Goal: Task Accomplishment & Management: Manage account settings

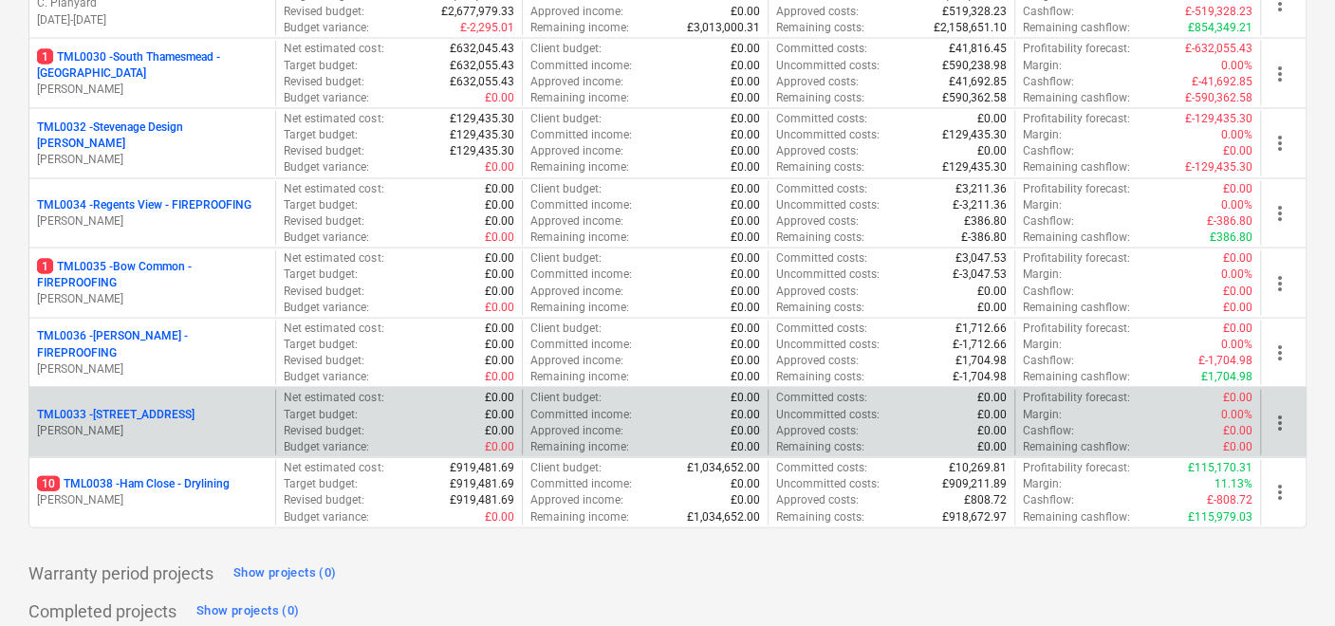
scroll to position [2129, 0]
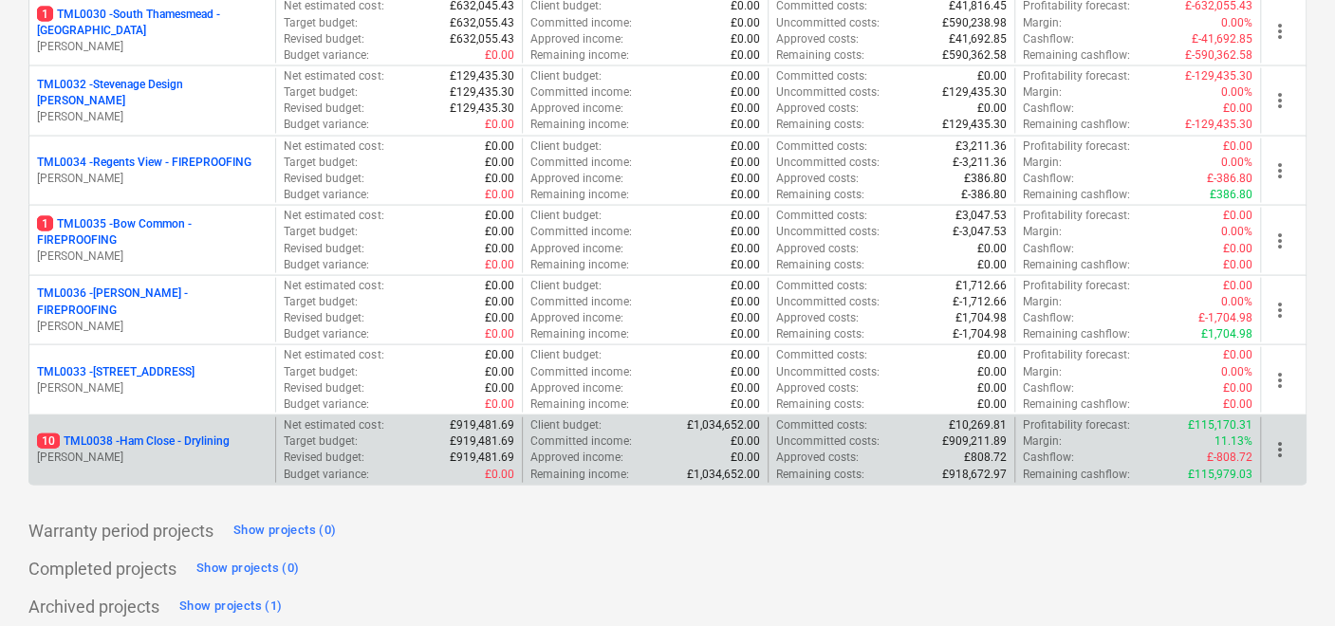
click at [203, 434] on p "10 TML0038 - Ham Close - Drylining" at bounding box center [133, 442] width 193 height 16
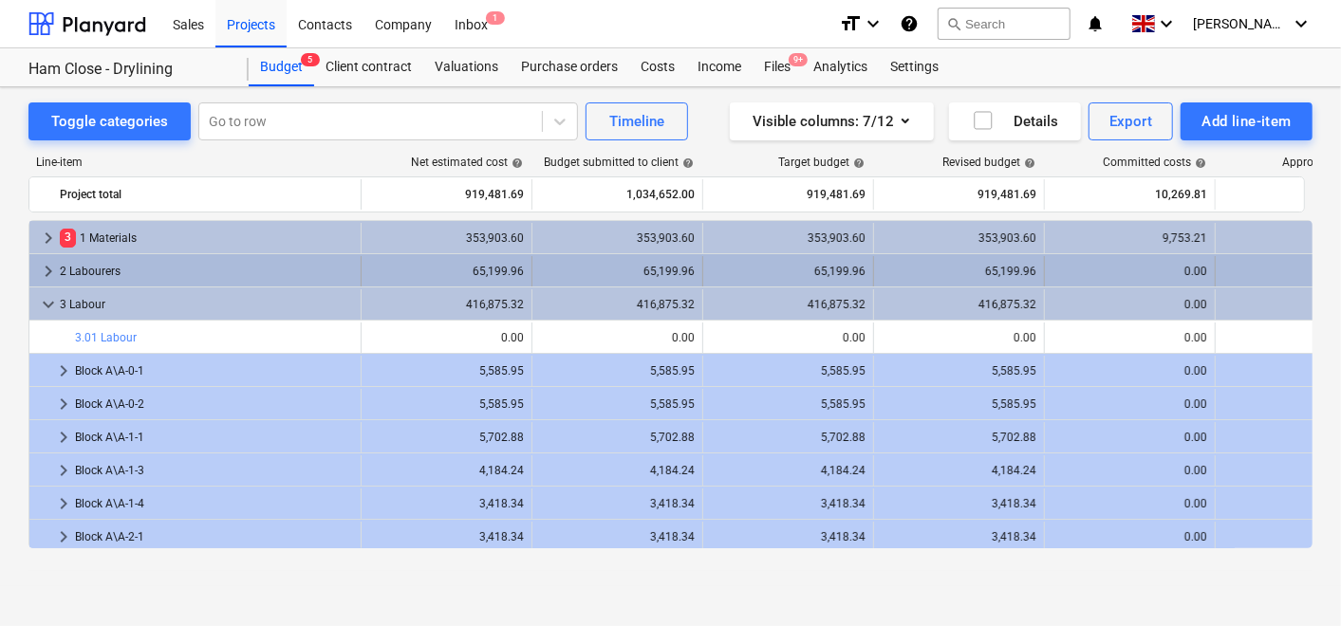
click at [49, 268] on span "keyboard_arrow_right" at bounding box center [48, 271] width 23 height 23
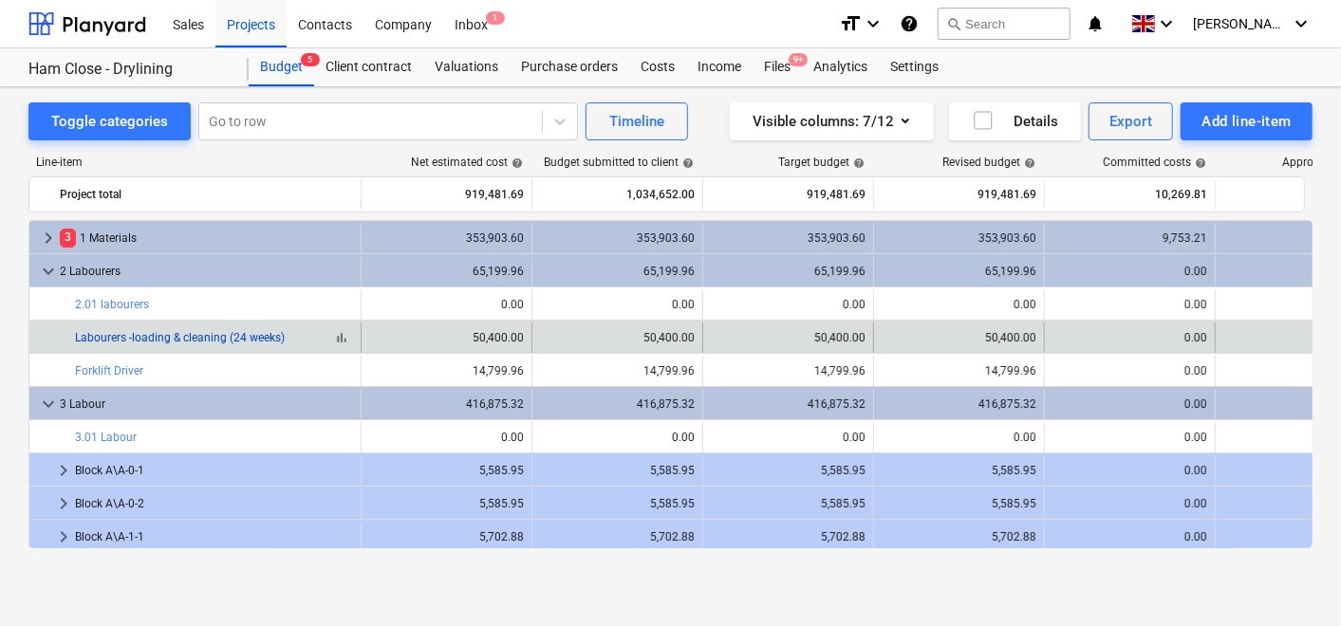
click at [140, 342] on link "Labourers -loading & cleaning (24 weeks)" at bounding box center [180, 337] width 210 height 13
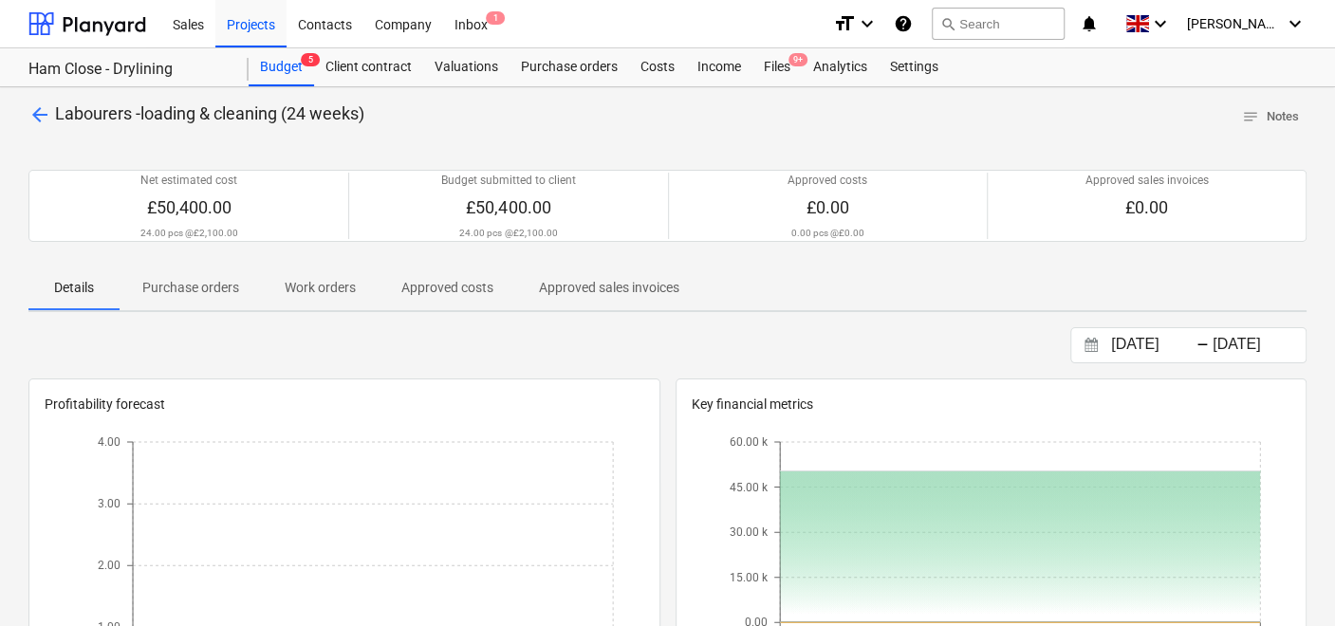
click at [212, 282] on p "Purchase orders" at bounding box center [190, 288] width 97 height 20
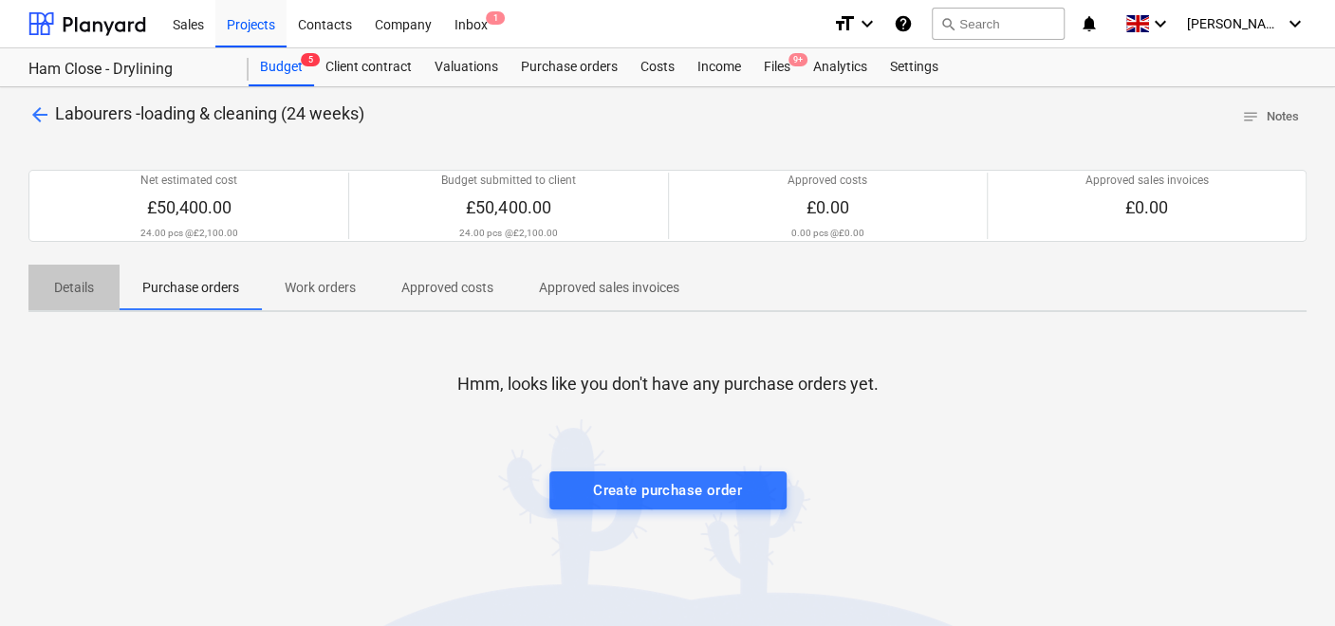
click at [98, 280] on span "Details" at bounding box center [73, 287] width 91 height 31
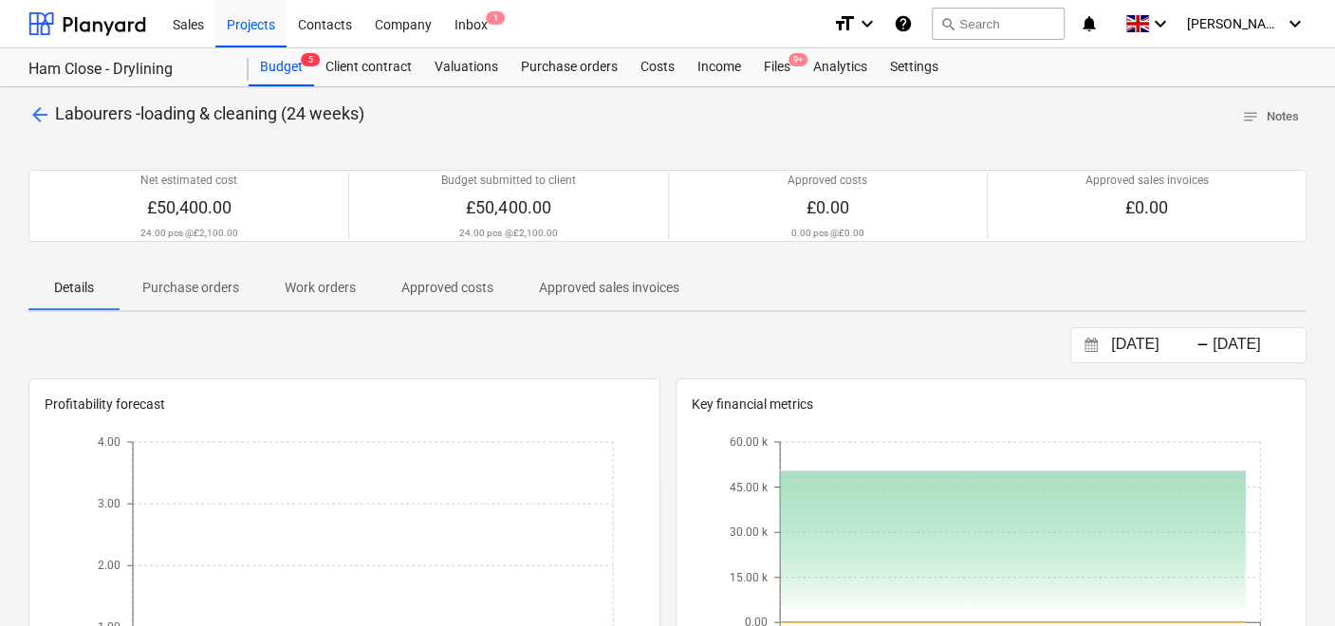
click at [427, 287] on p "Approved costs" at bounding box center [448, 288] width 92 height 20
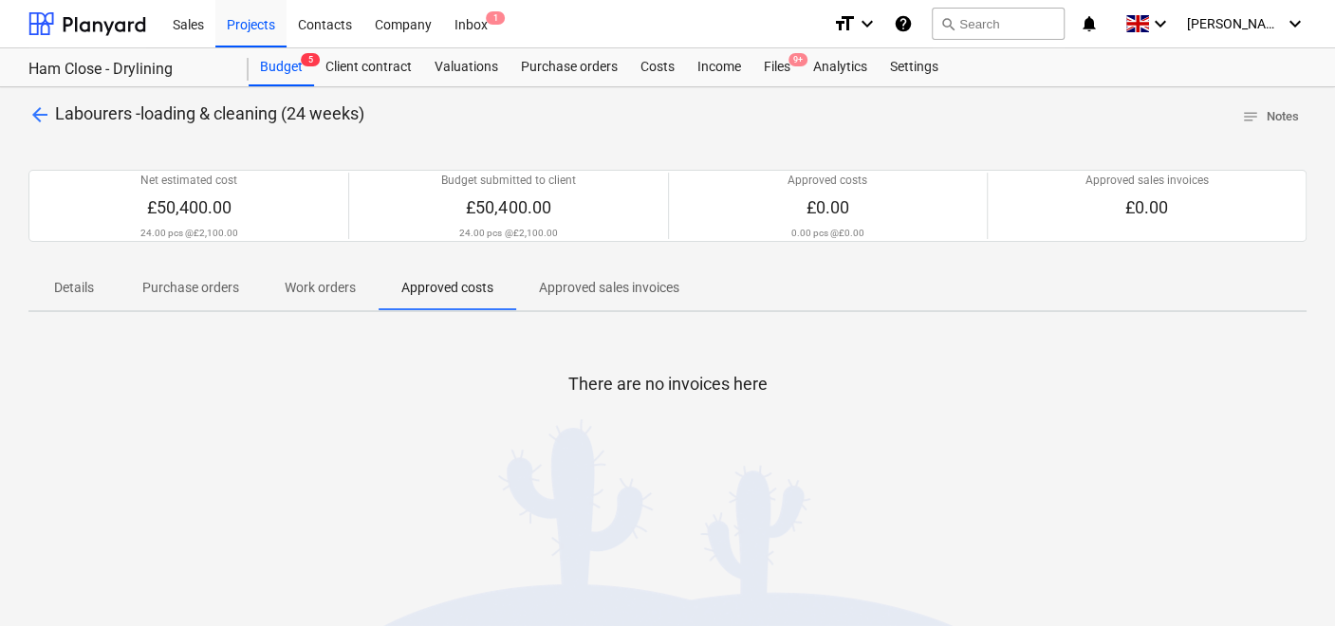
click at [86, 282] on p "Details" at bounding box center [74, 288] width 46 height 20
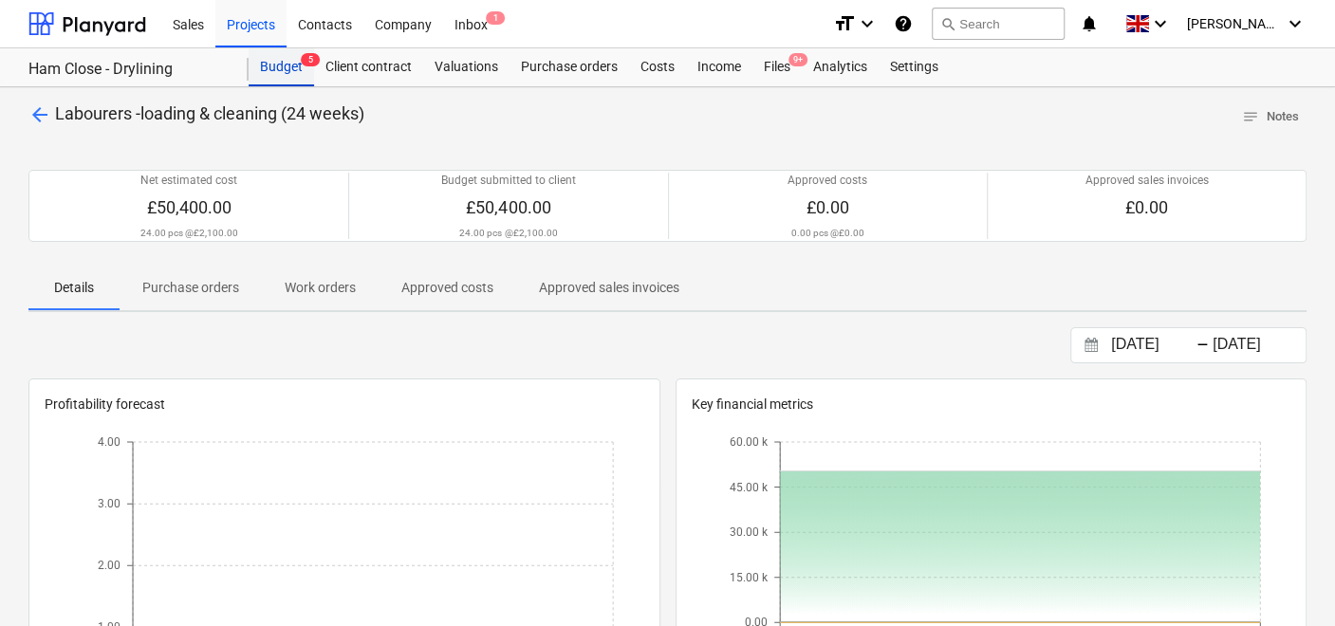
click at [281, 64] on div "Budget 5" at bounding box center [281, 67] width 65 height 38
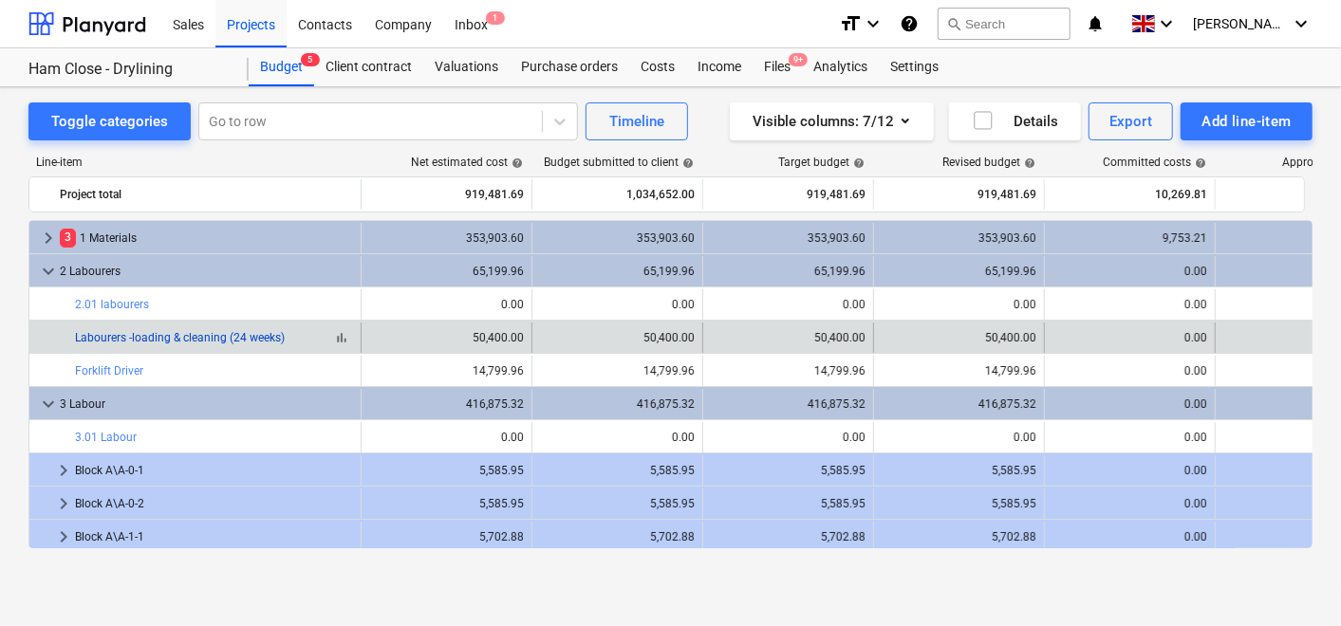
click at [201, 339] on link "Labourers -loading & cleaning (24 weeks)" at bounding box center [180, 337] width 210 height 13
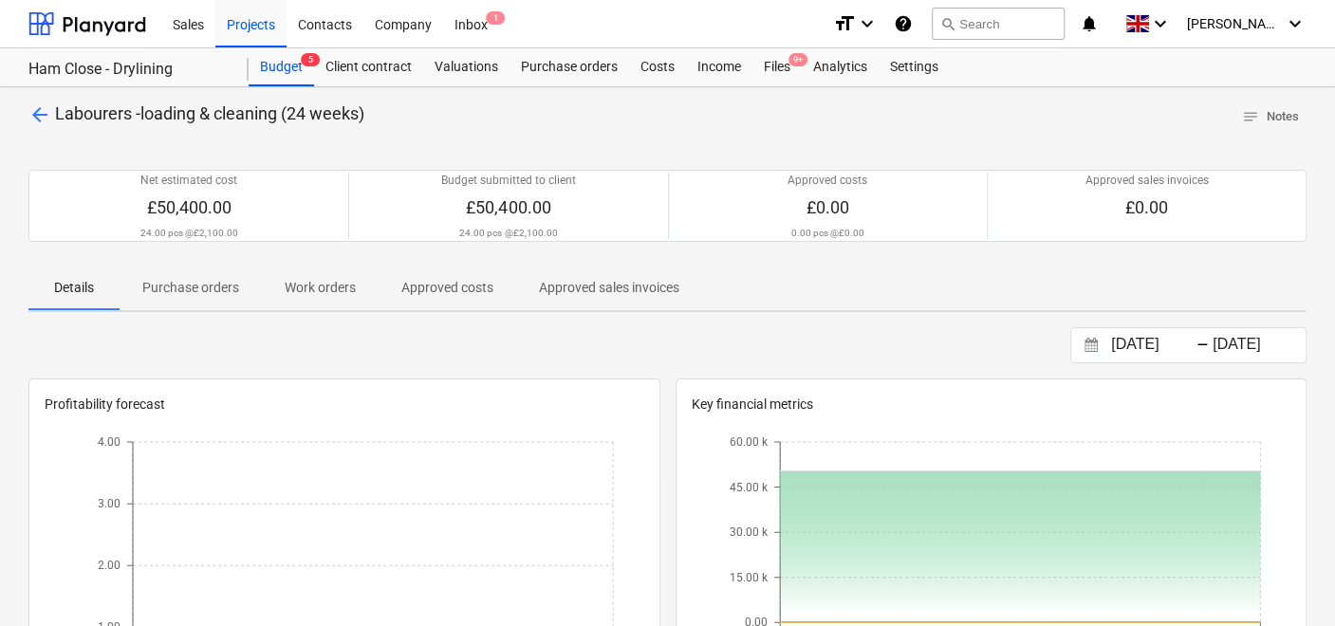
click at [202, 278] on p "Purchase orders" at bounding box center [190, 288] width 97 height 20
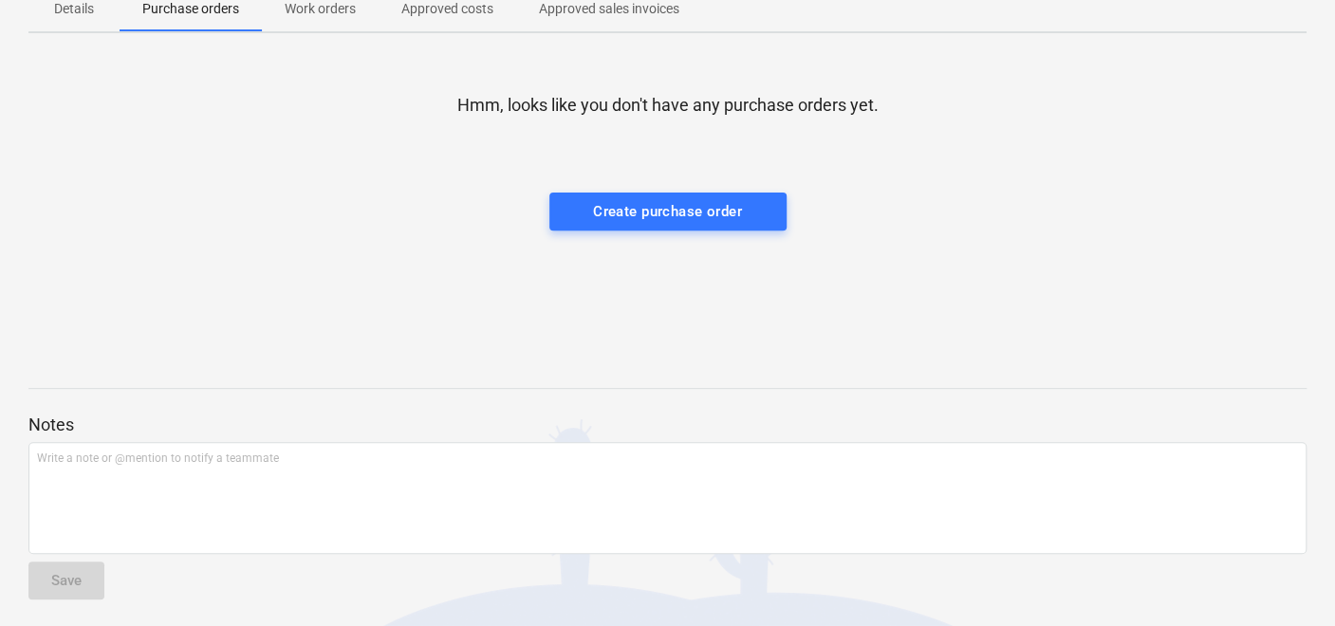
scroll to position [280, 0]
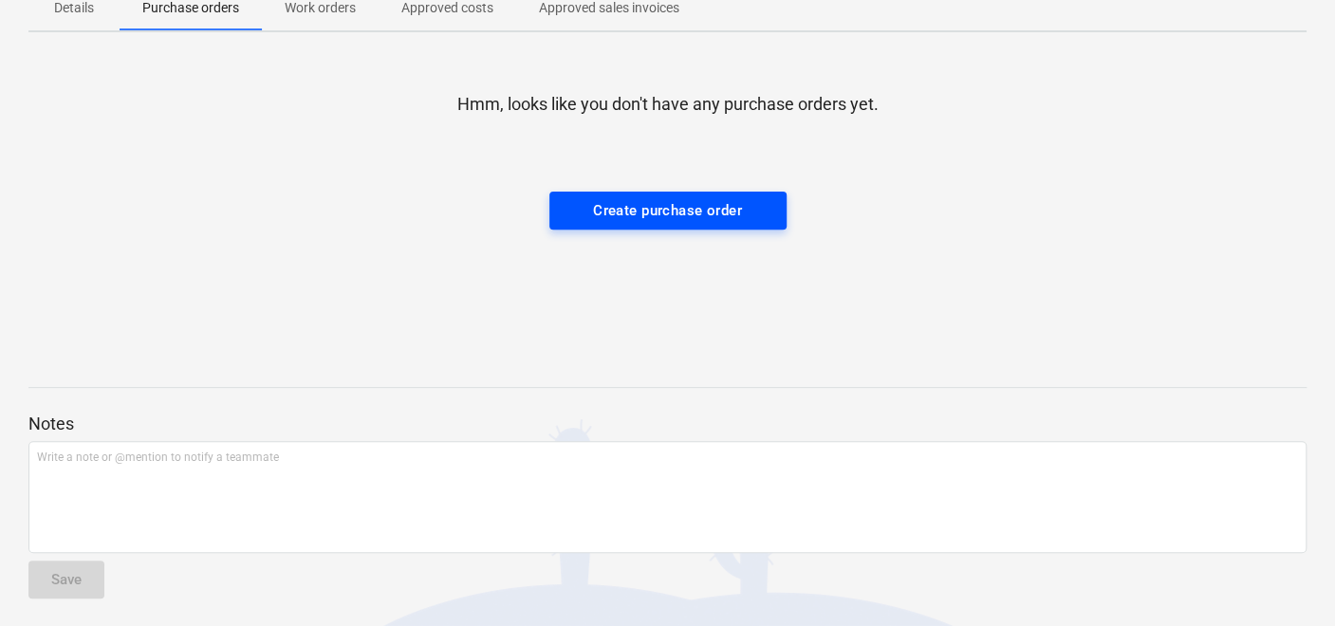
click at [596, 215] on div "Create purchase order" at bounding box center [667, 210] width 149 height 25
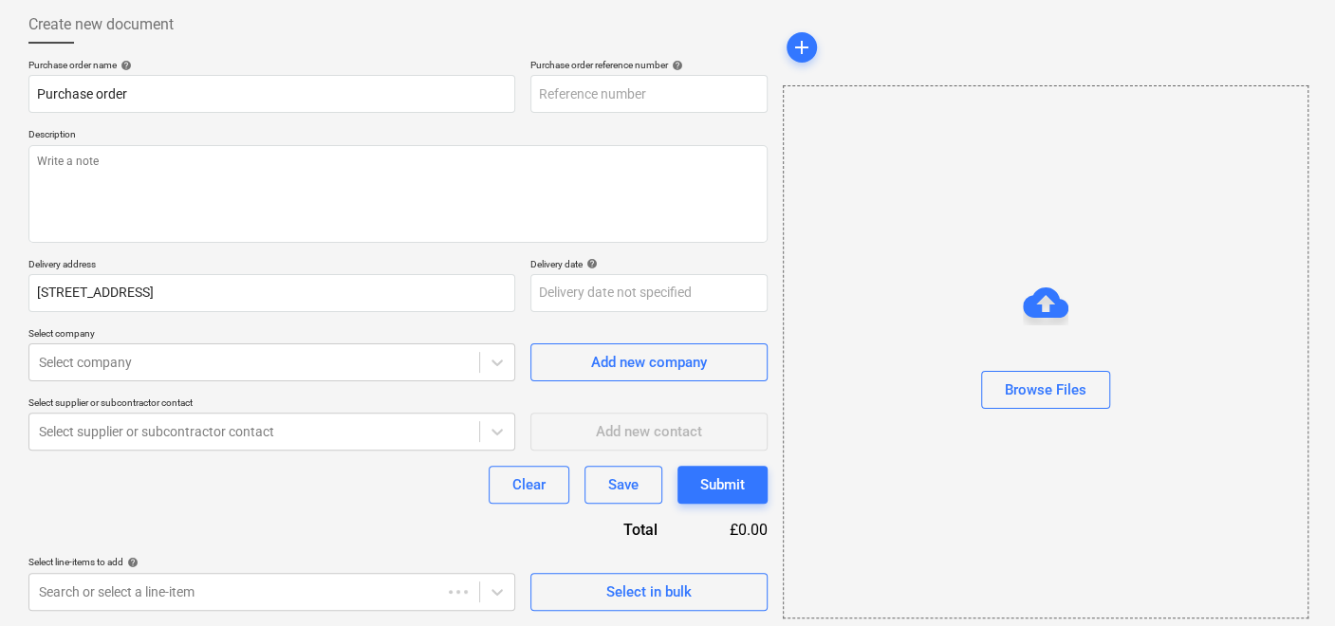
scroll to position [95, 0]
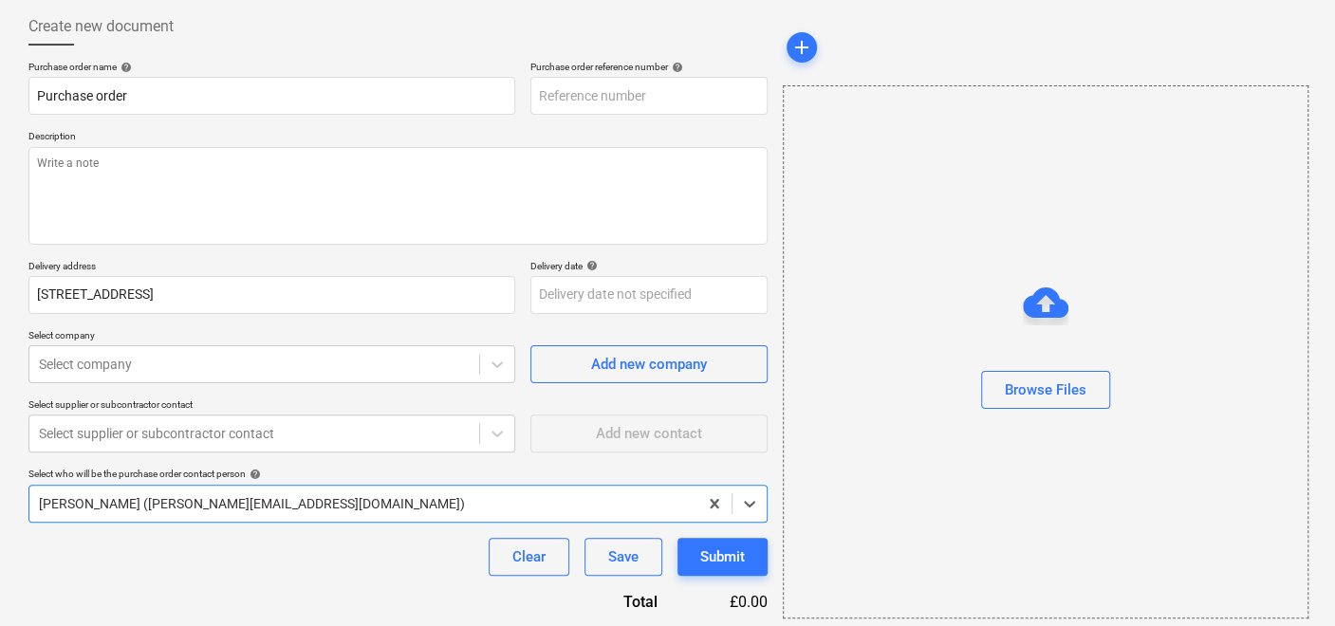
type textarea "x"
type input "TML0038-PO-027"
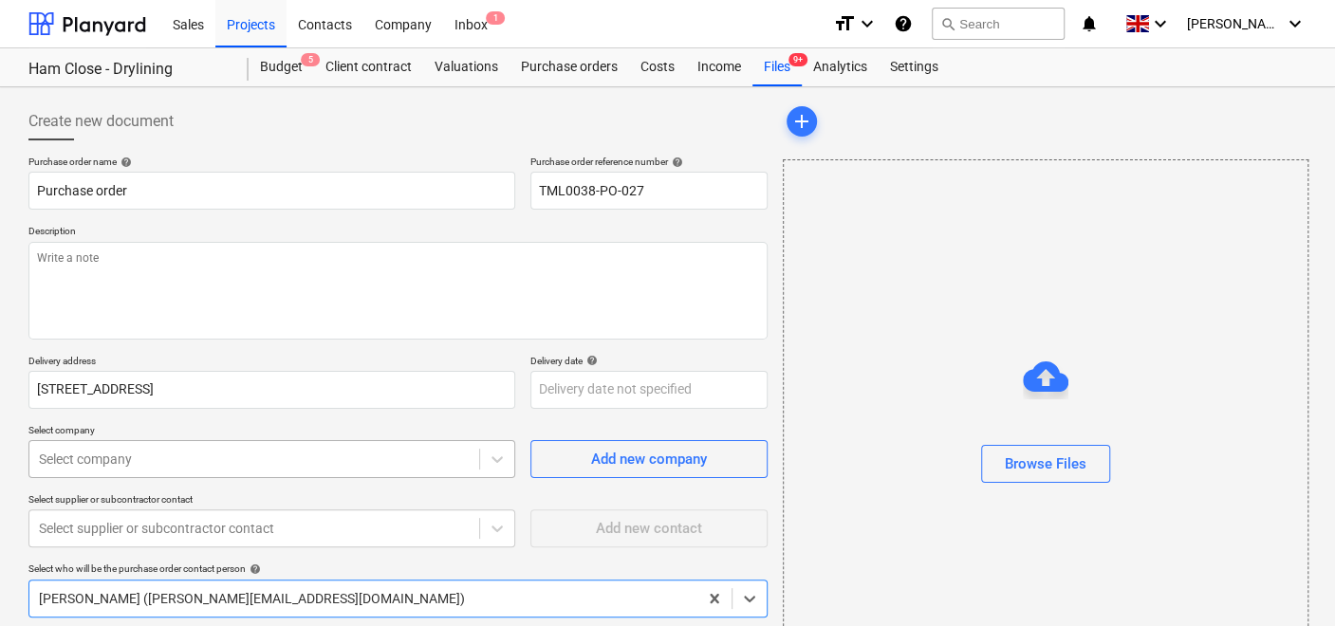
scroll to position [165, 0]
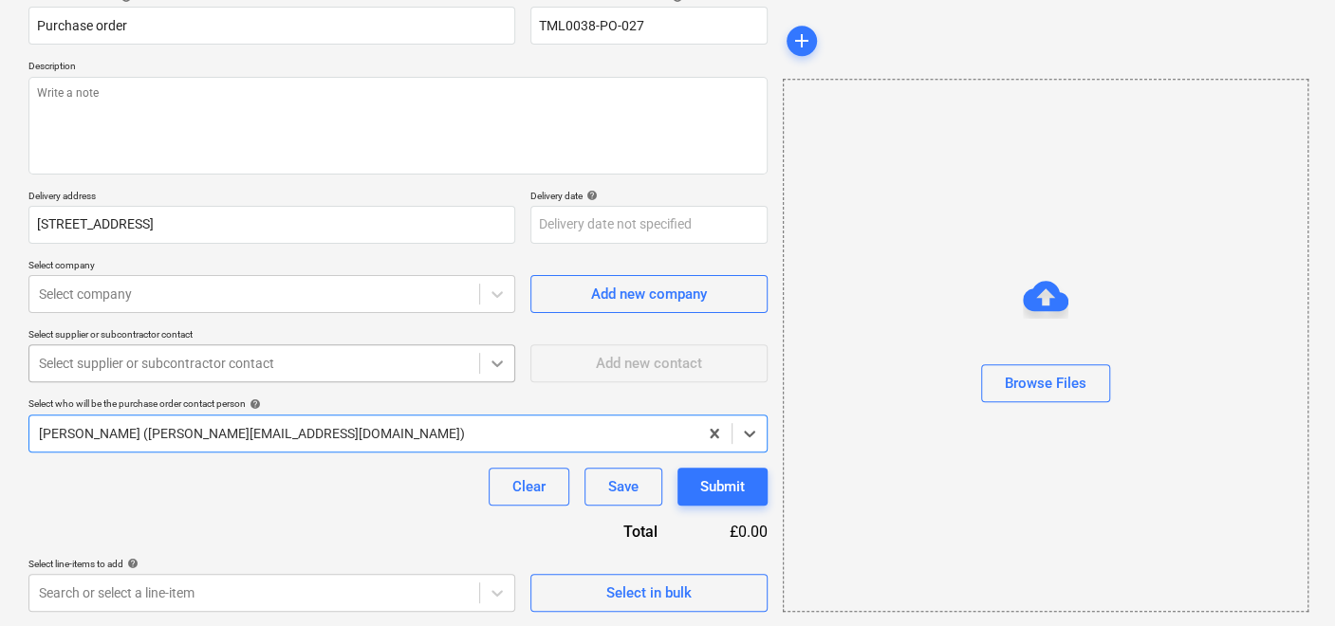
click at [501, 358] on icon at bounding box center [497, 363] width 19 height 19
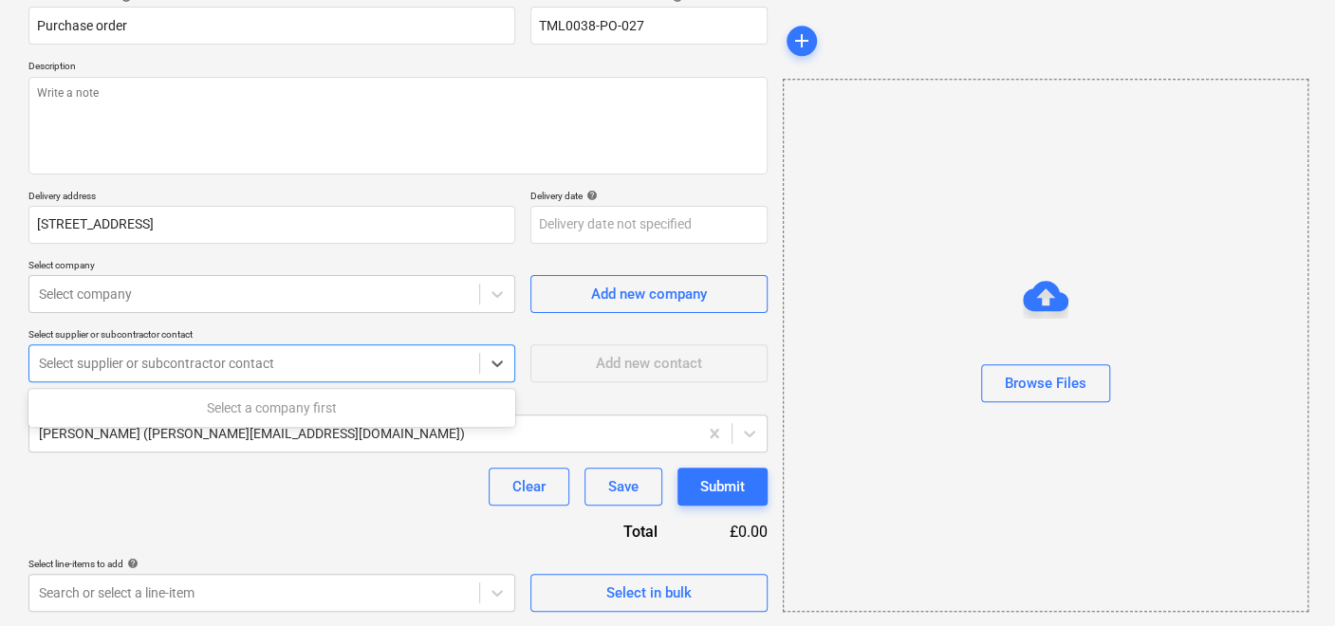
click at [346, 394] on div "Select a company first" at bounding box center [271, 408] width 487 height 30
click at [270, 395] on div "Select a company first" at bounding box center [271, 408] width 487 height 30
click at [233, 304] on div "Select company" at bounding box center [254, 294] width 450 height 27
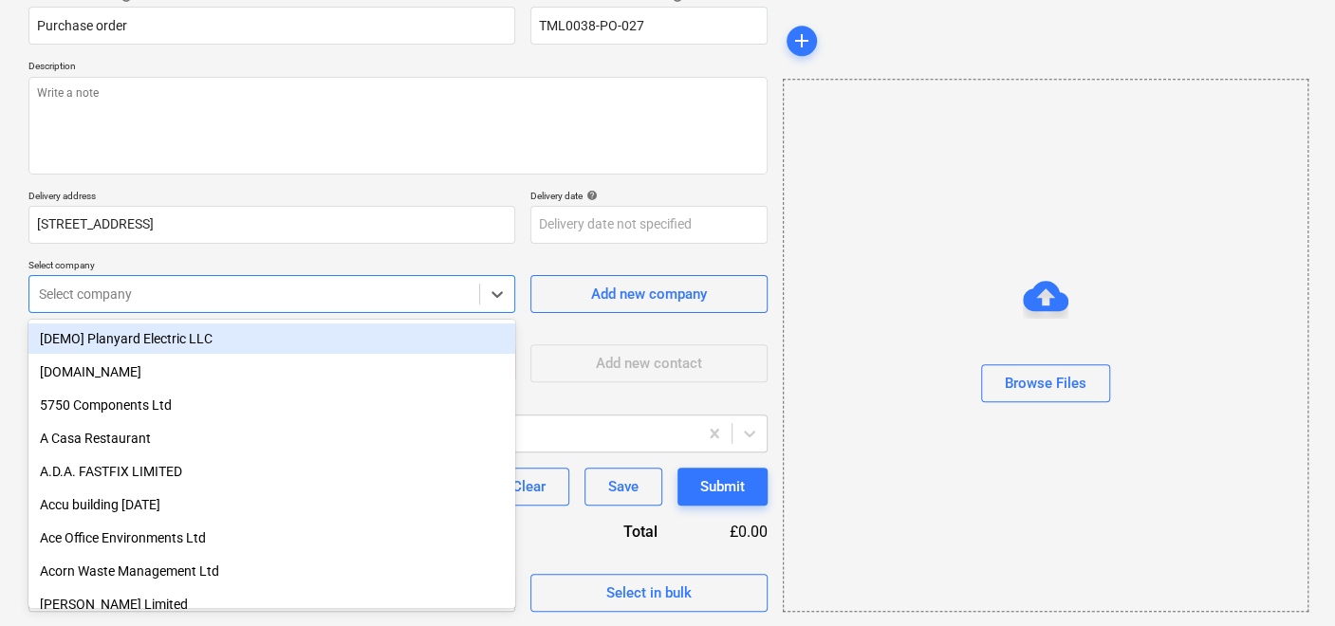
click at [381, 289] on div at bounding box center [254, 294] width 431 height 19
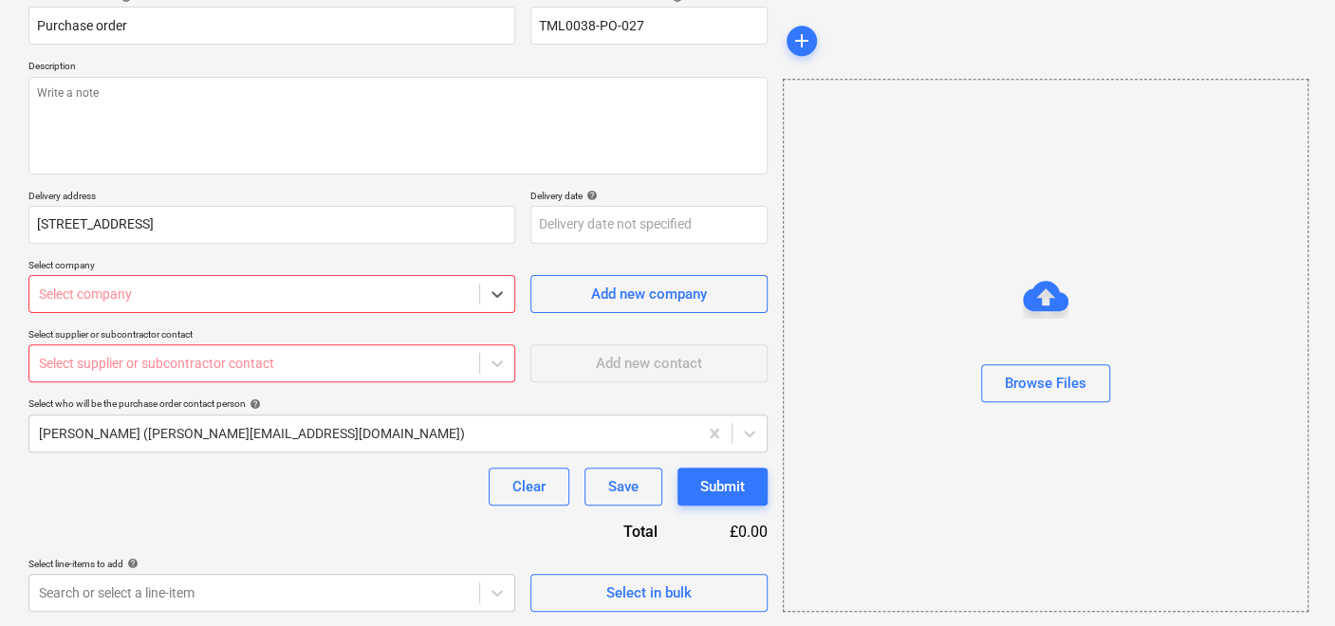
click at [292, 286] on div at bounding box center [254, 294] width 431 height 19
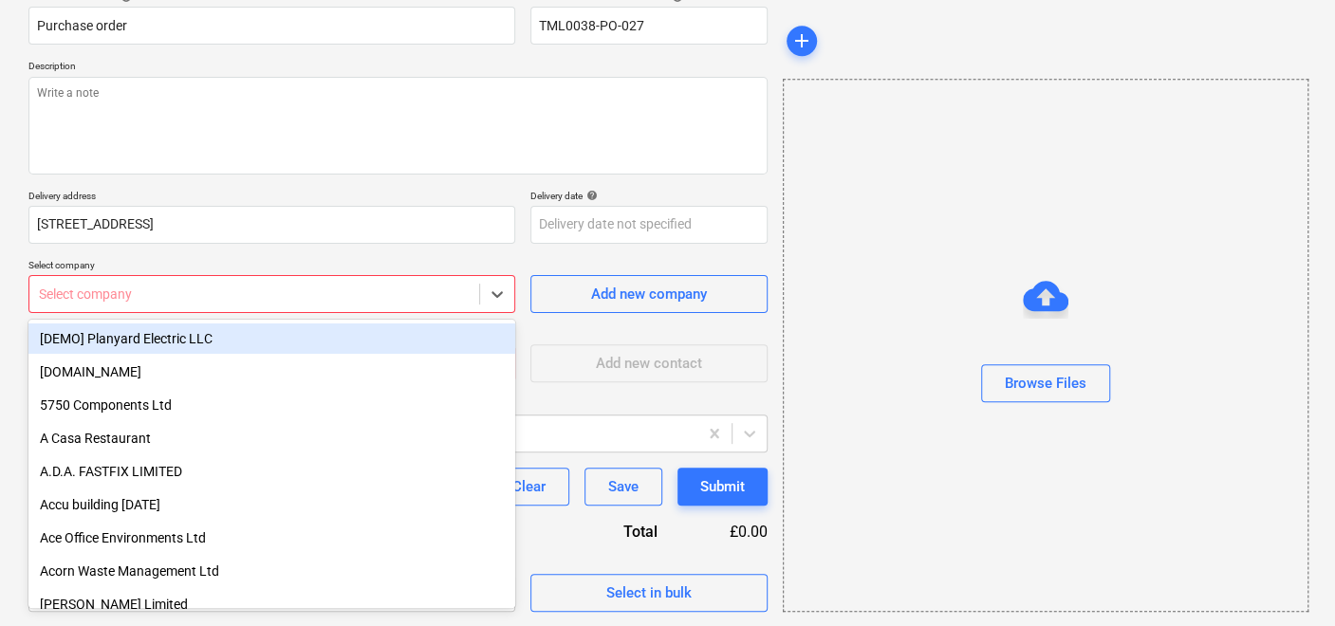
type textarea "x"
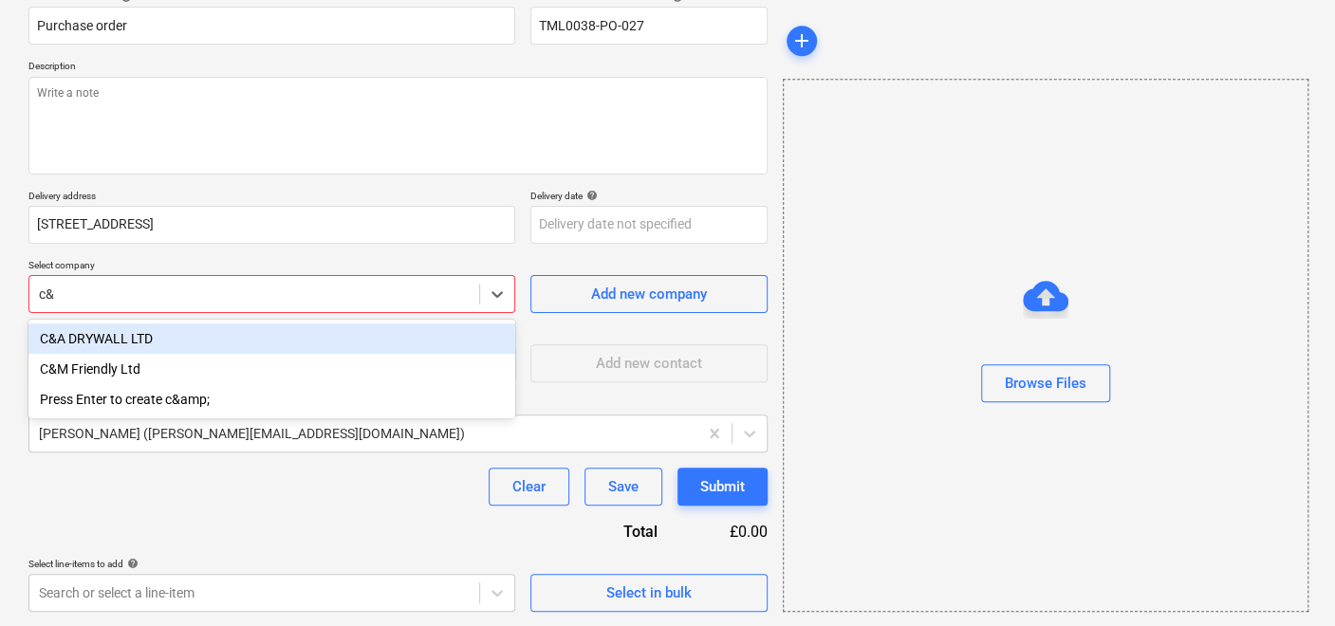
type input "c&m"
click at [287, 327] on div "C&M Friendly Ltd" at bounding box center [271, 339] width 487 height 30
type textarea "x"
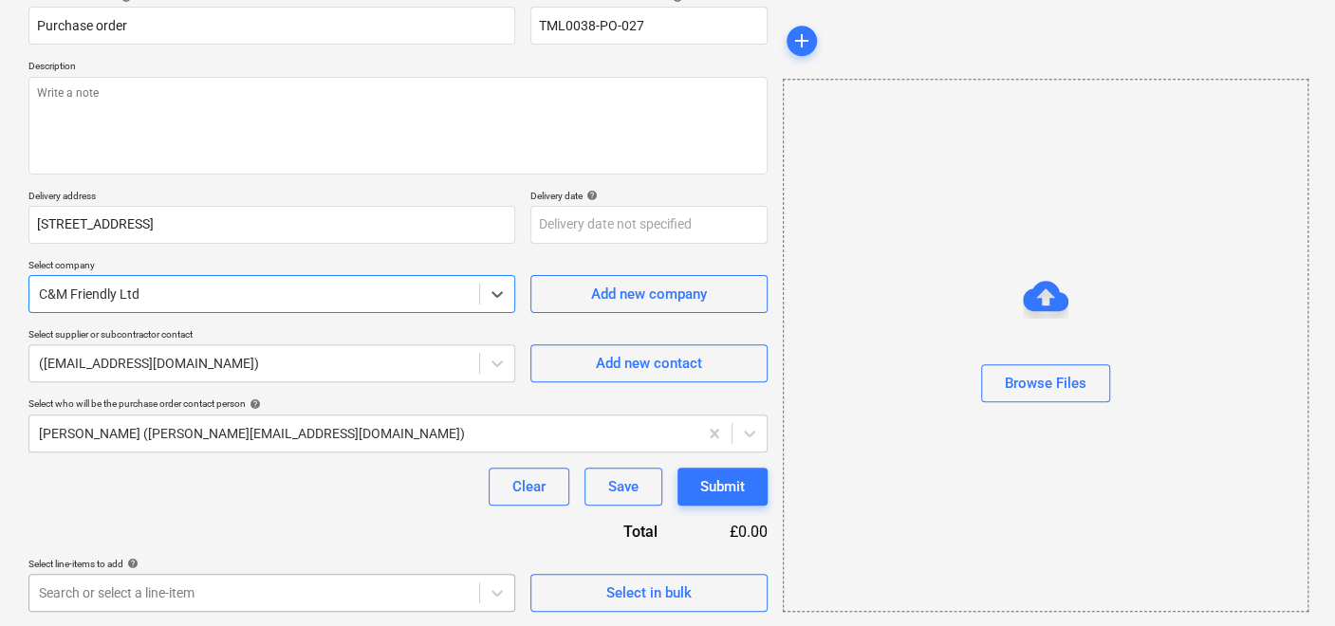
click at [441, 461] on body "Sales Projects Contacts Company Inbox 1 format_size keyboard_arrow_down help se…" at bounding box center [667, 148] width 1335 height 626
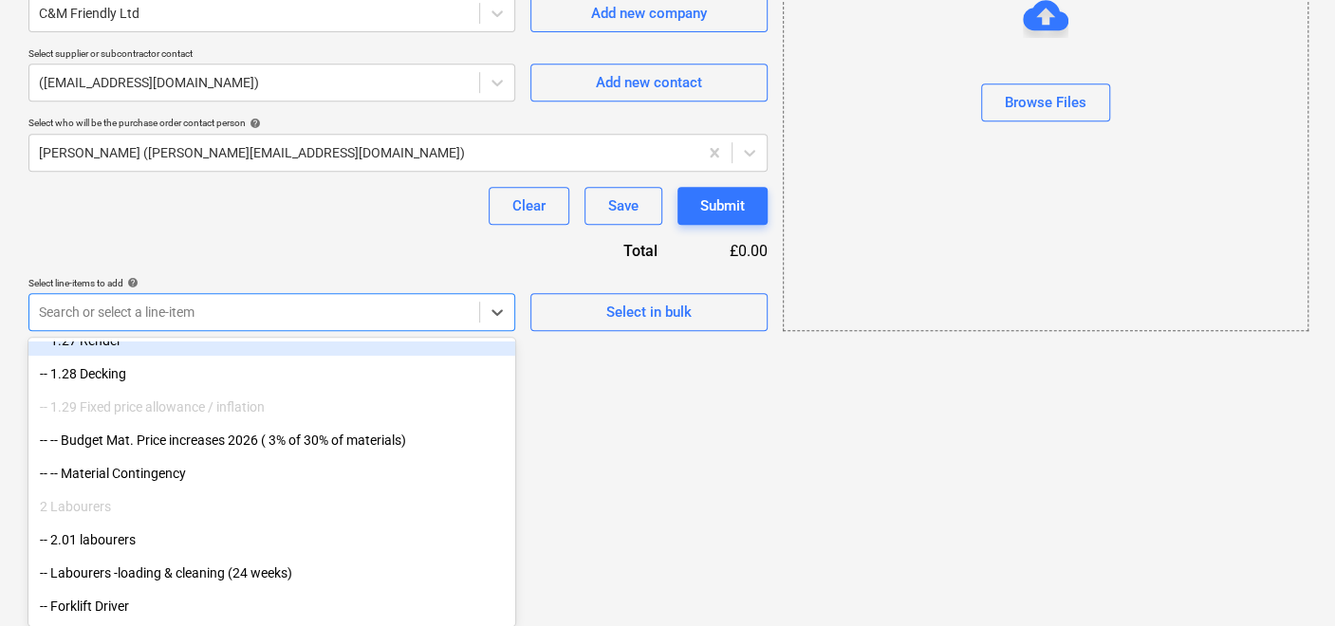
scroll to position [4324, 0]
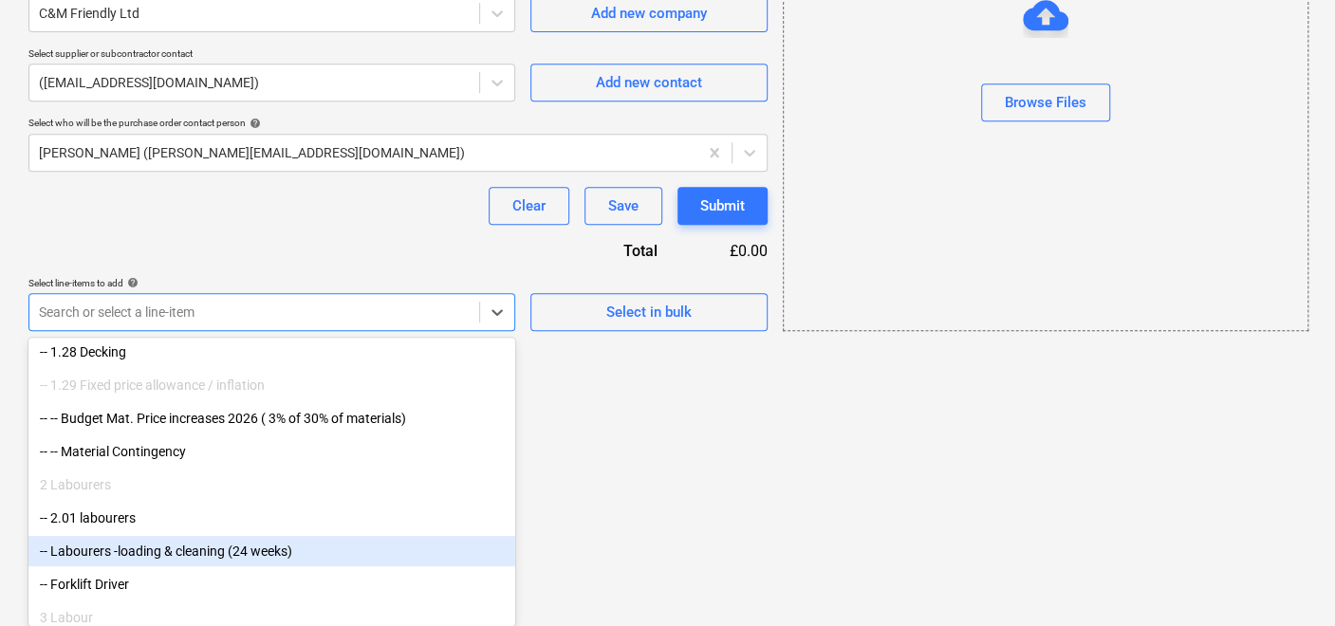
click at [129, 542] on div "-- Labourers -loading & cleaning (24 weeks)" at bounding box center [271, 551] width 487 height 30
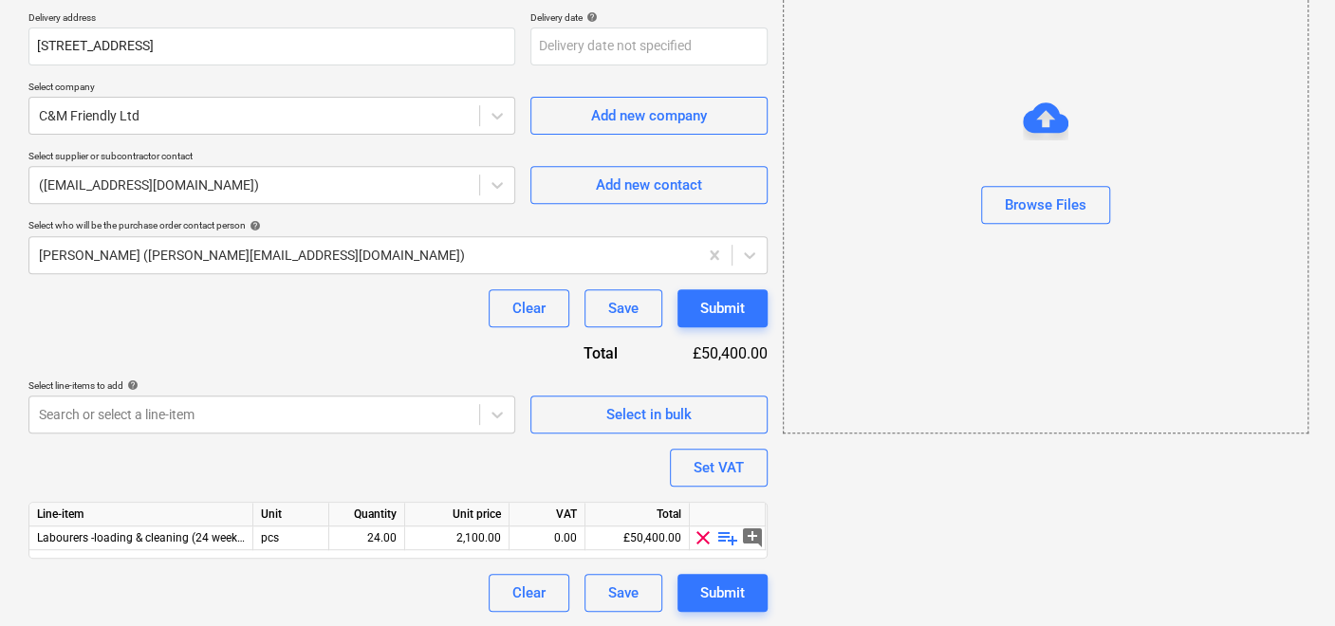
click at [342, 466] on div "Purchase order name help Purchase order Purchase order reference number help TM…" at bounding box center [397, 212] width 739 height 800
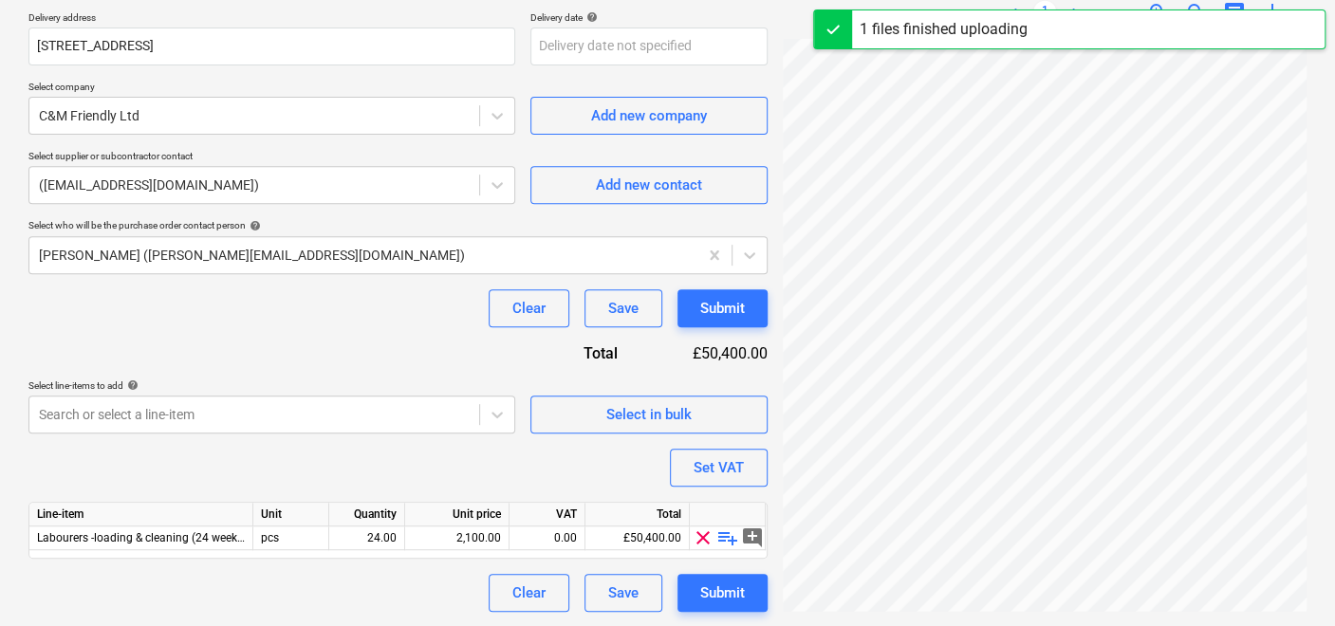
type textarea "x"
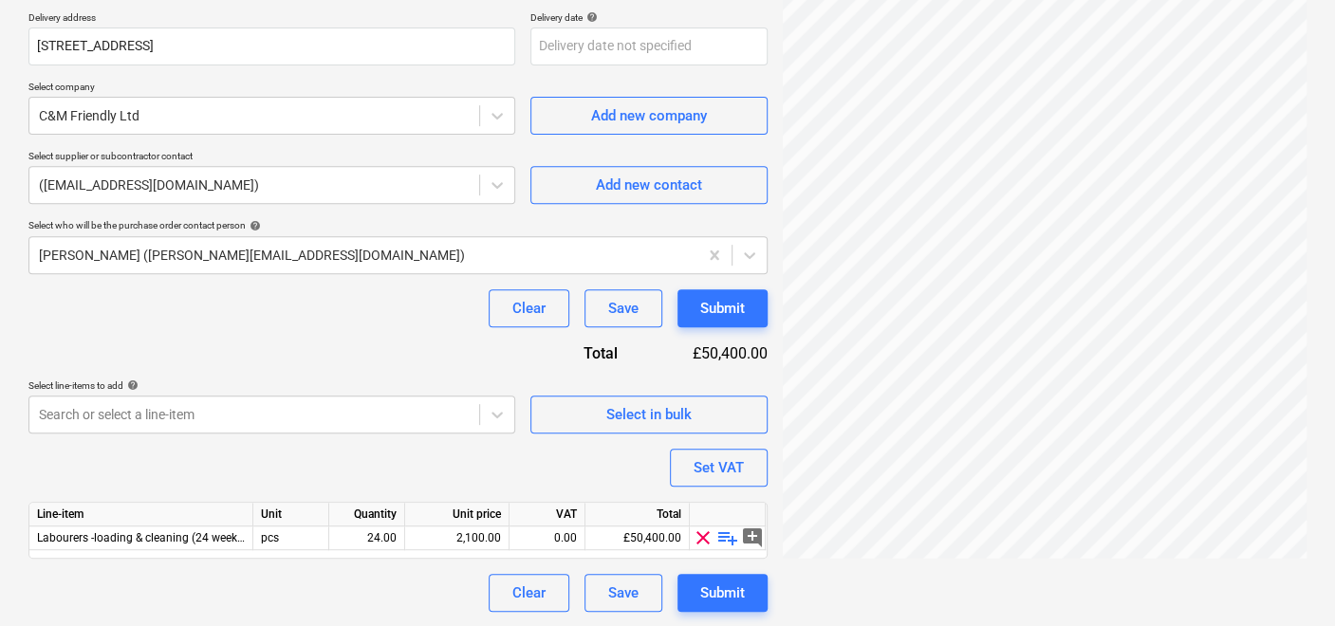
scroll to position [0, 51]
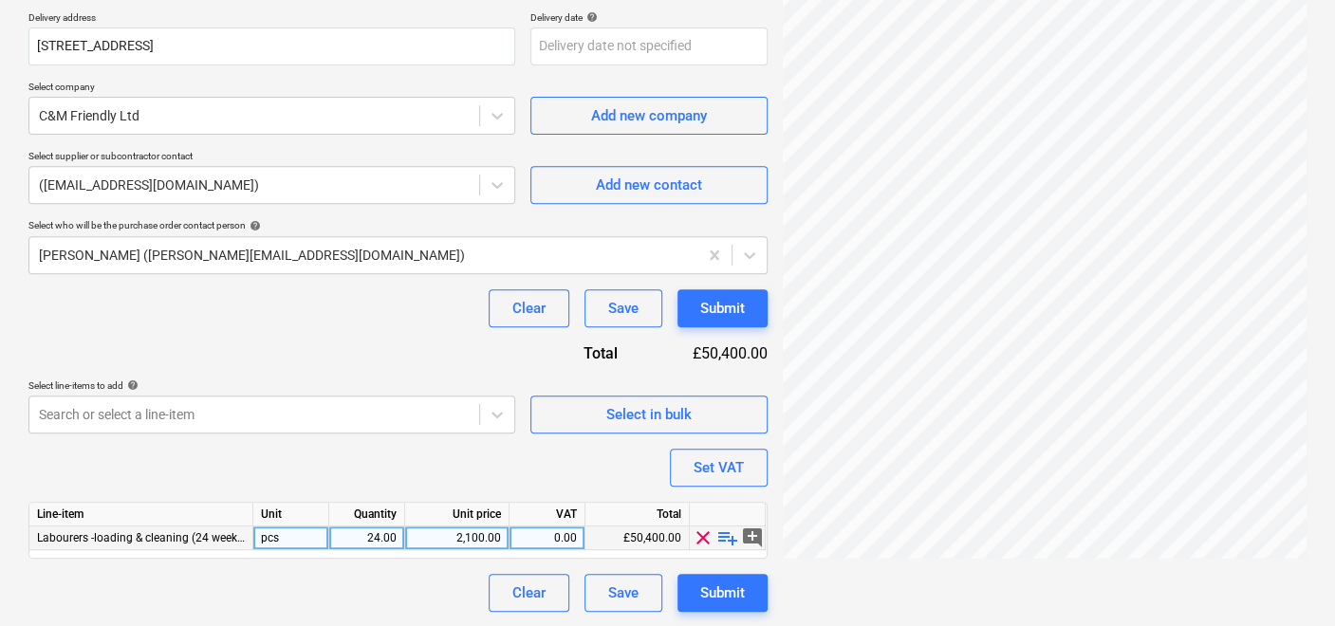
click at [315, 533] on div "pcs" at bounding box center [291, 539] width 76 height 24
click at [396, 535] on div "24.00" at bounding box center [367, 539] width 60 height 24
type input "1"
type textarea "x"
click at [472, 529] on div "2,100.00" at bounding box center [457, 539] width 88 height 24
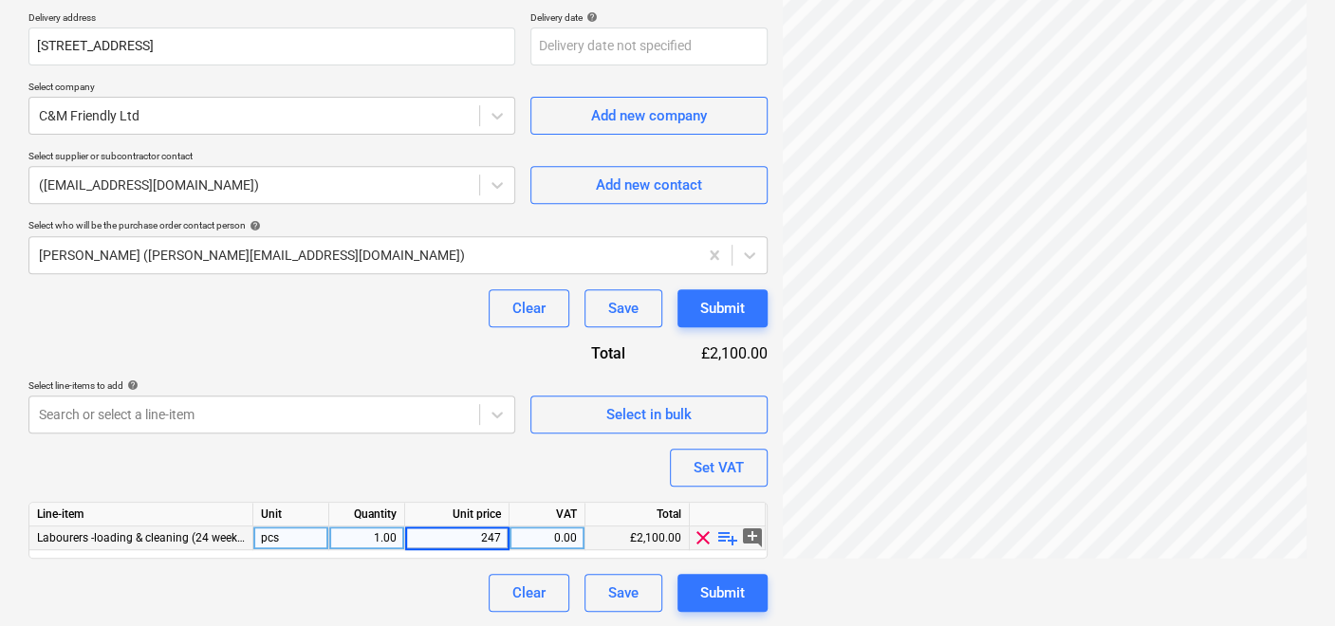
type input "2470"
click at [515, 463] on div "Purchase order name help Purchase order Purchase order reference number help TM…" at bounding box center [397, 212] width 739 height 800
click at [616, 465] on div "Purchase order name help Purchase order Purchase order reference number help TM…" at bounding box center [397, 212] width 739 height 800
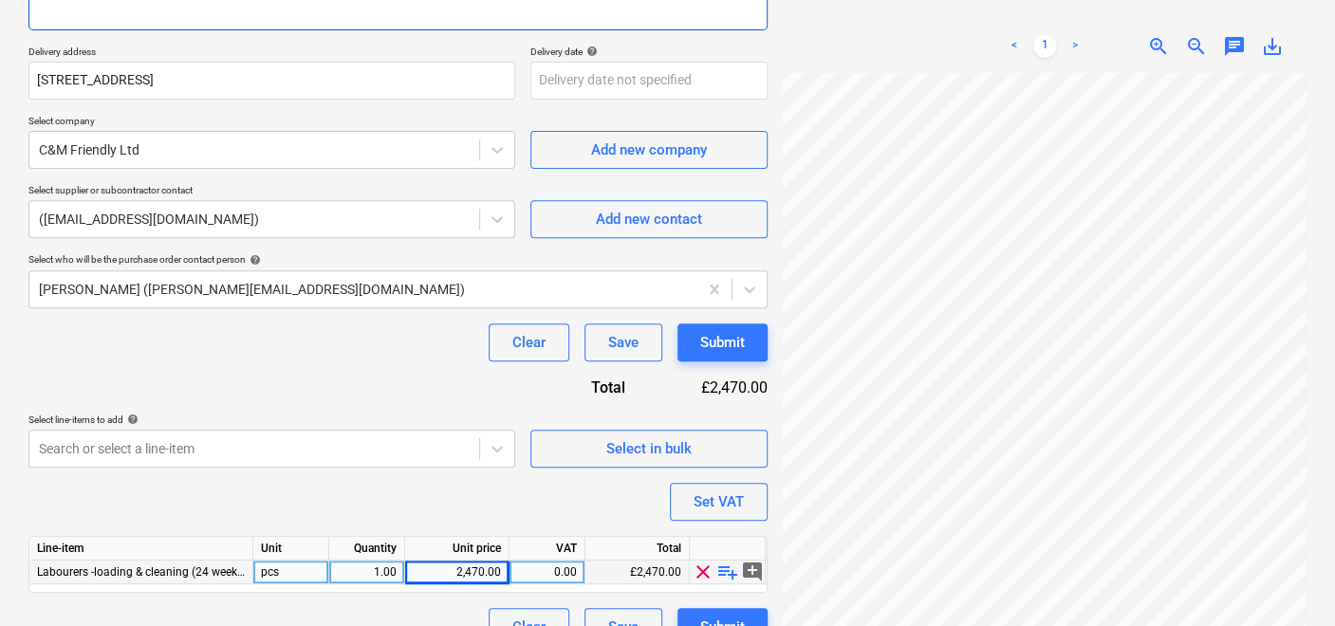
scroll to position [344, 0]
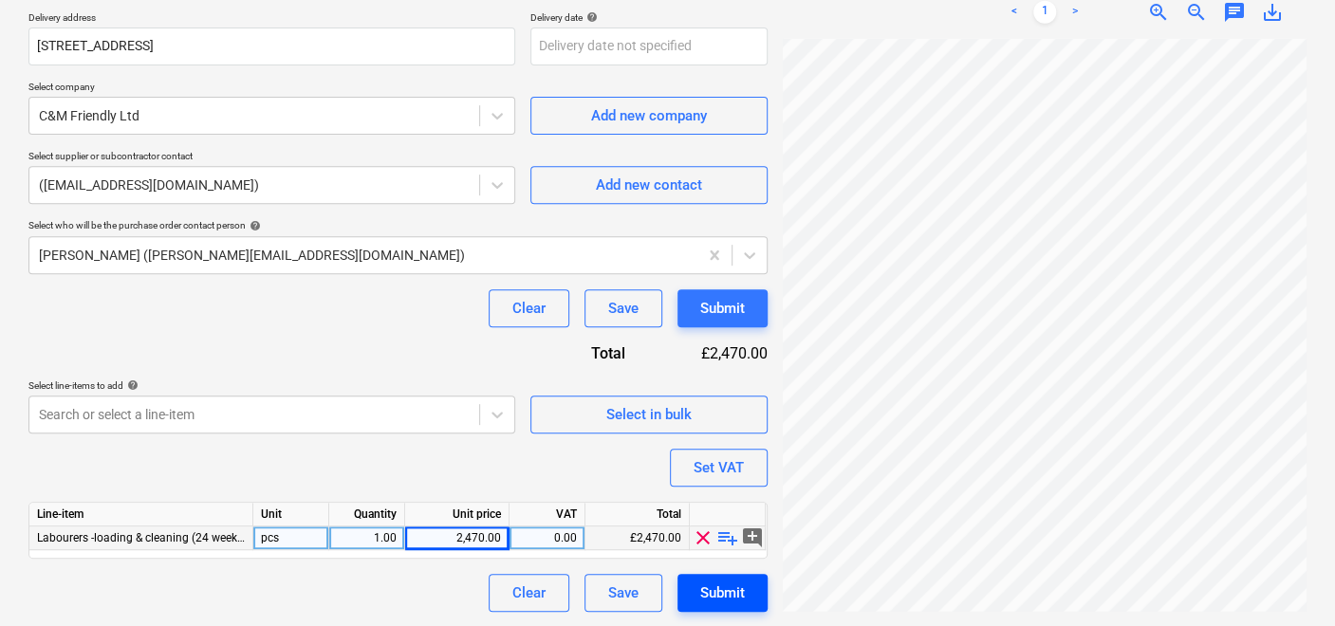
click at [723, 590] on div "Submit" at bounding box center [722, 593] width 45 height 25
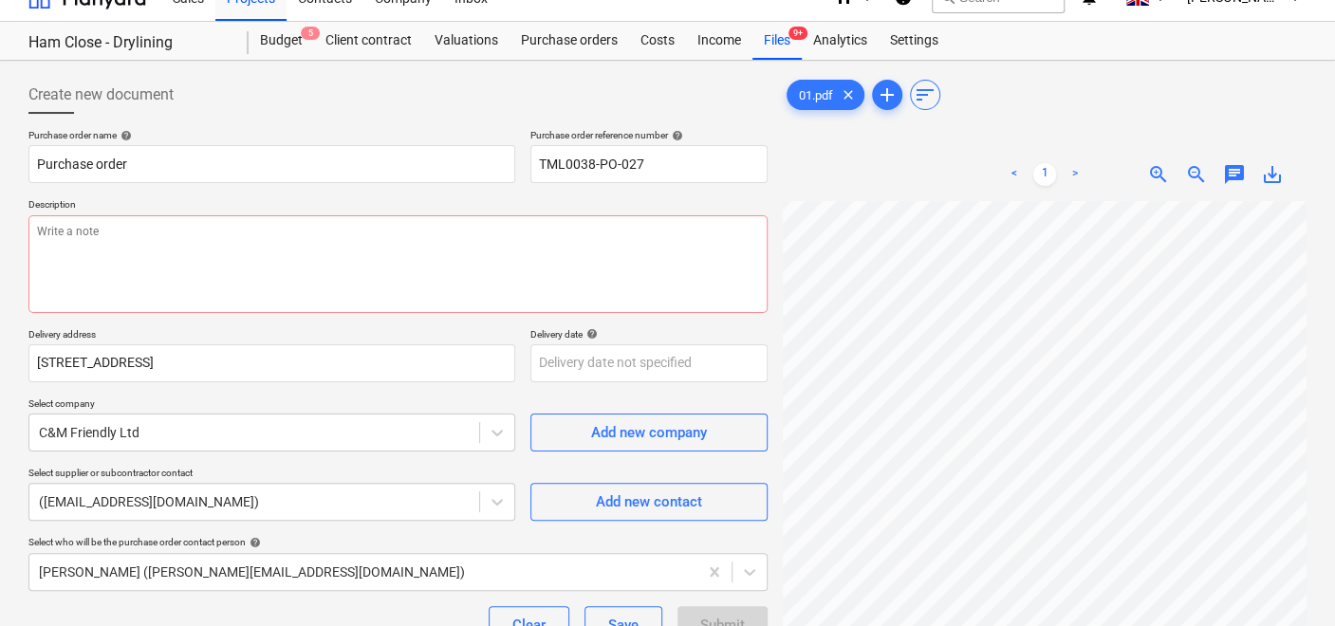
scroll to position [0, 0]
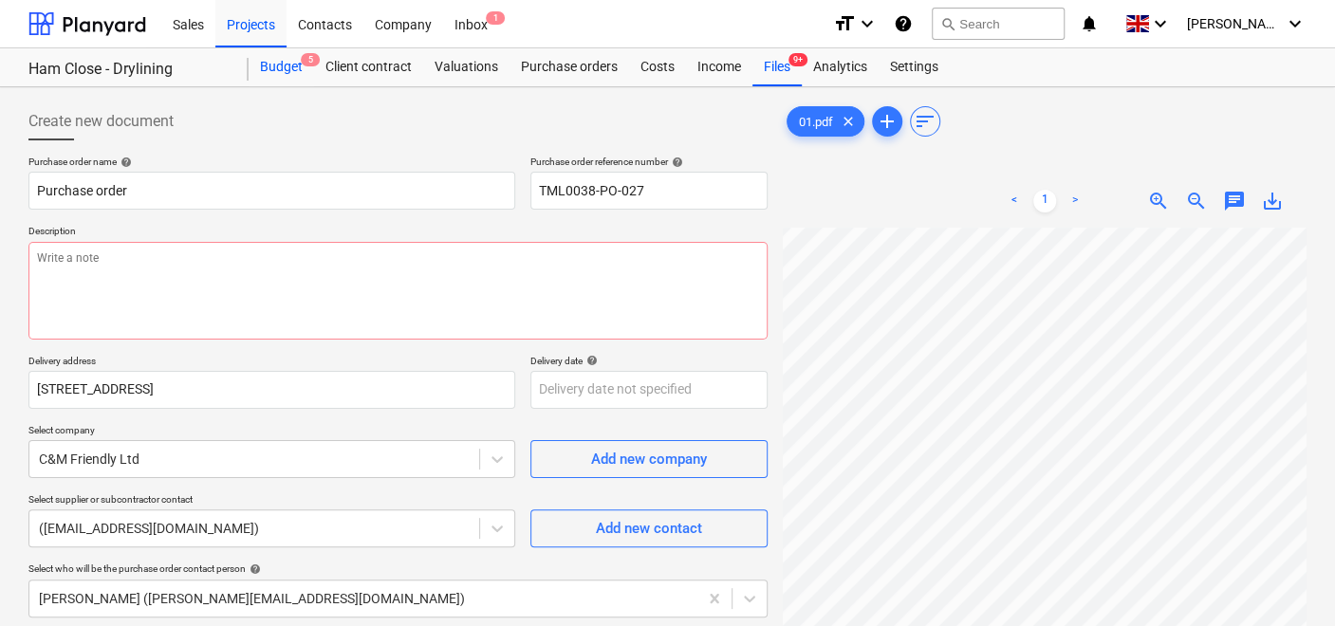
click at [288, 57] on div "Budget 5" at bounding box center [281, 67] width 65 height 38
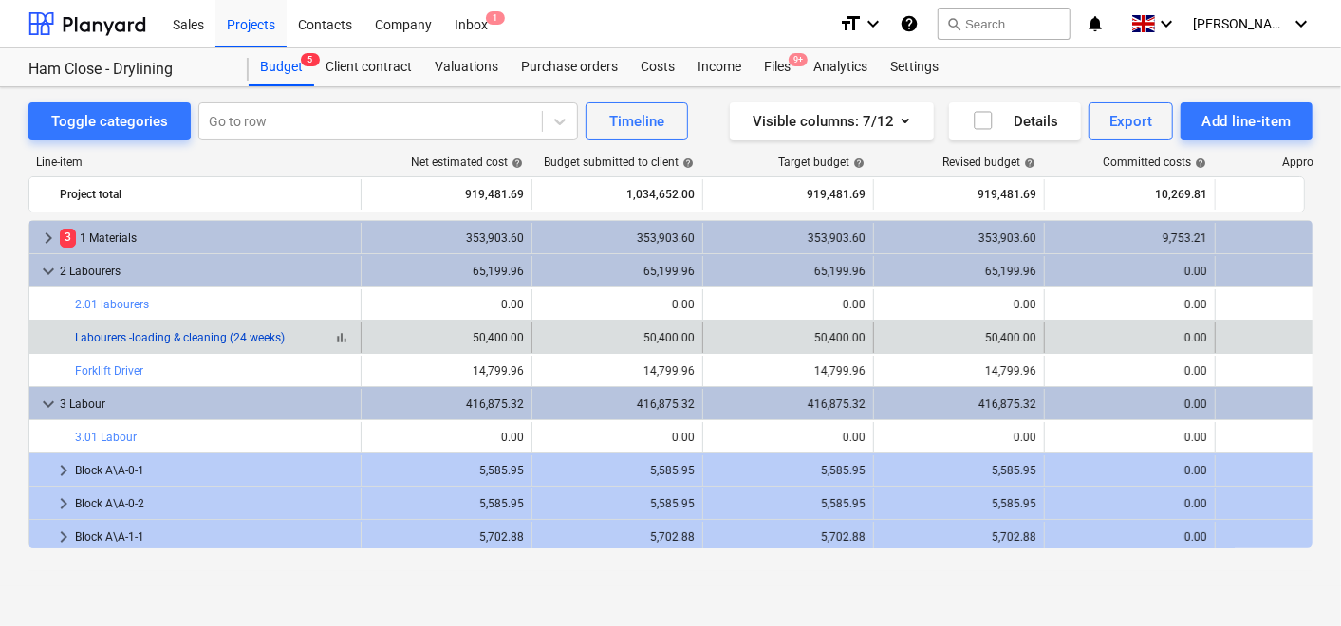
click at [145, 337] on link "Labourers -loading & cleaning (24 weeks)" at bounding box center [180, 337] width 210 height 13
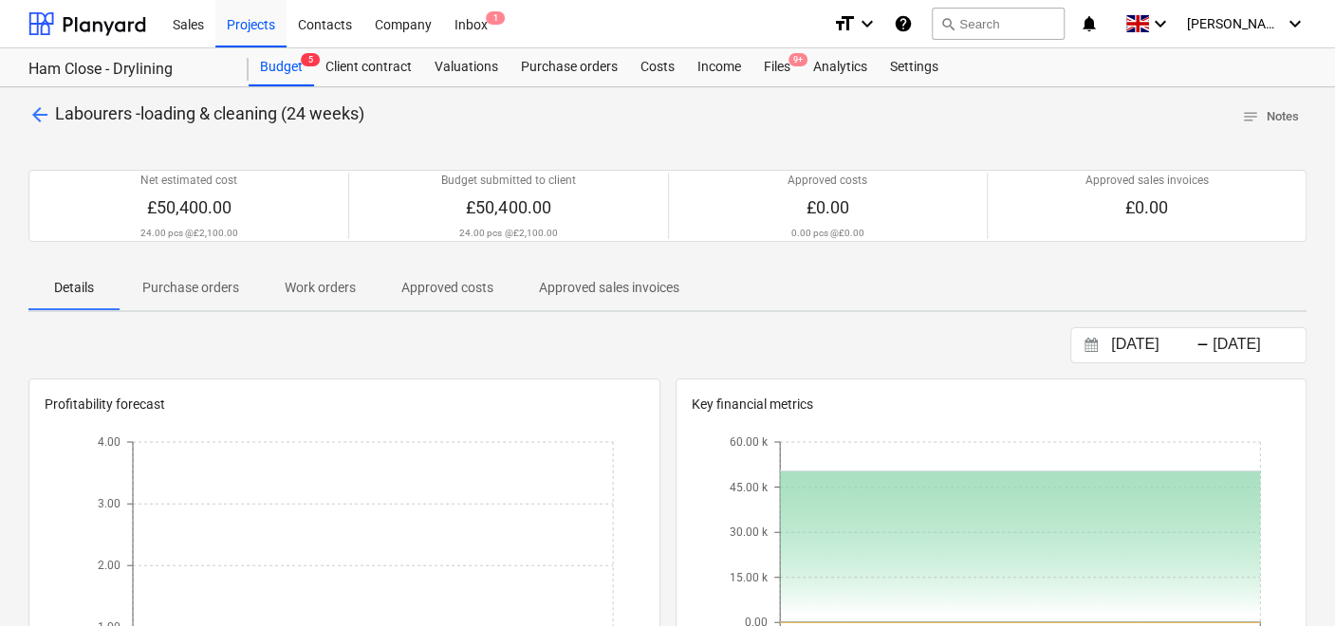
click at [206, 287] on p "Purchase orders" at bounding box center [190, 288] width 97 height 20
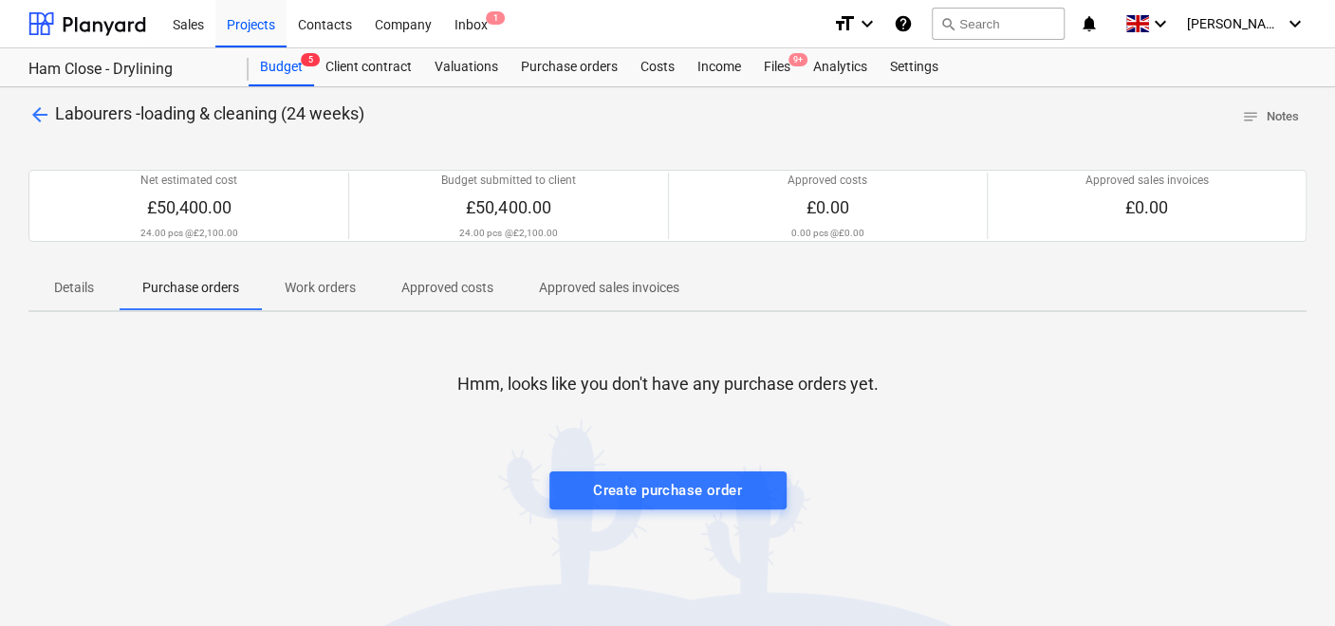
click at [346, 278] on p "Work orders" at bounding box center [320, 288] width 71 height 20
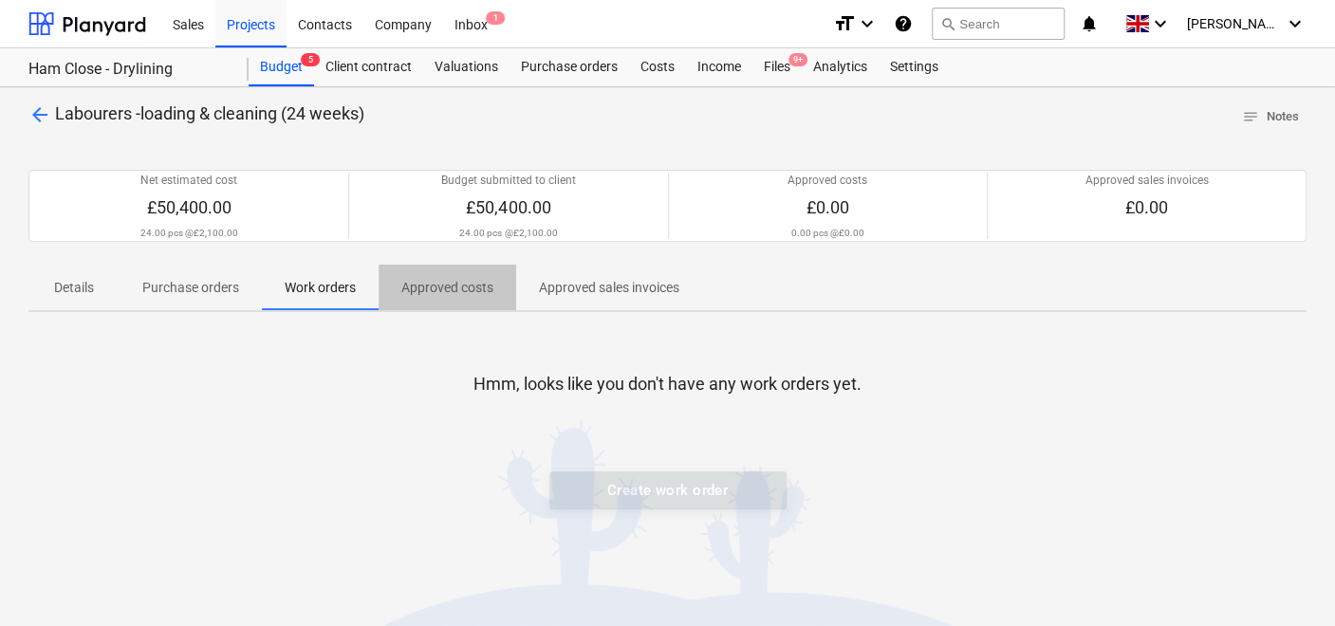
click at [432, 290] on p "Approved costs" at bounding box center [448, 288] width 92 height 20
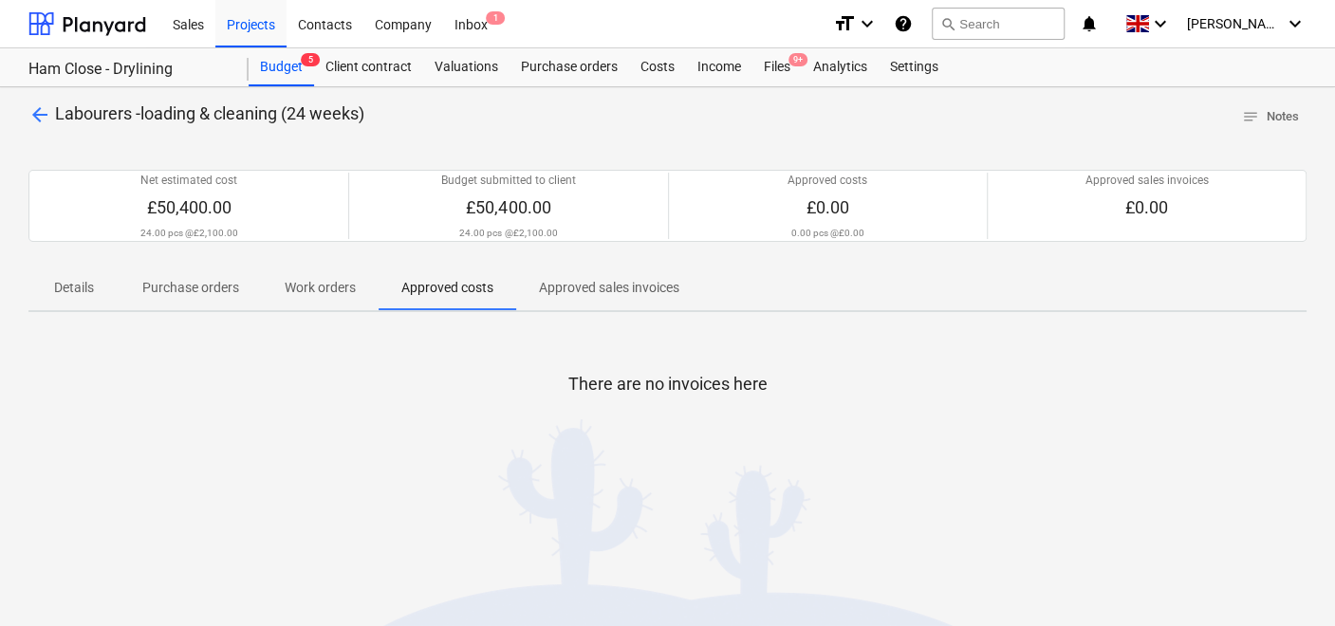
click at [84, 285] on p "Details" at bounding box center [74, 288] width 46 height 20
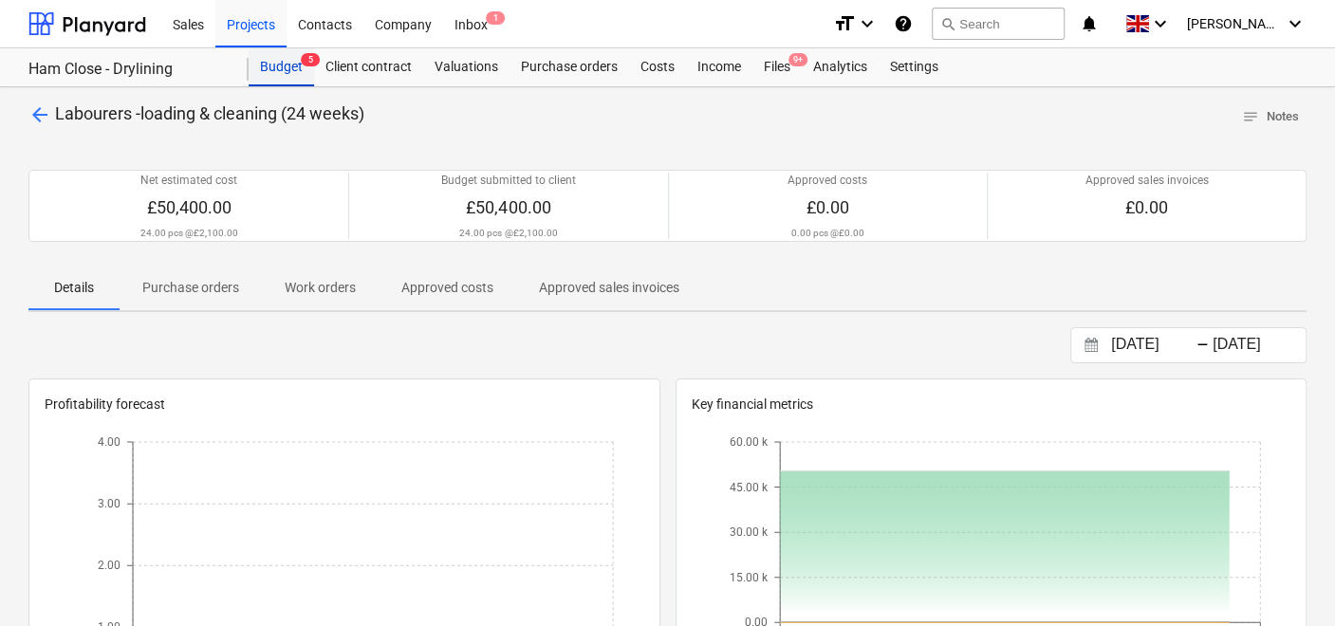
click at [281, 59] on div "Budget 5" at bounding box center [281, 67] width 65 height 38
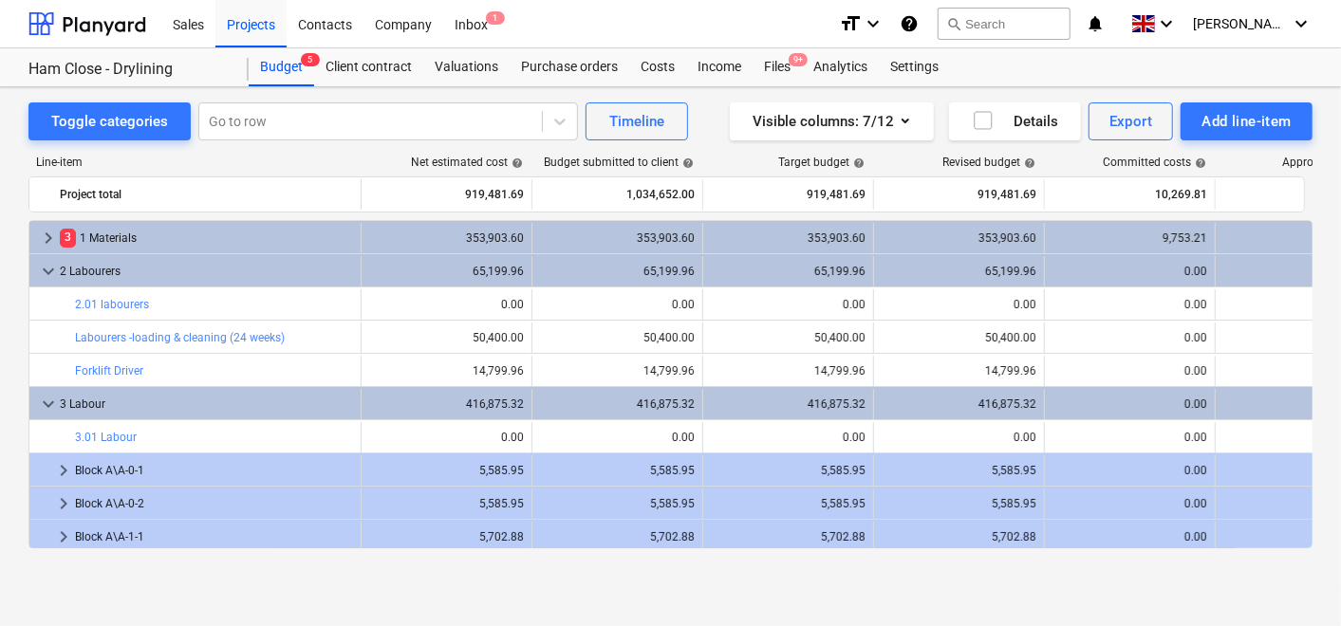
click at [195, 340] on link "Labourers -loading & cleaning (24 weeks)" at bounding box center [180, 337] width 210 height 13
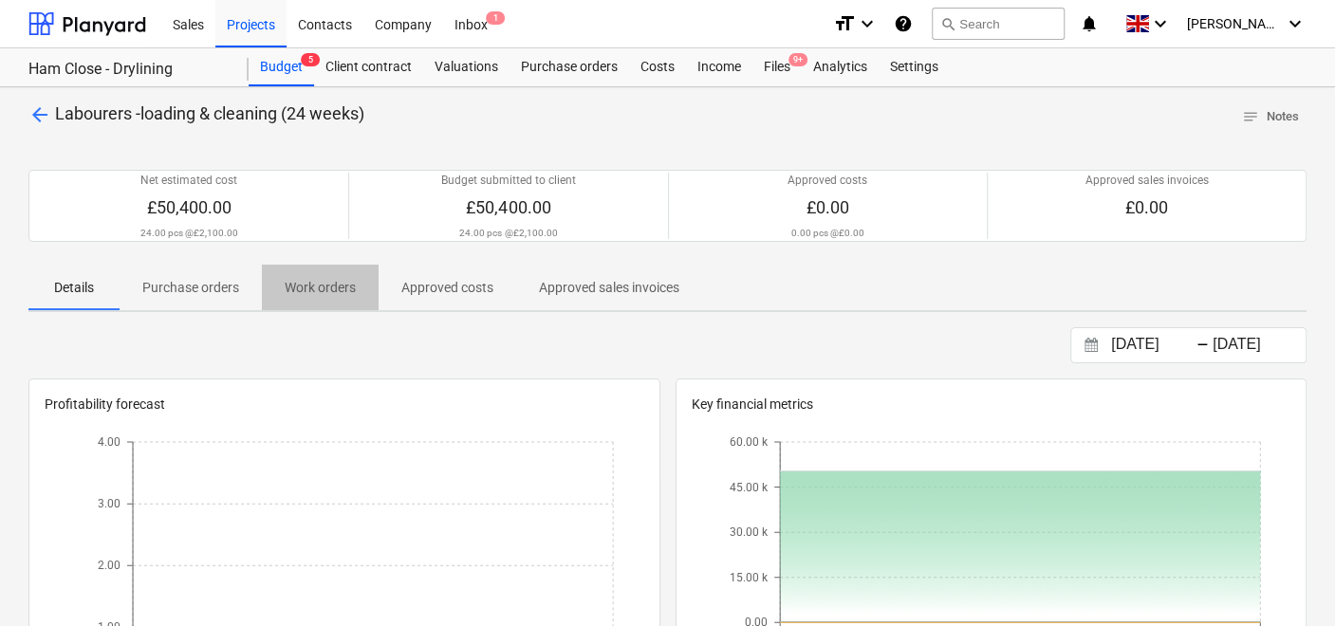
click at [313, 285] on p "Work orders" at bounding box center [320, 288] width 71 height 20
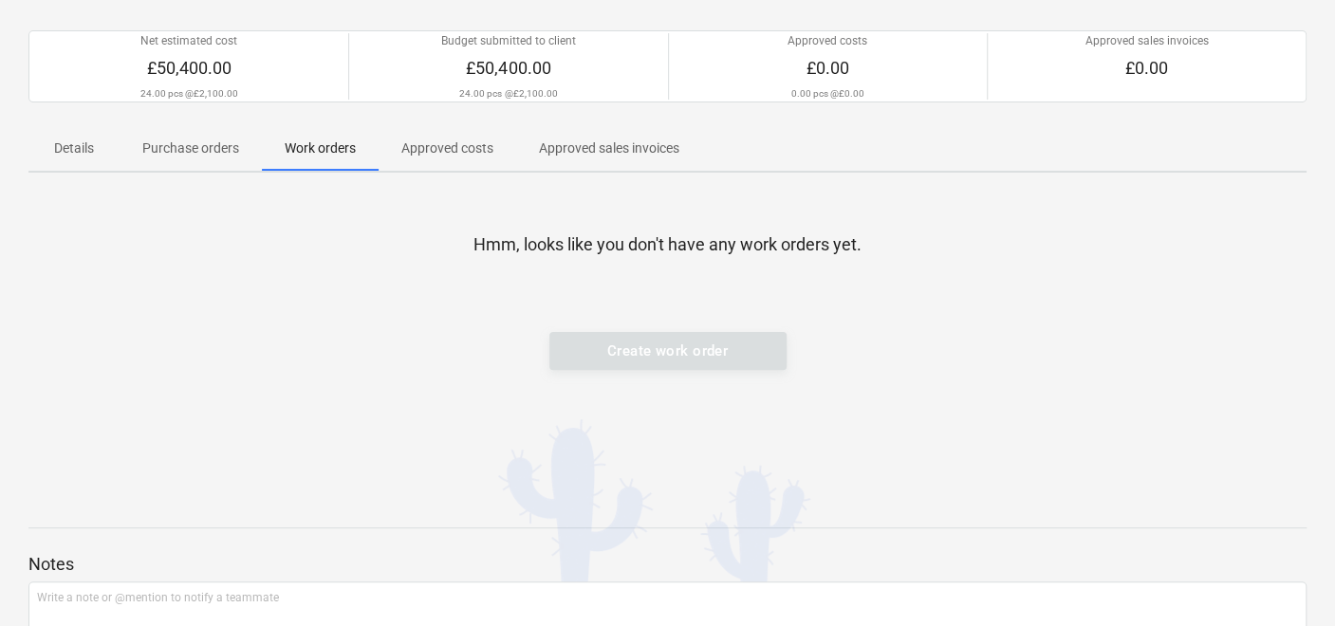
scroll to position [69, 0]
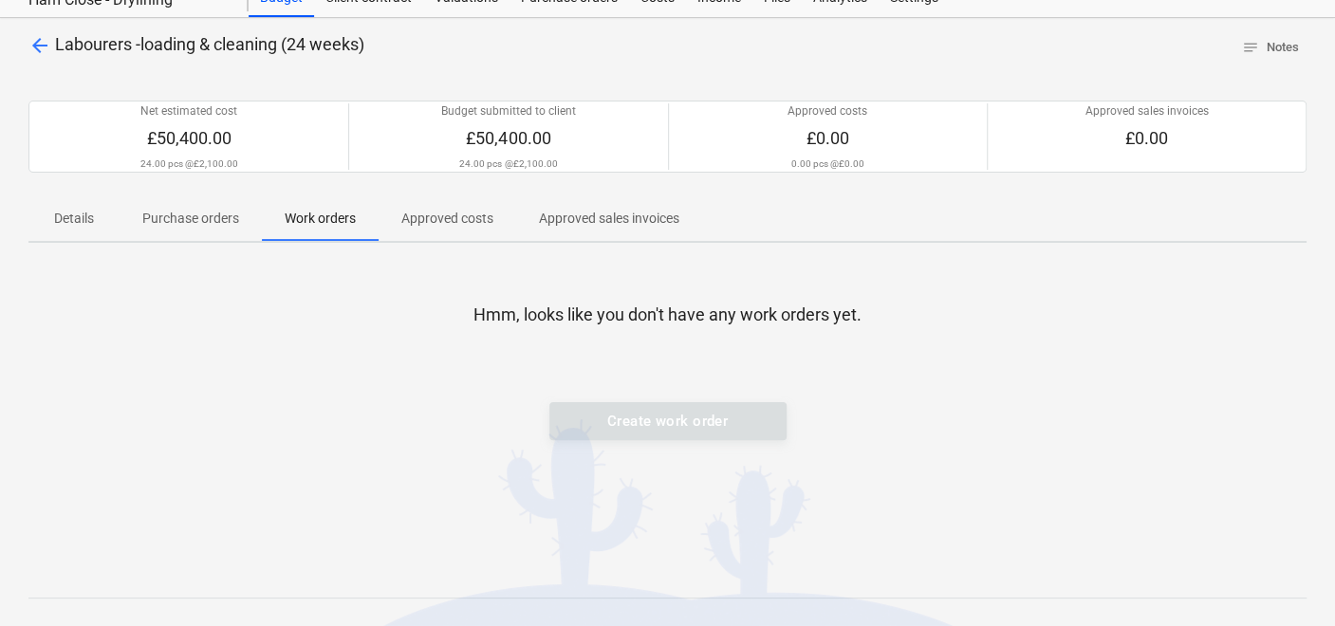
click at [653, 416] on div "Create work order" at bounding box center [668, 421] width 237 height 38
click at [192, 209] on p "Purchase orders" at bounding box center [190, 219] width 97 height 20
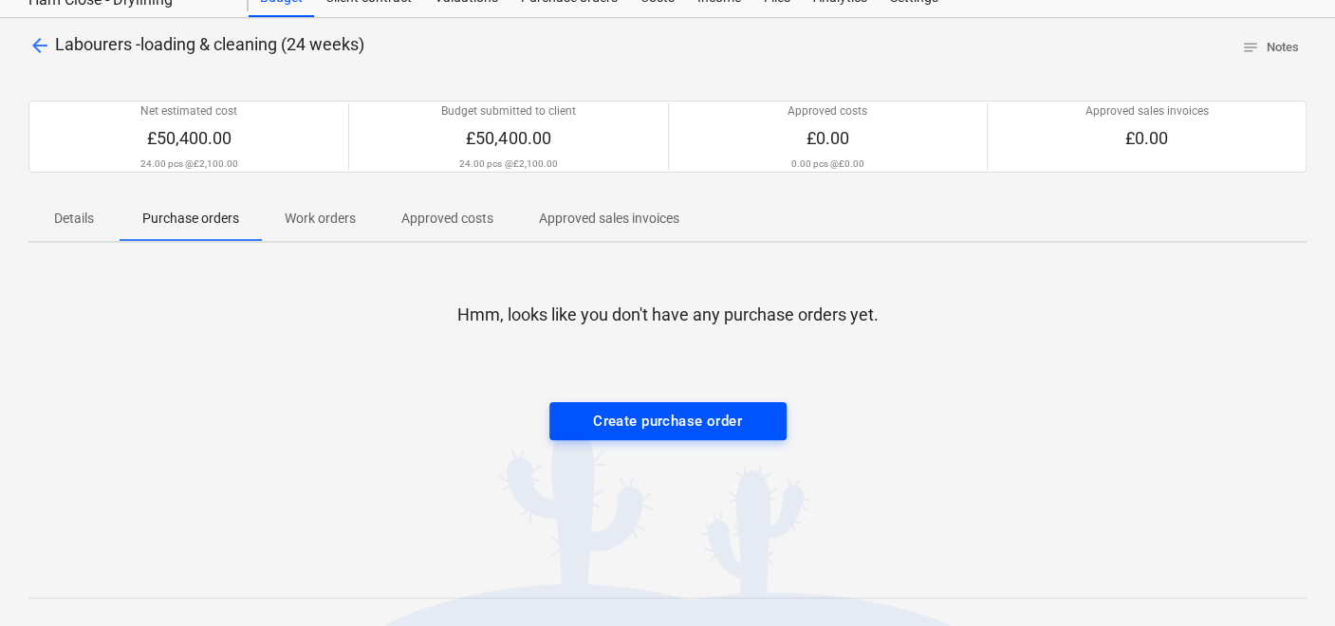
click at [674, 414] on div "Create purchase order" at bounding box center [667, 421] width 149 height 25
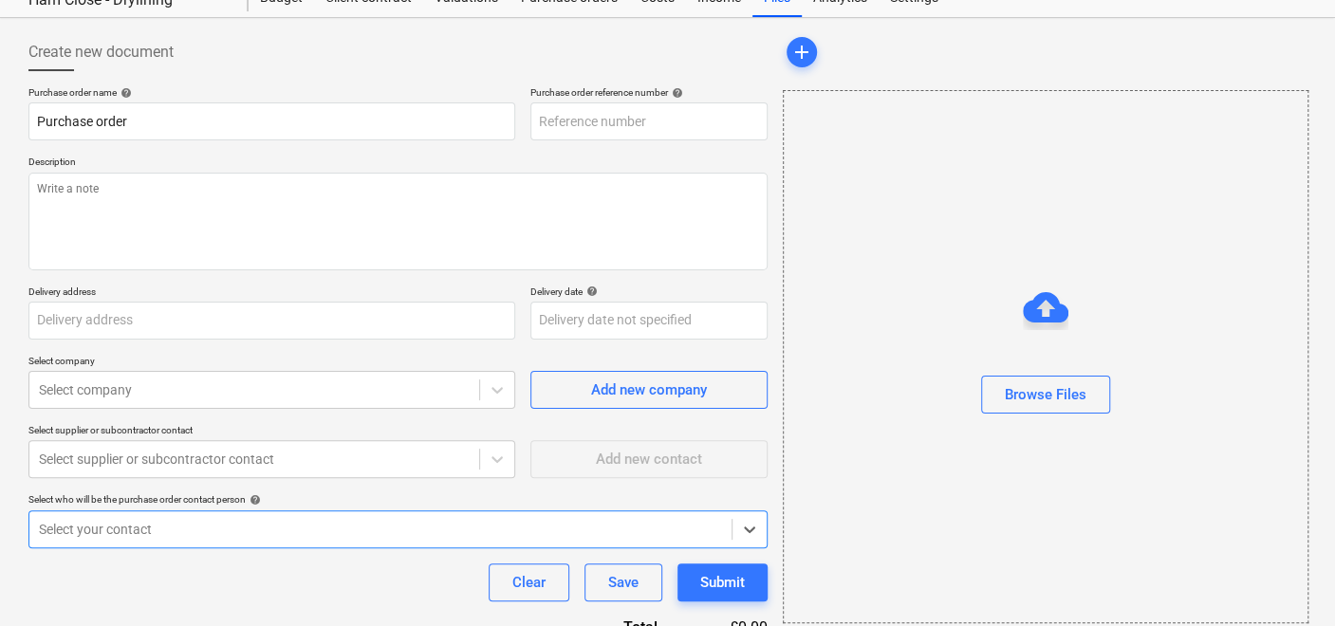
type textarea "x"
type input "TML0038-PO-027"
type input "Ham Close, Richmond, TW10 7PL"
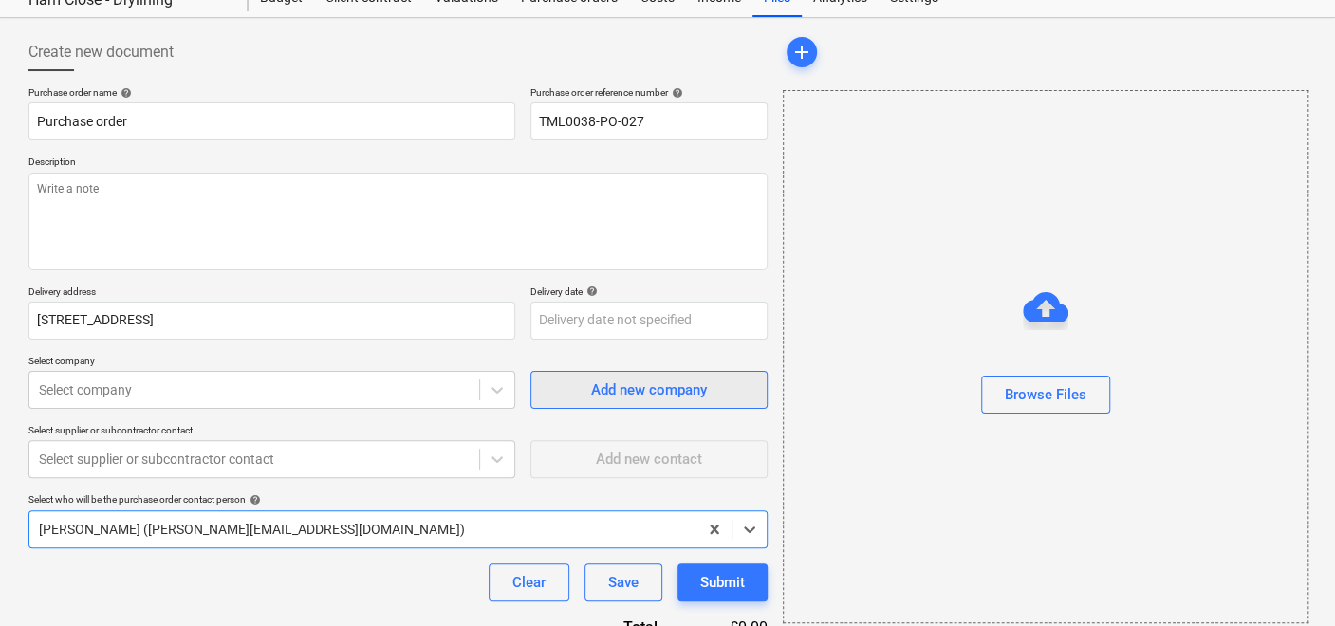
type textarea "x"
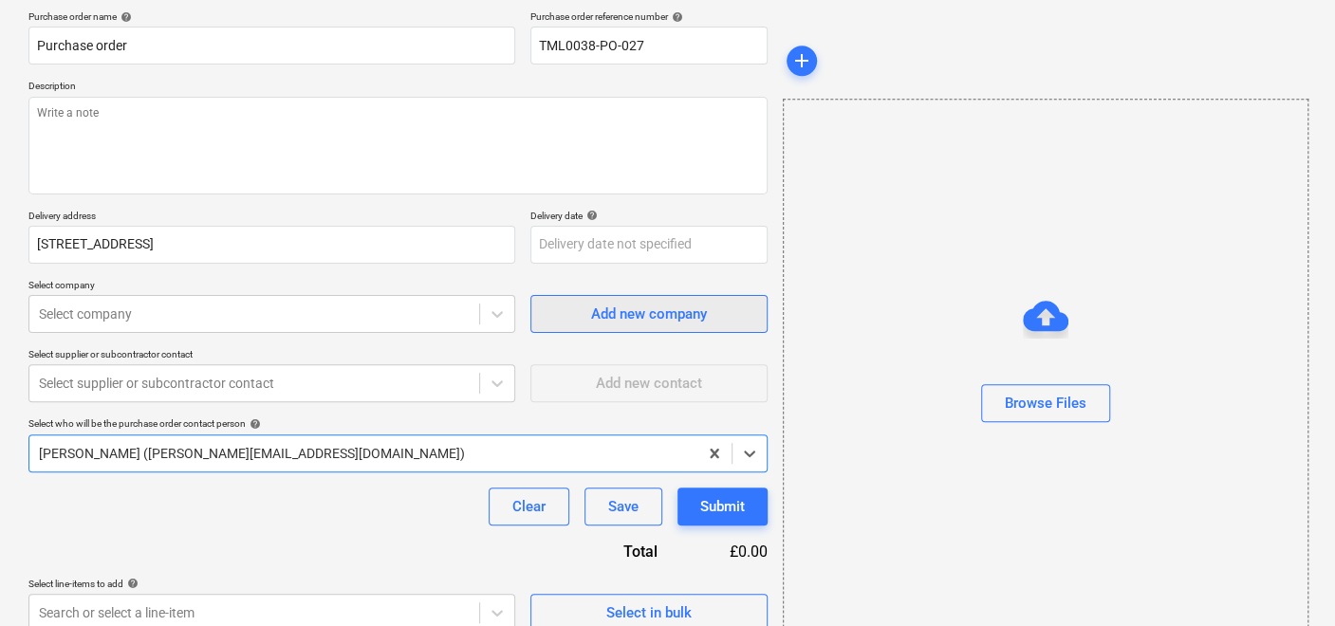
scroll to position [165, 0]
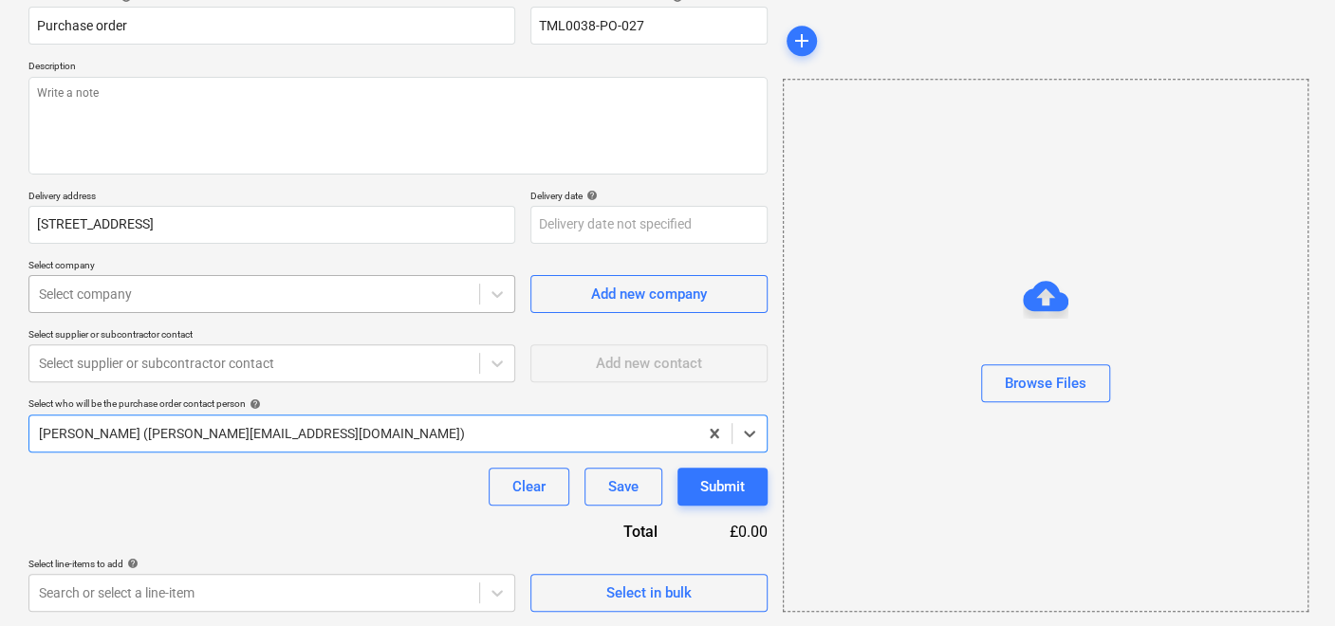
click at [384, 300] on div at bounding box center [254, 294] width 431 height 19
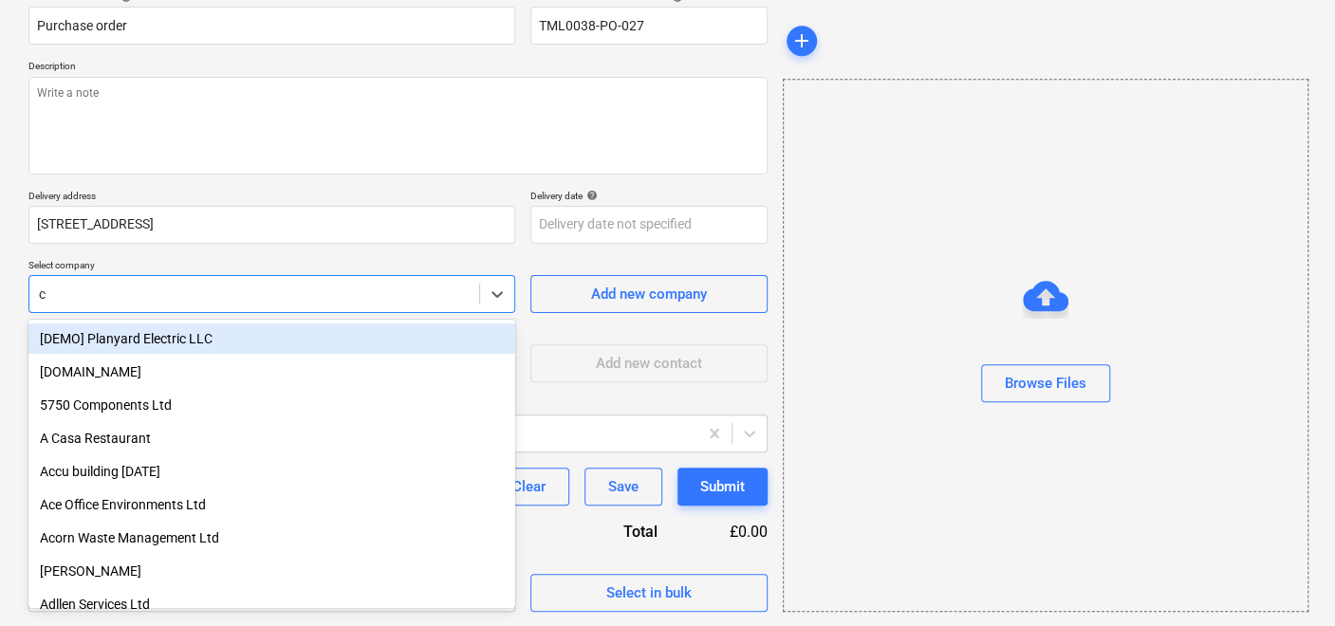
type input "c&"
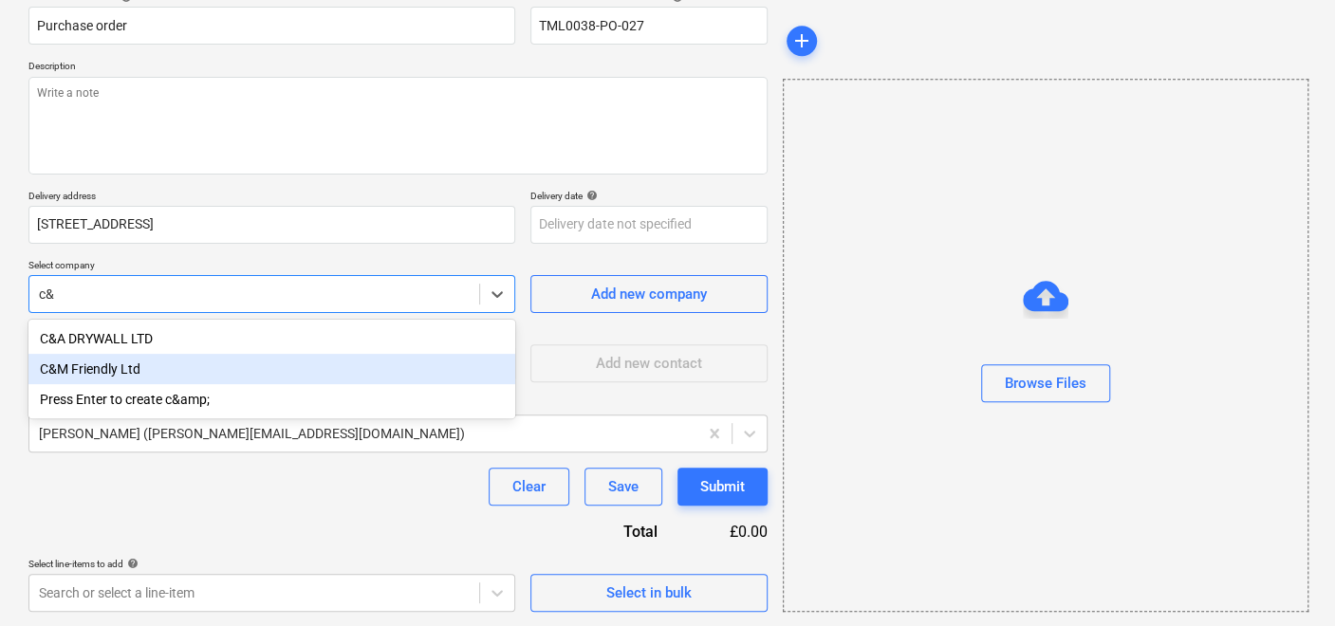
click at [218, 371] on div "C&M Friendly Ltd" at bounding box center [271, 369] width 487 height 30
type textarea "x"
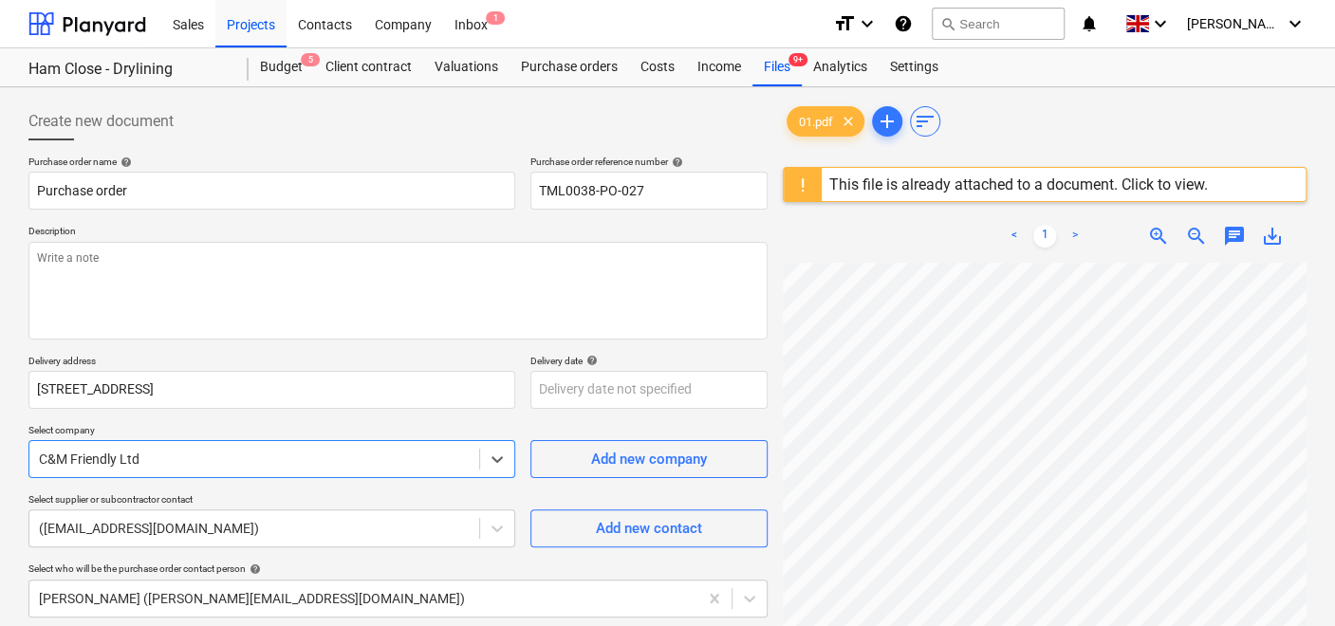
click at [1039, 184] on div "This file is already attached to a document. Click to view." at bounding box center [1019, 185] width 379 height 18
click at [270, 62] on div "Budget 5" at bounding box center [281, 67] width 65 height 38
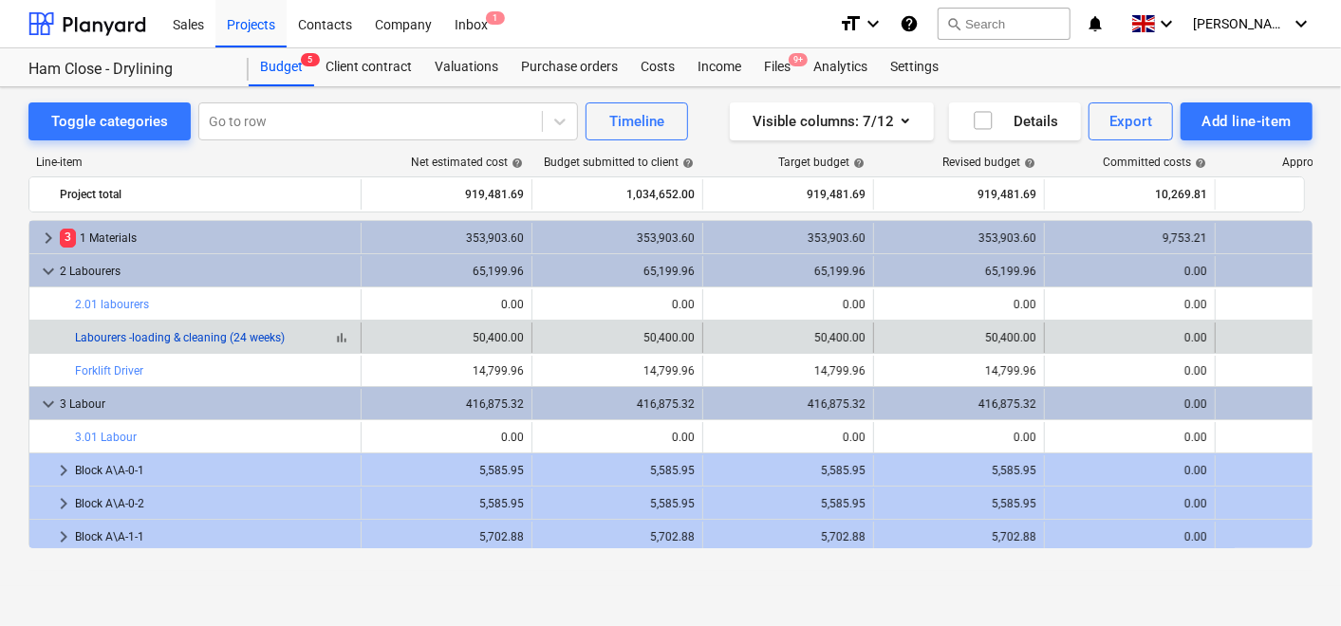
click at [184, 336] on link "Labourers -loading & cleaning (24 weeks)" at bounding box center [180, 337] width 210 height 13
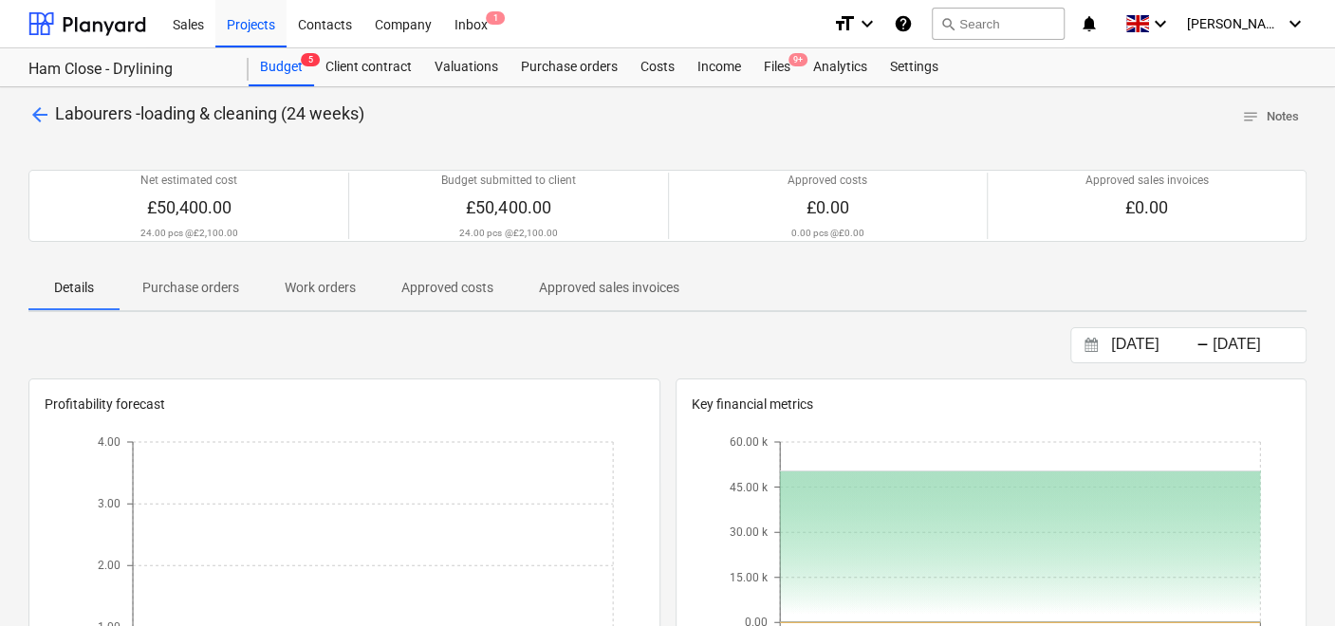
click at [609, 295] on p "Approved sales invoices" at bounding box center [609, 288] width 140 height 20
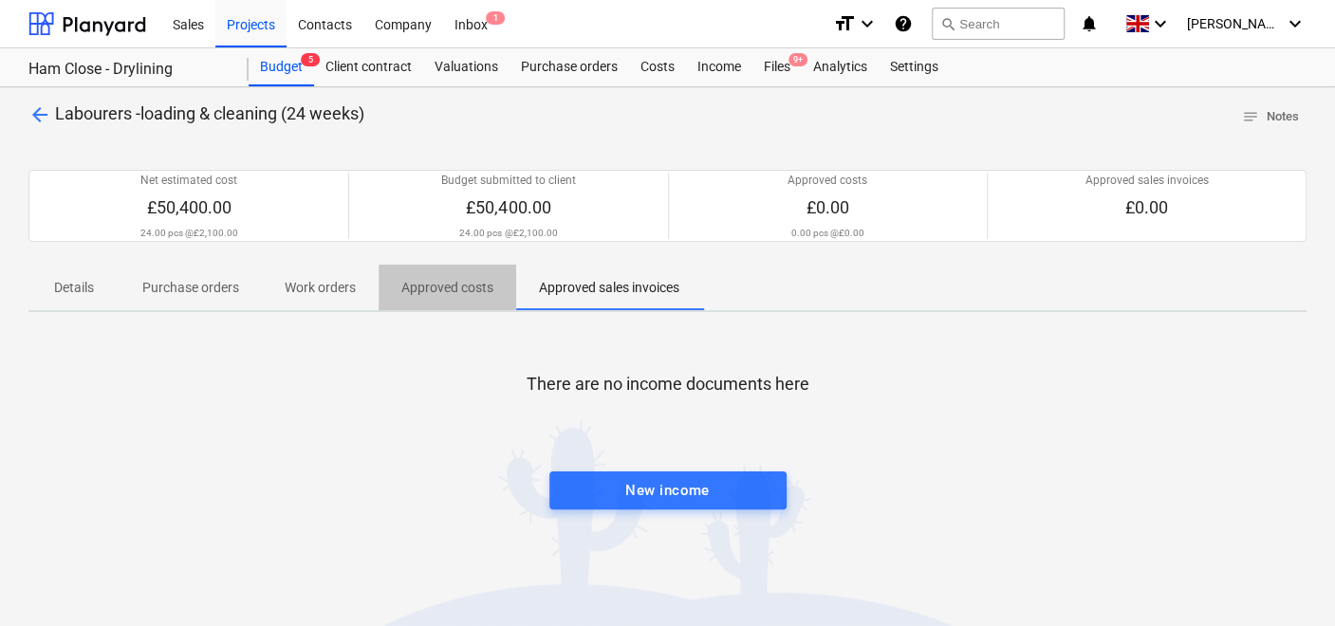
click at [433, 289] on p "Approved costs" at bounding box center [448, 288] width 92 height 20
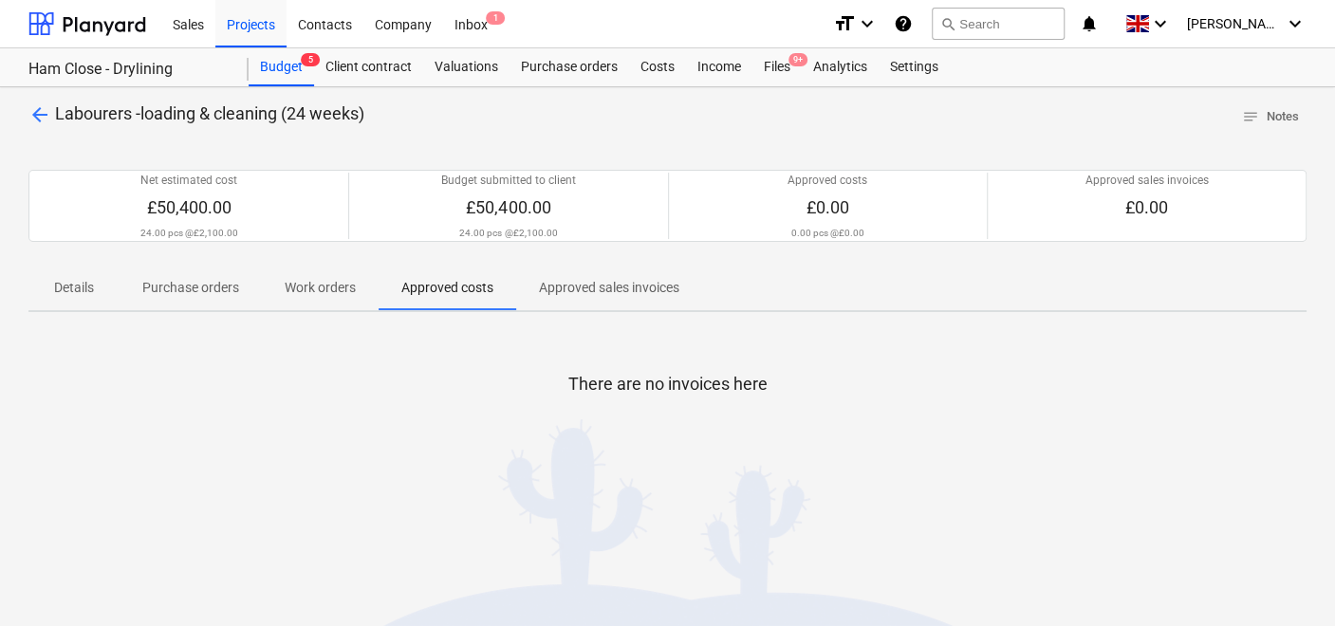
click at [347, 289] on p "Work orders" at bounding box center [320, 288] width 71 height 20
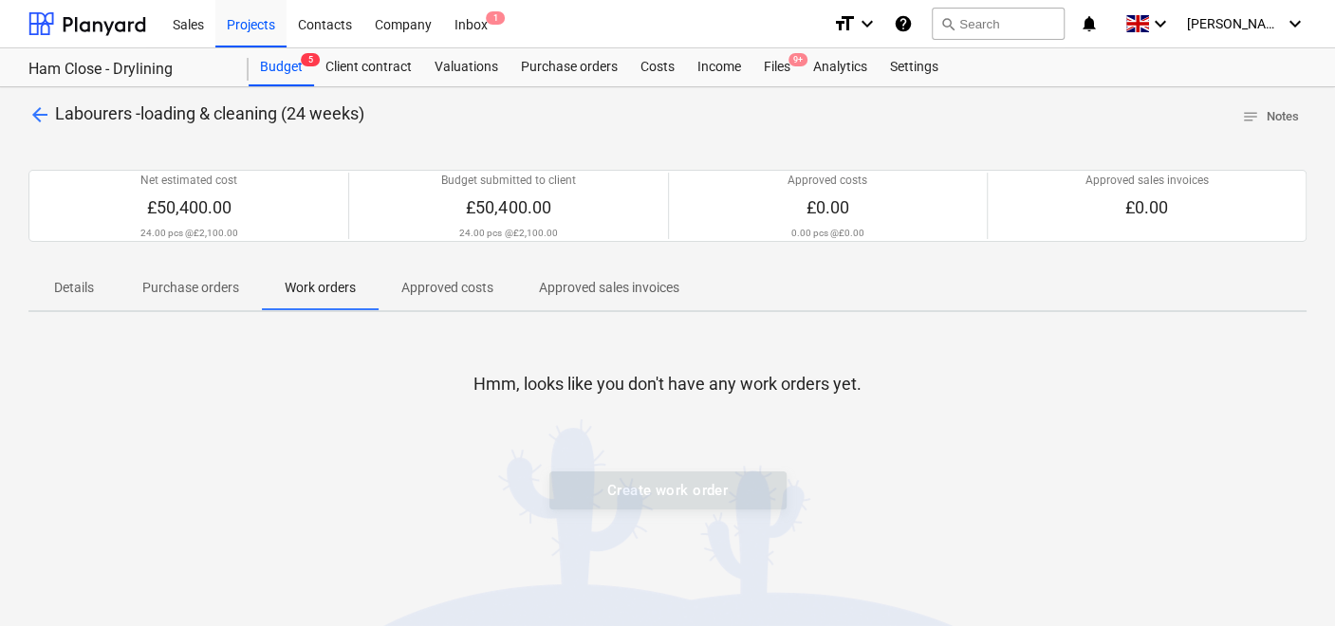
click at [222, 292] on p "Purchase orders" at bounding box center [190, 288] width 97 height 20
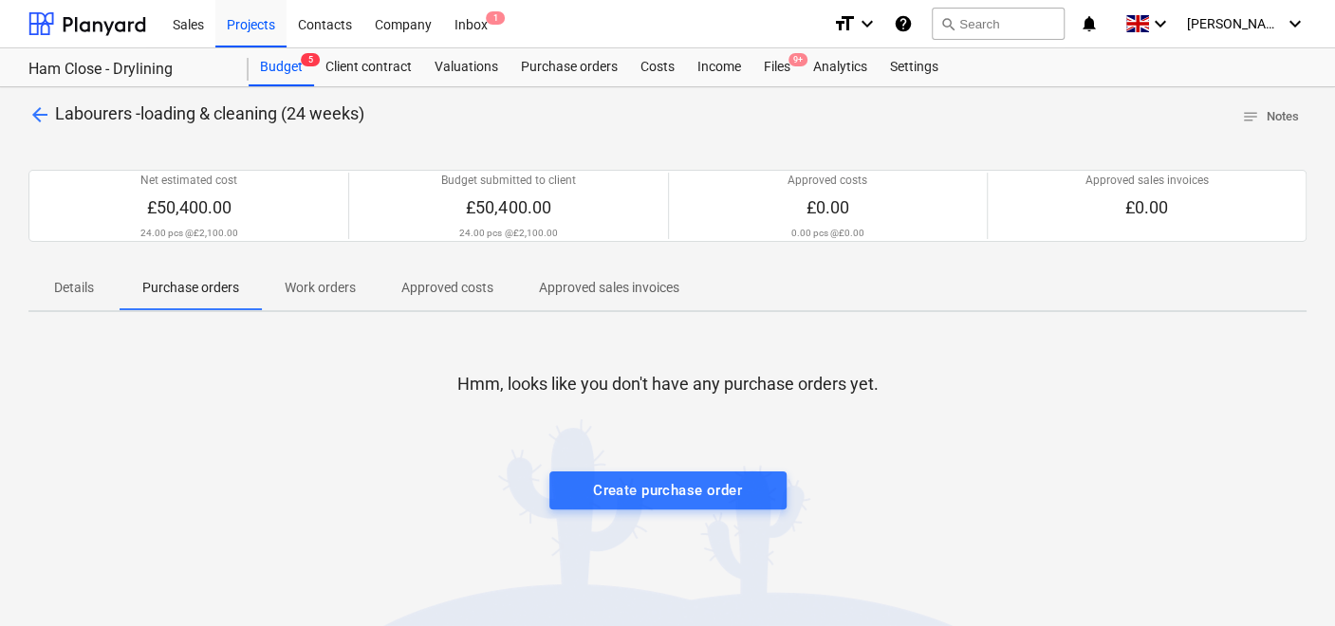
click at [47, 284] on span "Details" at bounding box center [73, 287] width 91 height 31
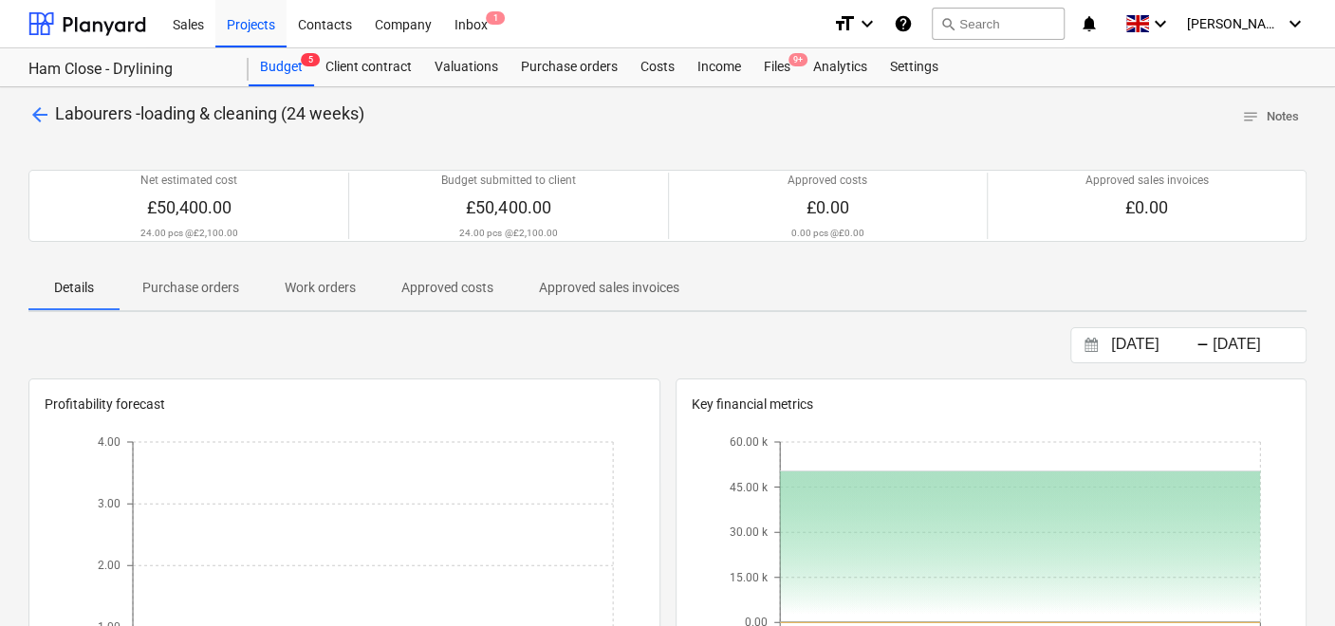
click at [211, 285] on p "Purchase orders" at bounding box center [190, 288] width 97 height 20
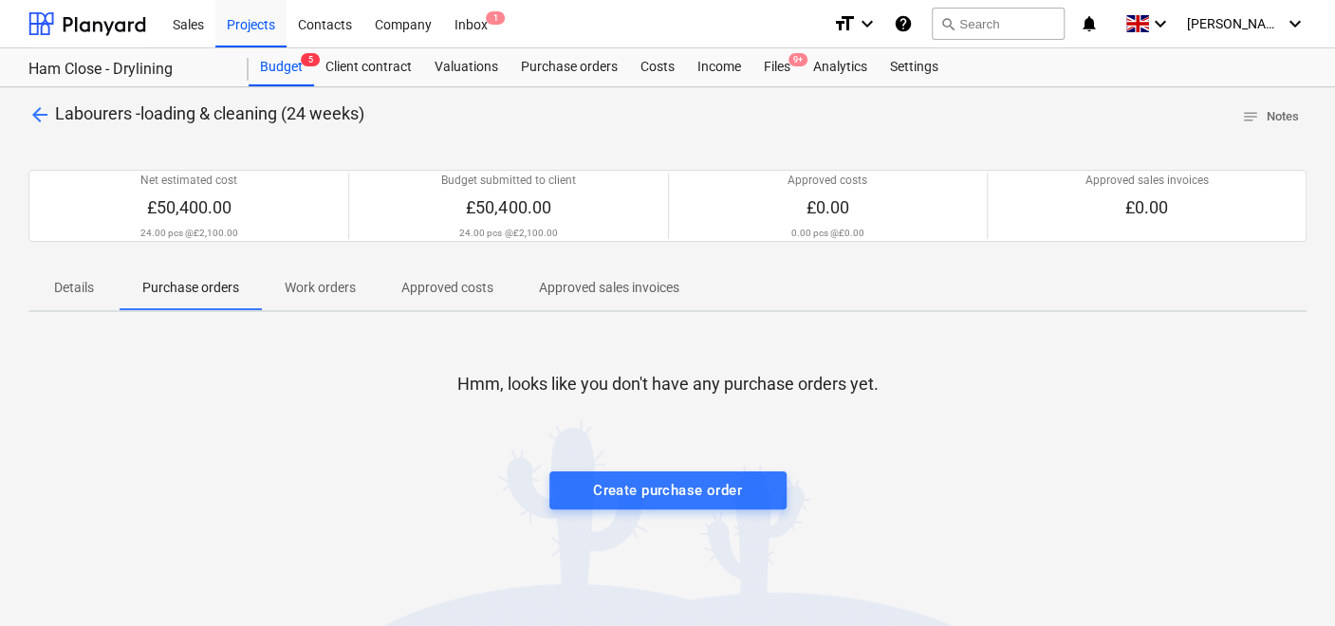
click at [333, 292] on p "Work orders" at bounding box center [320, 288] width 71 height 20
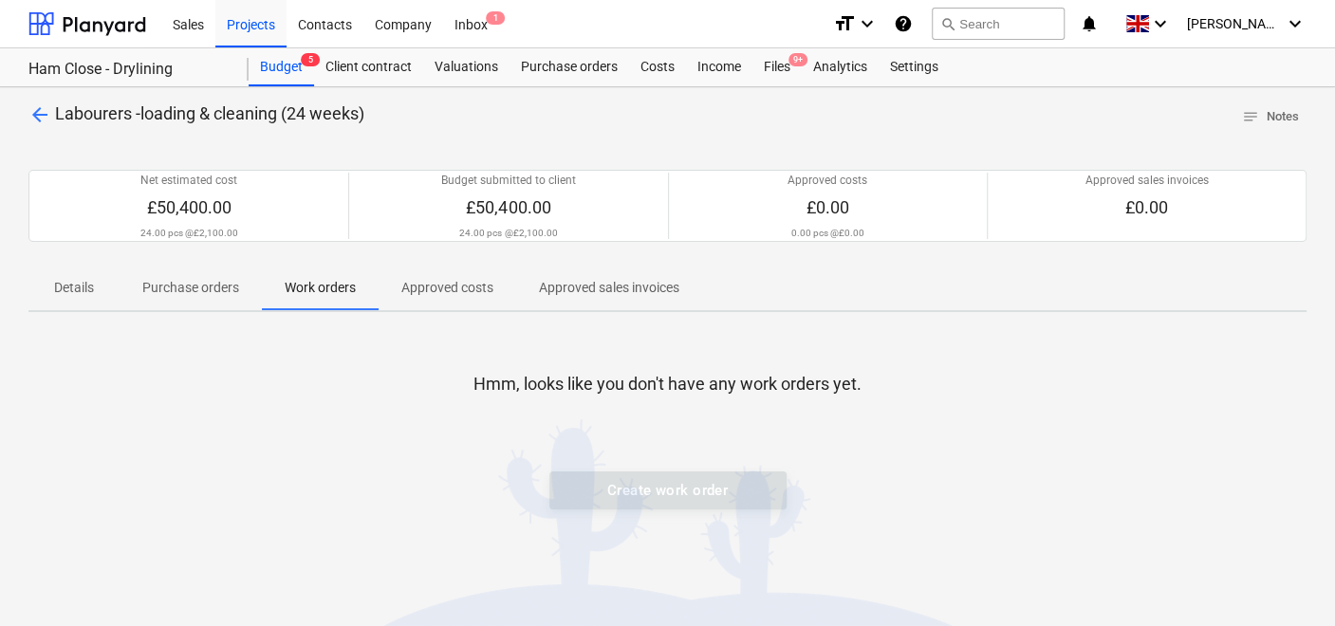
click at [216, 289] on p "Purchase orders" at bounding box center [190, 288] width 97 height 20
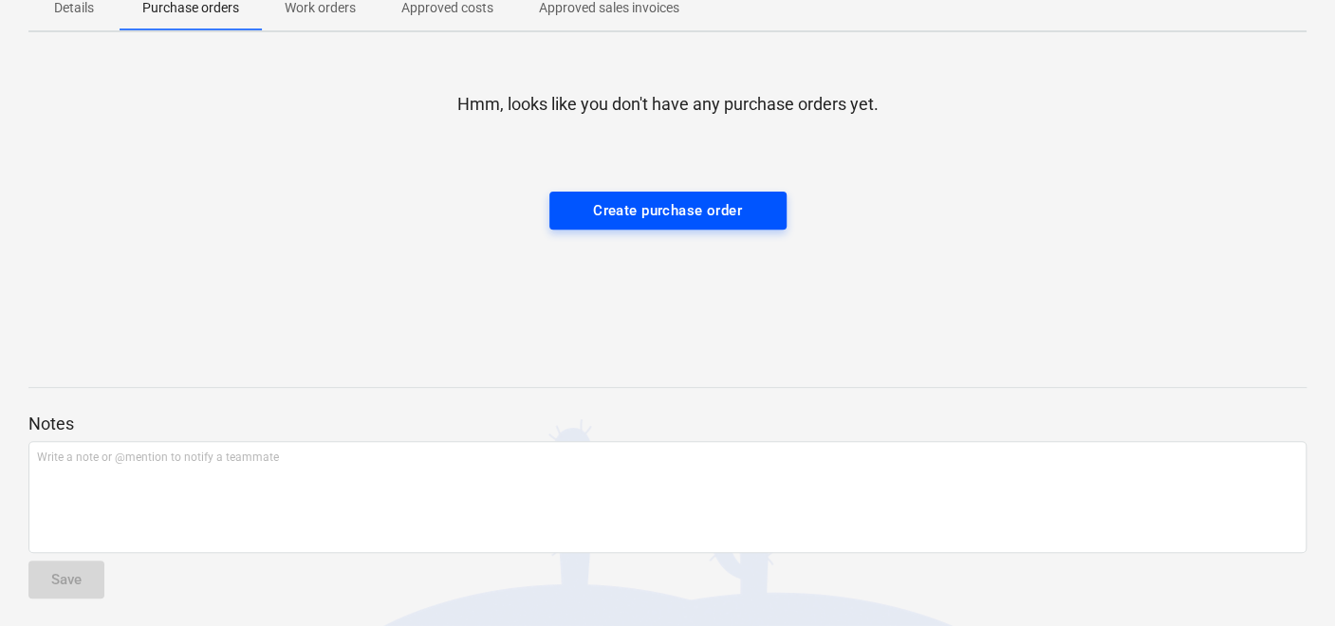
click at [682, 217] on div "Create purchase order" at bounding box center [667, 210] width 149 height 25
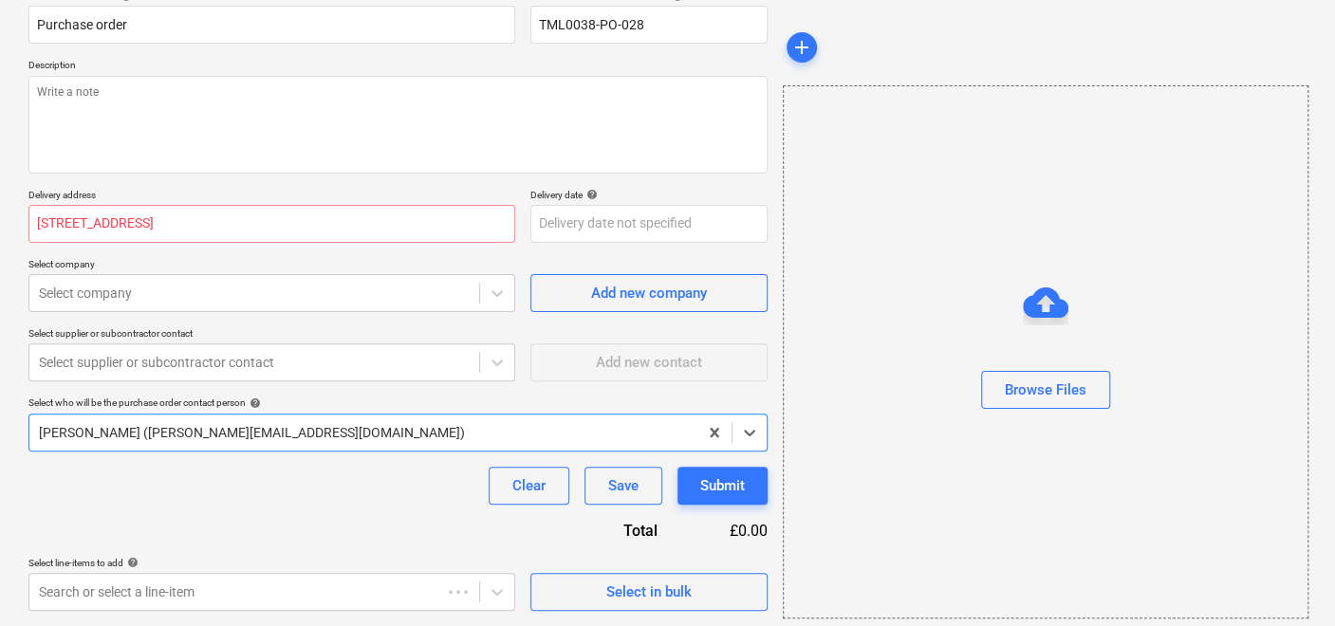
scroll to position [165, 0]
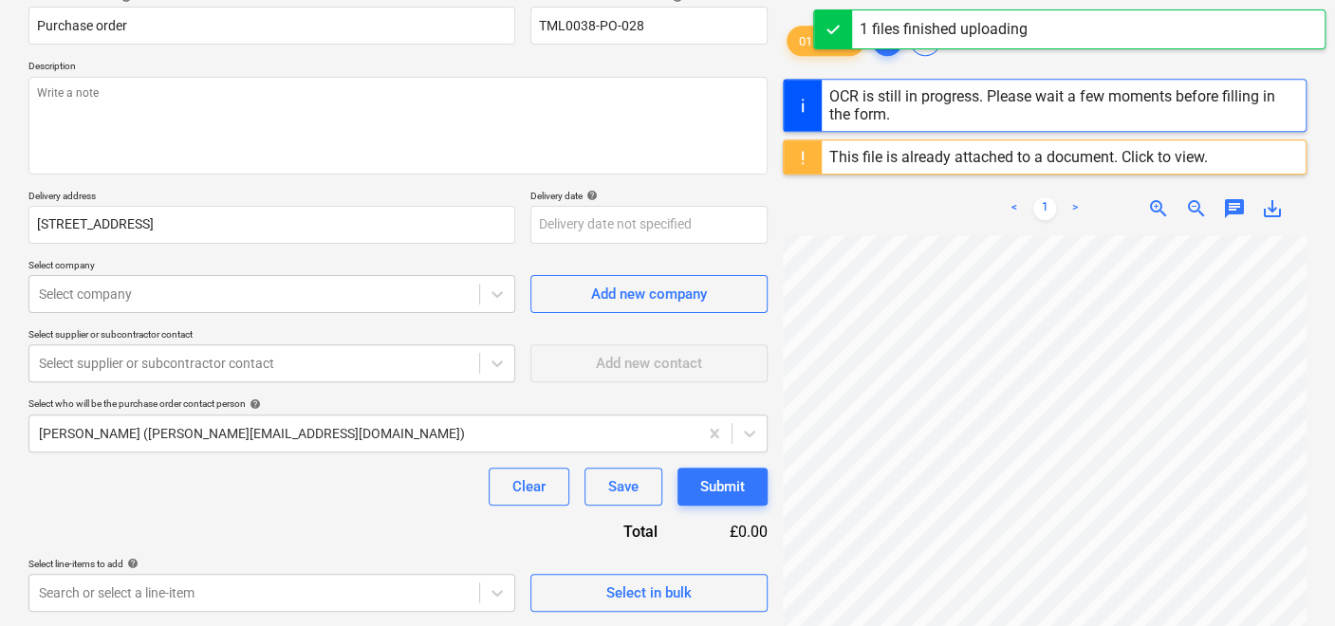
click at [956, 153] on div "This file is already attached to a document. Click to view." at bounding box center [1019, 157] width 379 height 18
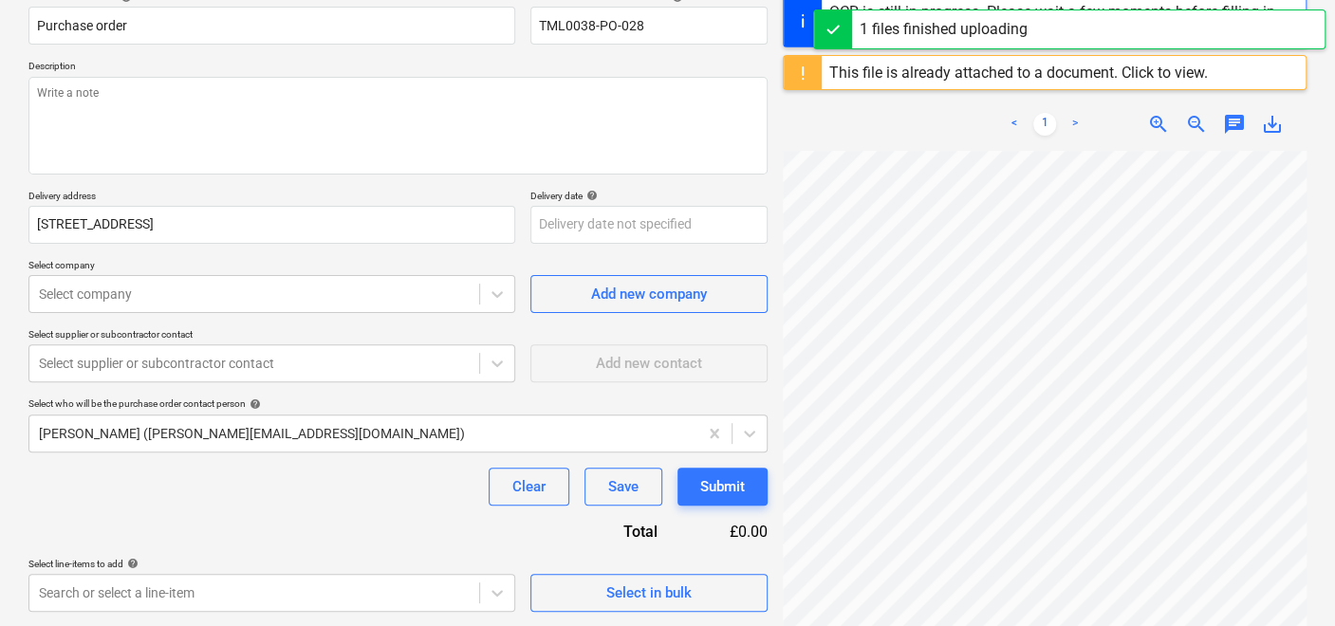
click at [1134, 71] on div "This file is already attached to a document. Click to view." at bounding box center [1019, 73] width 379 height 18
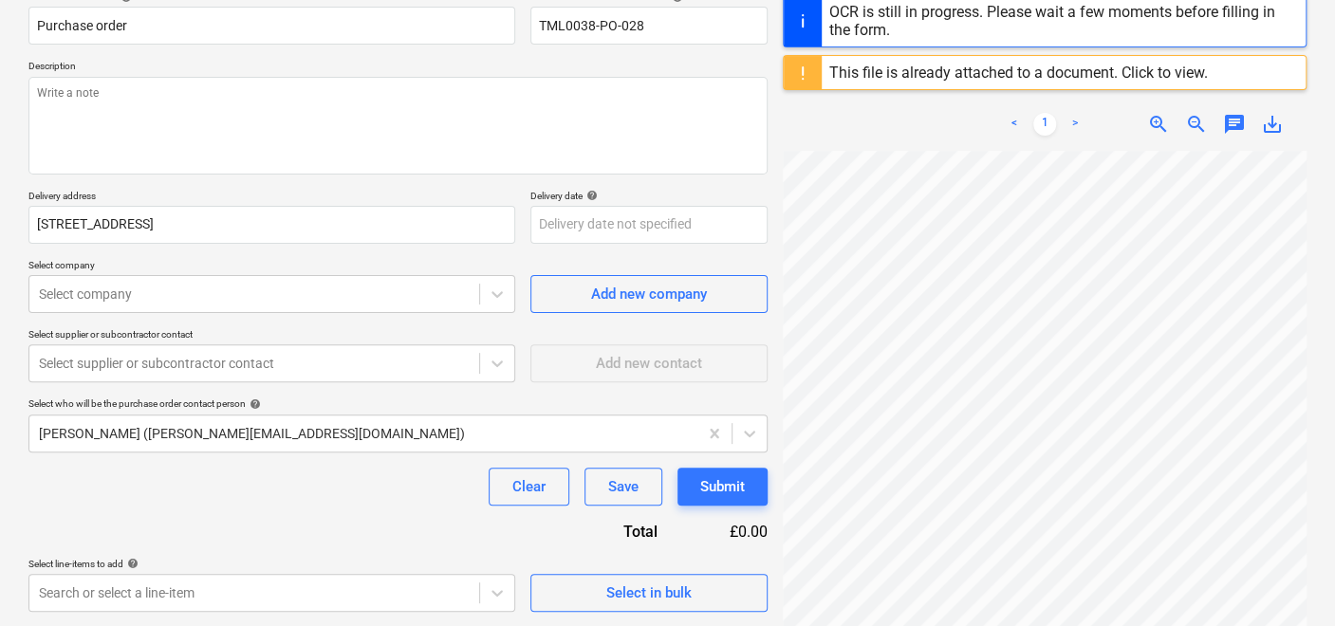
click at [1134, 71] on div "This file is already attached to a document. Click to view." at bounding box center [1019, 73] width 379 height 18
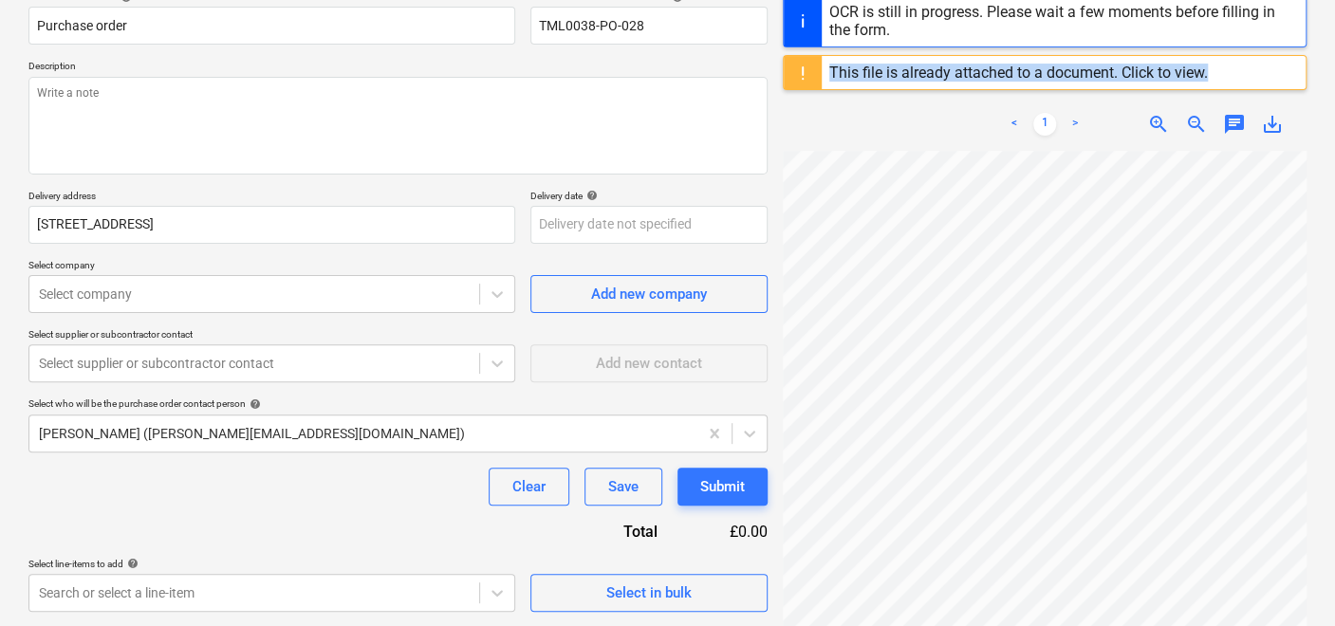
click at [1134, 71] on div "This file is already attached to a document. Click to view." at bounding box center [1019, 73] width 379 height 18
click at [1133, 75] on div "This file is already attached to a document. Click to view." at bounding box center [1019, 73] width 379 height 18
type textarea "x"
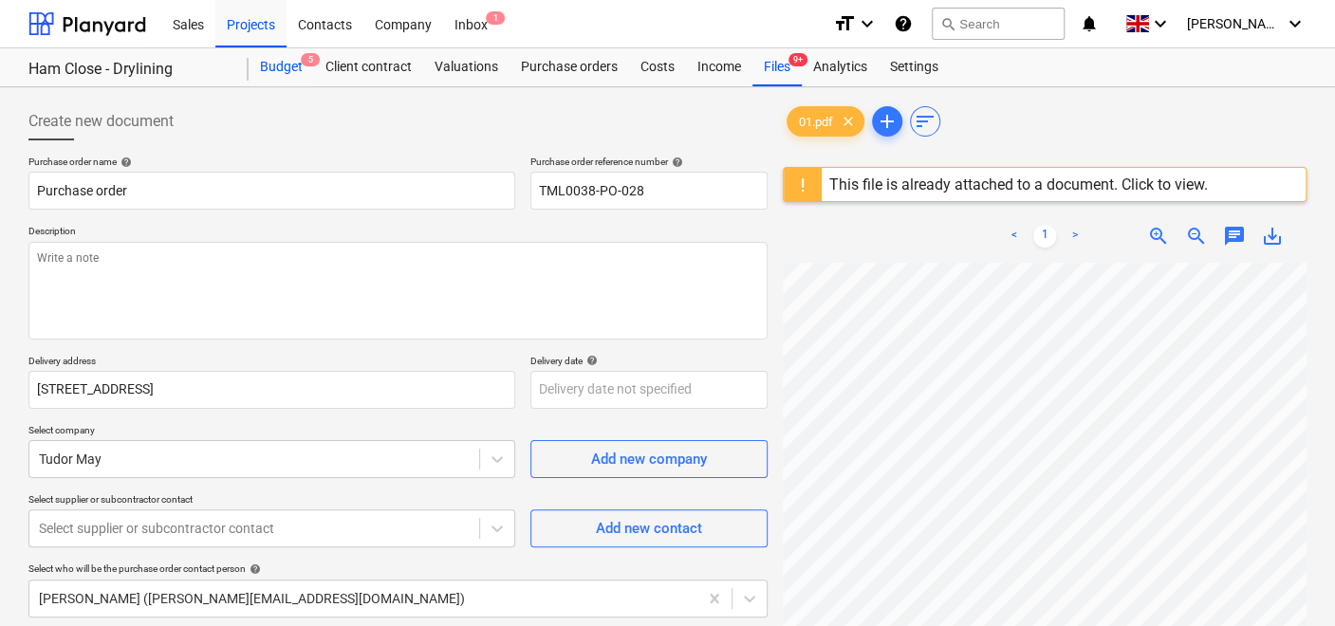
click at [294, 68] on div "Budget 5" at bounding box center [281, 67] width 65 height 38
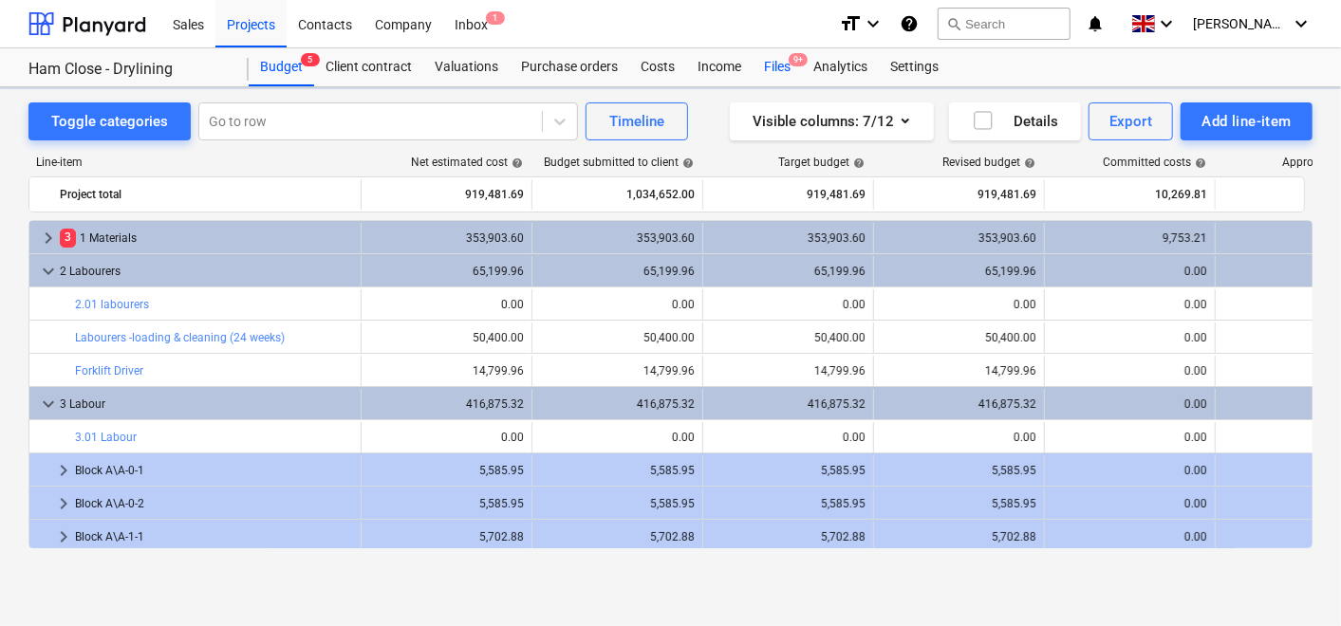
click at [786, 62] on div "Files 9+" at bounding box center [777, 67] width 49 height 38
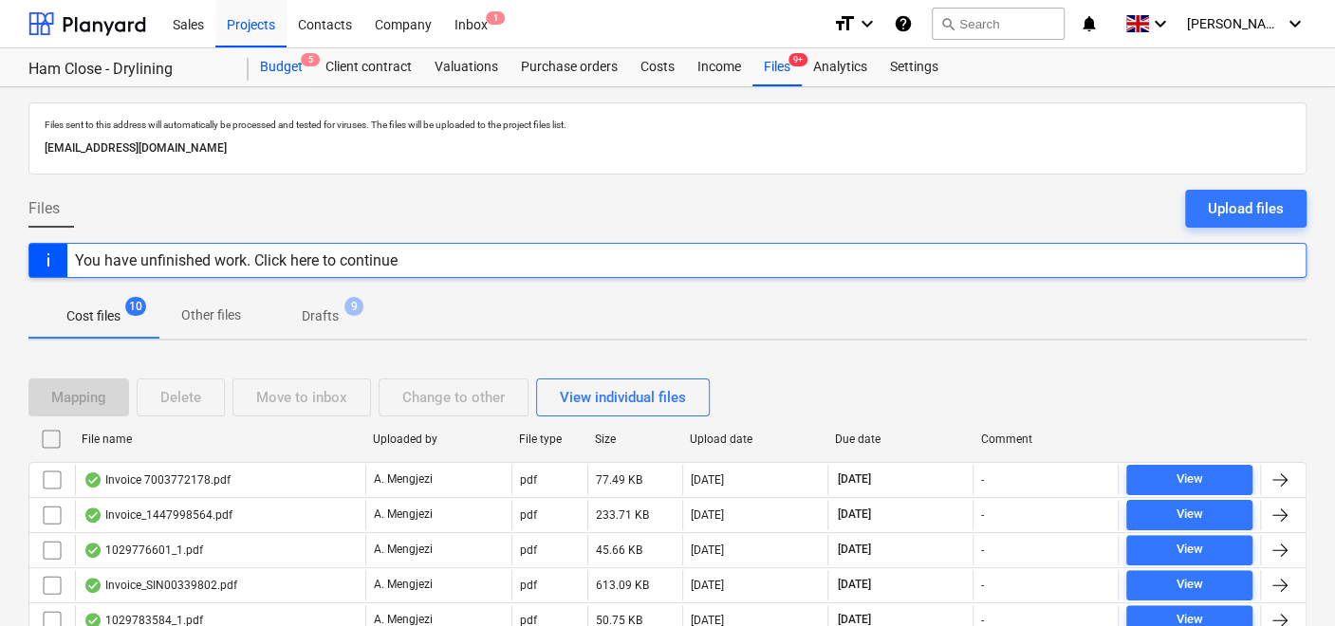
click at [278, 75] on div "Budget 5" at bounding box center [281, 67] width 65 height 38
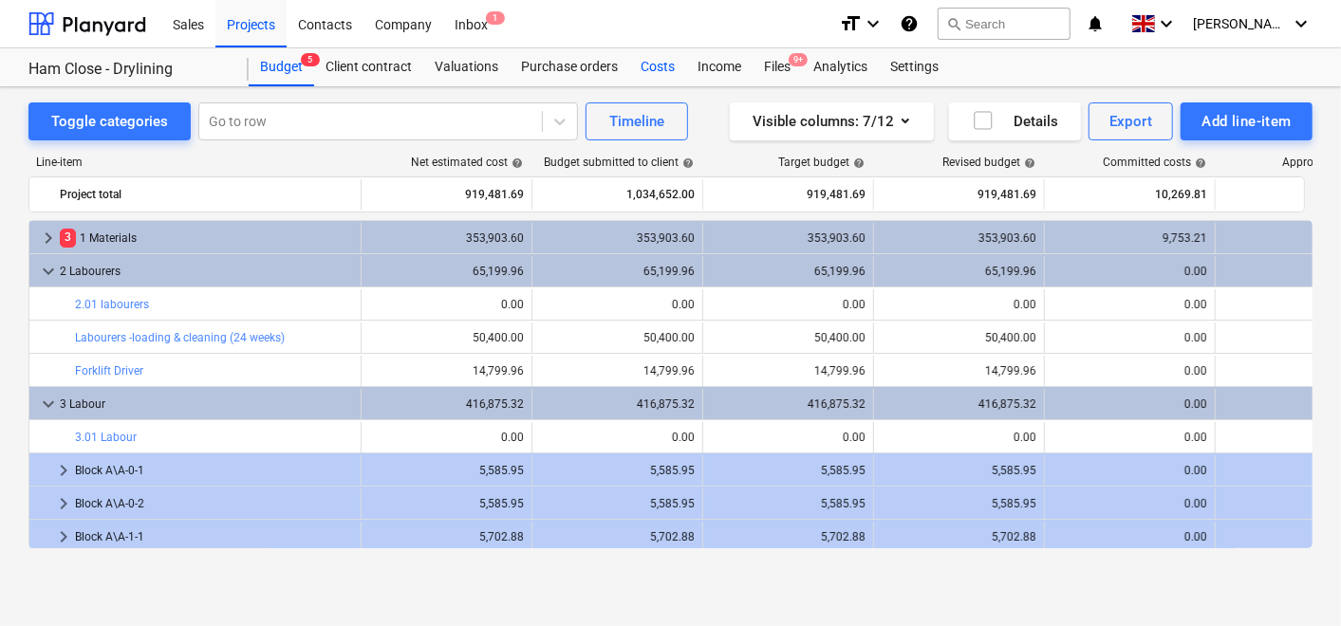
click at [645, 66] on div "Costs" at bounding box center [657, 67] width 57 height 38
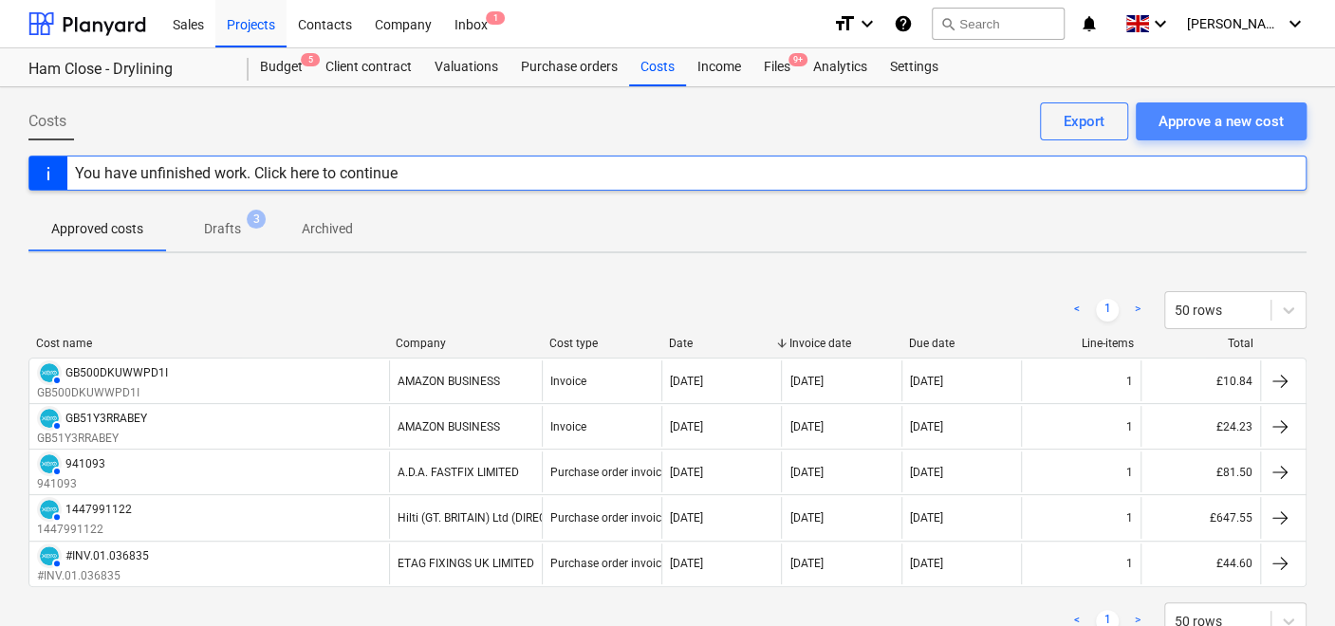
click at [1199, 116] on div "Approve a new cost" at bounding box center [1221, 121] width 125 height 25
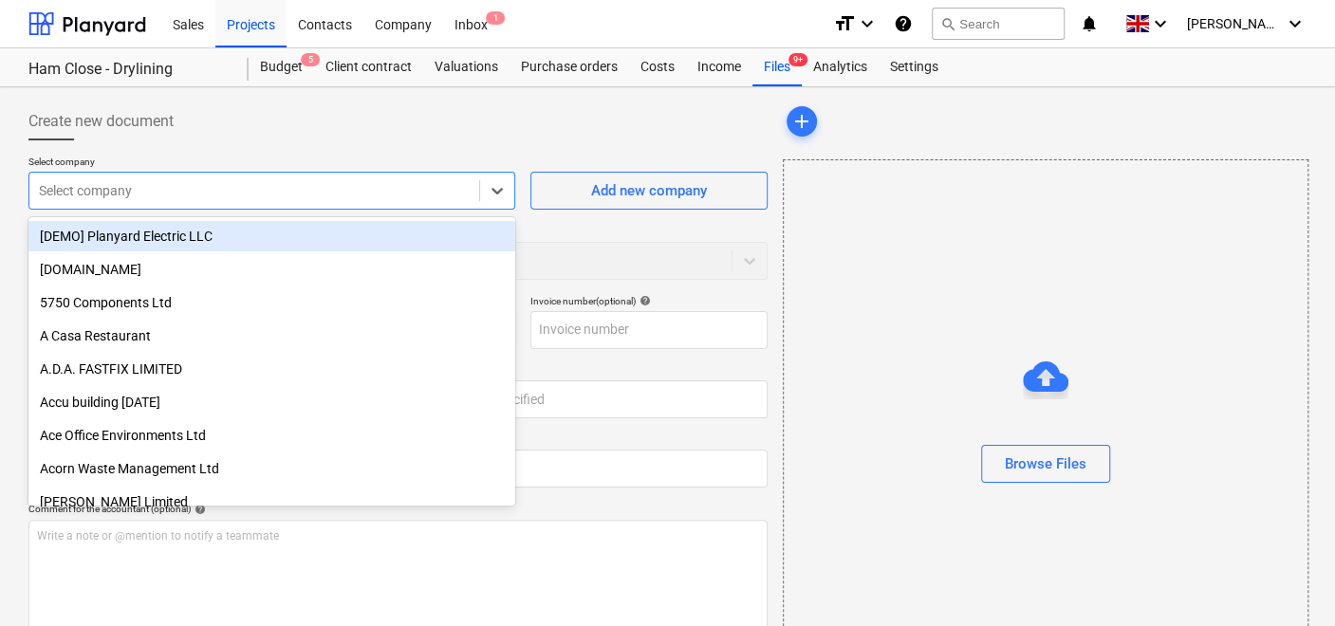
click at [238, 192] on div at bounding box center [254, 190] width 431 height 19
type input "C&"
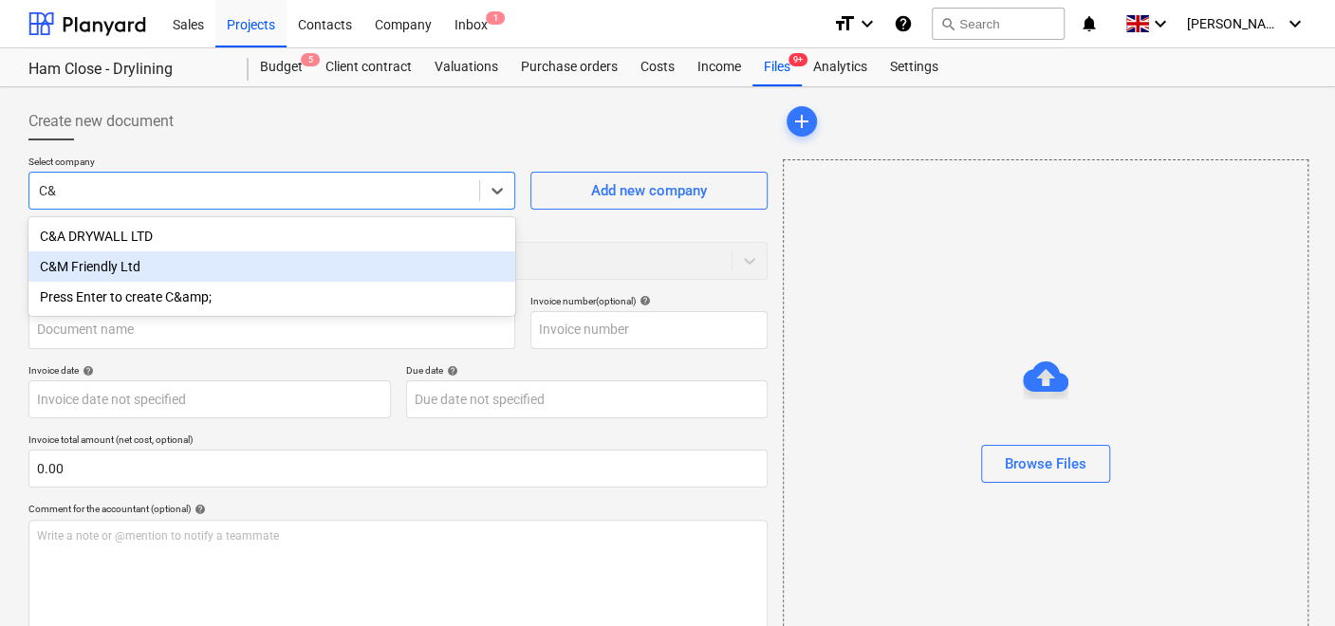
click at [140, 276] on div "C&M Friendly Ltd" at bounding box center [271, 267] width 487 height 30
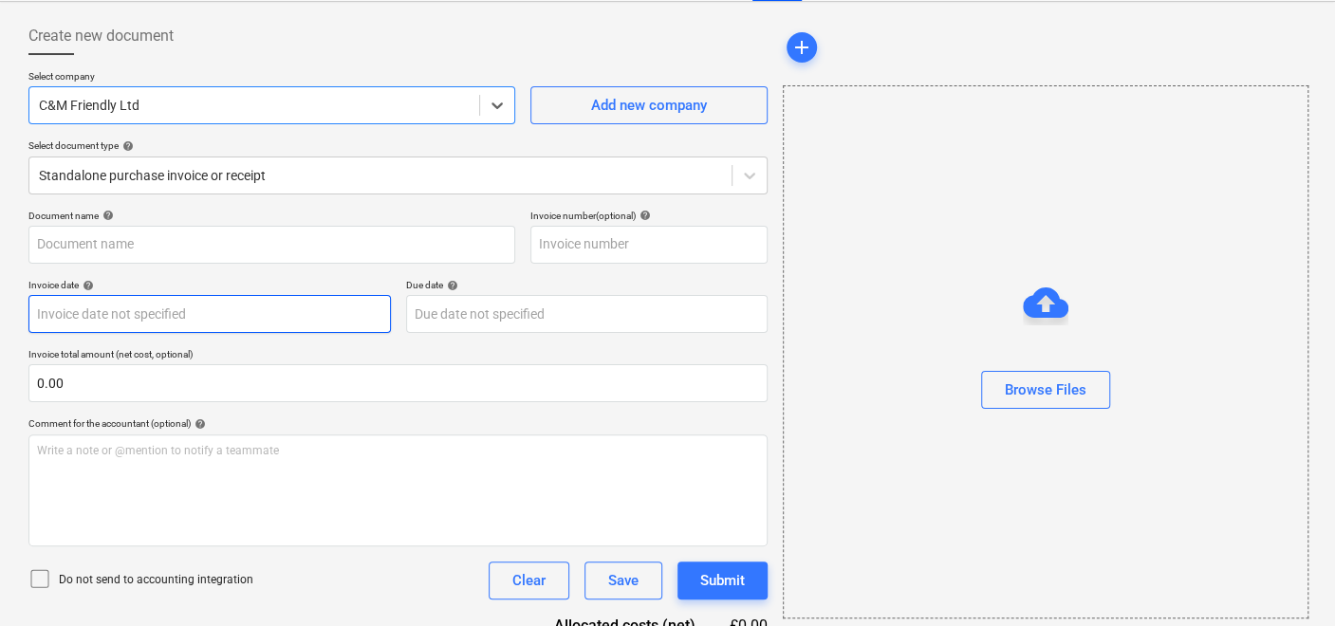
scroll to position [105, 0]
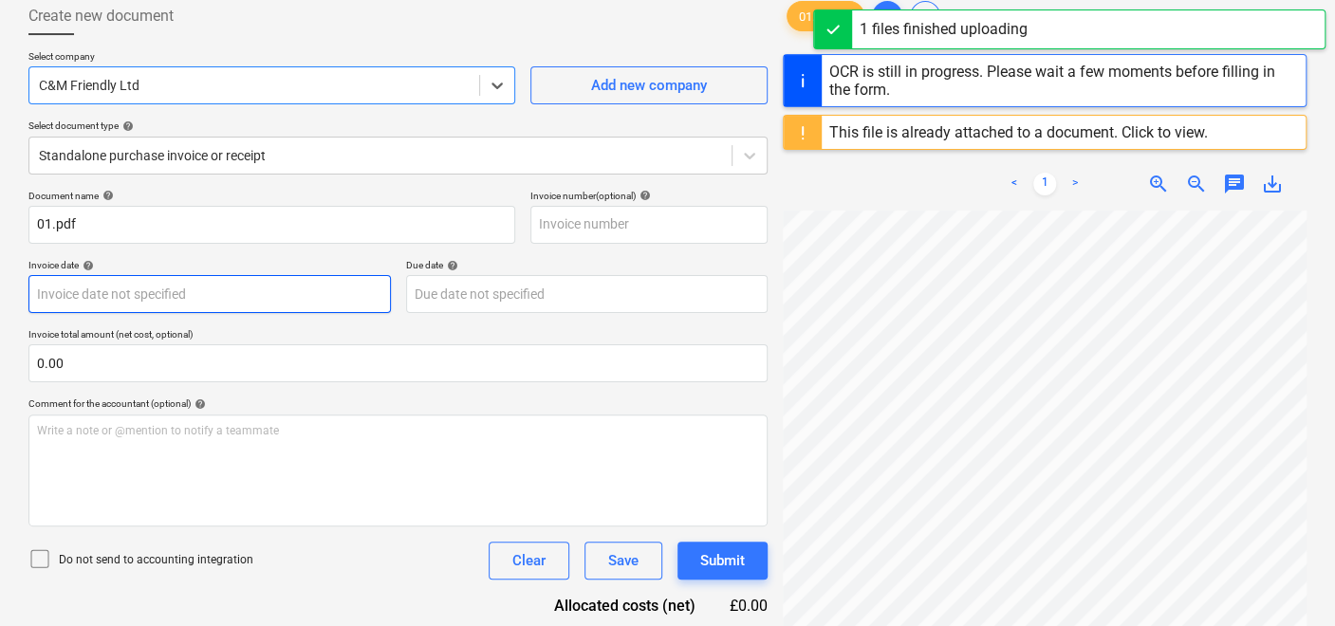
type input "01"
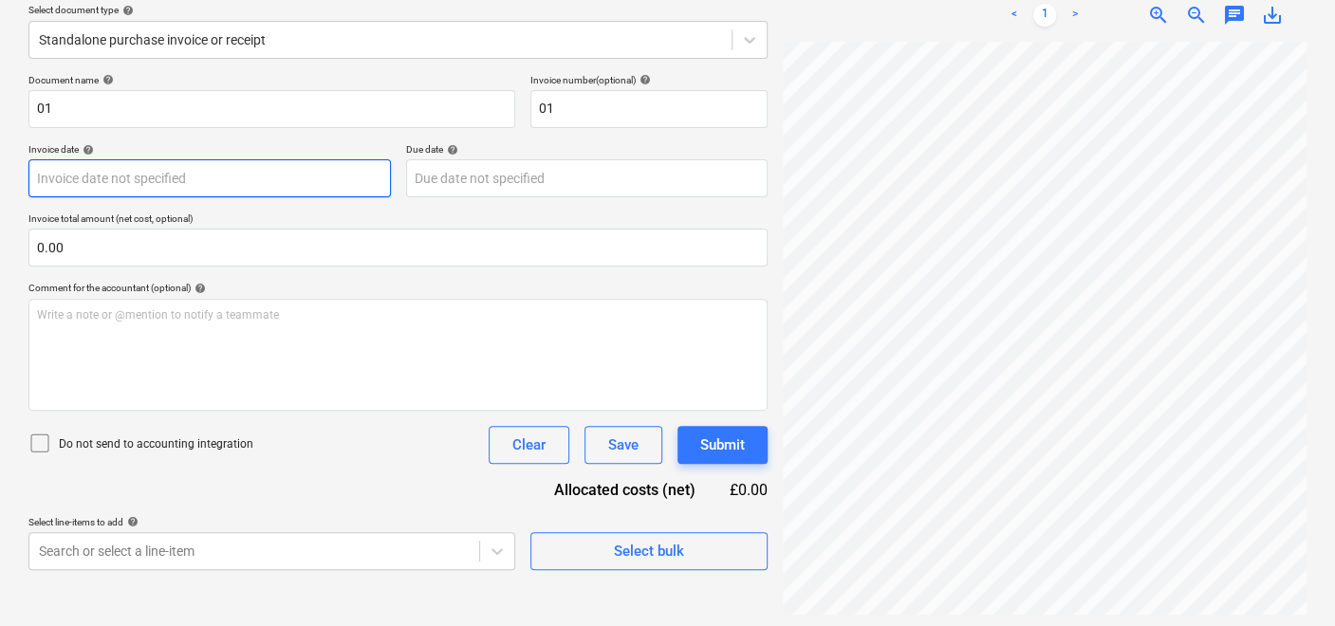
scroll to position [224, 0]
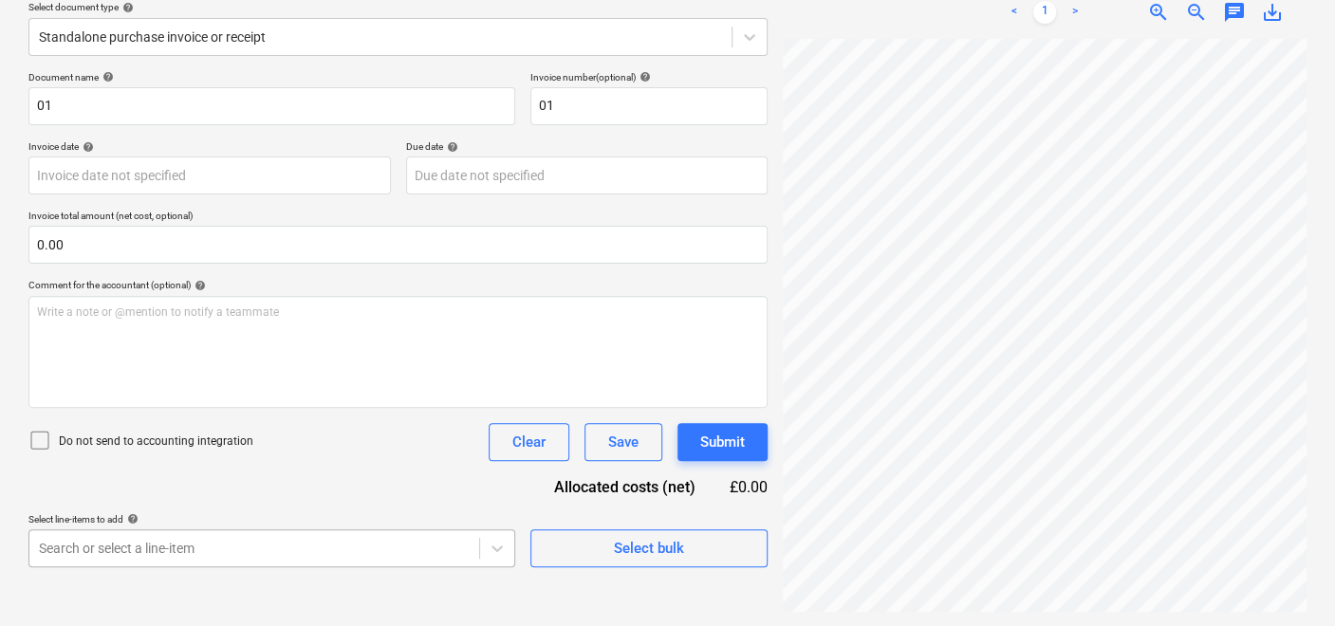
click at [364, 402] on body "Sales Projects Contacts Company Inbox 1 format_size keyboard_arrow_down help se…" at bounding box center [667, 89] width 1335 height 626
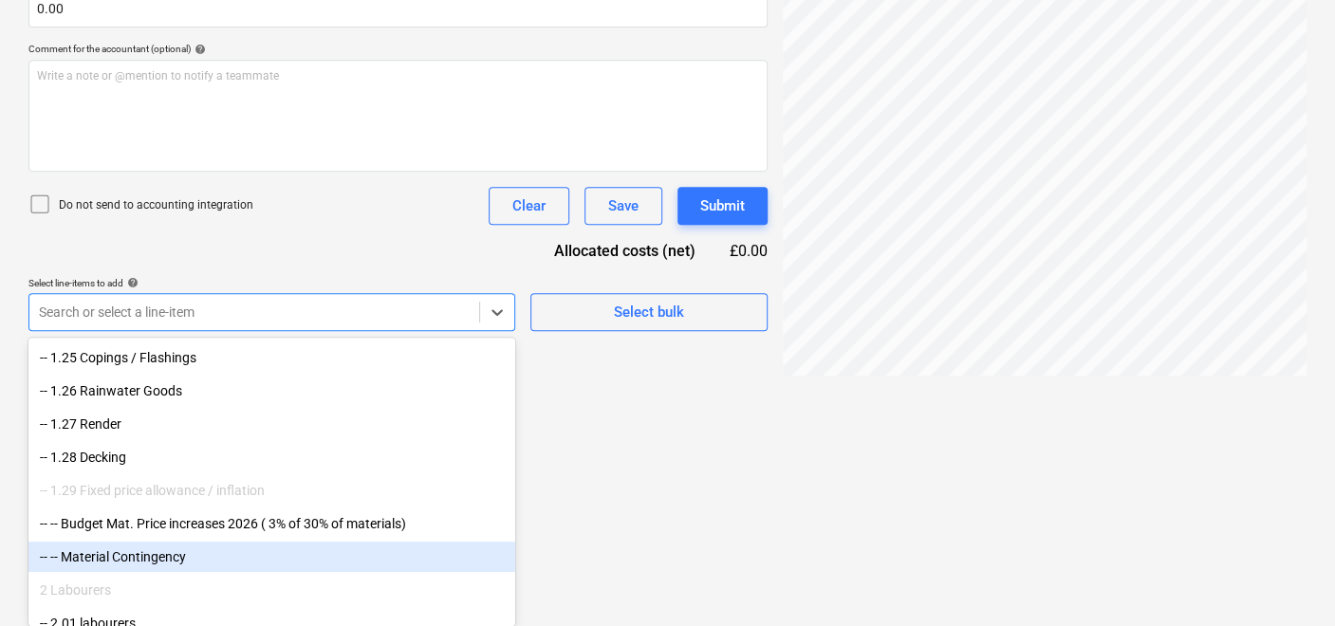
scroll to position [4324, 0]
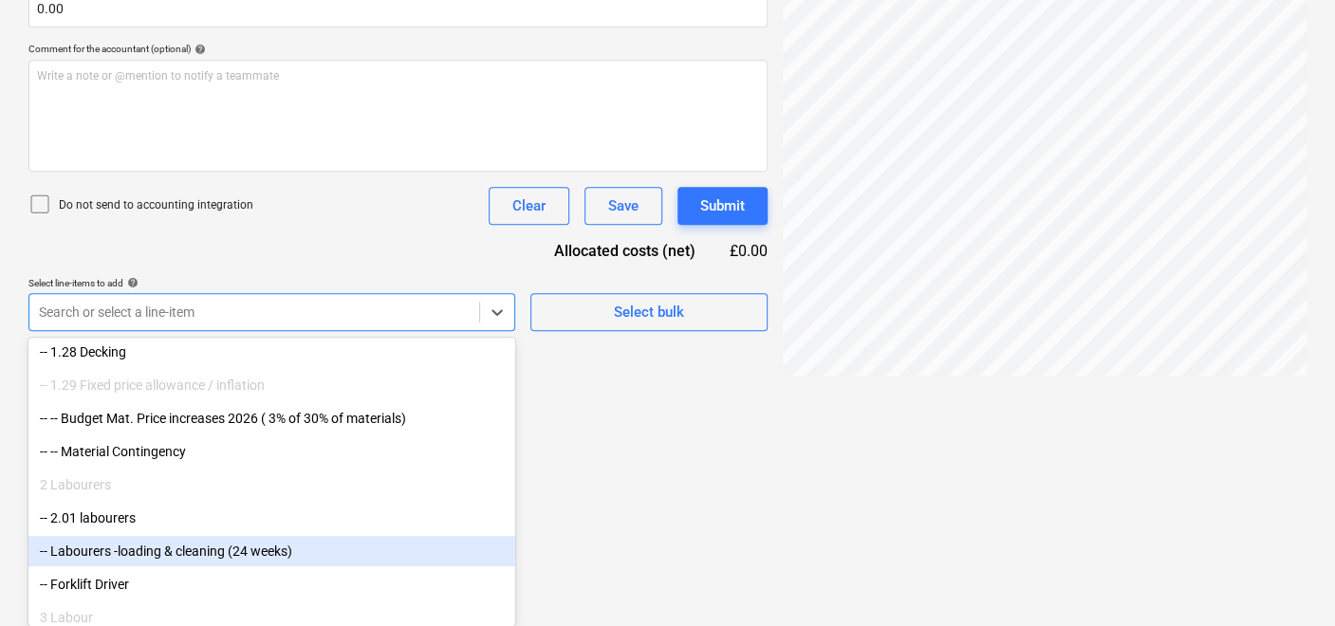
click at [134, 550] on div "-- Labourers -loading & cleaning (24 weeks)" at bounding box center [271, 551] width 487 height 30
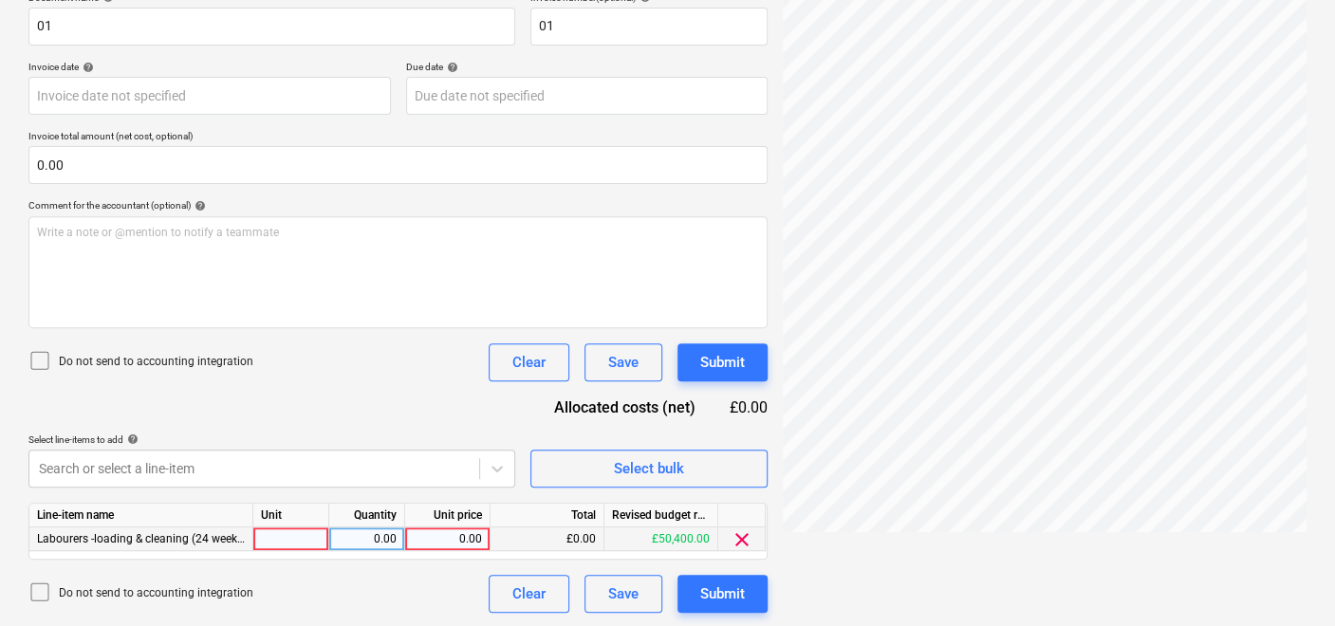
click at [306, 542] on div at bounding box center [291, 540] width 76 height 24
type input "1"
click at [393, 536] on div "0.00" at bounding box center [367, 540] width 60 height 24
type input "1"
click at [447, 541] on div "0.00" at bounding box center [447, 540] width 69 height 24
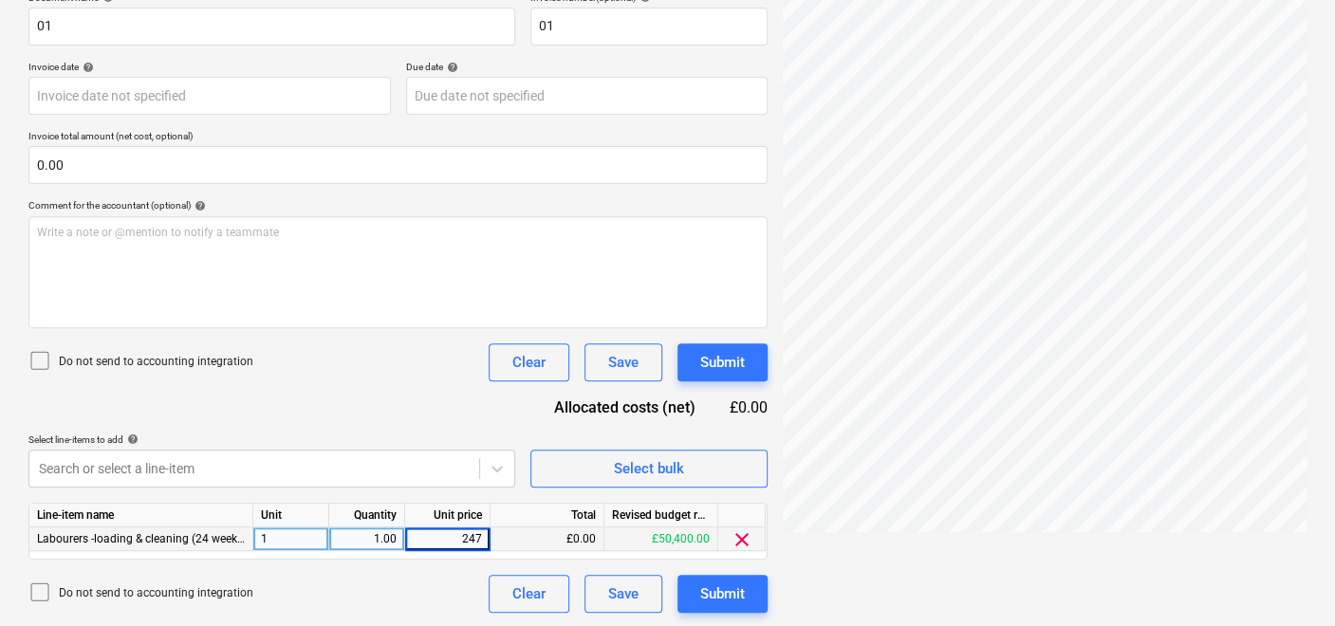
type input "2470"
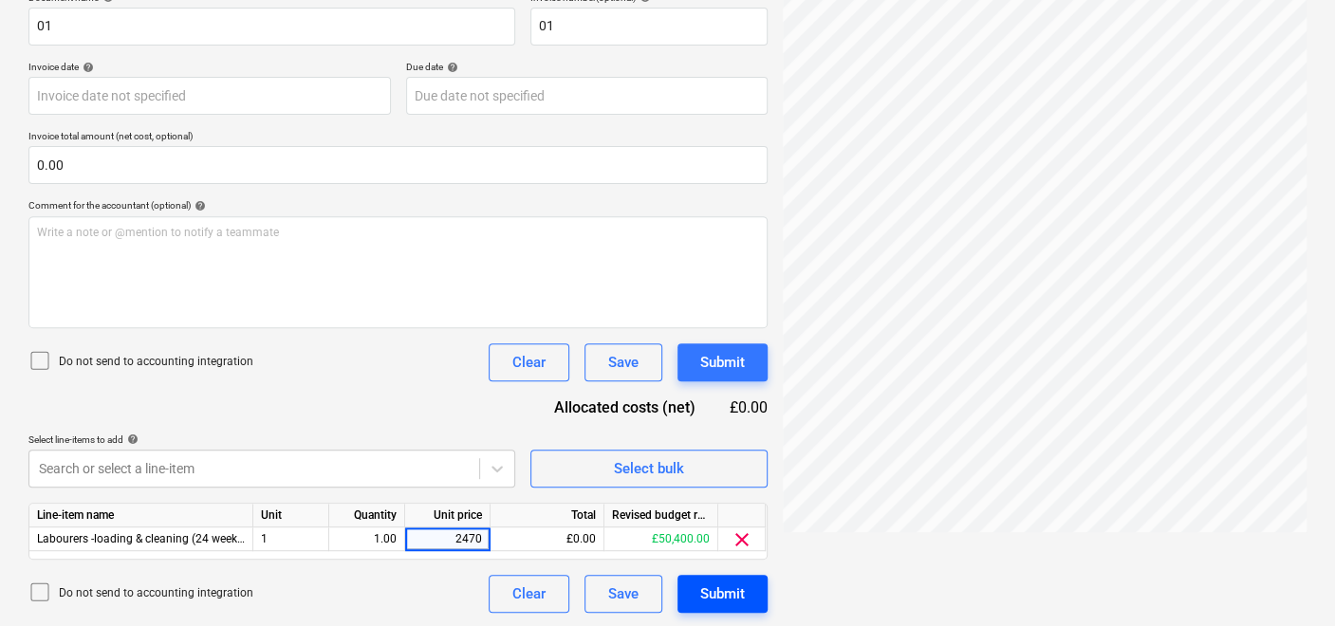
click at [683, 595] on button "Submit" at bounding box center [723, 594] width 90 height 38
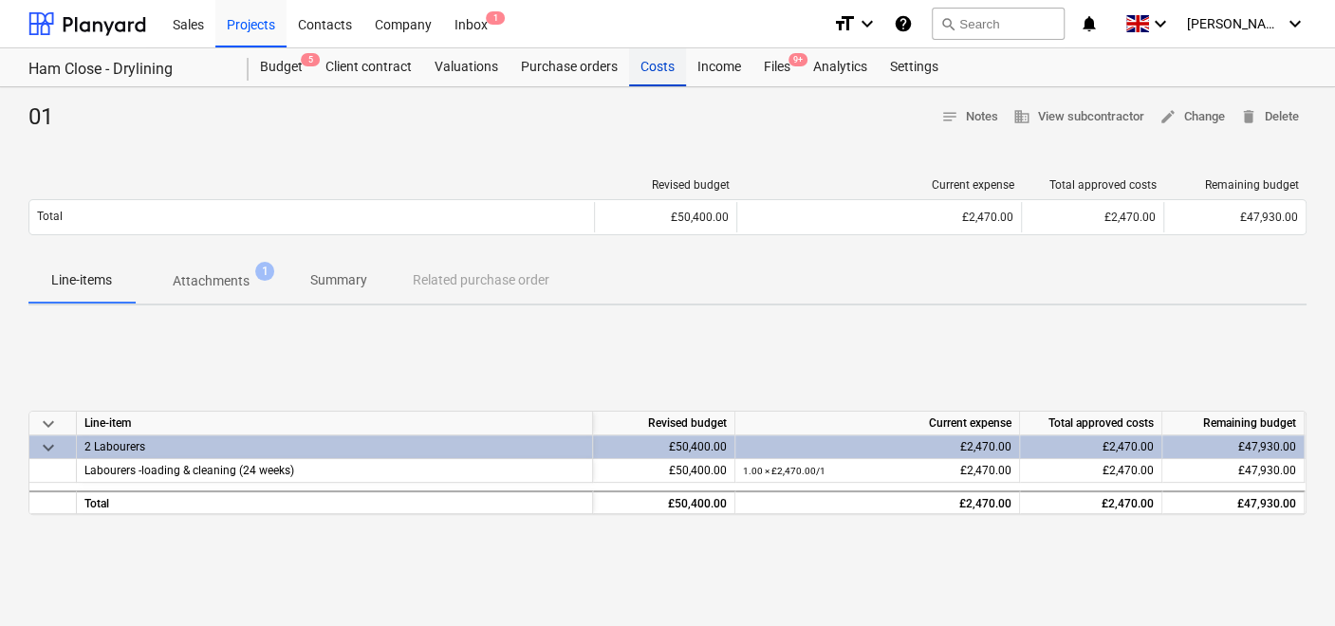
click at [659, 65] on div "Costs" at bounding box center [657, 67] width 57 height 38
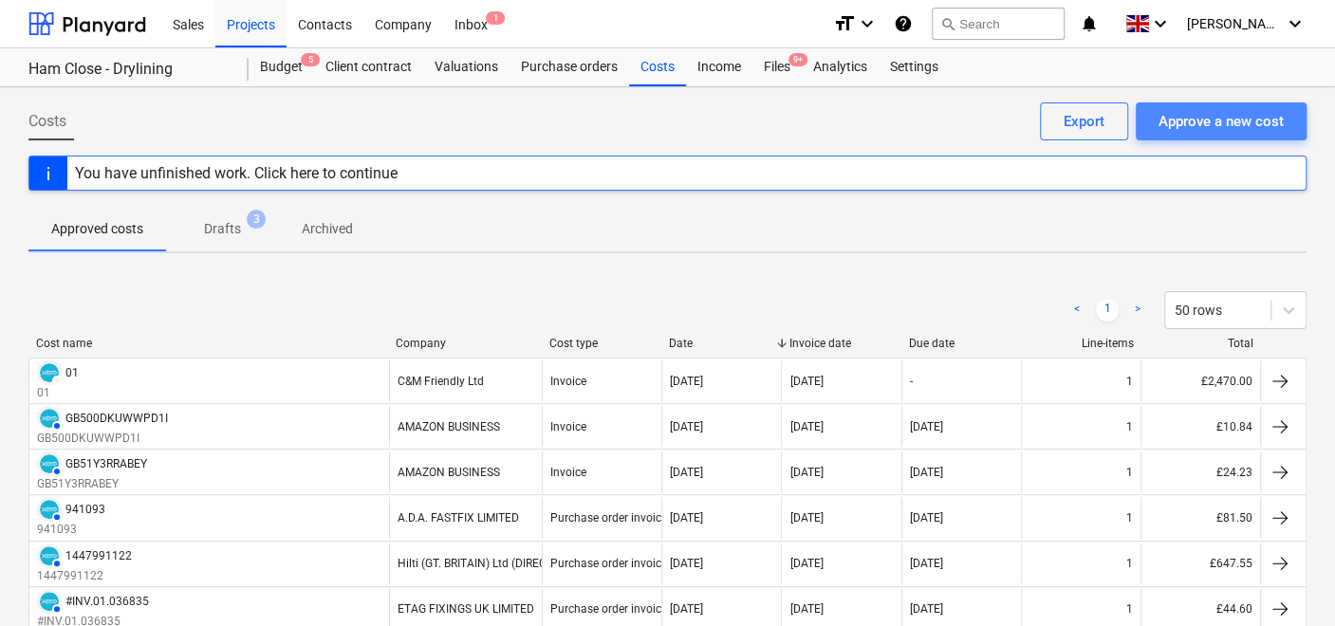
click at [1209, 127] on div "Approve a new cost" at bounding box center [1221, 121] width 125 height 25
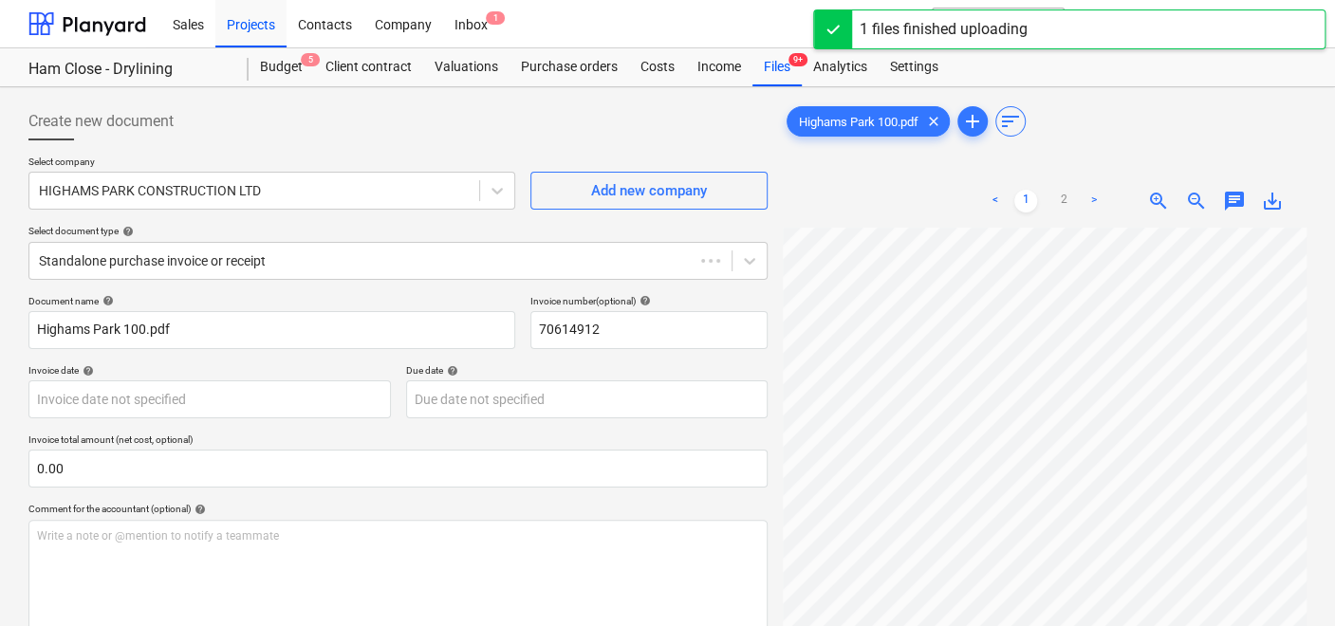
type input "70614912"
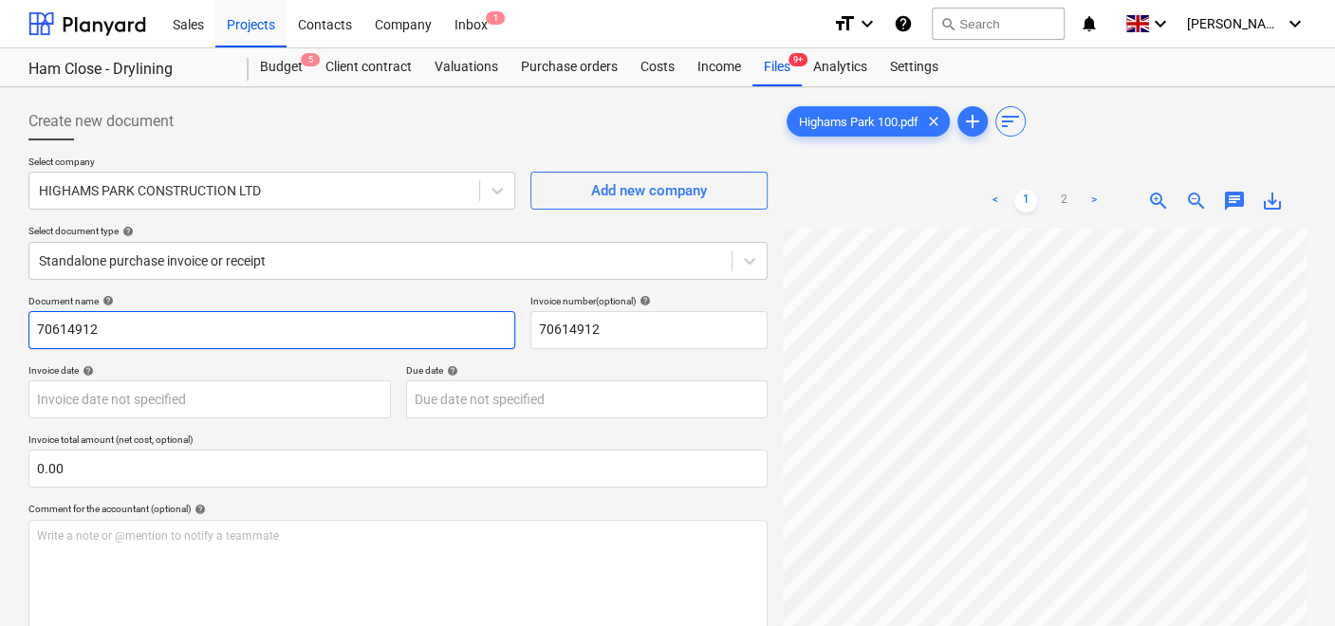
click at [229, 326] on input "70614912" at bounding box center [271, 330] width 487 height 38
drag, startPoint x: 162, startPoint y: 336, endPoint x: -5, endPoint y: 338, distance: 167.1
click at [0, 338] on html "Sales Projects Contacts Company Inbox 1 format_size keyboard_arrow_down help se…" at bounding box center [667, 313] width 1335 height 626
type input "100"
drag, startPoint x: 640, startPoint y: 312, endPoint x: 458, endPoint y: 325, distance: 182.7
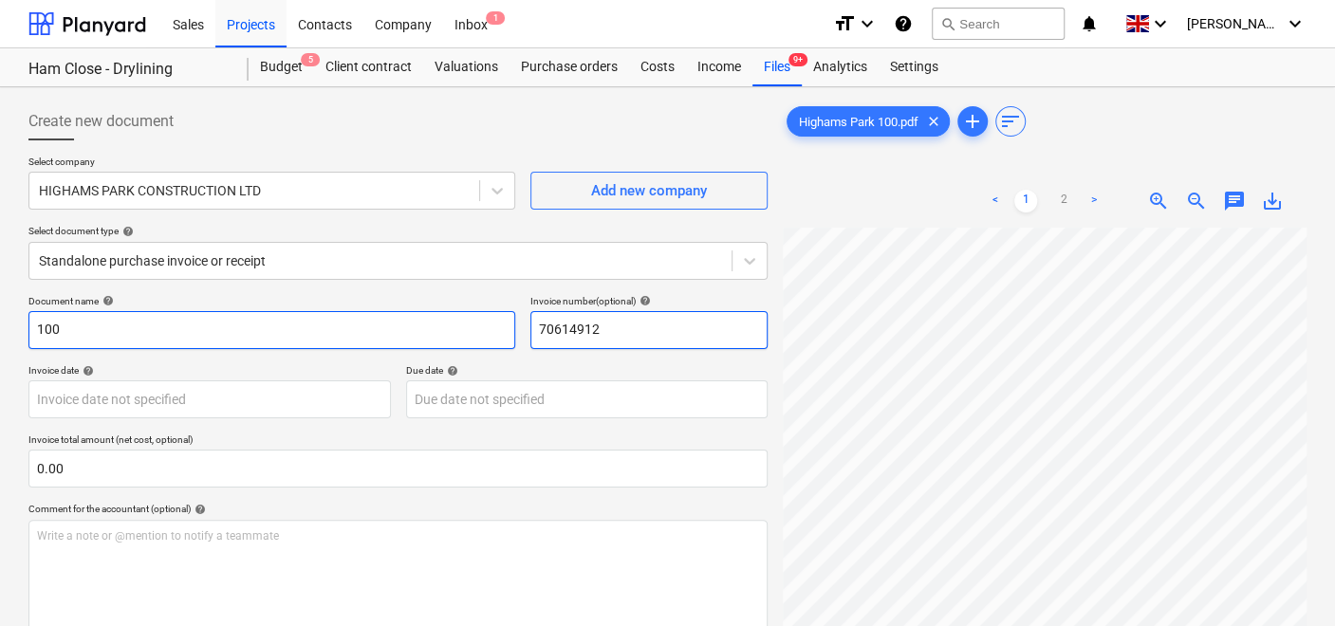
click at [459, 325] on div "Document name help 100 Invoice number (optional) help 70614912" at bounding box center [397, 322] width 739 height 54
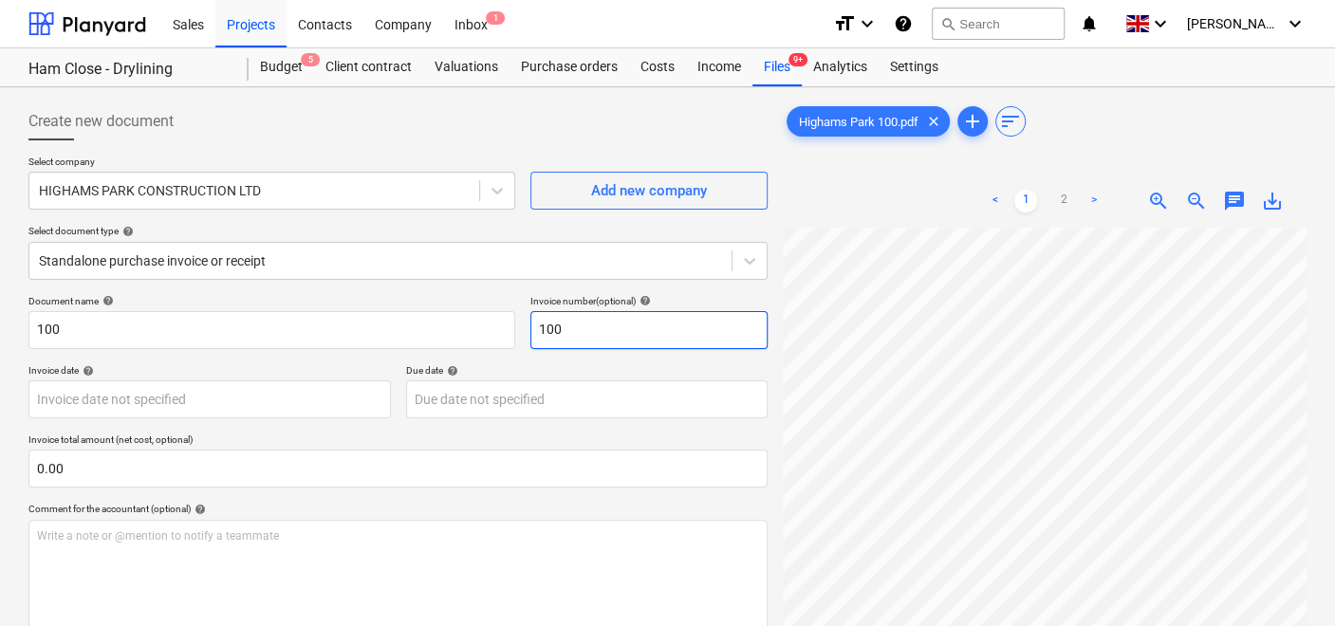
type input "100"
click at [271, 444] on p "Invoice total amount (net cost, optional)" at bounding box center [397, 442] width 739 height 16
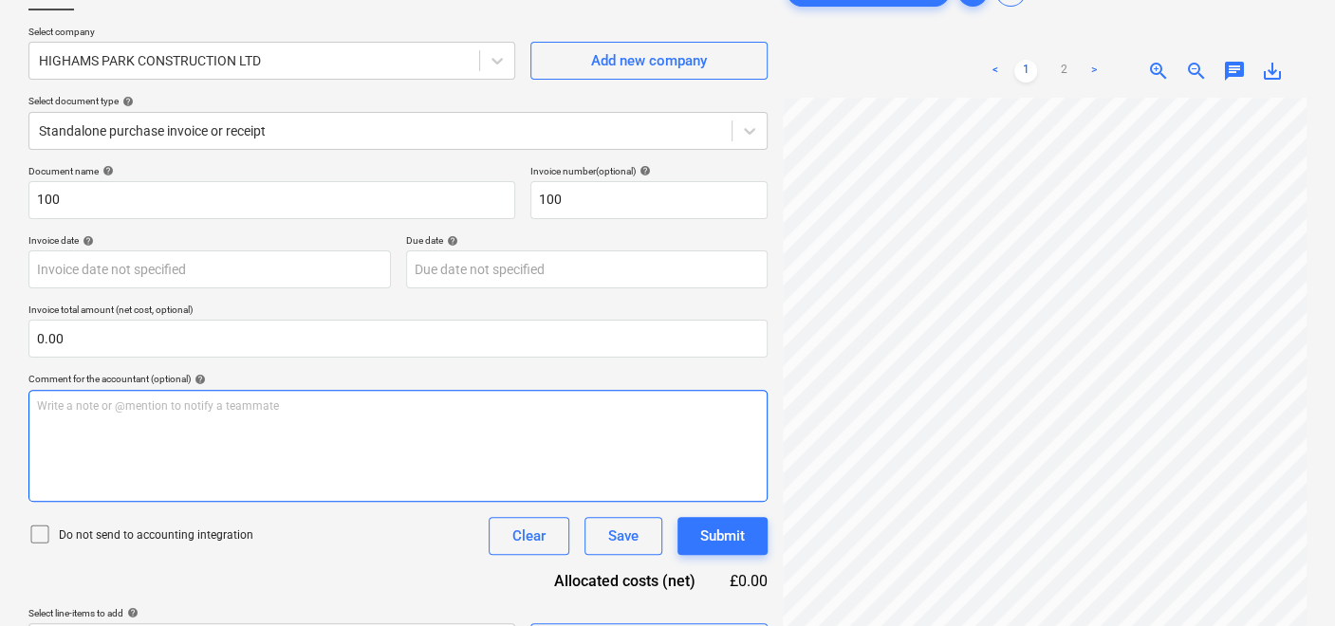
scroll to position [189, 0]
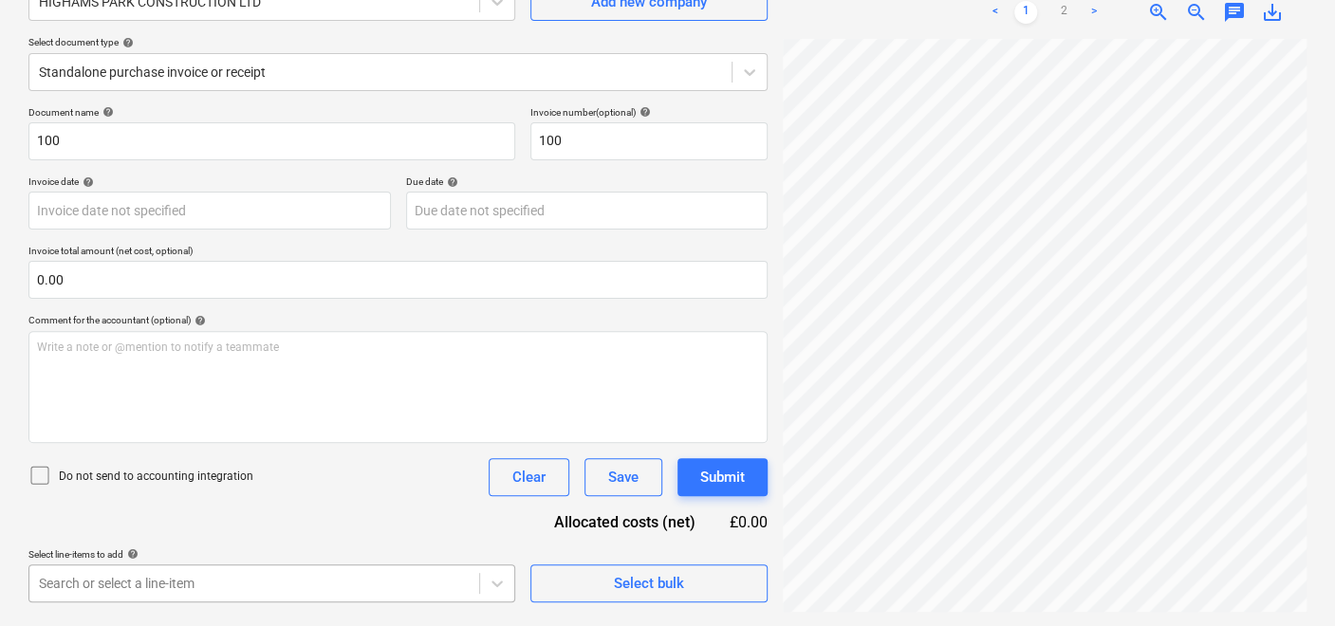
click at [341, 438] on body "Sales Projects Contacts Company Inbox 1 format_size keyboard_arrow_down help se…" at bounding box center [667, 124] width 1335 height 626
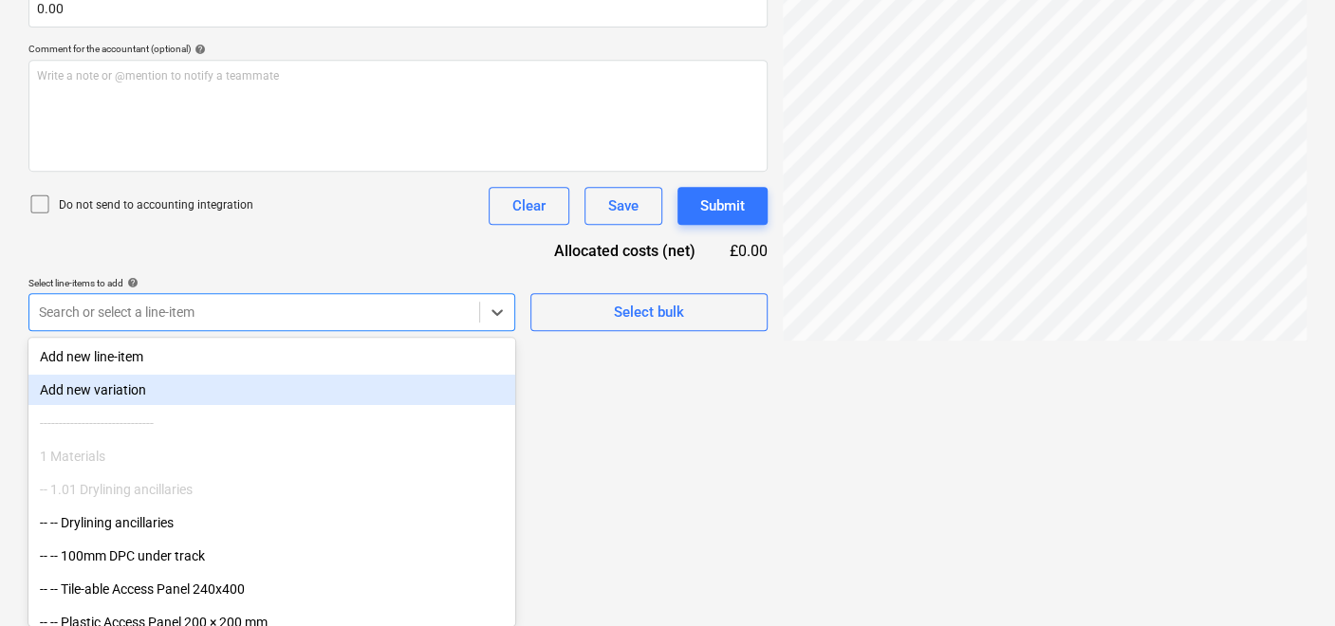
click at [591, 268] on div "Document name help 100 Invoice number (optional) help 100 Invoice date help Pre…" at bounding box center [397, 83] width 739 height 496
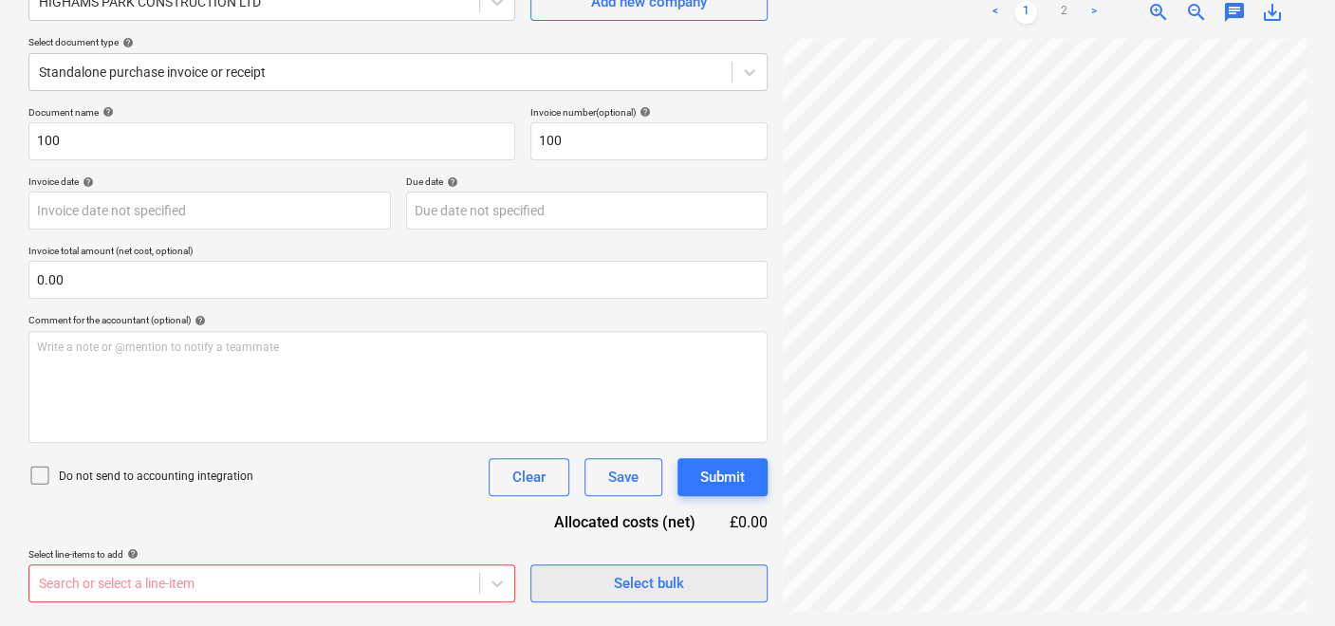
click at [608, 572] on span "Select bulk" at bounding box center [649, 583] width 190 height 25
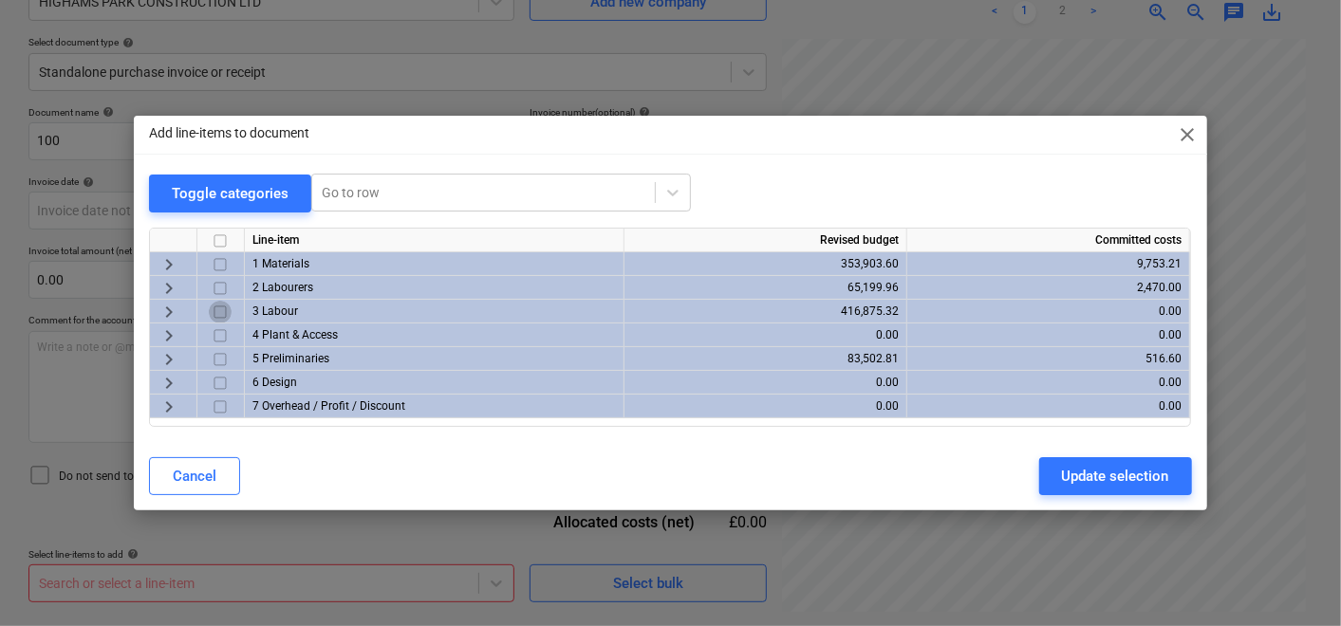
click at [228, 306] on input "checkbox" at bounding box center [220, 312] width 23 height 23
click at [212, 308] on input "checkbox" at bounding box center [220, 312] width 23 height 23
click at [176, 312] on span "keyboard_arrow_right" at bounding box center [169, 312] width 23 height 23
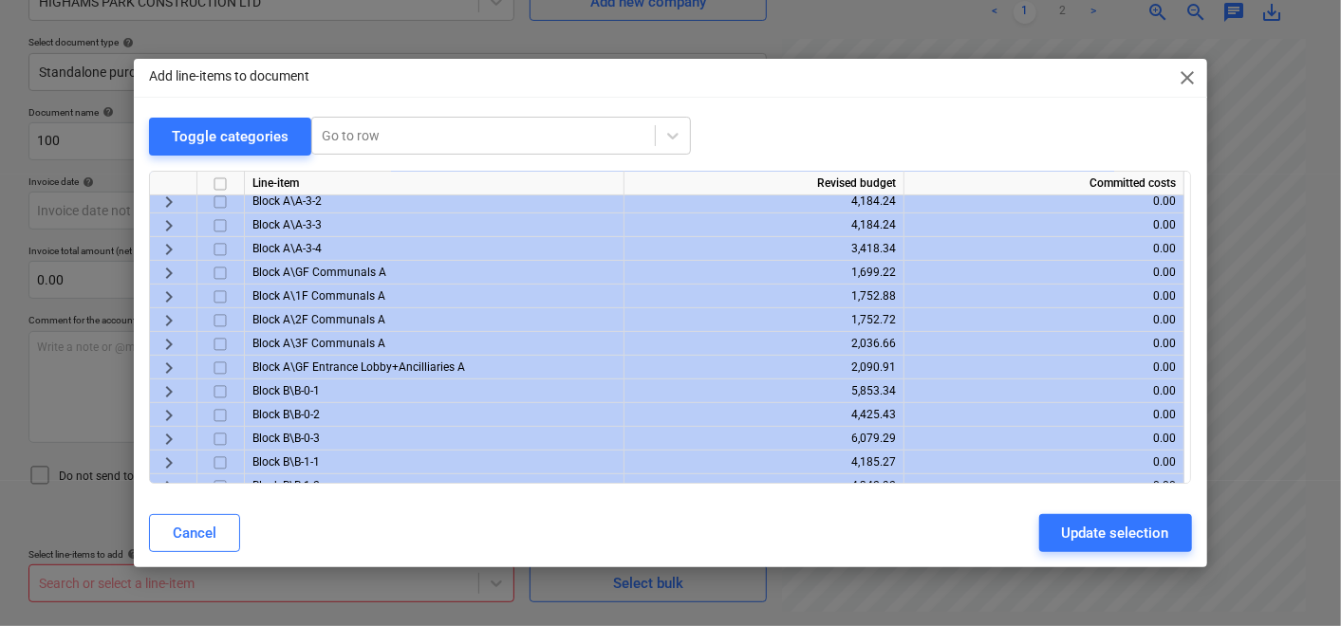
scroll to position [316, 0]
click at [173, 383] on span "keyboard_arrow_right" at bounding box center [169, 390] width 23 height 23
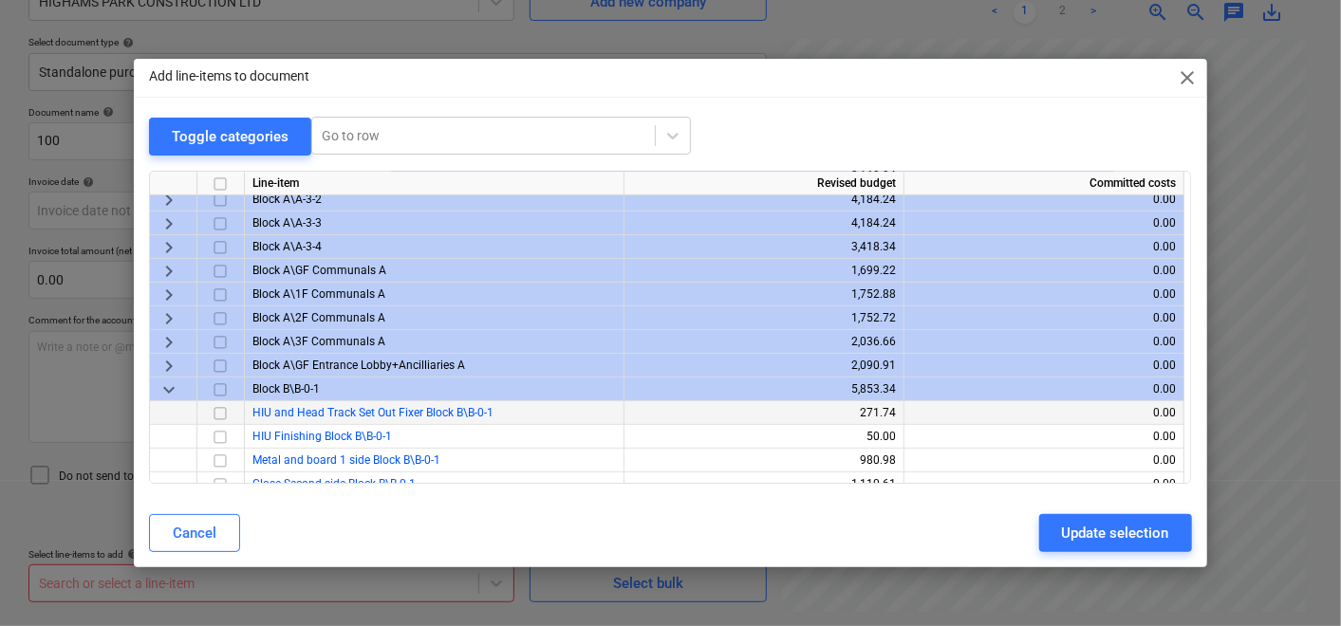
click at [227, 409] on input "checkbox" at bounding box center [220, 413] width 23 height 23
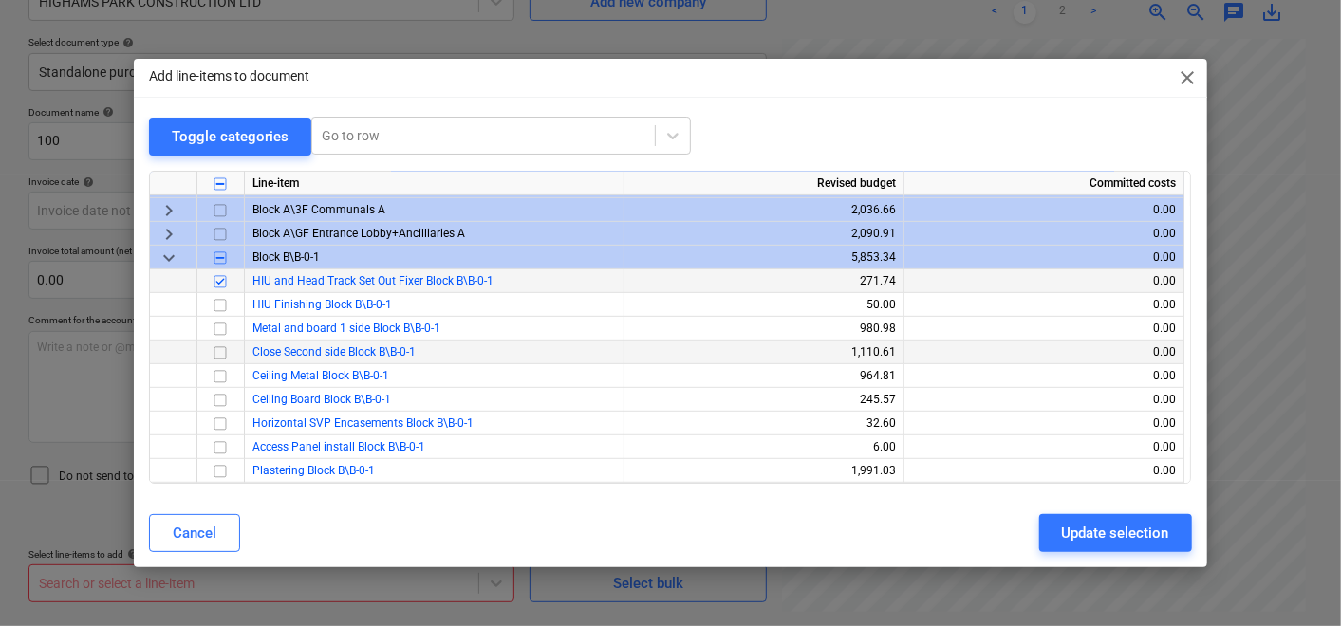
scroll to position [421, 0]
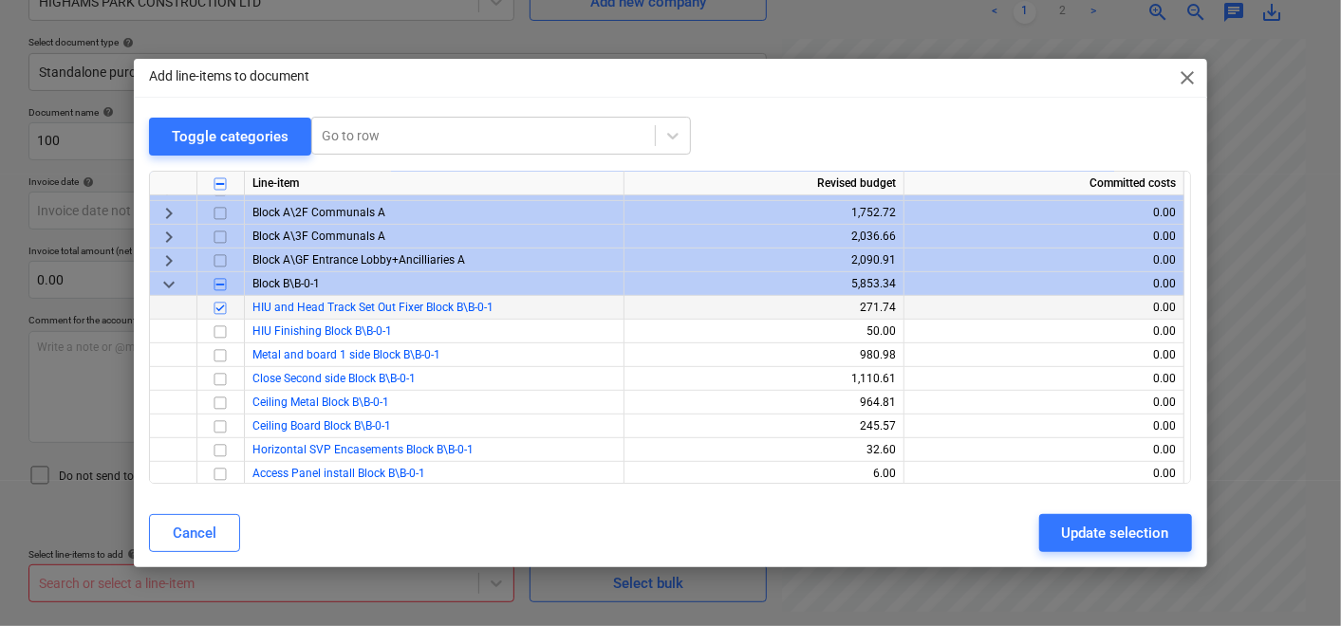
click at [168, 287] on span "keyboard_arrow_down" at bounding box center [169, 284] width 23 height 23
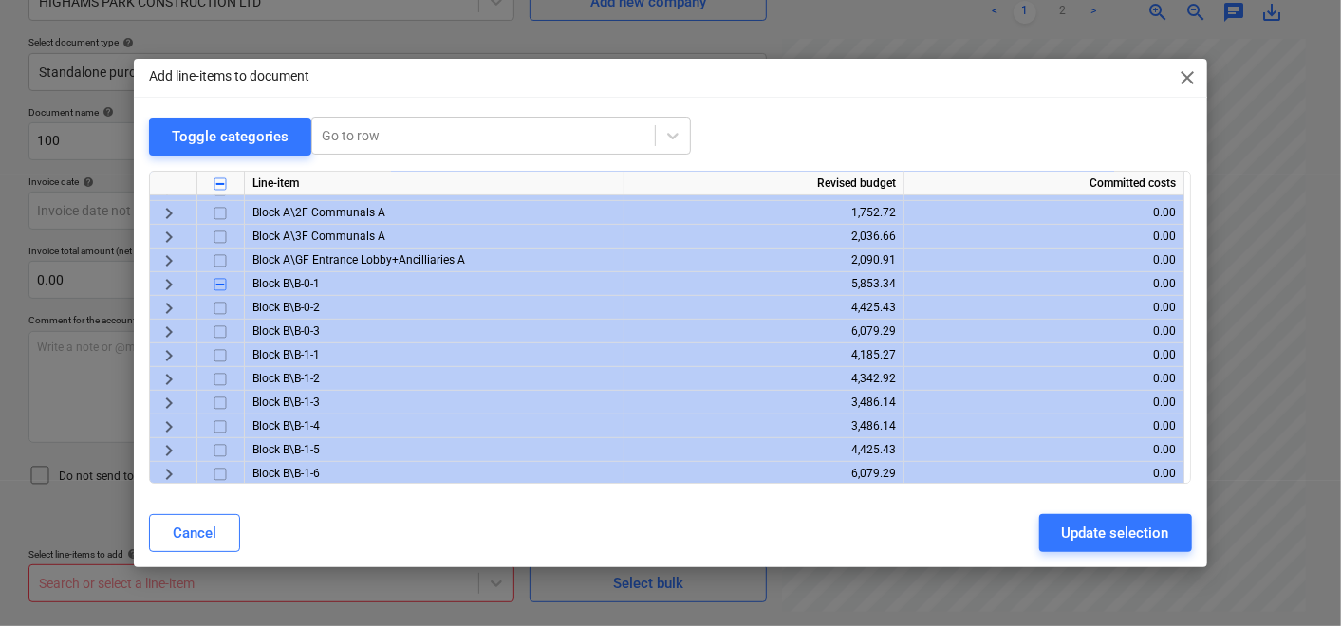
click at [164, 302] on span "keyboard_arrow_right" at bounding box center [169, 308] width 23 height 23
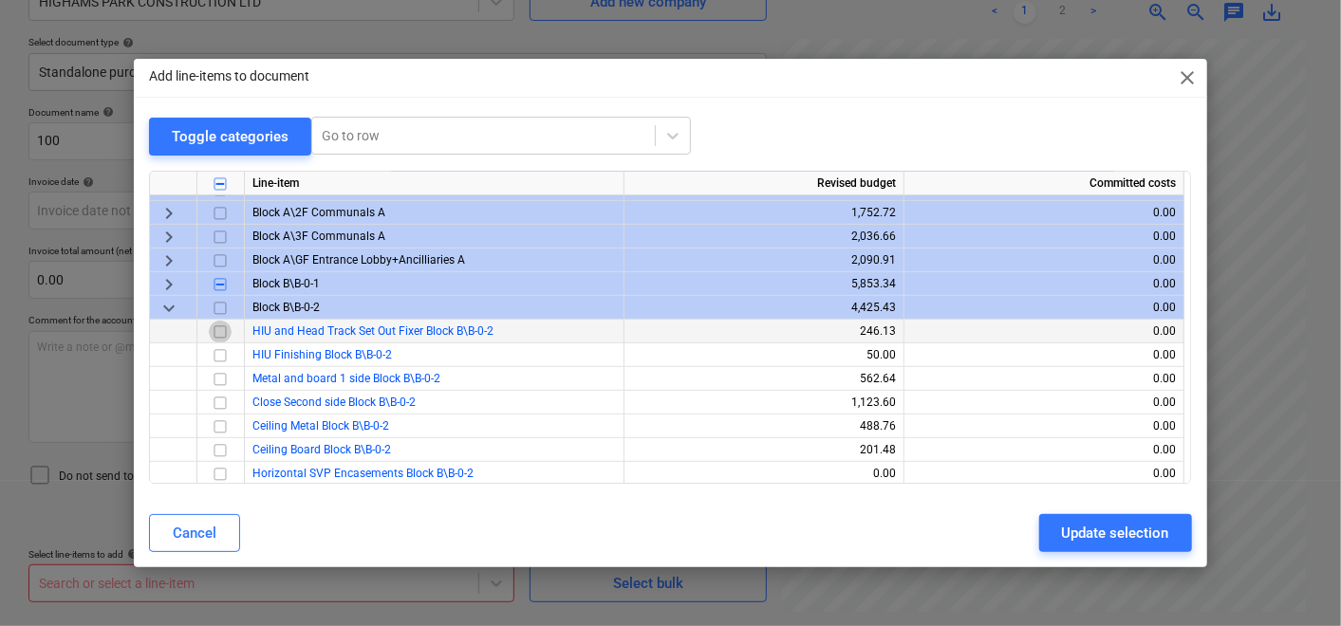
click at [223, 332] on input "checkbox" at bounding box center [220, 332] width 23 height 23
click at [173, 309] on span "keyboard_arrow_down" at bounding box center [169, 308] width 23 height 23
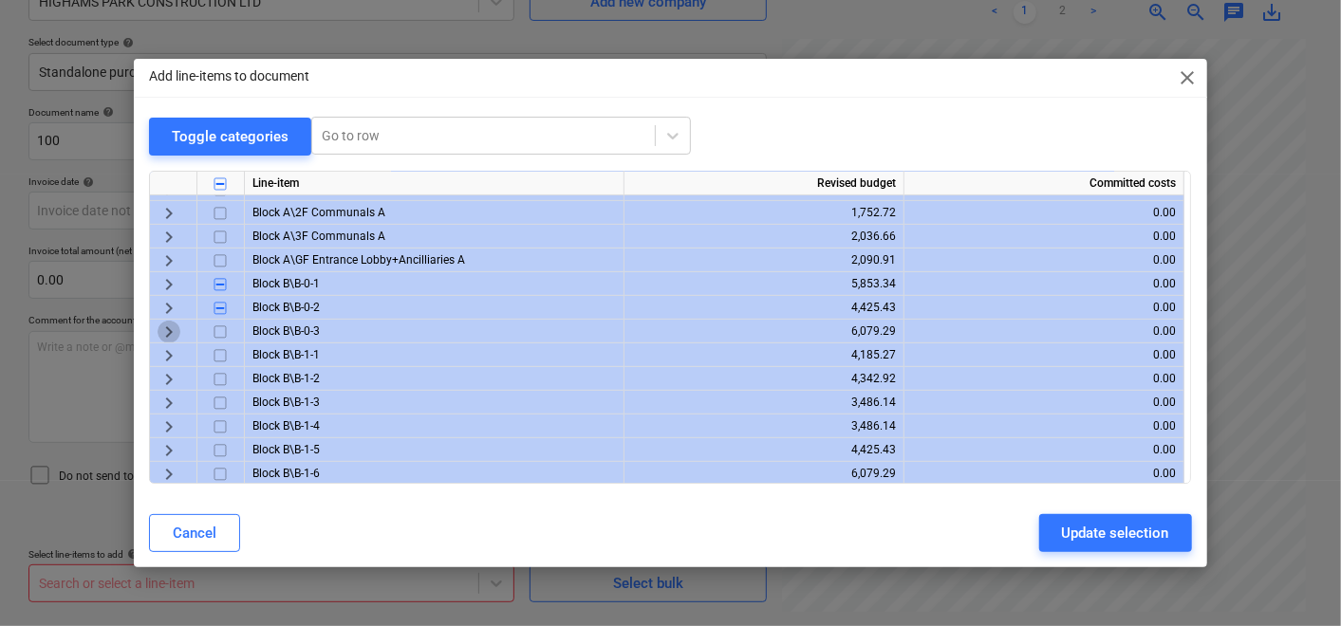
click at [165, 330] on span "keyboard_arrow_right" at bounding box center [169, 332] width 23 height 23
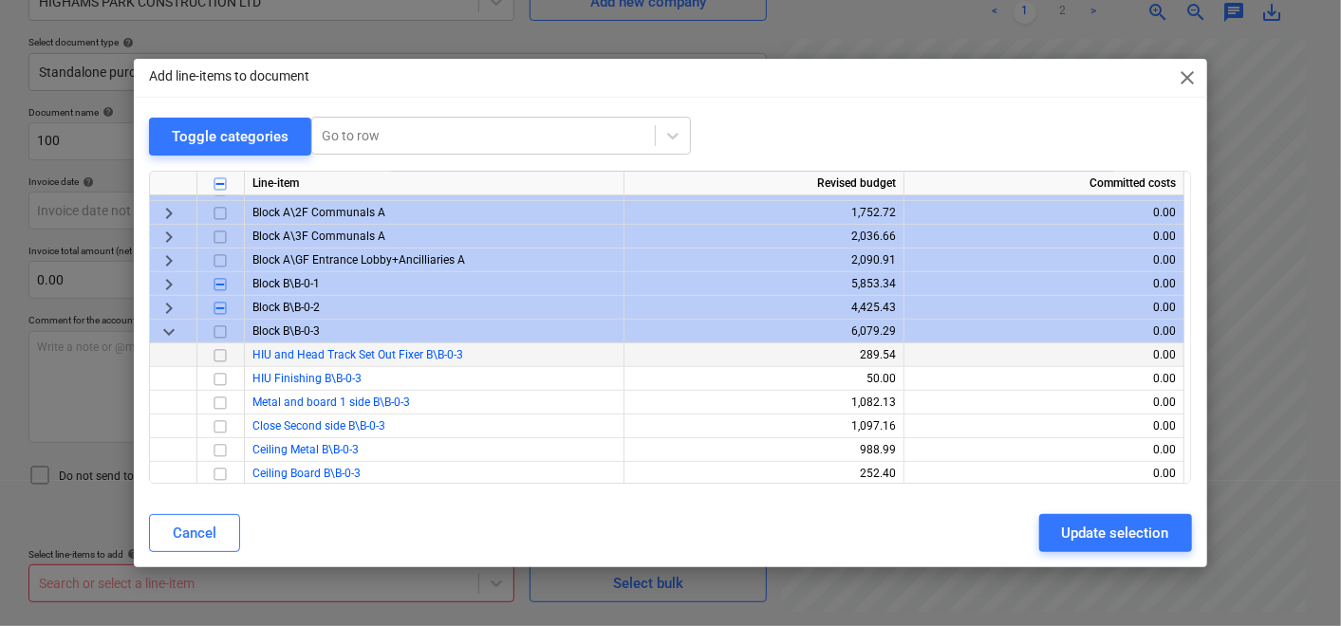
click at [214, 353] on input "checkbox" at bounding box center [220, 356] width 23 height 23
click at [168, 331] on span "keyboard_arrow_down" at bounding box center [169, 332] width 23 height 23
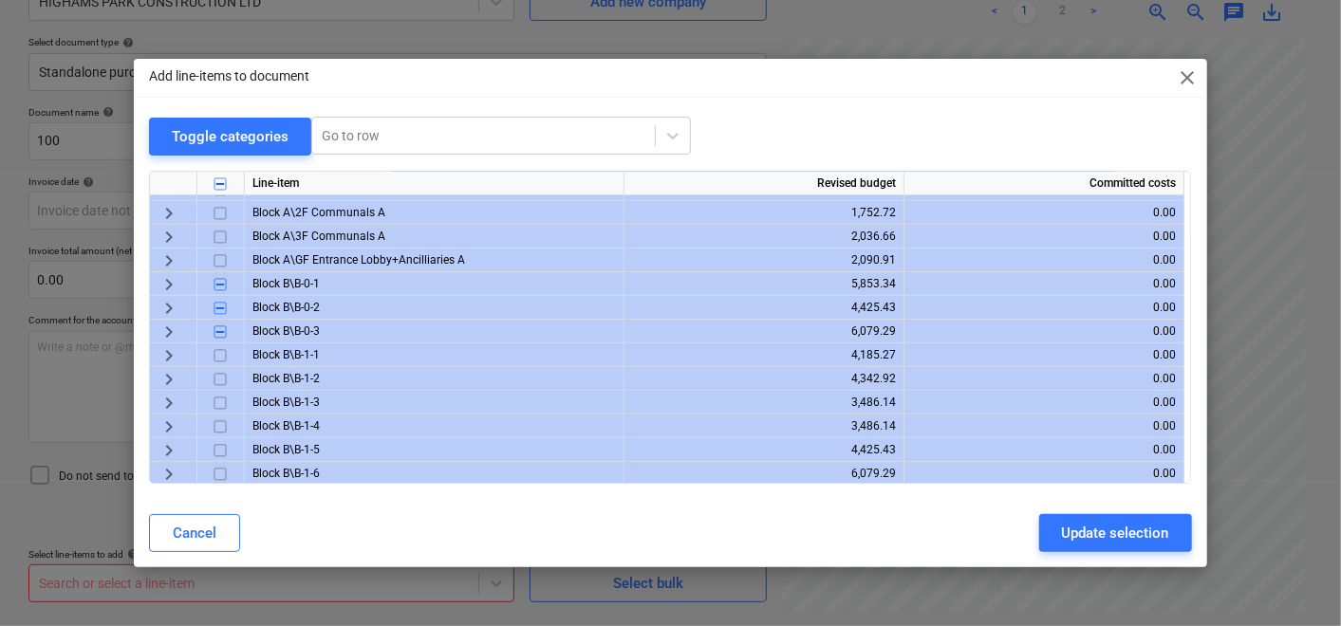
click at [170, 349] on span "keyboard_arrow_right" at bounding box center [169, 356] width 23 height 23
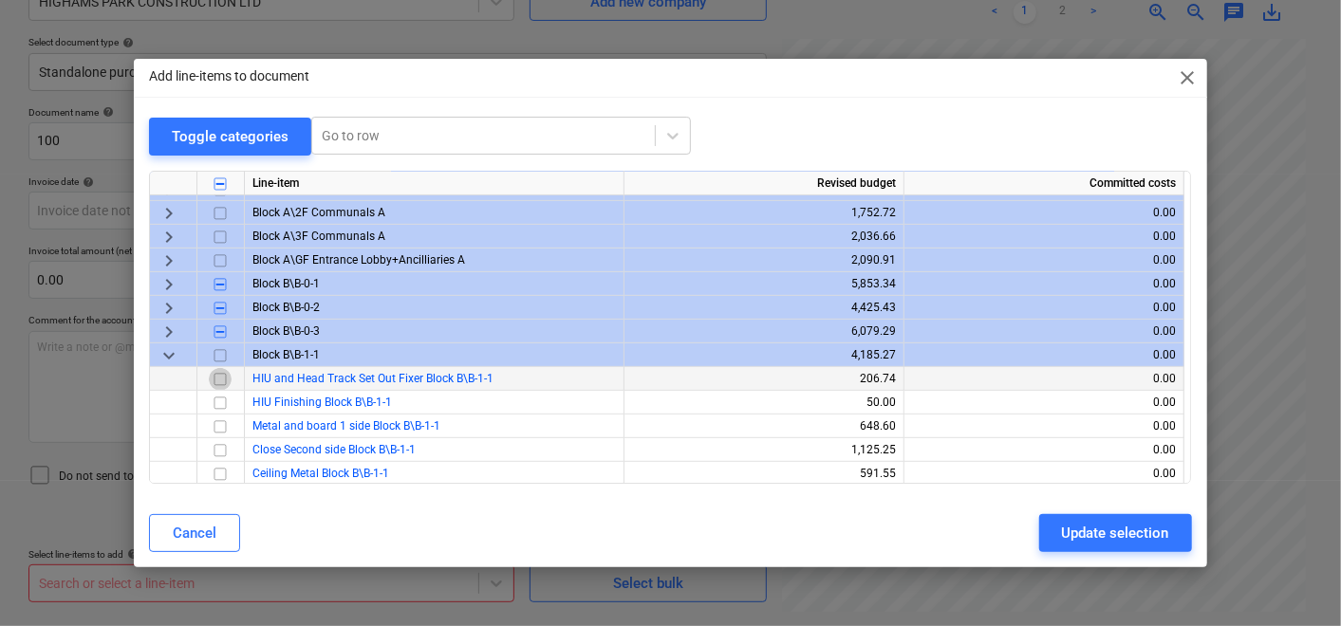
click at [219, 374] on input "checkbox" at bounding box center [220, 379] width 23 height 23
click at [164, 349] on span "keyboard_arrow_down" at bounding box center [169, 356] width 23 height 23
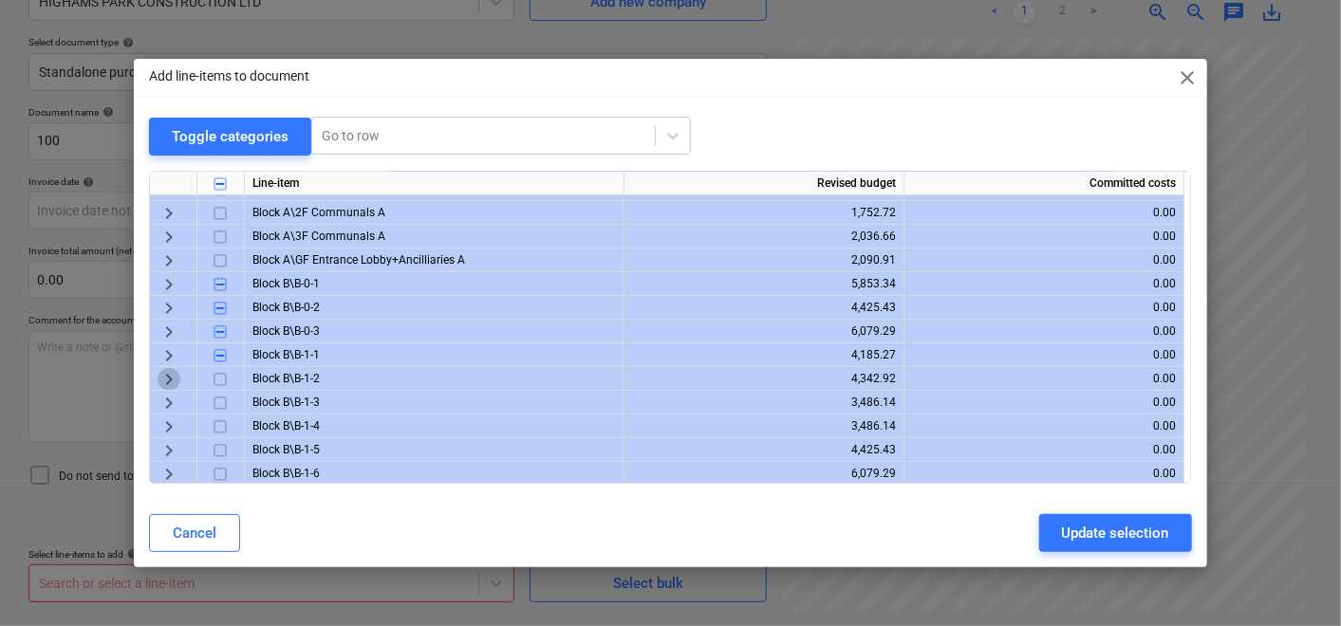
click at [170, 376] on span "keyboard_arrow_right" at bounding box center [169, 379] width 23 height 23
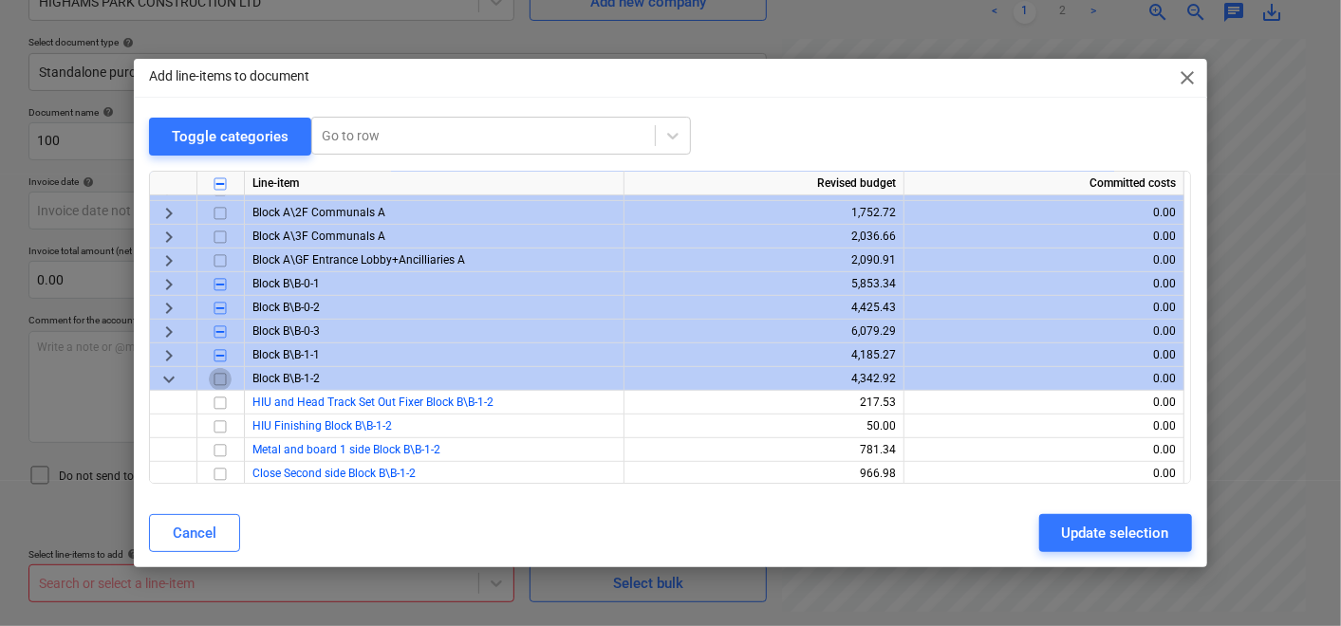
click at [215, 380] on input "checkbox" at bounding box center [220, 379] width 23 height 23
click at [218, 377] on input "checkbox" at bounding box center [220, 379] width 23 height 23
click at [222, 399] on input "checkbox" at bounding box center [220, 403] width 23 height 23
click at [171, 374] on span "keyboard_arrow_down" at bounding box center [169, 379] width 23 height 23
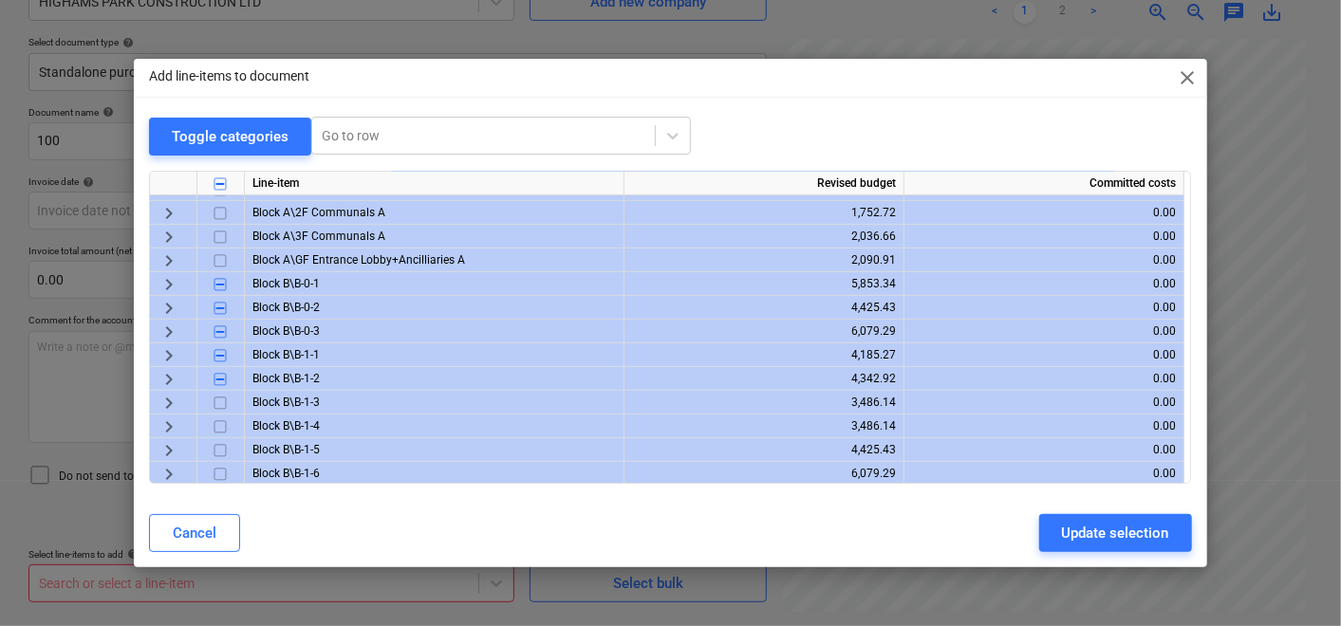
click at [171, 402] on span "keyboard_arrow_right" at bounding box center [169, 403] width 23 height 23
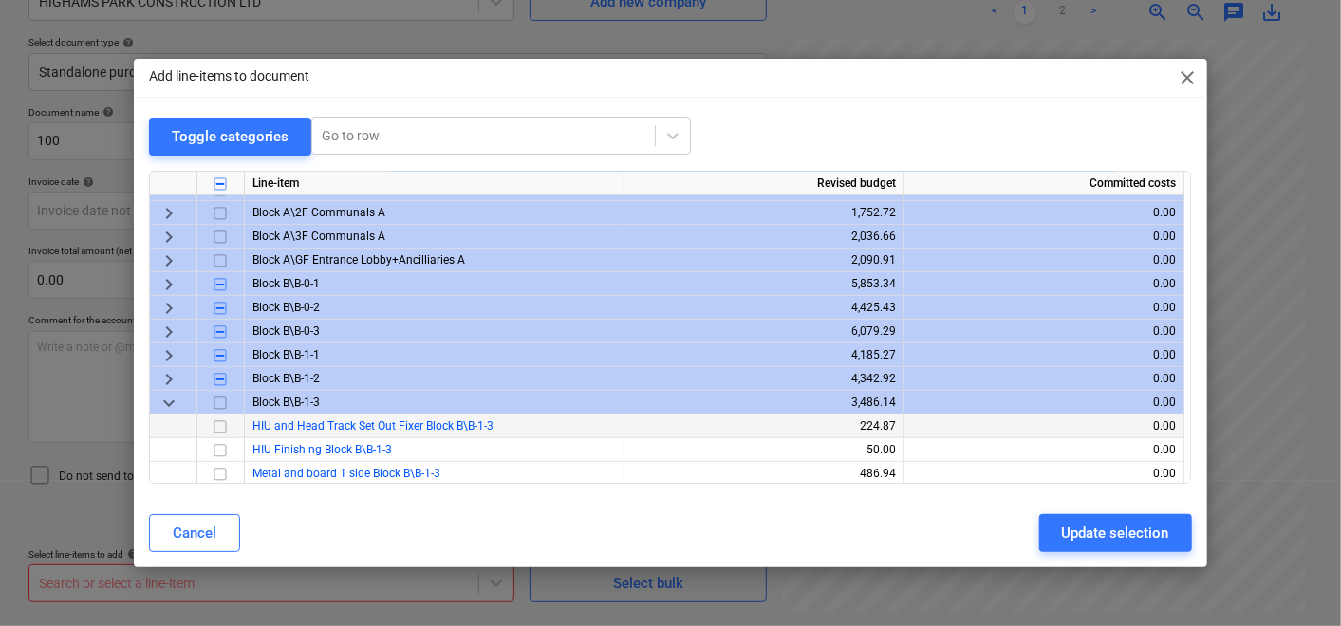
click at [214, 431] on input "checkbox" at bounding box center [220, 427] width 23 height 23
click at [177, 406] on span "keyboard_arrow_down" at bounding box center [169, 403] width 23 height 23
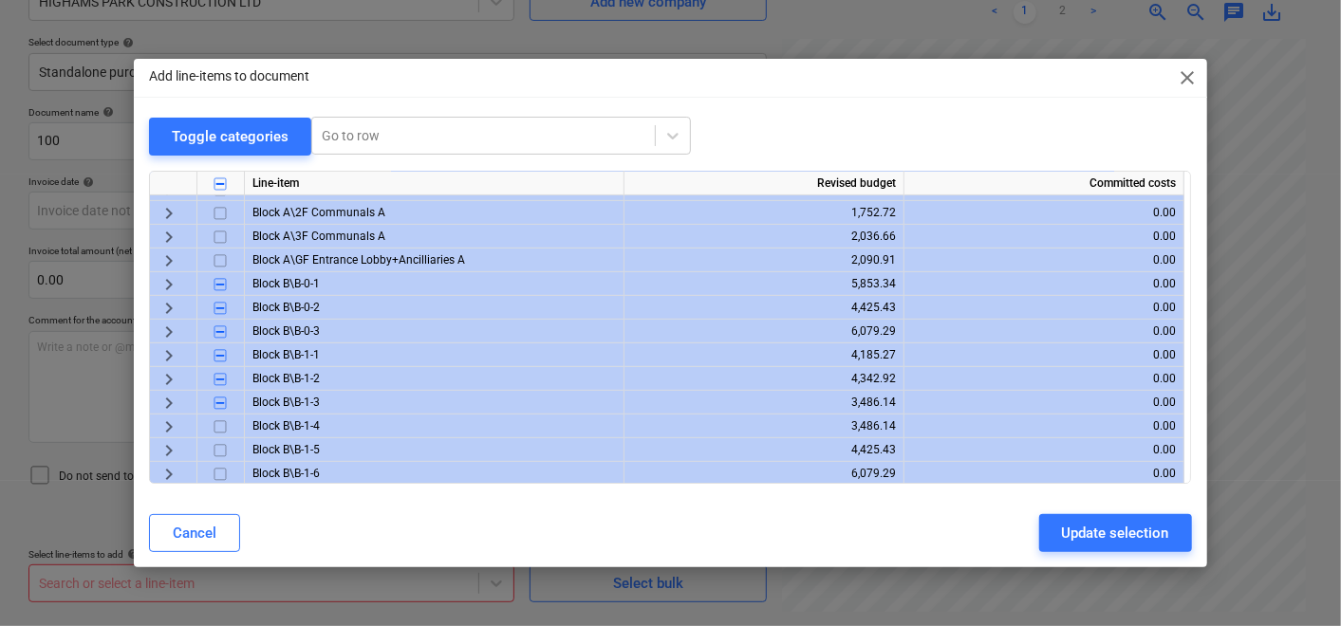
click at [174, 425] on span "keyboard_arrow_right" at bounding box center [169, 427] width 23 height 23
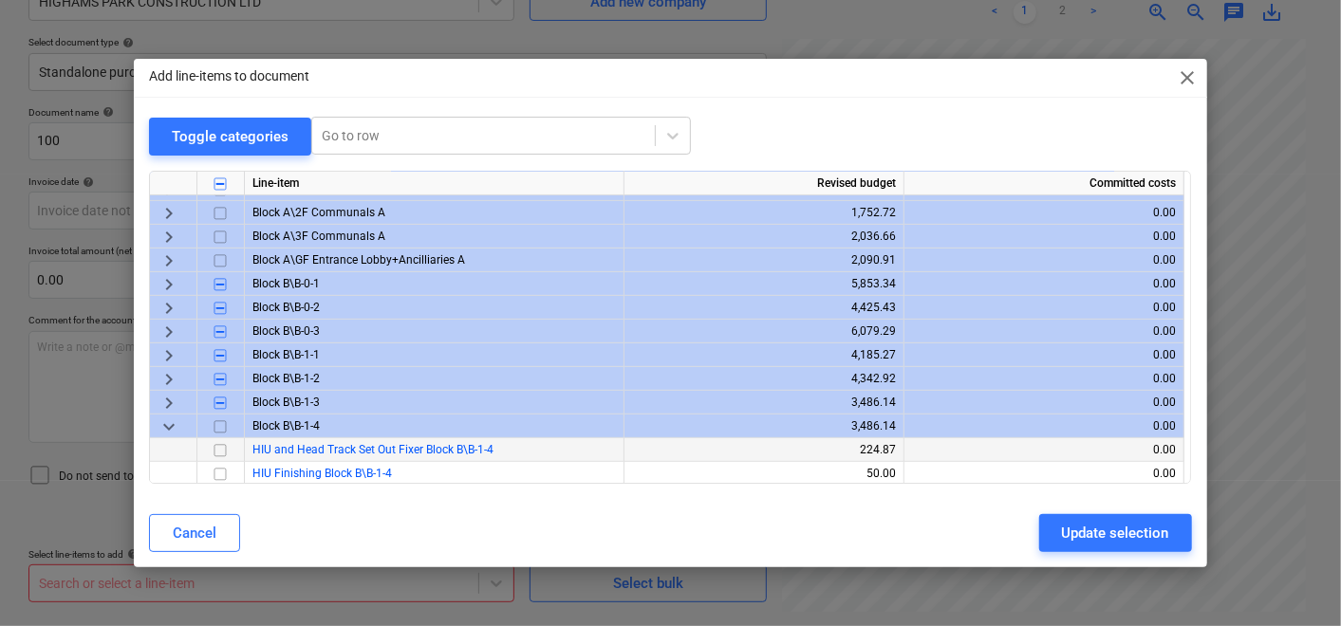
click at [217, 448] on input "checkbox" at bounding box center [220, 450] width 23 height 23
click at [168, 425] on span "keyboard_arrow_down" at bounding box center [169, 427] width 23 height 23
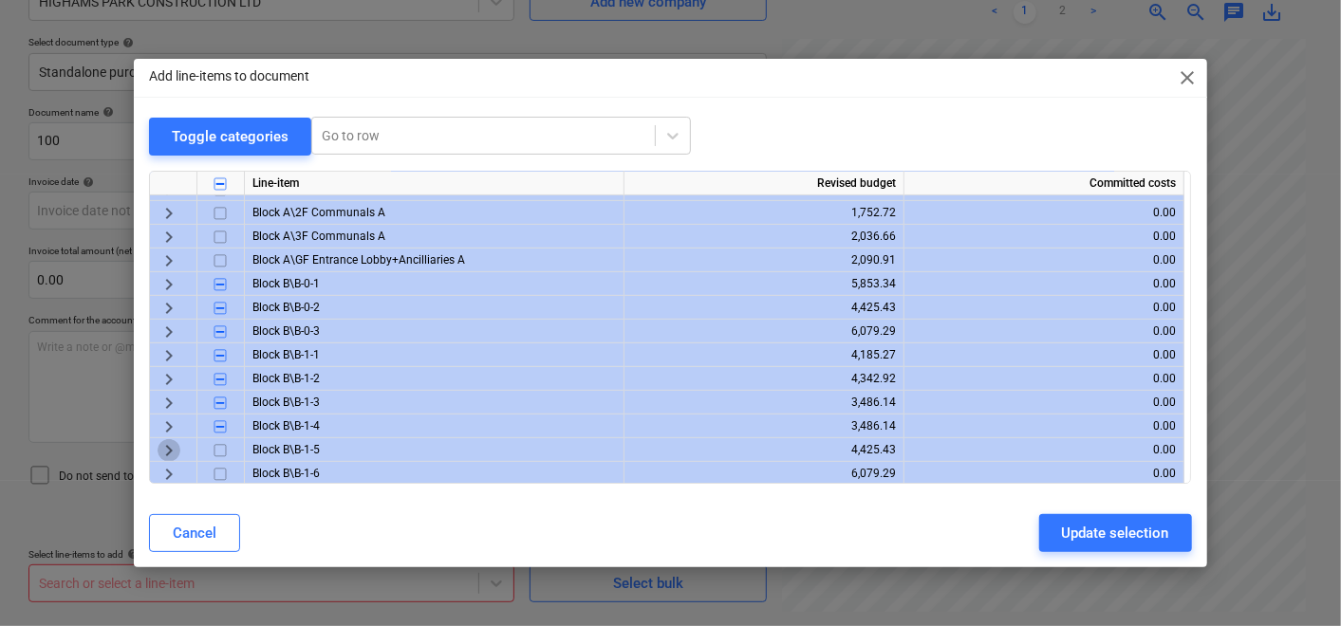
click at [172, 448] on span "keyboard_arrow_right" at bounding box center [169, 450] width 23 height 23
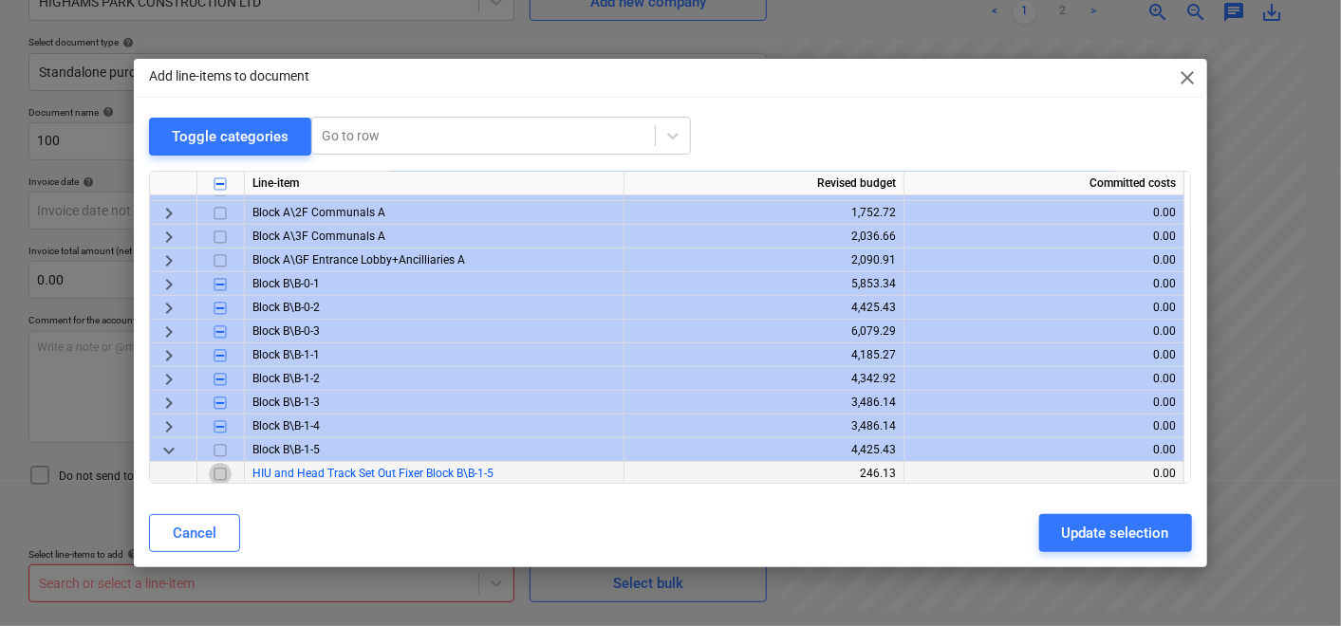
click at [215, 470] on input "checkbox" at bounding box center [220, 474] width 23 height 23
click at [173, 444] on span "keyboard_arrow_down" at bounding box center [169, 450] width 23 height 23
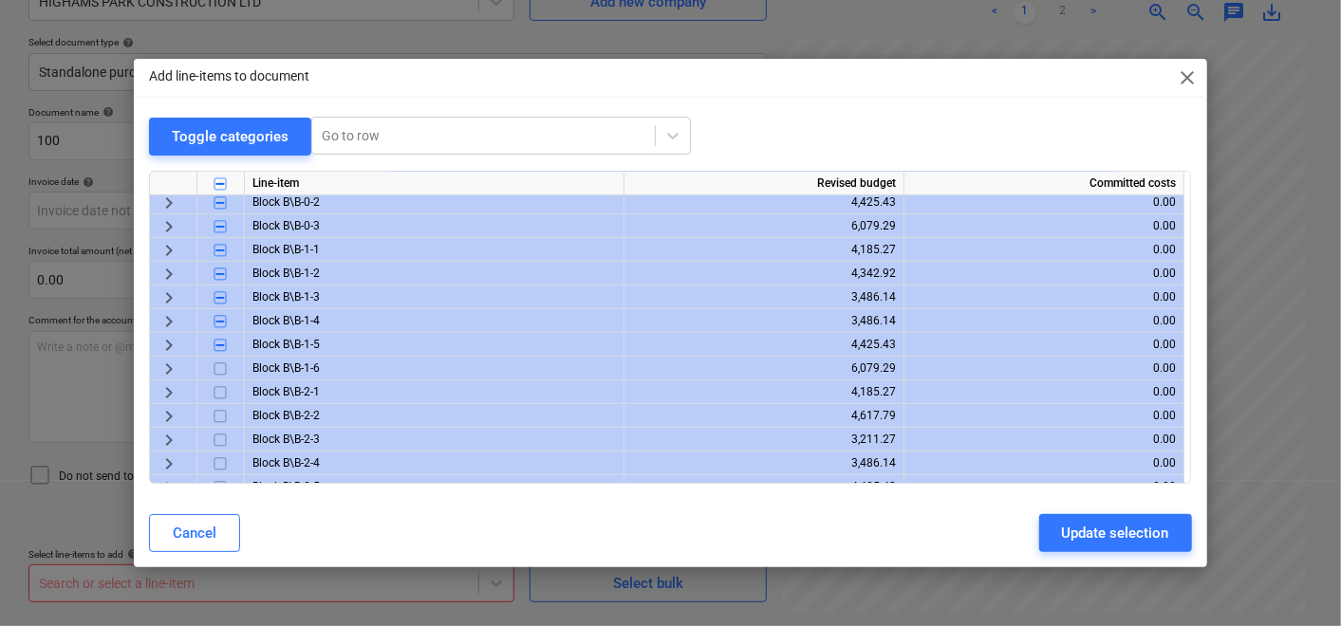
scroll to position [632, 0]
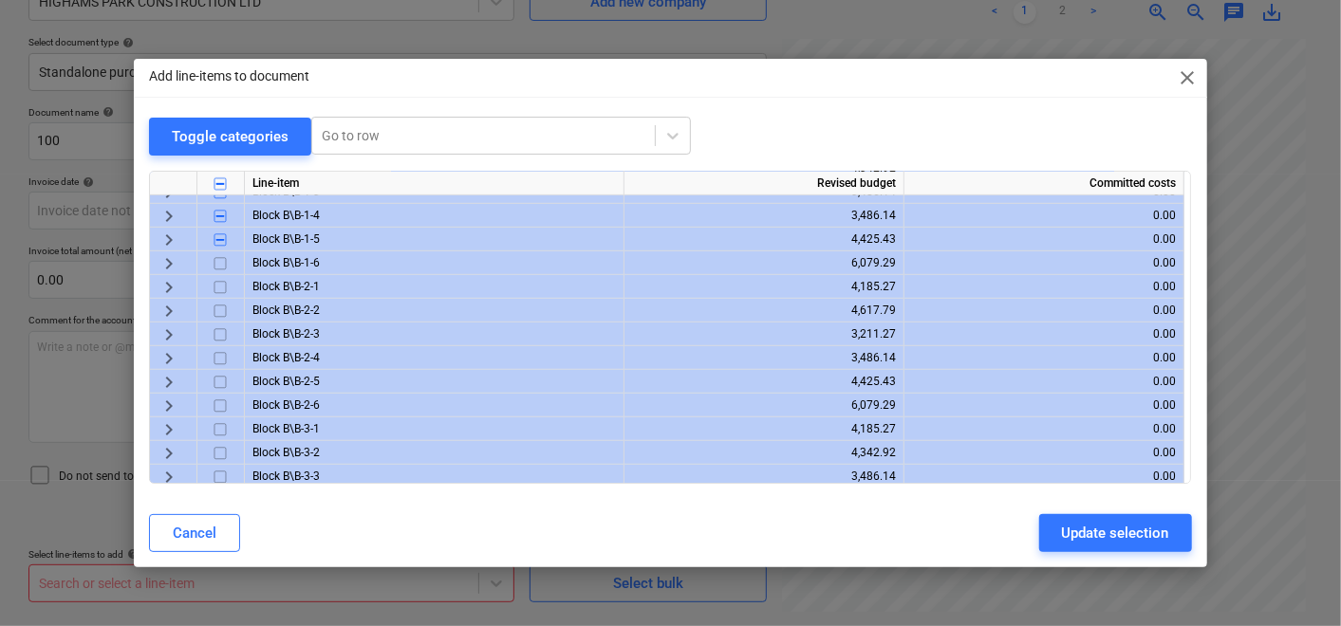
click at [165, 264] on span "keyboard_arrow_right" at bounding box center [169, 263] width 23 height 23
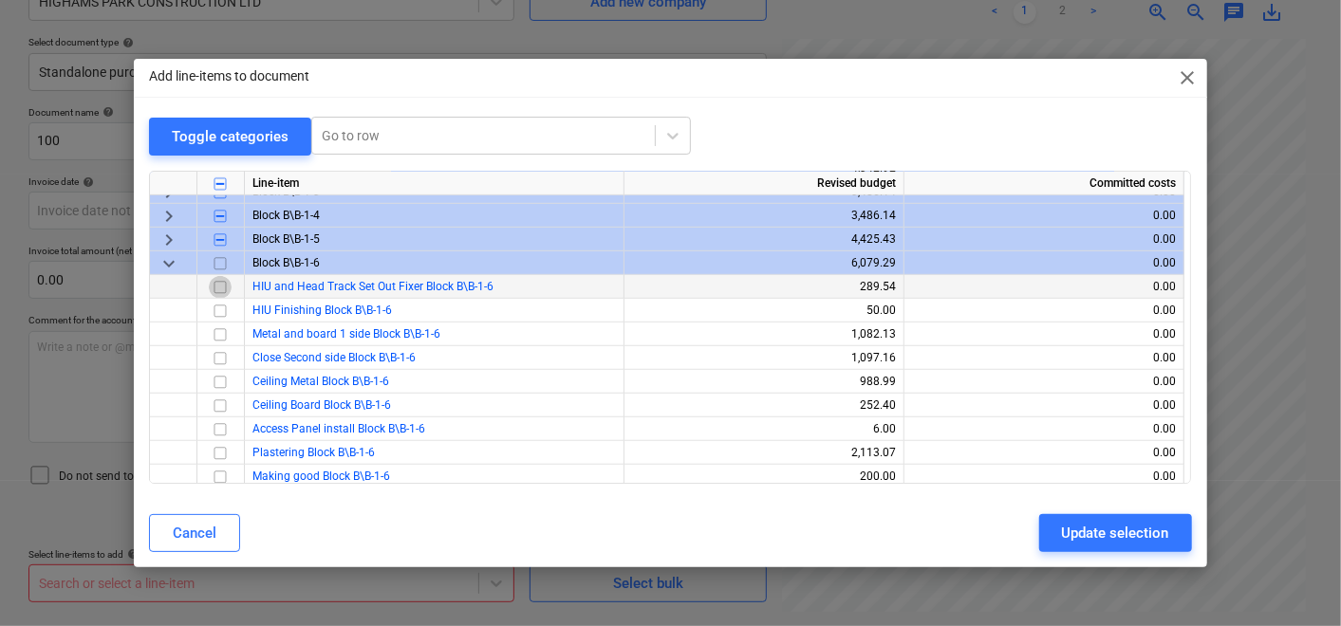
drag, startPoint x: 219, startPoint y: 292, endPoint x: 202, endPoint y: 291, distance: 17.1
click at [219, 291] on input "checkbox" at bounding box center [220, 287] width 23 height 23
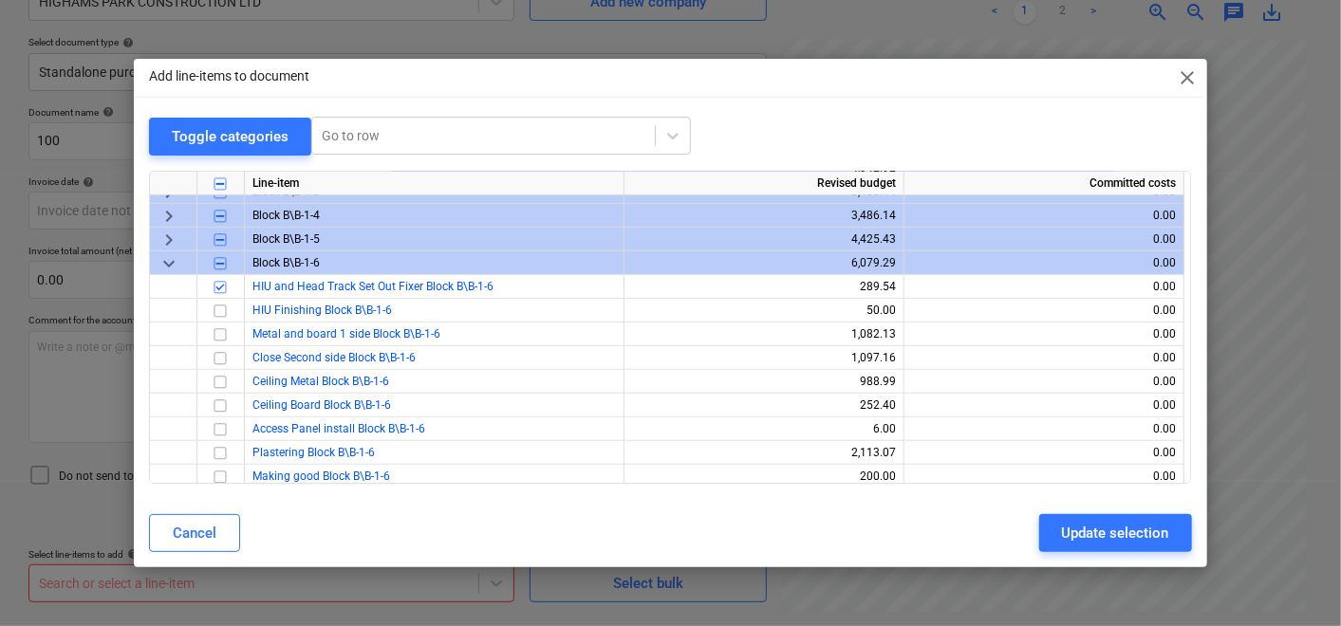
click at [169, 266] on span "keyboard_arrow_down" at bounding box center [169, 263] width 23 height 23
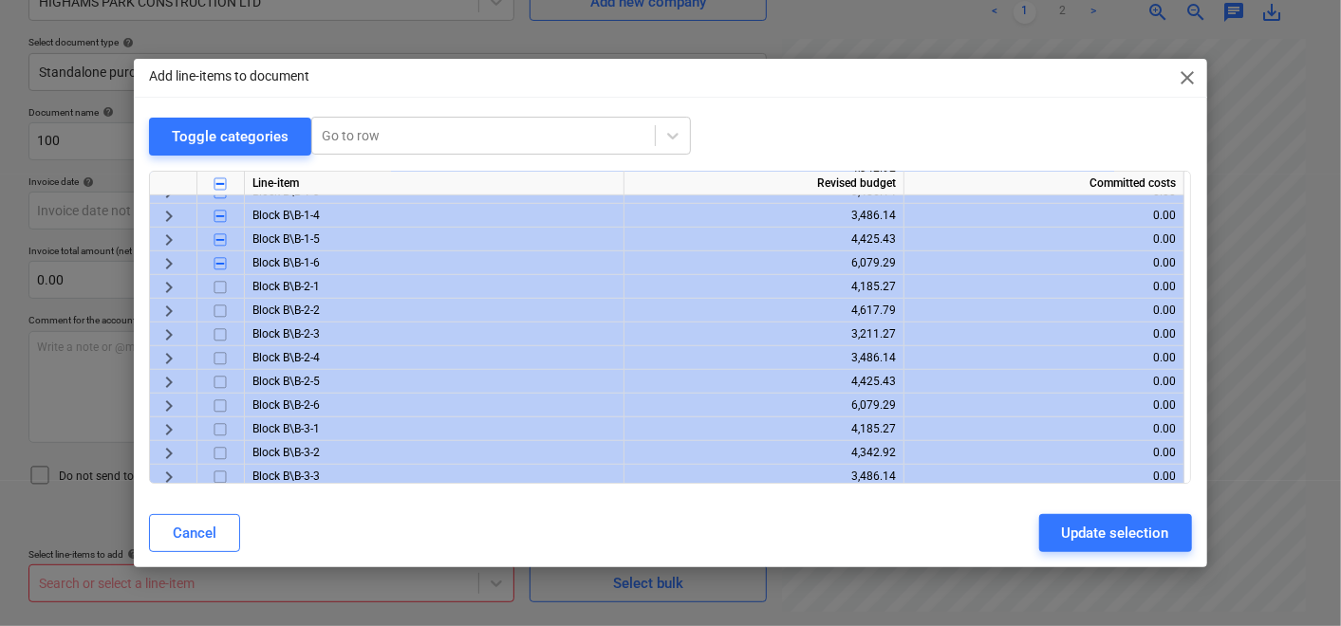
click at [169, 286] on span "keyboard_arrow_right" at bounding box center [169, 287] width 23 height 23
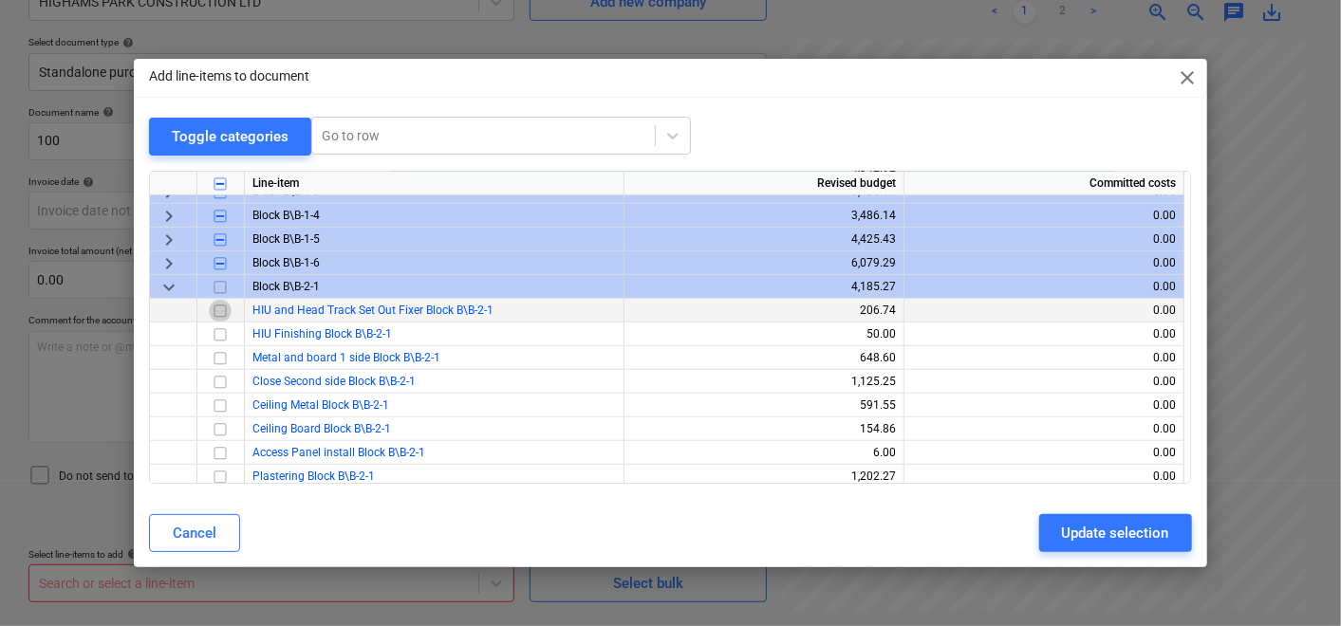
click at [223, 308] on input "checkbox" at bounding box center [220, 311] width 23 height 23
click at [168, 288] on span "keyboard_arrow_down" at bounding box center [169, 287] width 23 height 23
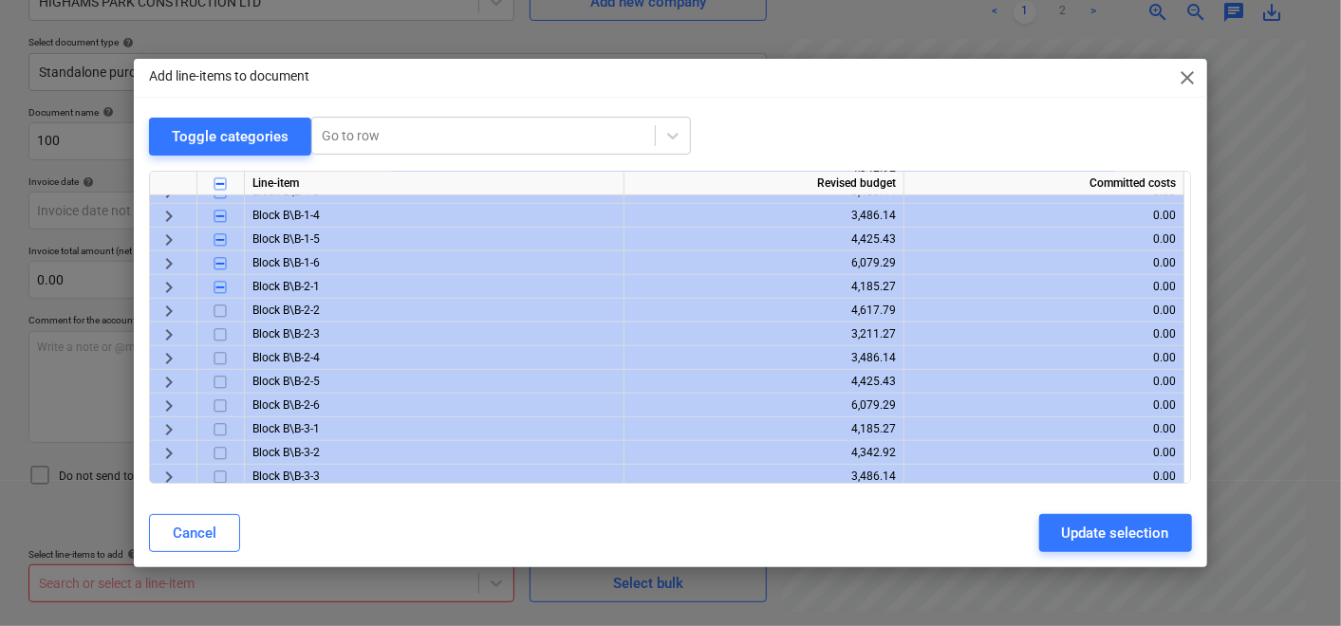
click at [176, 314] on span "keyboard_arrow_right" at bounding box center [169, 311] width 23 height 23
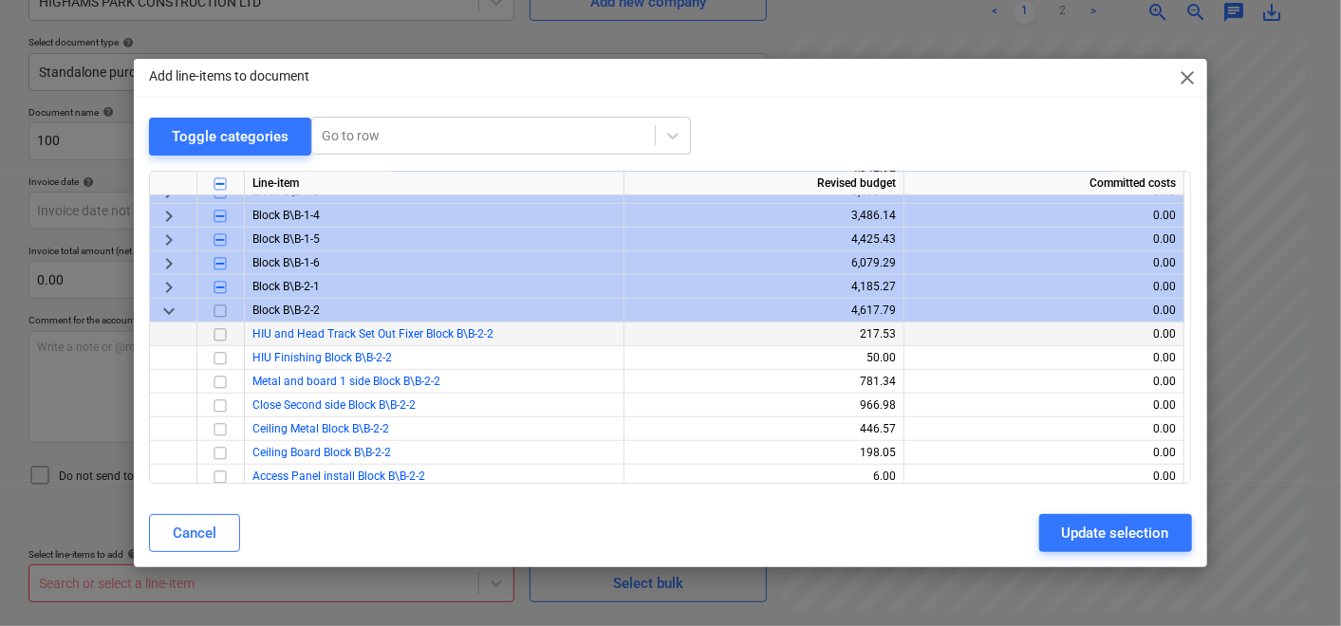
drag, startPoint x: 216, startPoint y: 333, endPoint x: 203, endPoint y: 330, distance: 13.6
click at [216, 334] on input "checkbox" at bounding box center [220, 335] width 23 height 23
click at [159, 308] on span "keyboard_arrow_down" at bounding box center [169, 311] width 23 height 23
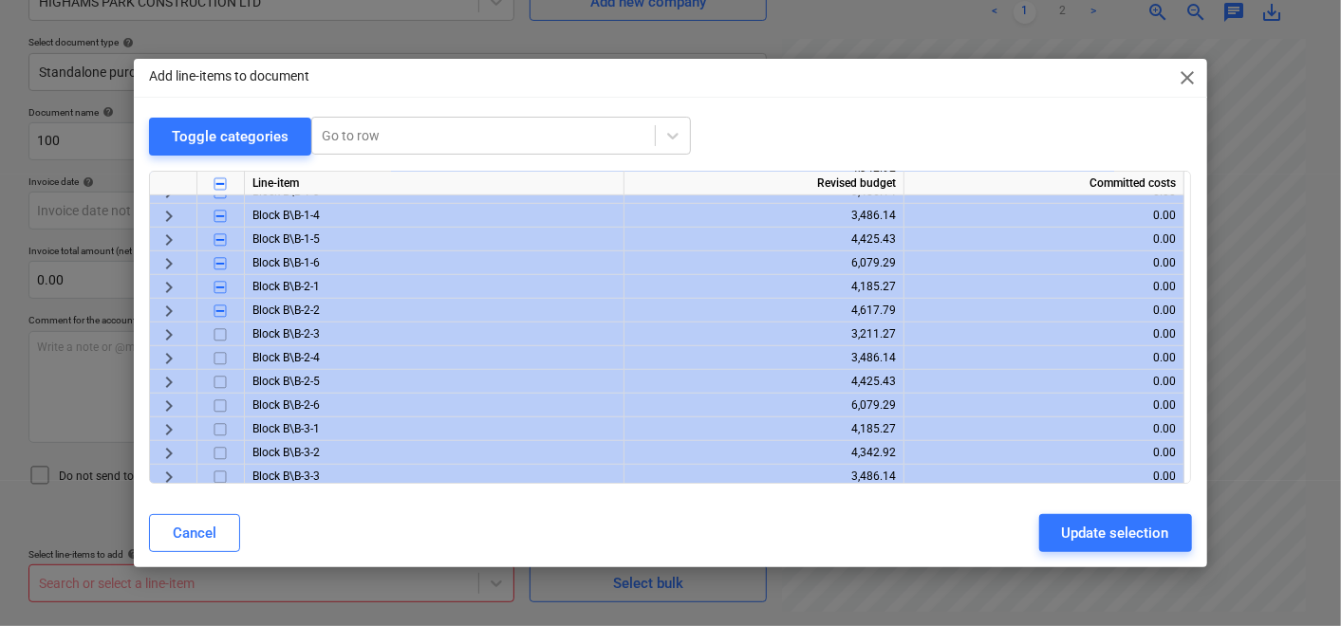
click at [174, 336] on span "keyboard_arrow_right" at bounding box center [169, 335] width 23 height 23
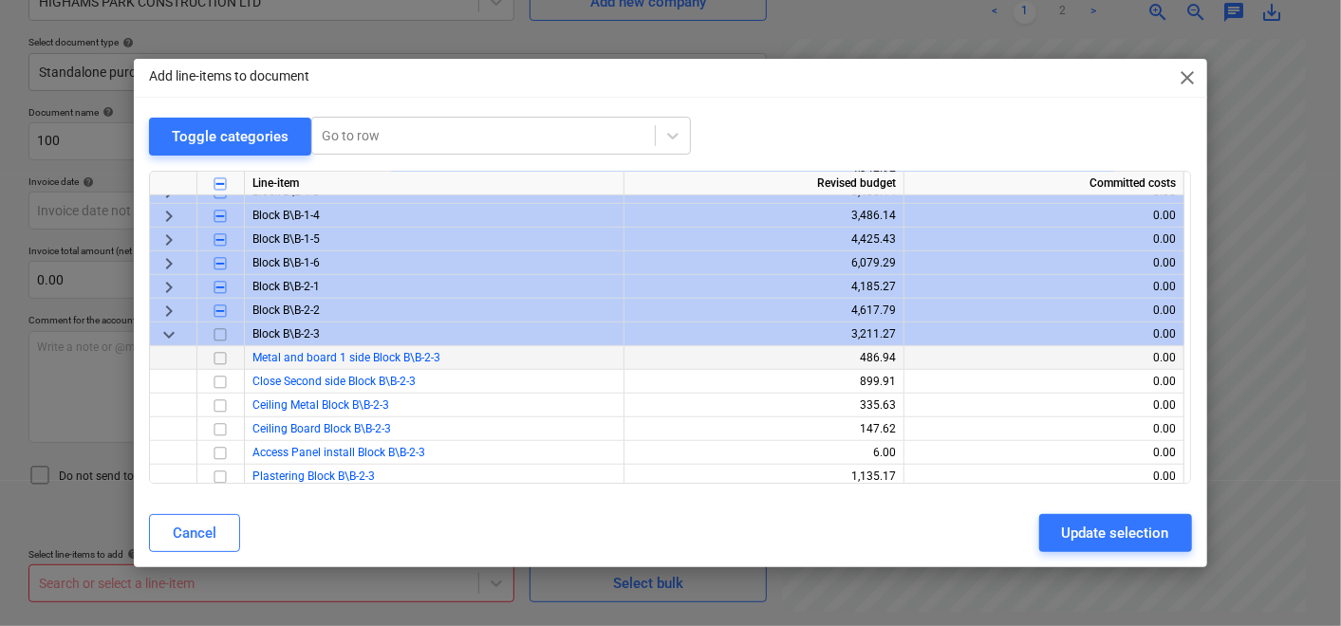
click at [221, 352] on input "checkbox" at bounding box center [220, 358] width 23 height 23
click at [168, 326] on span "keyboard_arrow_down" at bounding box center [169, 335] width 23 height 23
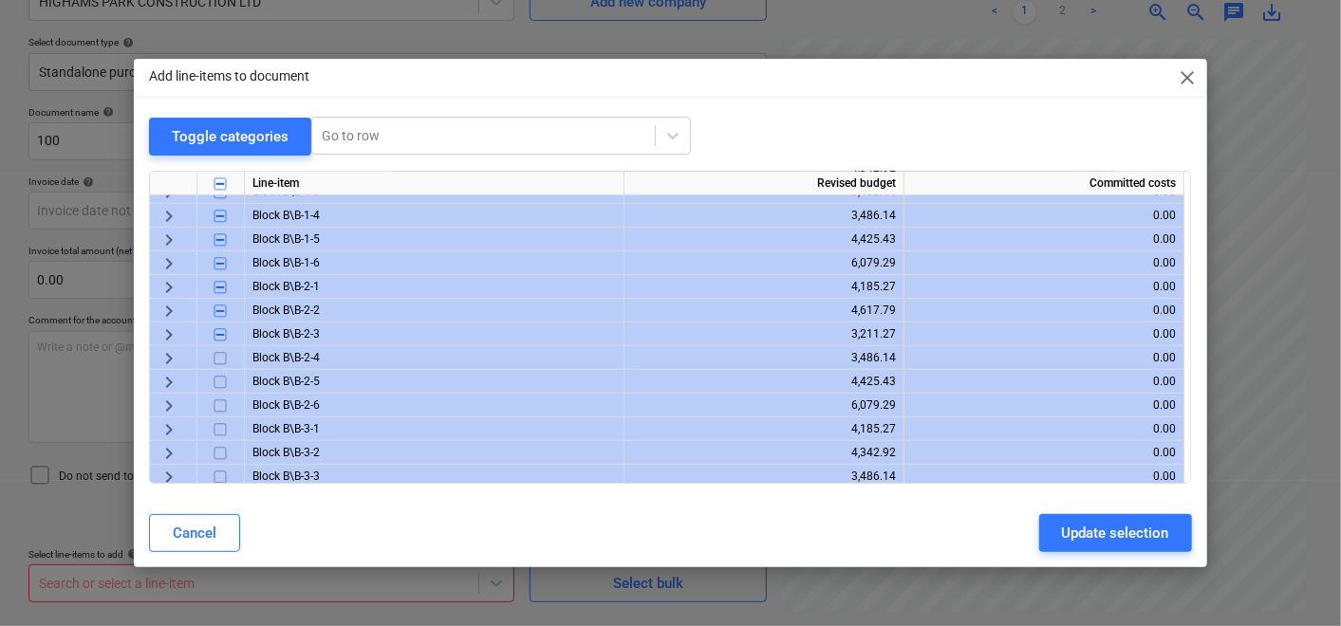
click at [171, 354] on span "keyboard_arrow_right" at bounding box center [169, 358] width 23 height 23
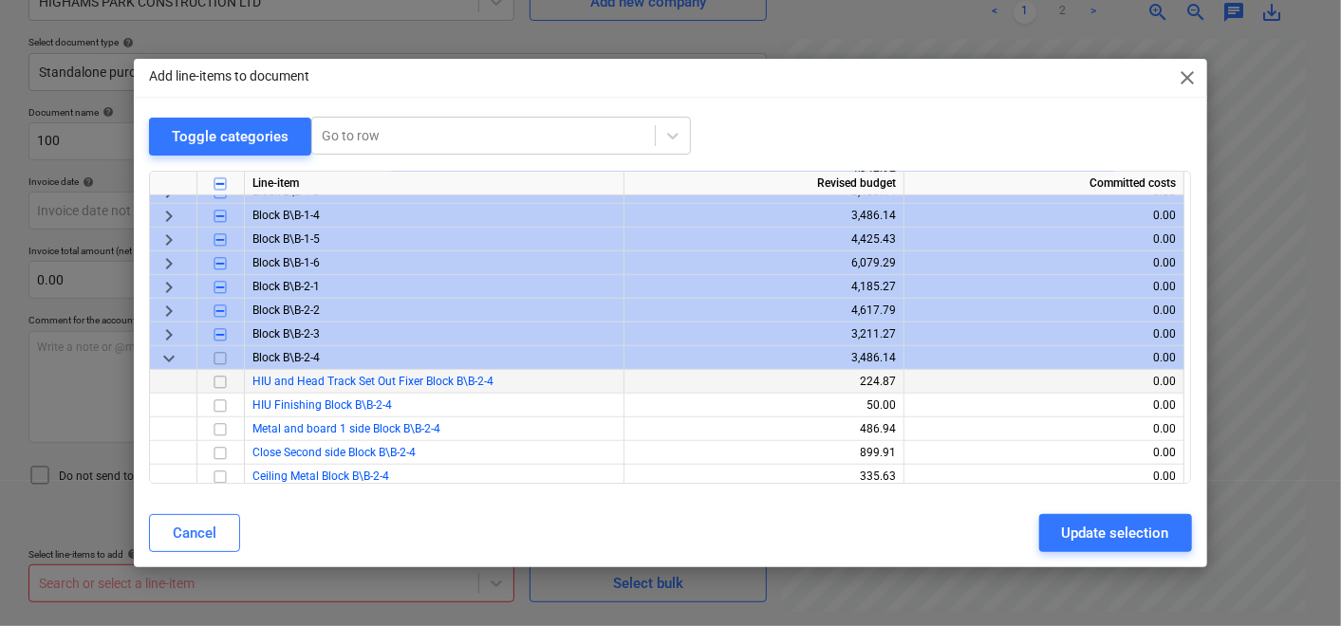
click at [219, 382] on input "checkbox" at bounding box center [220, 382] width 23 height 23
click at [166, 355] on span "keyboard_arrow_down" at bounding box center [169, 358] width 23 height 23
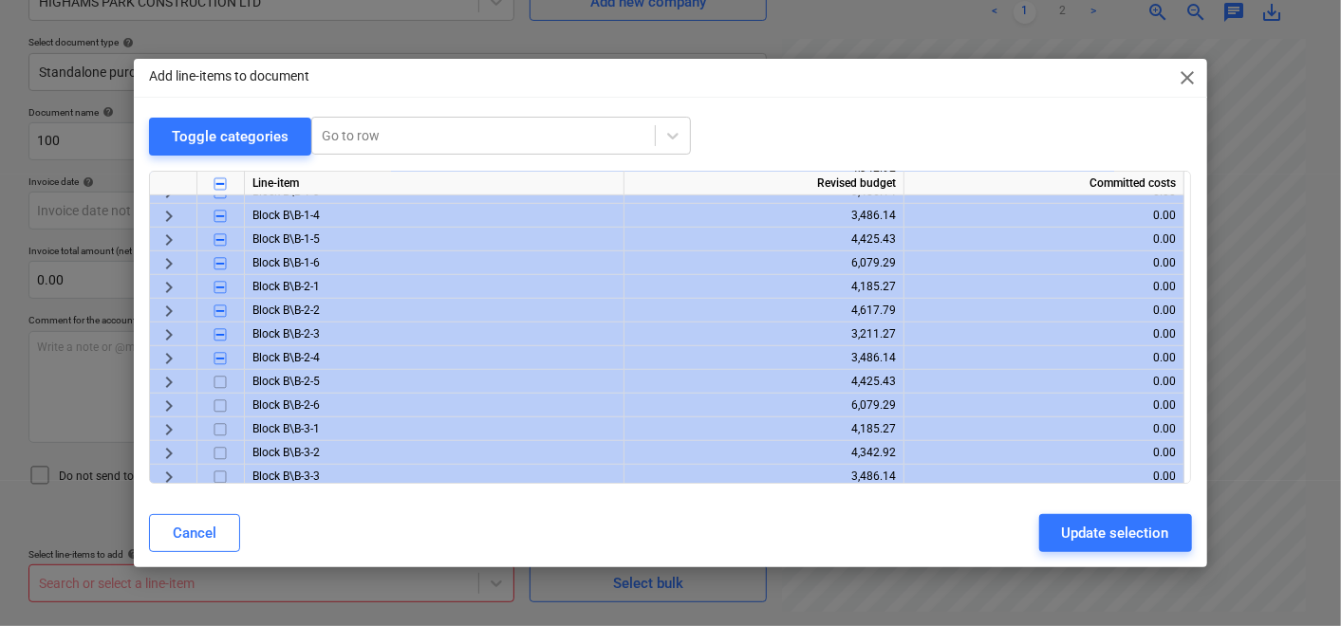
click at [176, 382] on span "keyboard_arrow_right" at bounding box center [169, 382] width 23 height 23
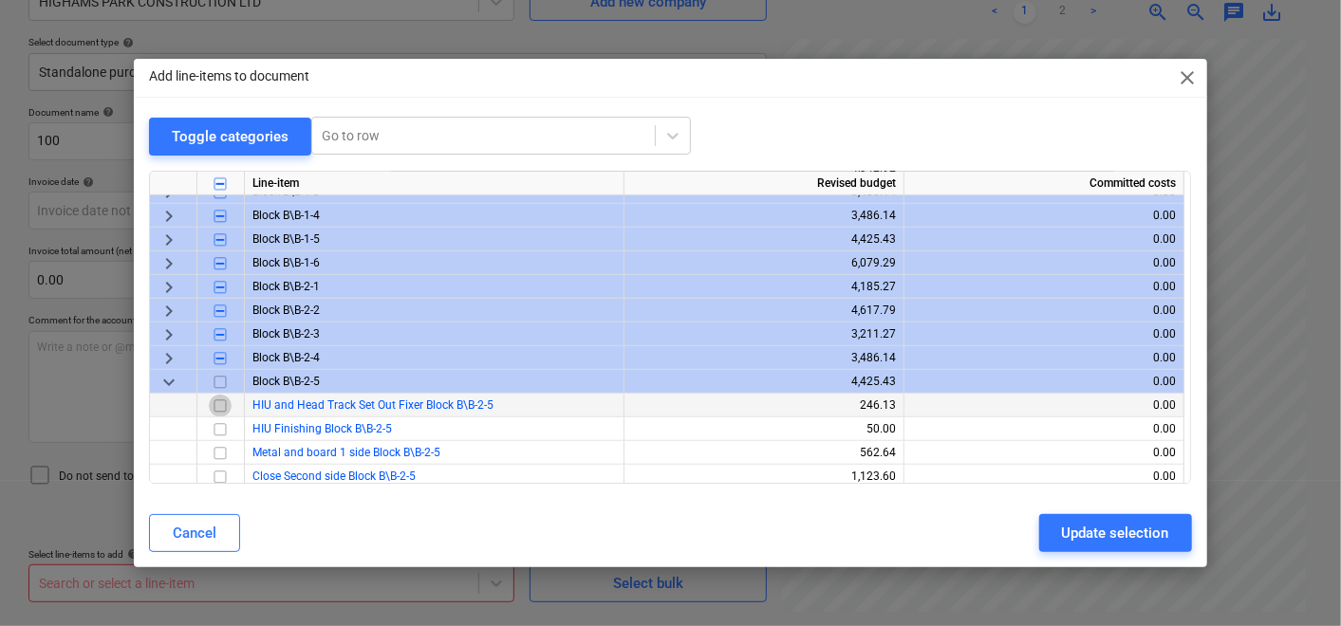
click at [216, 403] on input "checkbox" at bounding box center [220, 406] width 23 height 23
click at [159, 380] on span "keyboard_arrow_down" at bounding box center [169, 382] width 23 height 23
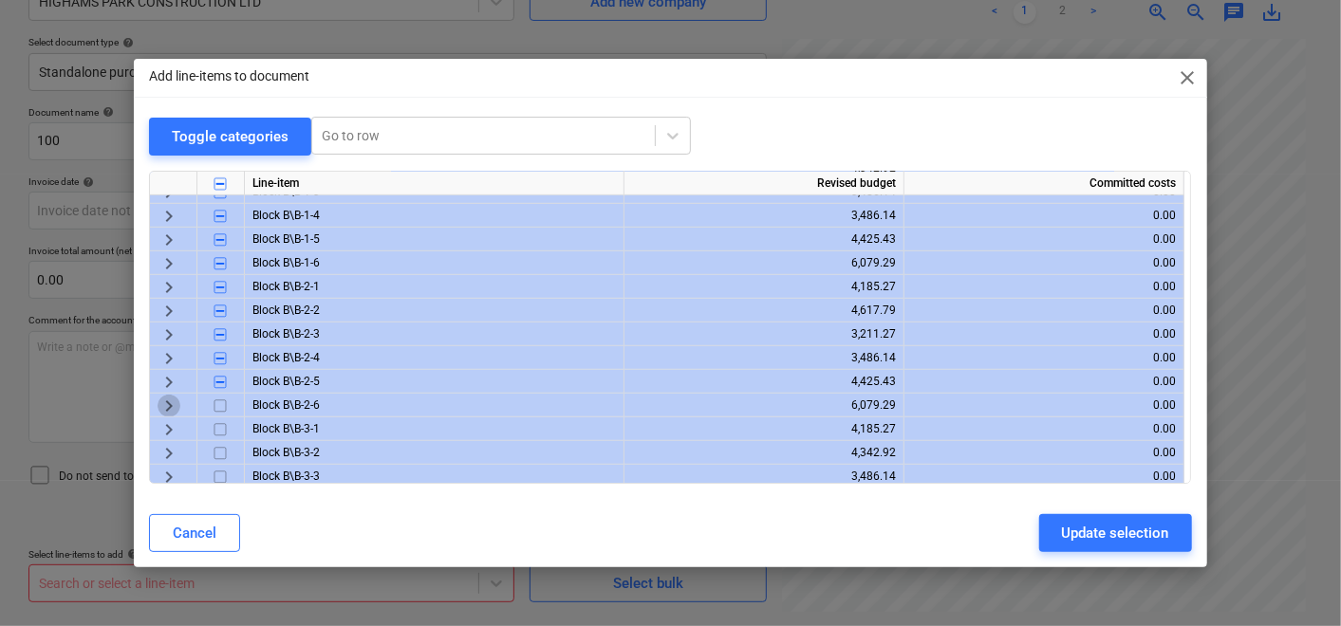
click at [171, 409] on span "keyboard_arrow_right" at bounding box center [169, 406] width 23 height 23
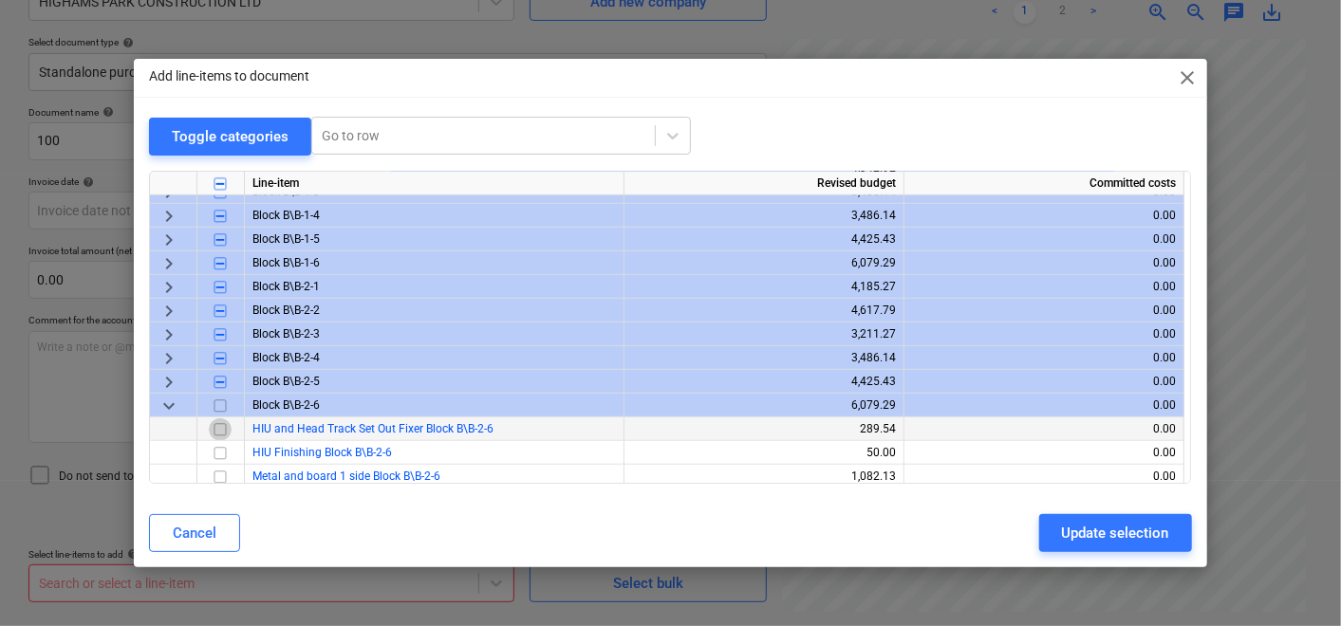
click at [220, 434] on input "checkbox" at bounding box center [220, 430] width 23 height 23
click at [170, 405] on span "keyboard_arrow_down" at bounding box center [169, 406] width 23 height 23
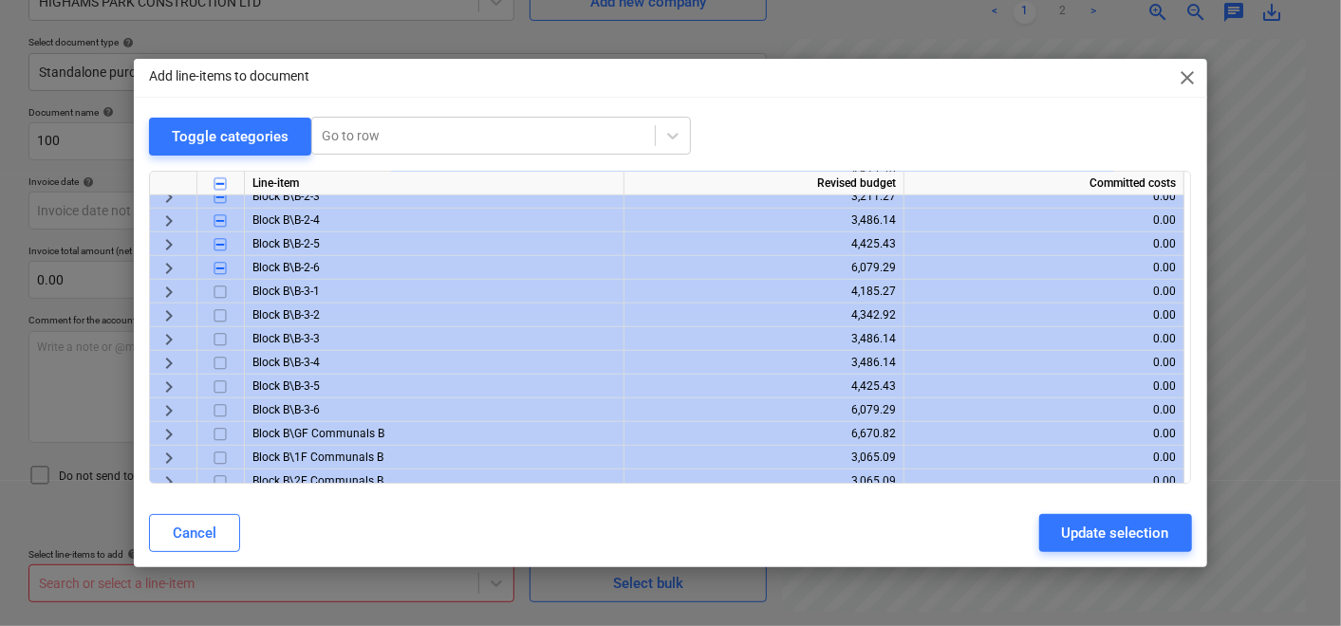
scroll to position [738, 0]
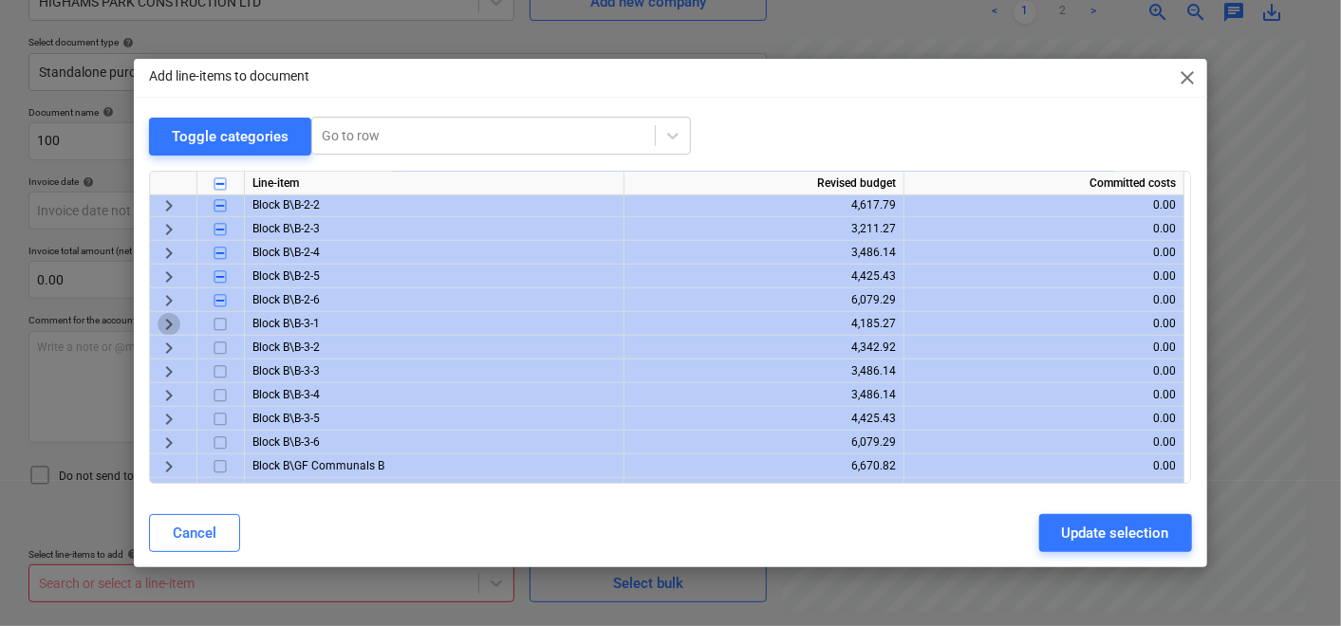
click at [174, 320] on span "keyboard_arrow_right" at bounding box center [169, 324] width 23 height 23
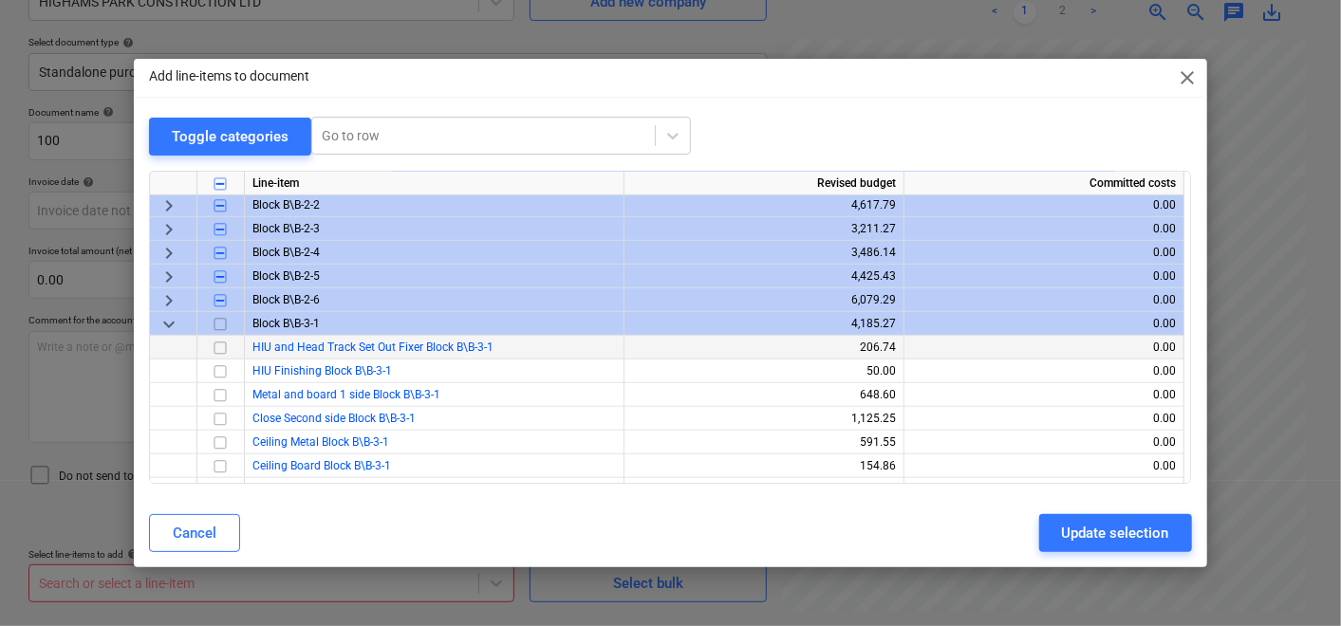
click at [211, 346] on input "checkbox" at bounding box center [220, 348] width 23 height 23
click at [172, 327] on span "keyboard_arrow_down" at bounding box center [169, 324] width 23 height 23
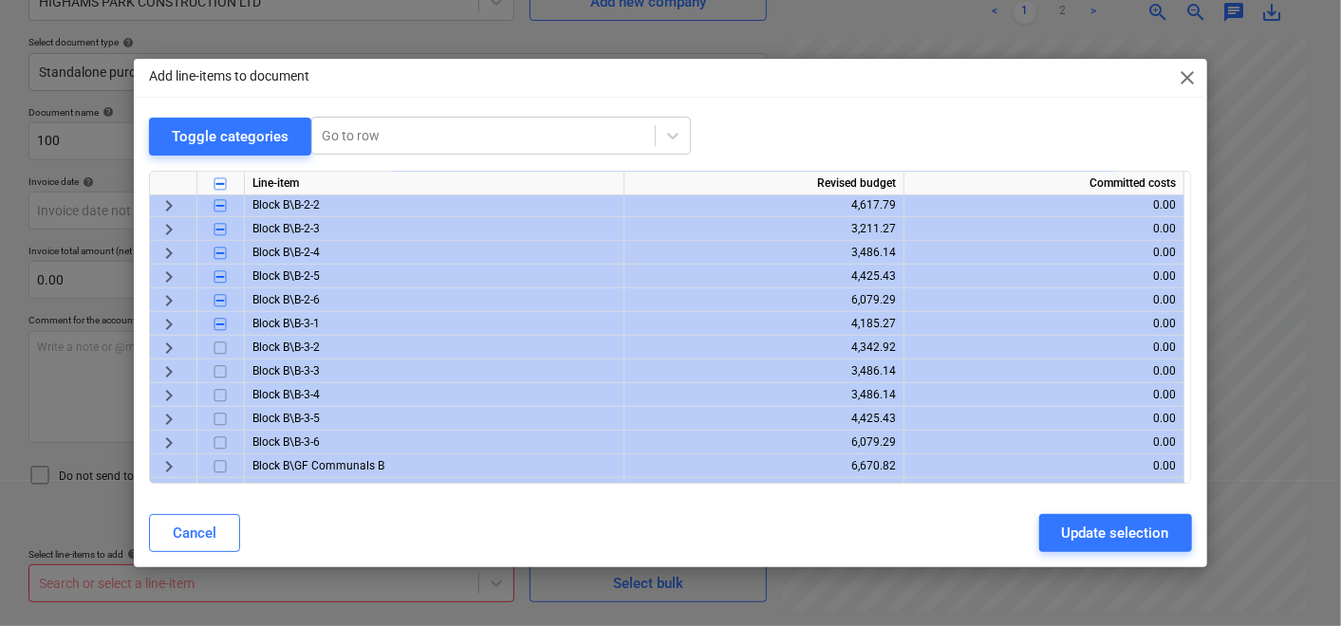
click at [174, 347] on span "keyboard_arrow_right" at bounding box center [169, 348] width 23 height 23
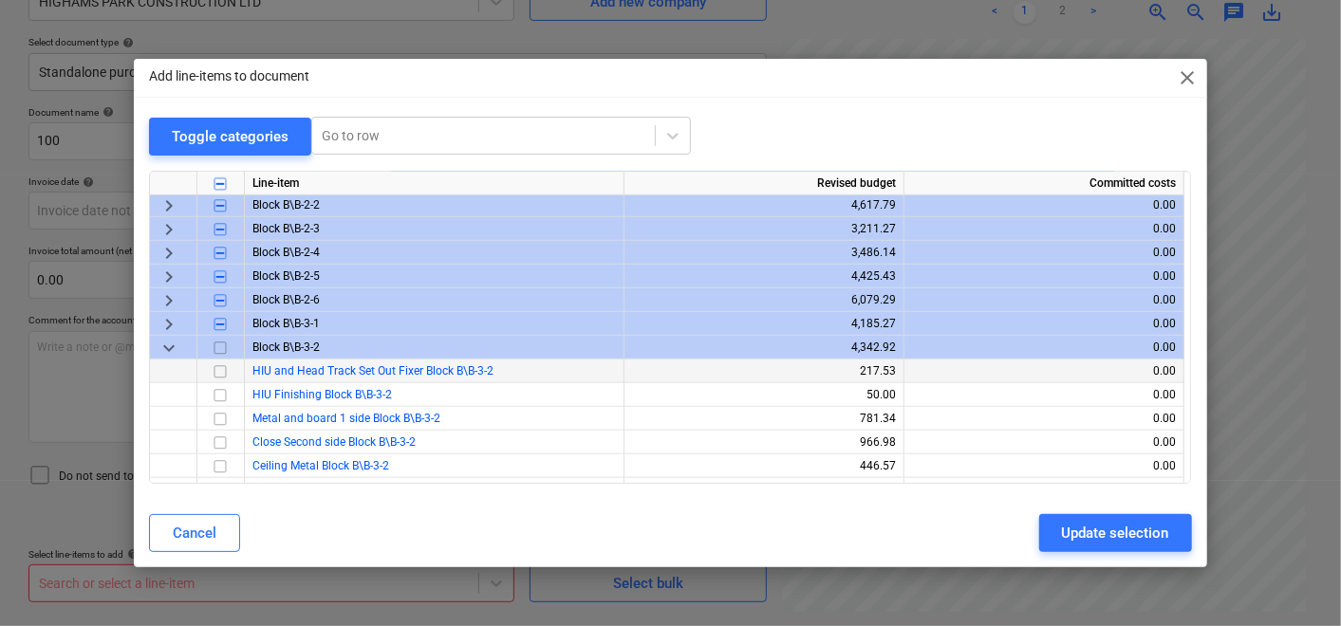
click at [217, 367] on input "checkbox" at bounding box center [220, 372] width 23 height 23
click at [178, 346] on span "keyboard_arrow_down" at bounding box center [169, 348] width 23 height 23
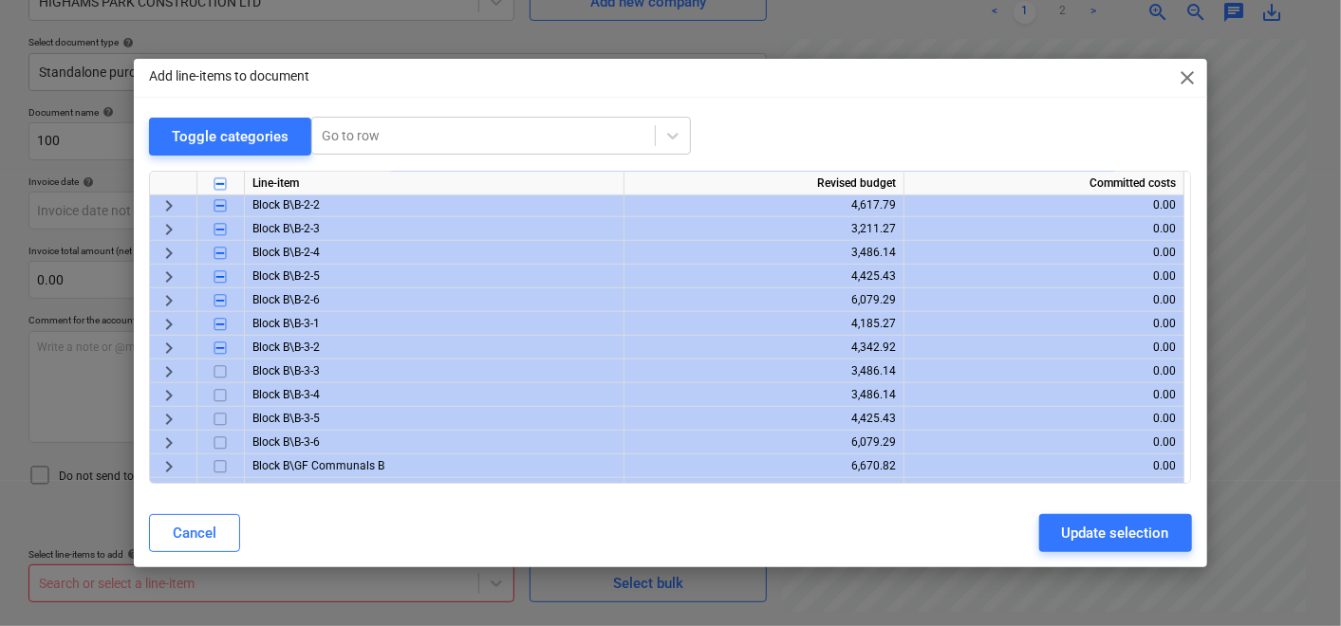
click at [175, 369] on span "keyboard_arrow_right" at bounding box center [169, 372] width 23 height 23
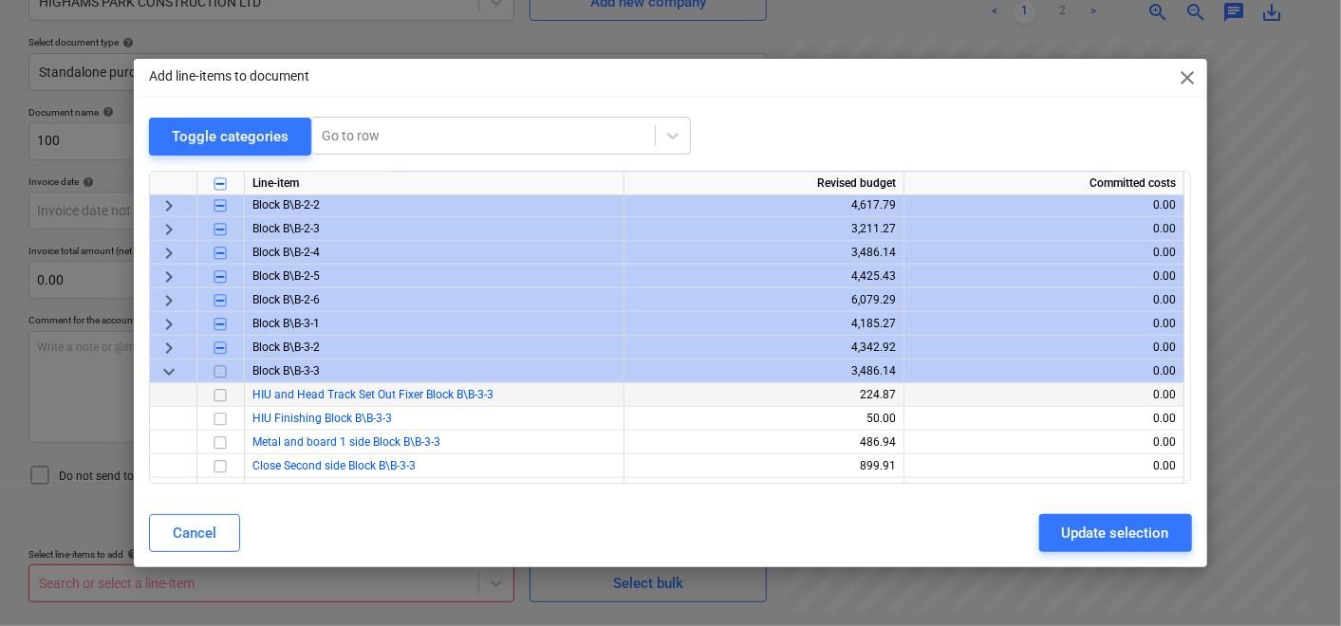
click at [217, 390] on input "checkbox" at bounding box center [220, 395] width 23 height 23
click at [173, 368] on span "keyboard_arrow_down" at bounding box center [169, 372] width 23 height 23
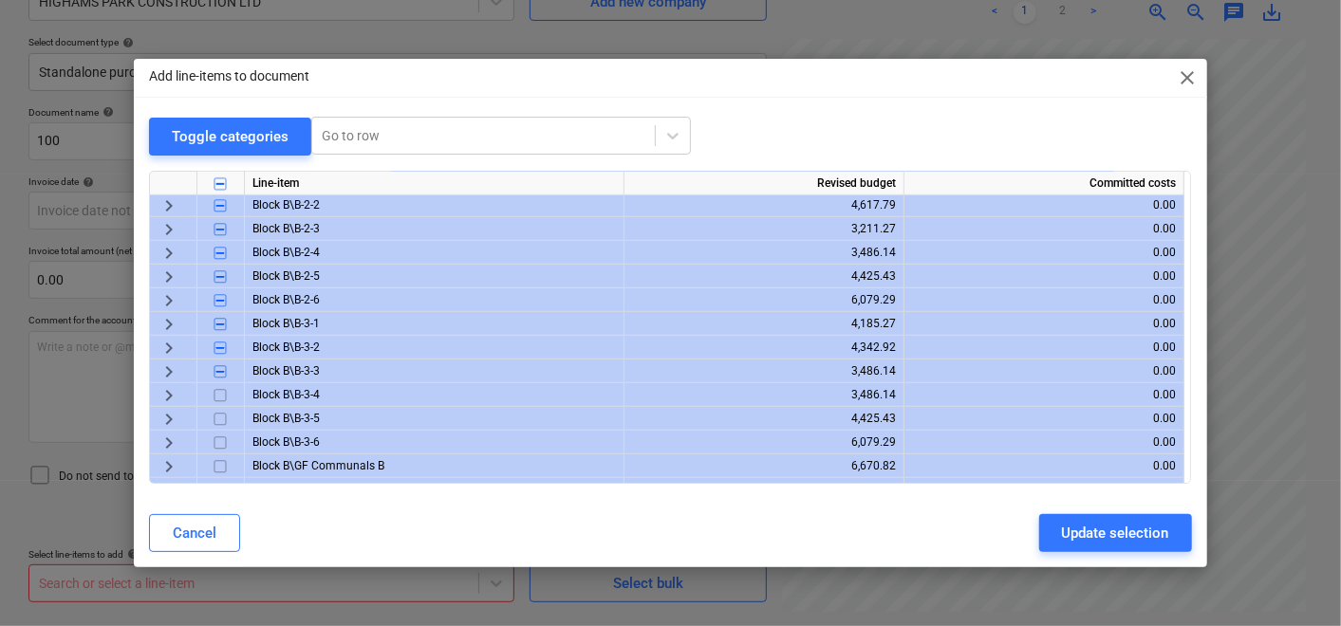
click at [173, 395] on span "keyboard_arrow_right" at bounding box center [169, 395] width 23 height 23
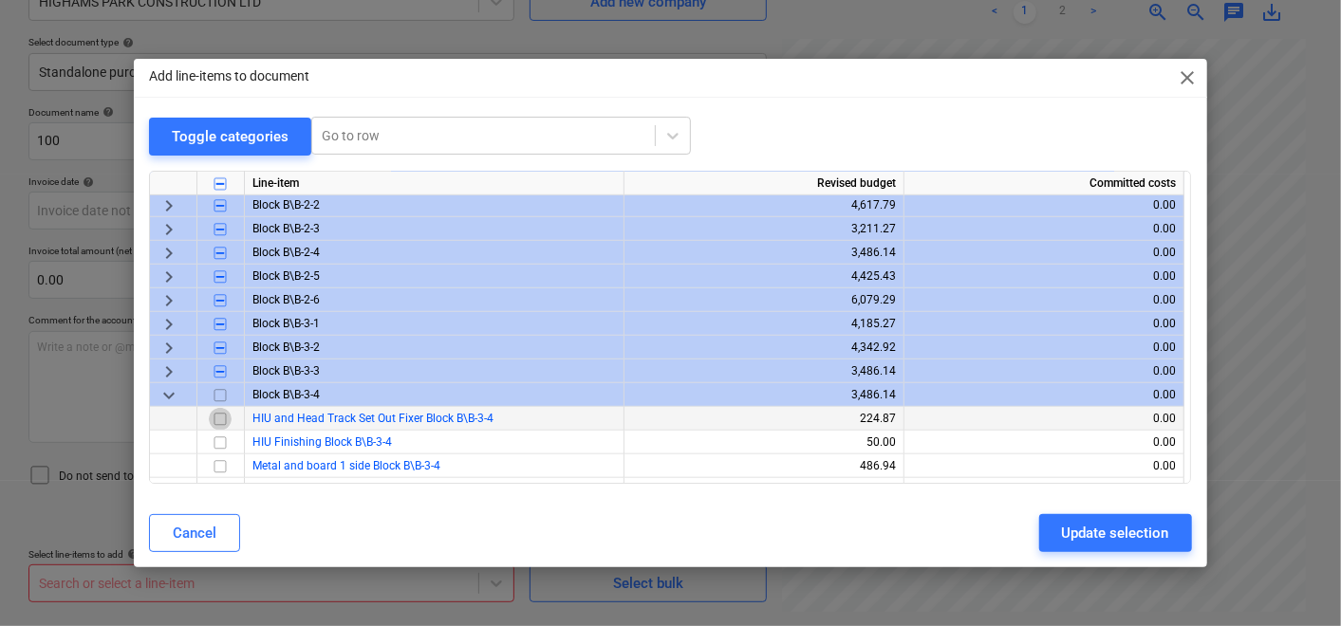
click at [220, 419] on input "checkbox" at bounding box center [220, 419] width 23 height 23
click at [172, 393] on span "keyboard_arrow_down" at bounding box center [169, 395] width 23 height 23
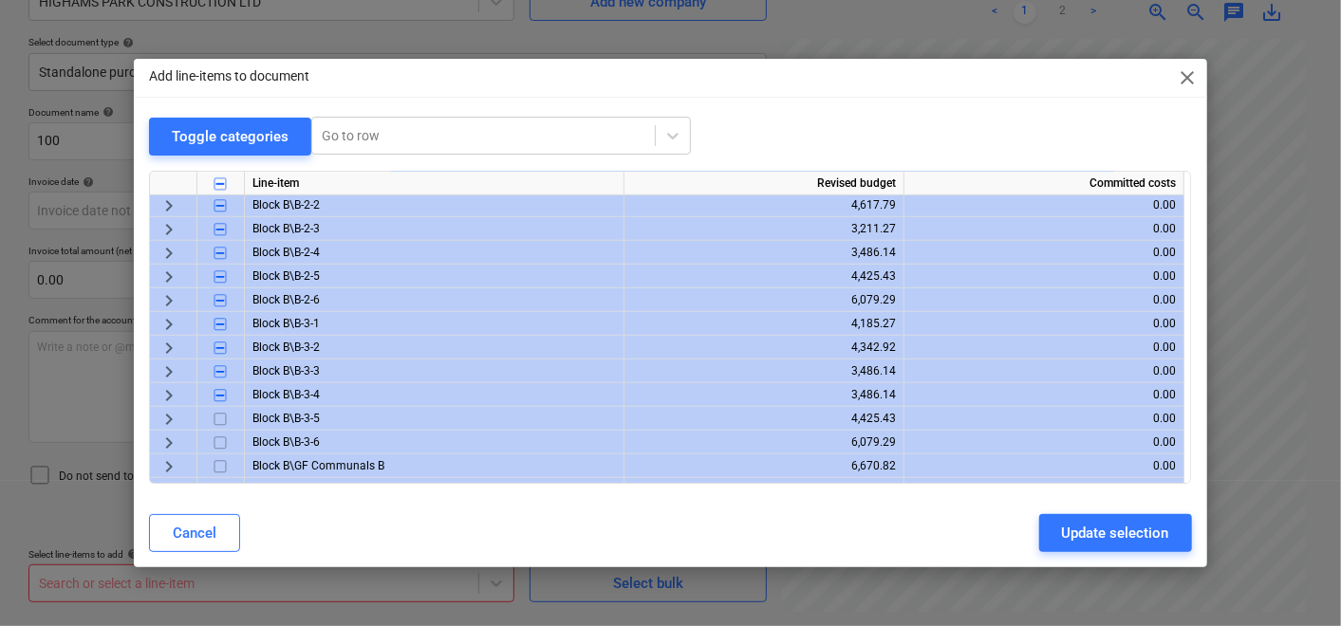
click at [173, 422] on span "keyboard_arrow_right" at bounding box center [169, 419] width 23 height 23
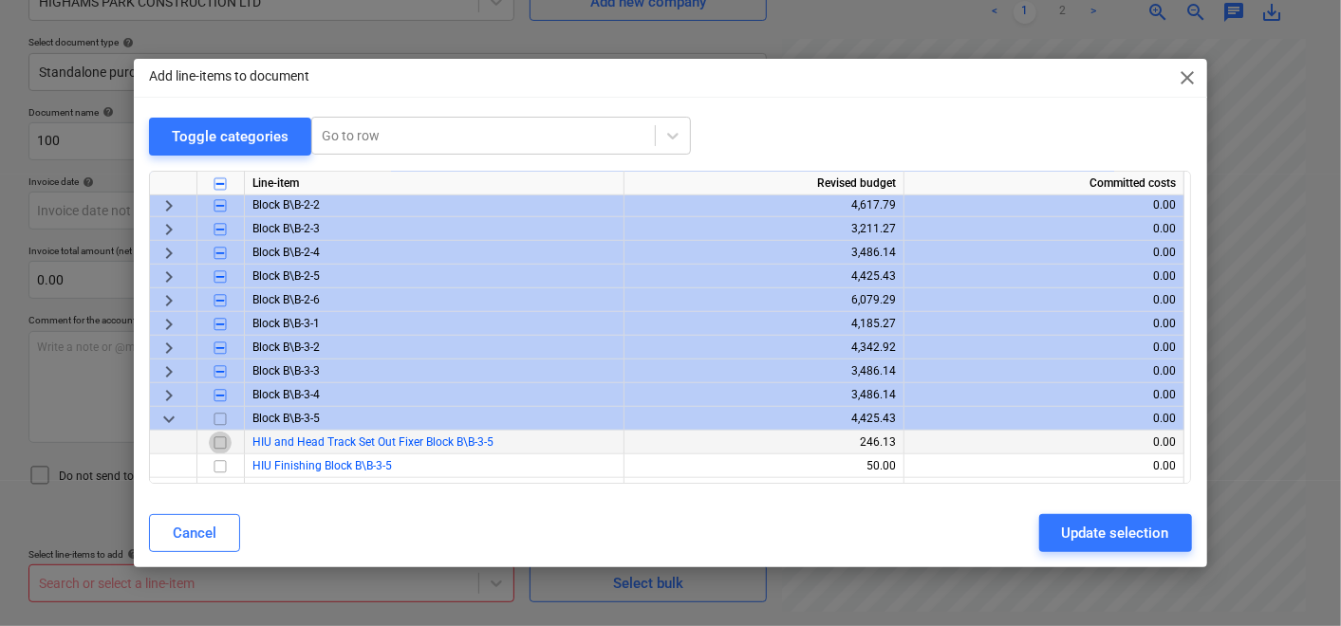
click at [215, 447] on input "checkbox" at bounding box center [220, 443] width 23 height 23
click at [178, 420] on span "keyboard_arrow_down" at bounding box center [169, 419] width 23 height 23
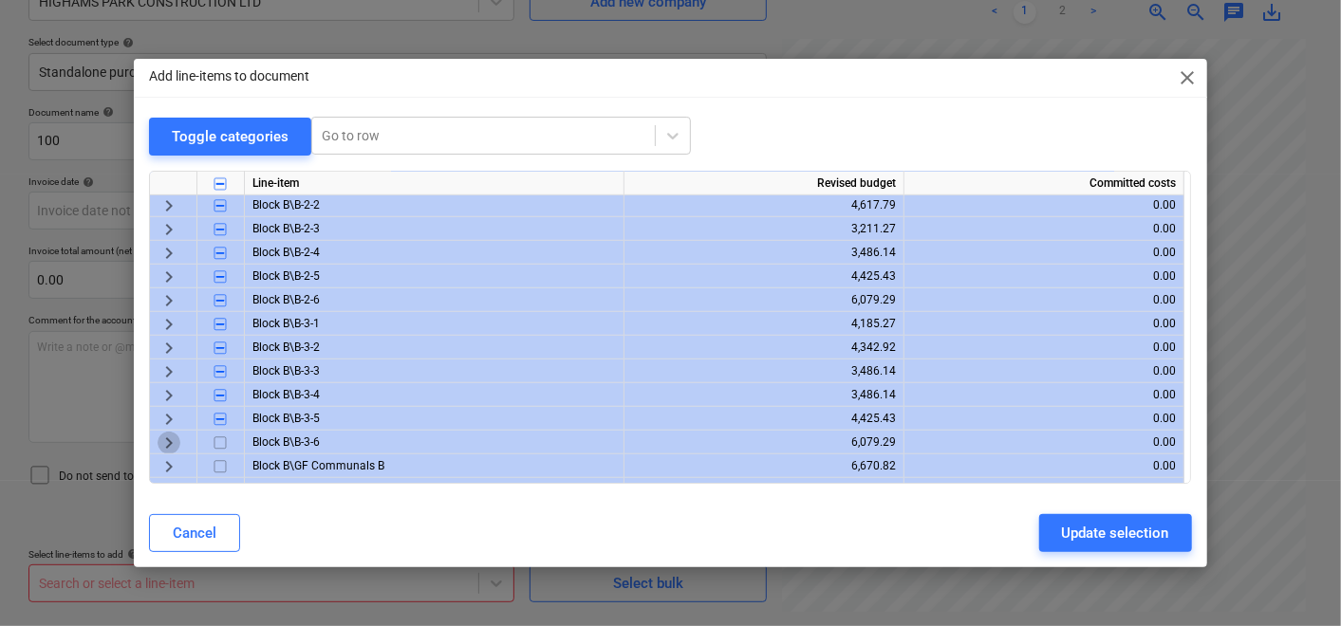
click at [172, 438] on span "keyboard_arrow_right" at bounding box center [169, 443] width 23 height 23
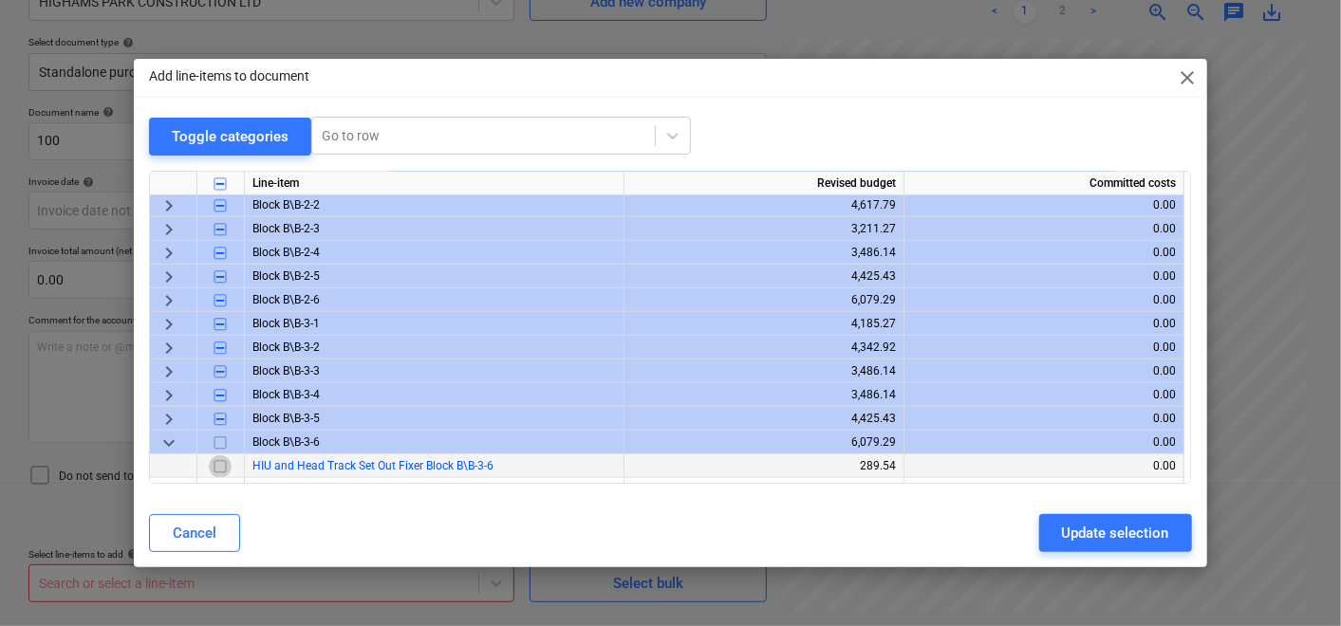
click at [217, 461] on input "checkbox" at bounding box center [220, 467] width 23 height 23
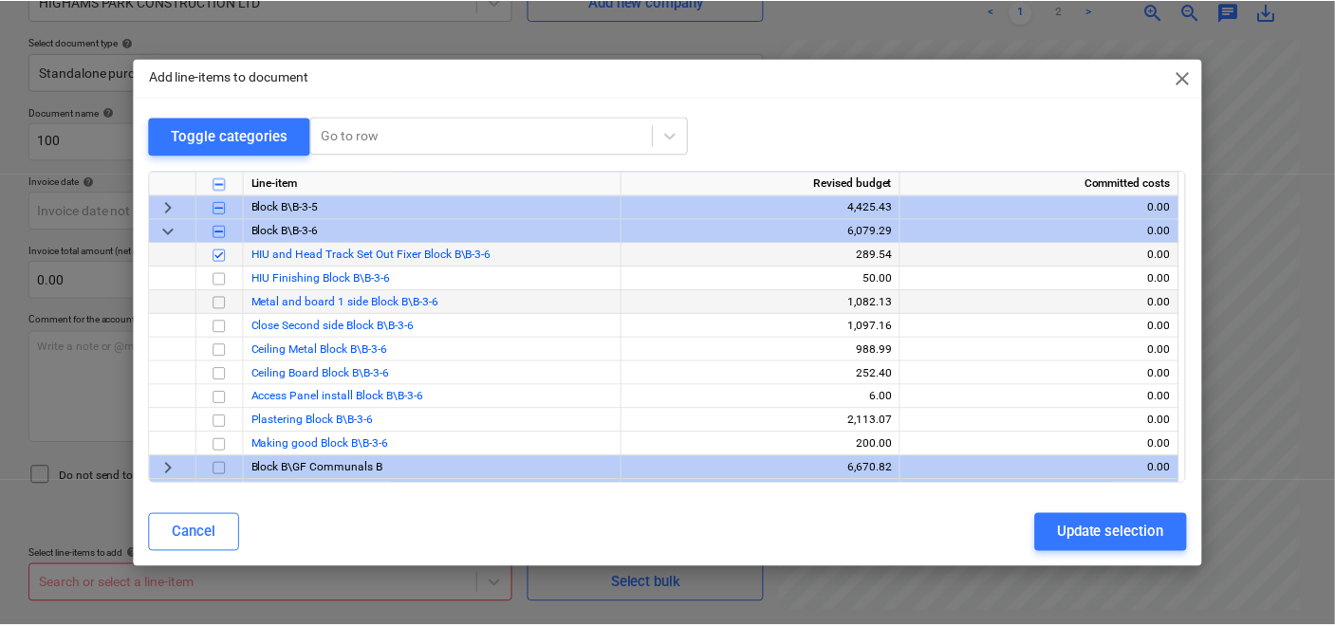
scroll to position [843, 0]
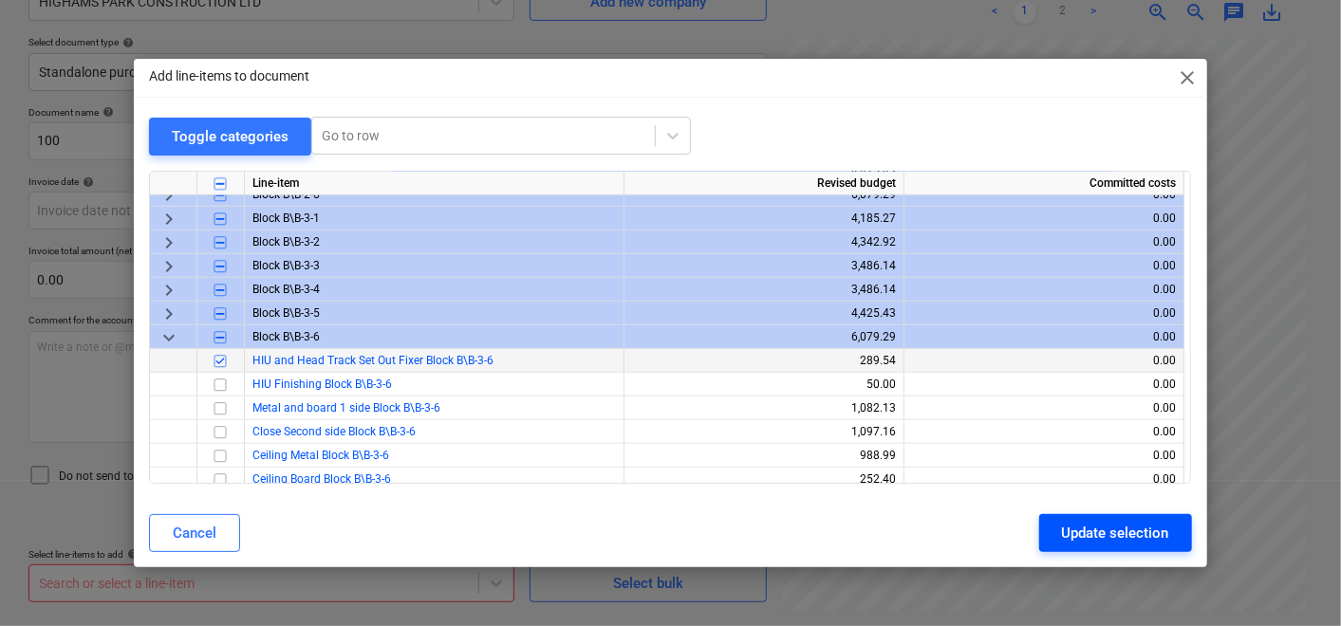
click at [1068, 533] on div "Update selection" at bounding box center [1115, 533] width 107 height 25
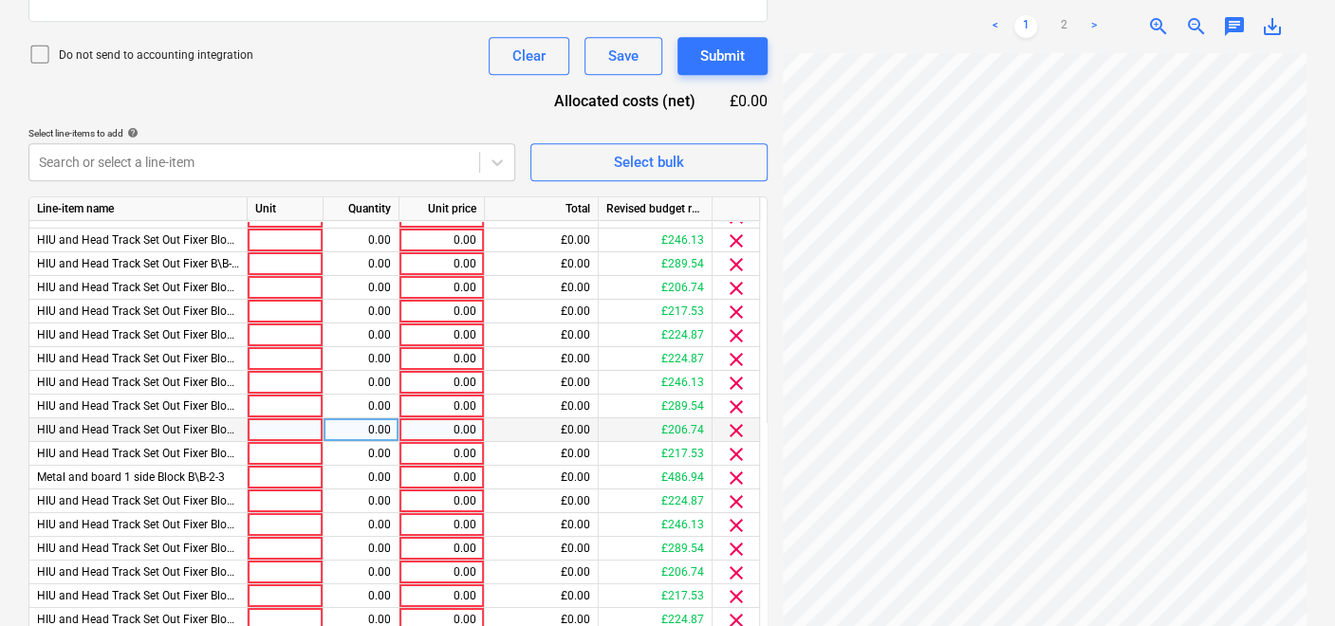
scroll to position [21, 0]
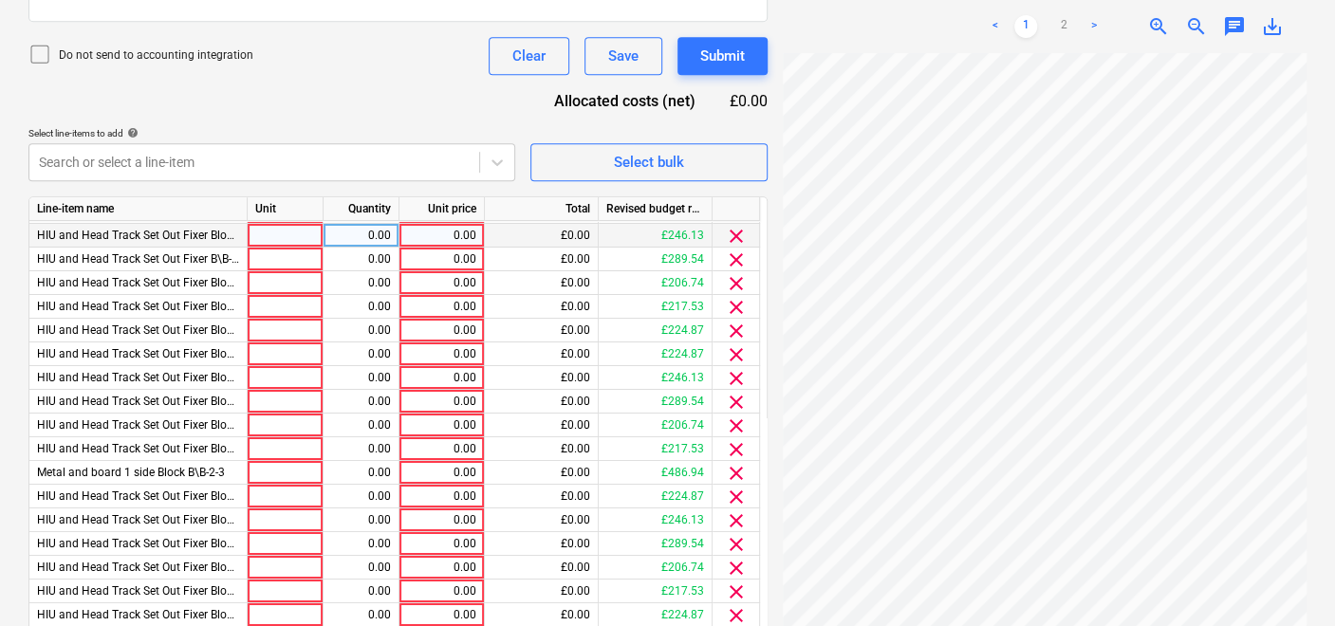
click at [301, 228] on div at bounding box center [286, 236] width 76 height 24
type input "1"
drag, startPoint x: 441, startPoint y: 228, endPoint x: 500, endPoint y: 228, distance: 58.8
click at [0, 0] on div "HIU and Head Track Set Out Fixer Block B\B-0-2 1 0.00 0.00 £0.00 £246.13 clear" at bounding box center [0, 0] width 0 height 0
drag, startPoint x: 500, startPoint y: 228, endPoint x: 476, endPoint y: 239, distance: 26.3
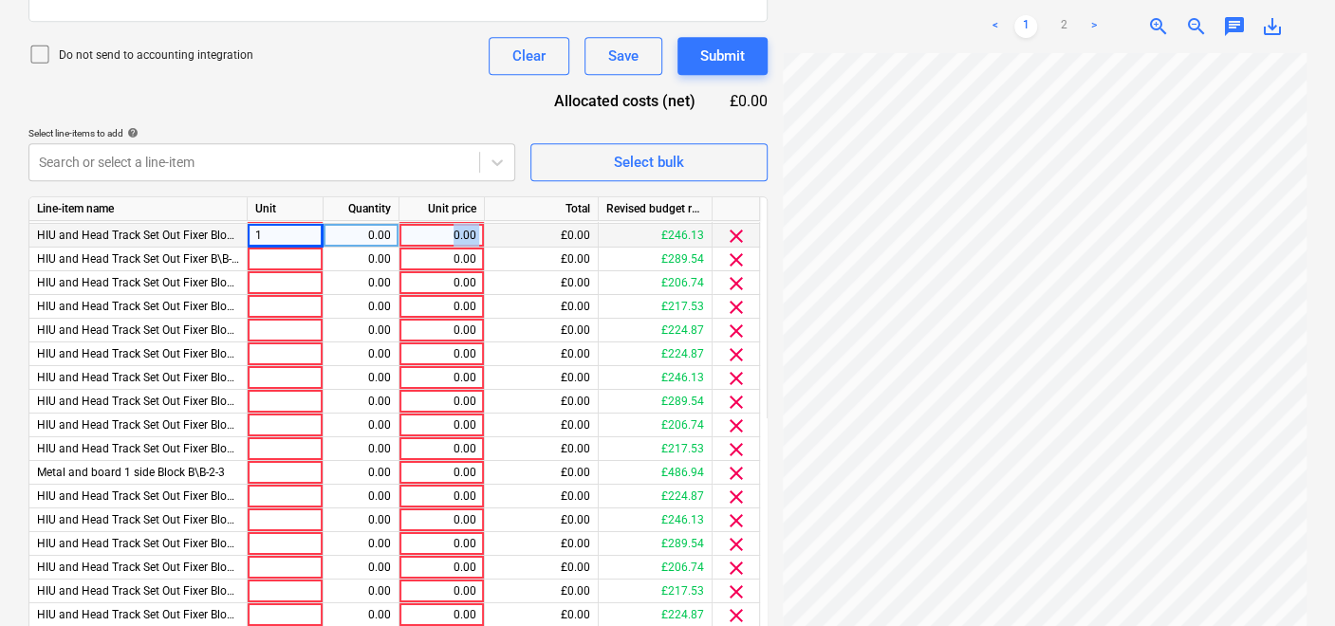
click at [476, 239] on div "0.00" at bounding box center [442, 236] width 85 height 24
click at [437, 233] on input at bounding box center [442, 235] width 84 height 23
type input "246.13"
drag, startPoint x: 390, startPoint y: 232, endPoint x: 342, endPoint y: 230, distance: 48.4
click at [342, 230] on div "0.00" at bounding box center [362, 236] width 76 height 24
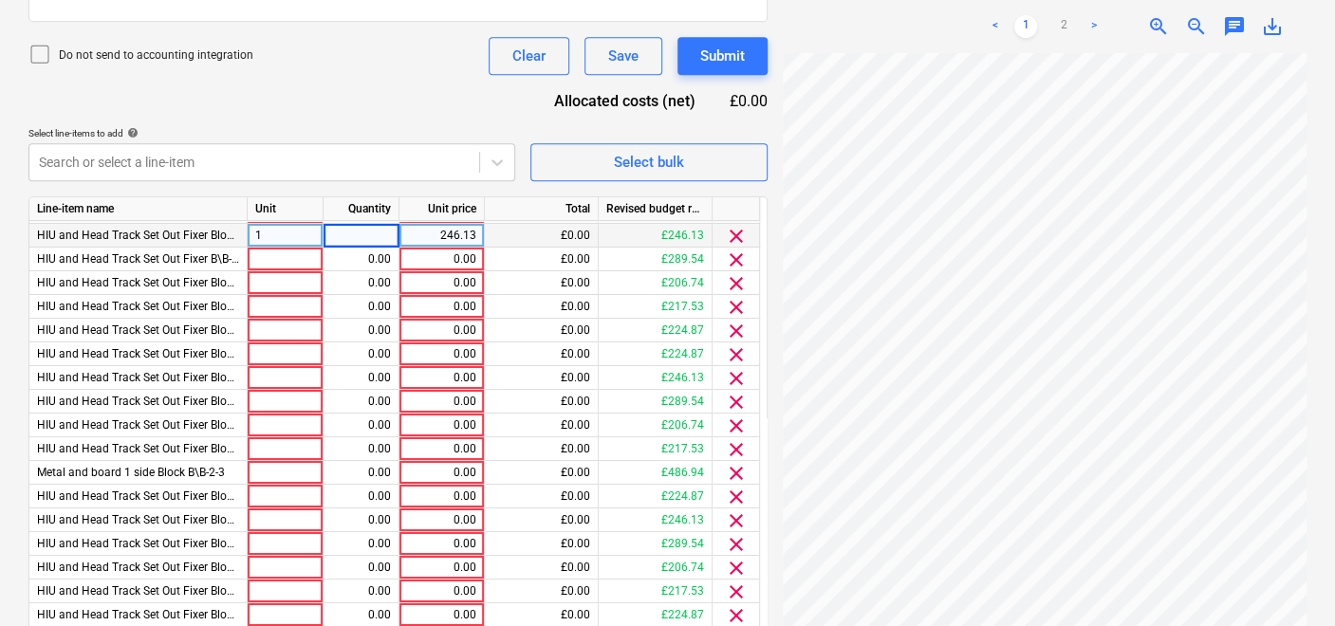
type input "1"
click at [295, 225] on div "1" at bounding box center [286, 236] width 76 height 24
type input "item"
click at [288, 267] on div at bounding box center [286, 260] width 76 height 24
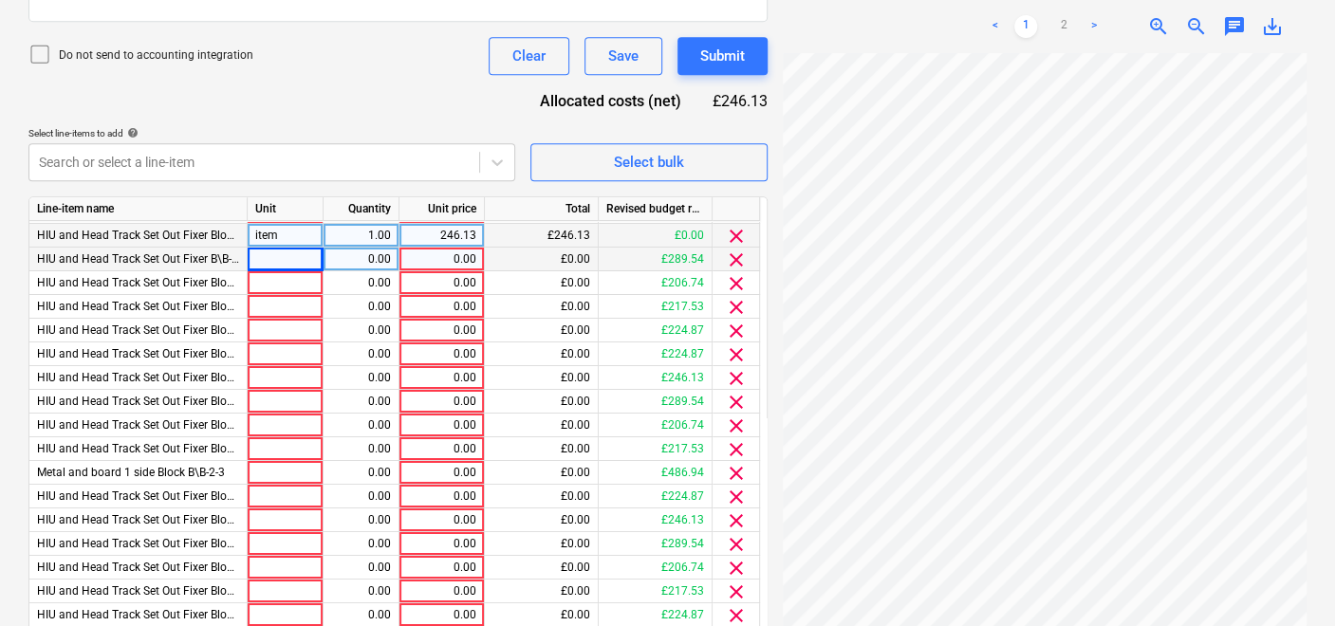
drag, startPoint x: 276, startPoint y: 234, endPoint x: 215, endPoint y: 223, distance: 61.8
click at [0, 0] on div "HIU and Head Track Set Out Fixer Block B\B-0-2 item 1.00 246.13 £246.13 £0.00 c…" at bounding box center [0, 0] width 0 height 0
drag, startPoint x: 296, startPoint y: 229, endPoint x: 245, endPoint y: 227, distance: 51.3
click at [248, 228] on div "item" at bounding box center [286, 236] width 76 height 24
click at [293, 252] on div at bounding box center [286, 260] width 76 height 24
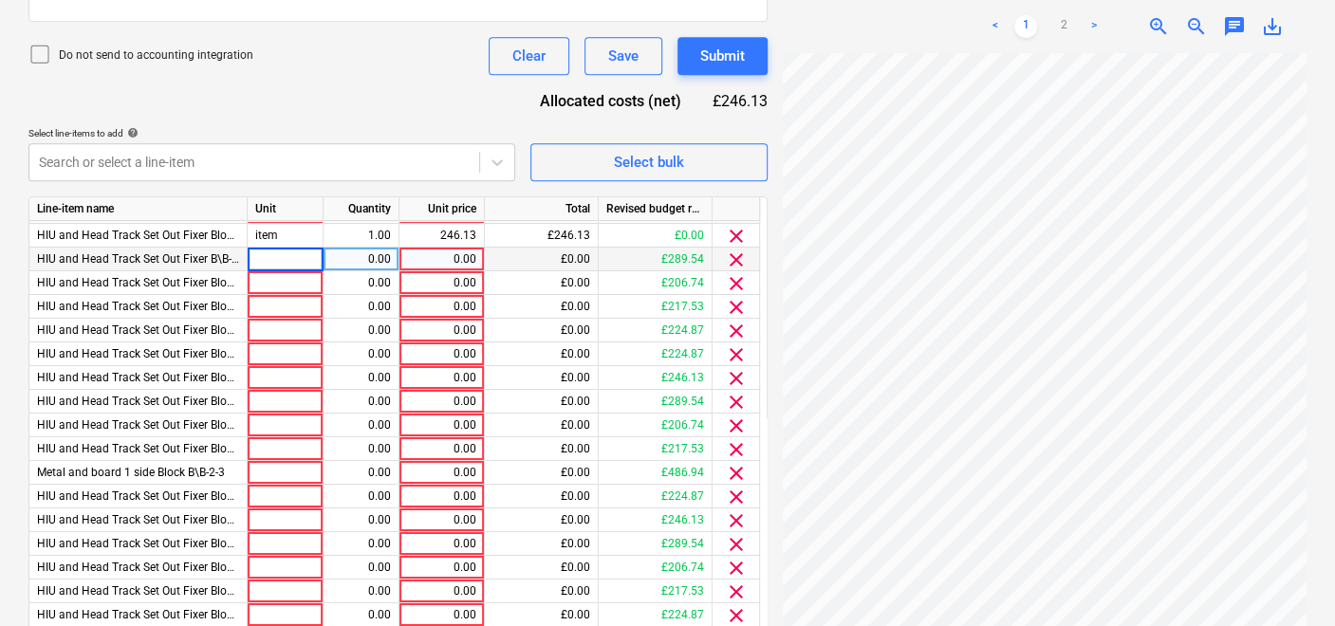
type input "item"
click at [282, 279] on div at bounding box center [286, 283] width 76 height 24
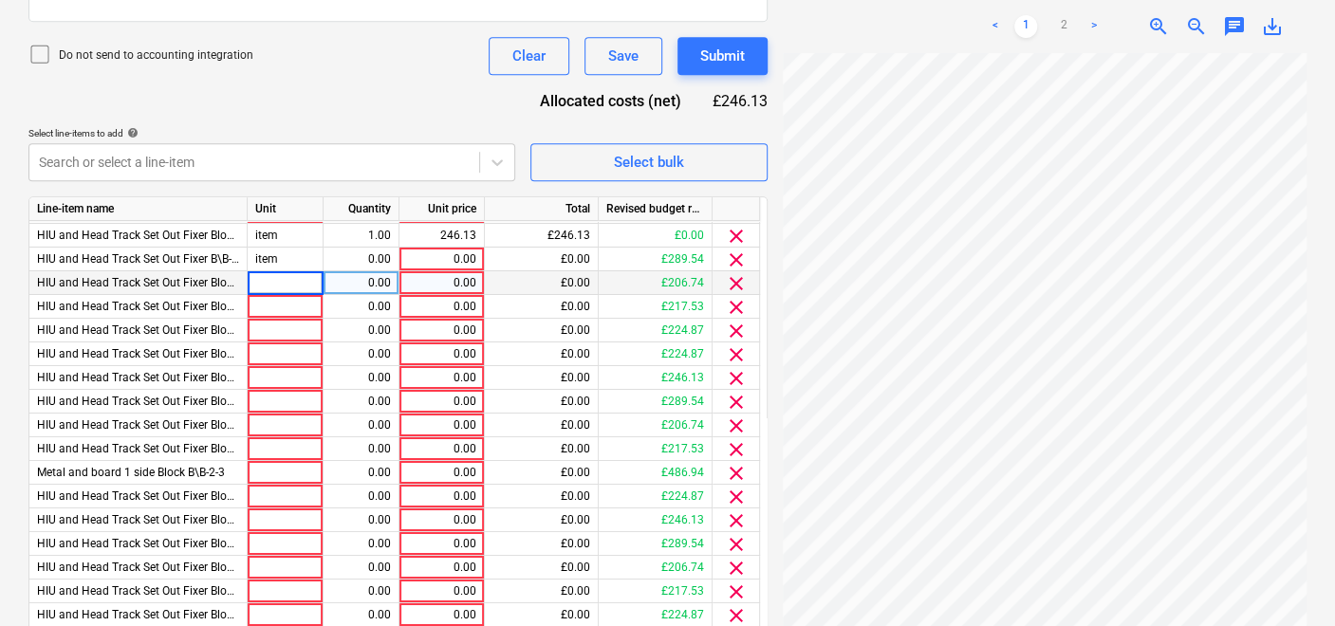
type input "item"
click at [279, 299] on div at bounding box center [286, 307] width 76 height 24
type input "item"
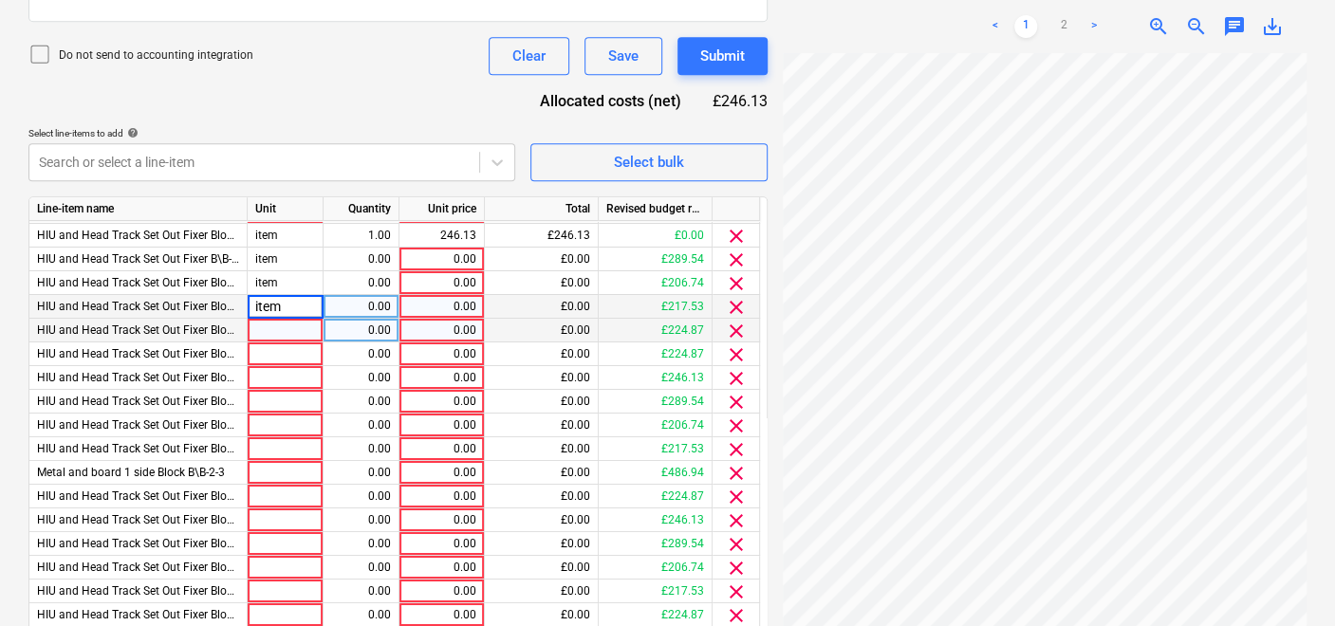
click at [270, 329] on div at bounding box center [286, 331] width 76 height 24
type input "item"
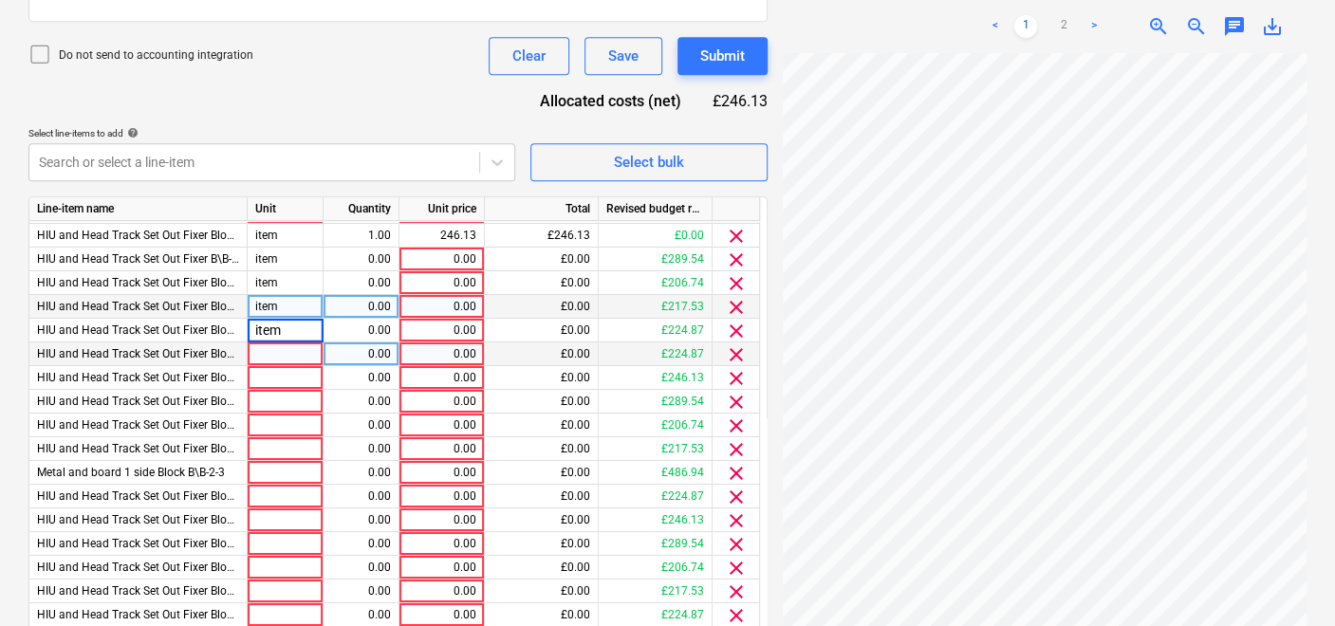
click at [271, 347] on div at bounding box center [286, 355] width 76 height 24
type input "item"
click at [274, 376] on div at bounding box center [286, 378] width 76 height 24
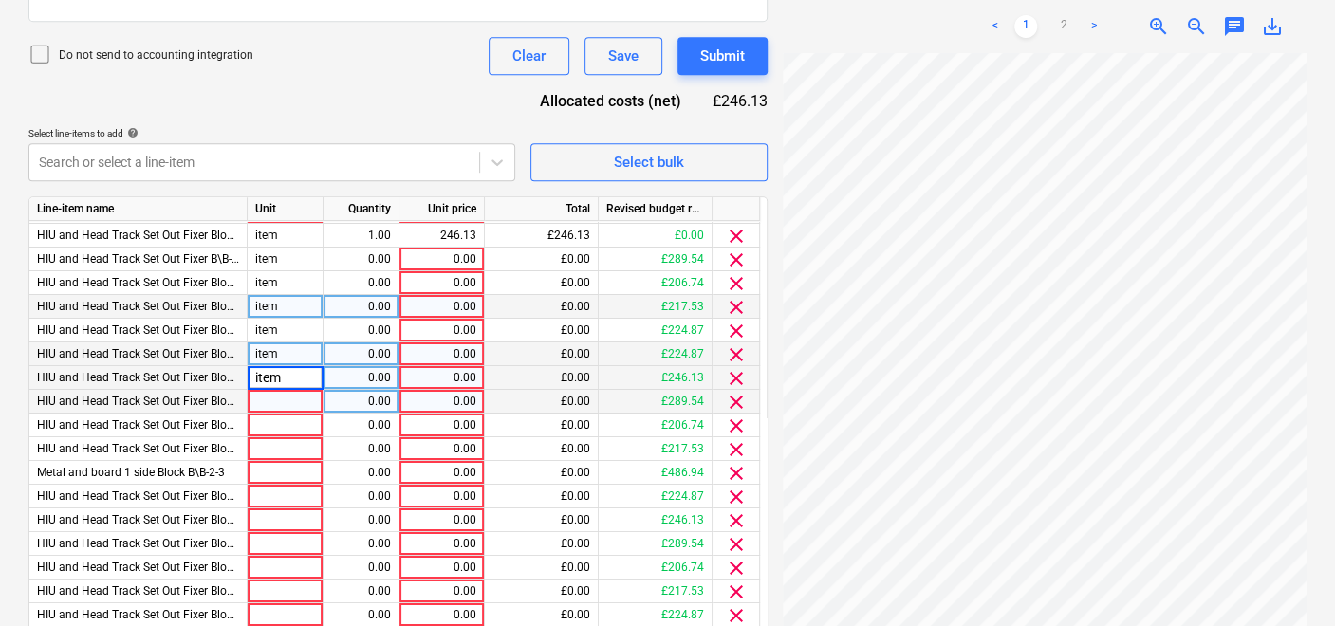
click at [273, 400] on div at bounding box center [286, 402] width 76 height 24
type input "item"
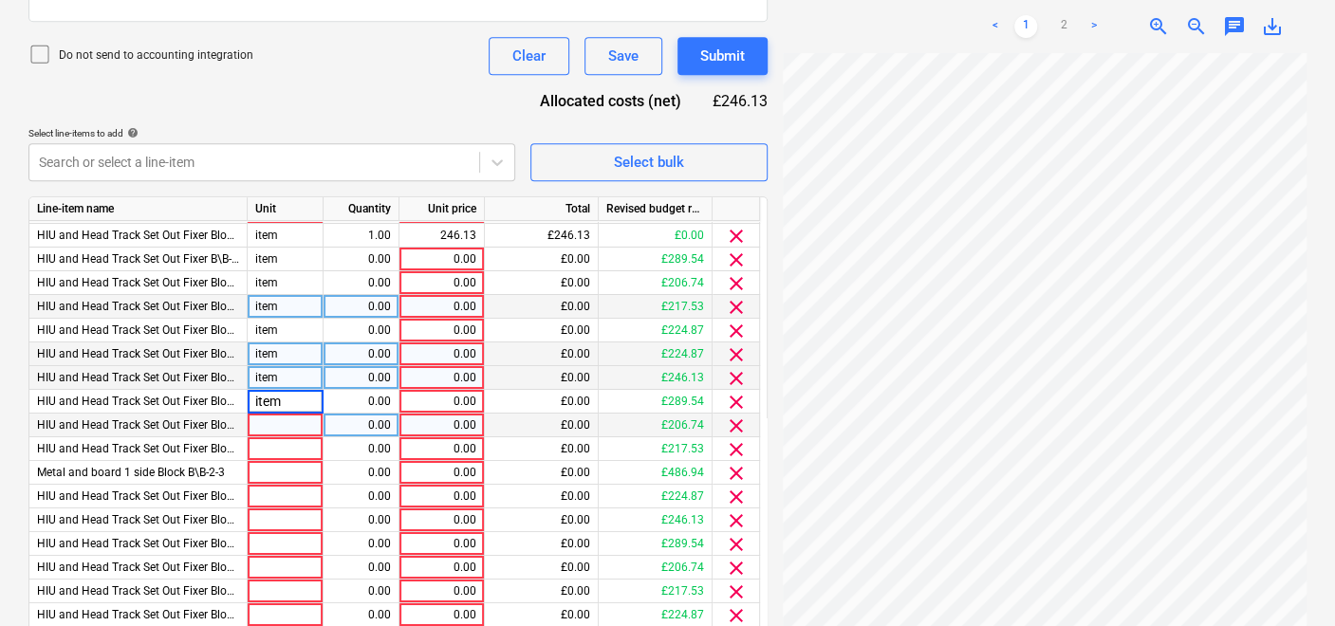
click at [272, 420] on div at bounding box center [286, 426] width 76 height 24
type input "item"
click at [271, 453] on div at bounding box center [286, 450] width 76 height 24
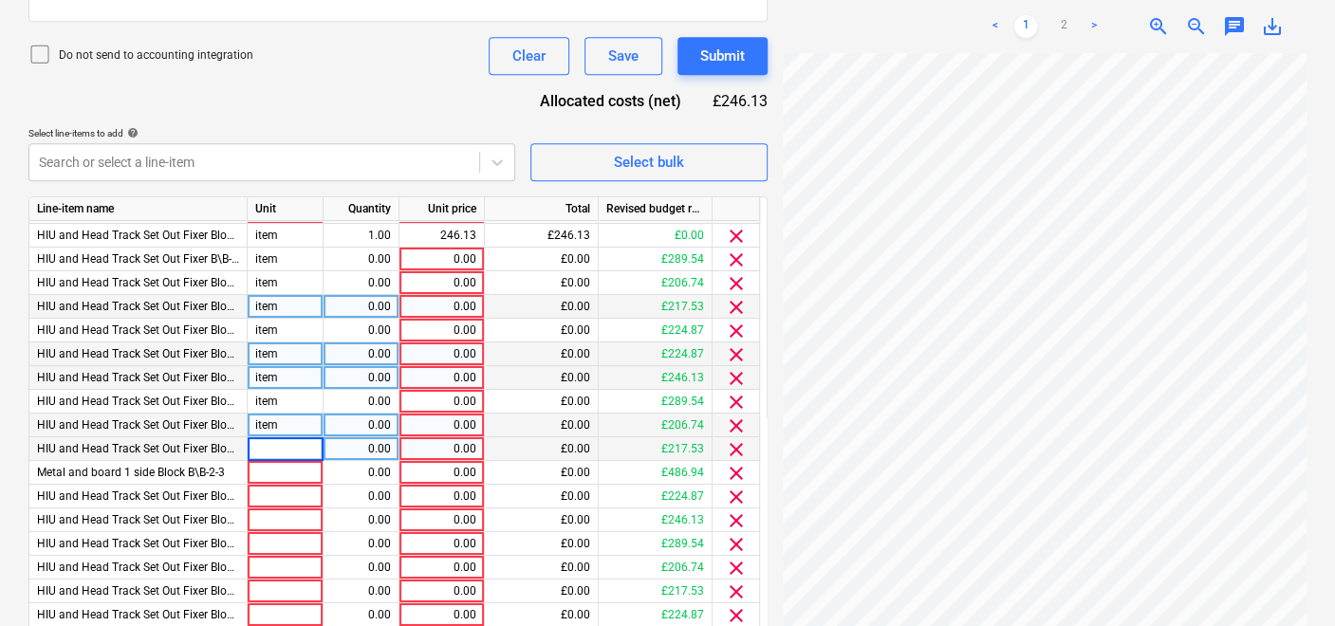
type input "item"
click at [271, 466] on div at bounding box center [286, 473] width 76 height 24
type input "item"
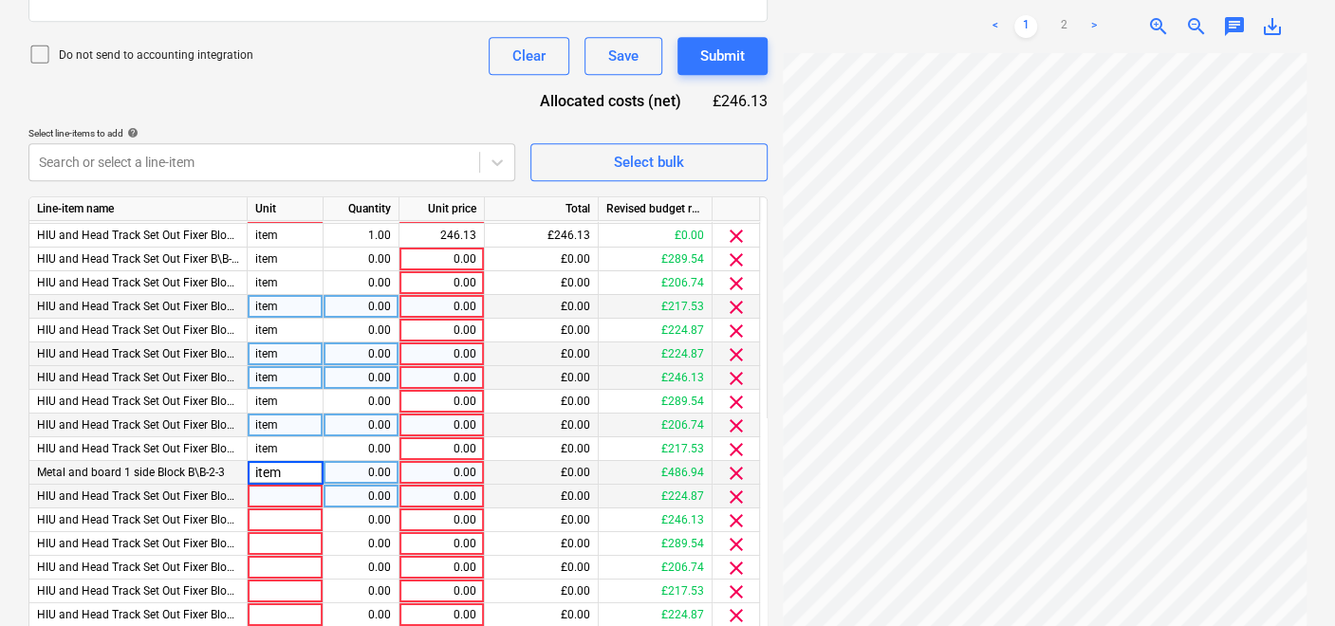
click at [270, 487] on div at bounding box center [286, 497] width 76 height 24
type input "item"
click at [271, 514] on div at bounding box center [286, 521] width 76 height 24
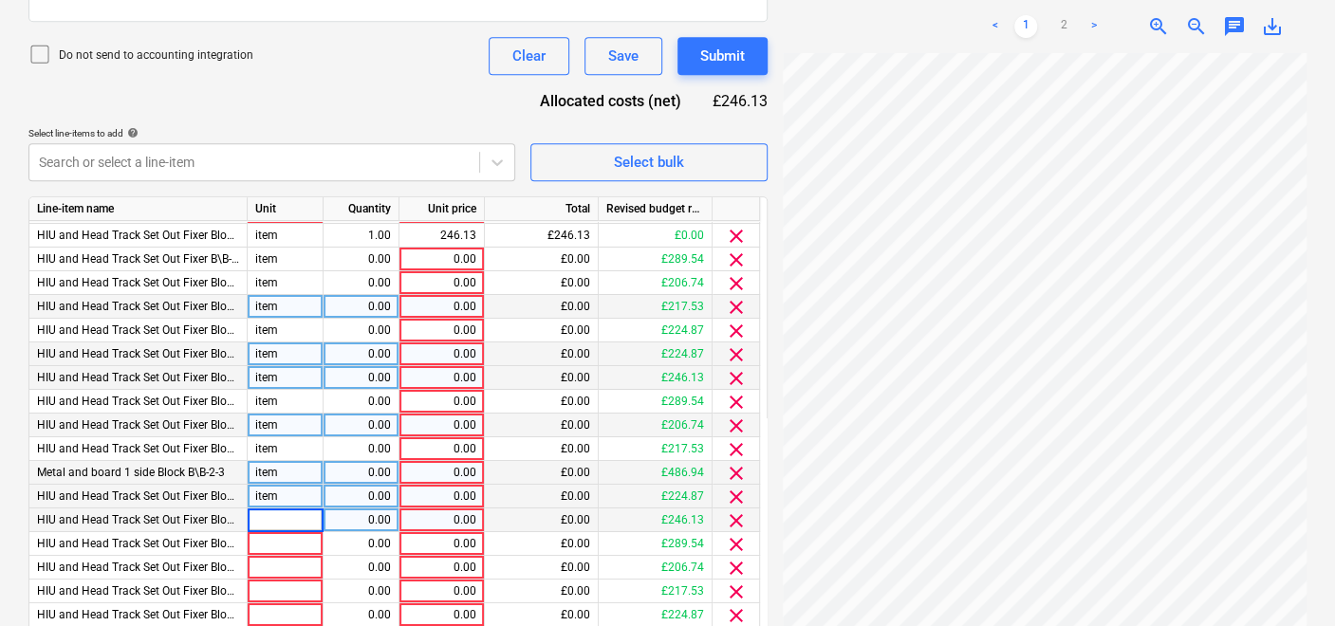
type input "item"
click at [273, 537] on div at bounding box center [286, 544] width 76 height 24
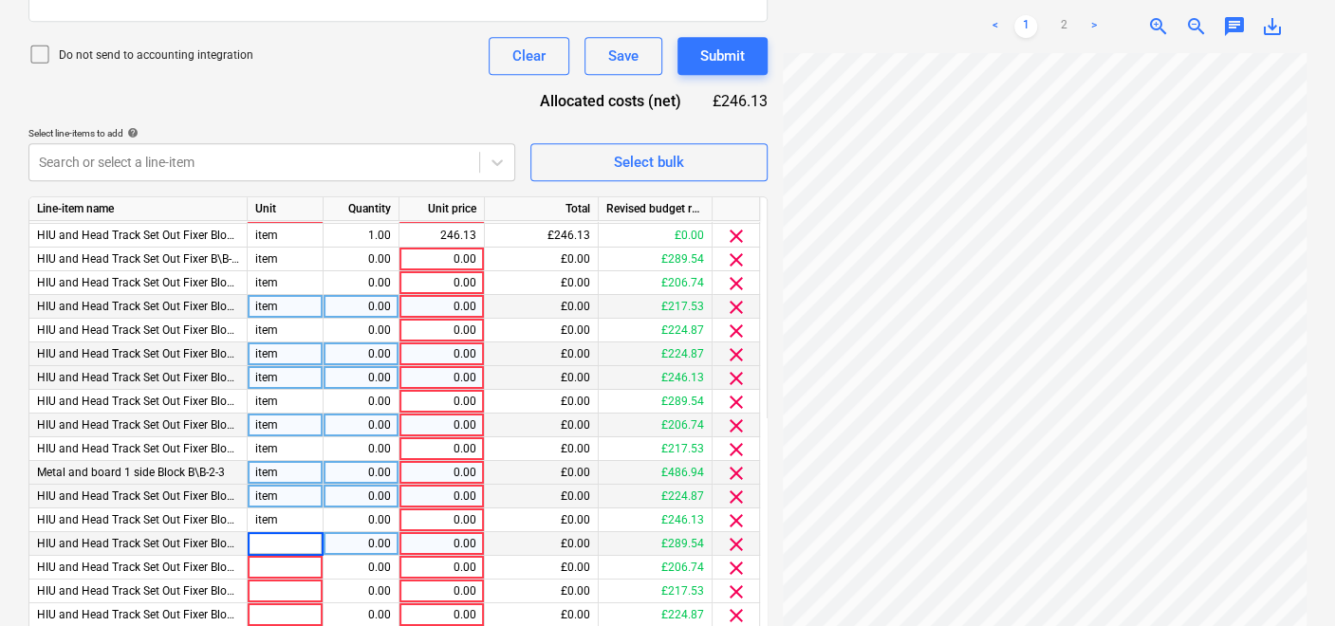
type input "item"
click at [271, 558] on div at bounding box center [286, 568] width 76 height 24
type input "item"
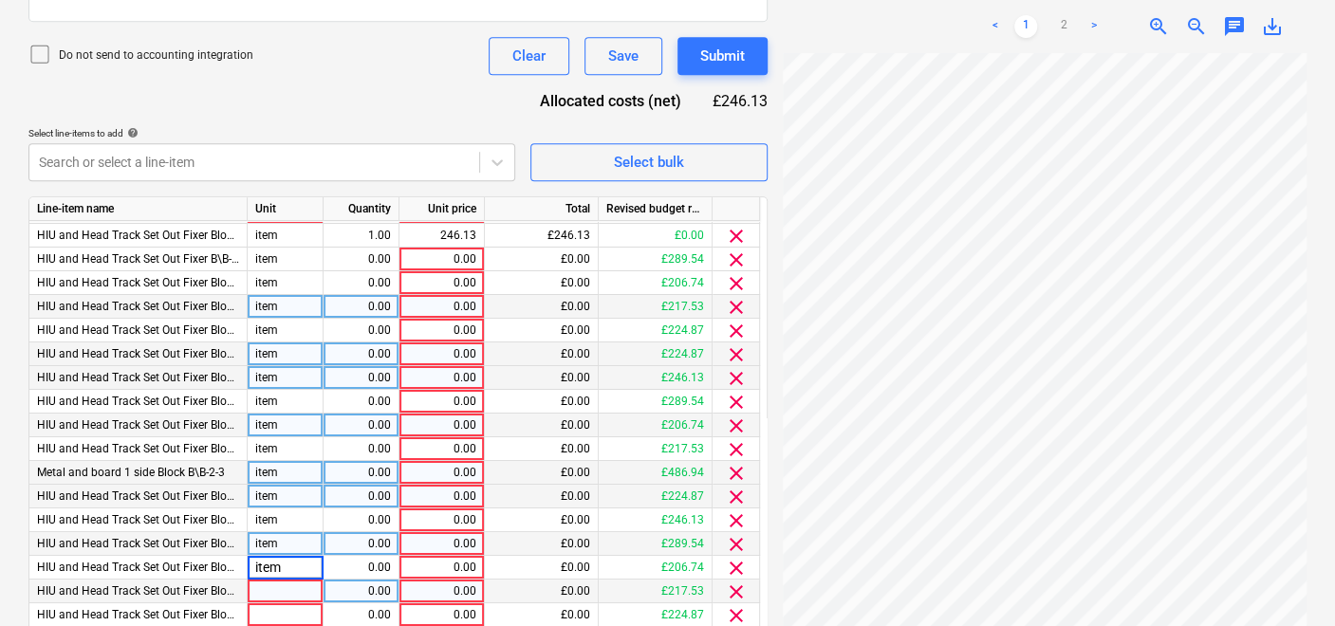
click at [271, 592] on div at bounding box center [286, 592] width 76 height 24
type input "item"
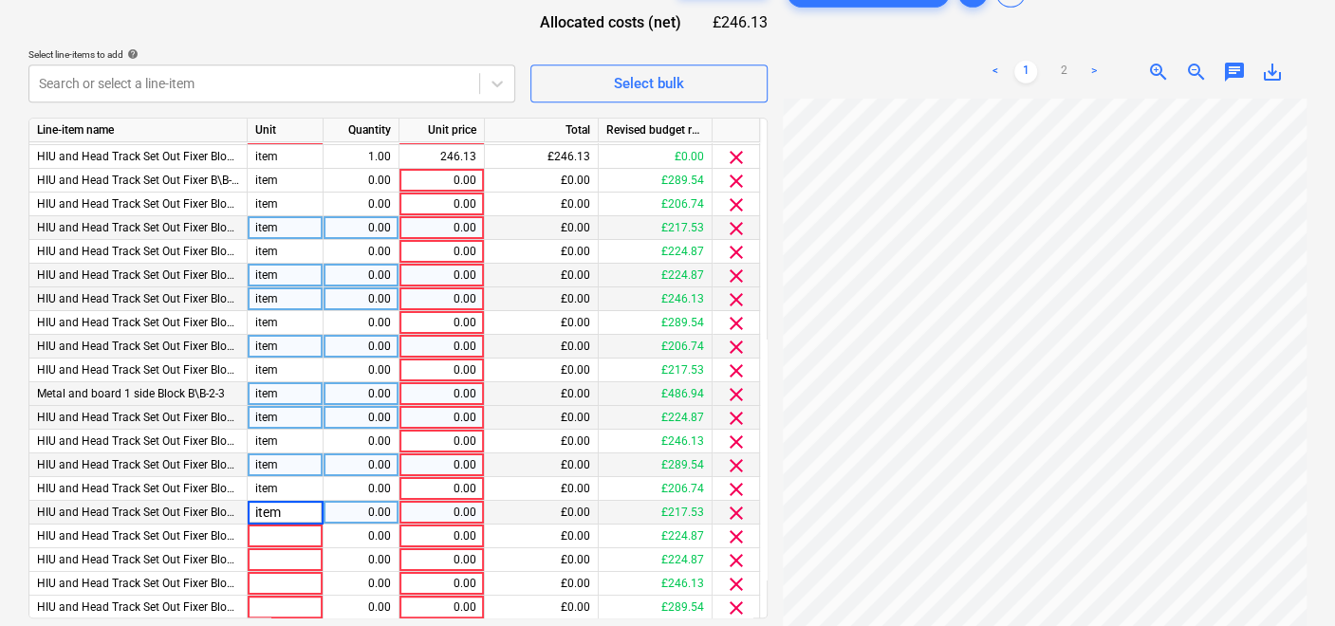
scroll to position [748, 0]
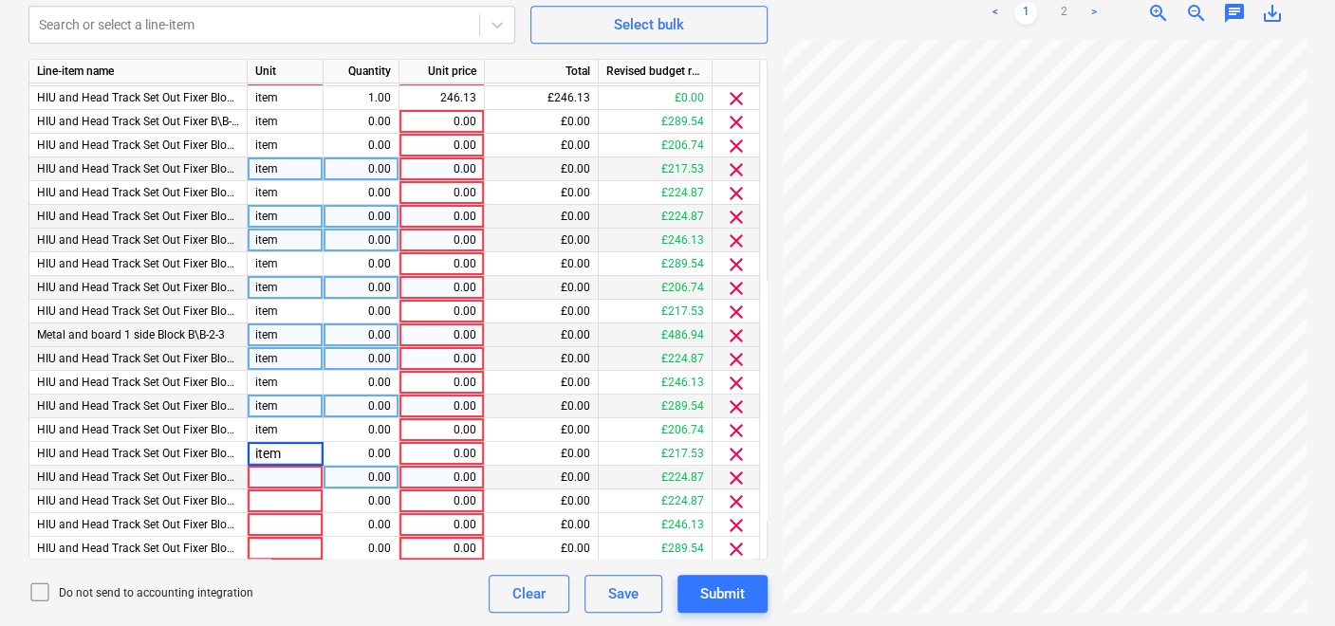
click at [280, 491] on div at bounding box center [286, 502] width 76 height 24
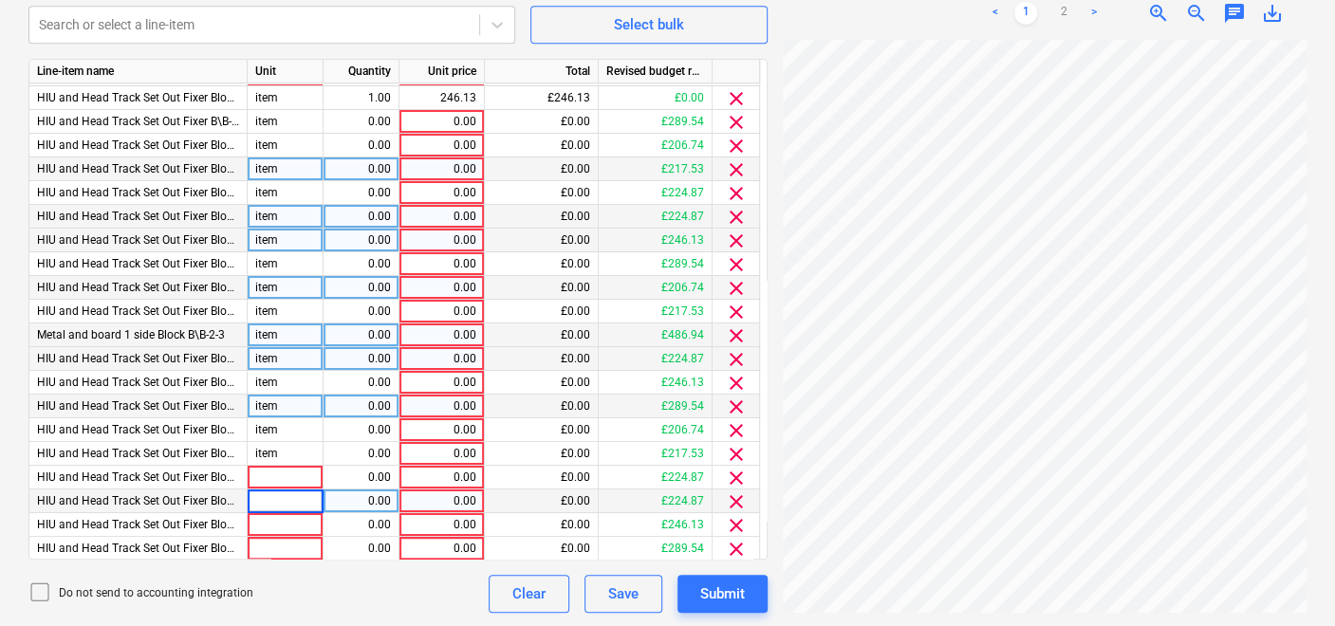
type input "item"
click at [271, 472] on div at bounding box center [286, 478] width 76 height 24
type input "item"
click at [263, 519] on div at bounding box center [286, 526] width 76 height 24
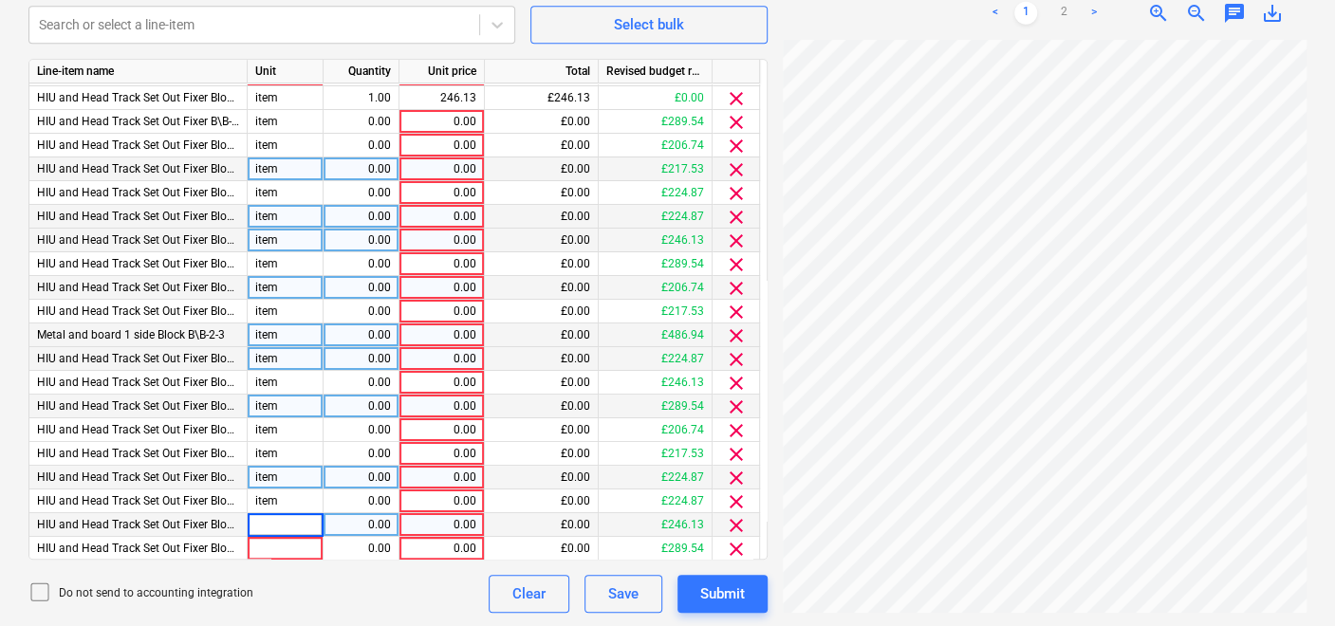
type input "item"
click at [263, 540] on div at bounding box center [286, 549] width 76 height 24
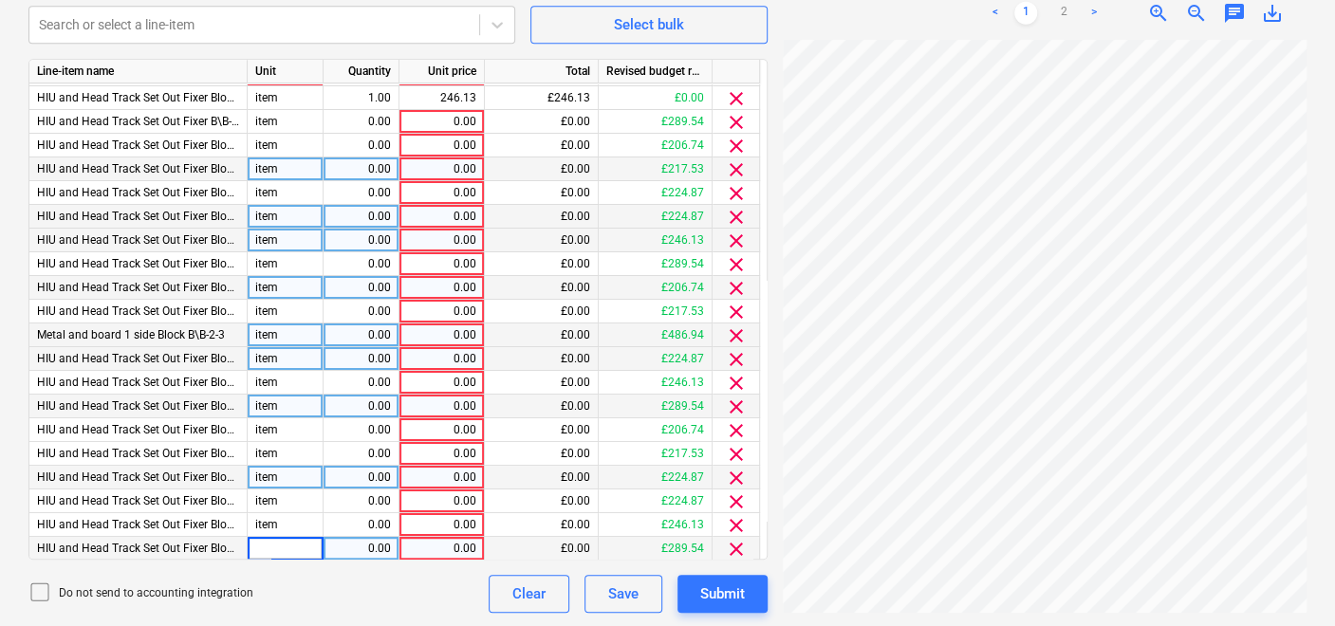
type input "item"
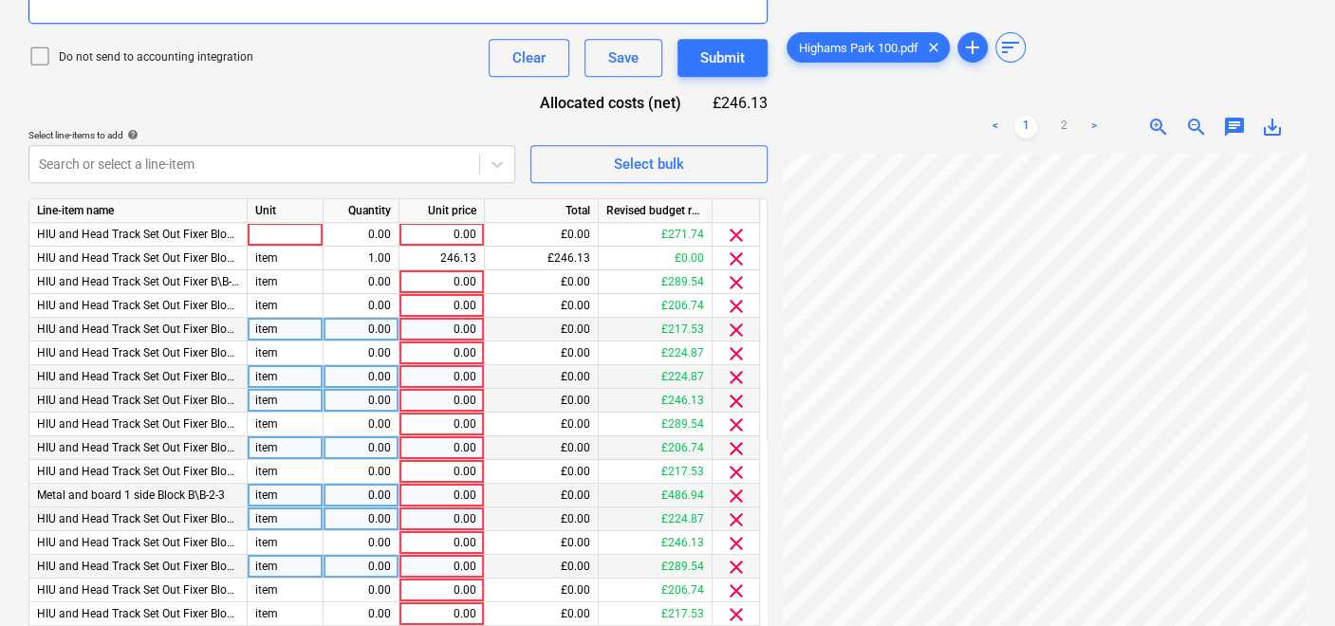
scroll to position [432, 0]
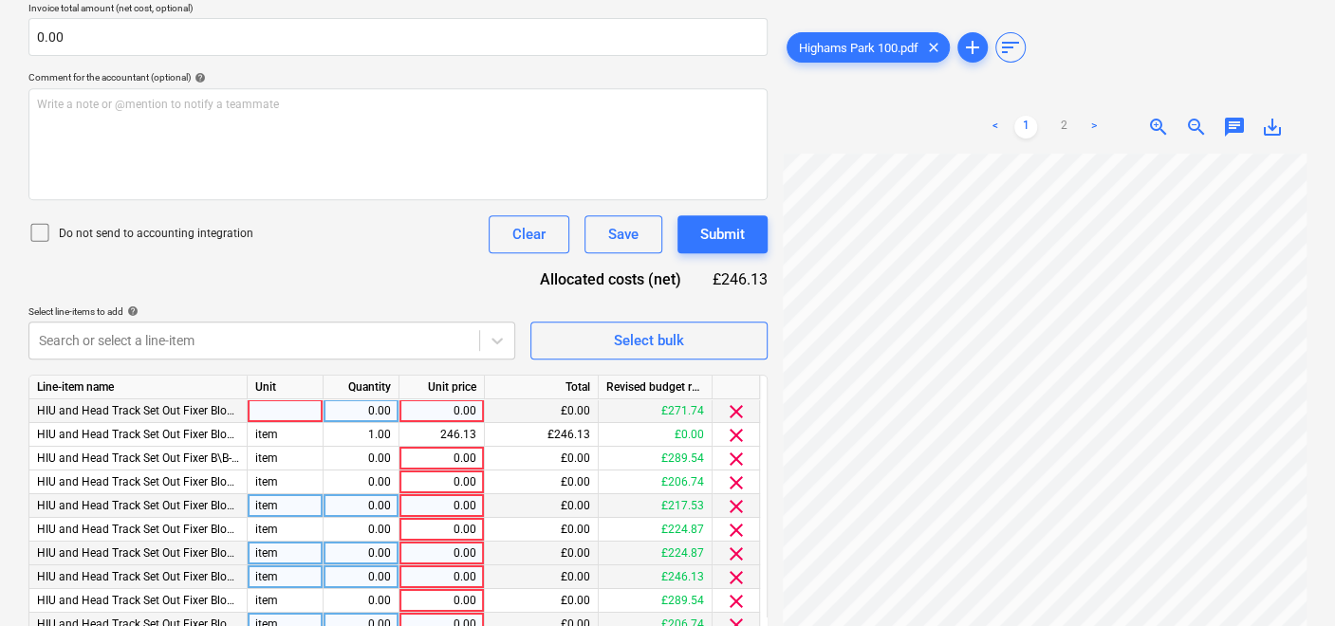
click at [292, 412] on div at bounding box center [286, 412] width 76 height 24
type input "item"
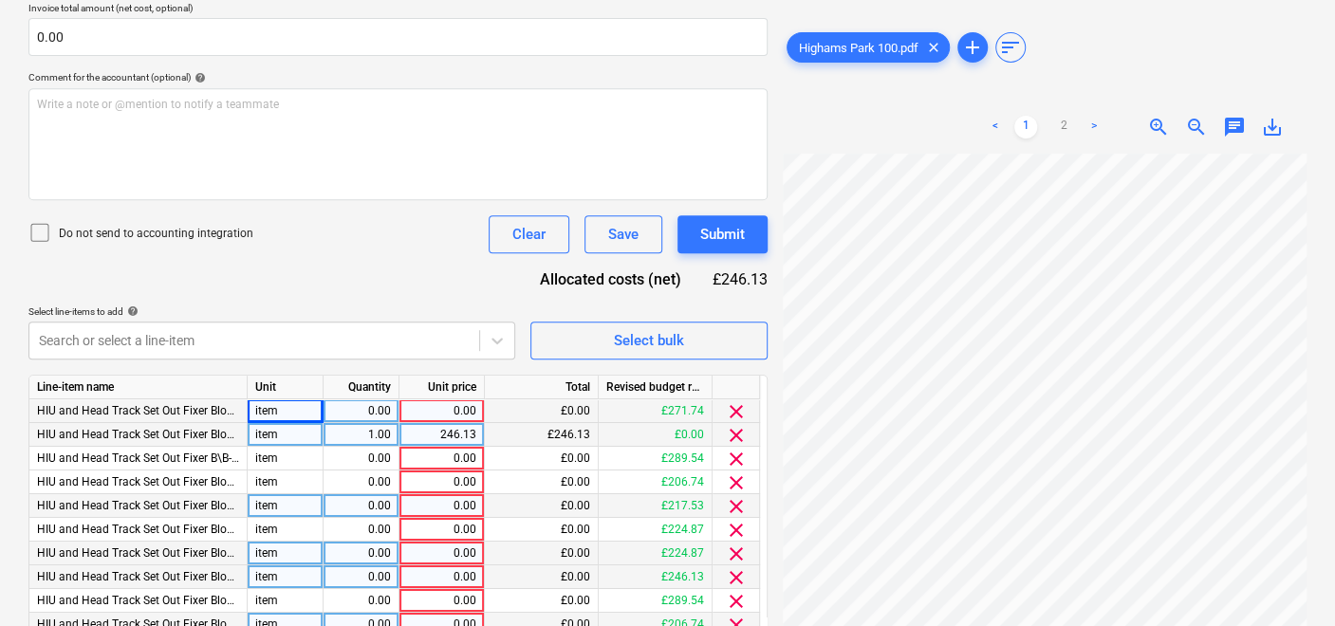
drag, startPoint x: 366, startPoint y: 430, endPoint x: 396, endPoint y: 429, distance: 29.4
click at [396, 429] on div "1.00" at bounding box center [362, 435] width 76 height 24
click at [368, 404] on div "0.00" at bounding box center [361, 412] width 60 height 24
type input "1"
click at [360, 455] on div "0.00" at bounding box center [361, 459] width 60 height 24
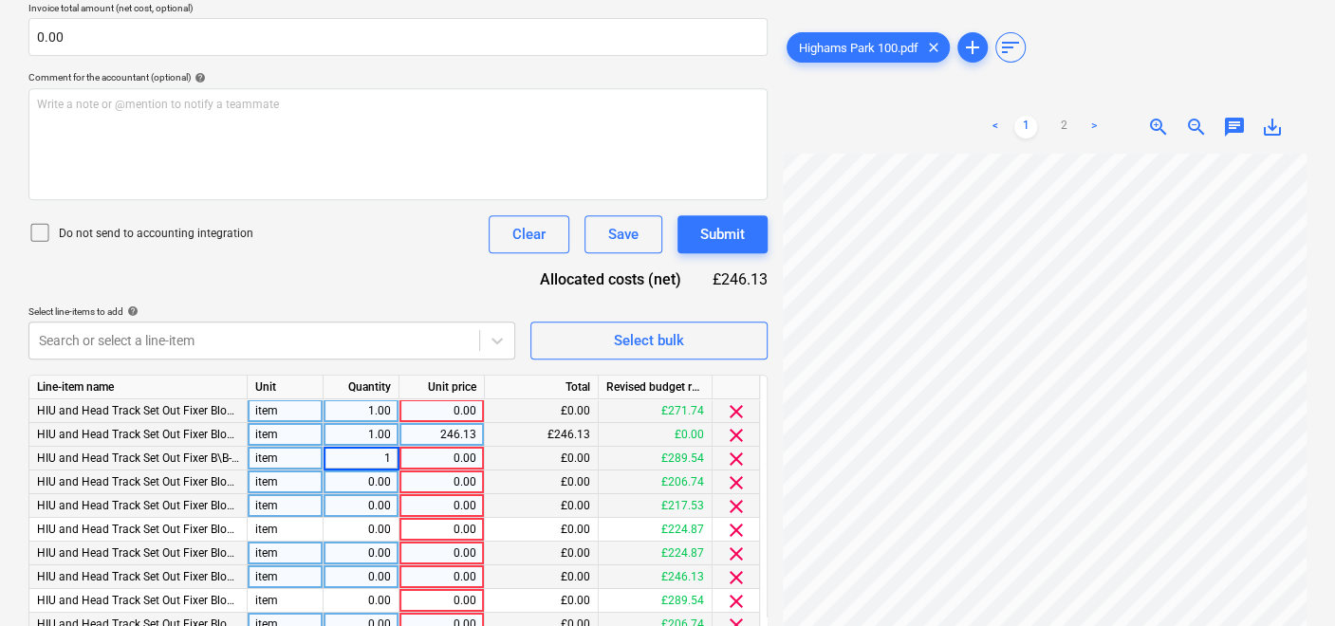
click at [363, 476] on div "0.00" at bounding box center [361, 483] width 60 height 24
type input "1"
click at [363, 497] on div "0.00" at bounding box center [361, 507] width 60 height 24
type input "1"
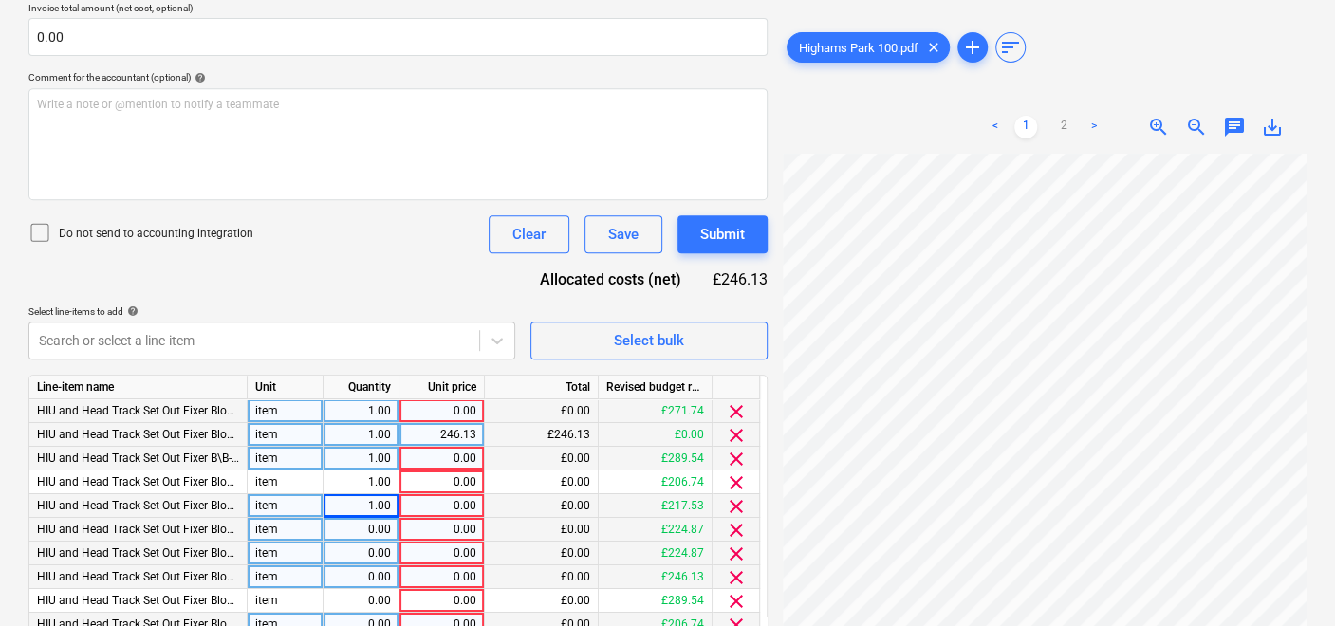
click at [366, 524] on div "0.00" at bounding box center [361, 530] width 60 height 24
type input "1"
click at [364, 545] on div "0.00" at bounding box center [361, 554] width 60 height 24
type input "1"
click at [364, 576] on div "0.00" at bounding box center [361, 578] width 60 height 24
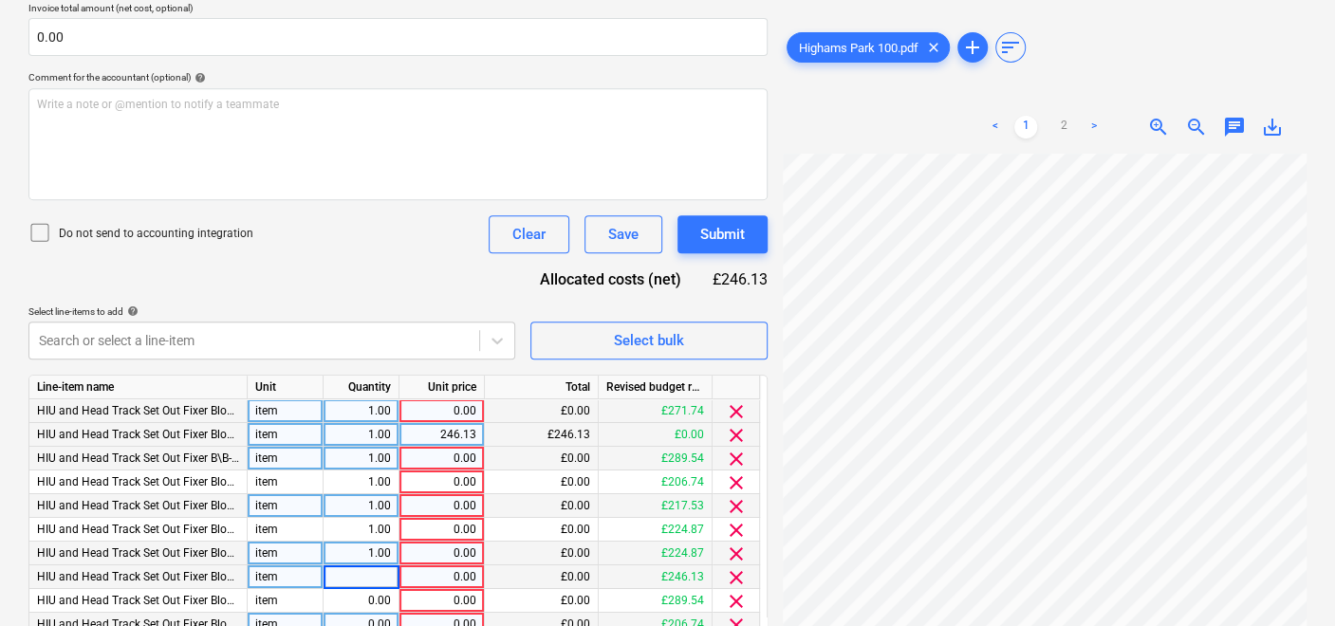
type input "1"
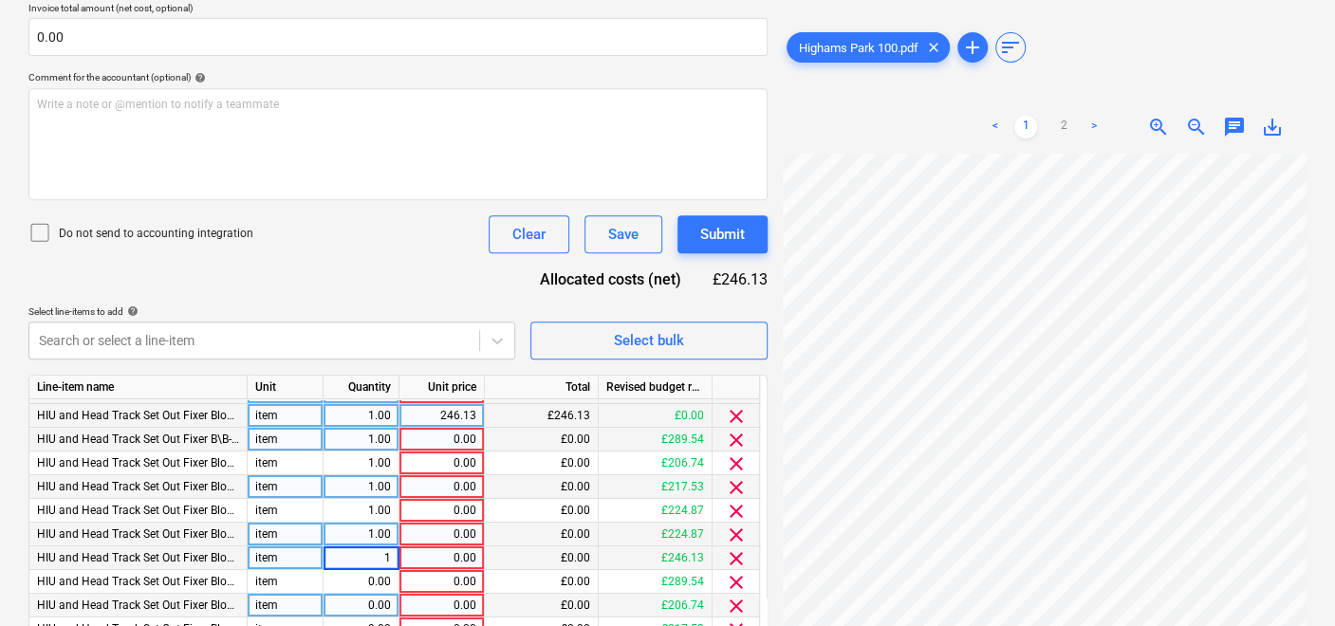
scroll to position [21, 0]
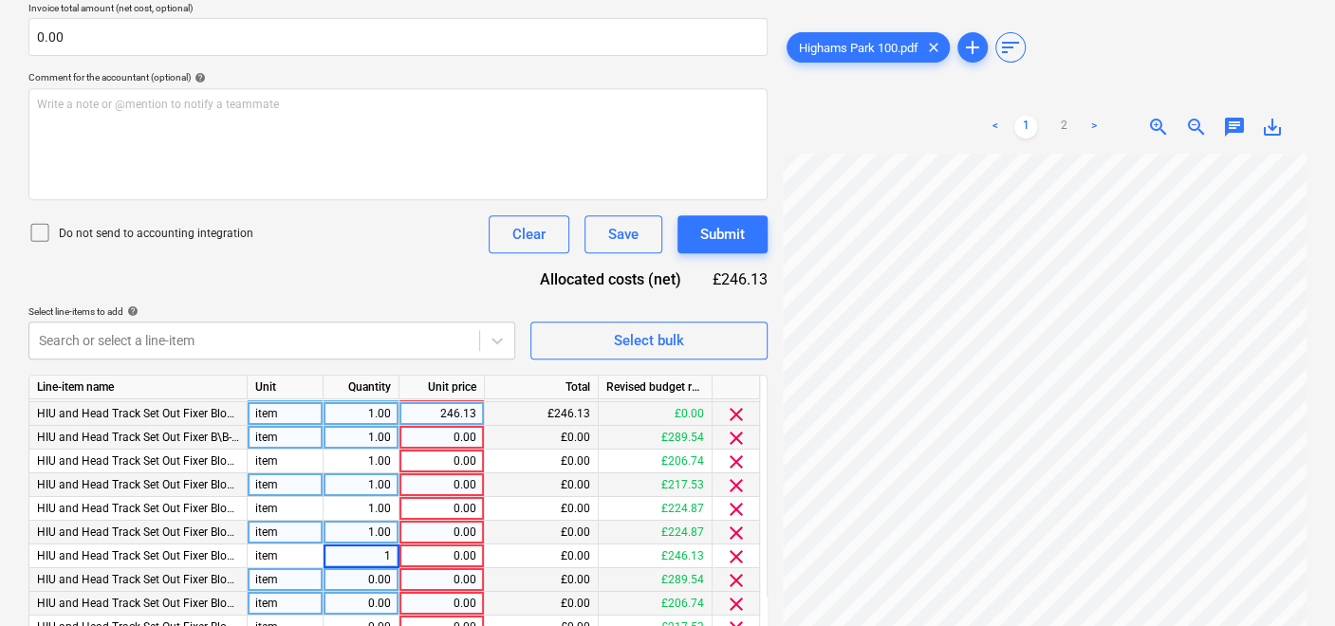
click at [368, 575] on div "0.00" at bounding box center [361, 581] width 60 height 24
type input "1"
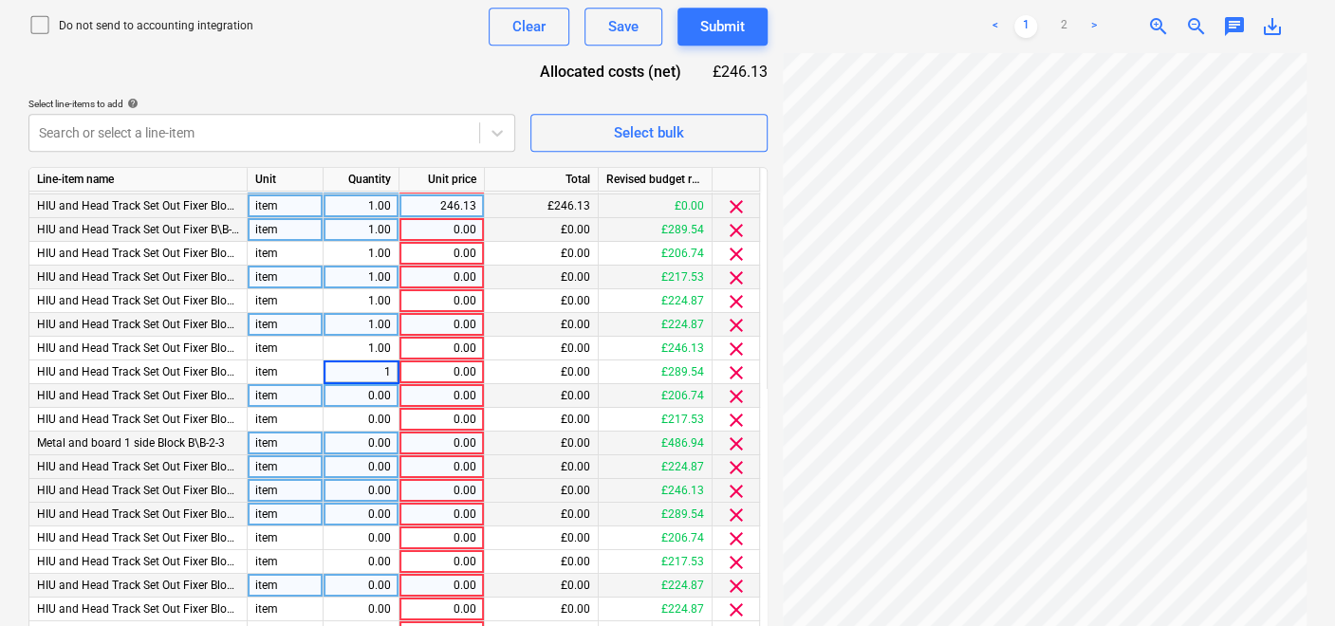
scroll to position [643, 0]
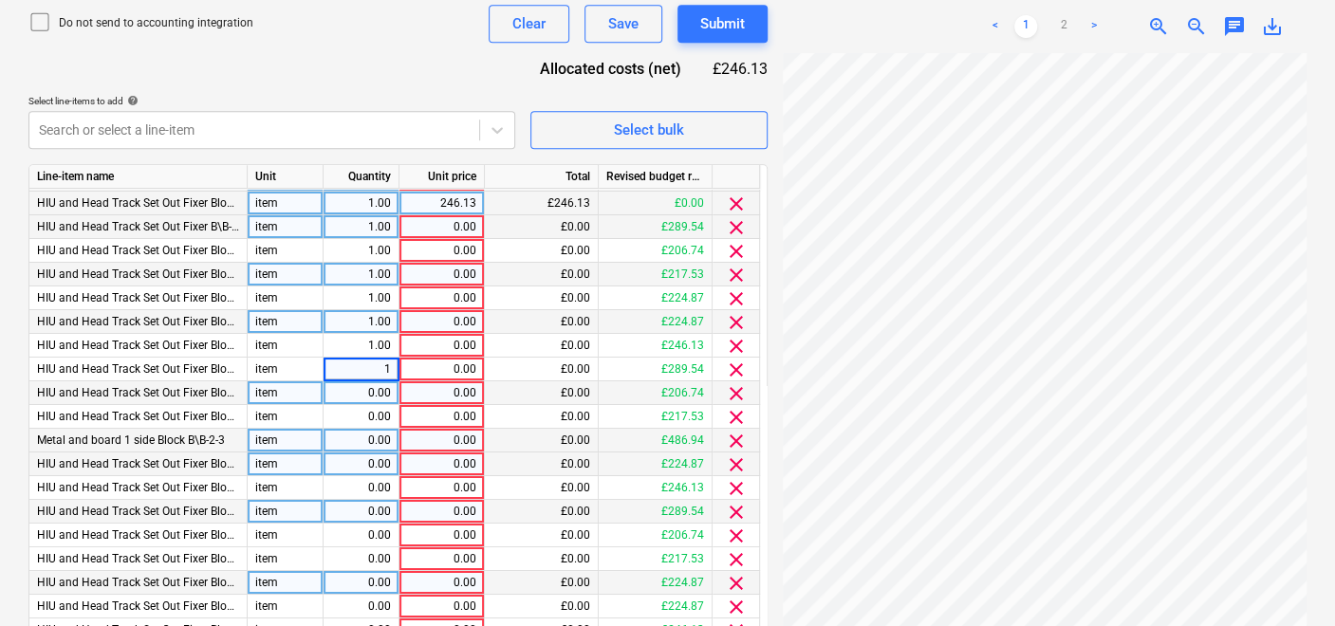
click at [375, 394] on div "0.00" at bounding box center [361, 394] width 60 height 24
type input "1"
click at [380, 420] on div "0.00" at bounding box center [361, 417] width 60 height 24
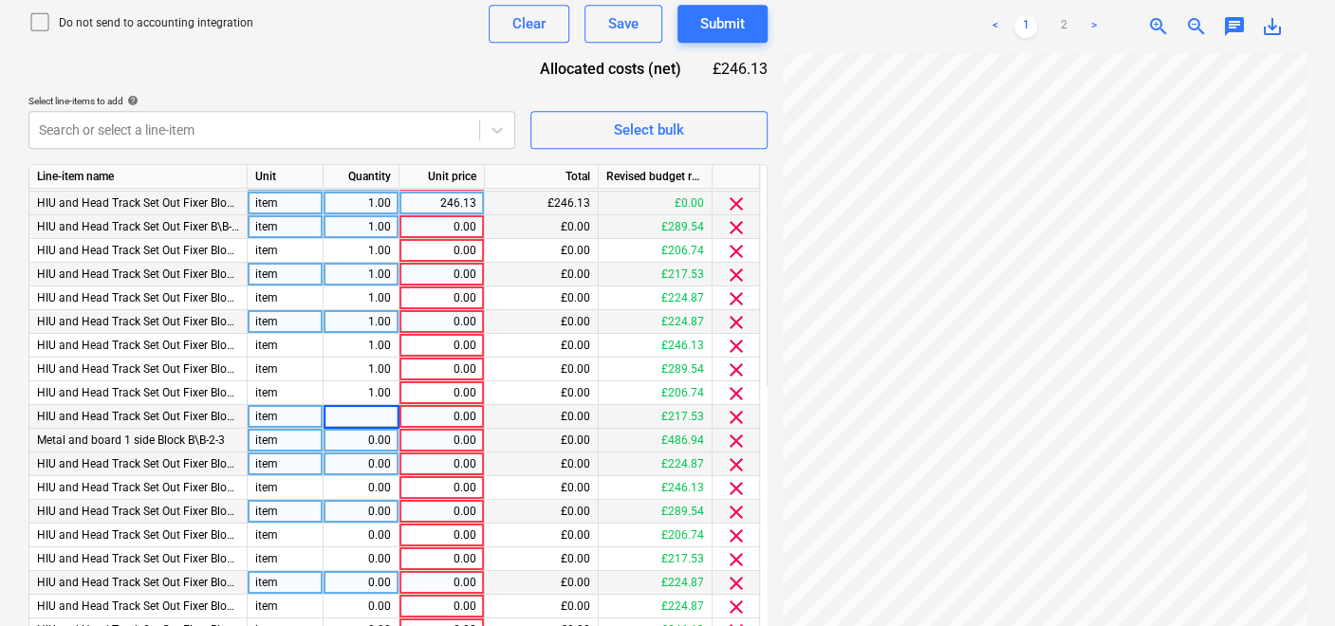
type input "1"
click at [376, 444] on div "0.00" at bounding box center [361, 441] width 60 height 24
type input "1"
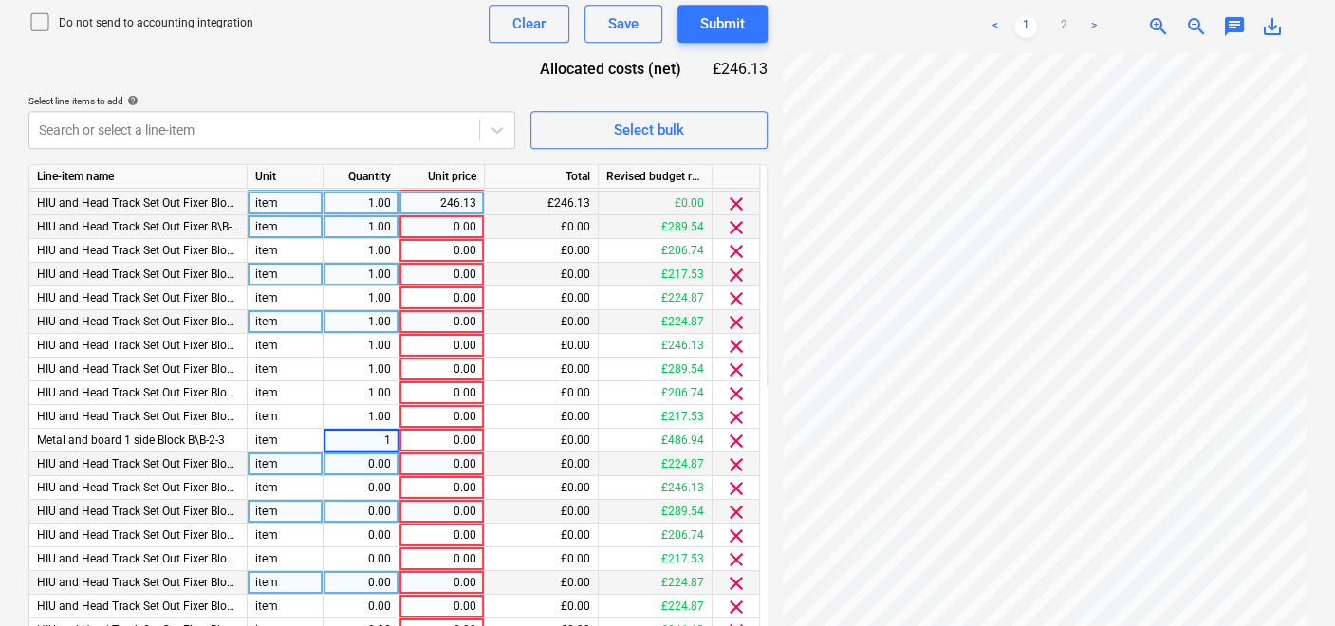
click at [379, 466] on div "0.00" at bounding box center [361, 465] width 60 height 24
type input "1"
click at [378, 485] on div "0.00" at bounding box center [361, 488] width 60 height 24
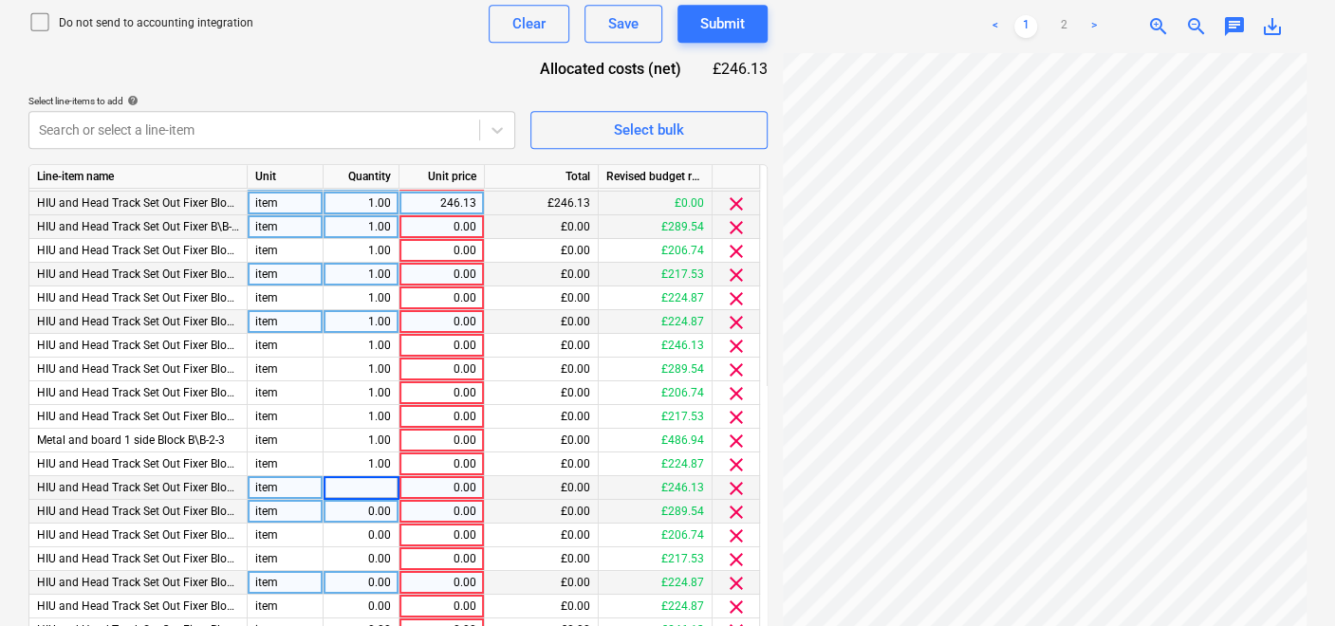
type input "1"
click at [380, 510] on div "0.00" at bounding box center [361, 512] width 60 height 24
type input "1"
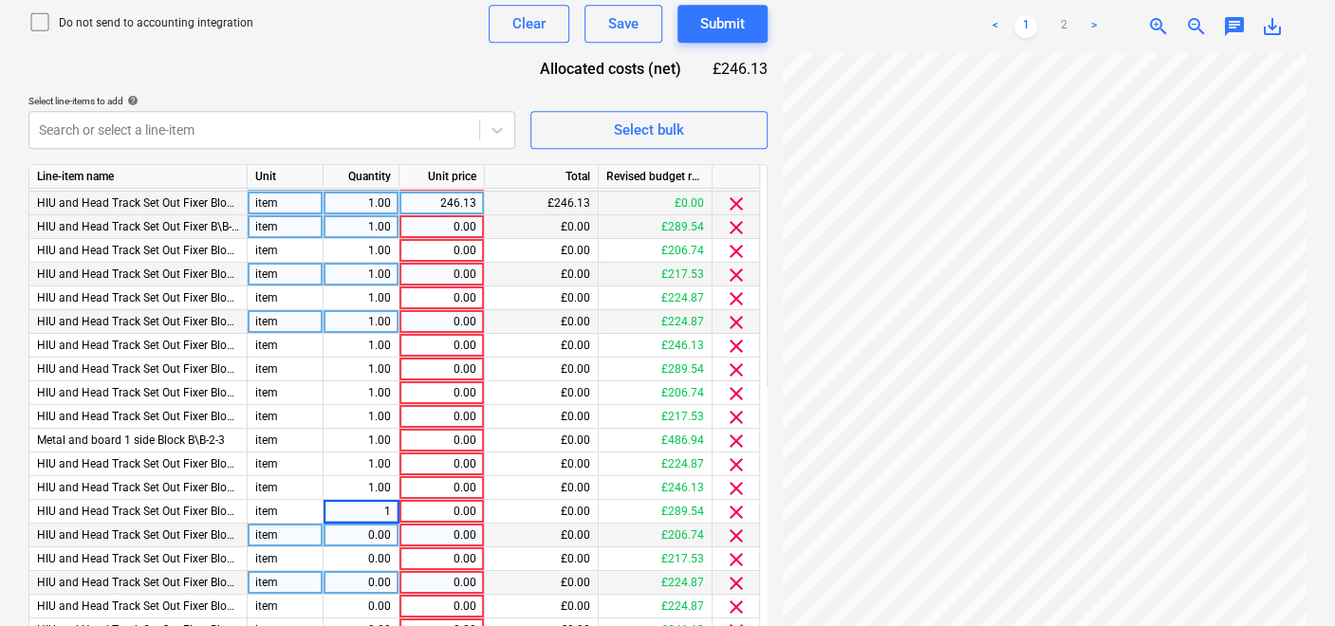
click at [374, 541] on div "0.00" at bounding box center [361, 536] width 60 height 24
type input "1"
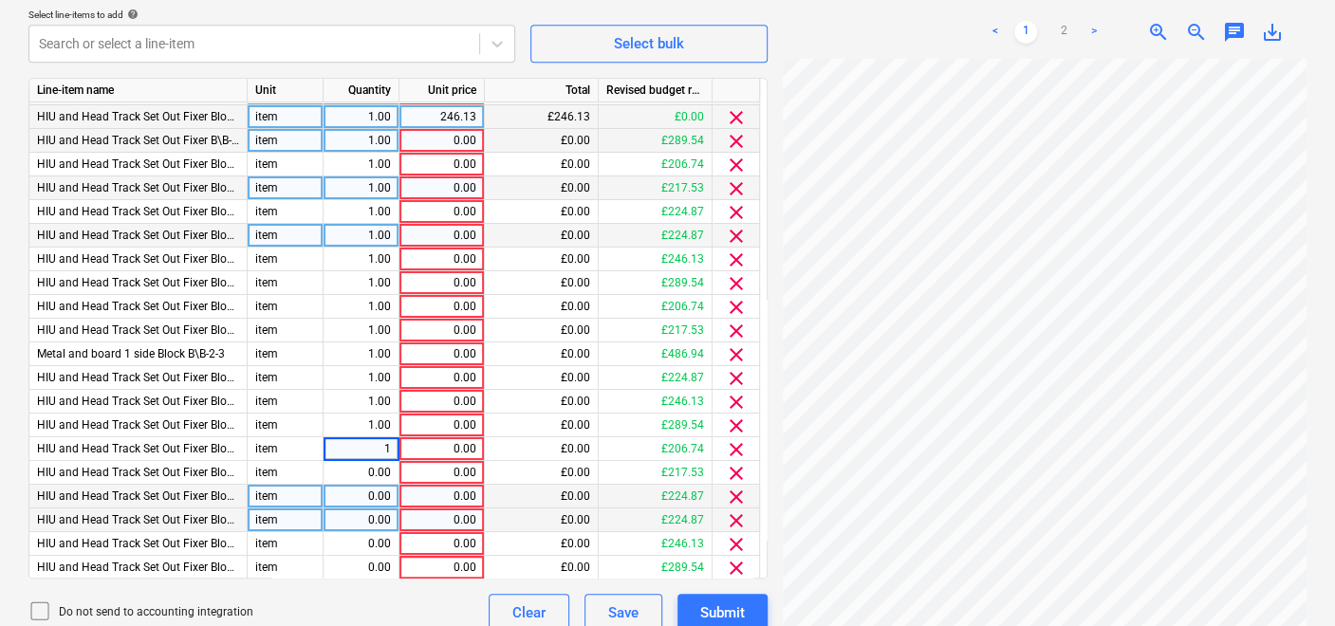
scroll to position [748, 0]
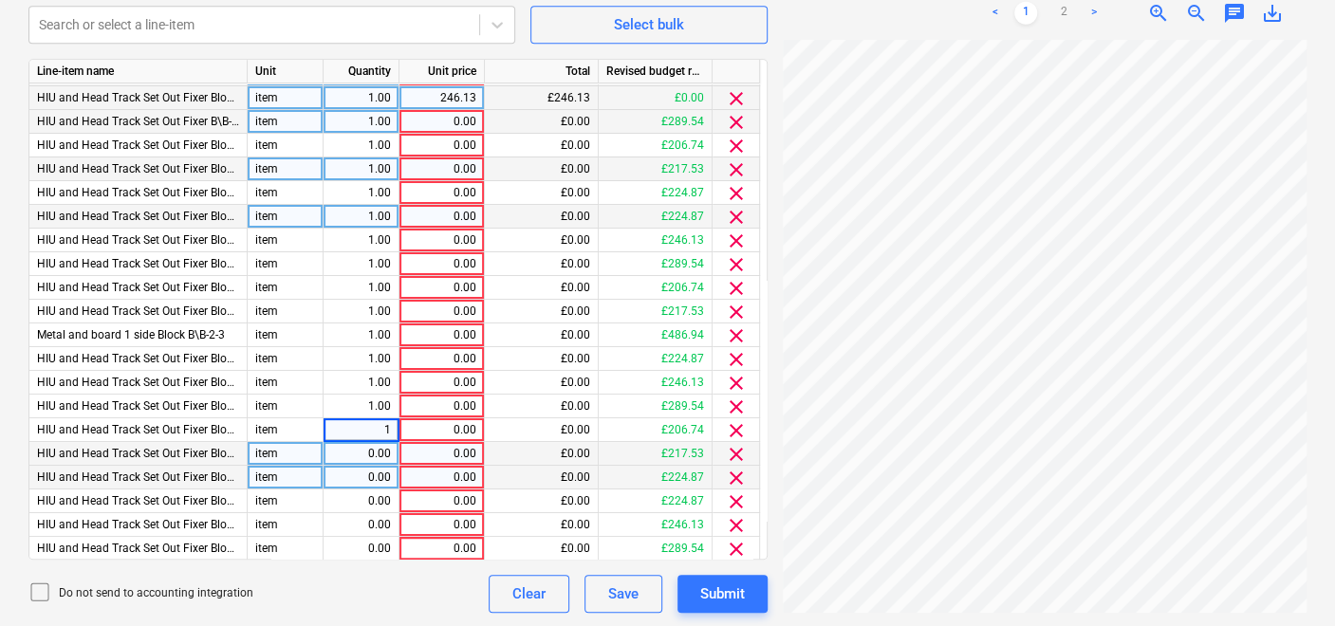
click at [379, 456] on div "0.00" at bounding box center [361, 454] width 60 height 24
type input "1"
click at [380, 476] on div "0.00" at bounding box center [361, 478] width 60 height 24
type input "1"
click at [380, 496] on div "0.00" at bounding box center [361, 502] width 60 height 24
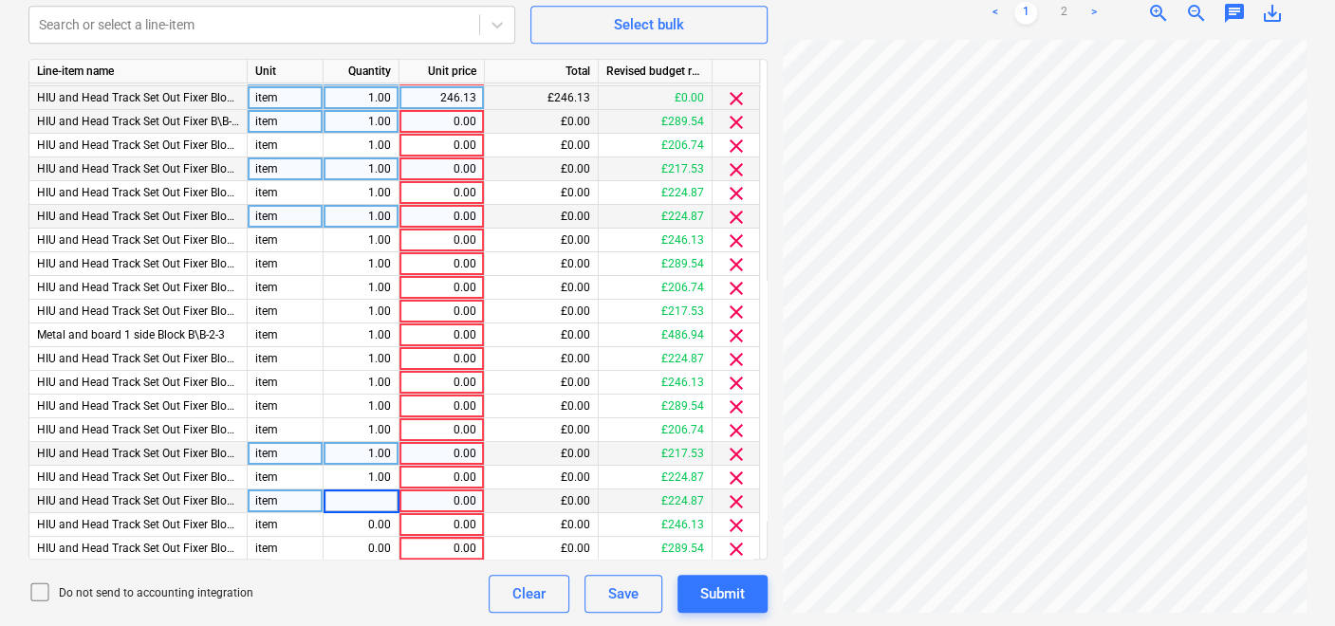
type input "1"
click at [380, 522] on div "0.00" at bounding box center [361, 526] width 60 height 24
type input "1"
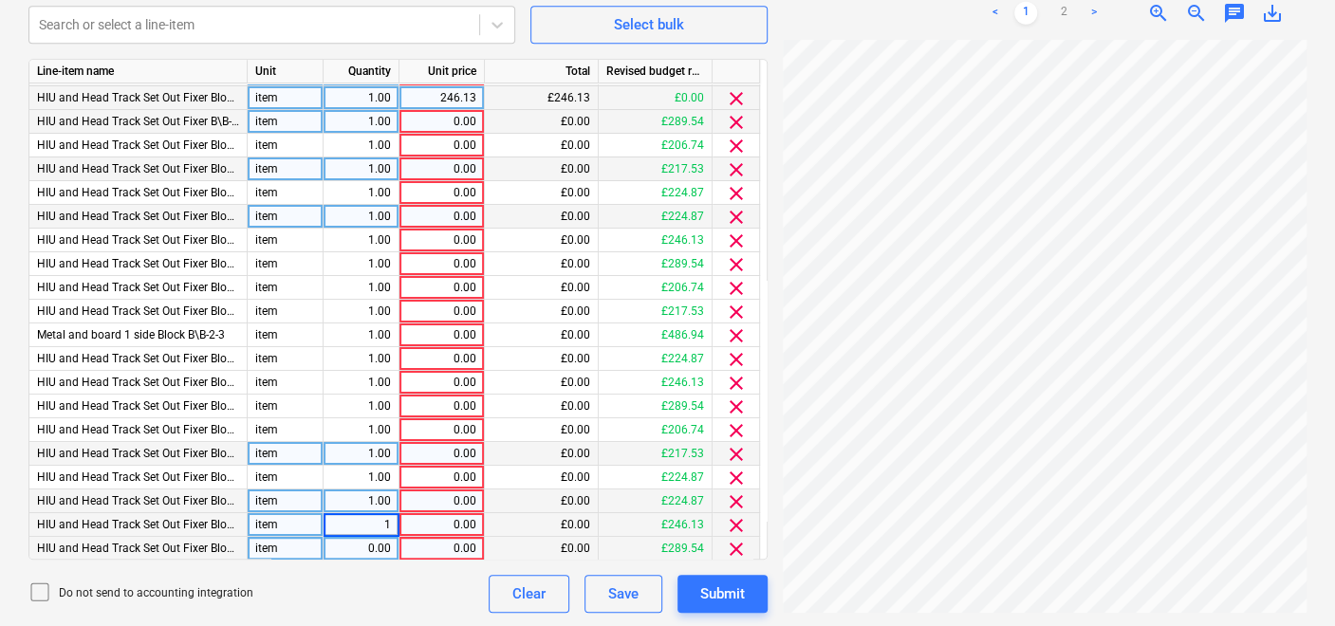
click at [375, 540] on div "0.00" at bounding box center [361, 549] width 60 height 24
type input "1"
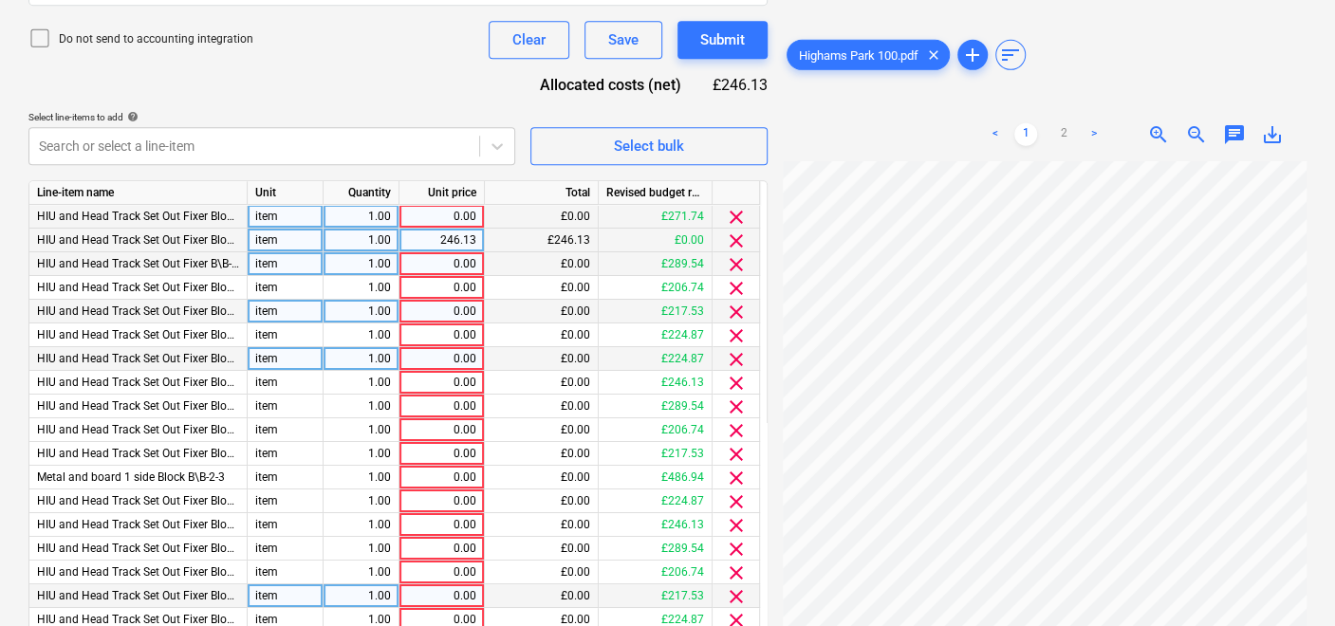
scroll to position [537, 0]
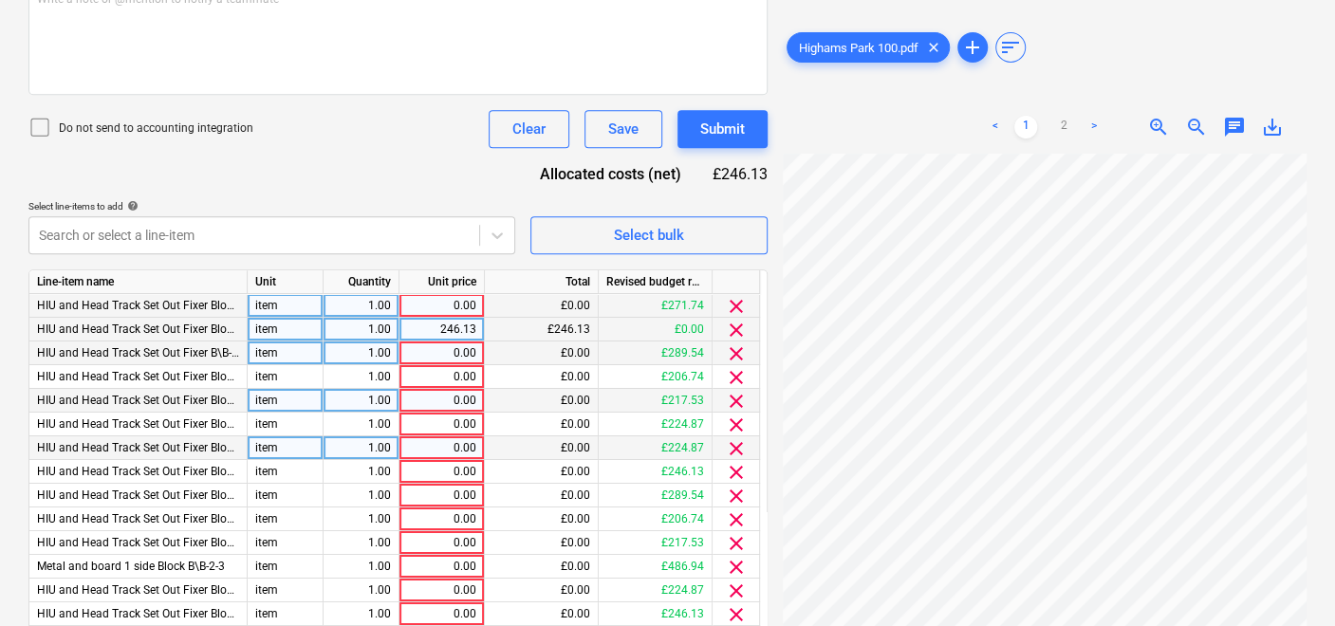
click at [452, 301] on div "0.00" at bounding box center [441, 306] width 69 height 24
type input "271.74"
click at [459, 347] on div "0.00" at bounding box center [441, 354] width 69 height 24
type input "289.54"
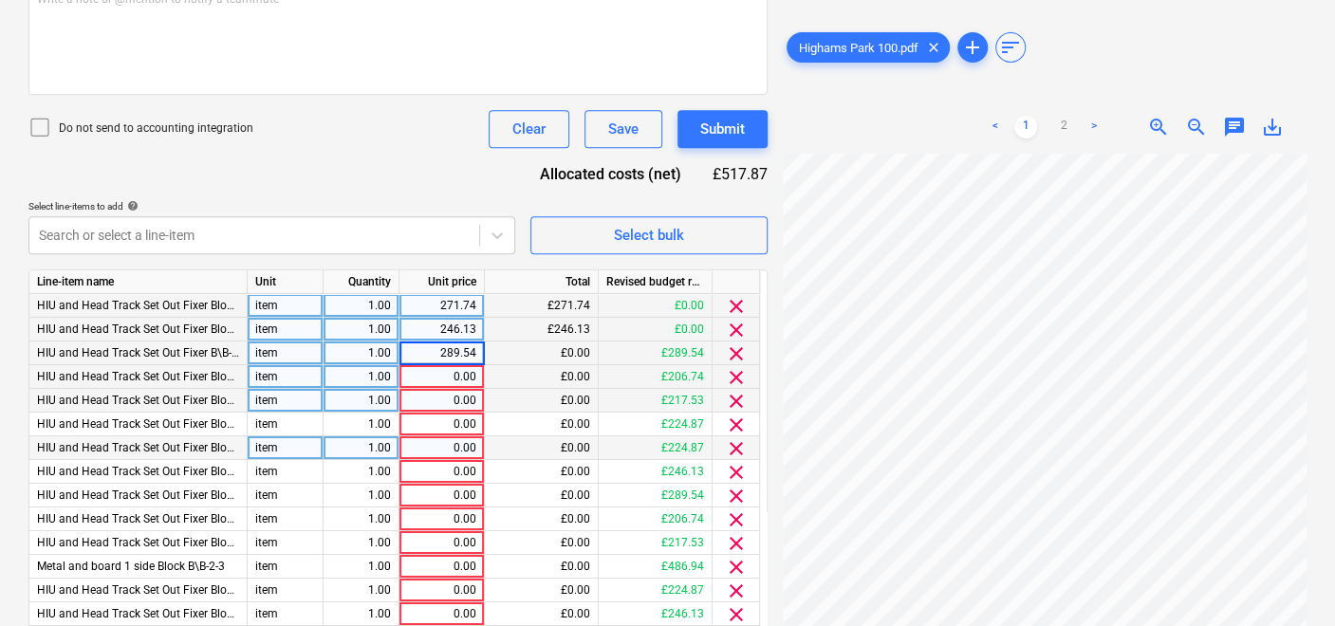
click at [472, 365] on div "0.00" at bounding box center [441, 377] width 69 height 24
type input "206.74"
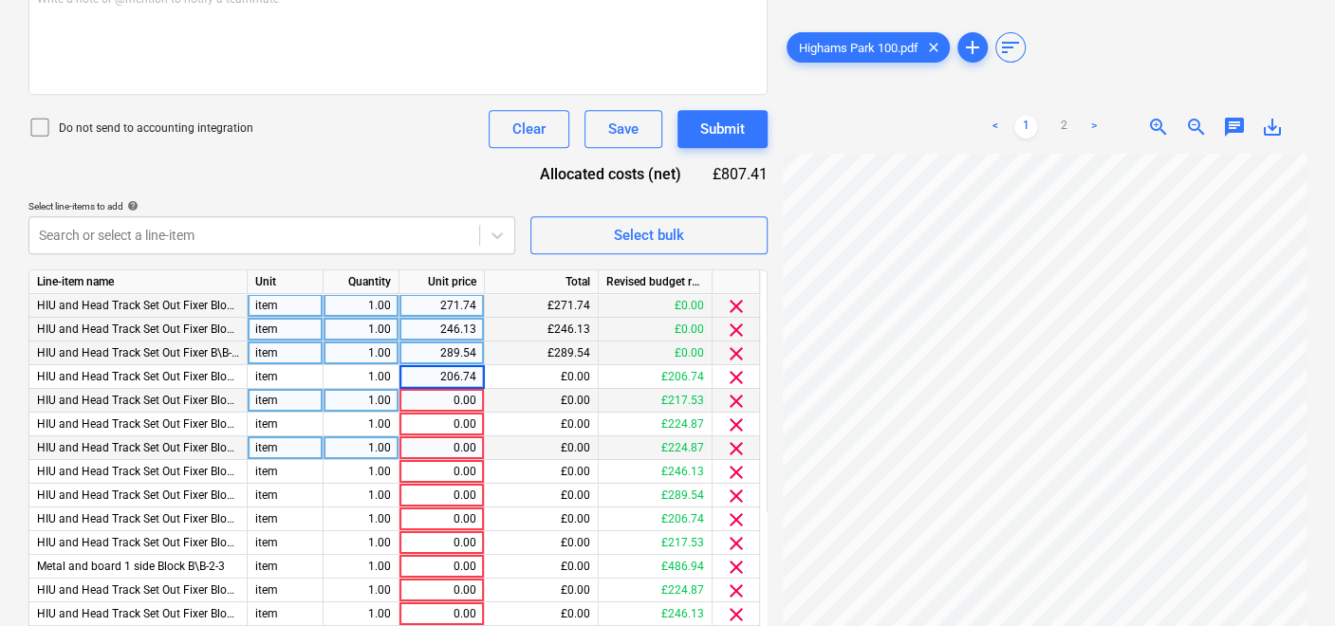
click at [456, 407] on div "0.00" at bounding box center [441, 401] width 69 height 24
type input "1"
type input "217.53"
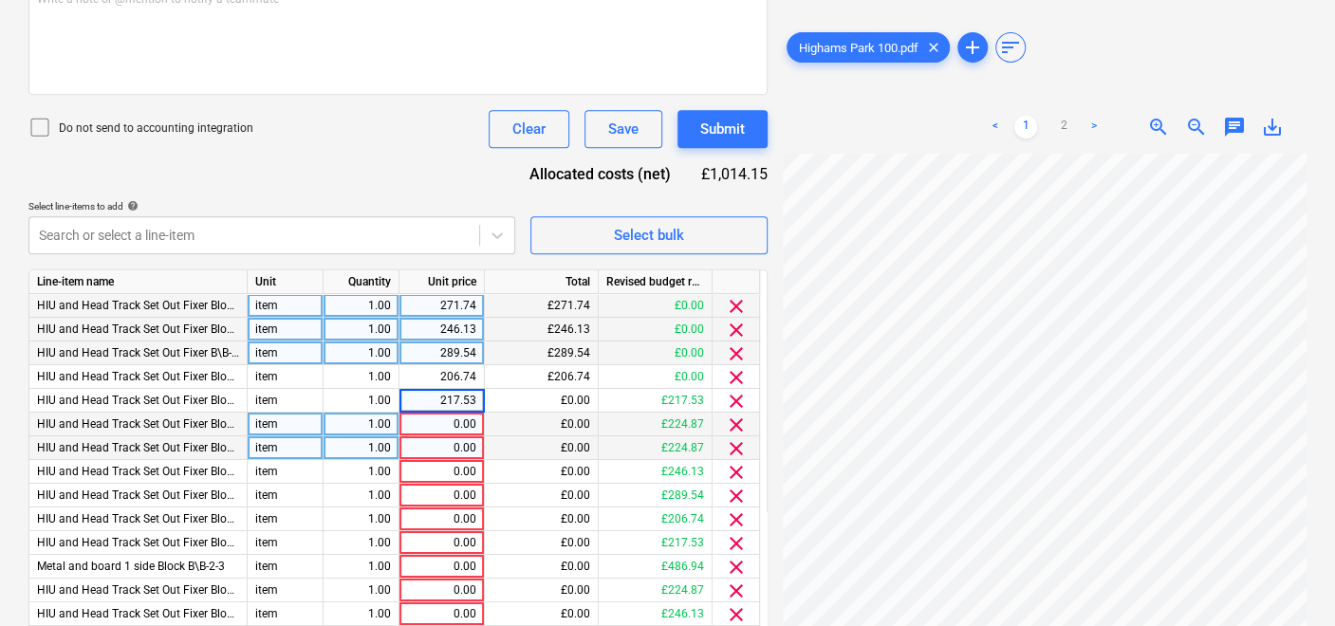
click at [476, 421] on div "0.00" at bounding box center [442, 425] width 85 height 24
type input "224.87"
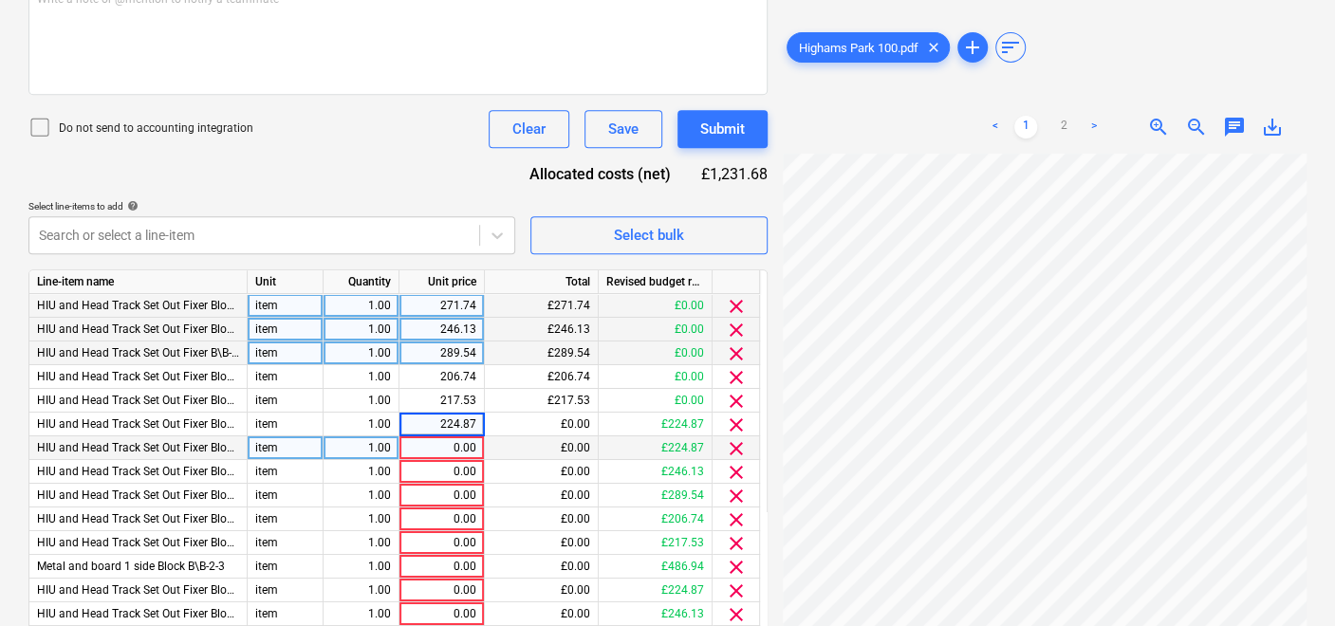
click at [472, 443] on div "0.00" at bounding box center [441, 449] width 69 height 24
type input "224.87"
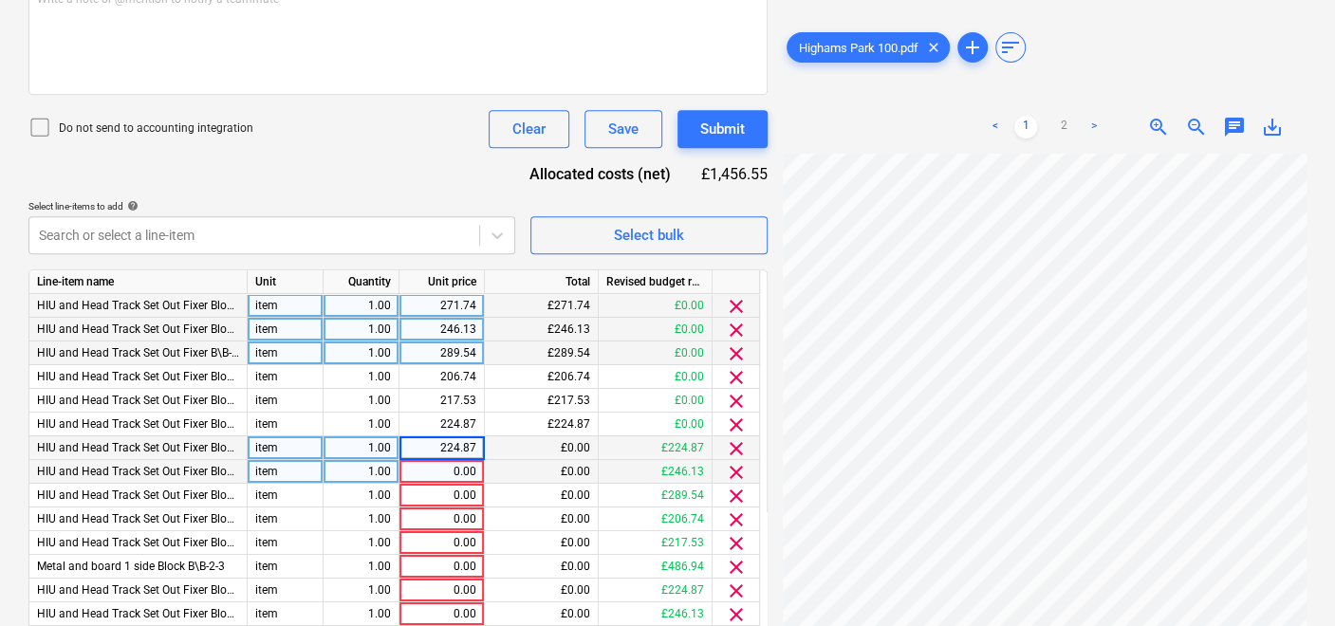
click at [468, 474] on div "0.00" at bounding box center [441, 472] width 69 height 24
type input "246.13"
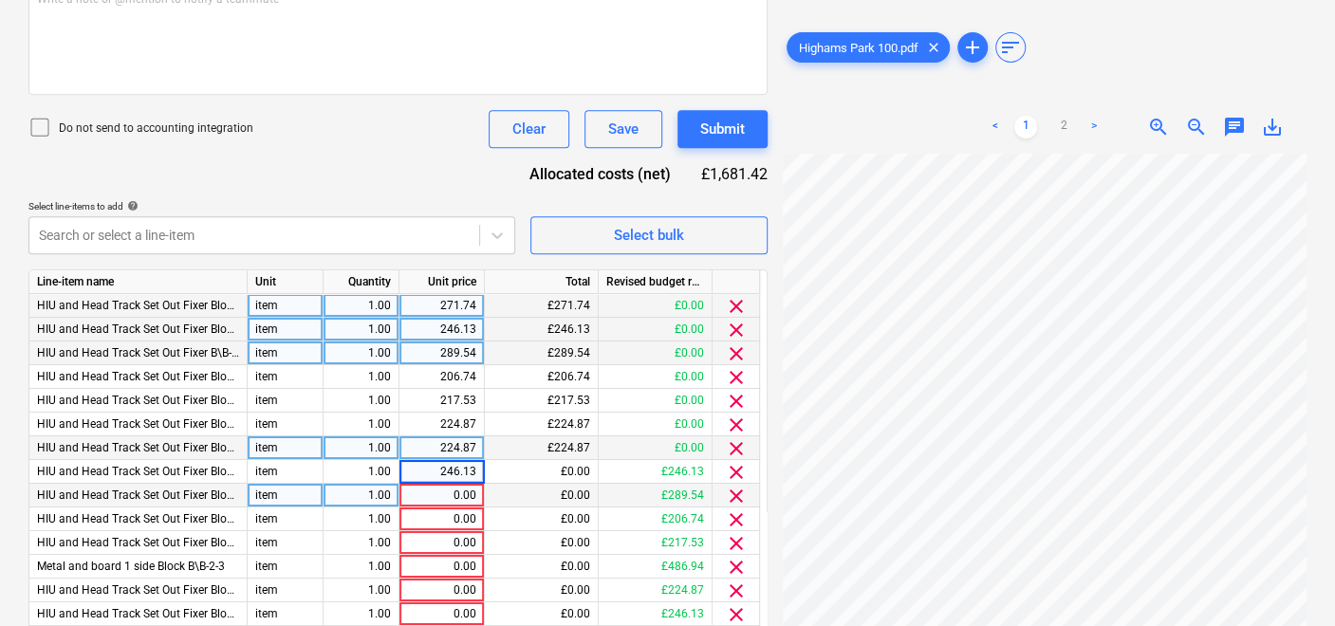
click at [476, 488] on div "0.00" at bounding box center [442, 496] width 85 height 24
type input "289.54"
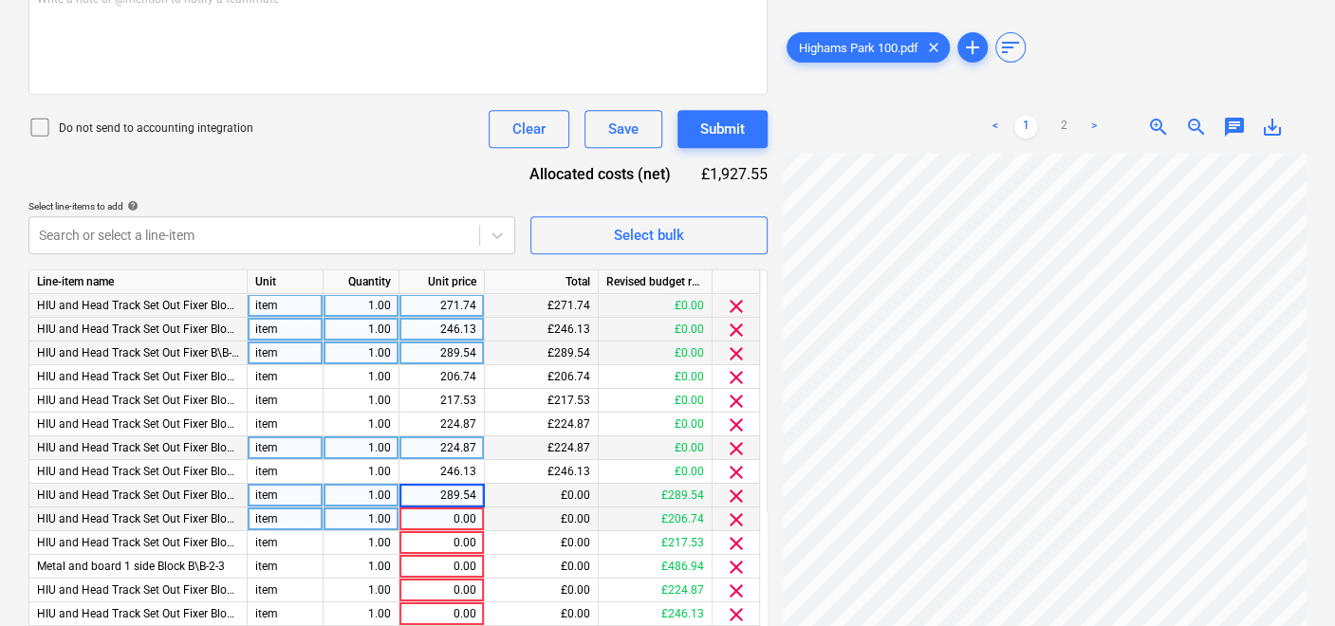
click at [475, 511] on div "0.00" at bounding box center [441, 520] width 69 height 24
type input "206.74"
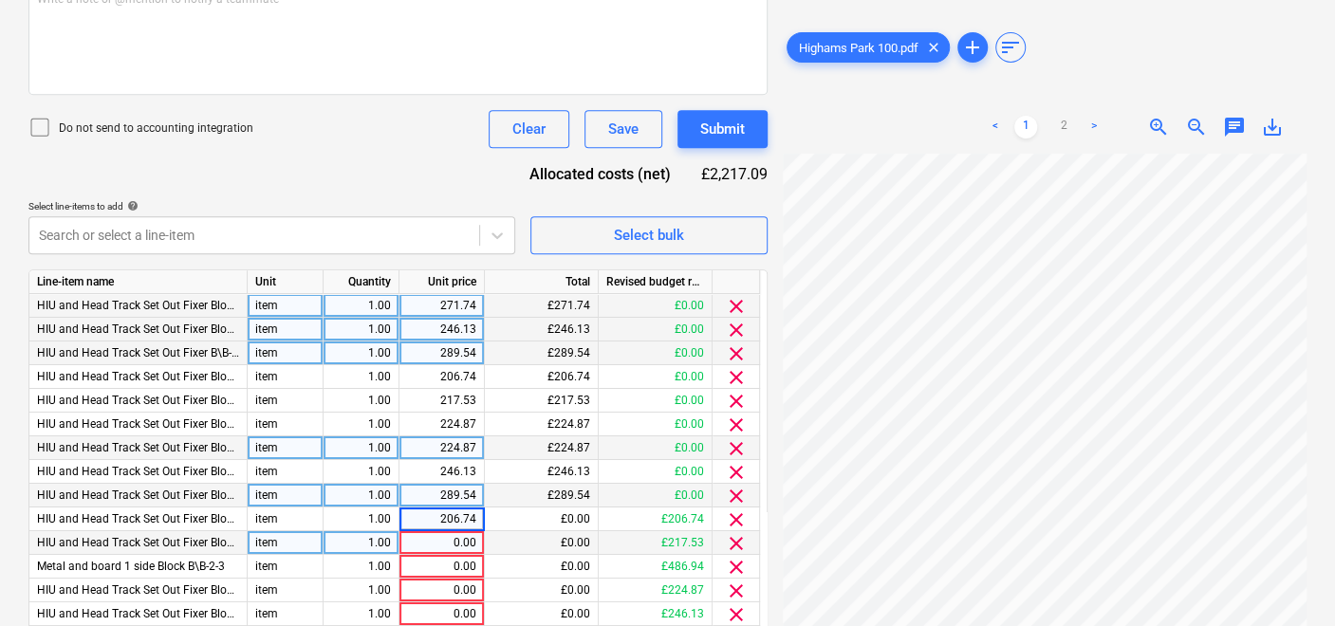
click at [469, 537] on div "0.00" at bounding box center [441, 544] width 69 height 24
type input "217.53"
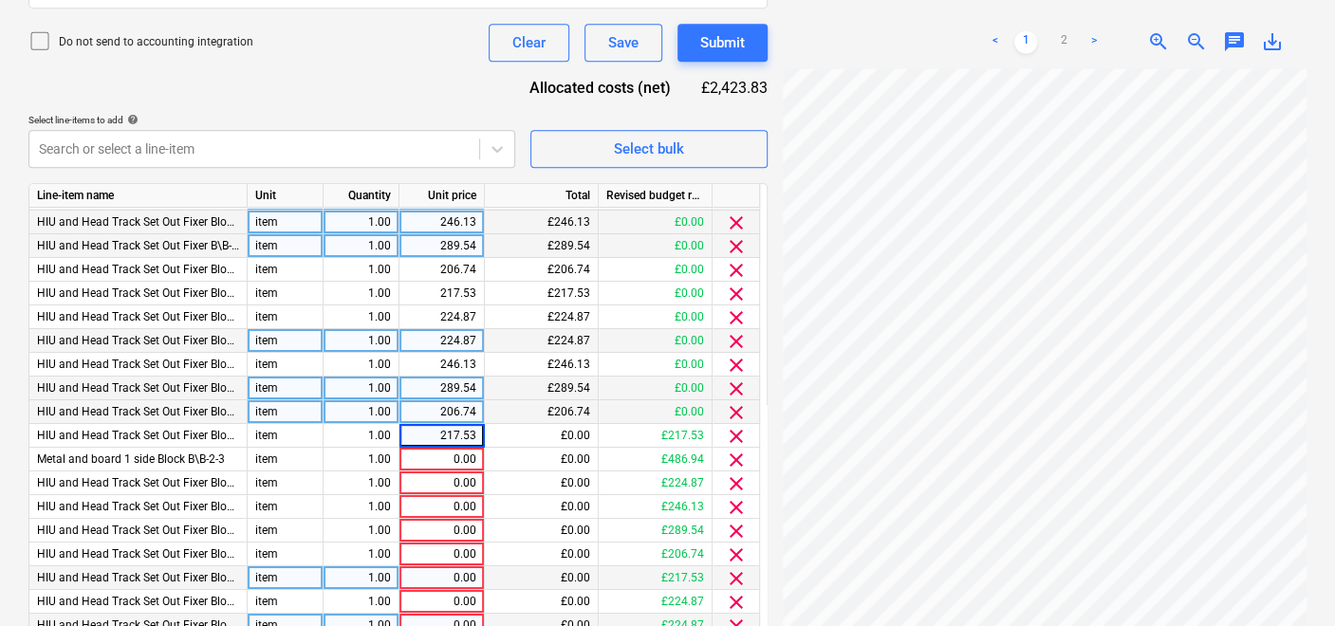
scroll to position [643, 0]
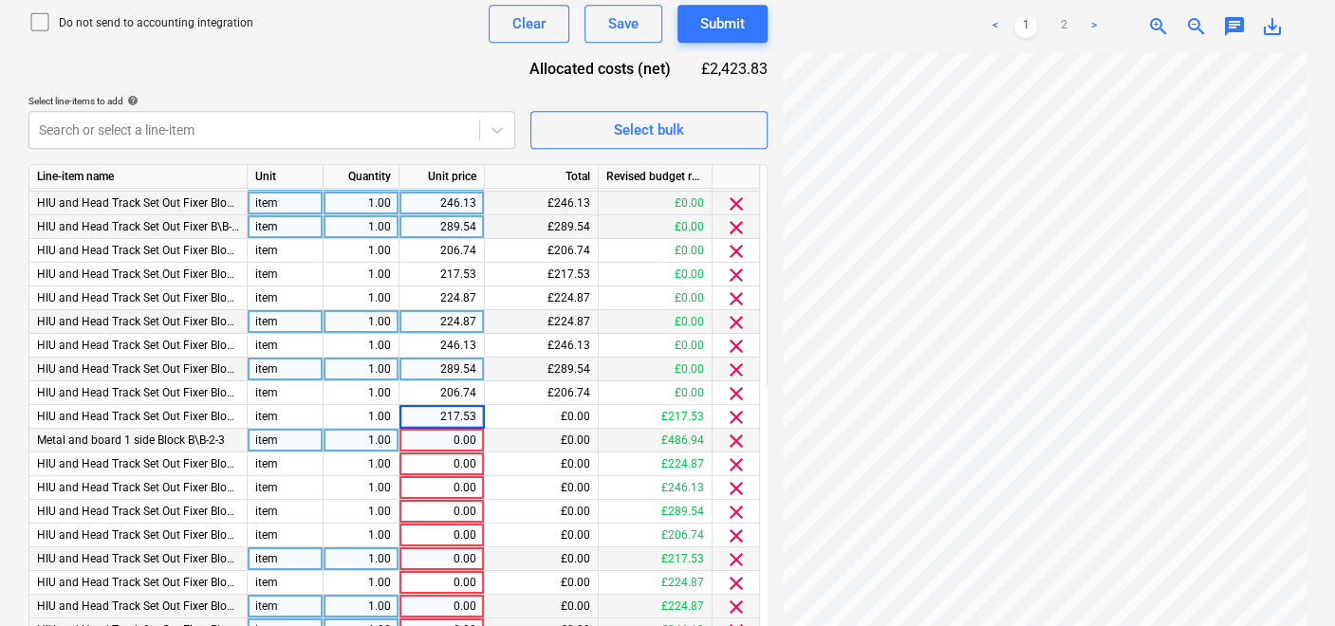
click at [476, 437] on div "0.00" at bounding box center [442, 441] width 85 height 24
type input "217."
drag, startPoint x: 456, startPoint y: 434, endPoint x: 497, endPoint y: 438, distance: 41.9
click at [0, 0] on div "Metal and board 1 side Block B\B-2-3 item 1.00 217. £0.00 £486.94 clear" at bounding box center [0, 0] width 0 height 0
click at [738, 439] on span "clear" at bounding box center [736, 441] width 23 height 23
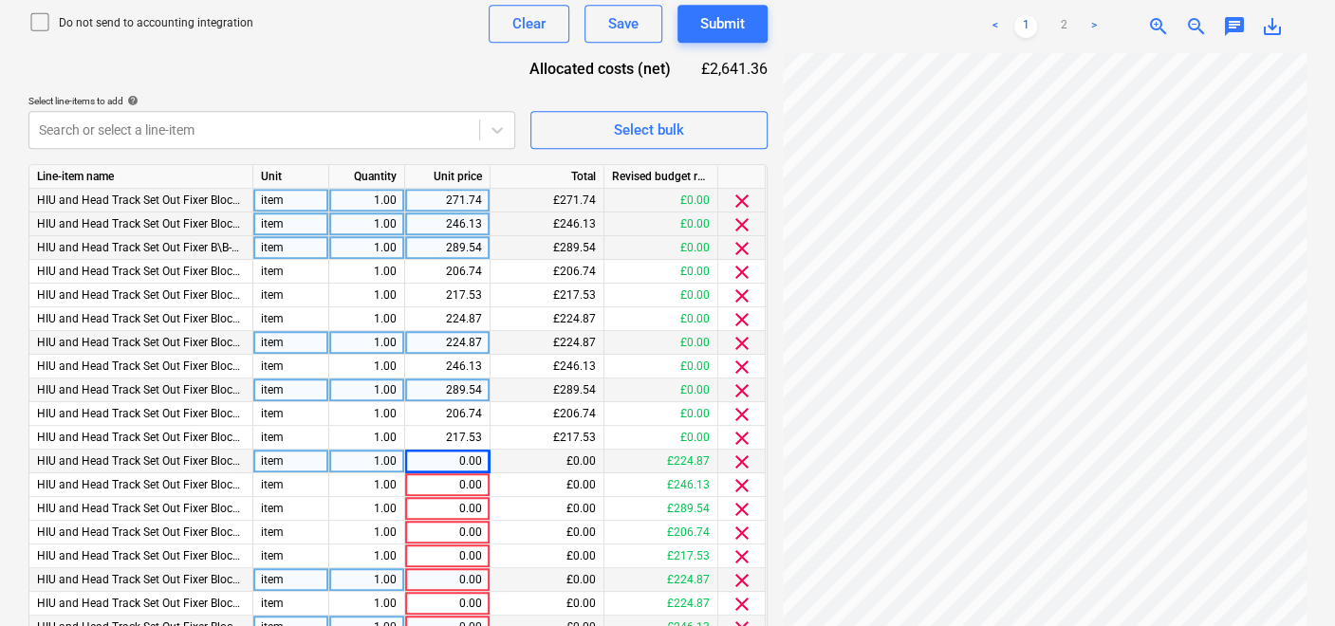
scroll to position [0, 0]
click at [484, 458] on div "0.00" at bounding box center [447, 462] width 85 height 24
type input "224.87"
click at [485, 477] on div "0.00" at bounding box center [447, 486] width 85 height 24
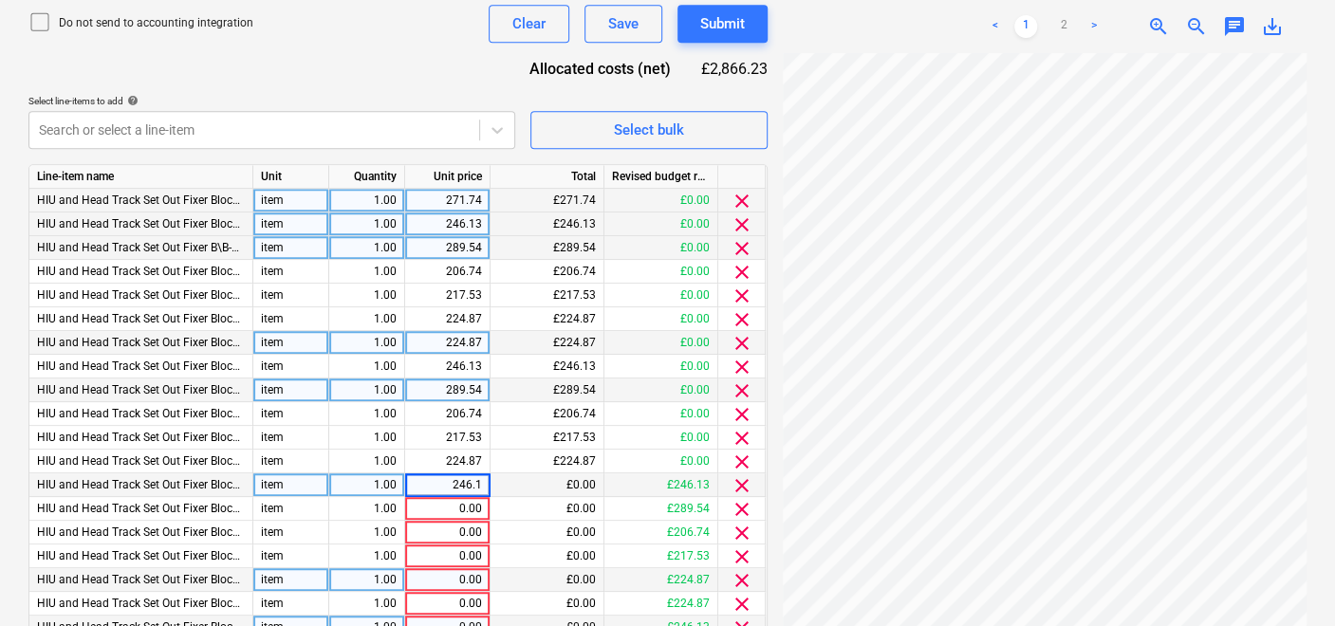
type input "246.13"
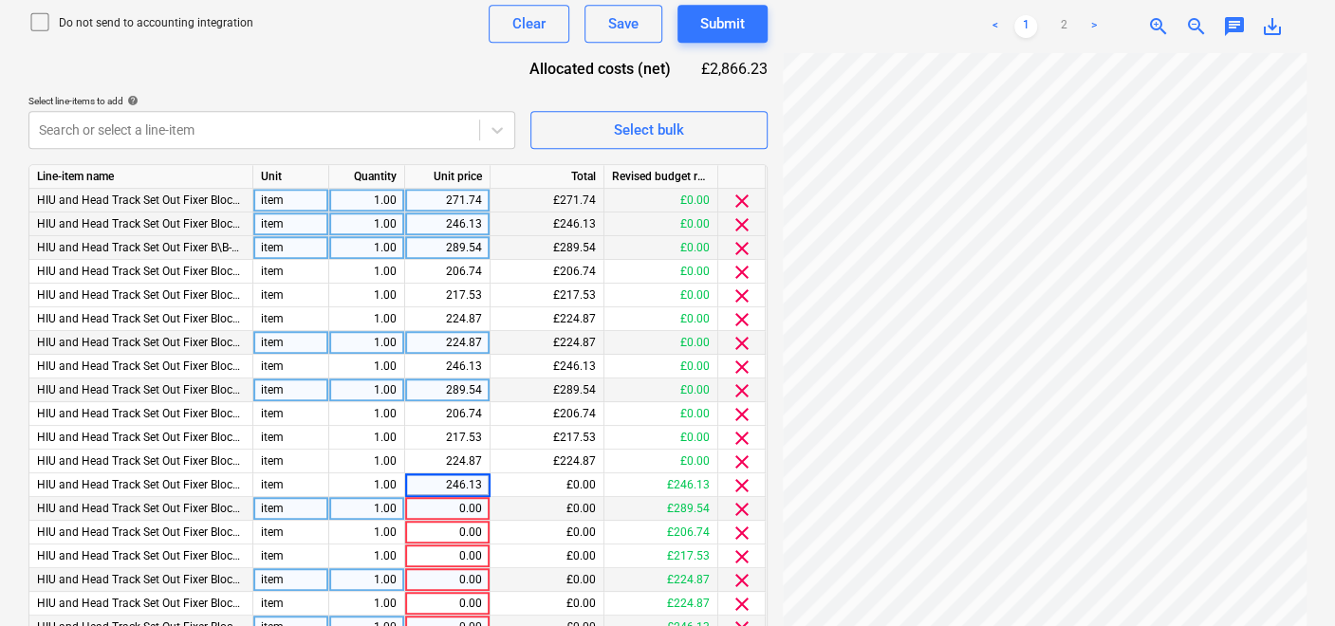
click at [477, 497] on div "0.00" at bounding box center [447, 509] width 69 height 24
type input "289.54"
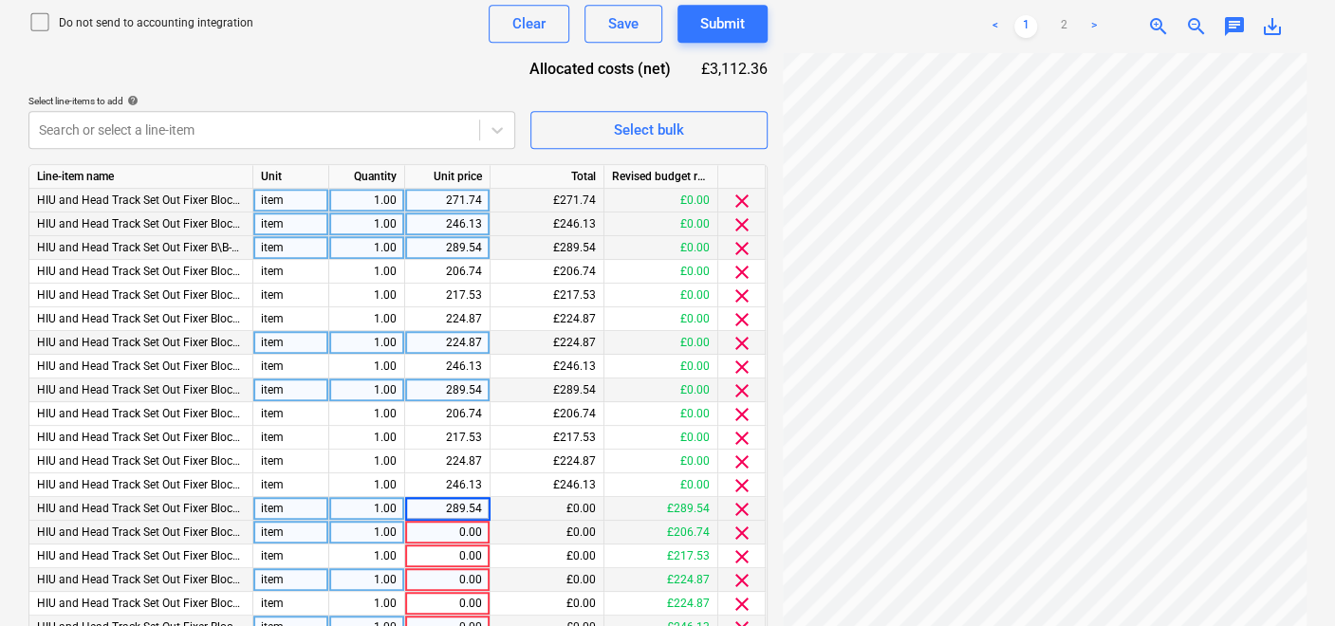
click at [486, 531] on div "0.00" at bounding box center [447, 533] width 85 height 24
type input "206.74"
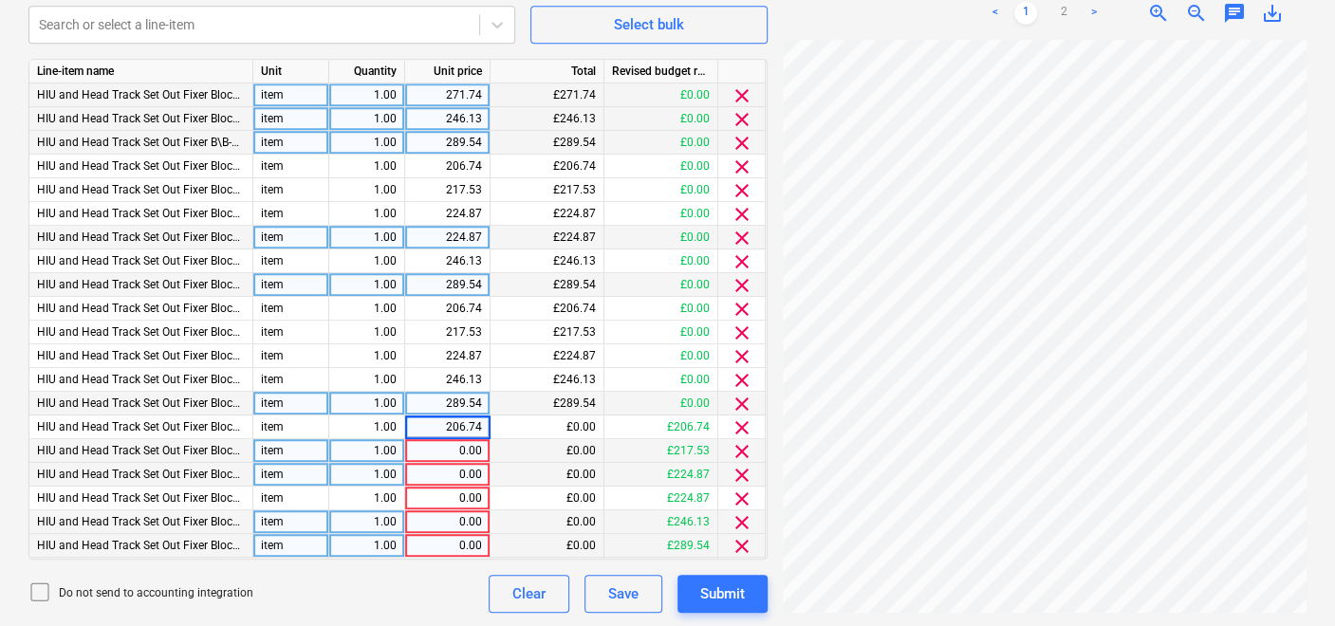
click at [479, 441] on div "0.00" at bounding box center [447, 451] width 69 height 24
type input "217.53"
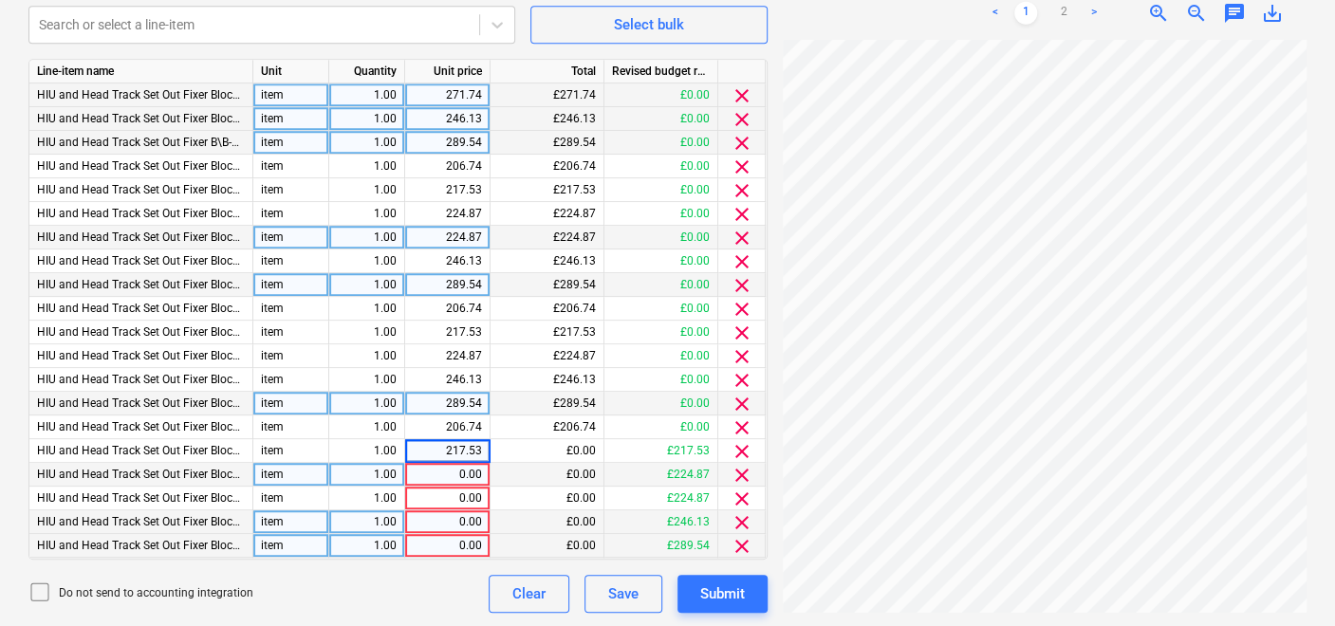
click at [478, 472] on div "0.00" at bounding box center [447, 475] width 69 height 24
type input "224.87"
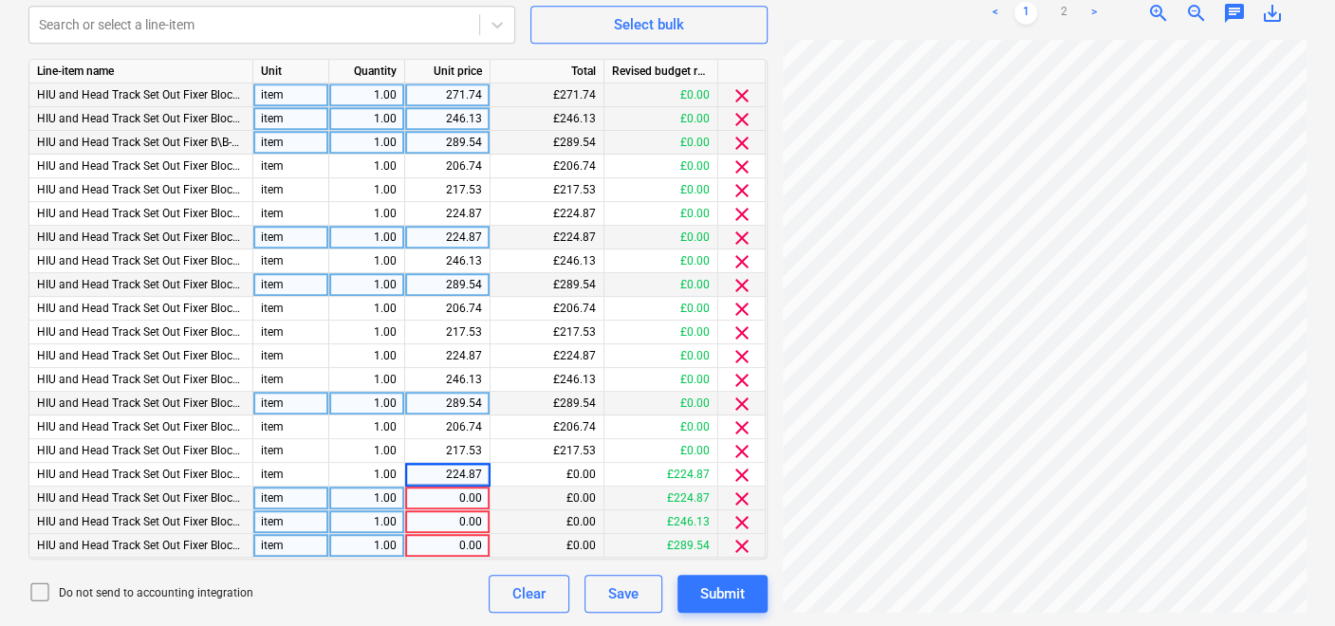
click at [478, 496] on div "0.00" at bounding box center [447, 499] width 69 height 24
type input "224.87"
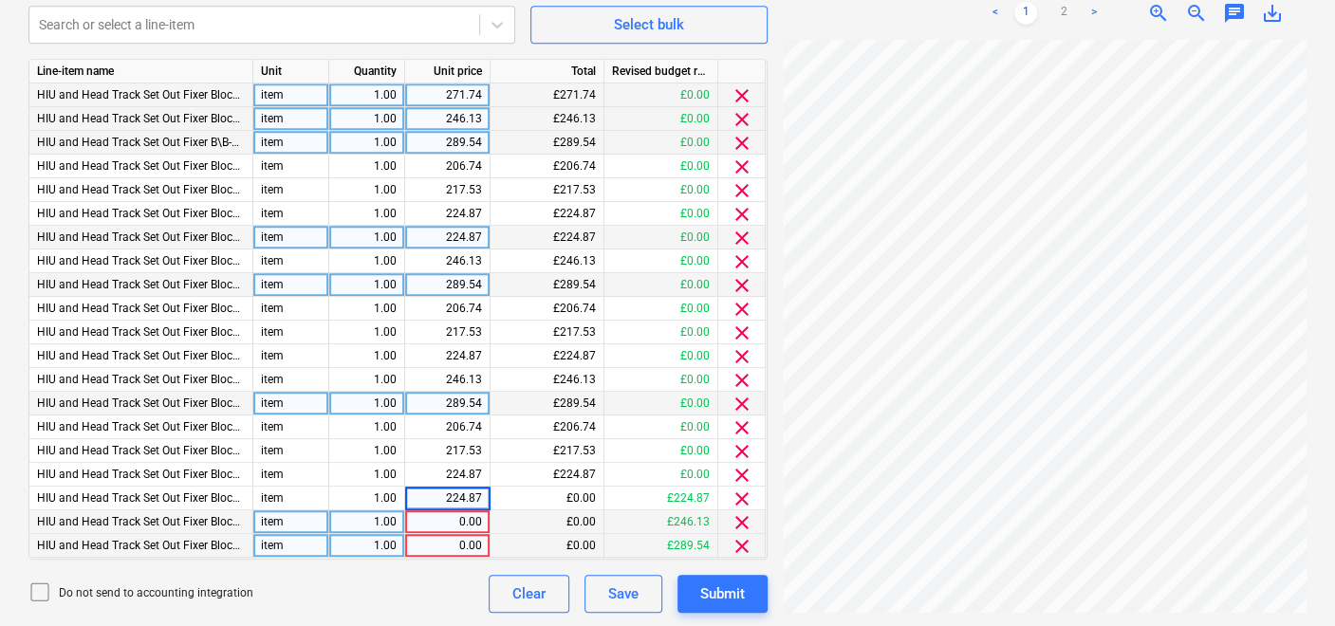
click at [479, 512] on div "0.00" at bounding box center [447, 523] width 69 height 24
type input "246.13"
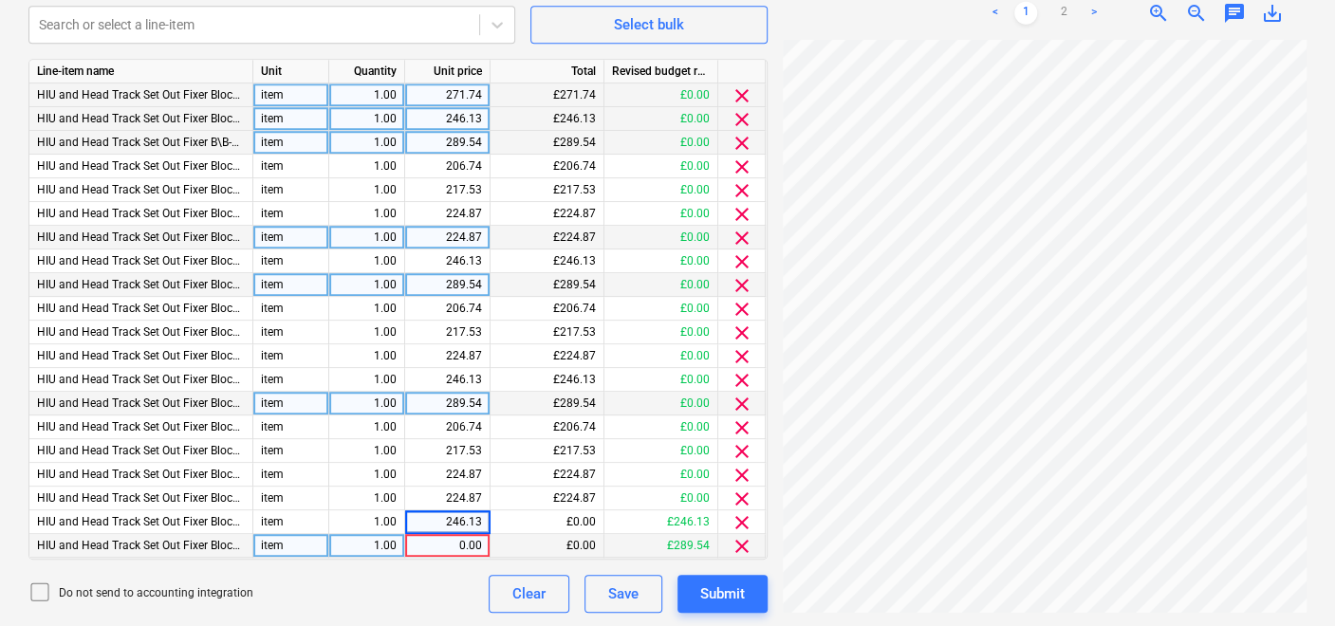
click at [479, 542] on div "0.00" at bounding box center [447, 546] width 69 height 24
type input "289.54"
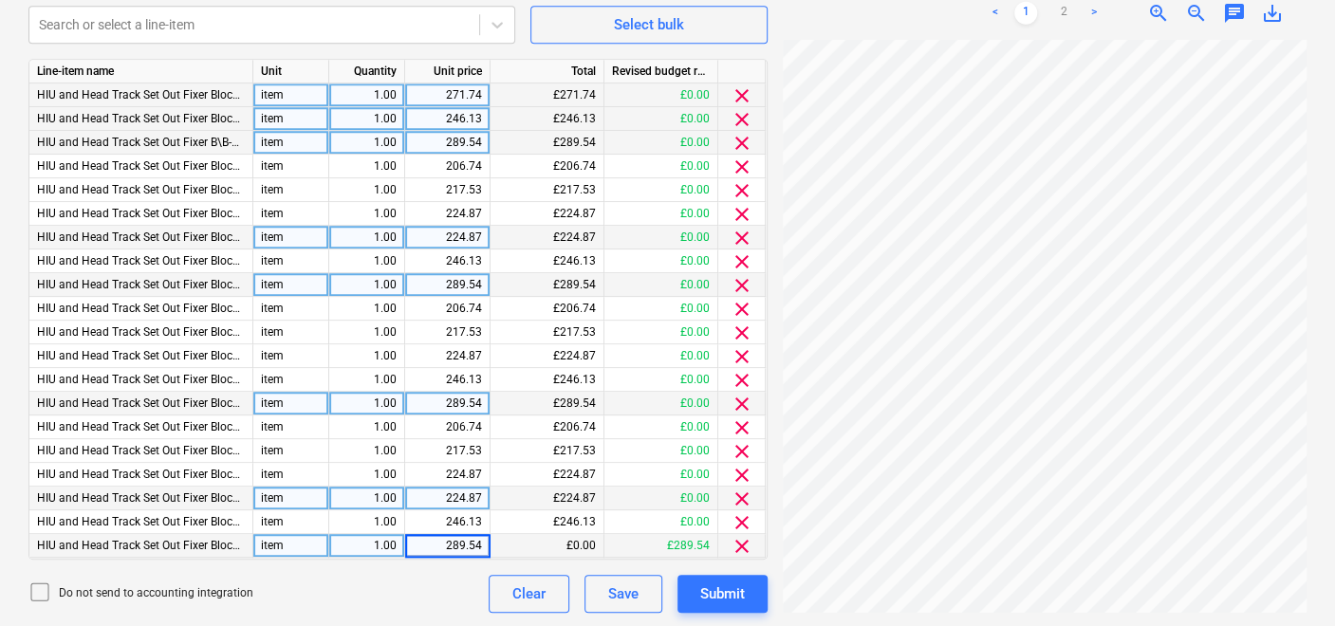
click at [513, 507] on div "£224.87" at bounding box center [548, 499] width 114 height 24
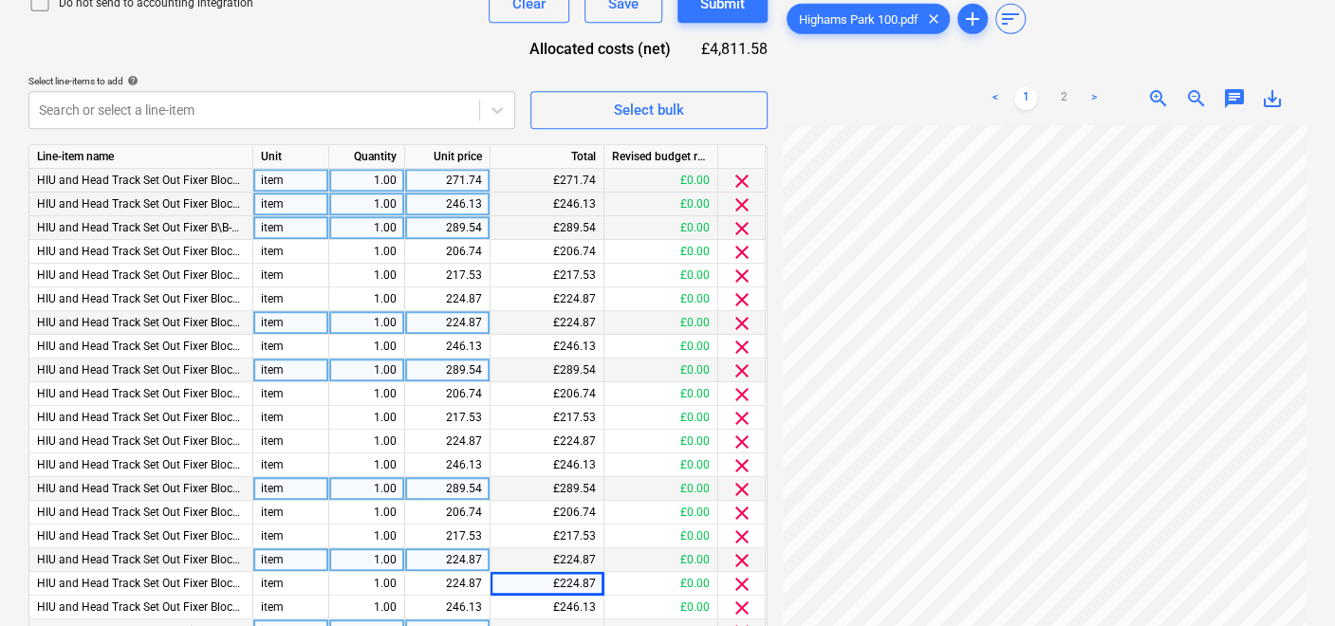
scroll to position [643, 0]
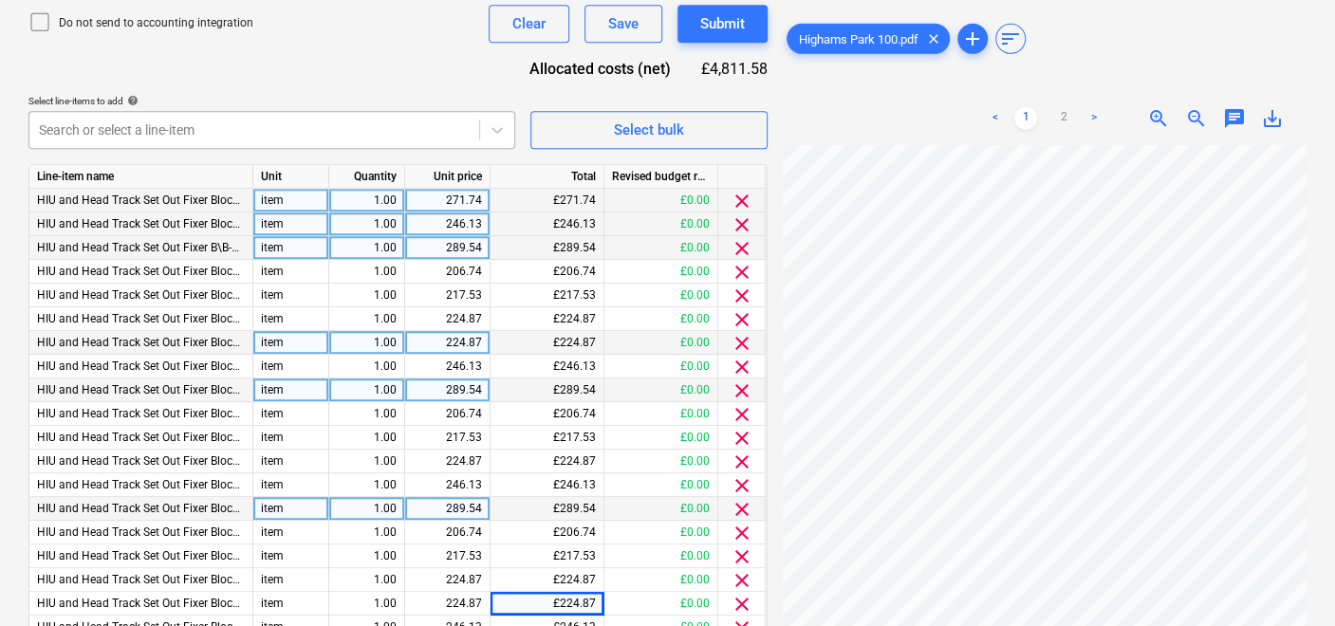
click at [358, 121] on div at bounding box center [254, 130] width 431 height 19
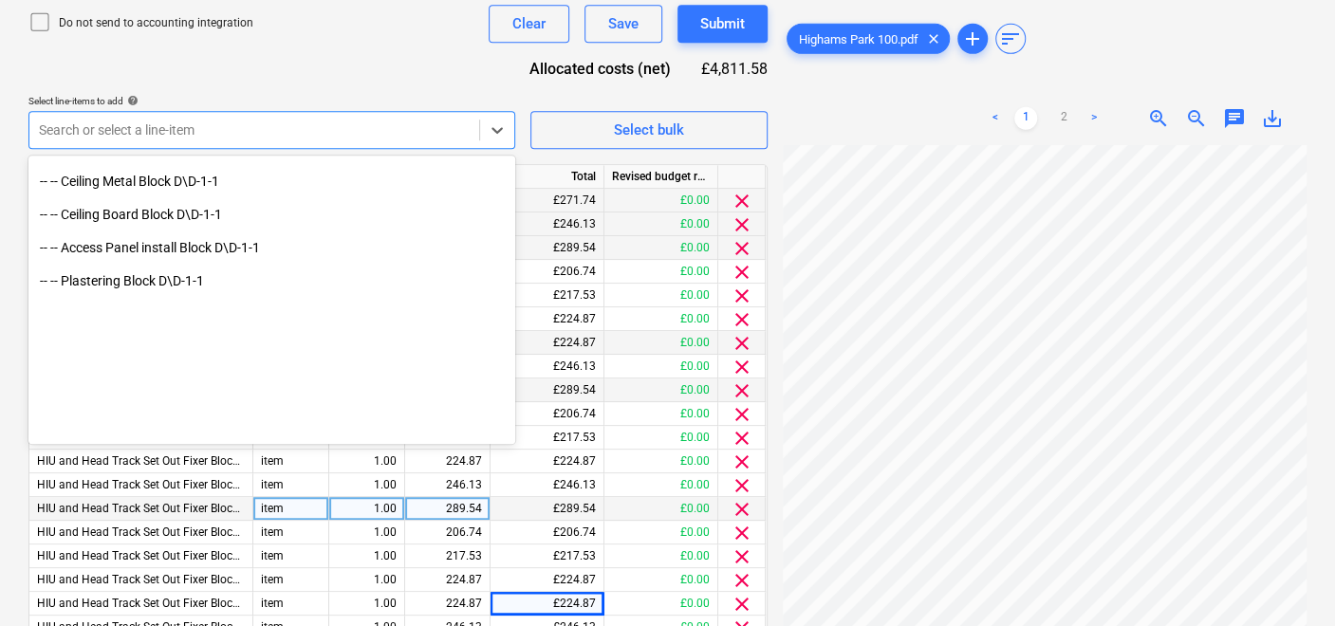
scroll to position [22569, 0]
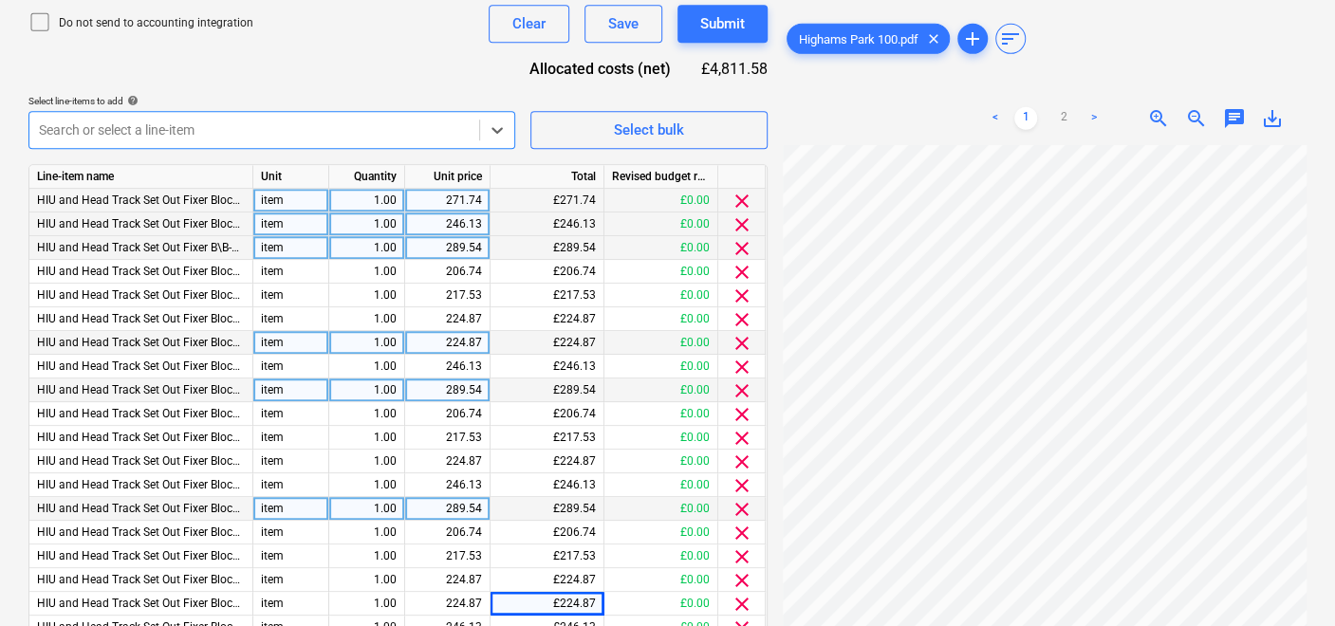
click at [210, 135] on div at bounding box center [254, 130] width 431 height 19
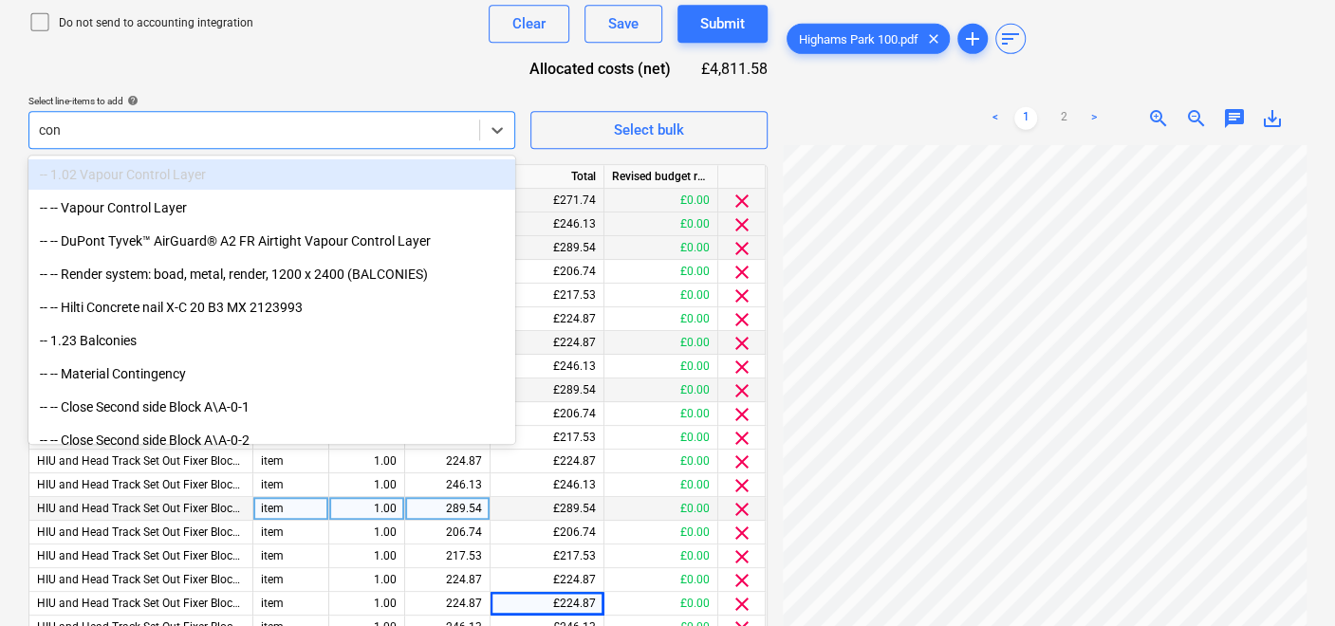
type input "cont"
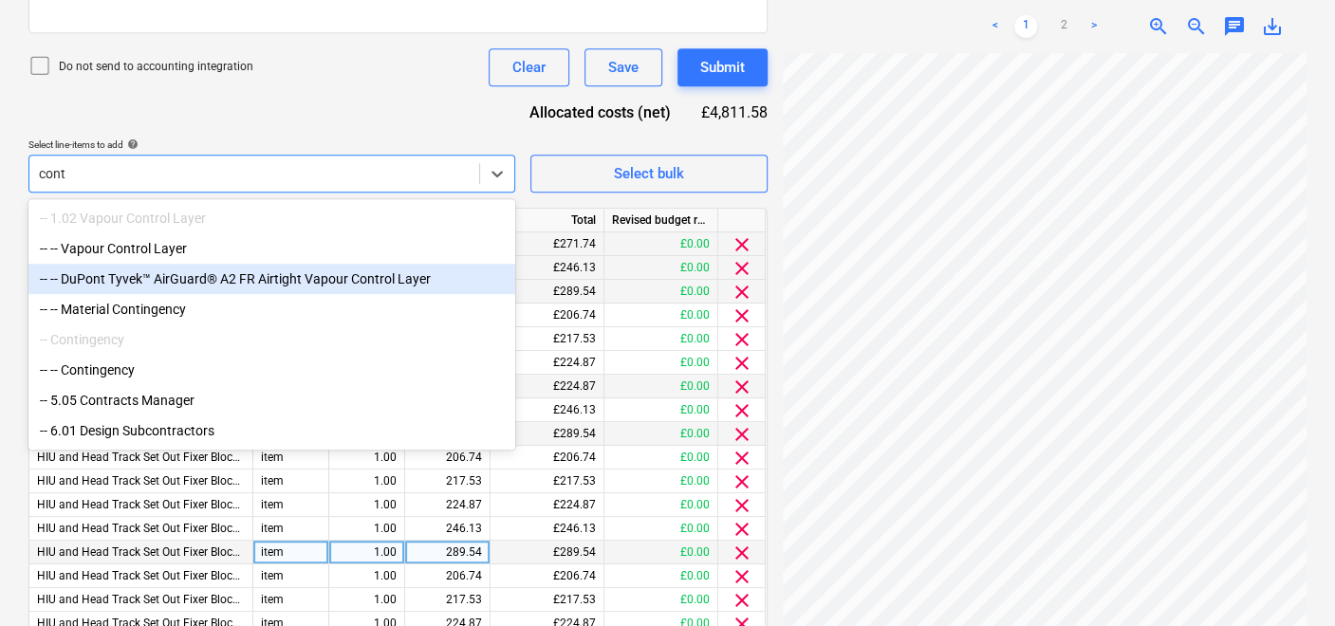
scroll to position [643, 0]
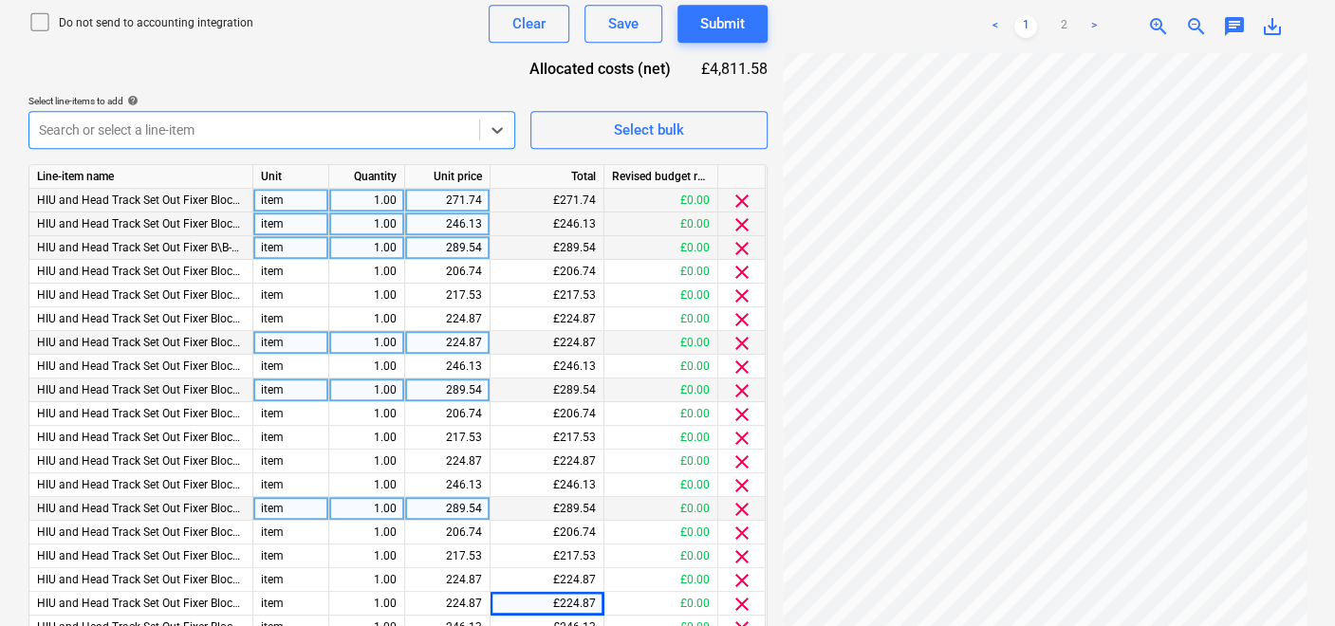
click at [92, 133] on div at bounding box center [254, 130] width 431 height 19
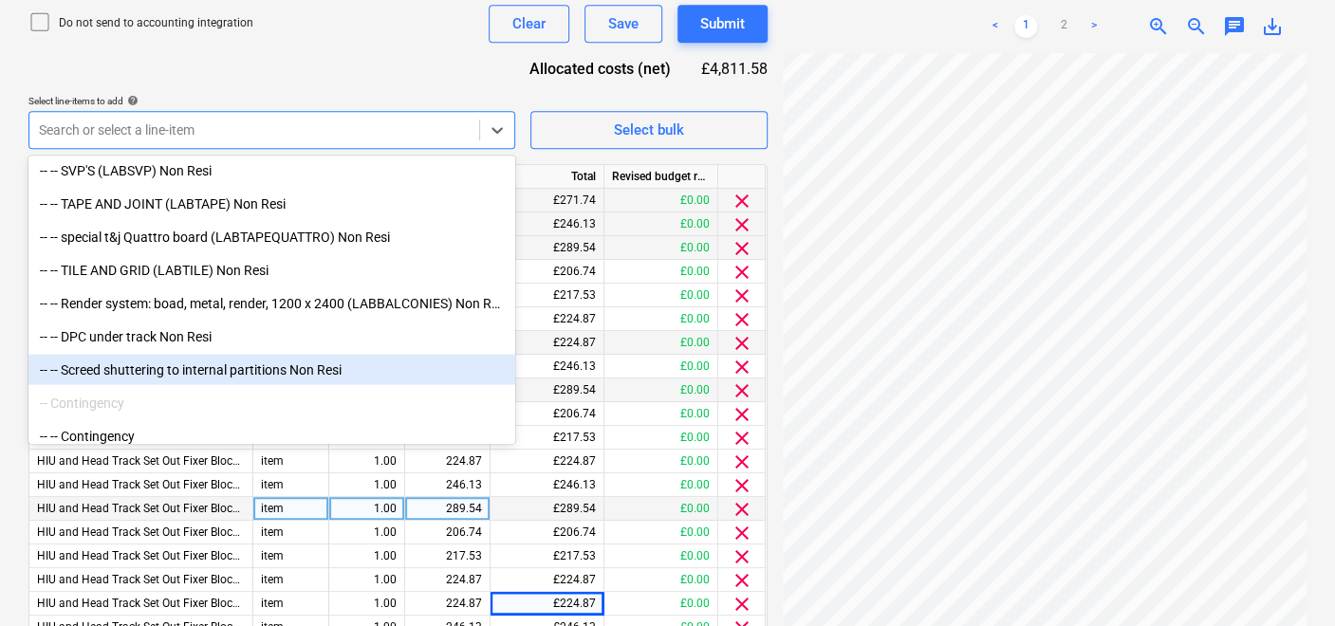
scroll to position [38515, 0]
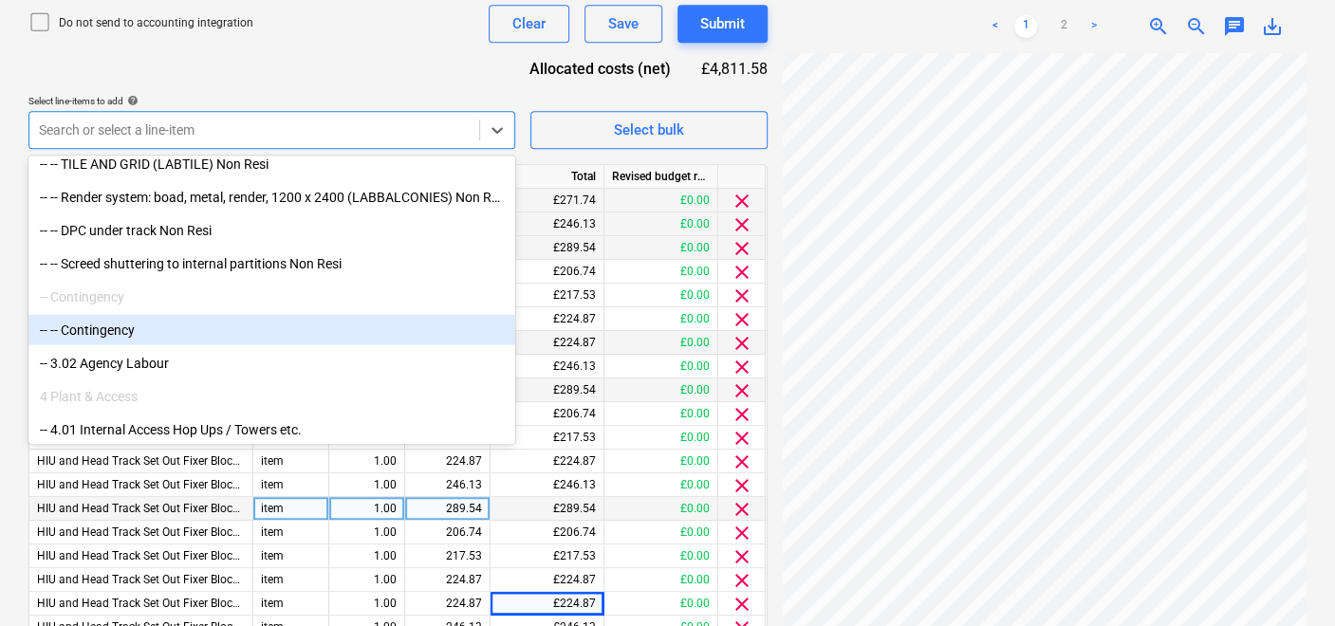
click at [154, 327] on div "-- -- Contingency" at bounding box center [271, 329] width 487 height 30
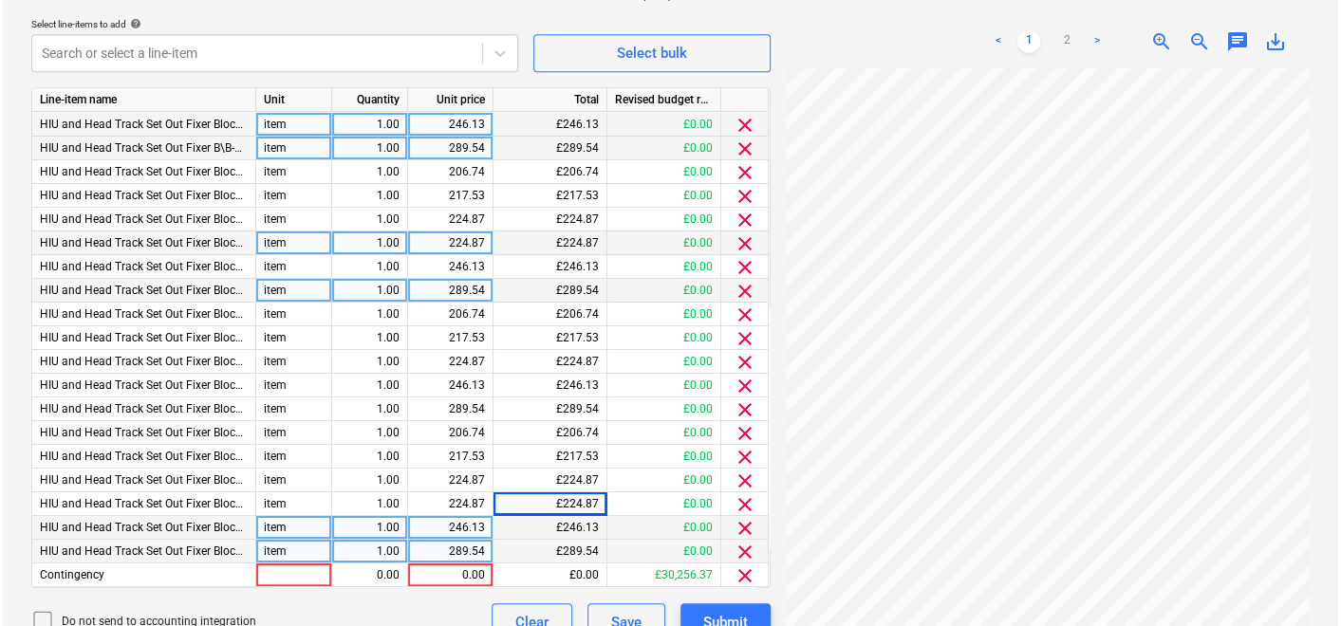
scroll to position [748, 0]
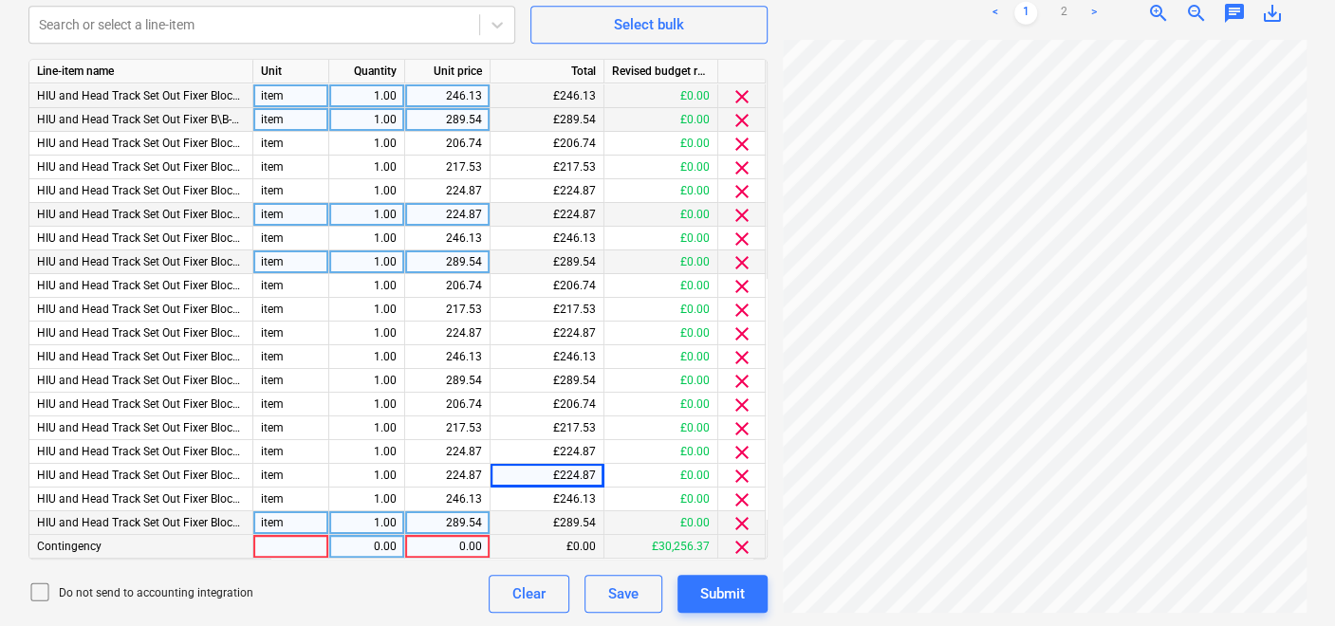
click at [303, 535] on div at bounding box center [291, 547] width 76 height 24
type input "item"
drag, startPoint x: 398, startPoint y: 536, endPoint x: 314, endPoint y: 532, distance: 83.6
click at [0, 0] on div "Contingency item 0.00 0.00 £0.00 £30,256.37 clear" at bounding box center [0, 0] width 0 height 0
click at [382, 540] on div "0.00" at bounding box center [367, 547] width 60 height 24
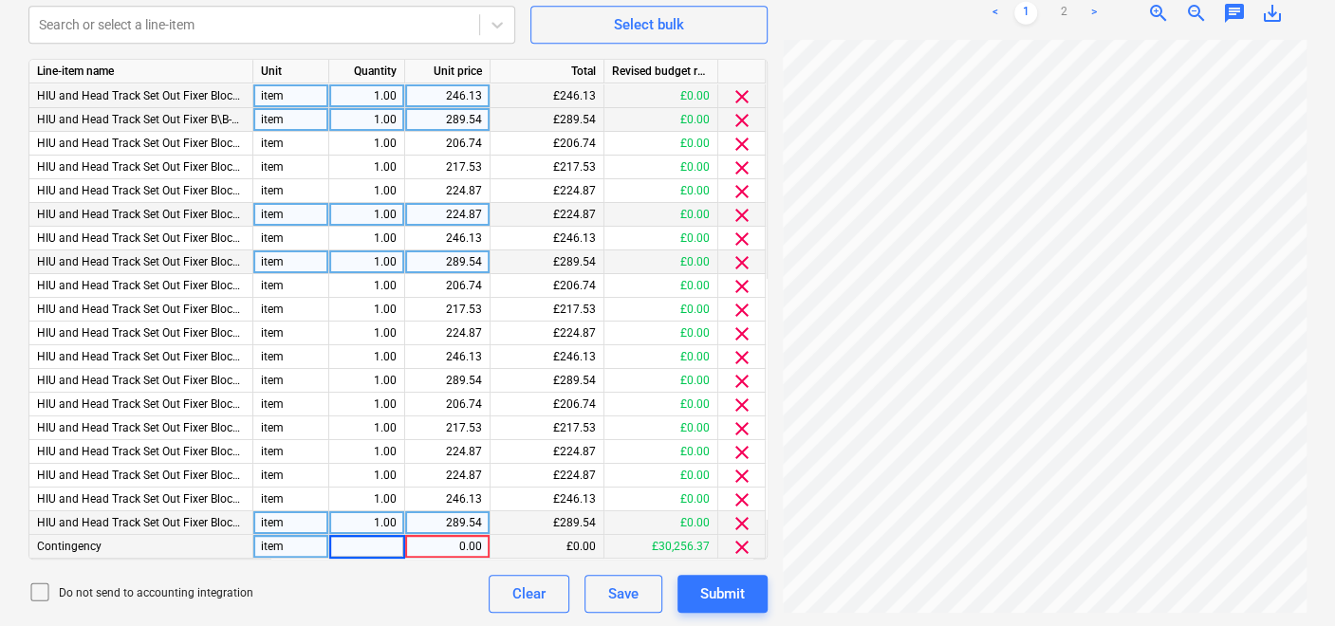
type input "1"
click at [476, 539] on div "0.00" at bounding box center [447, 547] width 69 height 24
type input "2"
type input "1"
click at [595, 535] on div "£0.00" at bounding box center [548, 547] width 114 height 24
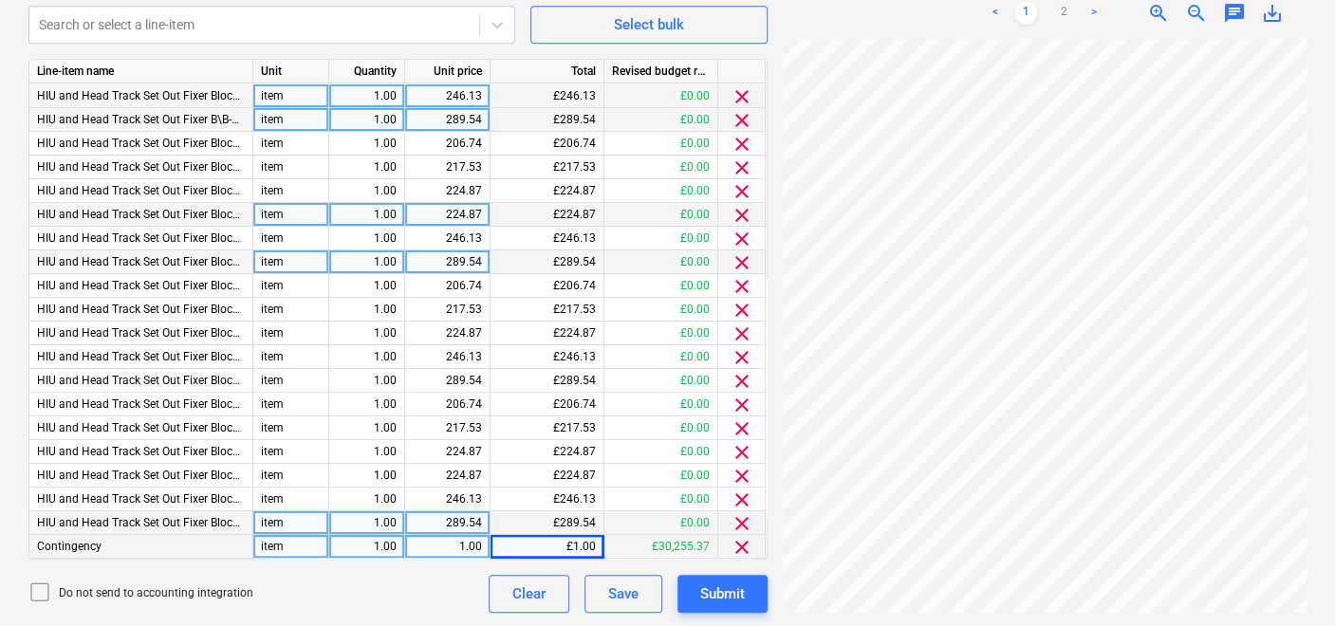
click at [596, 536] on div "£1.00" at bounding box center [548, 547] width 114 height 24
drag, startPoint x: 589, startPoint y: 540, endPoint x: 533, endPoint y: 533, distance: 56.4
click at [533, 535] on div "£1.00" at bounding box center [548, 547] width 114 height 24
drag, startPoint x: 533, startPoint y: 533, endPoint x: 555, endPoint y: 534, distance: 21.9
click at [555, 535] on div "£1.00" at bounding box center [548, 547] width 114 height 24
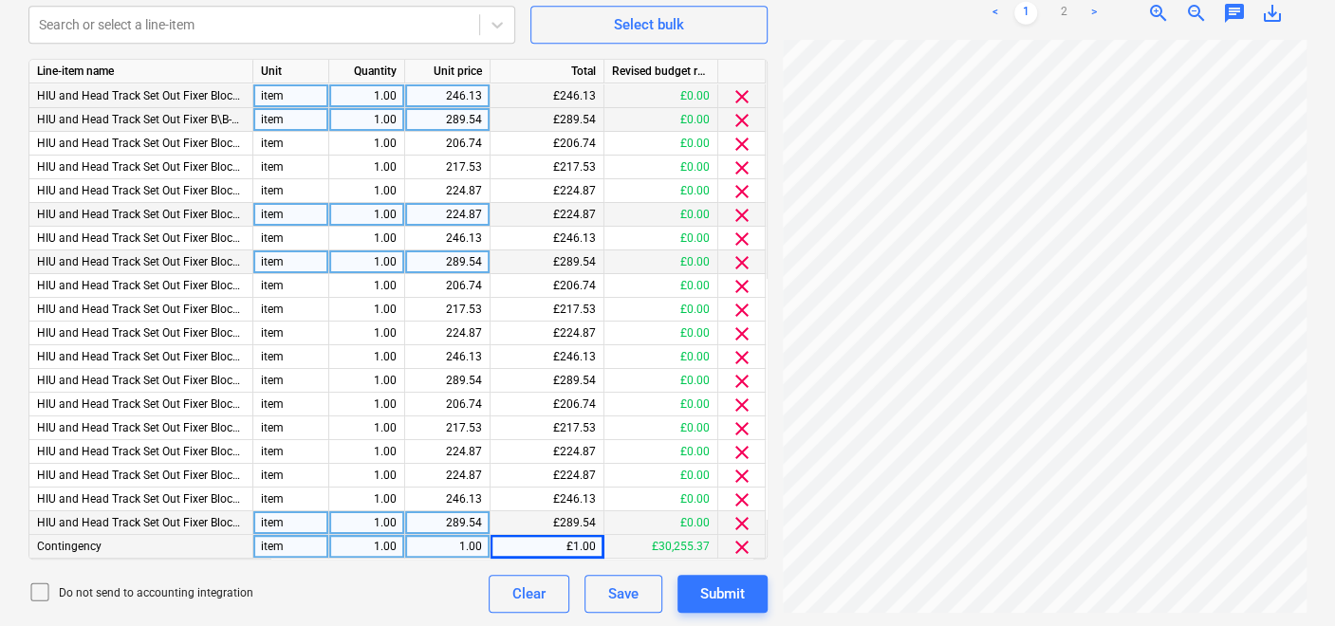
click at [606, 542] on div "£30,255.37" at bounding box center [662, 547] width 114 height 24
click at [593, 541] on div "£1.00" at bounding box center [548, 547] width 114 height 24
click at [558, 535] on div "£1.00" at bounding box center [548, 547] width 114 height 24
click at [566, 535] on div "£1.00" at bounding box center [548, 547] width 114 height 24
click at [567, 536] on div "£1.00" at bounding box center [548, 547] width 114 height 24
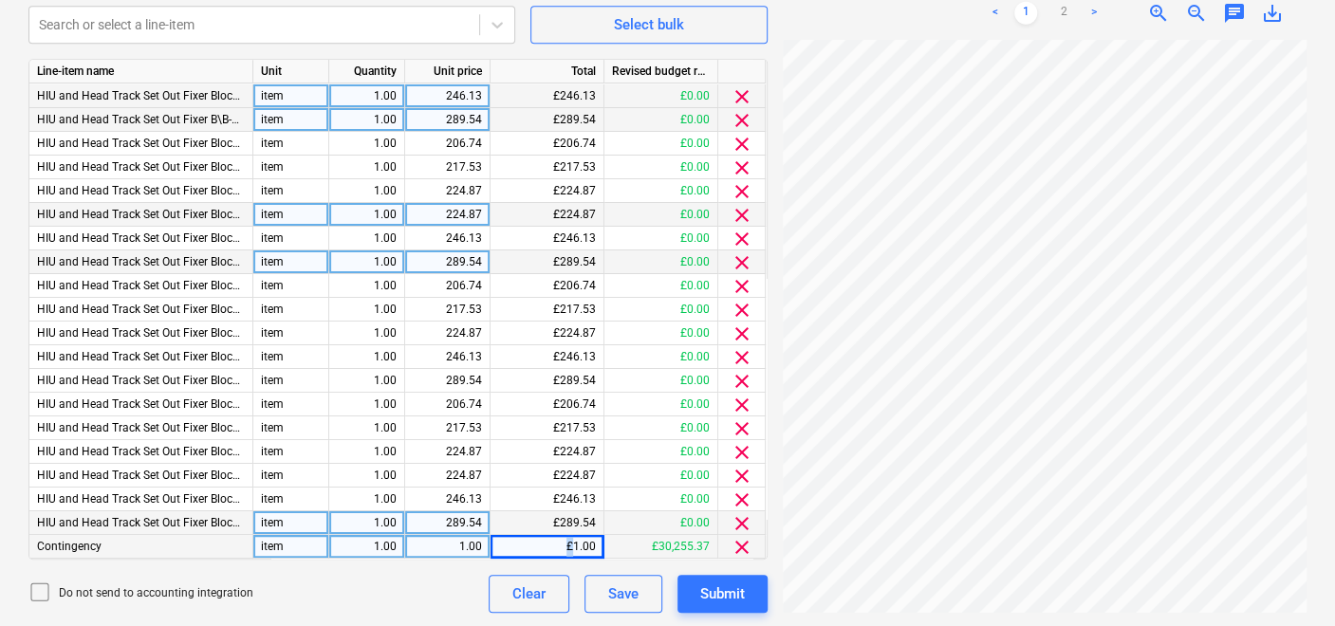
click at [575, 538] on div "£1.00" at bounding box center [548, 547] width 114 height 24
click at [581, 539] on div "£1.00" at bounding box center [548, 547] width 114 height 24
drag, startPoint x: 581, startPoint y: 539, endPoint x: 602, endPoint y: 537, distance: 21.0
click at [608, 537] on div "£30,255.37" at bounding box center [662, 547] width 114 height 24
click at [592, 536] on div "£1.00" at bounding box center [548, 547] width 114 height 24
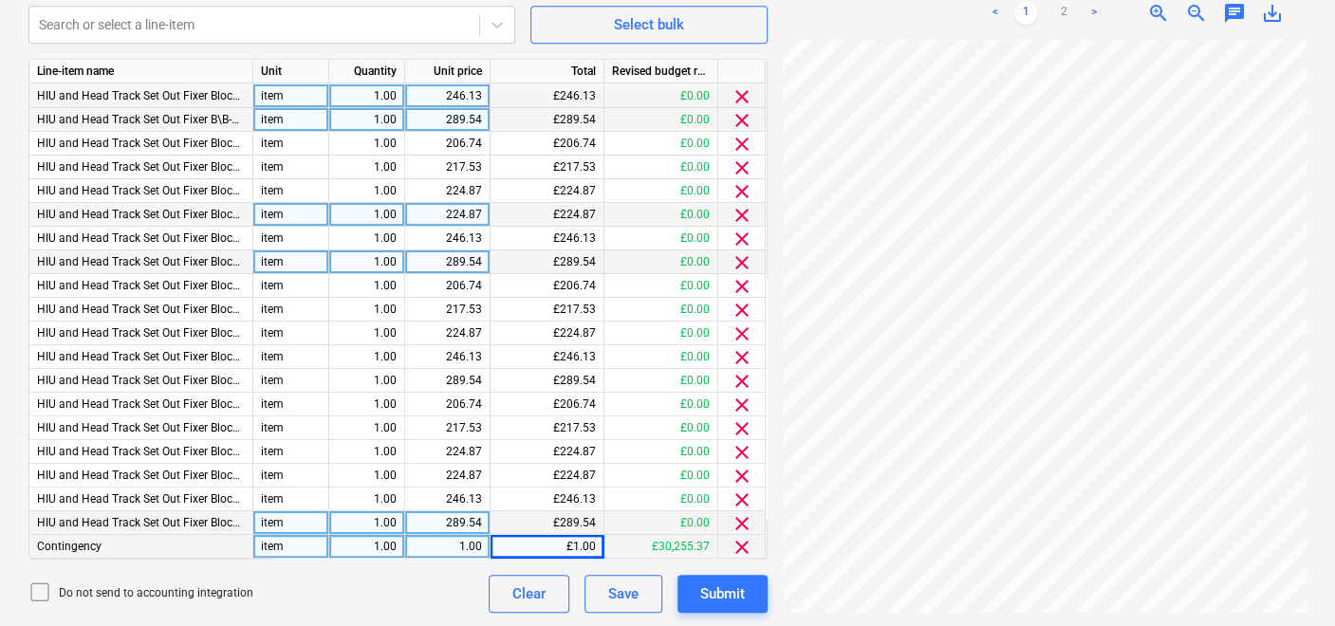
click at [577, 535] on div "£1.00" at bounding box center [548, 547] width 114 height 24
click at [578, 535] on div "£1.00" at bounding box center [548, 547] width 114 height 24
click at [579, 536] on div "£1.00" at bounding box center [548, 547] width 114 height 24
click at [575, 537] on div "£1.00" at bounding box center [548, 547] width 114 height 24
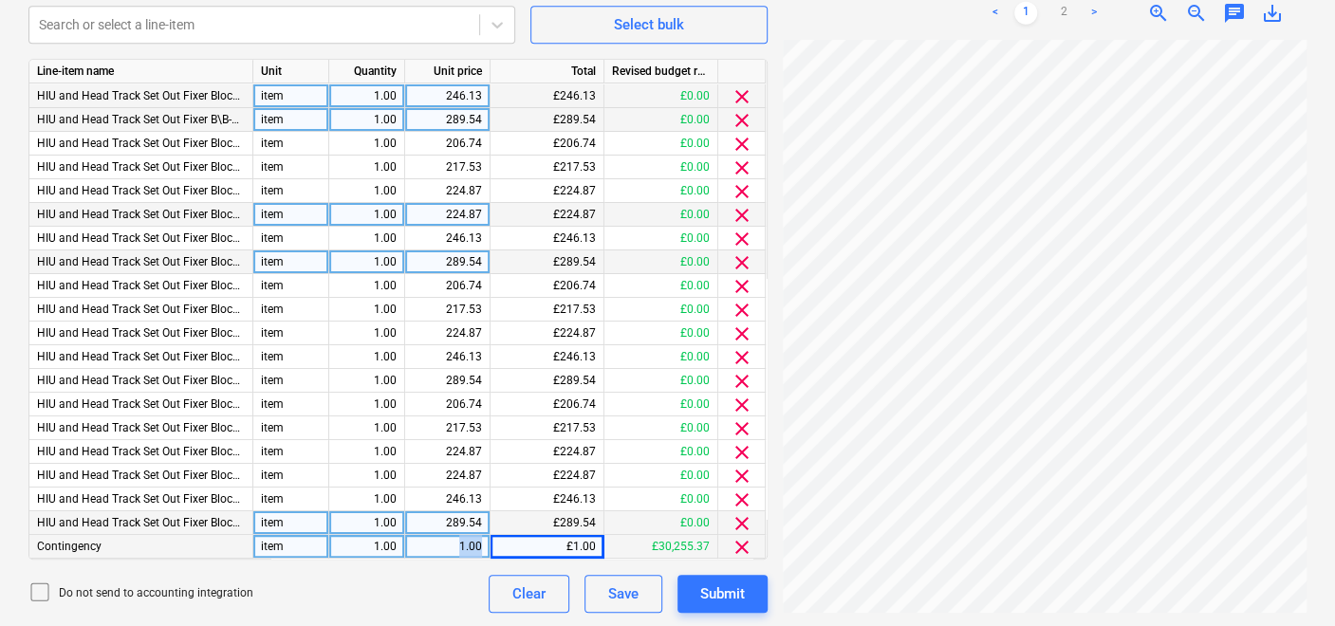
drag, startPoint x: 461, startPoint y: 539, endPoint x: 482, endPoint y: 539, distance: 20.9
click at [482, 539] on div "1.00" at bounding box center [447, 547] width 85 height 24
type input "2725"
click at [705, 588] on div "Submit" at bounding box center [722, 594] width 45 height 25
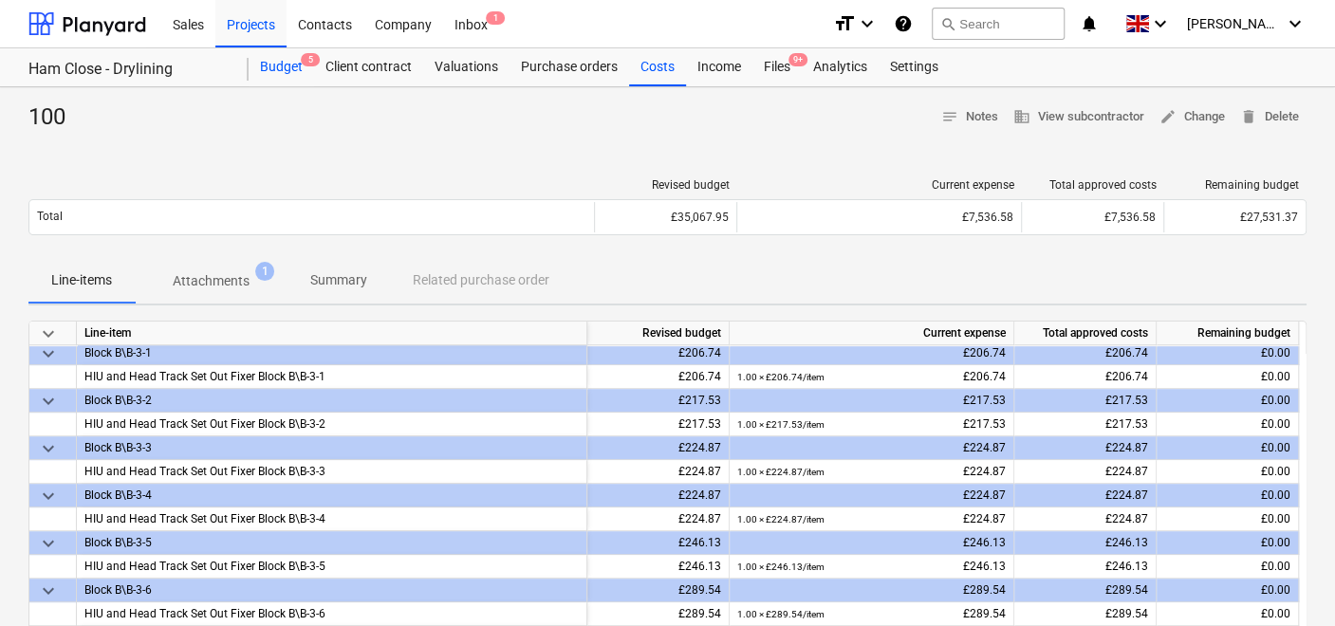
click at [282, 70] on div "Budget 5" at bounding box center [281, 67] width 65 height 38
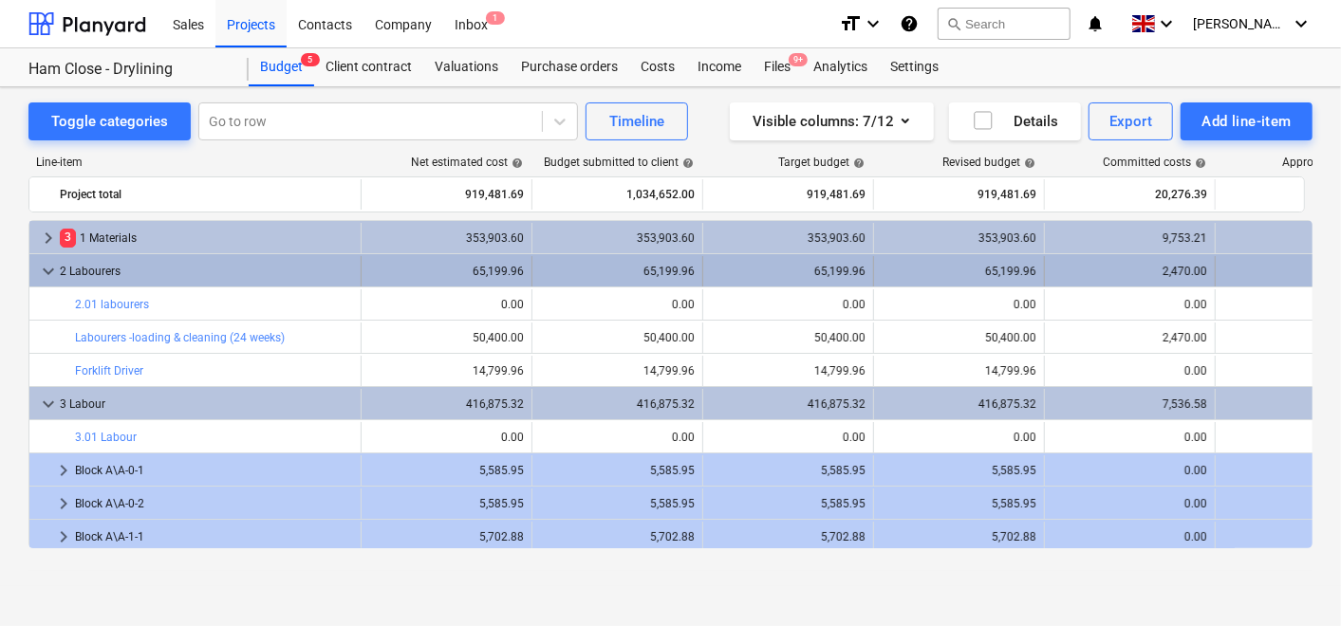
click at [48, 267] on span "keyboard_arrow_down" at bounding box center [48, 271] width 23 height 23
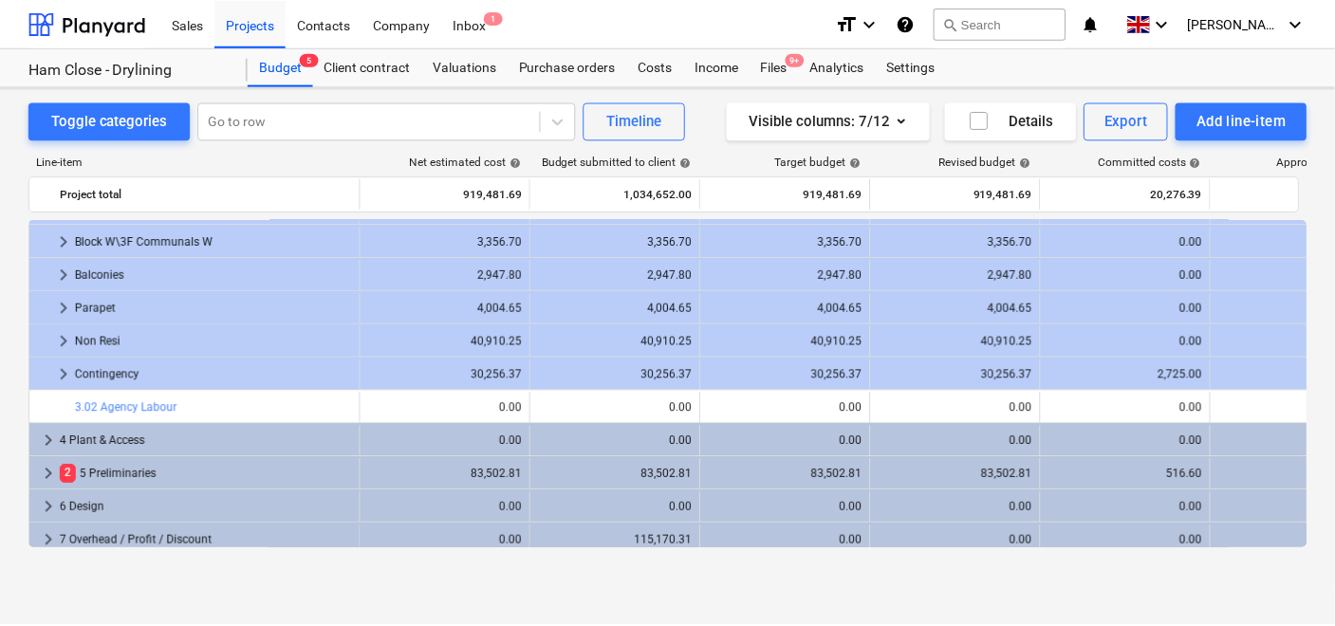
scroll to position [2960, 0]
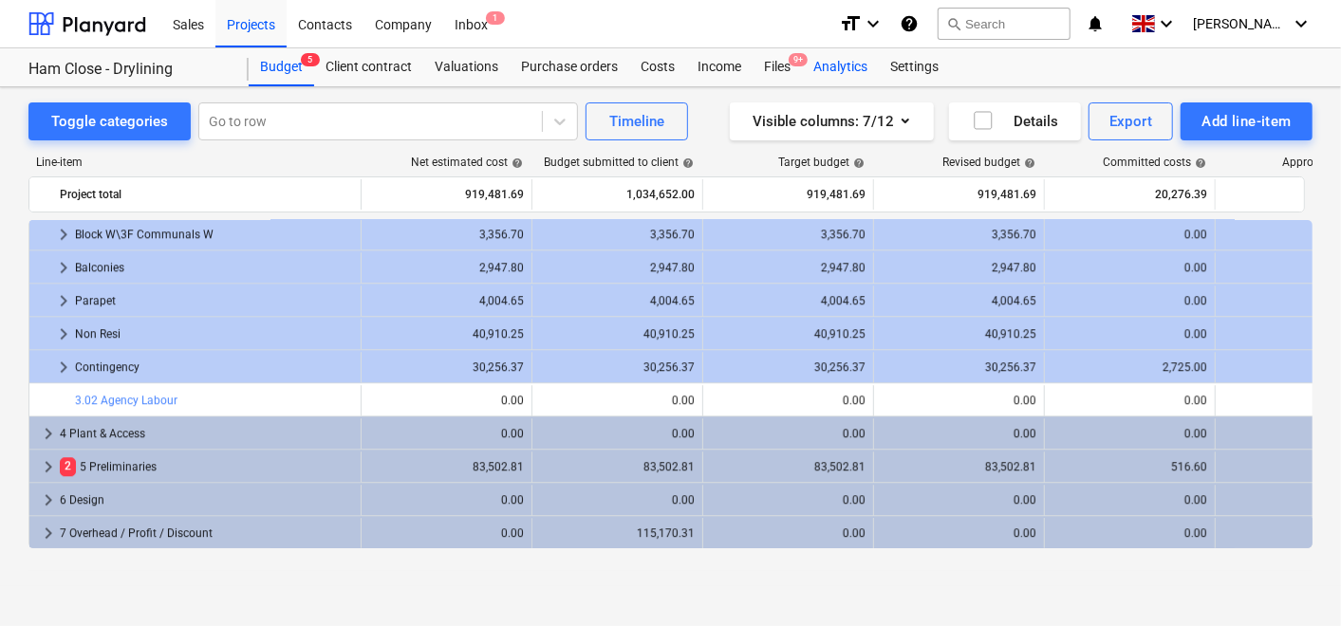
click at [835, 63] on div "Analytics" at bounding box center [840, 67] width 77 height 38
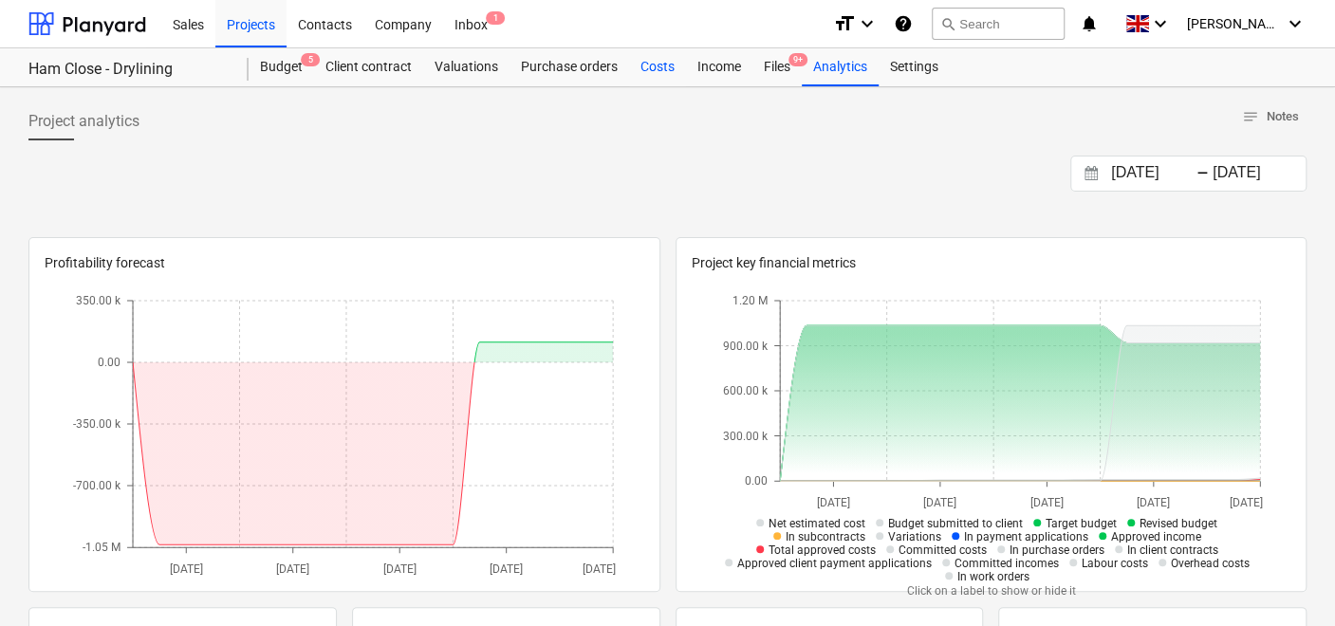
click at [647, 73] on div "Costs" at bounding box center [657, 67] width 57 height 38
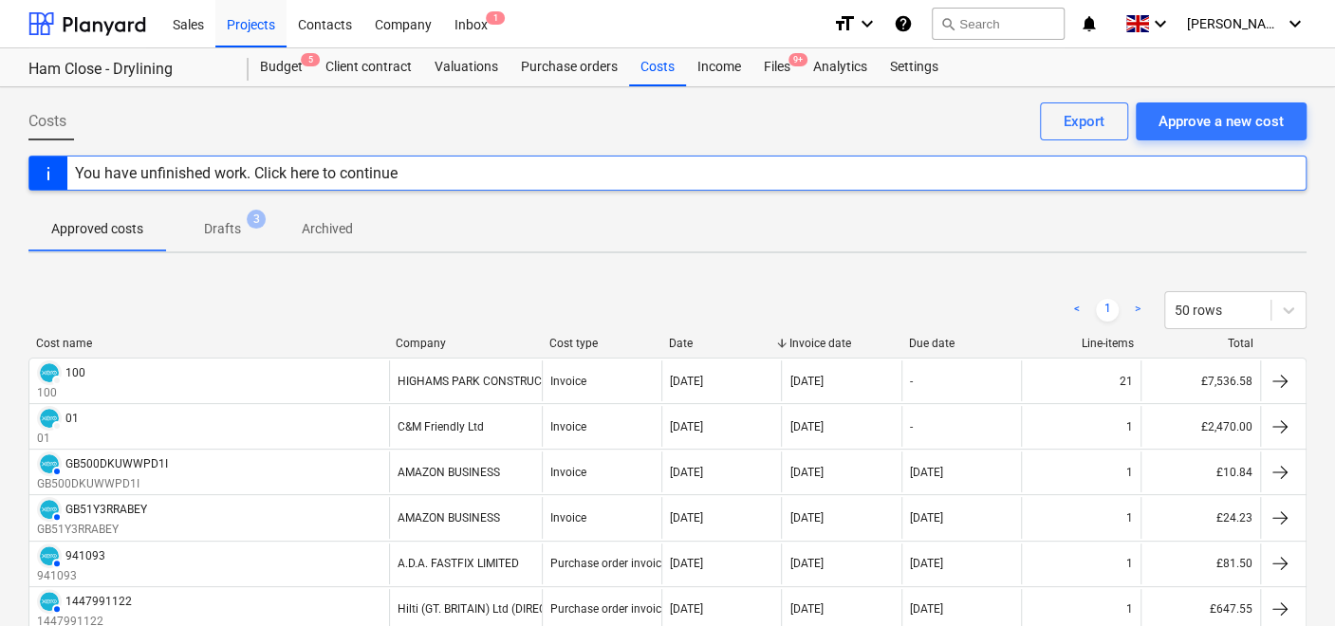
click at [206, 221] on p "Drafts" at bounding box center [222, 229] width 37 height 20
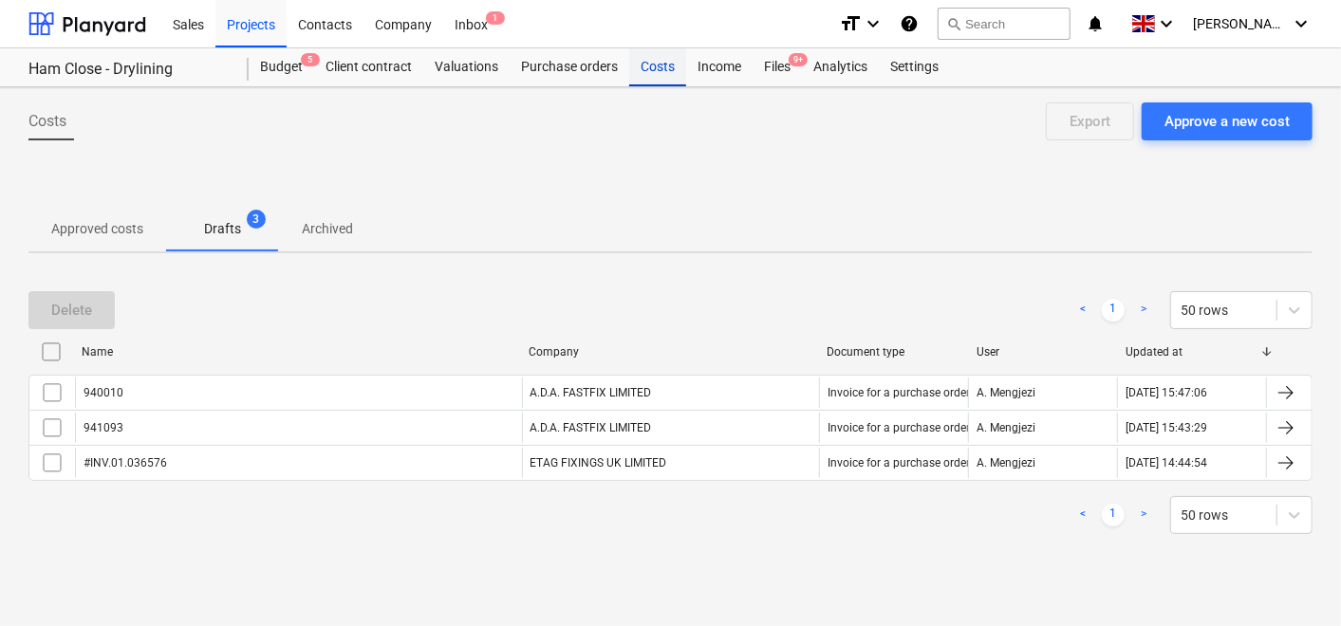
click at [650, 65] on div "Costs" at bounding box center [657, 67] width 57 height 38
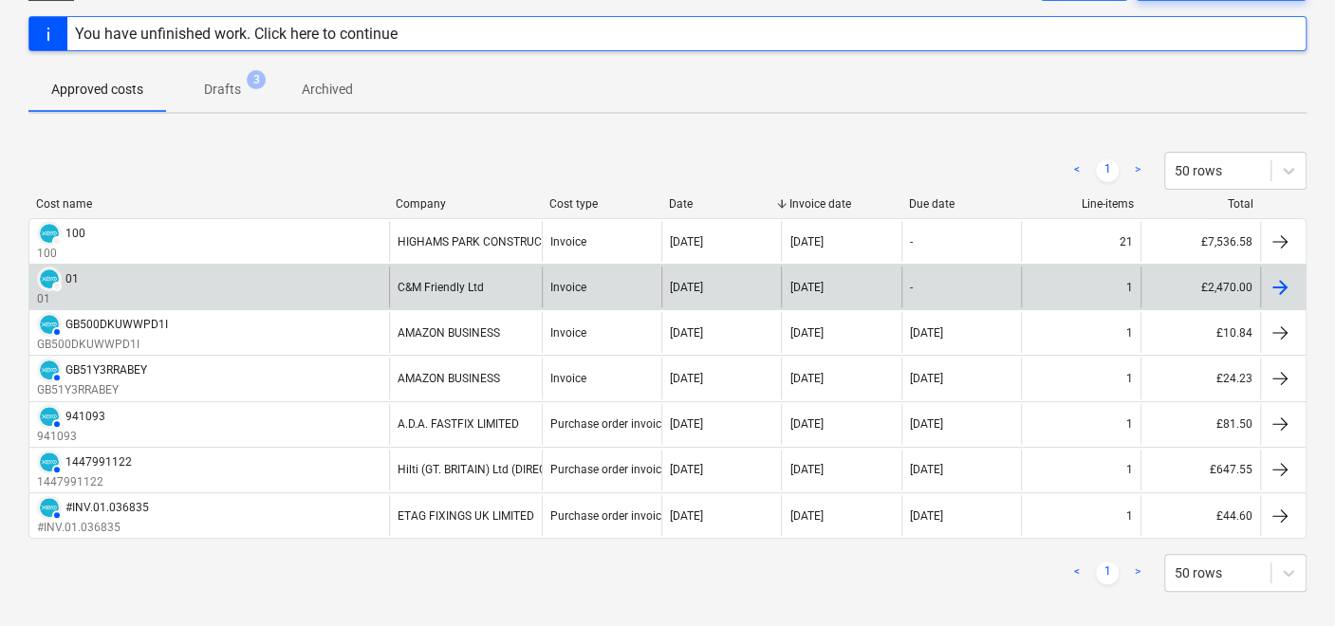
scroll to position [155, 0]
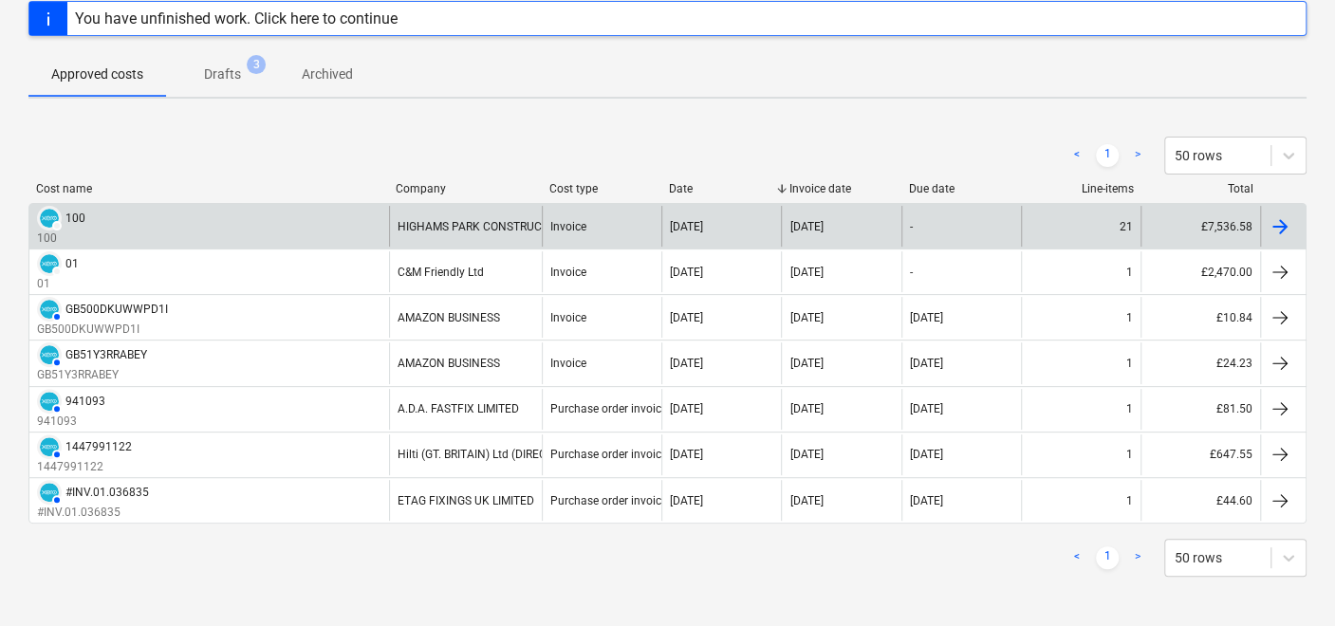
click at [127, 215] on div "DRAFT 100 100" at bounding box center [209, 226] width 360 height 41
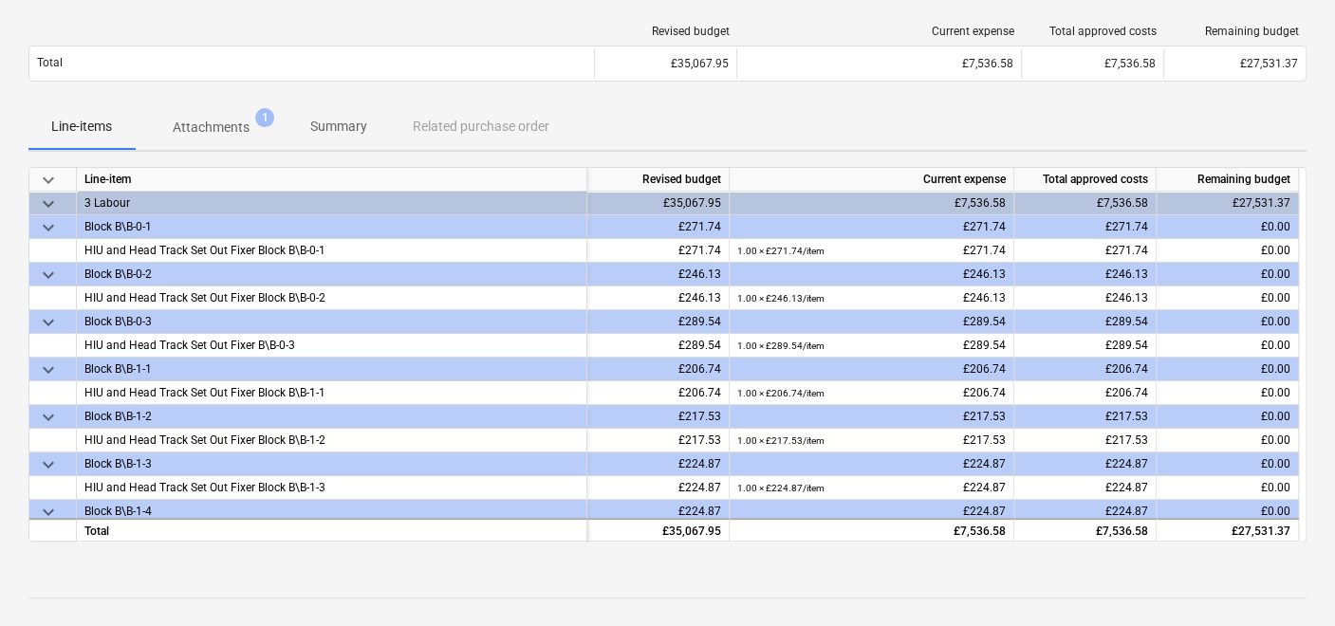
click at [128, 220] on div "Block B\B-0-1" at bounding box center [331, 226] width 495 height 23
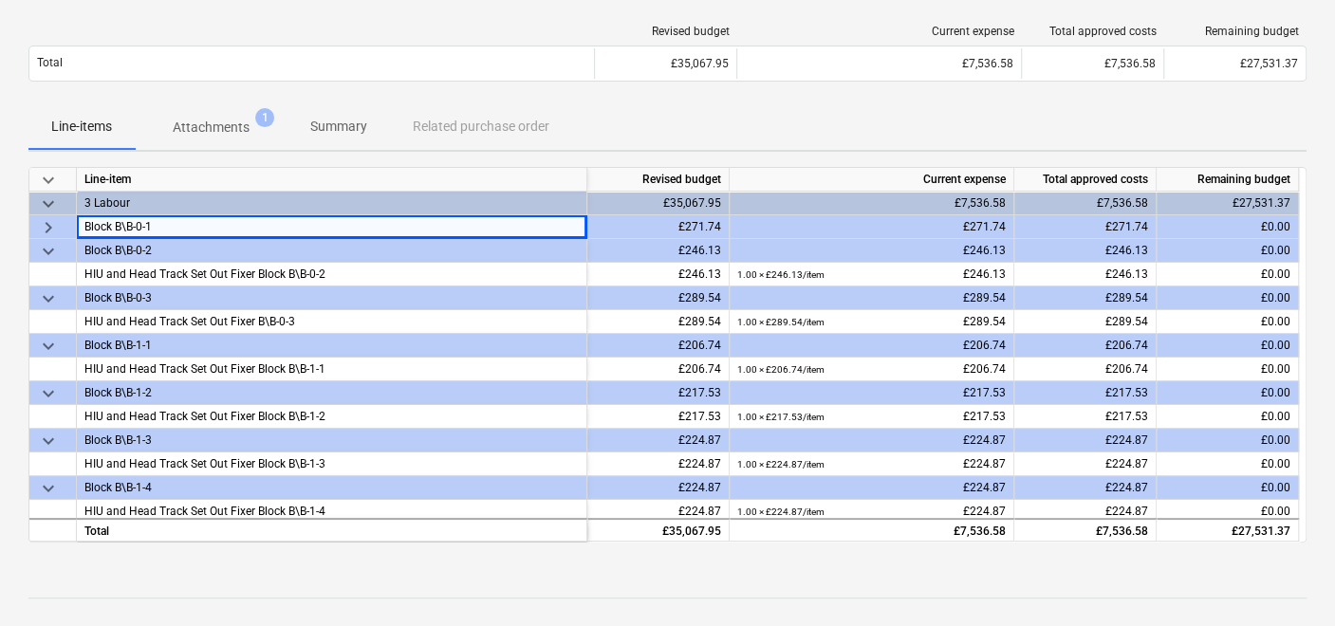
click at [33, 220] on div "keyboard_arrow_right" at bounding box center [52, 227] width 47 height 24
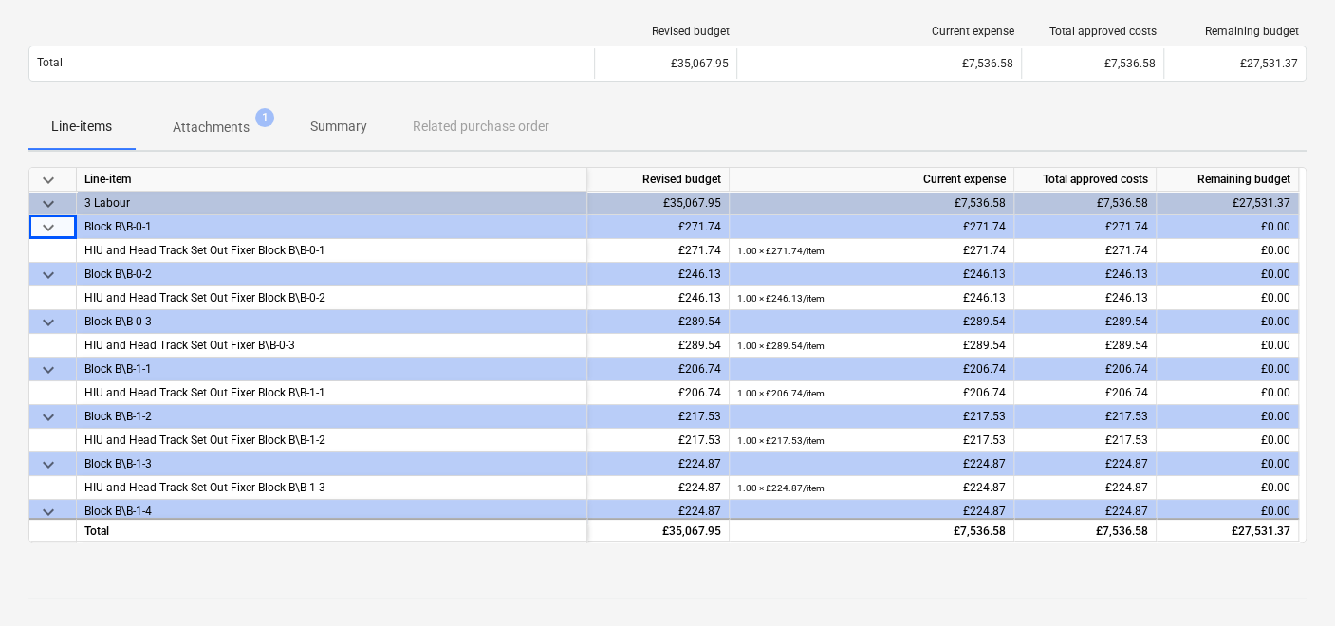
click at [230, 135] on p "Attachments" at bounding box center [211, 128] width 77 height 20
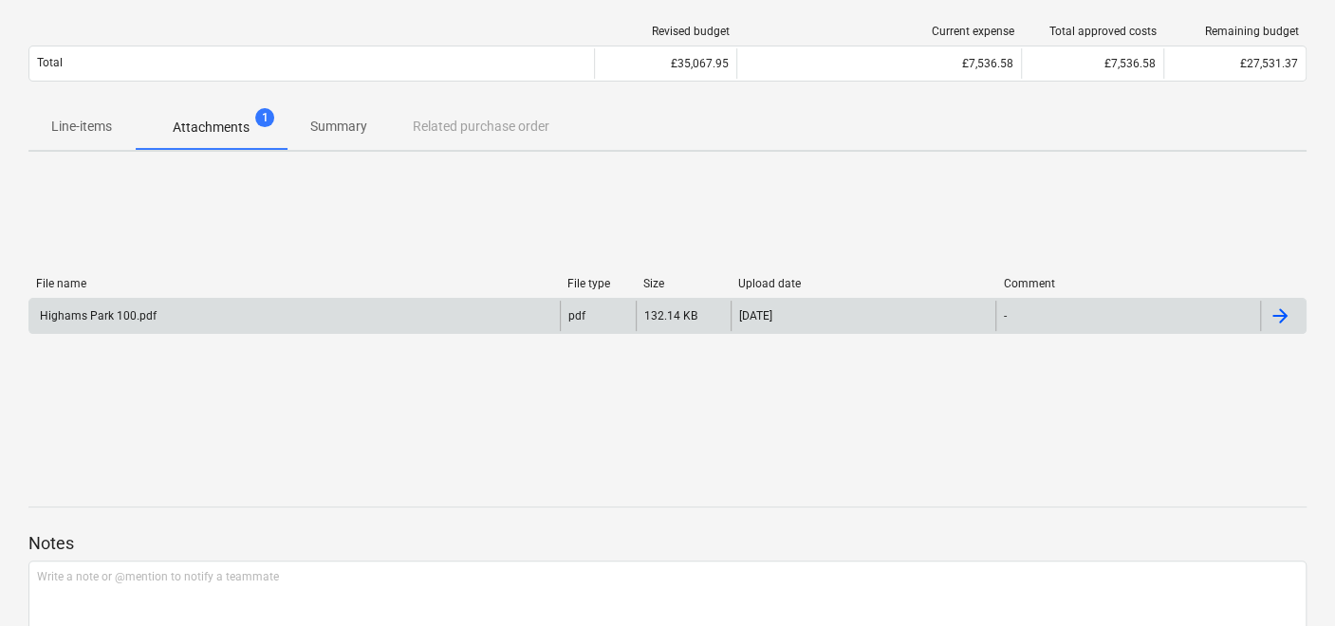
click at [166, 316] on div "Highams Park 100.pdf" at bounding box center [294, 316] width 531 height 30
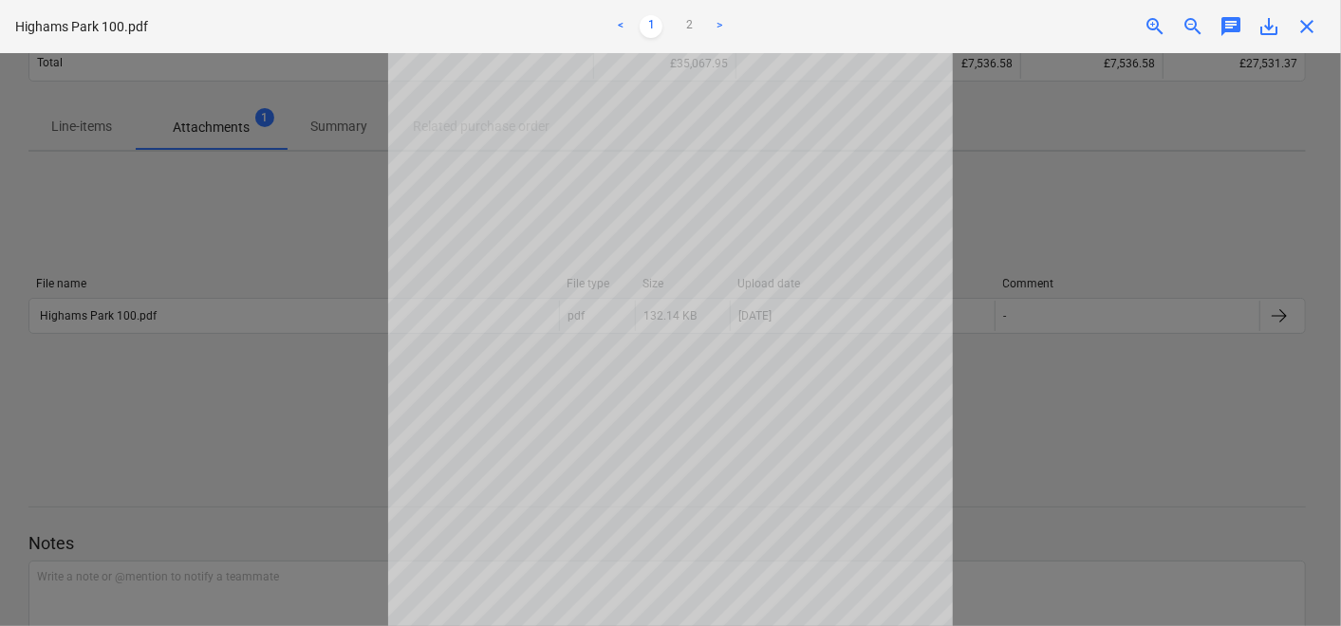
click at [299, 193] on div at bounding box center [670, 339] width 1341 height 573
click at [725, 27] on link ">" at bounding box center [719, 26] width 23 height 23
click at [1142, 289] on div at bounding box center [670, 339] width 1341 height 573
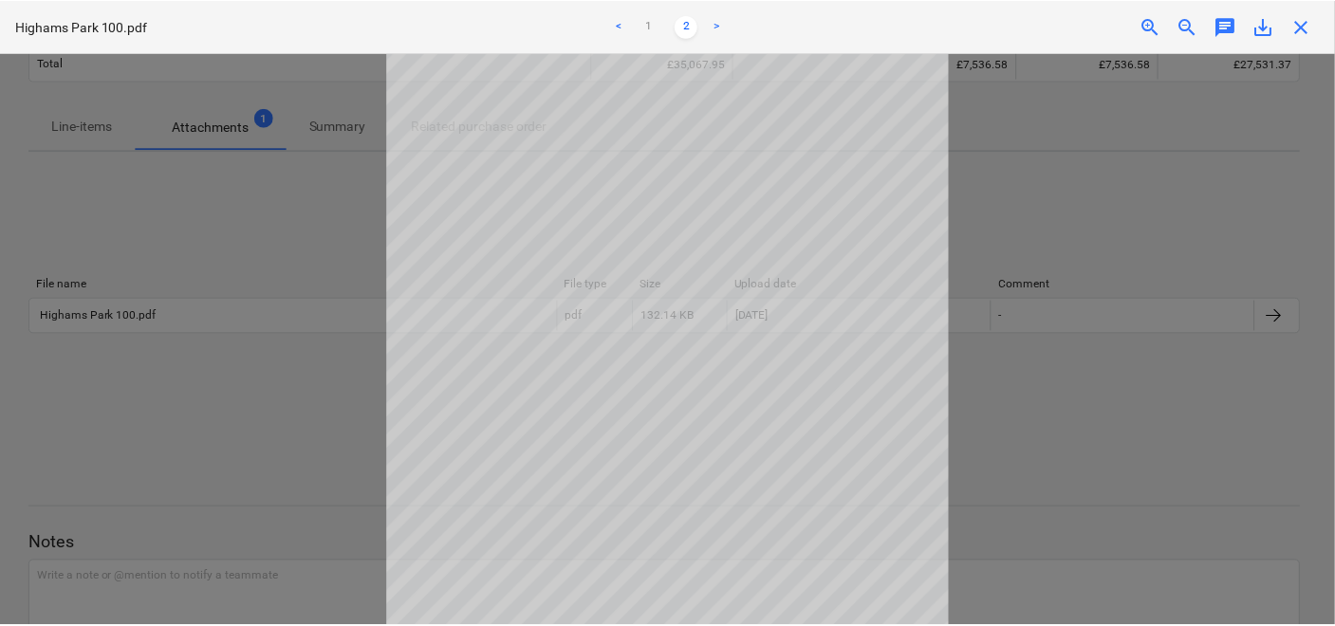
scroll to position [0, 0]
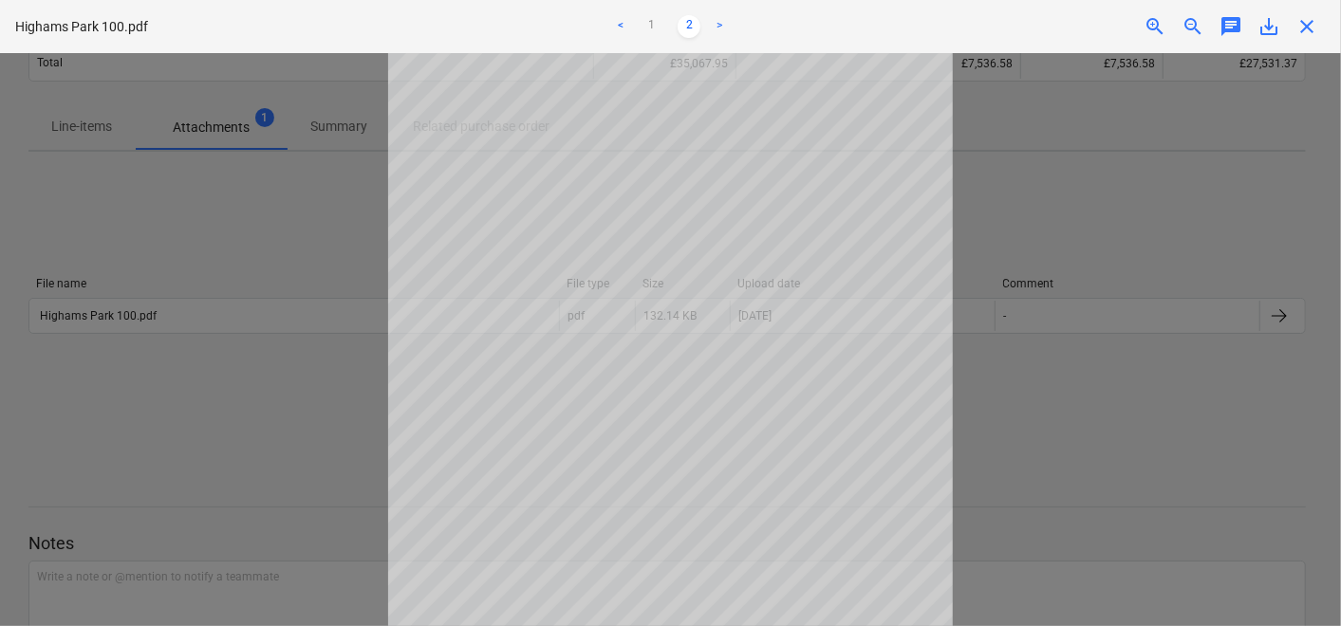
click at [1312, 20] on span "close" at bounding box center [1307, 26] width 23 height 23
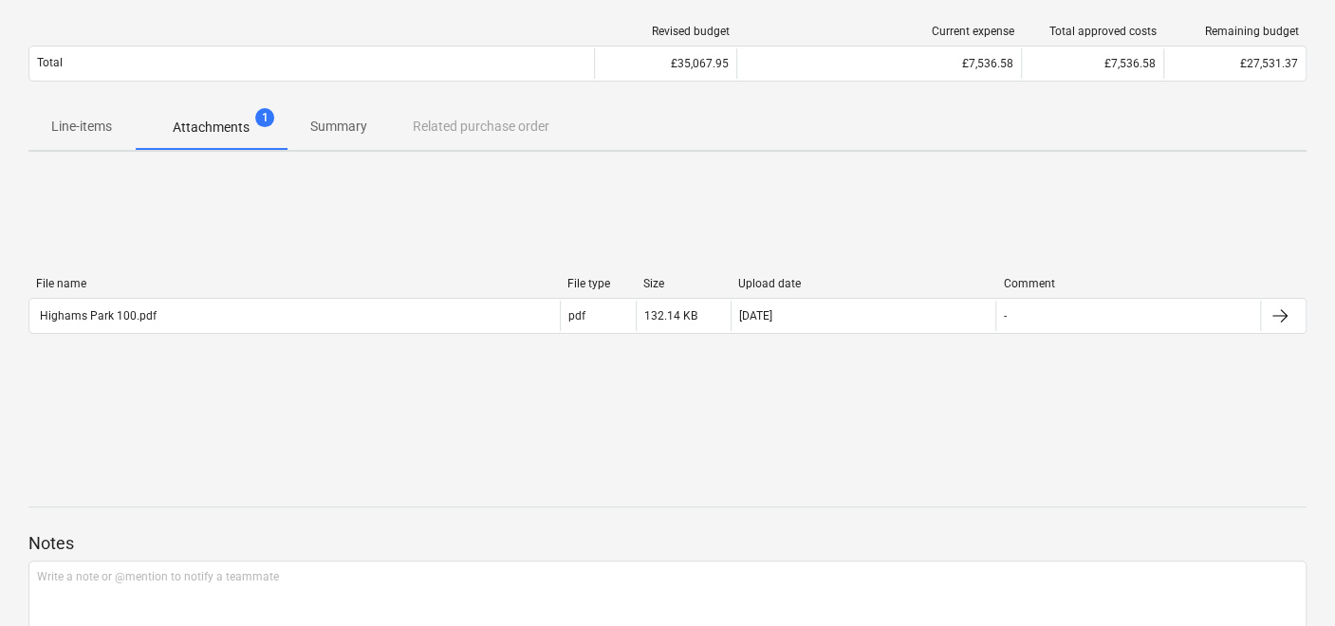
click at [325, 121] on p "Summary" at bounding box center [338, 127] width 57 height 20
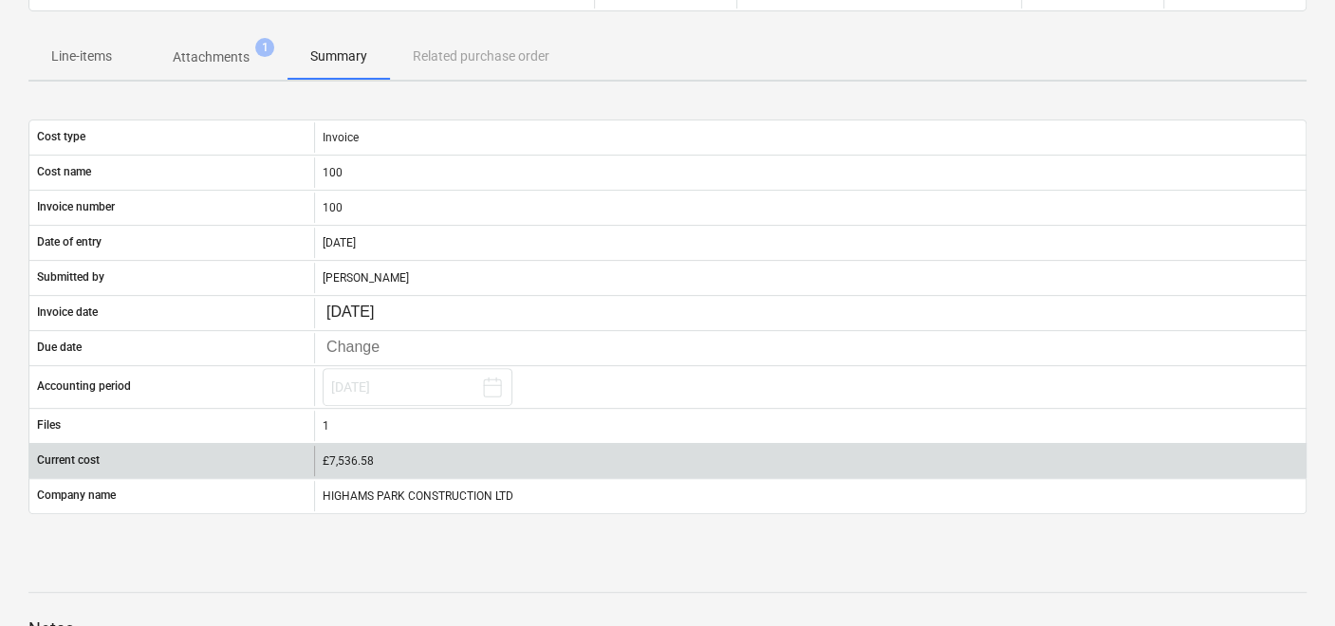
scroll to position [215, 0]
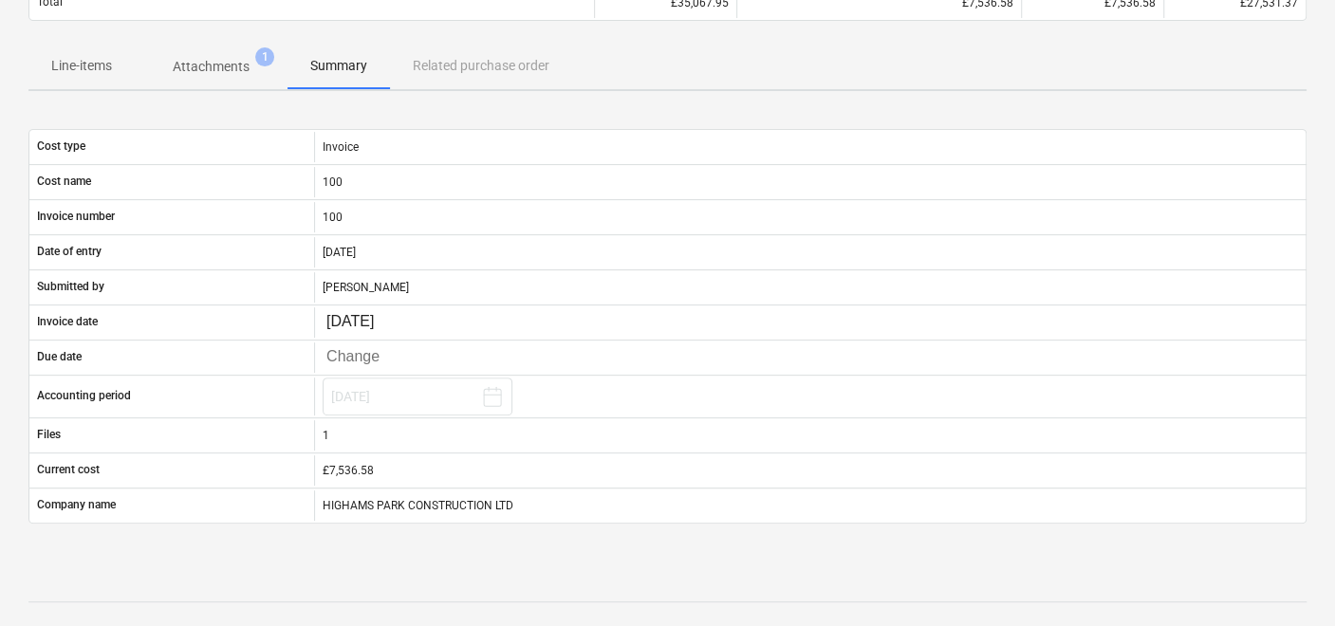
click at [105, 65] on p "Line-items" at bounding box center [81, 66] width 61 height 20
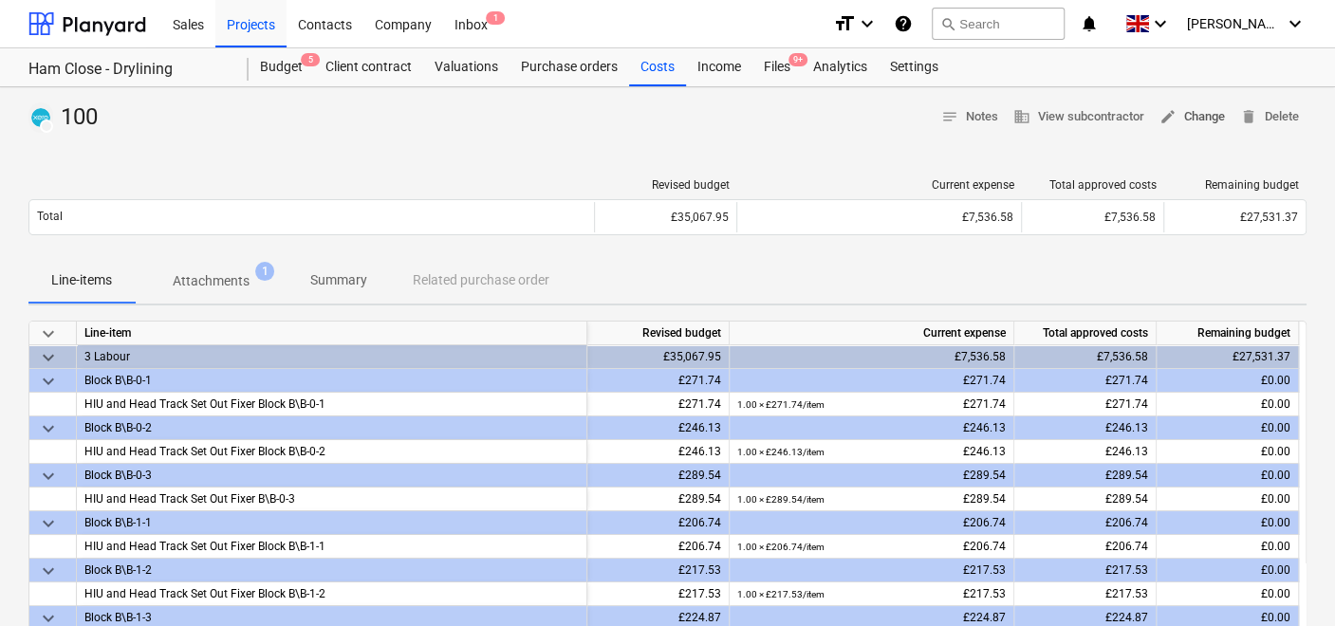
click at [1182, 109] on span "edit Change" at bounding box center [1192, 117] width 65 height 22
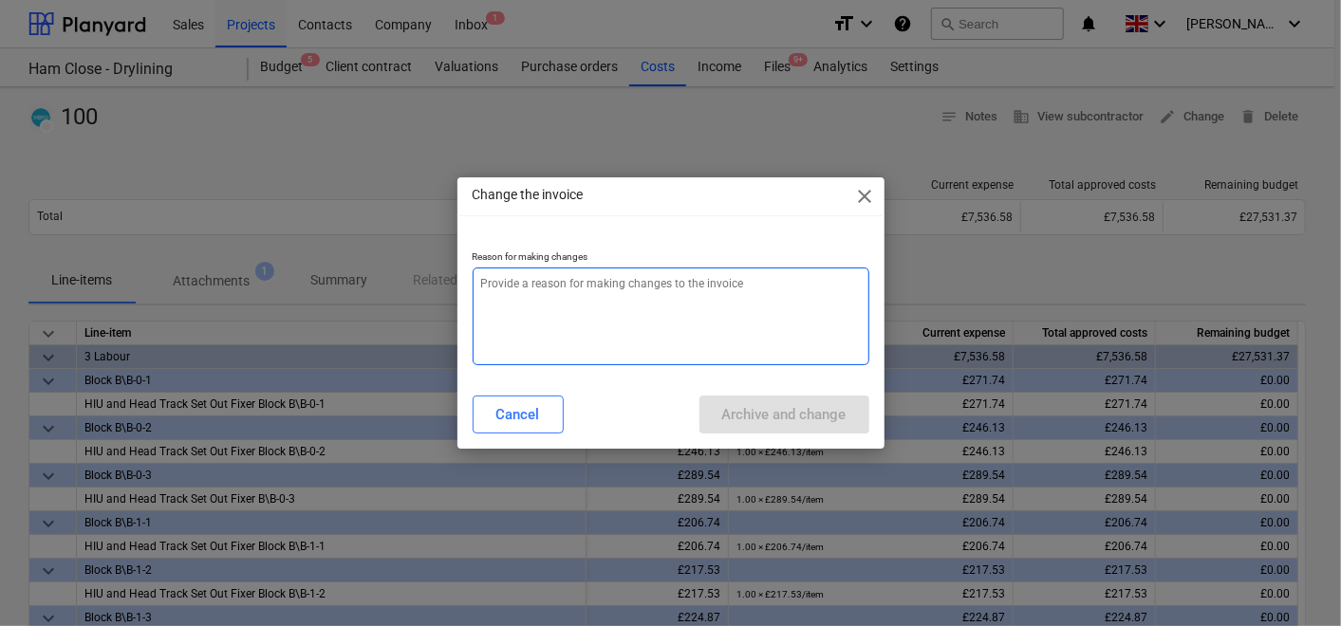
click at [607, 292] on textarea at bounding box center [671, 317] width 397 height 98
type textarea "x"
type textarea "r"
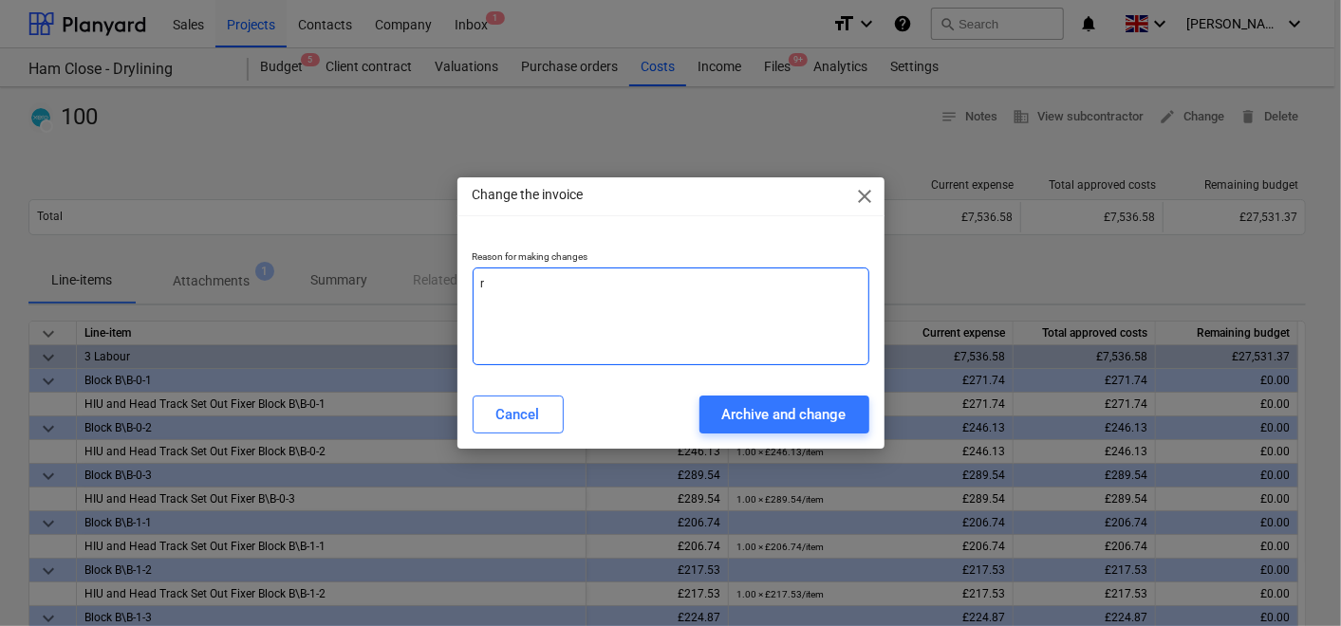
type textarea "x"
type textarea "re"
type textarea "x"
type textarea "ret"
type textarea "x"
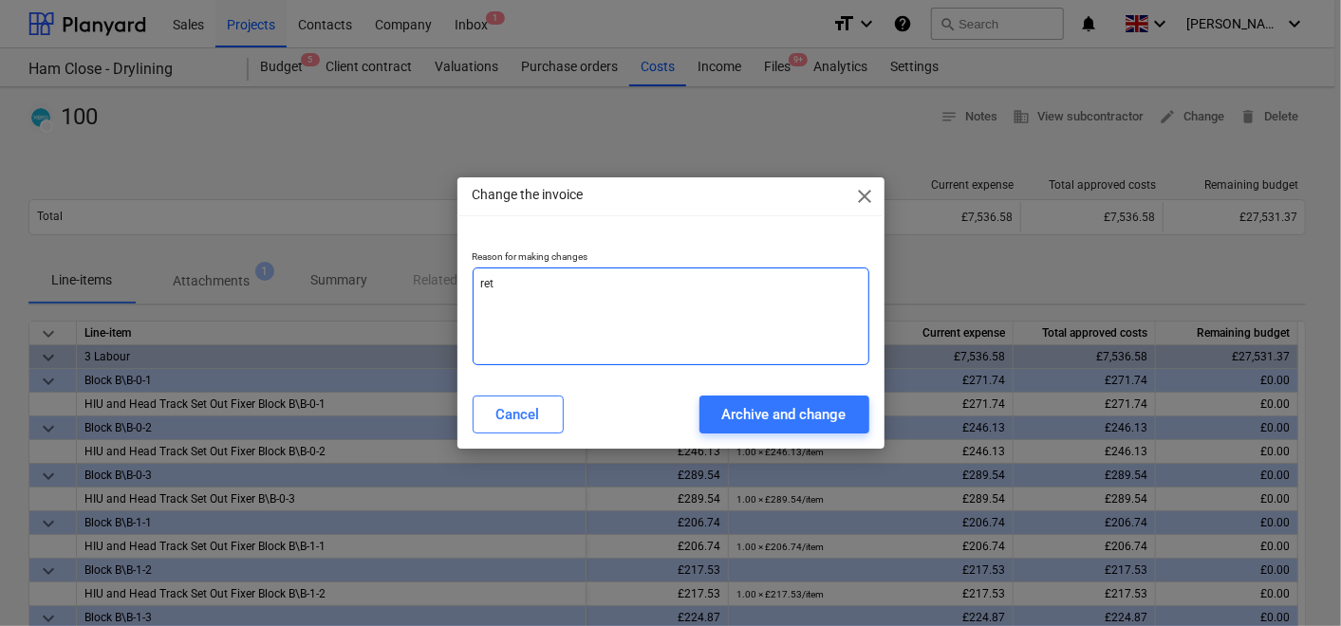
type textarea "rete"
type textarea "x"
type textarea "reten"
type textarea "x"
type textarea "retent"
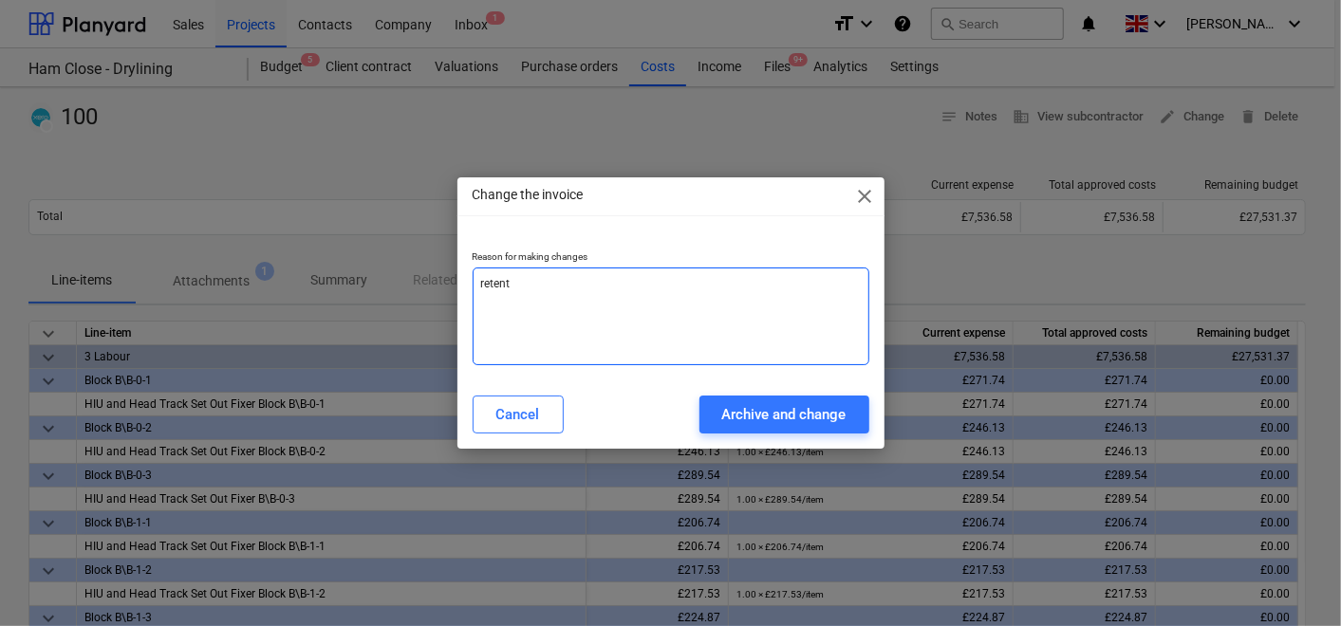
type textarea "x"
type textarea "retenti"
type textarea "x"
type textarea "retentio"
type textarea "x"
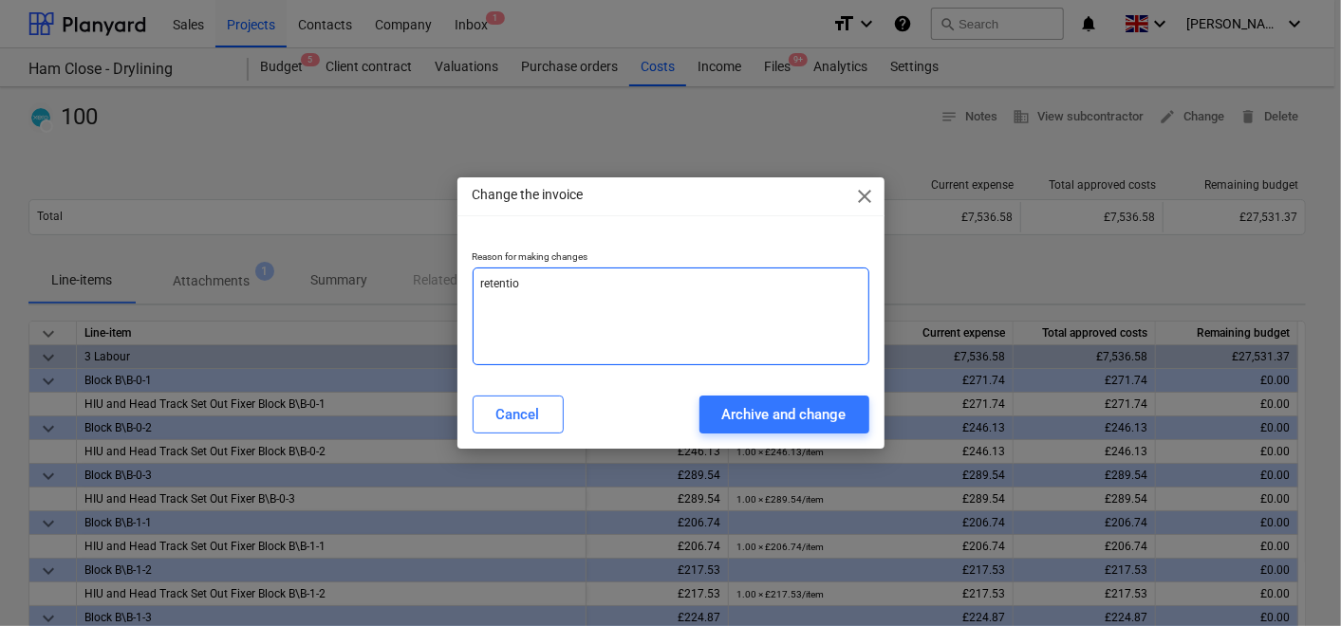
type textarea "retention"
type textarea "x"
type textarea "retention"
type textarea "x"
type textarea "retention n"
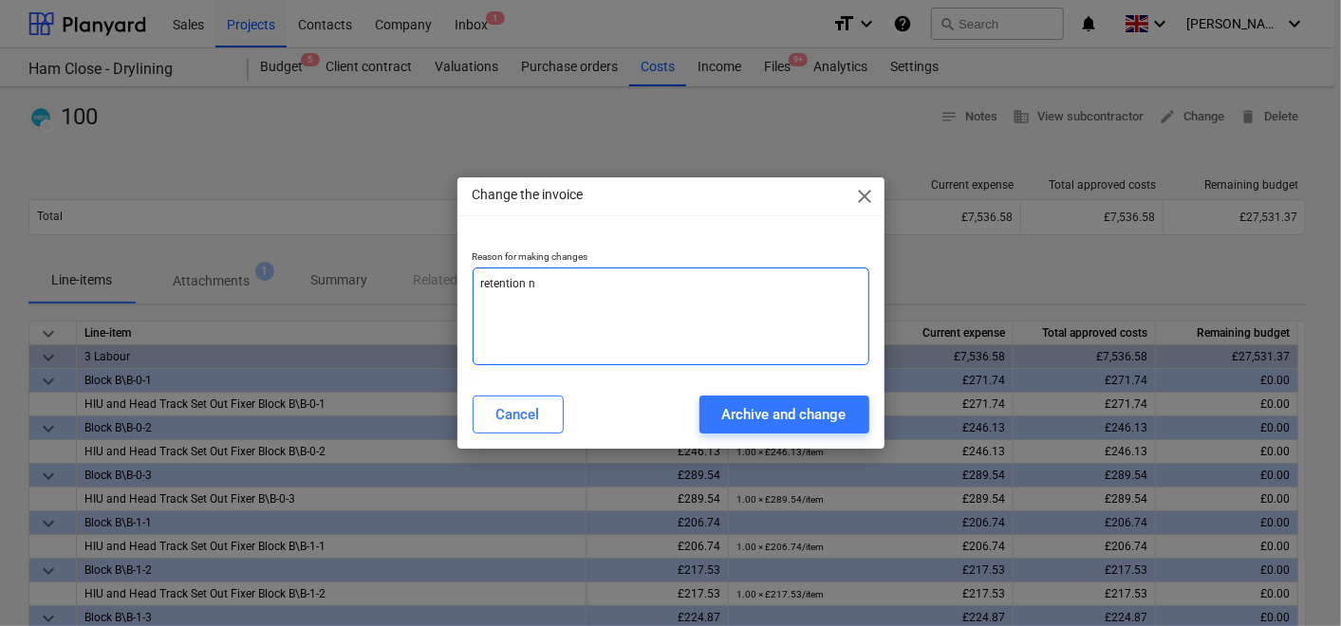
type textarea "x"
type textarea "retention ne"
type textarea "x"
type textarea "retention nee"
type textarea "x"
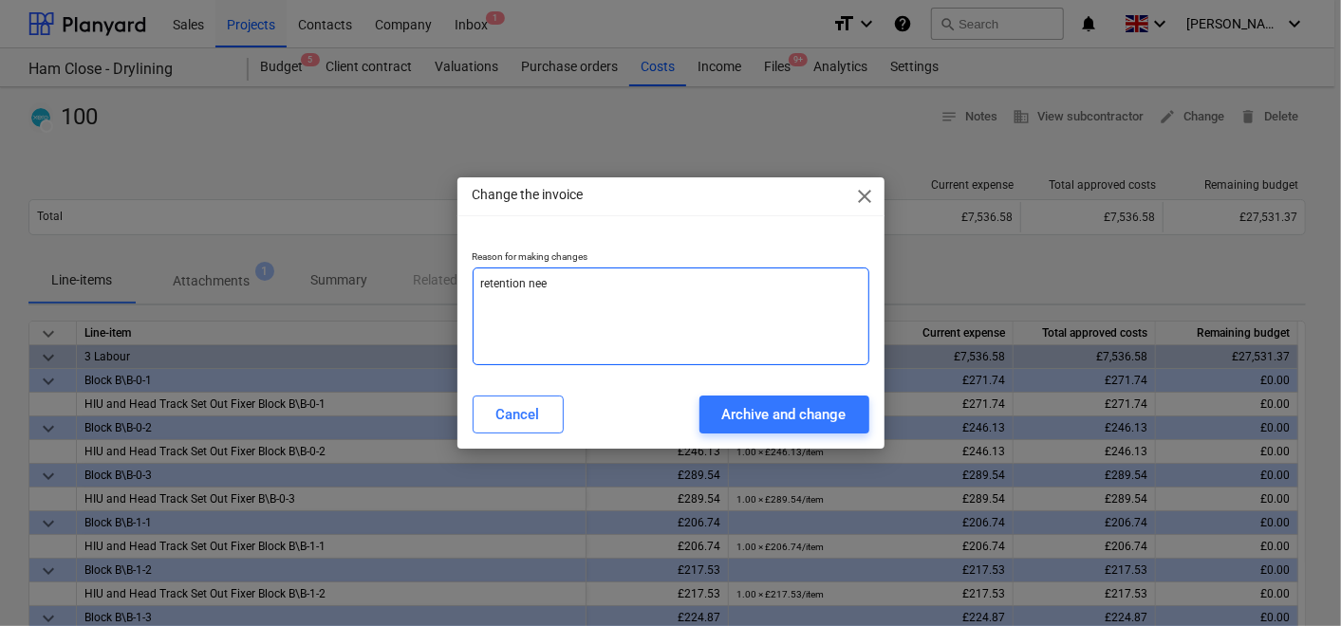
type textarea "retention need"
type textarea "x"
type textarea "retention needs"
type textarea "x"
type textarea "retention needs"
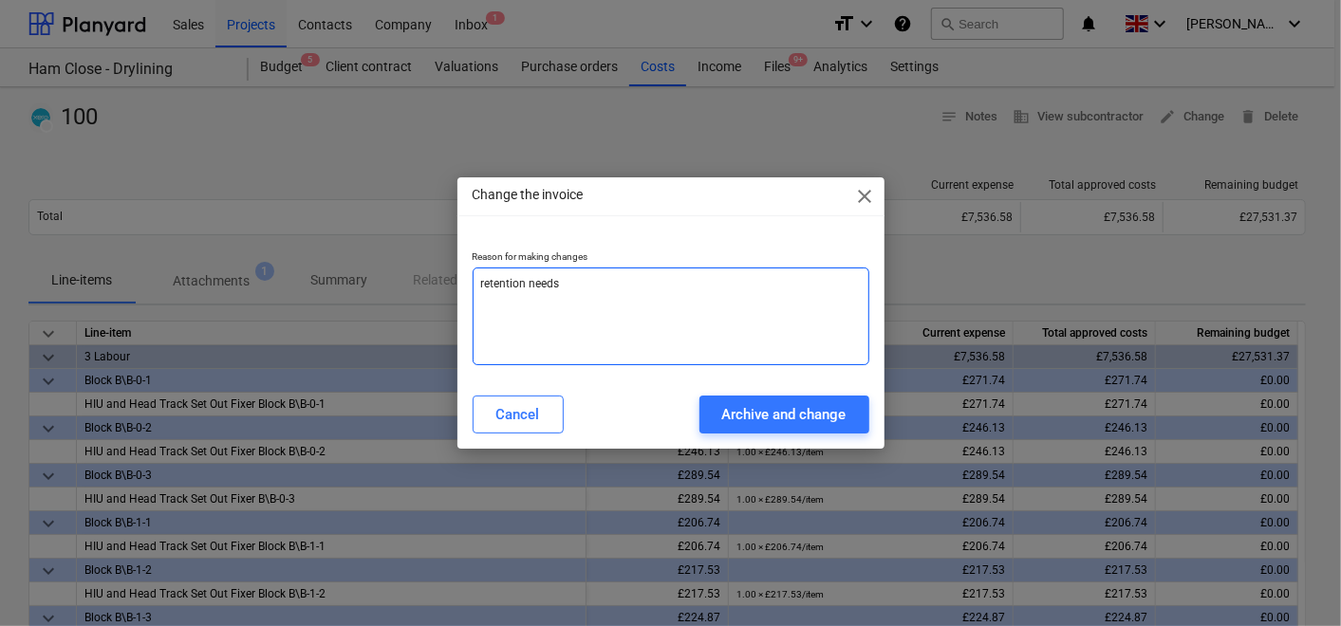
type textarea "x"
type textarea "retention needs t"
type textarea "x"
type textarea "retention needs to"
type textarea "x"
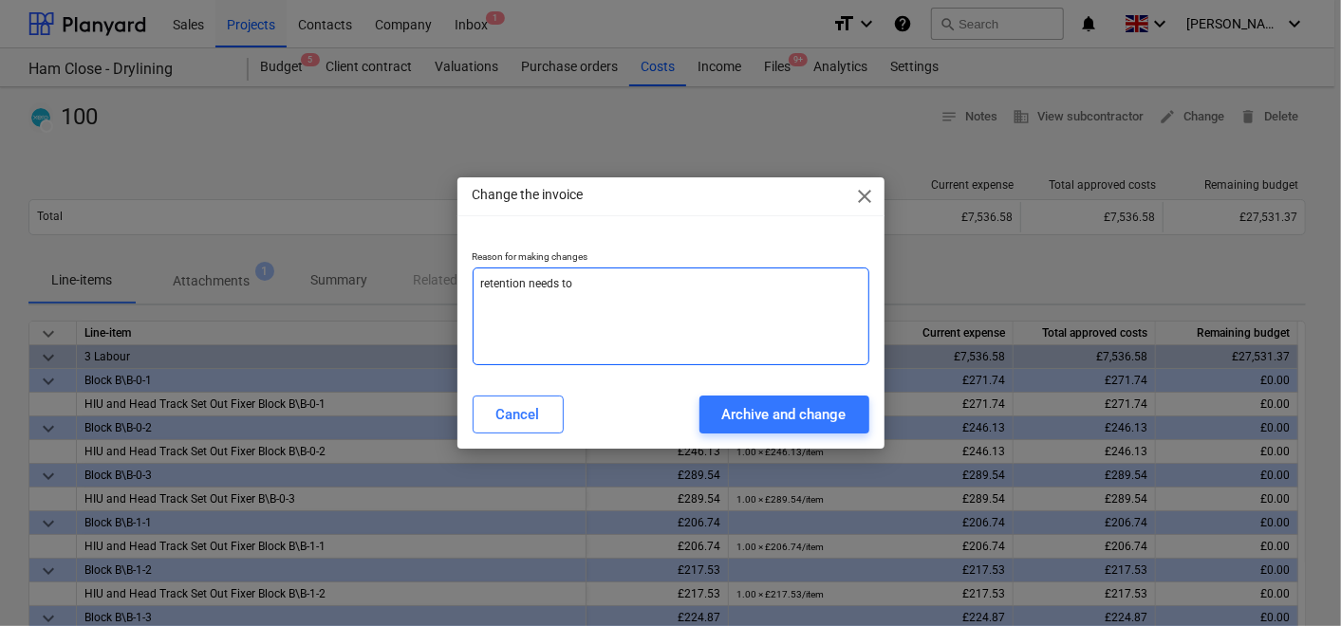
type textarea "retention needs to"
type textarea "x"
type textarea "retention needs to b"
type textarea "x"
type textarea "retention needs to be"
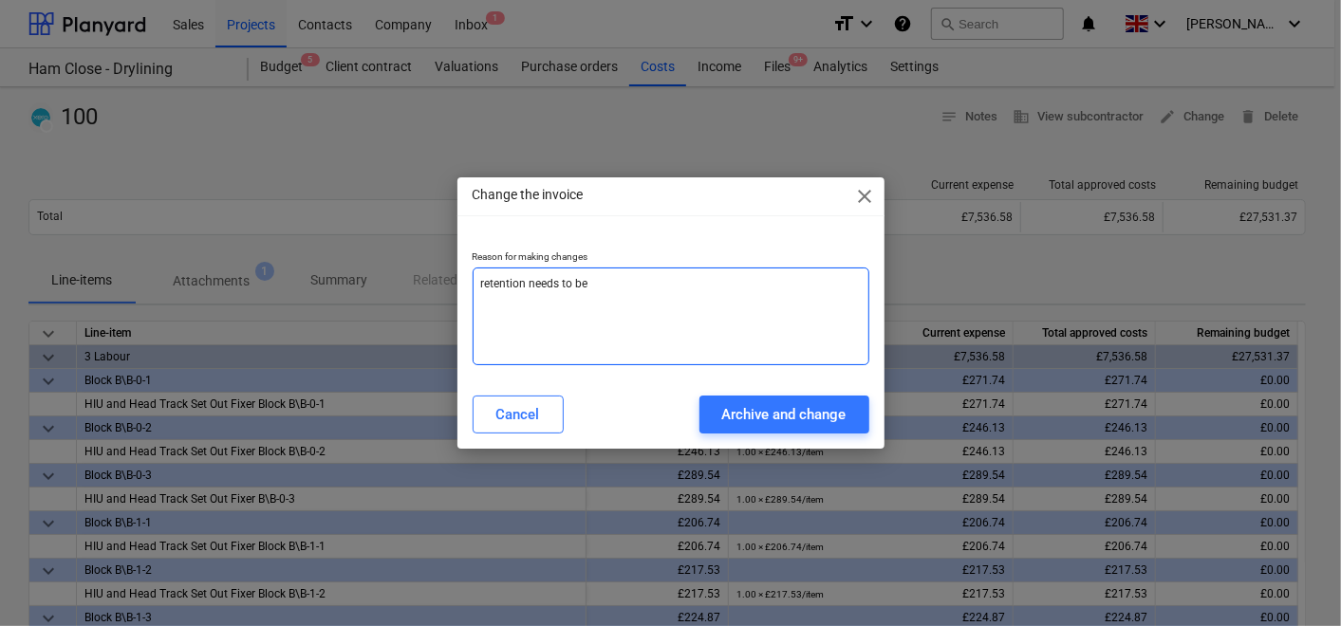
type textarea "x"
type textarea "retention needs to be"
type textarea "x"
type textarea "retention needs to be a"
type textarea "x"
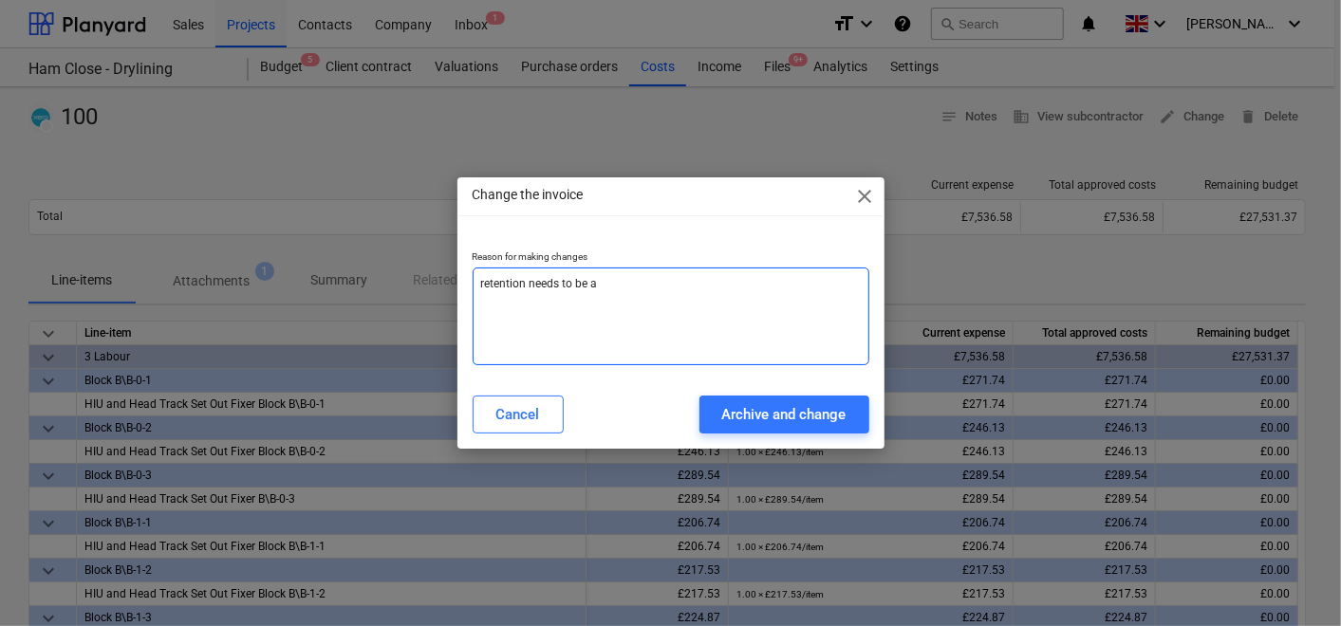
type textarea "retention needs to be ad"
type textarea "x"
type textarea "retention needs to be add"
type textarea "x"
type textarea "retention needs to be adde"
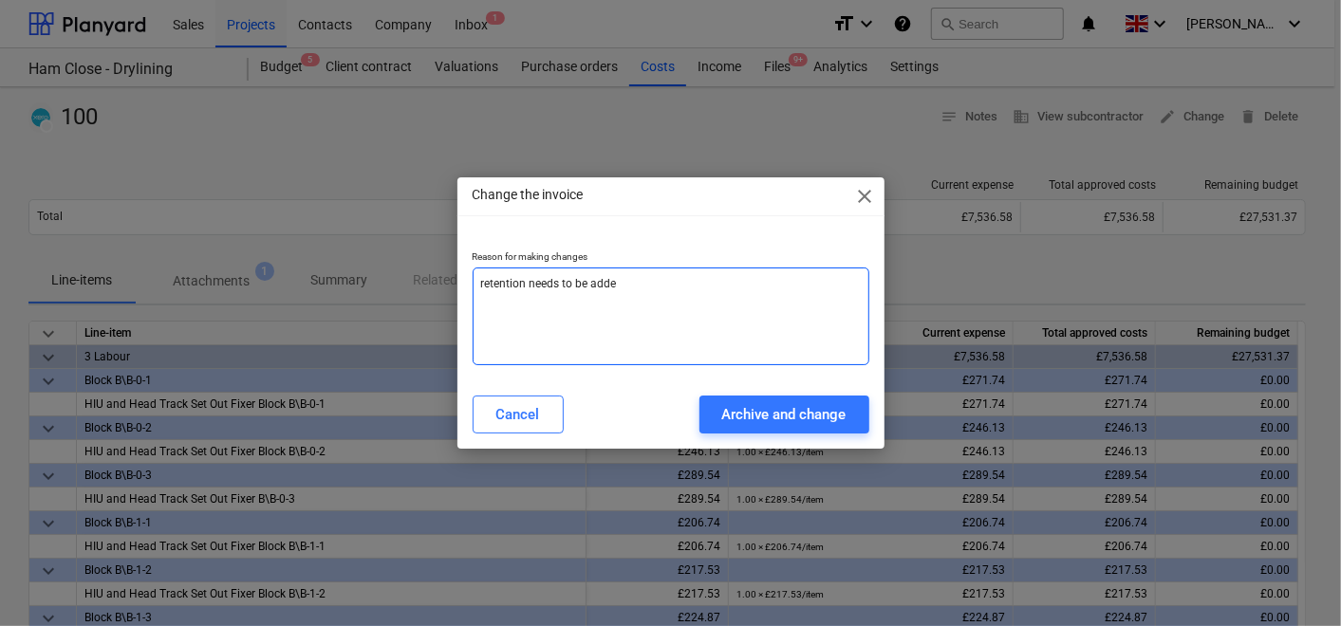
type textarea "x"
type textarea "retention needs to be added"
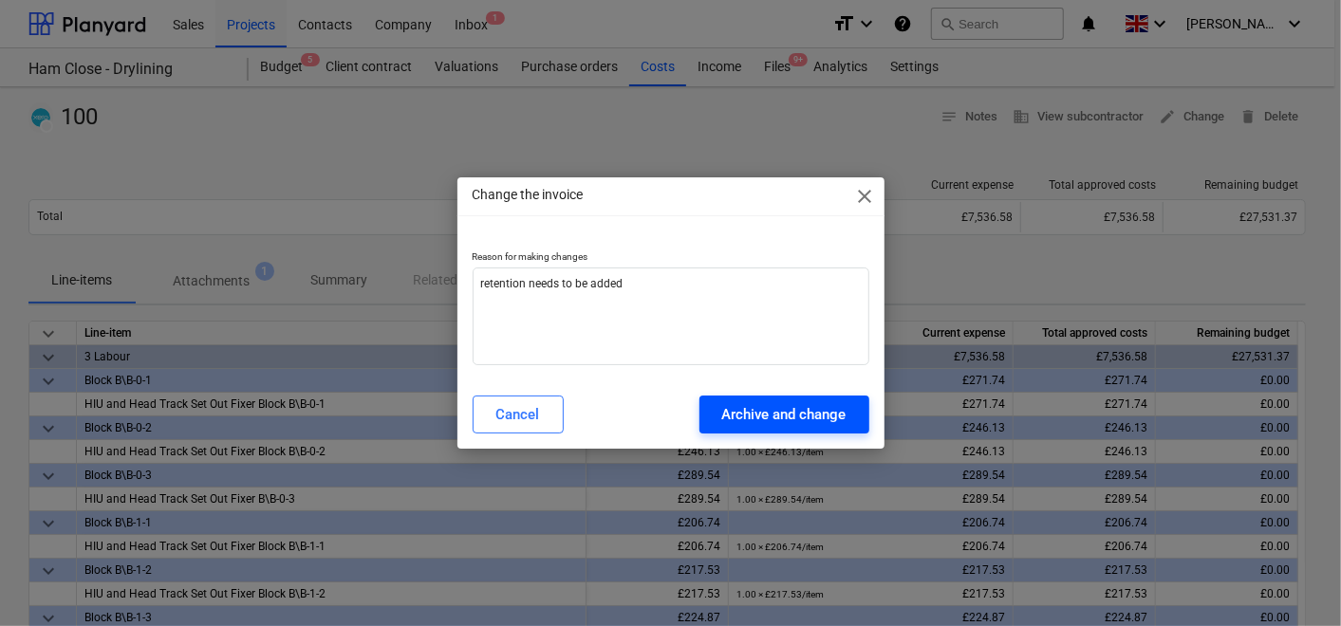
click at [767, 408] on div "Archive and change" at bounding box center [784, 414] width 124 height 25
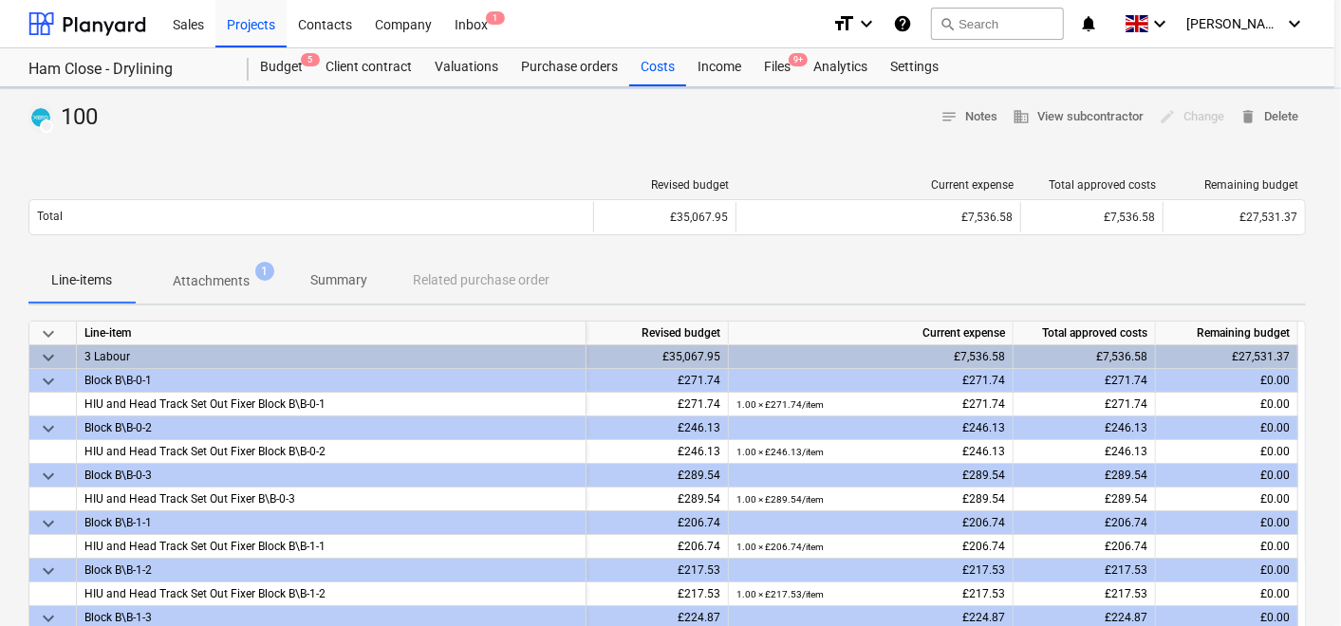
type textarea "x"
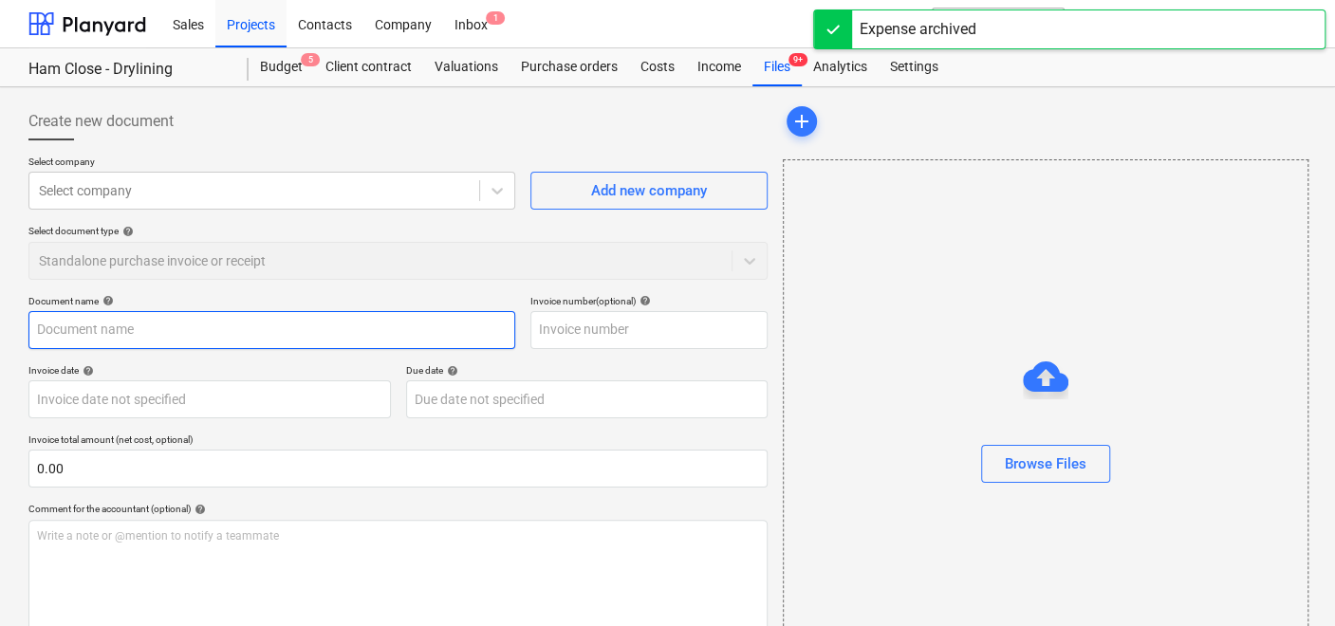
type input "100"
type input "[DATE]"
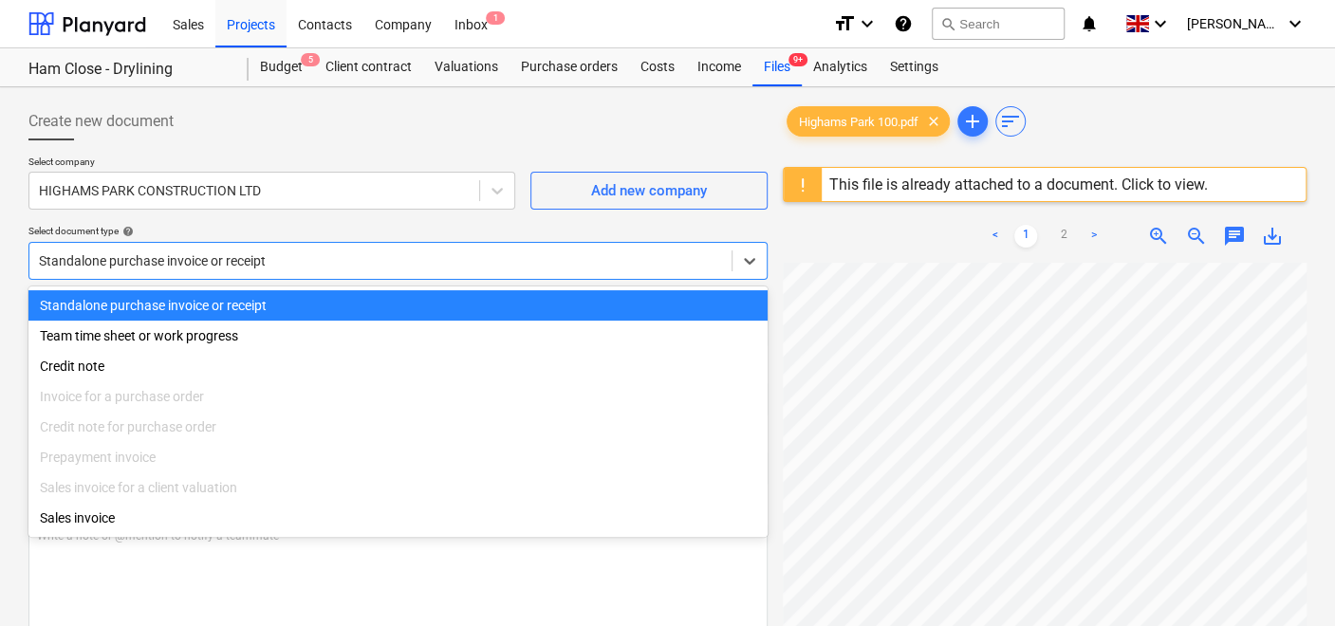
click at [333, 257] on div at bounding box center [380, 261] width 683 height 19
click at [377, 225] on div "Select document type help" at bounding box center [397, 231] width 739 height 12
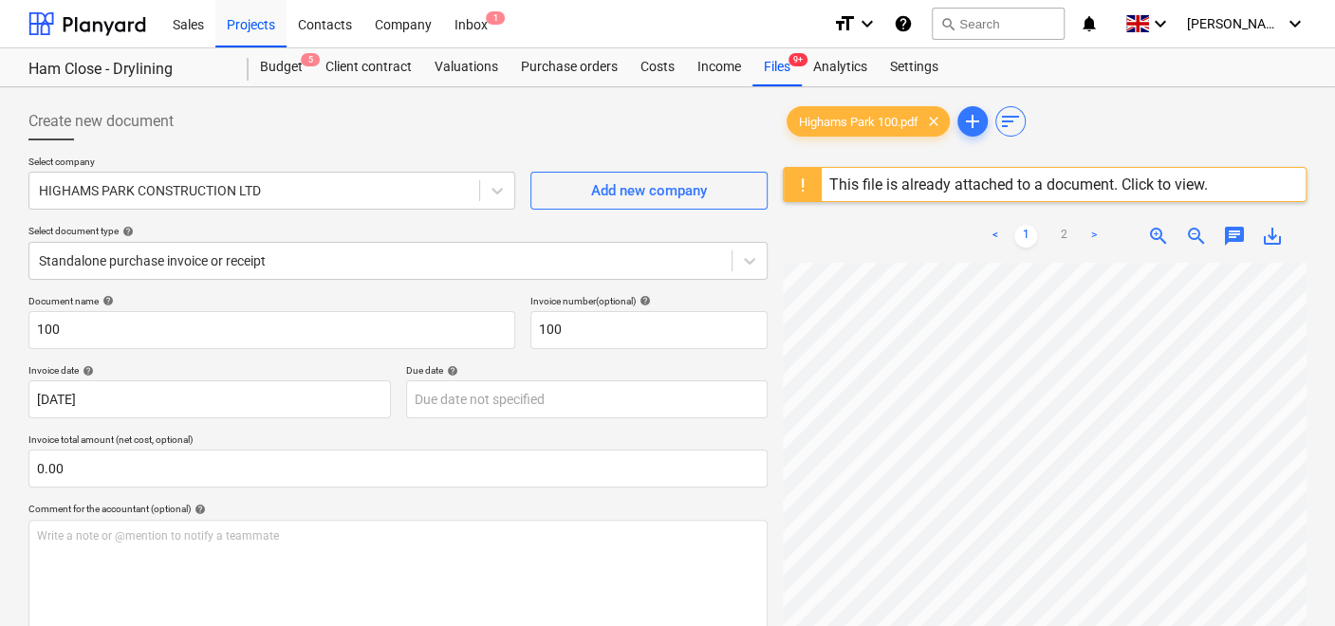
scroll to position [105, 0]
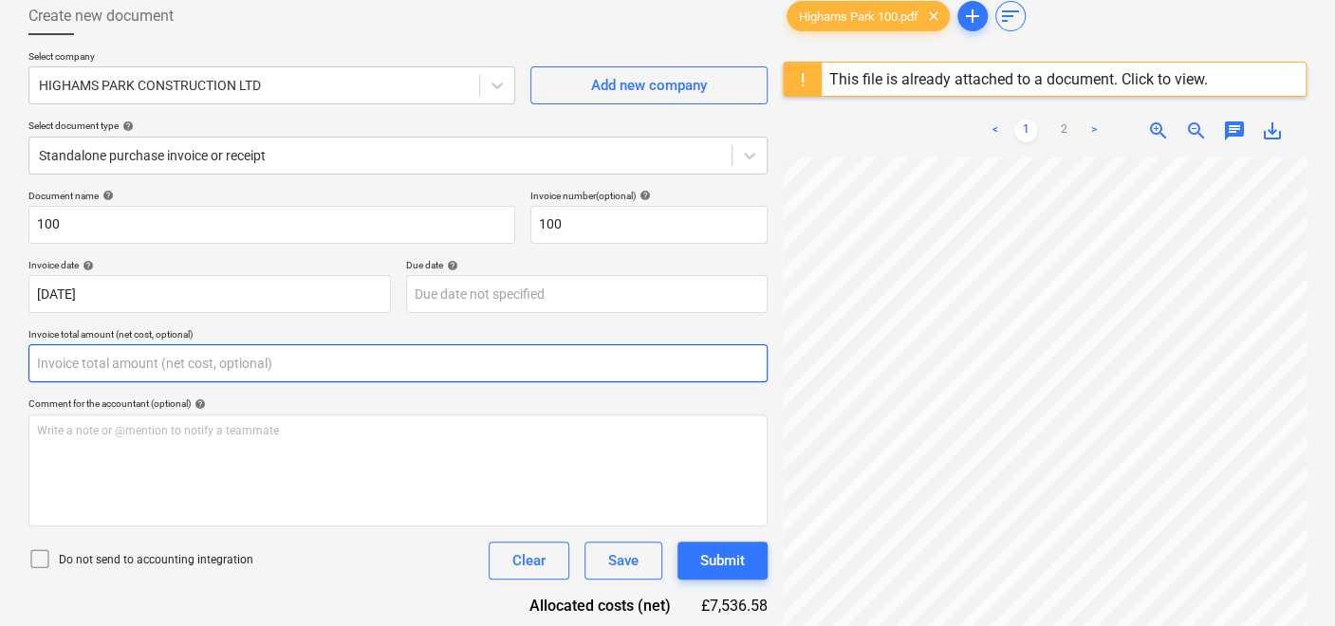
click at [355, 357] on input "text" at bounding box center [397, 364] width 739 height 38
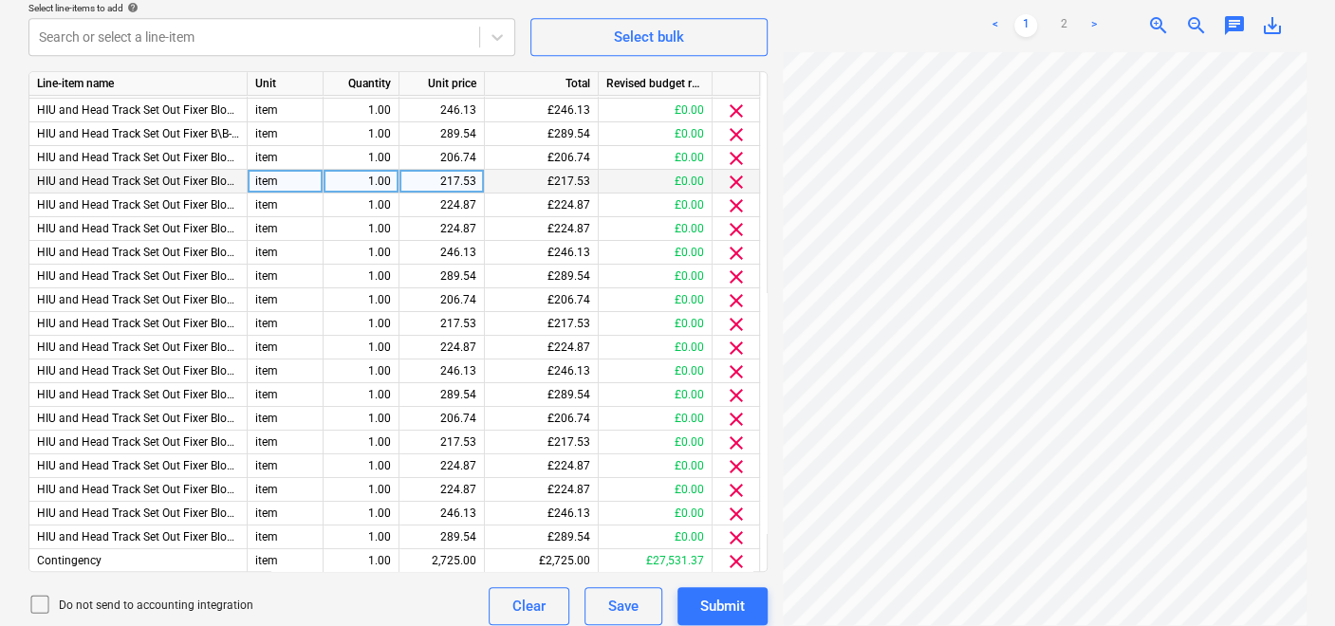
scroll to position [748, 0]
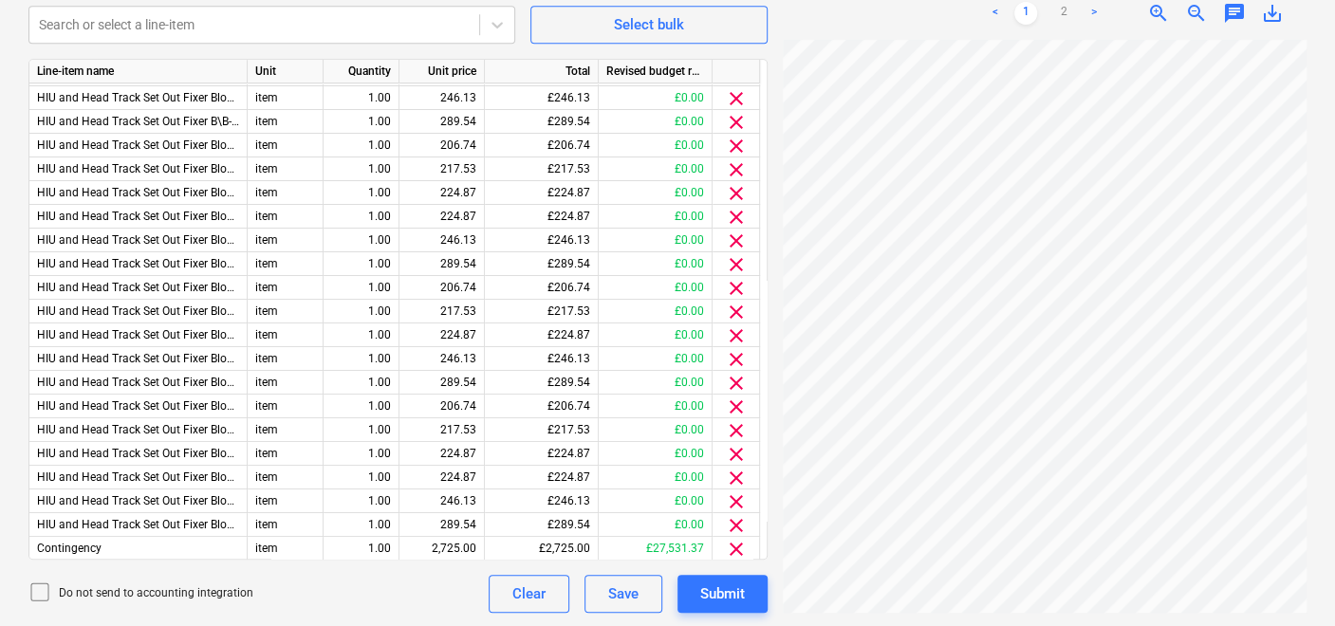
type input "0.00"
click at [37, 588] on icon at bounding box center [39, 592] width 23 height 23
click at [44, 590] on icon at bounding box center [39, 592] width 23 height 23
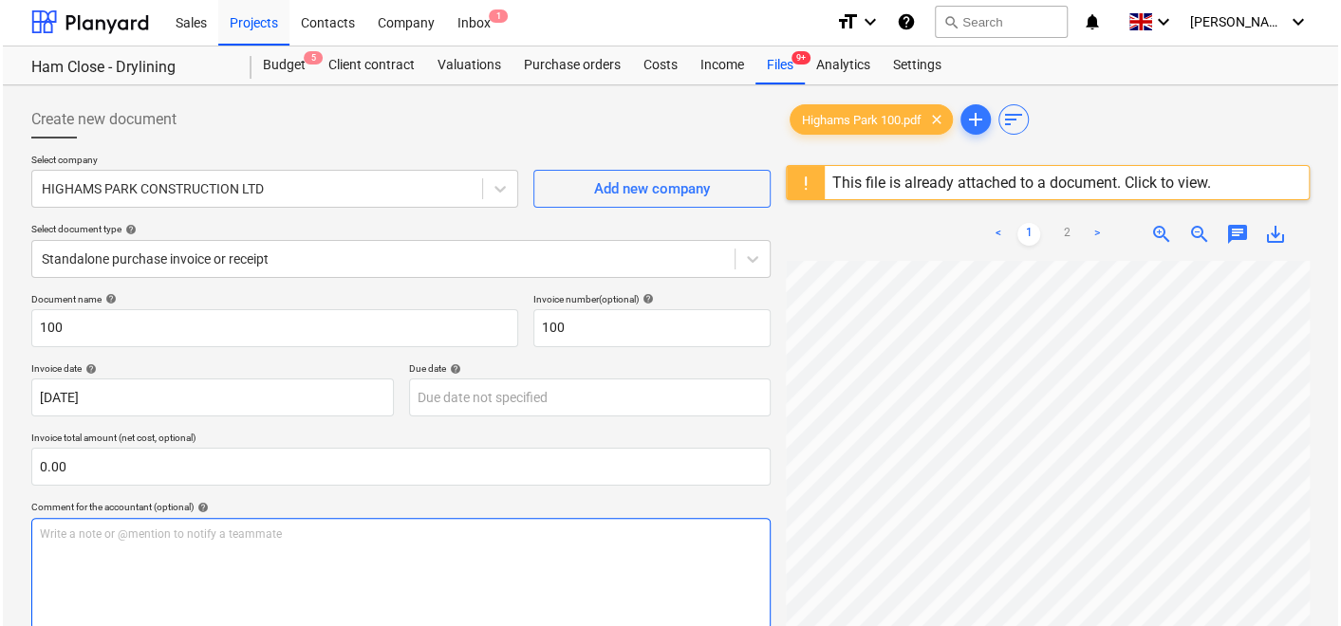
scroll to position [0, 0]
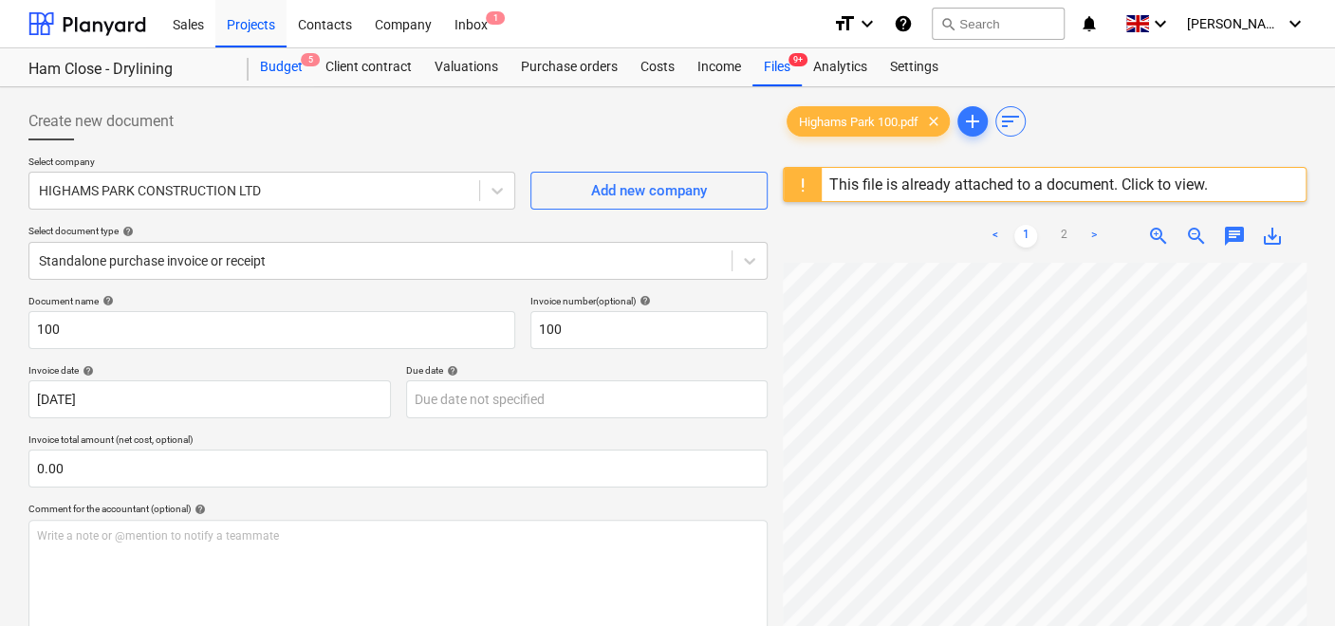
click at [289, 68] on div "Budget 5" at bounding box center [281, 67] width 65 height 38
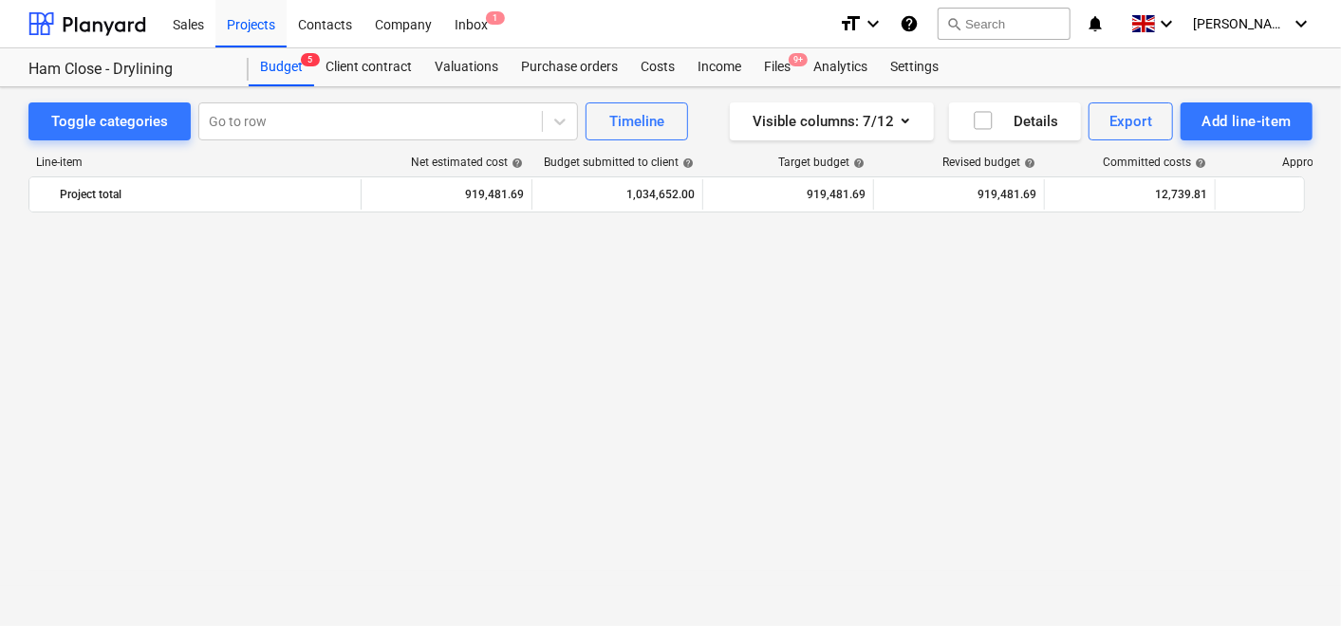
scroll to position [2960, 0]
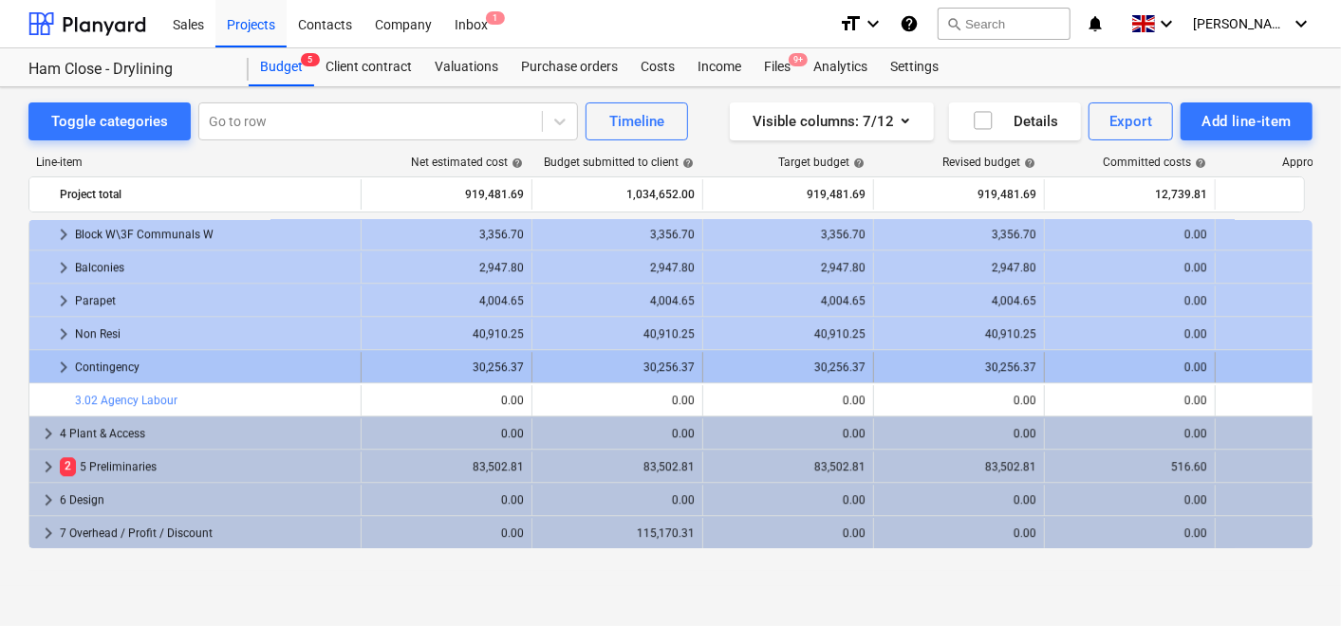
click at [64, 361] on span "keyboard_arrow_right" at bounding box center [63, 367] width 23 height 23
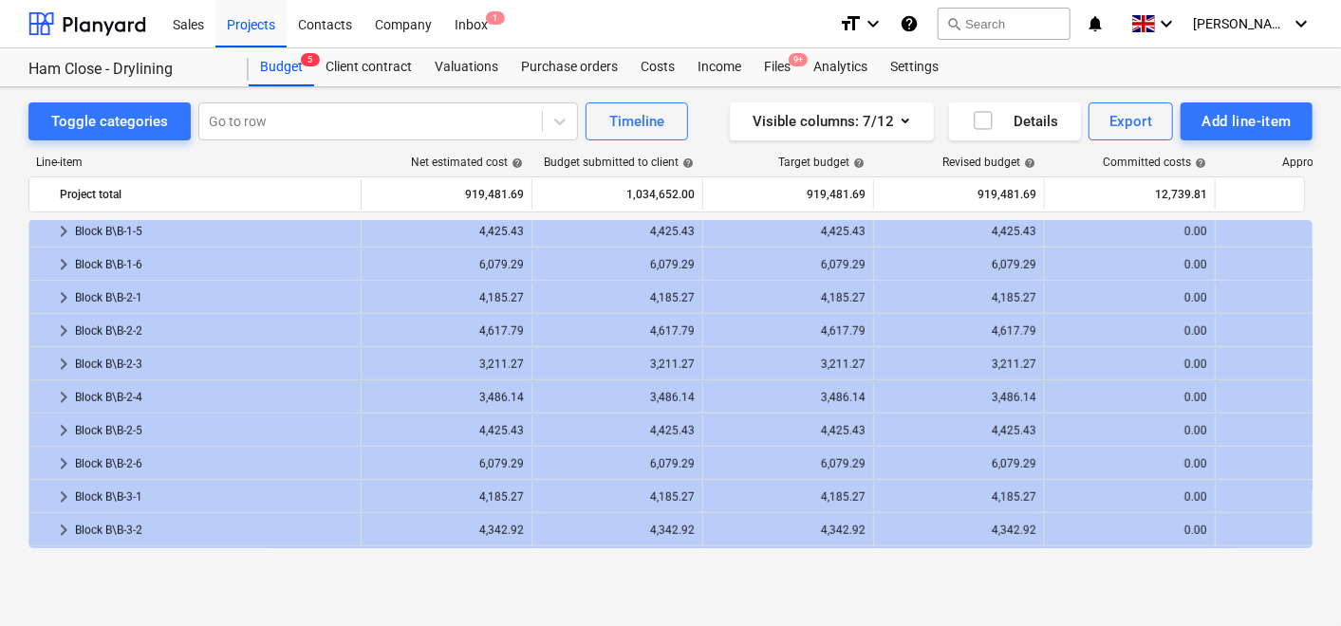
scroll to position [949, 0]
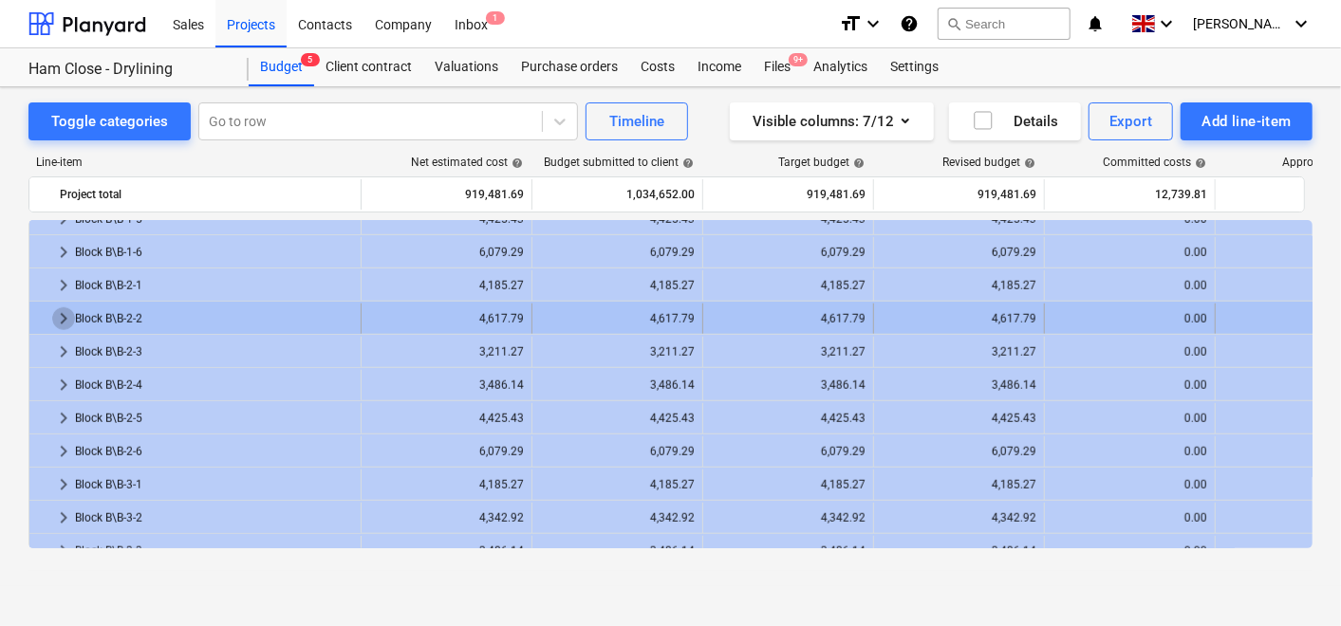
click at [66, 314] on span "keyboard_arrow_right" at bounding box center [63, 319] width 23 height 23
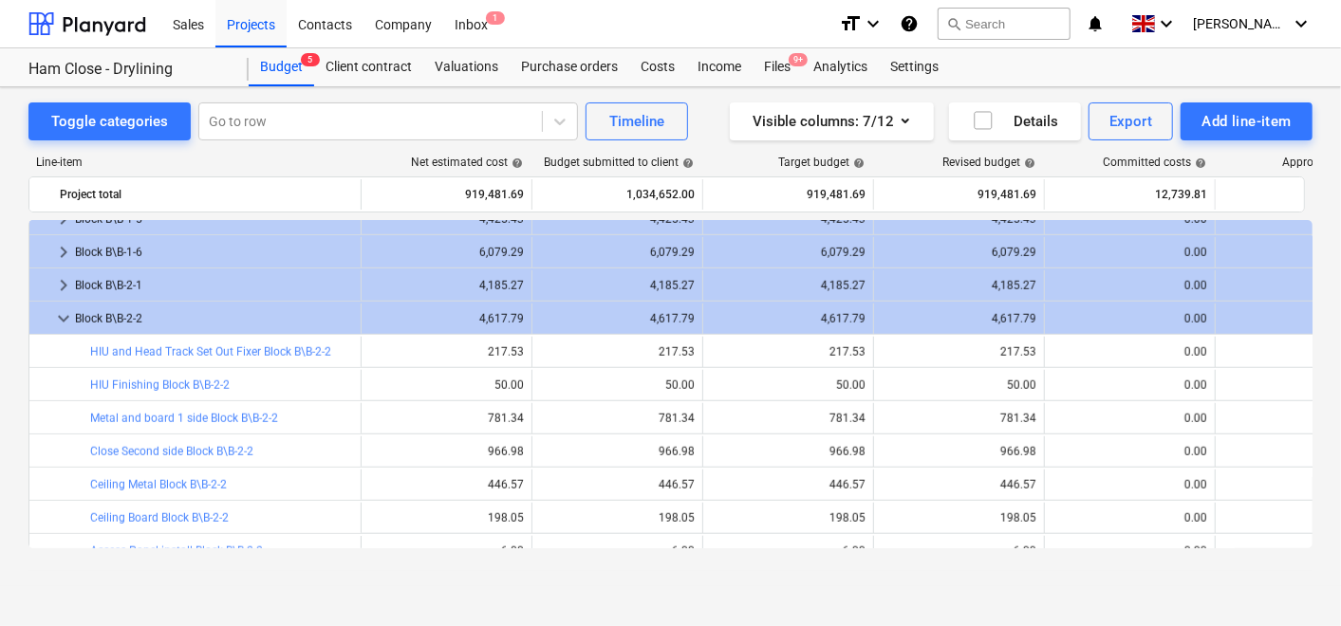
click at [66, 314] on span "keyboard_arrow_down" at bounding box center [63, 319] width 23 height 23
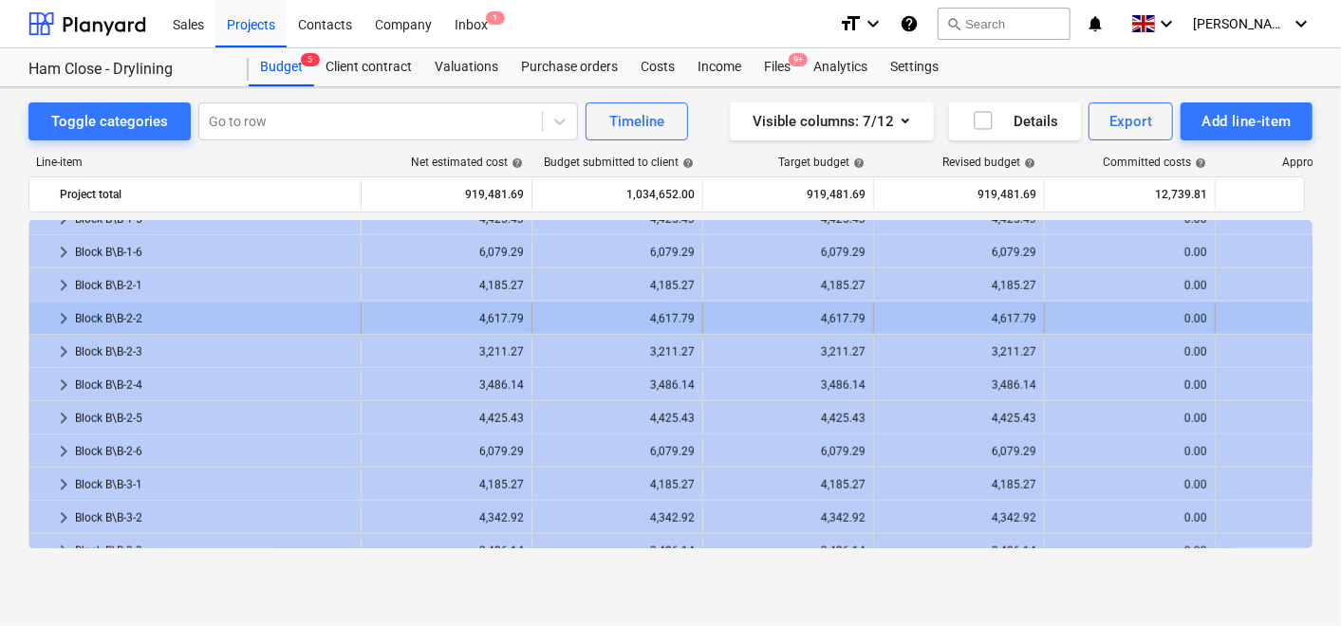
click at [62, 314] on span "keyboard_arrow_right" at bounding box center [63, 319] width 23 height 23
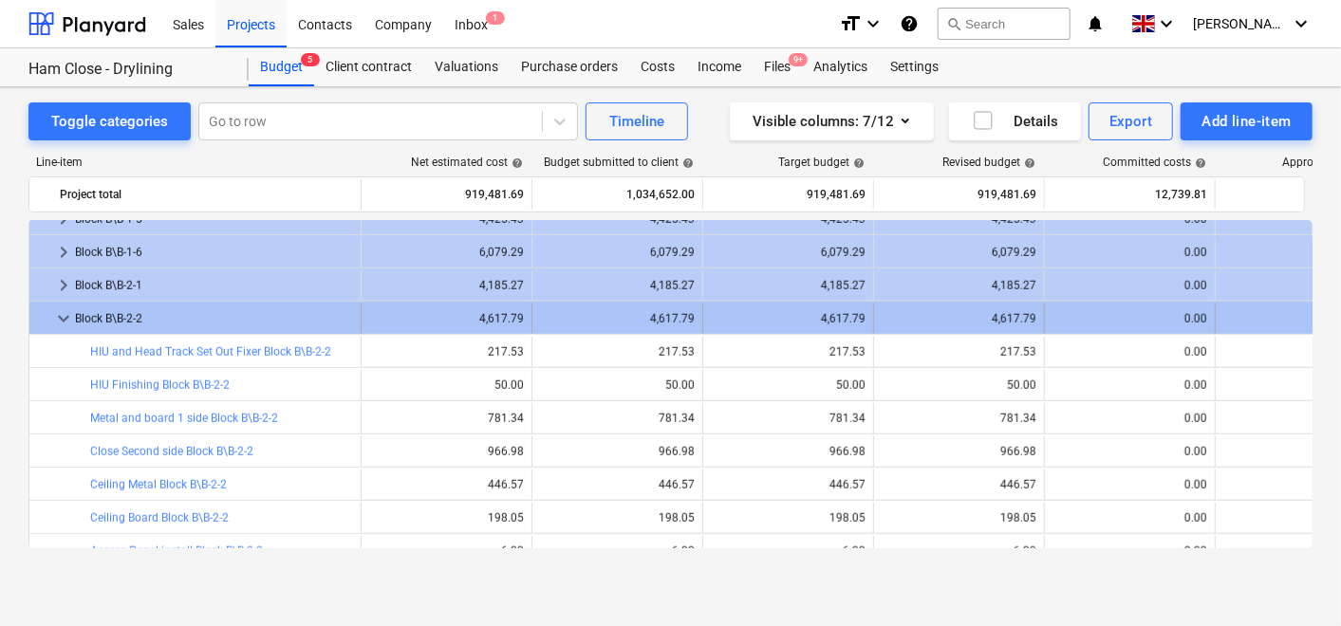
click at [59, 311] on span "keyboard_arrow_down" at bounding box center [63, 319] width 23 height 23
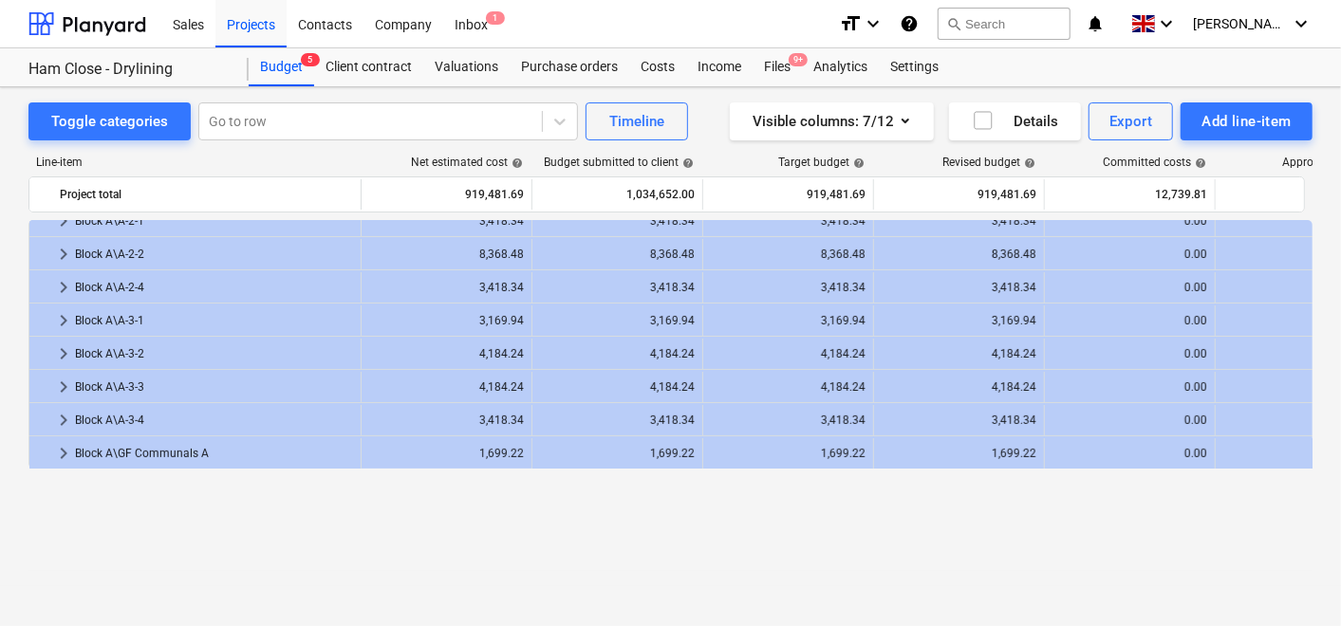
scroll to position [0, 0]
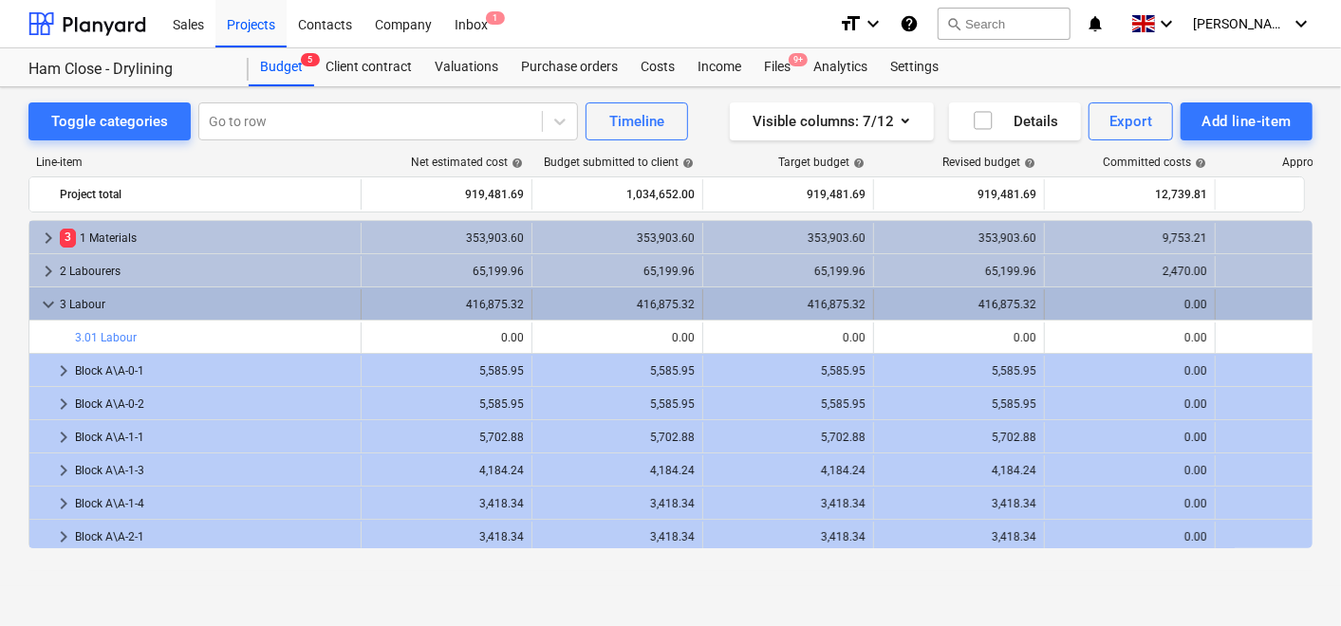
click at [48, 304] on span "keyboard_arrow_down" at bounding box center [48, 304] width 23 height 23
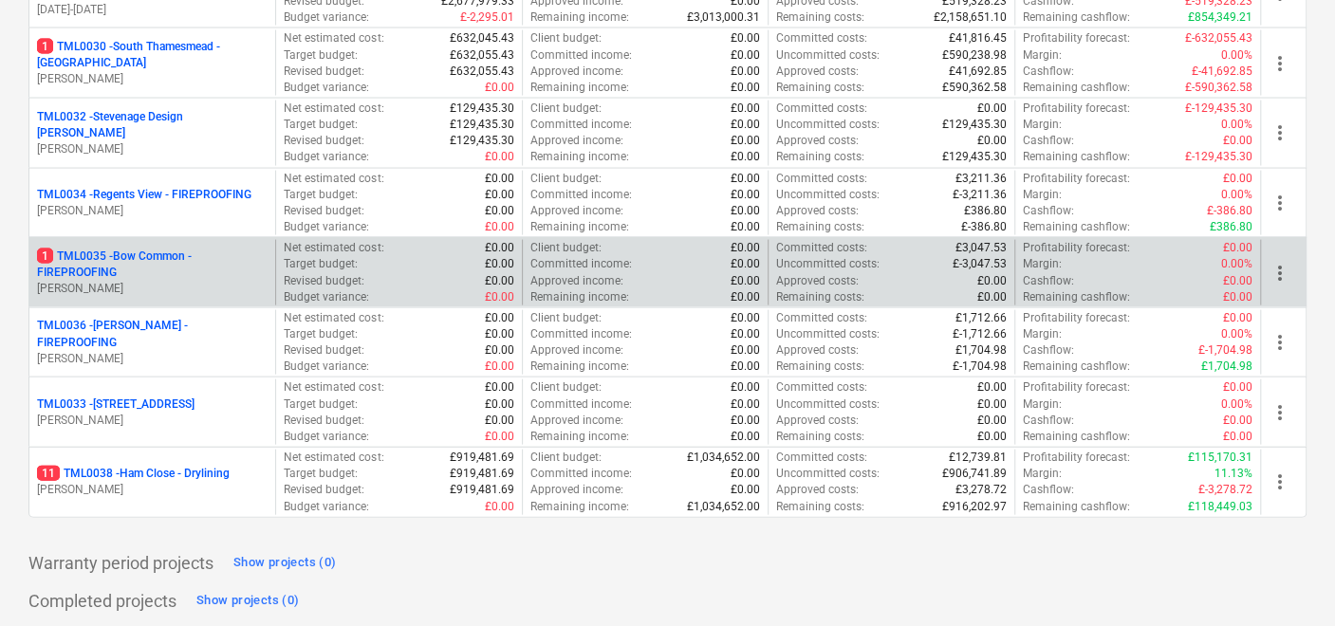
scroll to position [2109, 0]
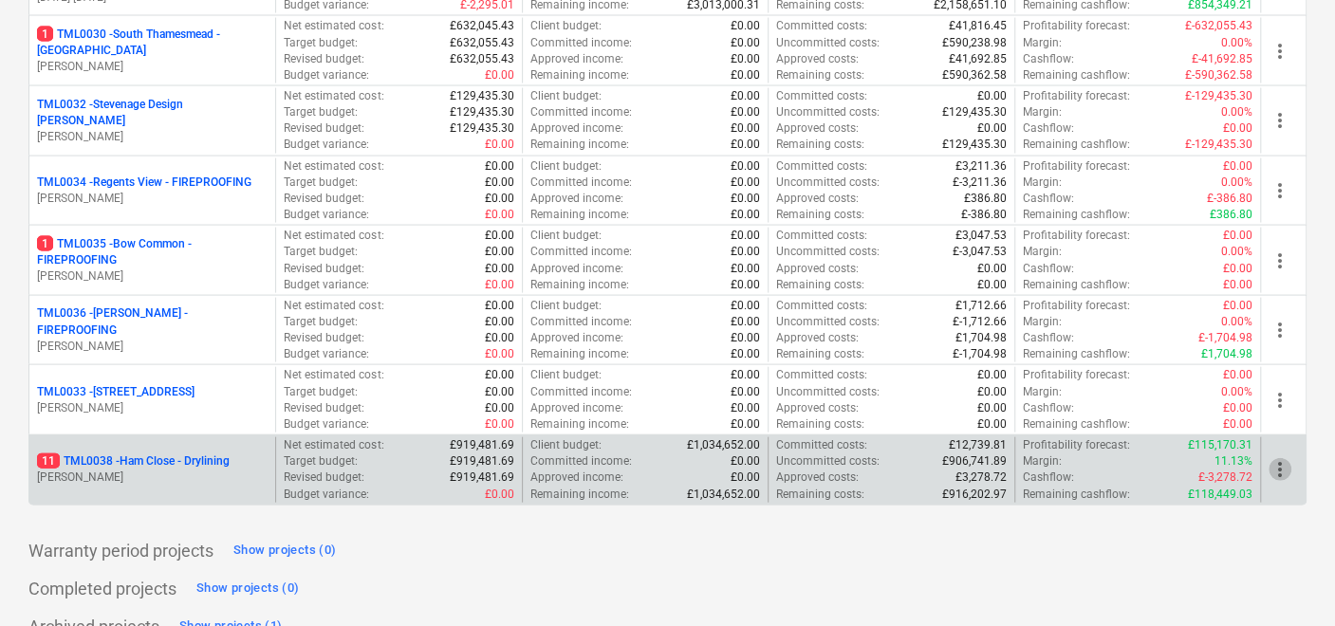
click at [1279, 464] on span "more_vert" at bounding box center [1280, 469] width 23 height 23
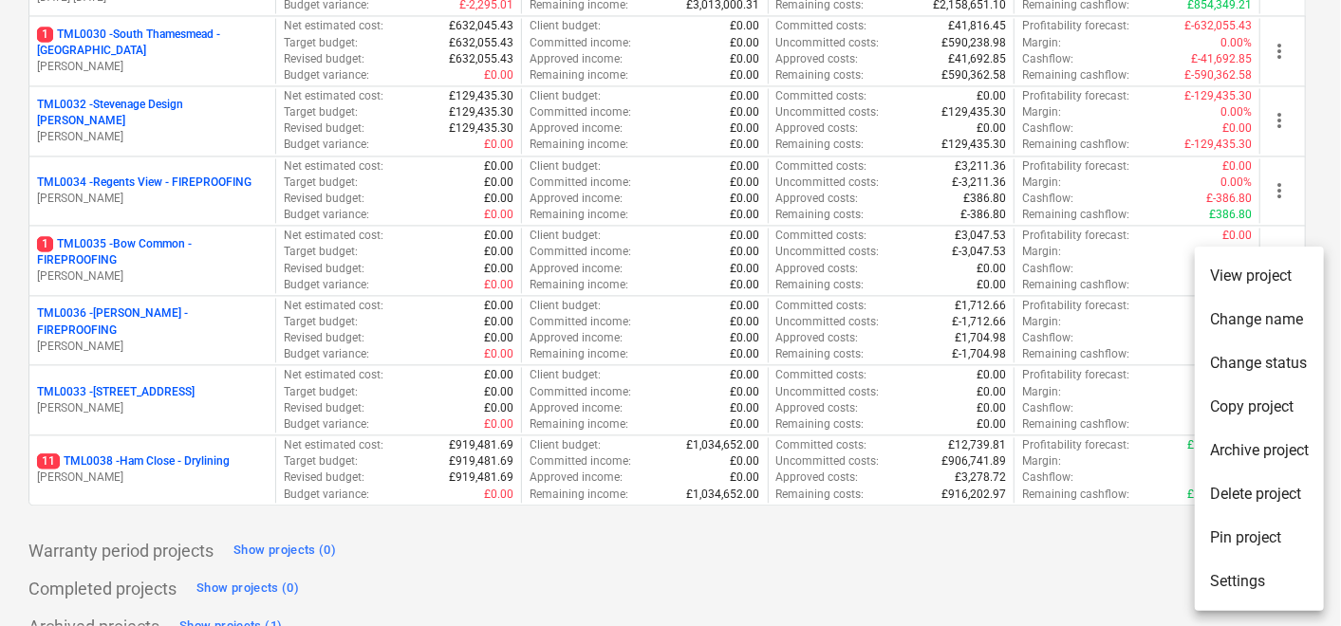
click at [1045, 551] on div at bounding box center [670, 313] width 1341 height 626
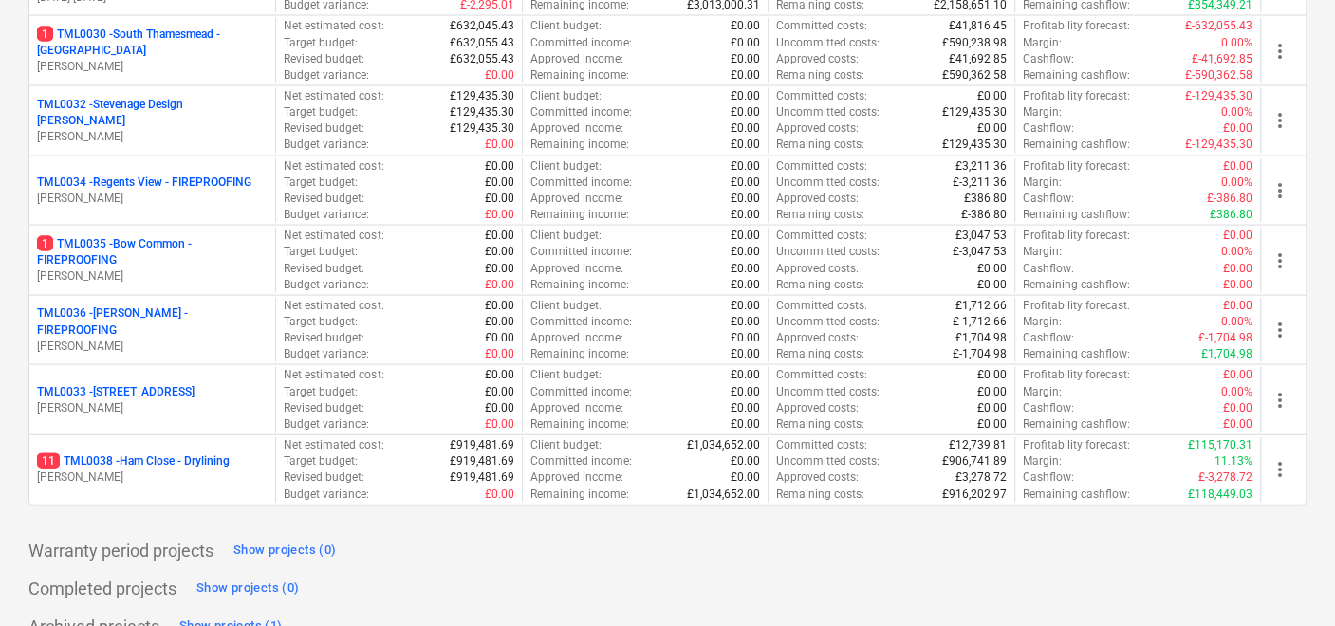
click at [98, 458] on p "11 TML0038 - Ham Close - Drylining" at bounding box center [133, 462] width 193 height 16
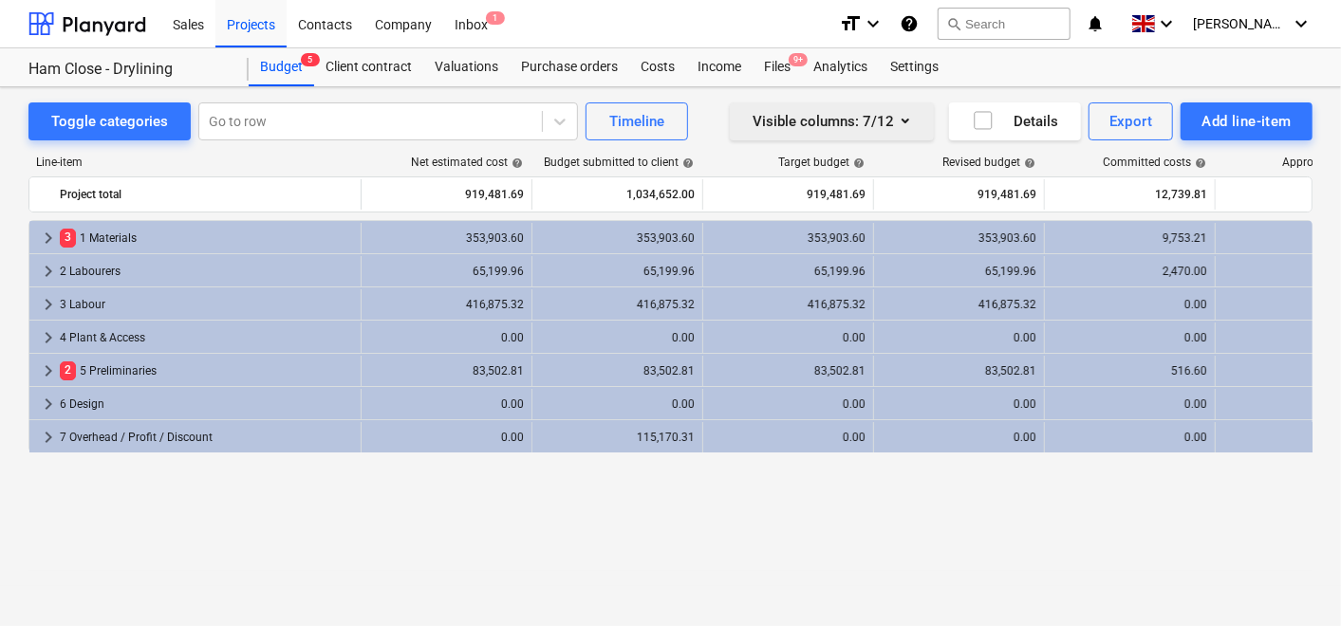
click at [827, 124] on div "Visible columns : 7/12" at bounding box center [832, 121] width 159 height 25
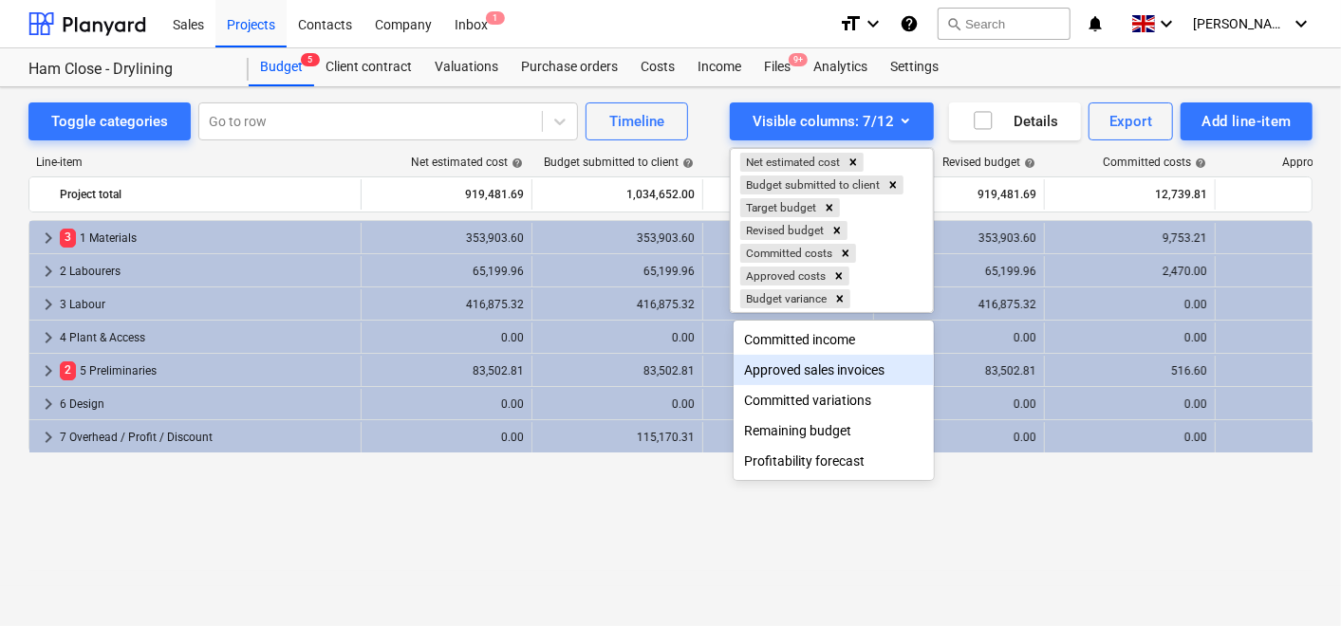
click at [999, 544] on div at bounding box center [670, 313] width 1341 height 626
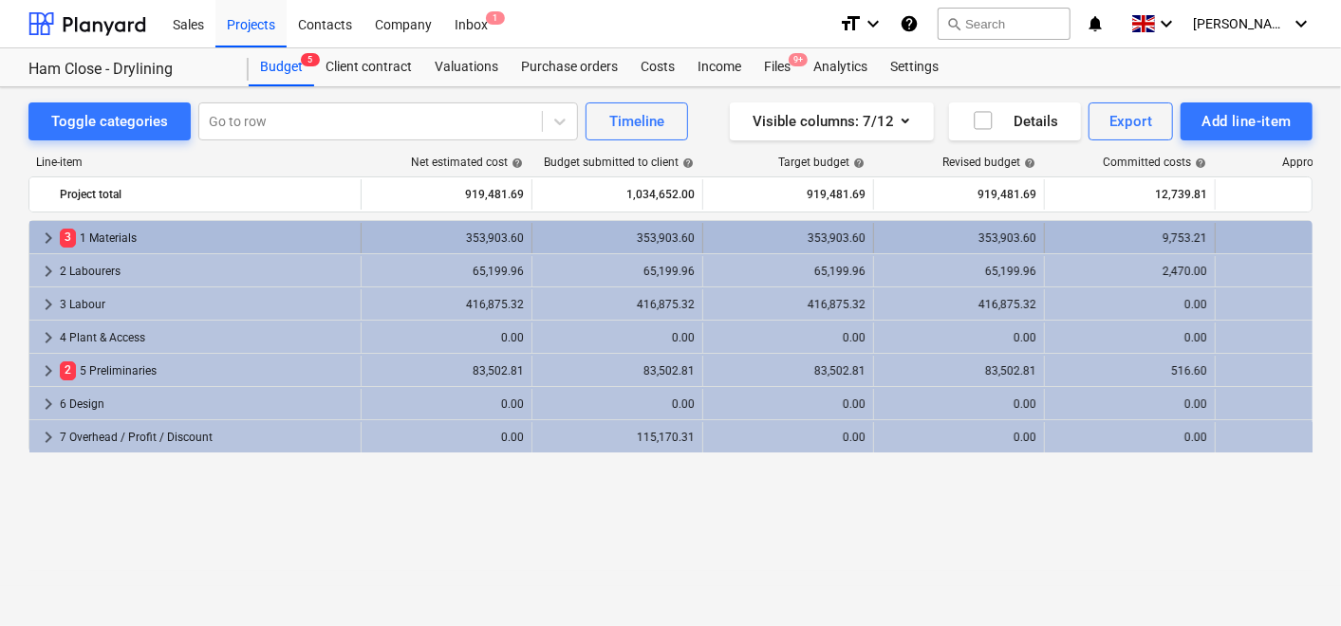
click at [998, 223] on div "353,903.60" at bounding box center [959, 238] width 155 height 30
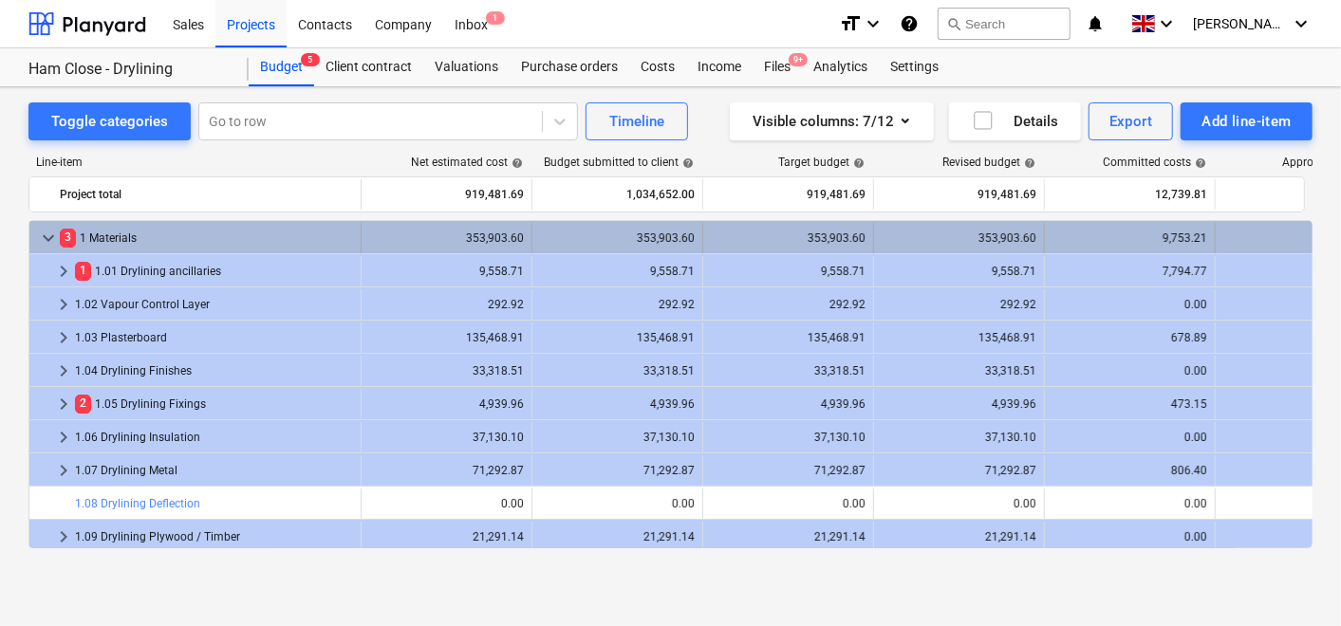
click at [995, 237] on div "353,903.60" at bounding box center [959, 238] width 155 height 13
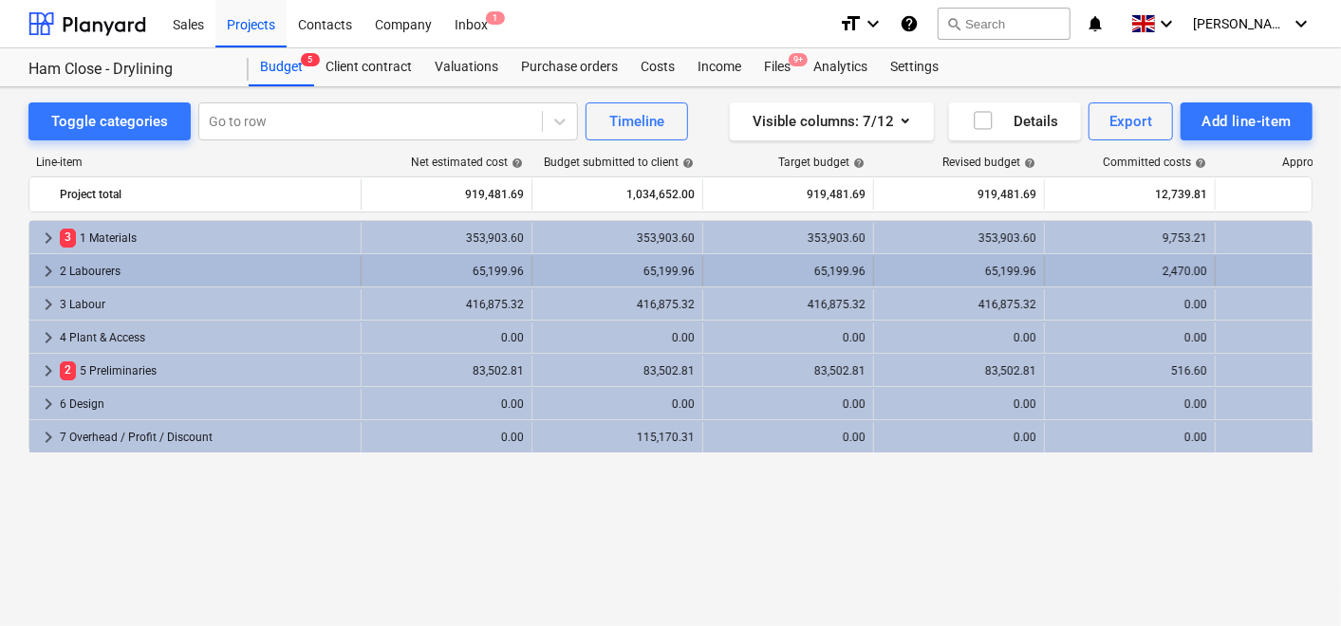
click at [992, 276] on div "65,199.96" at bounding box center [959, 271] width 155 height 13
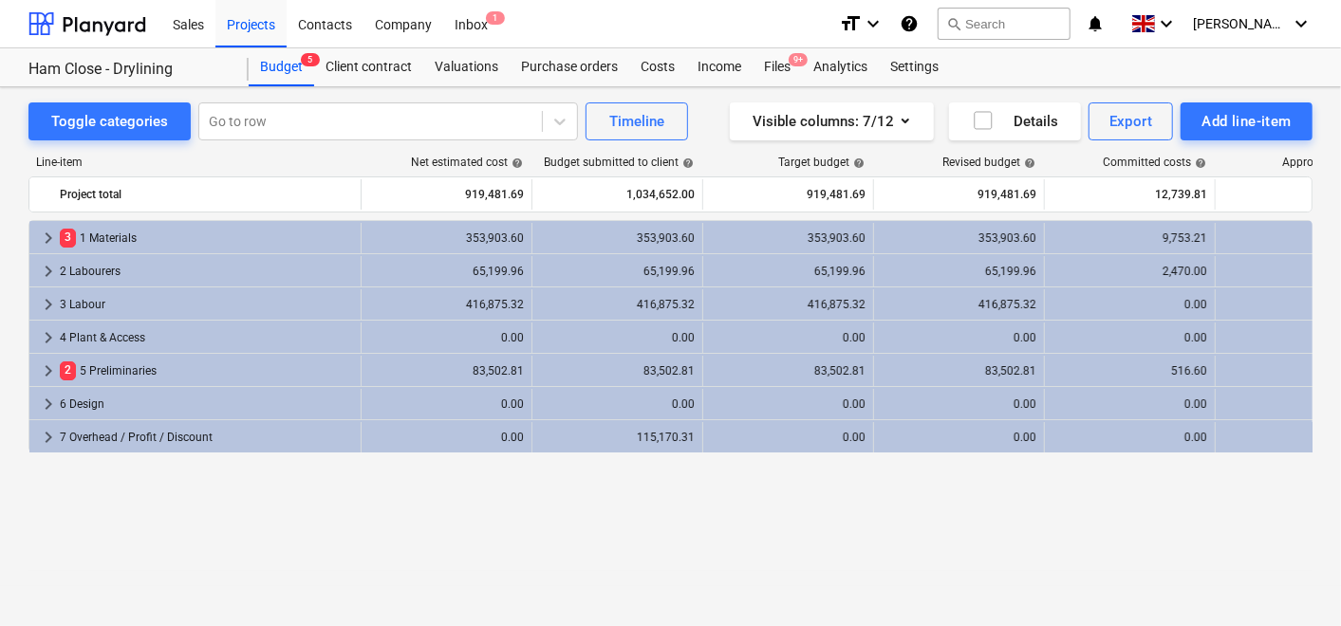
click at [991, 277] on div "65,199.96" at bounding box center [959, 271] width 155 height 30
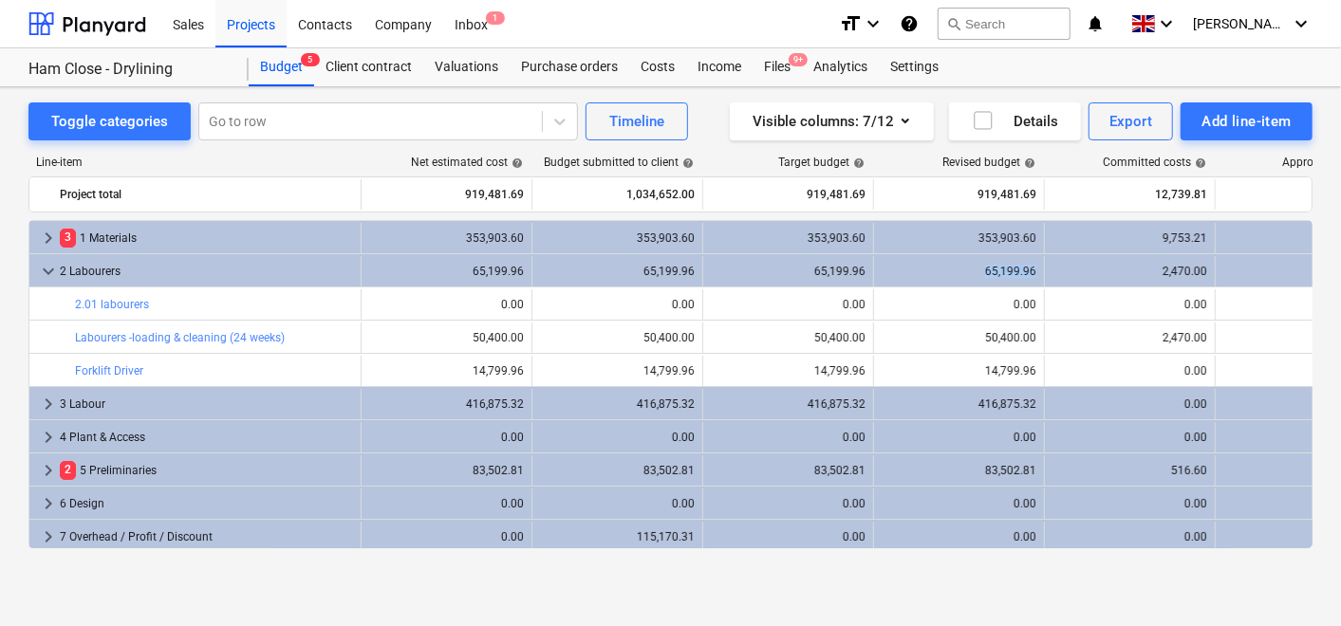
click at [991, 277] on div "65,199.96" at bounding box center [959, 271] width 155 height 30
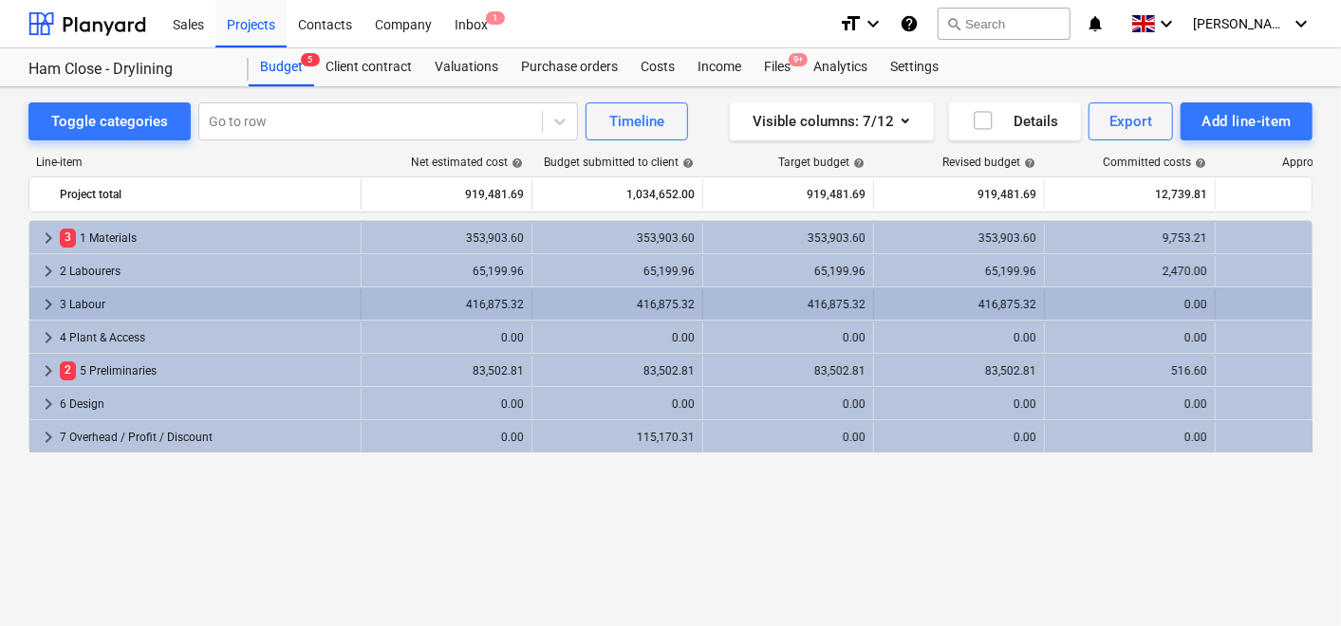
click at [50, 298] on span "keyboard_arrow_right" at bounding box center [48, 304] width 23 height 23
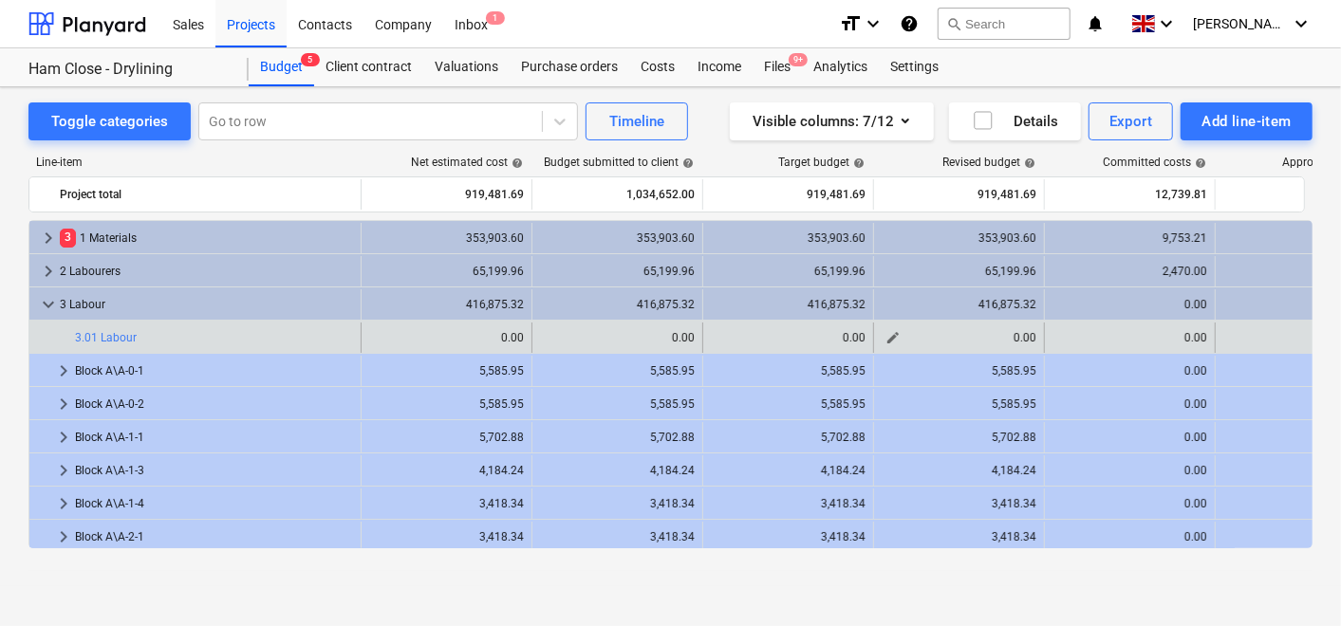
click at [1012, 335] on div "0.00" at bounding box center [959, 337] width 155 height 13
click at [1012, 336] on div "0.00" at bounding box center [959, 337] width 155 height 13
drag, startPoint x: 1012, startPoint y: 335, endPoint x: 934, endPoint y: 330, distance: 78.0
click at [934, 331] on div "0.00" at bounding box center [959, 337] width 155 height 13
click at [938, 331] on div "0.00" at bounding box center [959, 337] width 155 height 13
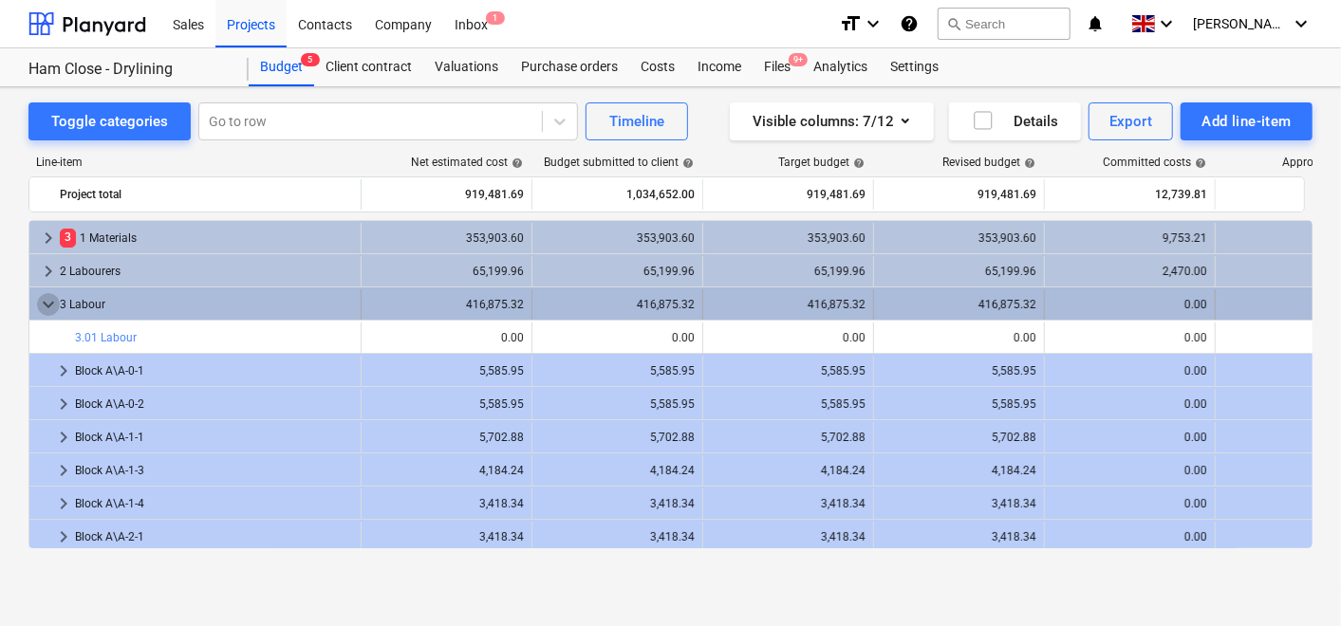
click at [46, 299] on span "keyboard_arrow_down" at bounding box center [48, 304] width 23 height 23
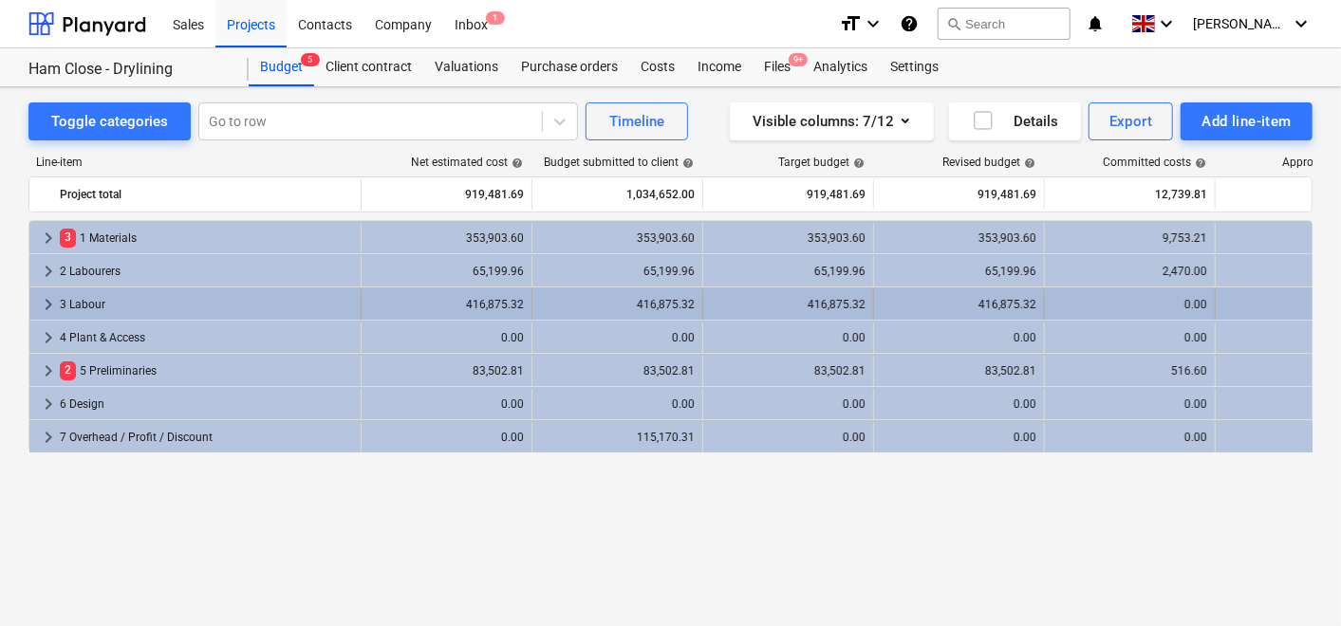
click at [46, 300] on span "keyboard_arrow_right" at bounding box center [48, 304] width 23 height 23
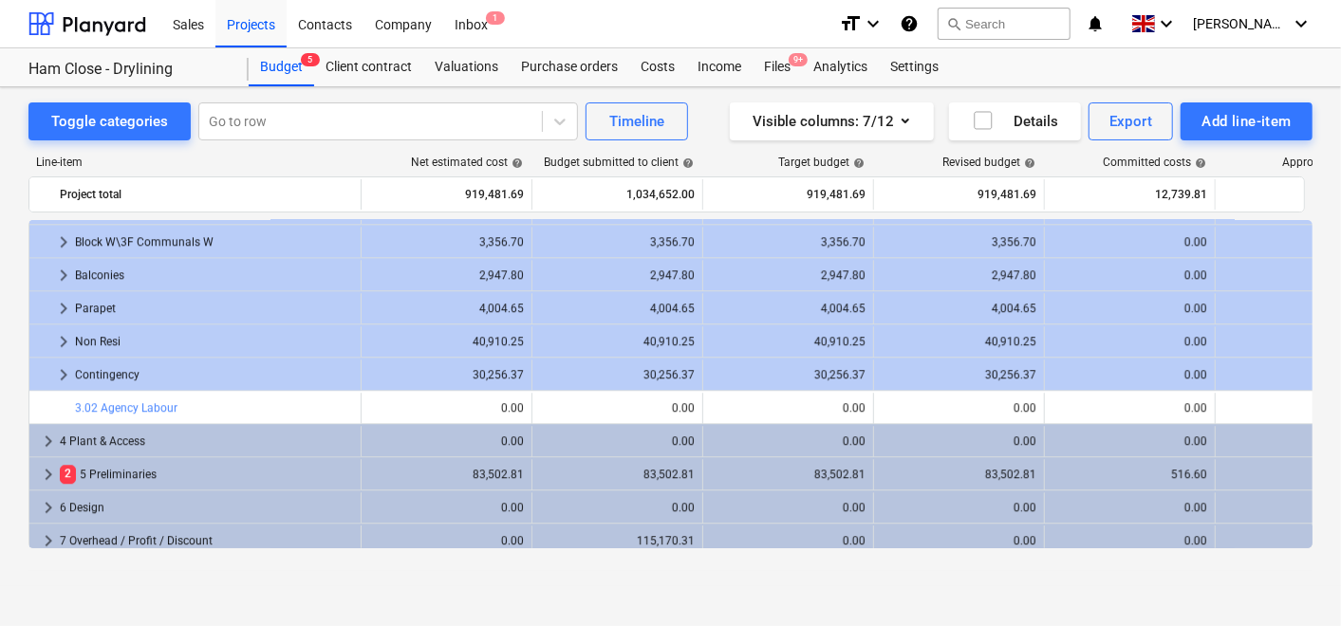
scroll to position [2960, 0]
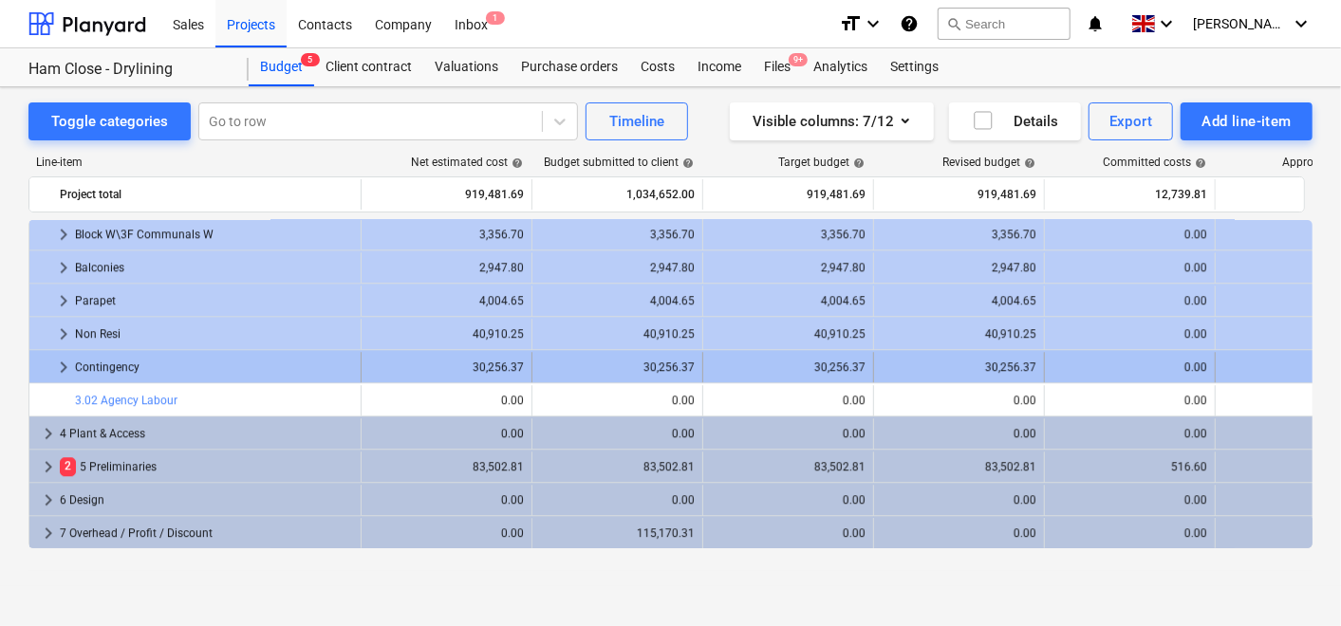
click at [1028, 366] on div "30,256.37" at bounding box center [959, 367] width 155 height 13
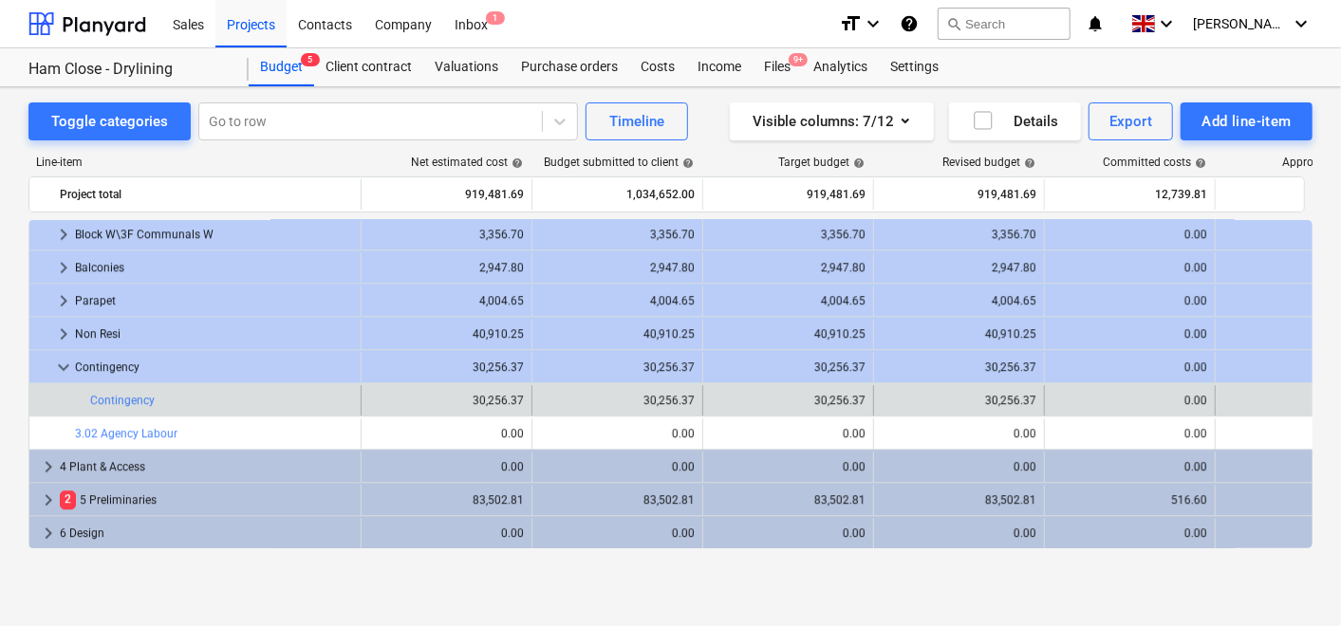
click at [1005, 391] on div "edit 30,256.37" at bounding box center [959, 400] width 155 height 30
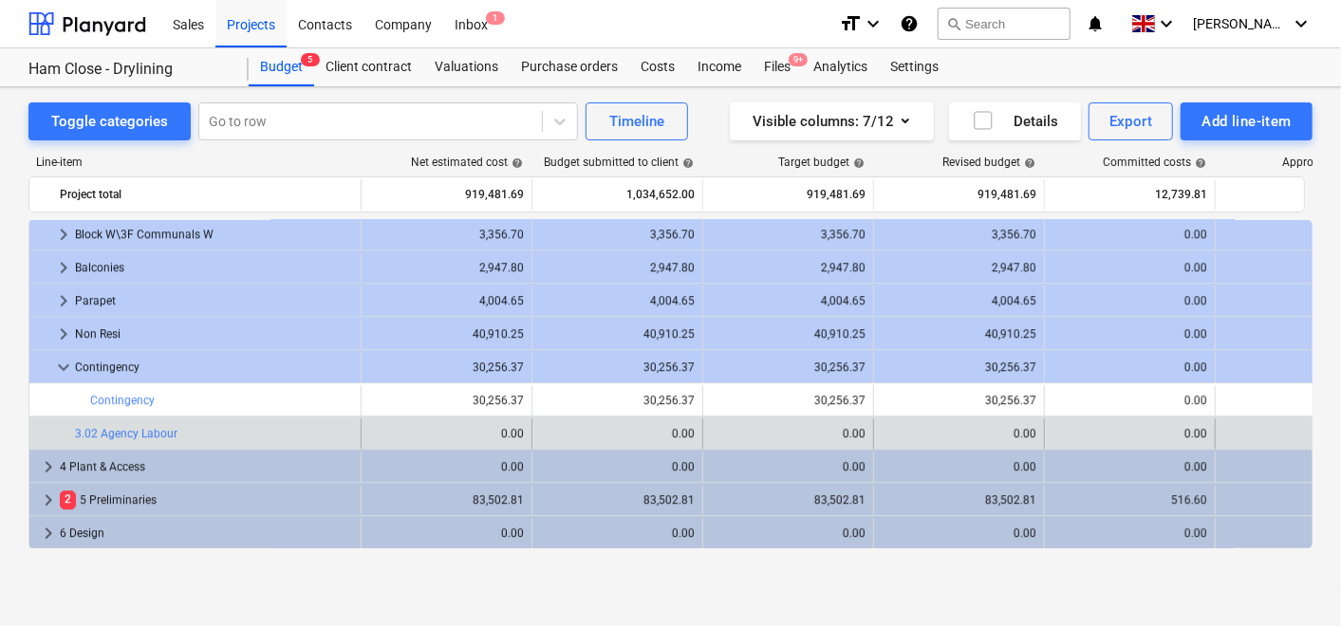
click at [1020, 419] on div "edit 0.00" at bounding box center [959, 434] width 155 height 30
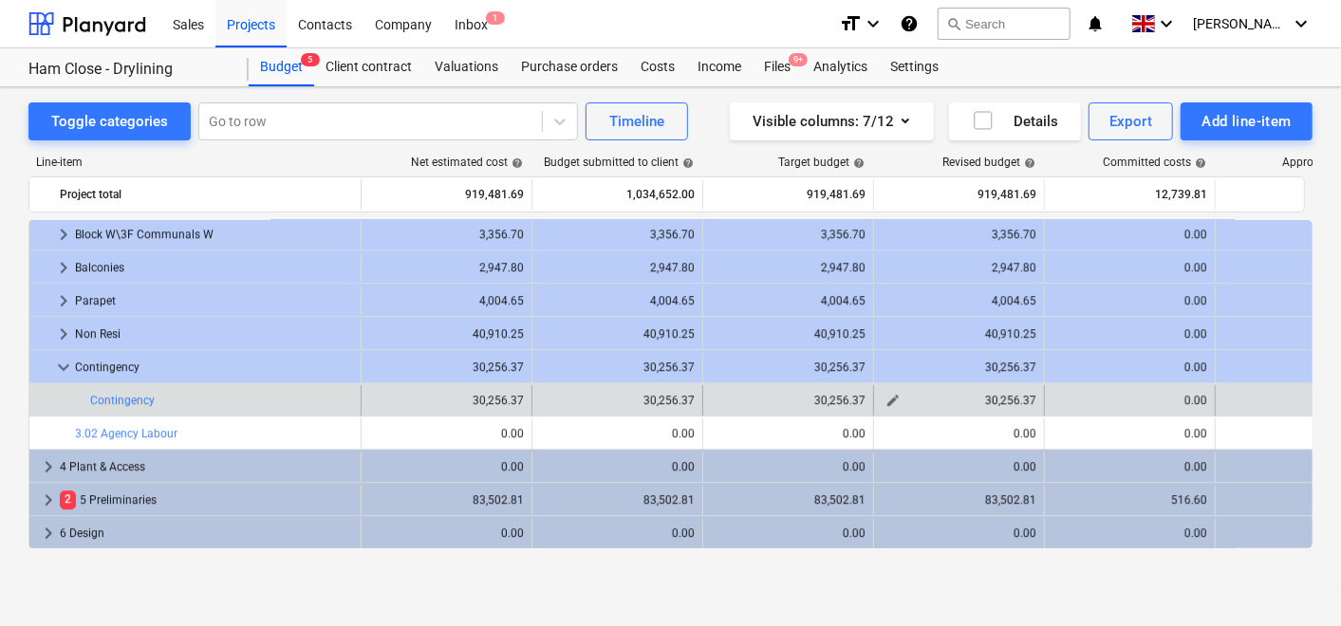
click at [897, 404] on span "edit" at bounding box center [893, 400] width 15 height 15
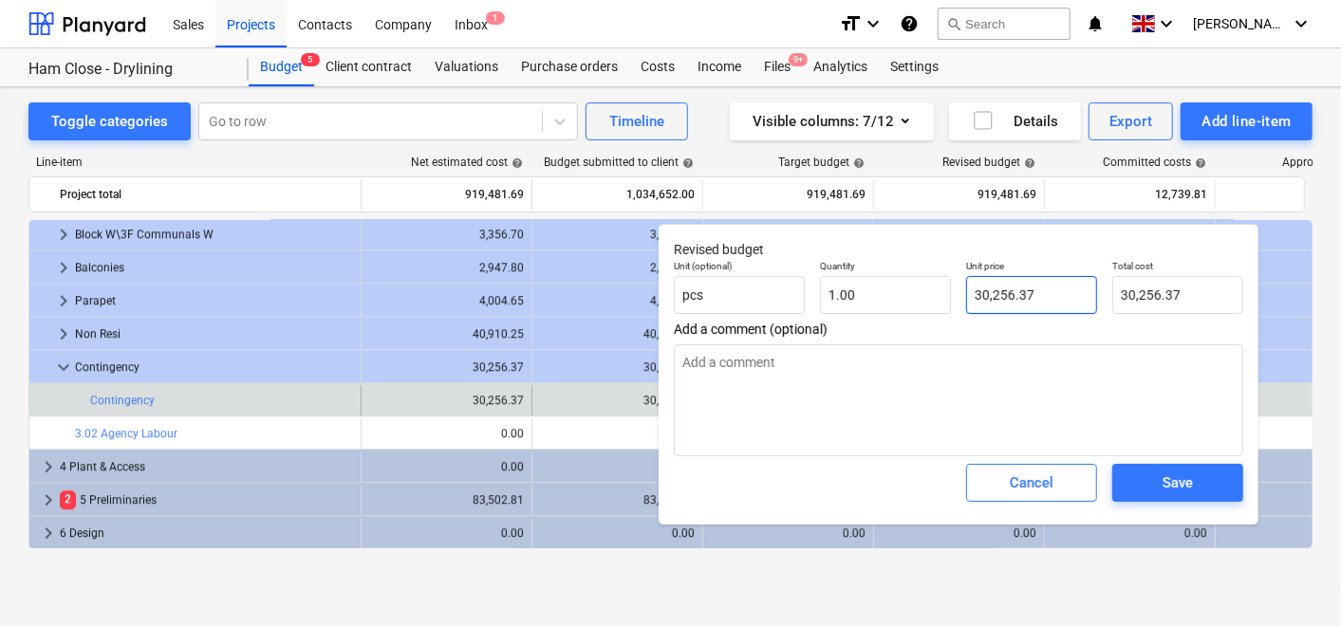
type input "30256.37"
drag, startPoint x: 1020, startPoint y: 290, endPoint x: 787, endPoint y: 275, distance: 234.0
click at [788, 275] on div "Unit (optional) pcs Quantity 1.00 Unit price 30256.37 Total cost 30,256.37" at bounding box center [958, 286] width 585 height 69
type textarea "x"
type input "0.00"
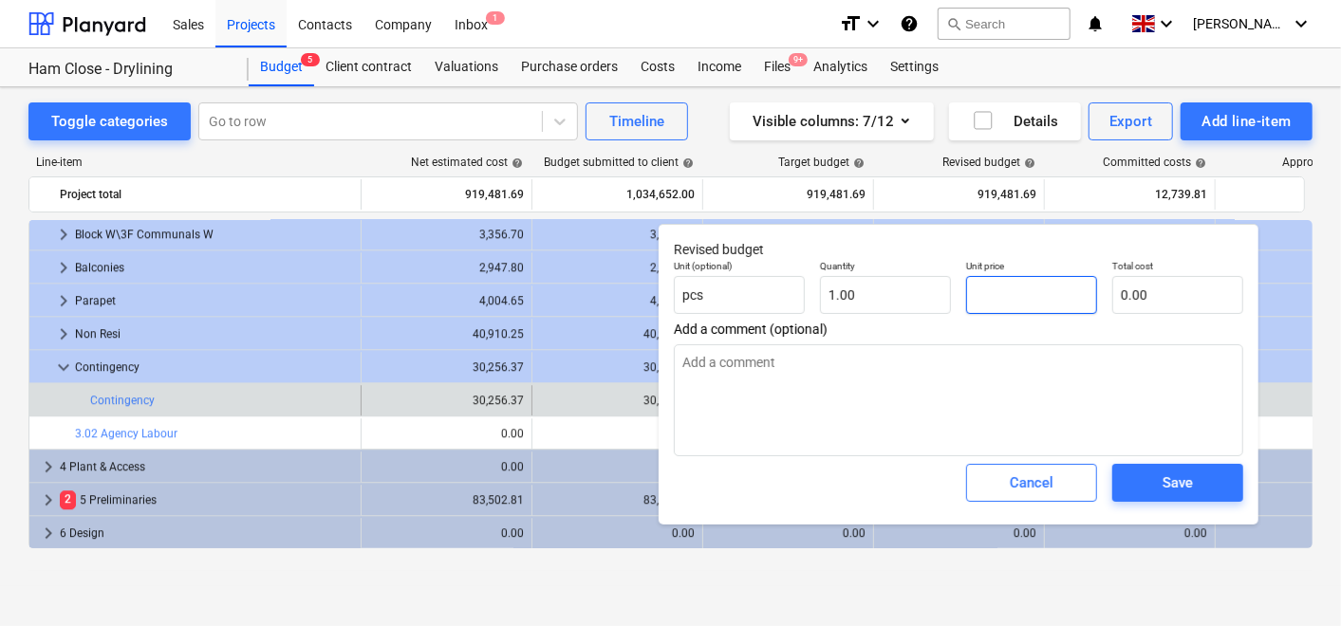
type input "2"
type textarea "x"
type input "2.00"
type input "20"
type textarea "x"
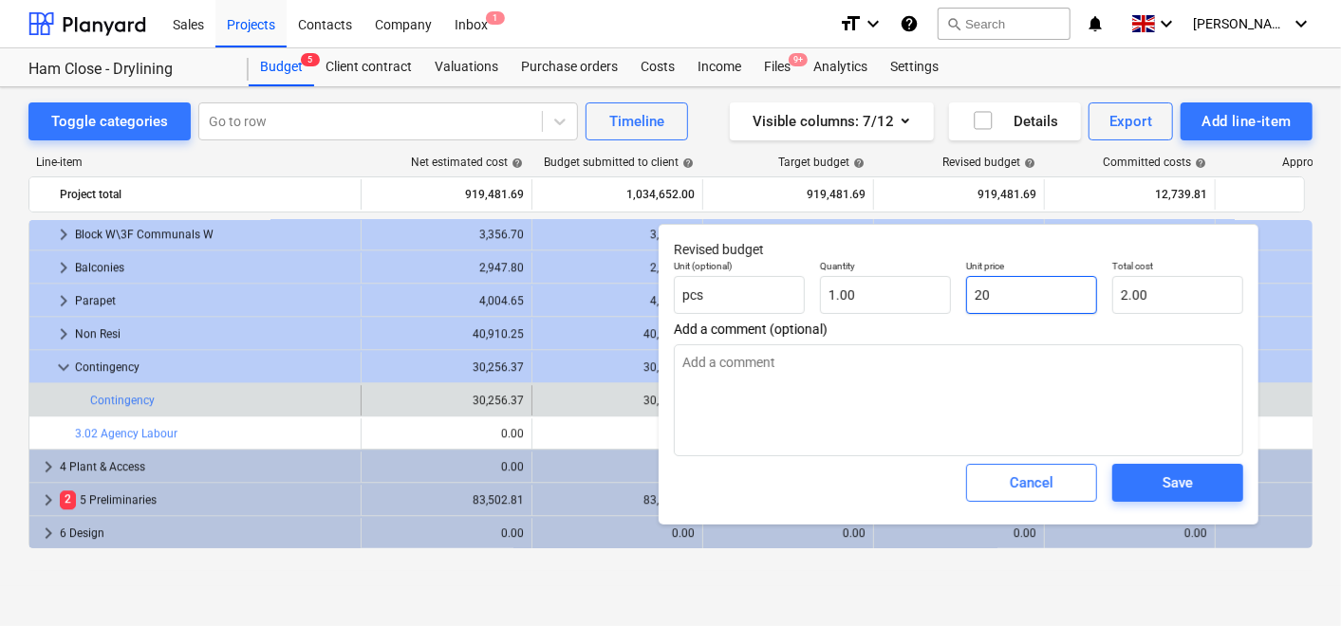
type input "20.00"
type input "200"
type textarea "x"
type input "200.00"
type input "2000"
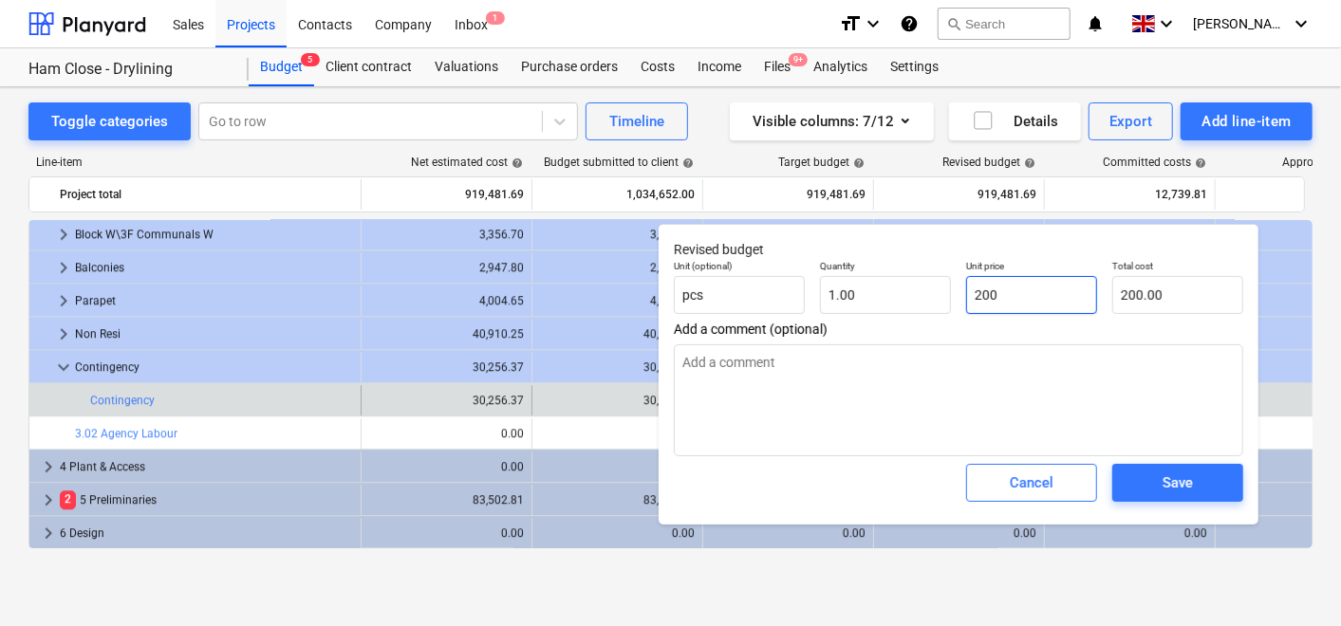
type textarea "x"
type input "2,000.00"
type input "20000"
type textarea "x"
type input "20,000.00"
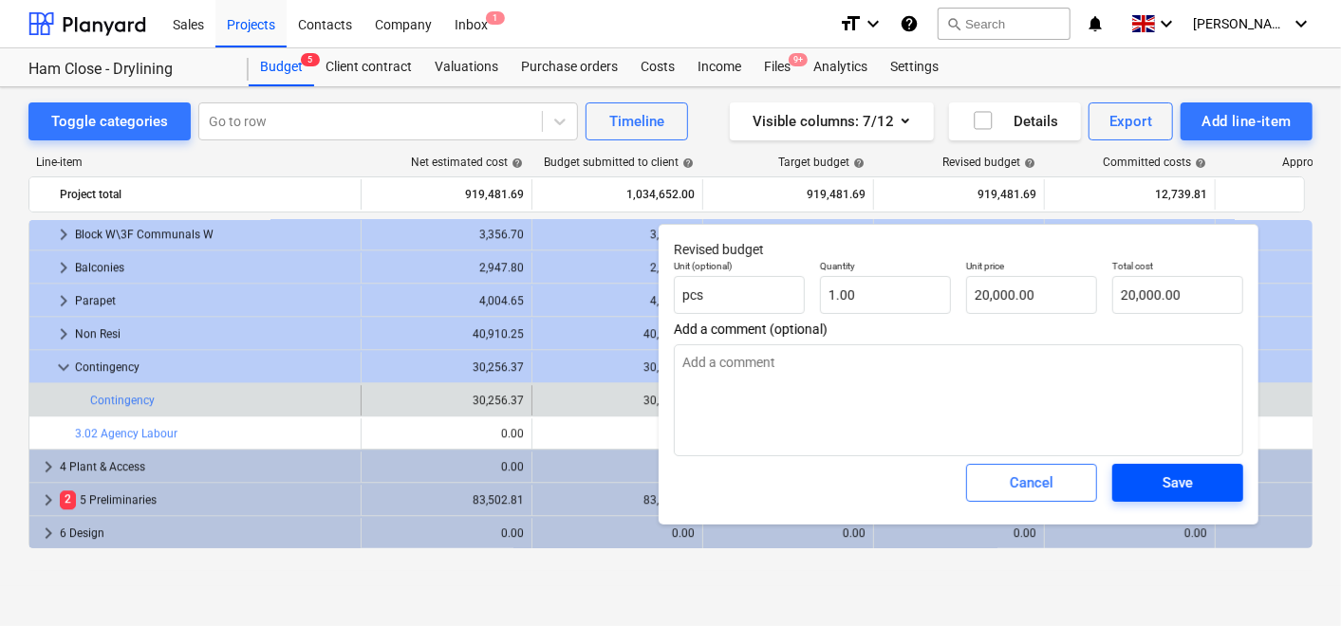
click at [1150, 473] on span "Save" at bounding box center [1177, 483] width 85 height 25
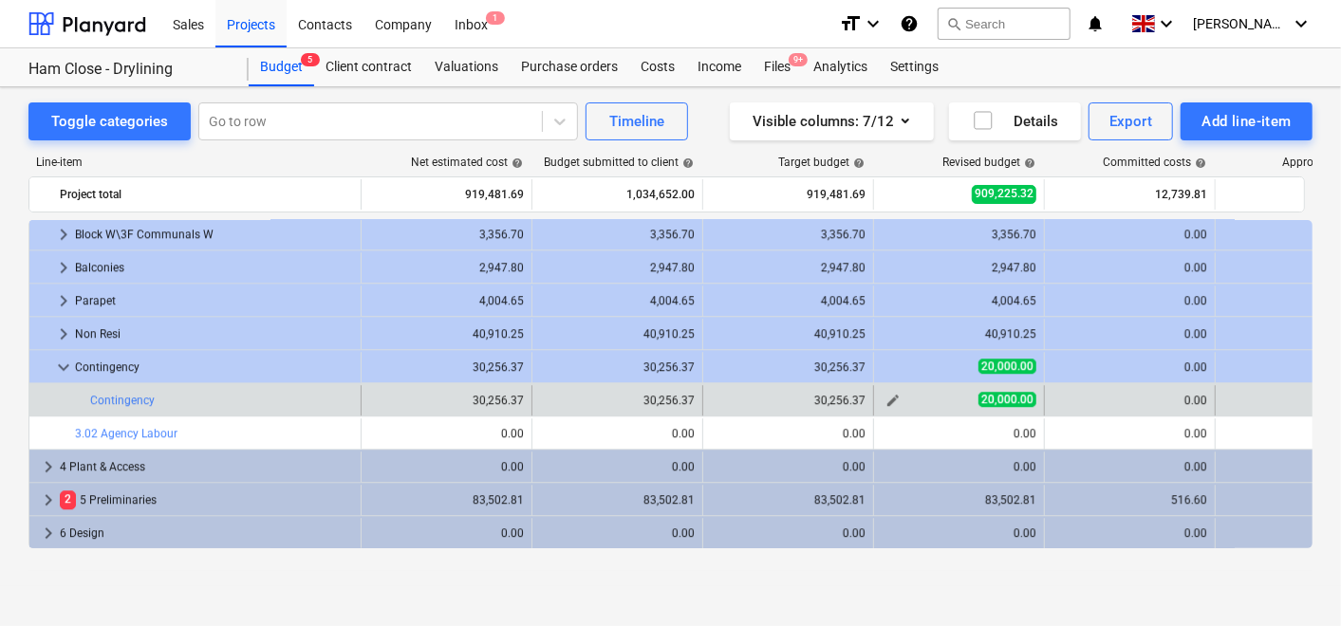
click at [897, 396] on span "edit" at bounding box center [893, 400] width 15 height 15
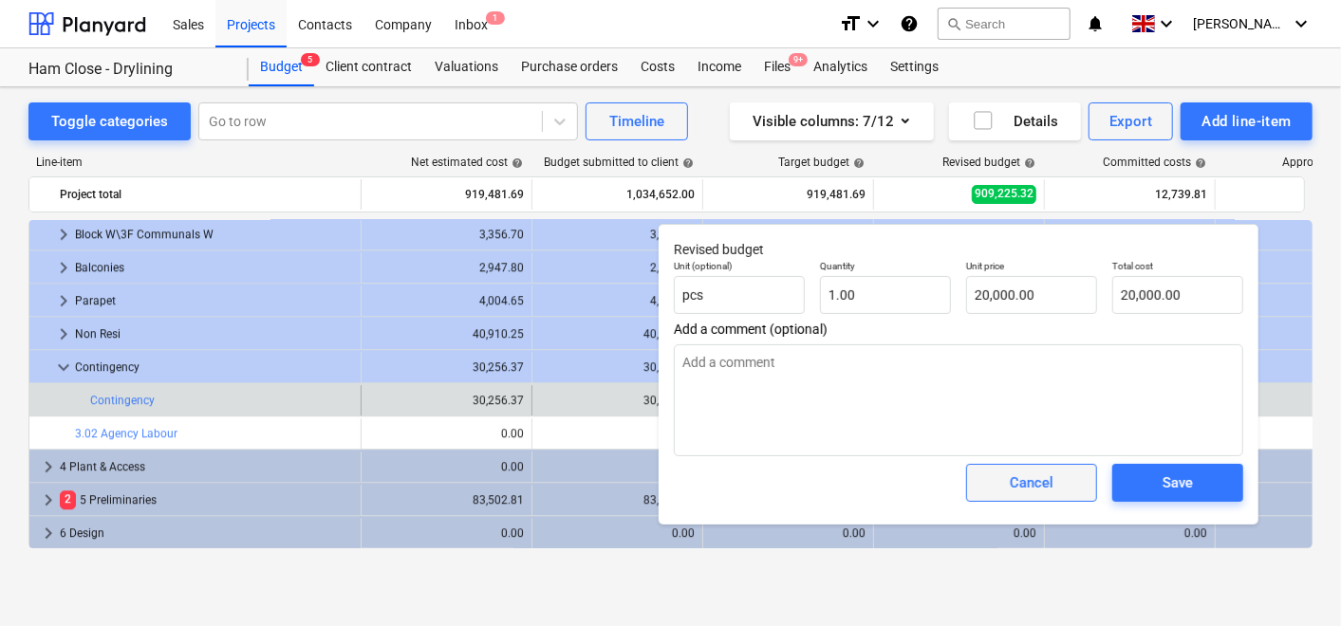
click at [1025, 475] on div "Cancel" at bounding box center [1032, 483] width 44 height 25
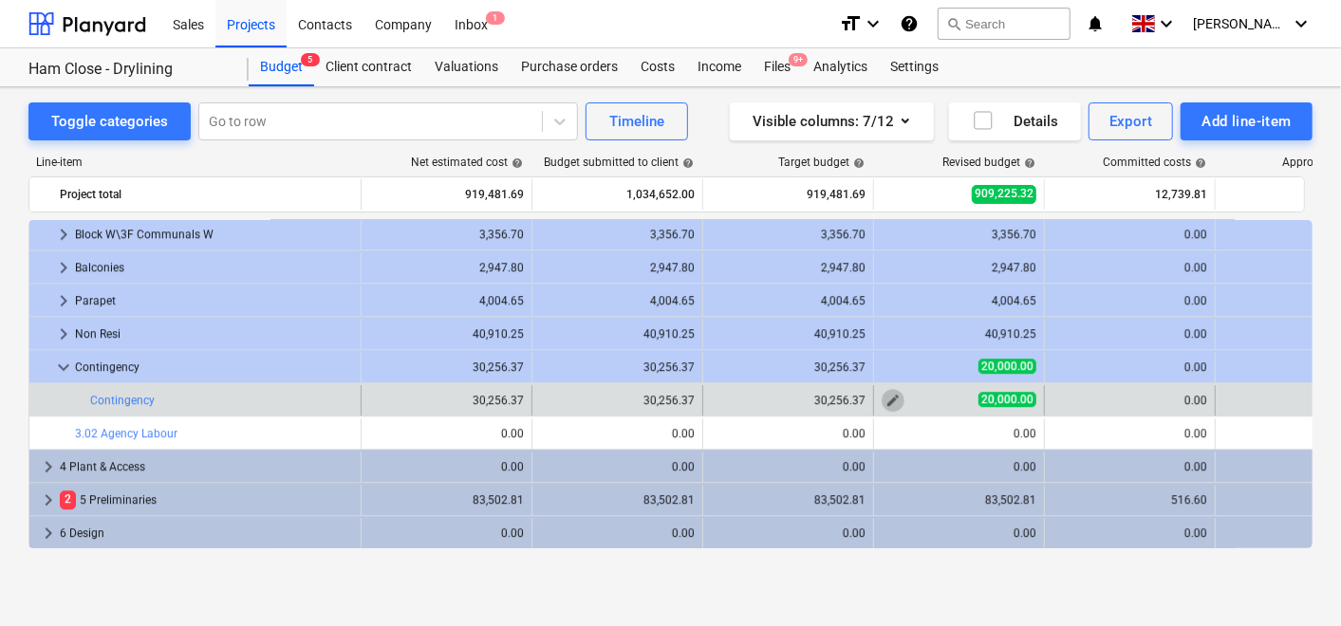
click at [896, 393] on span "edit" at bounding box center [893, 400] width 15 height 15
type textarea "x"
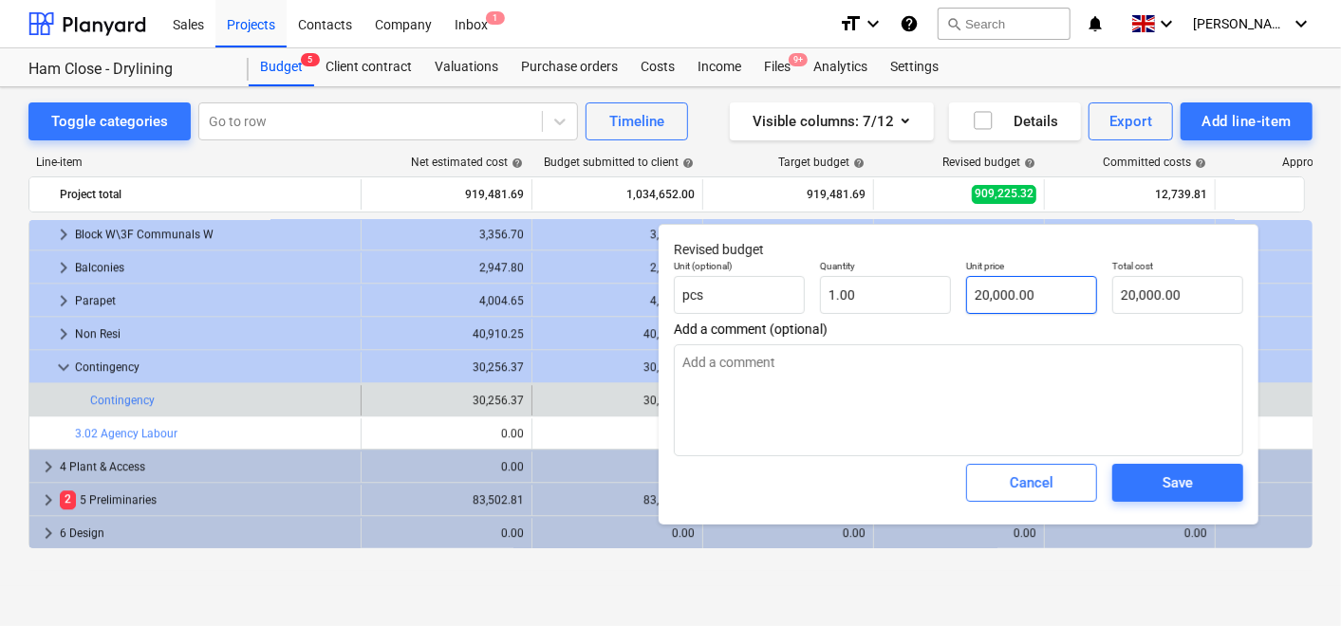
type input "20000"
drag, startPoint x: 1030, startPoint y: 295, endPoint x: 873, endPoint y: 305, distance: 156.9
click at [873, 304] on div "Unit (optional) pcs Quantity 1.00 Unit price 20000 Total cost 20,000.00" at bounding box center [958, 286] width 585 height 69
type textarea "x"
type input "3"
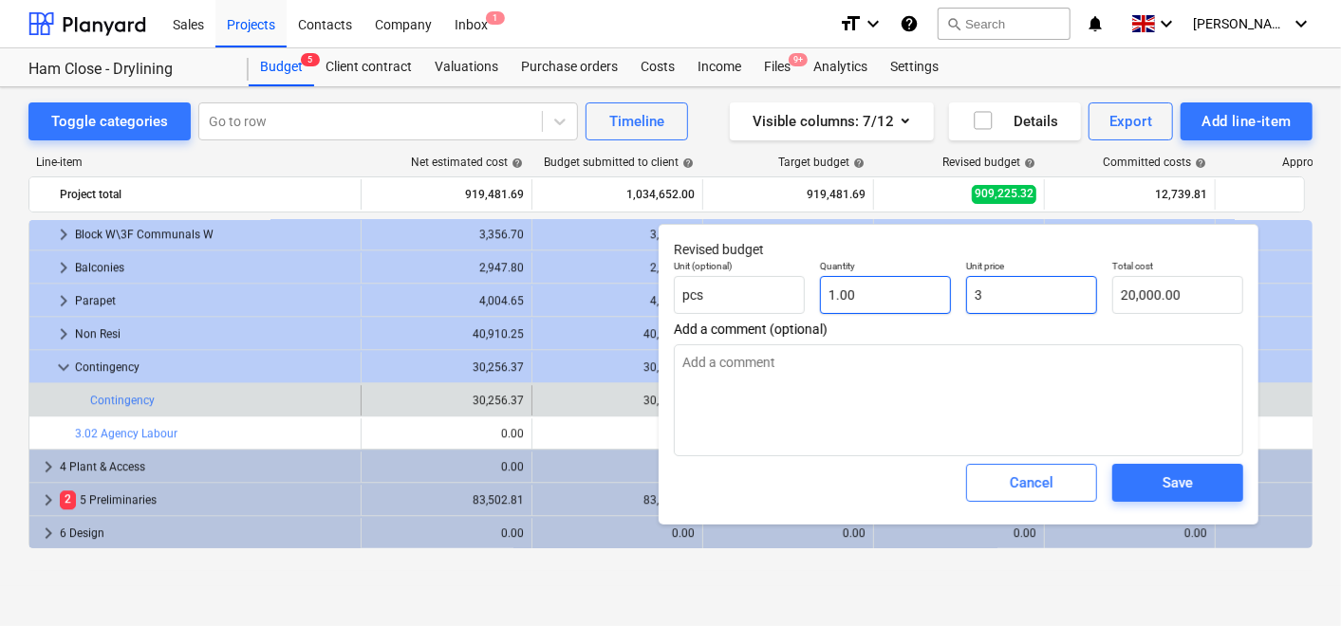
type input "3.00"
type textarea "x"
type input "30"
type input "30.00"
type textarea "x"
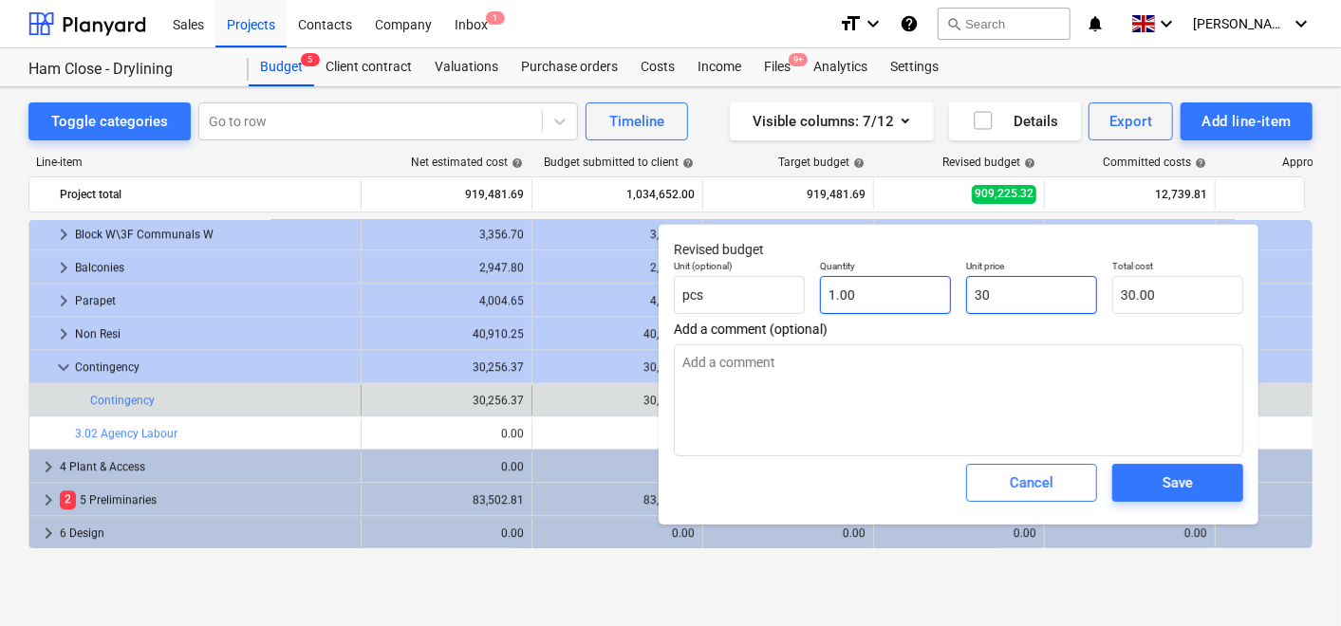
type input "302"
type input "302.00"
type textarea "x"
type input "3025"
type input "3,025.00"
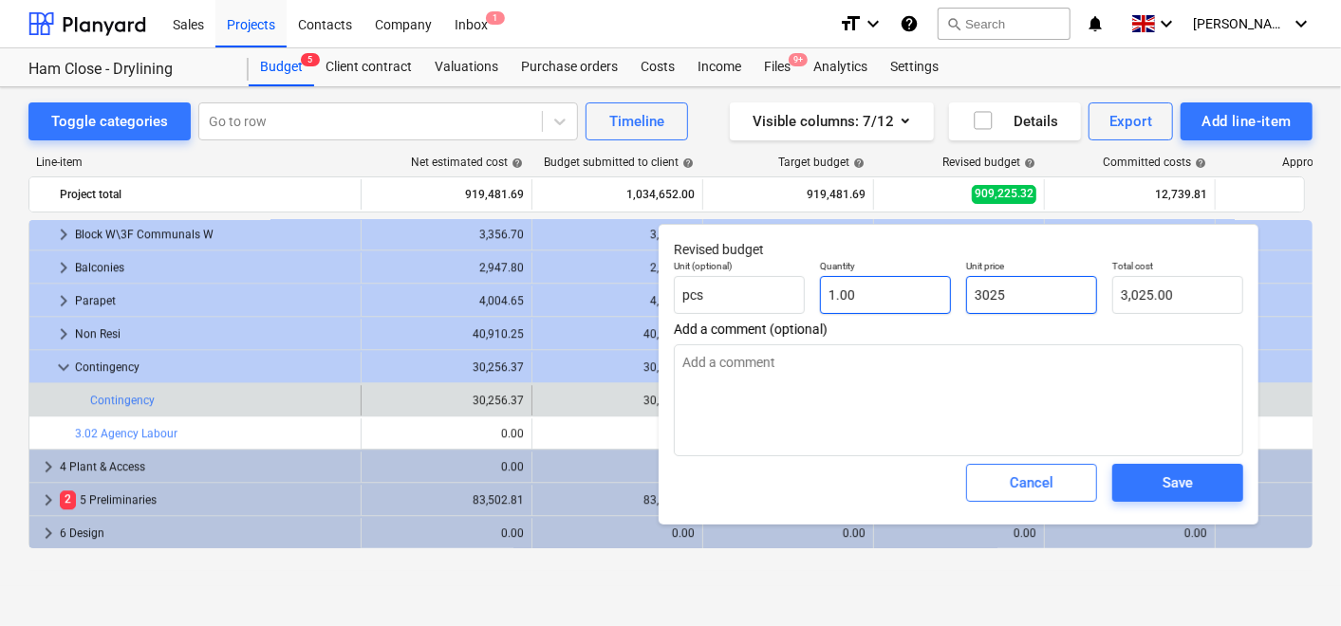
type textarea "x"
type input "30256"
type input "30,256.00"
type input "30256"
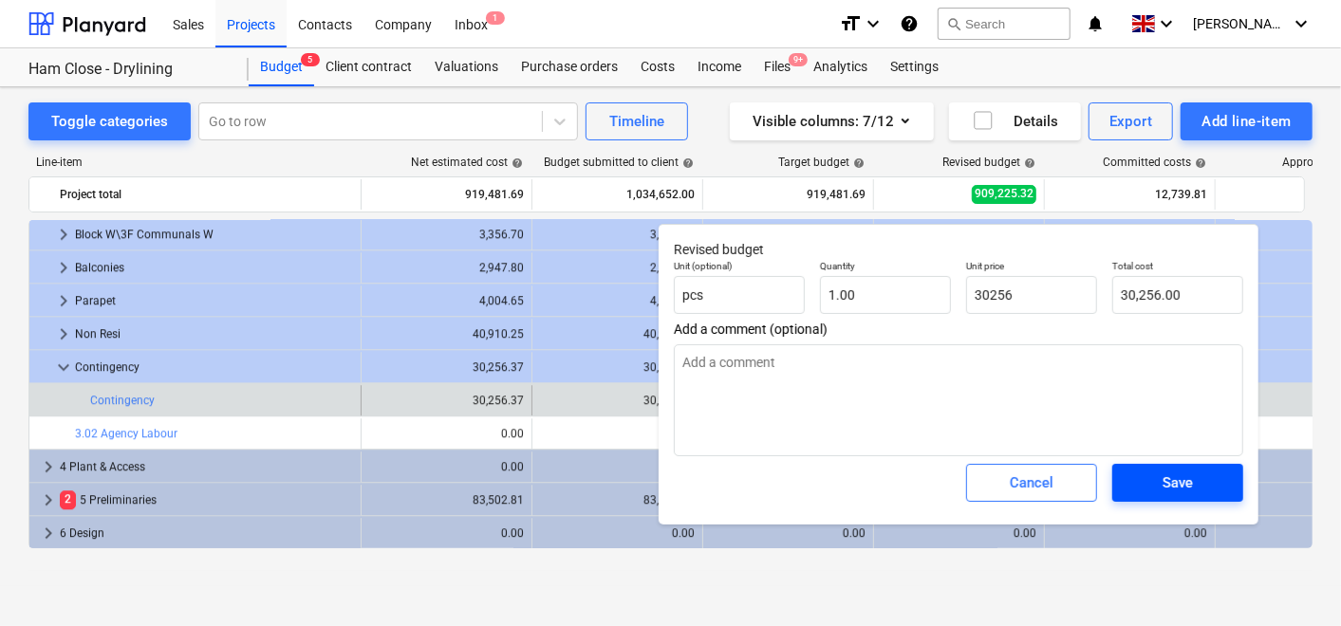
type textarea "x"
type input "30,256.00"
click at [1130, 474] on button "Save" at bounding box center [1177, 483] width 131 height 38
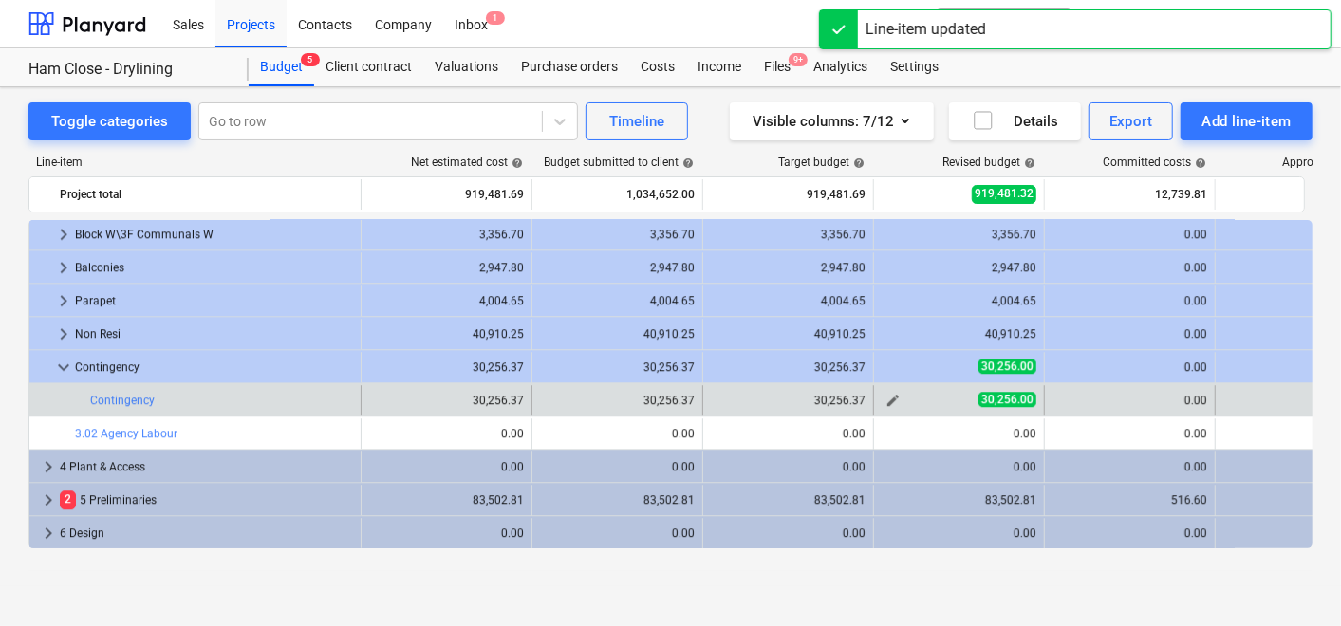
click at [890, 396] on span "edit" at bounding box center [893, 400] width 15 height 15
type textarea "x"
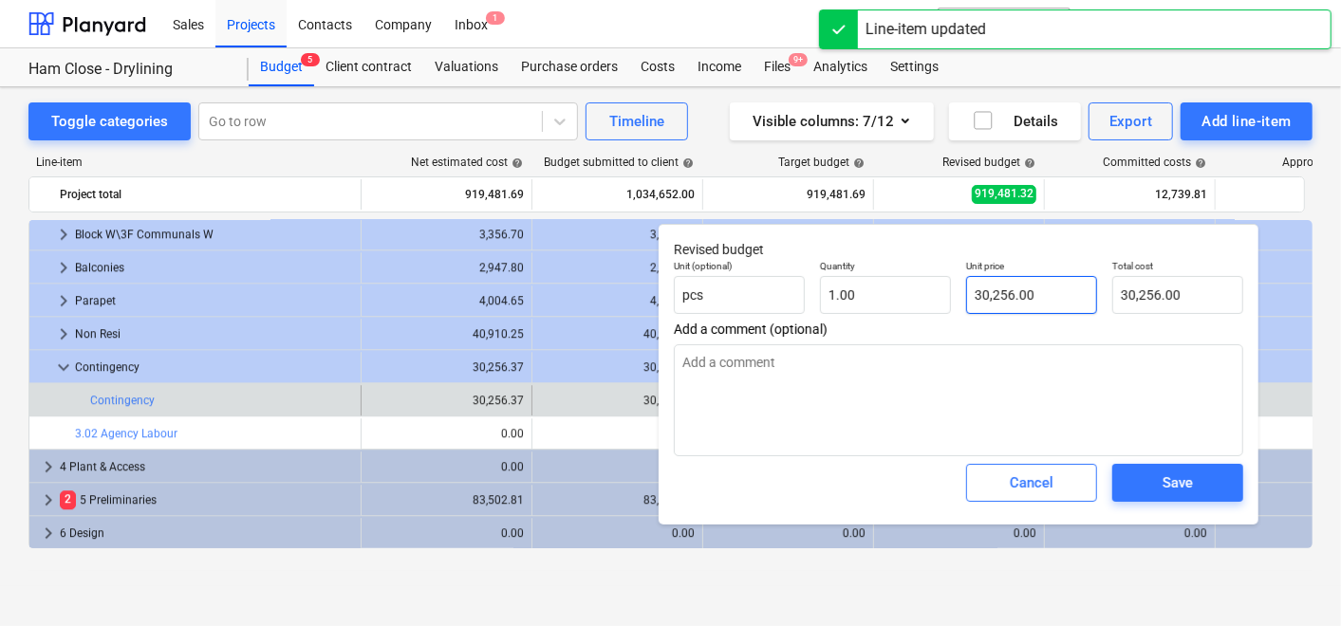
type input "30256"
click at [1048, 304] on input "30256" at bounding box center [1031, 295] width 131 height 38
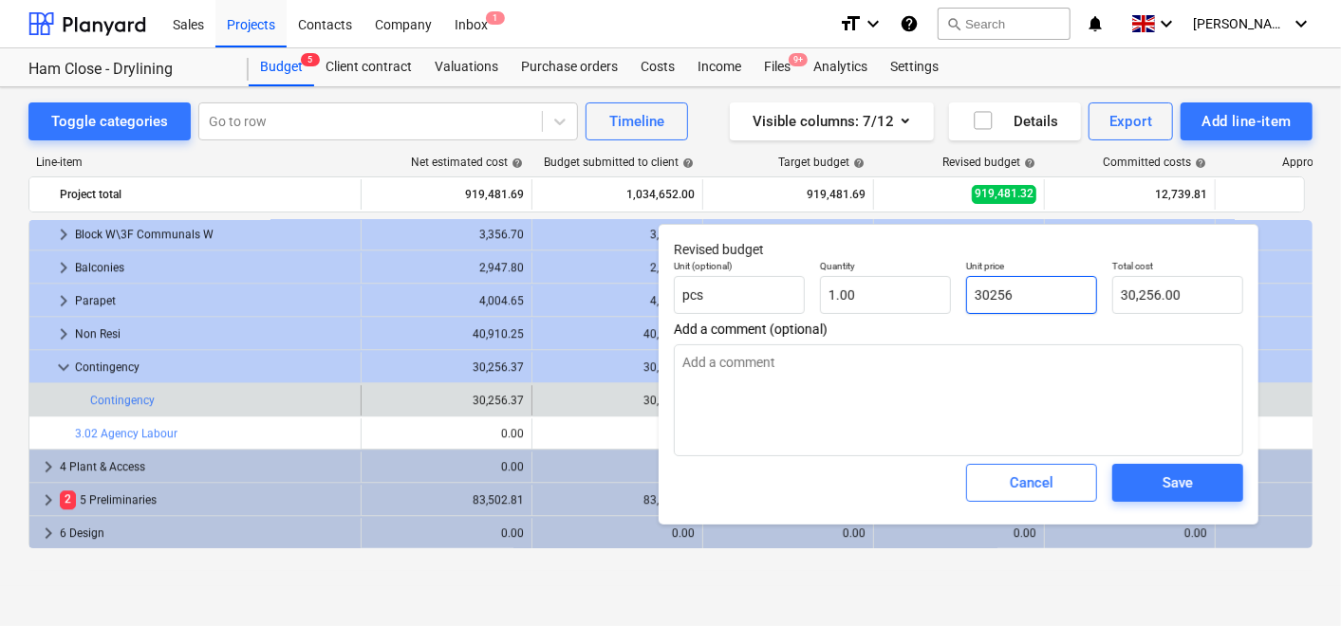
type textarea "x"
type input "30256."
type textarea "x"
type input "30256.3"
type input "30,256.30"
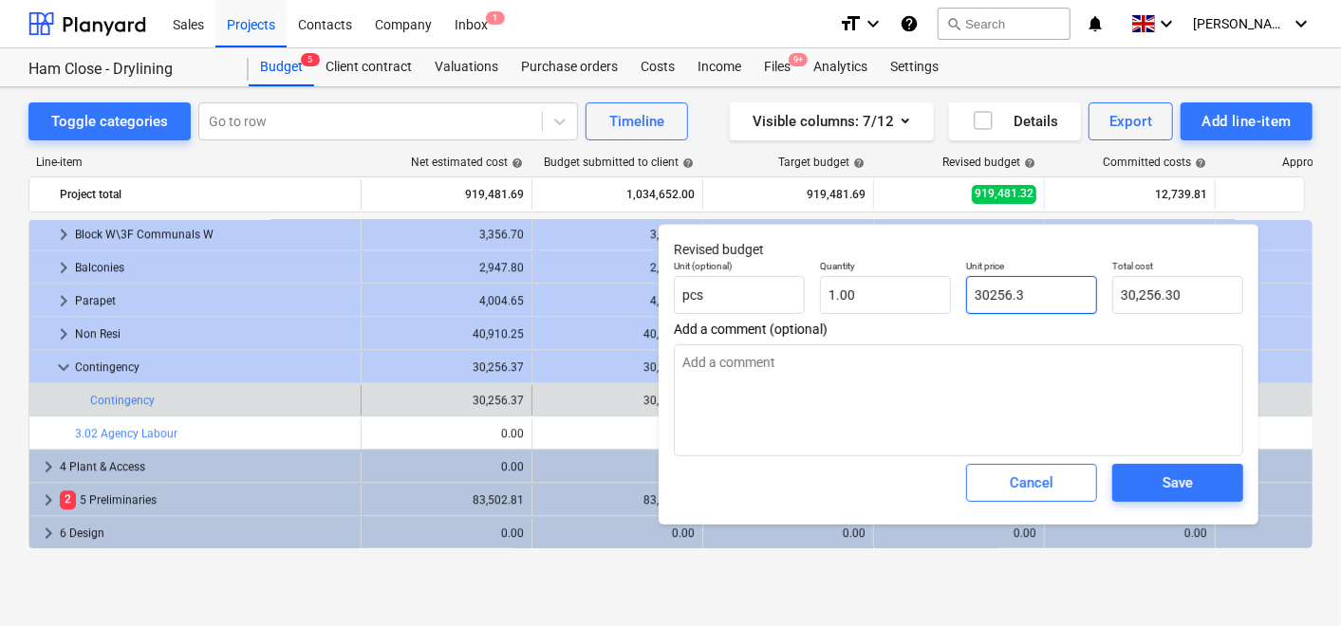
type textarea "x"
type input "30256.37"
type input "30,256.37"
type input "30256.37"
type textarea "x"
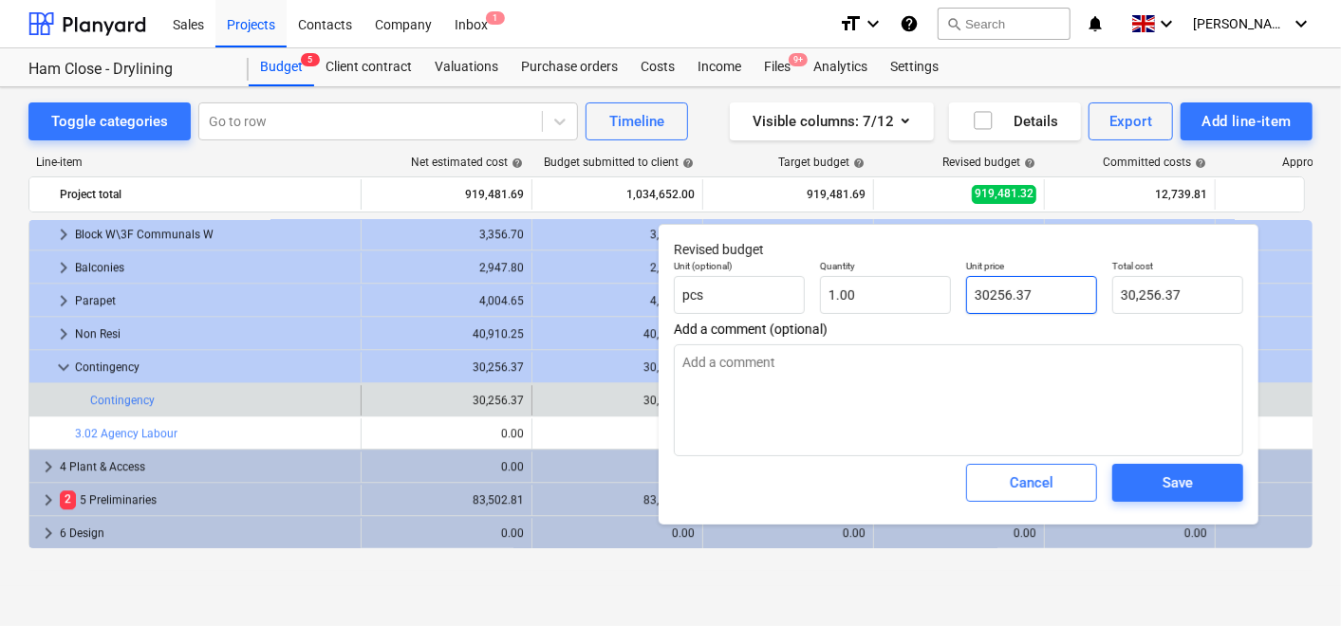
type input "30,256.37"
click at [1163, 489] on div "Save" at bounding box center [1178, 483] width 30 height 25
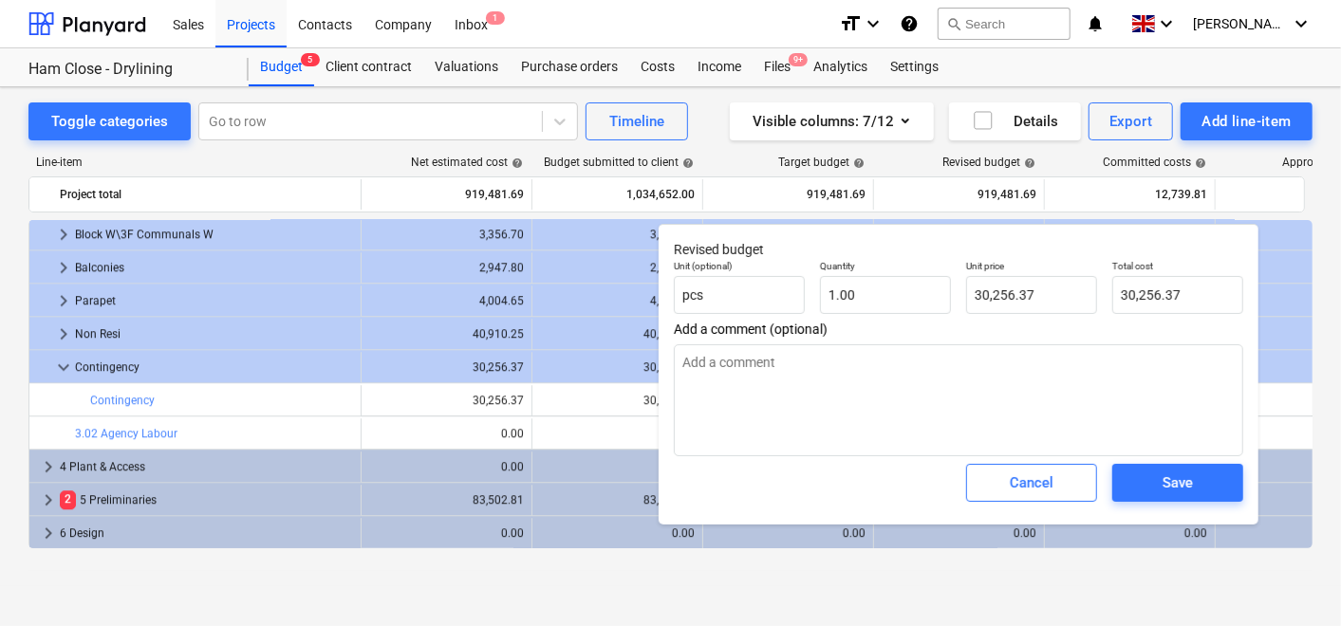
type textarea "x"
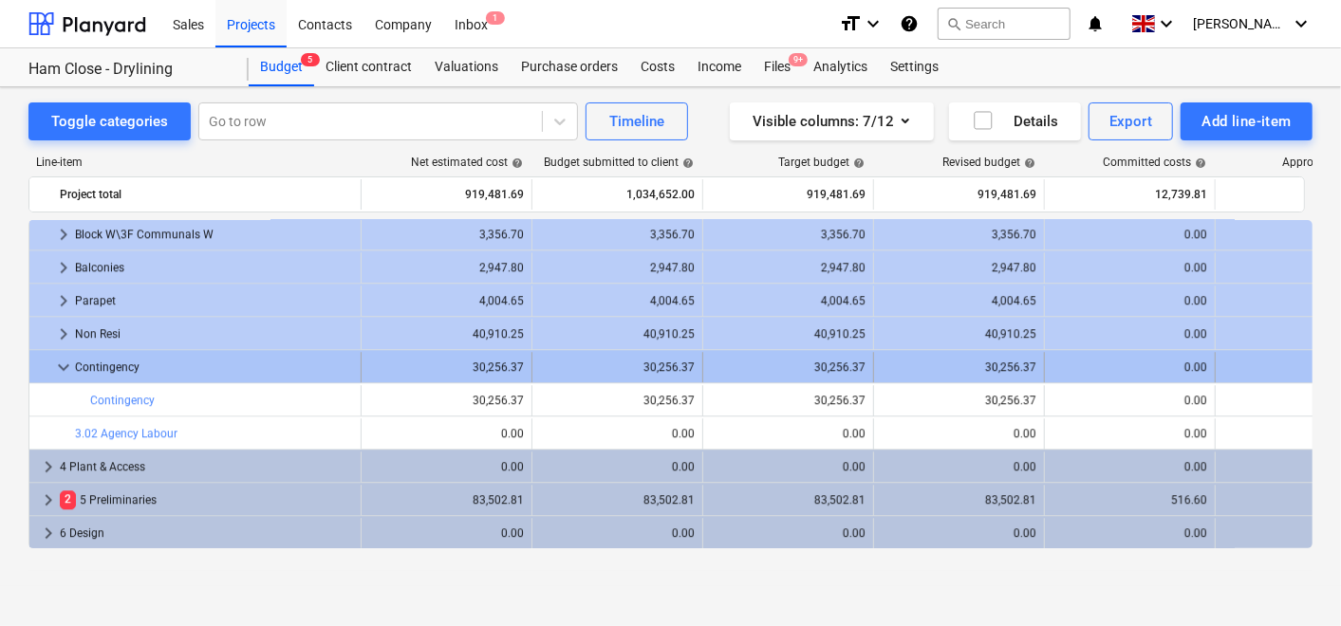
click at [59, 361] on span "keyboard_arrow_down" at bounding box center [63, 367] width 23 height 23
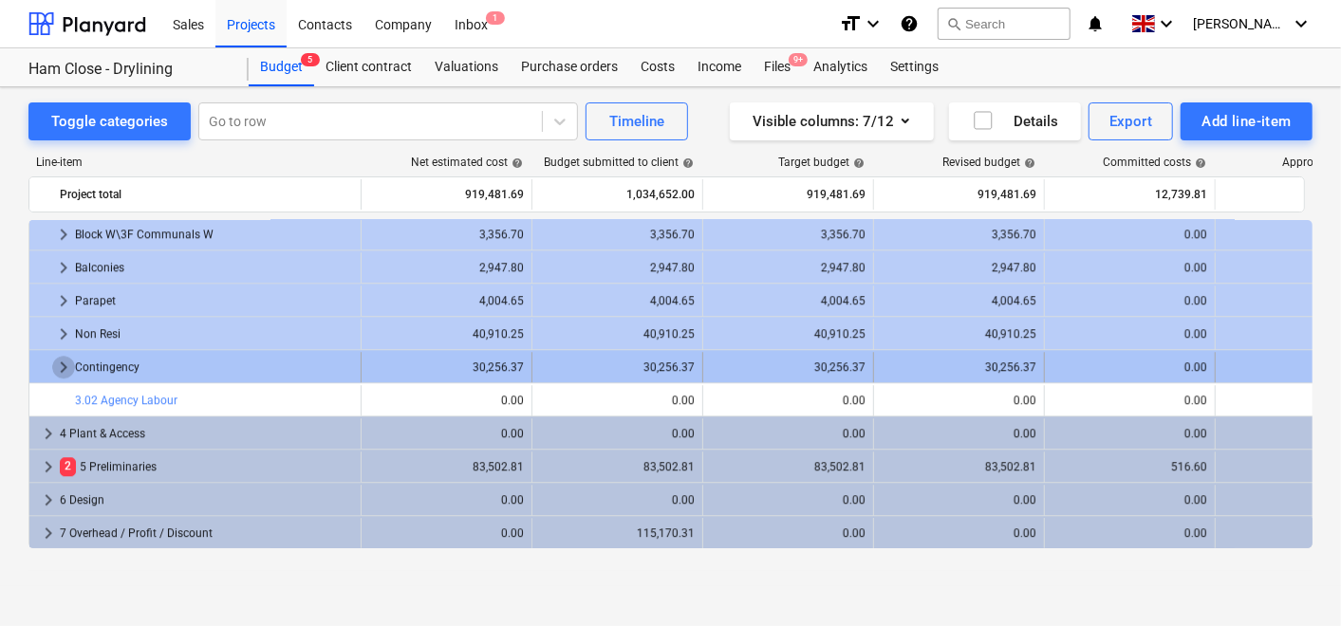
click at [65, 358] on span "keyboard_arrow_right" at bounding box center [63, 367] width 23 height 23
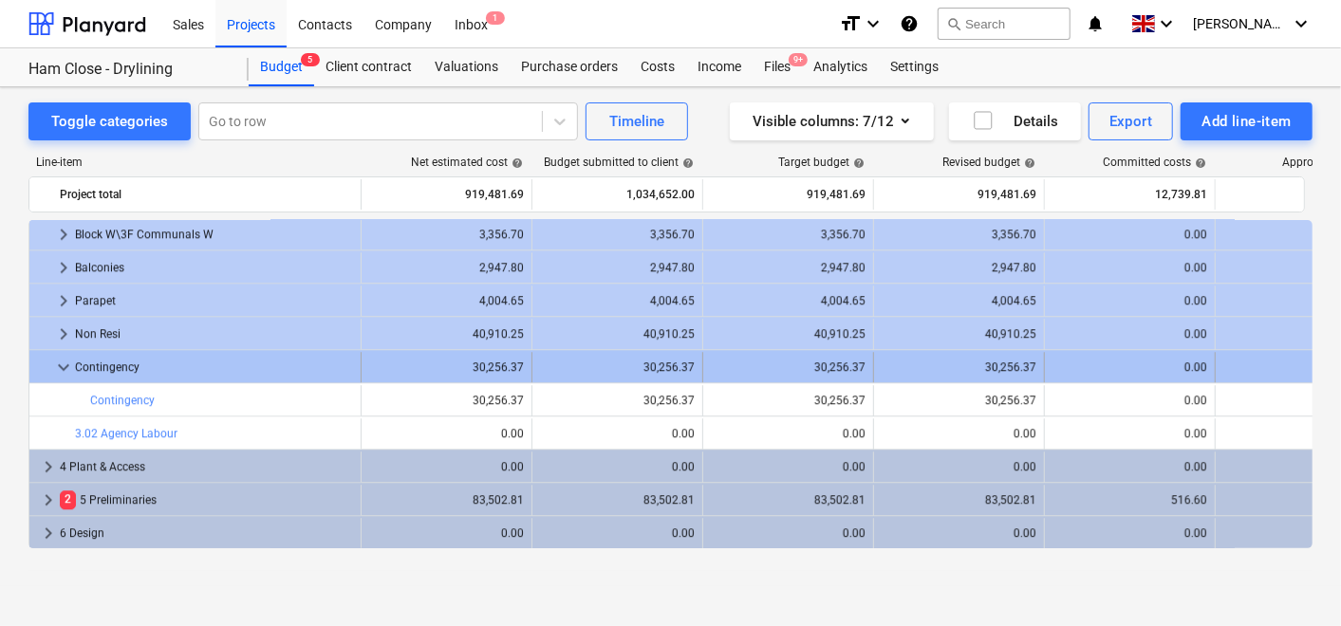
click at [62, 361] on span "keyboard_arrow_down" at bounding box center [63, 367] width 23 height 23
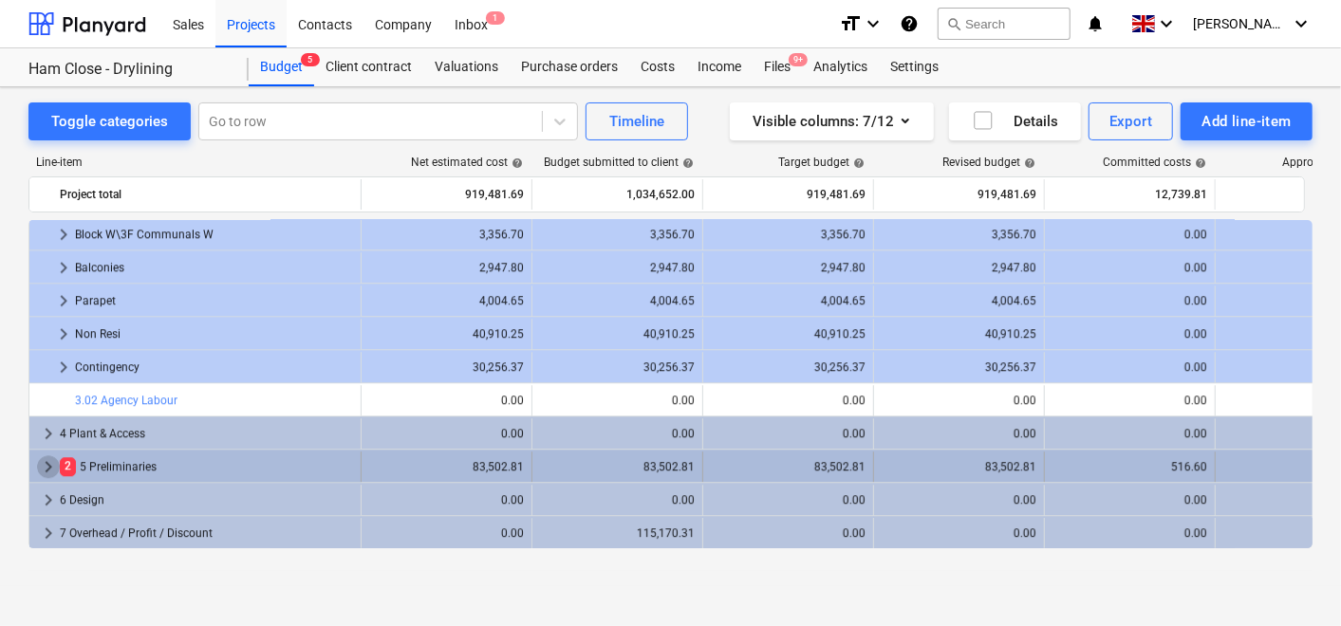
click at [48, 460] on span "keyboard_arrow_right" at bounding box center [48, 467] width 23 height 23
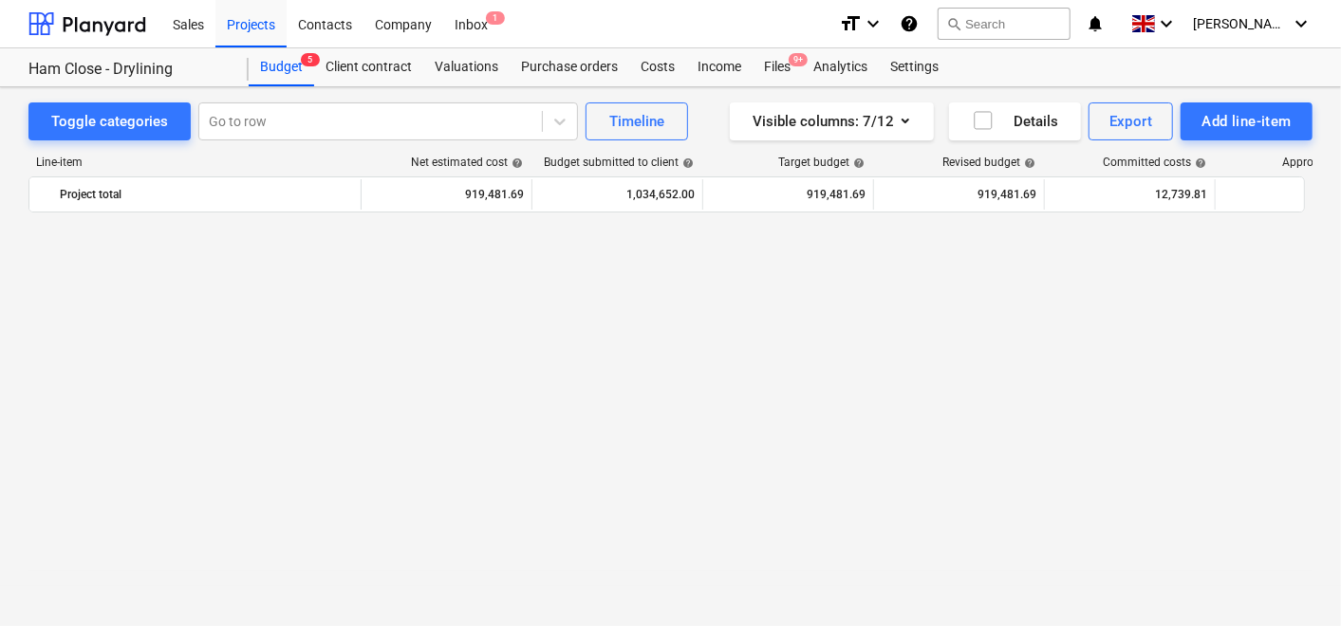
scroll to position [3146, 0]
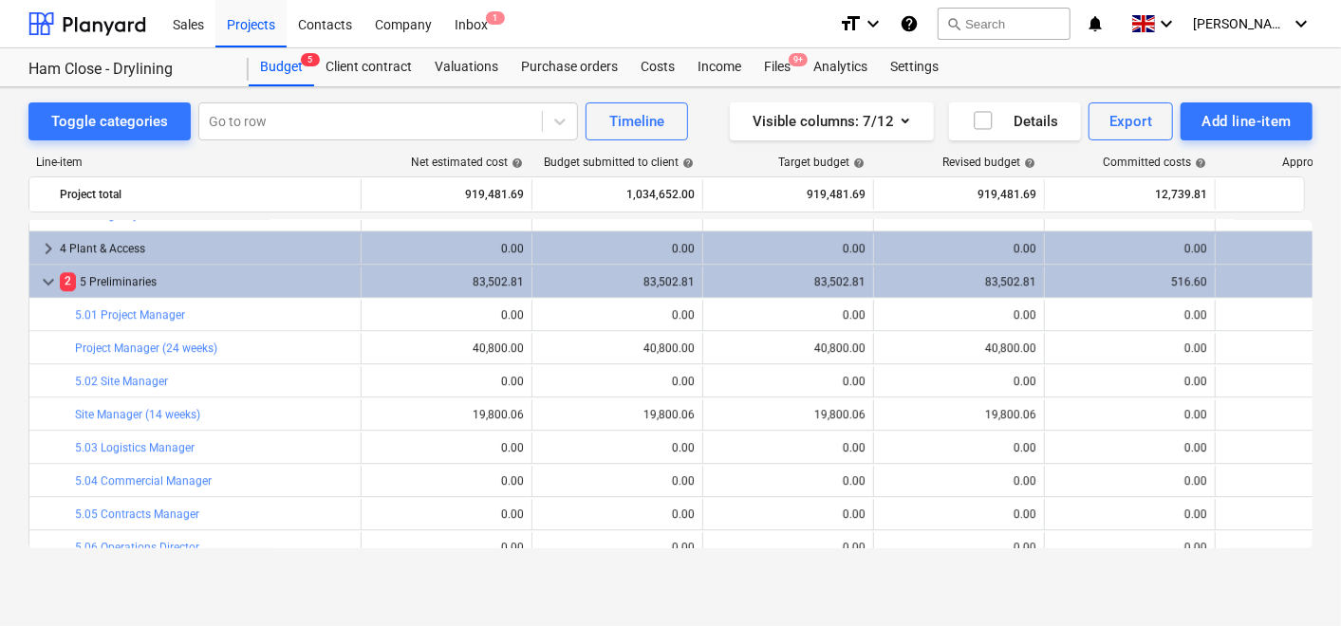
click at [54, 280] on span "keyboard_arrow_down" at bounding box center [48, 282] width 23 height 23
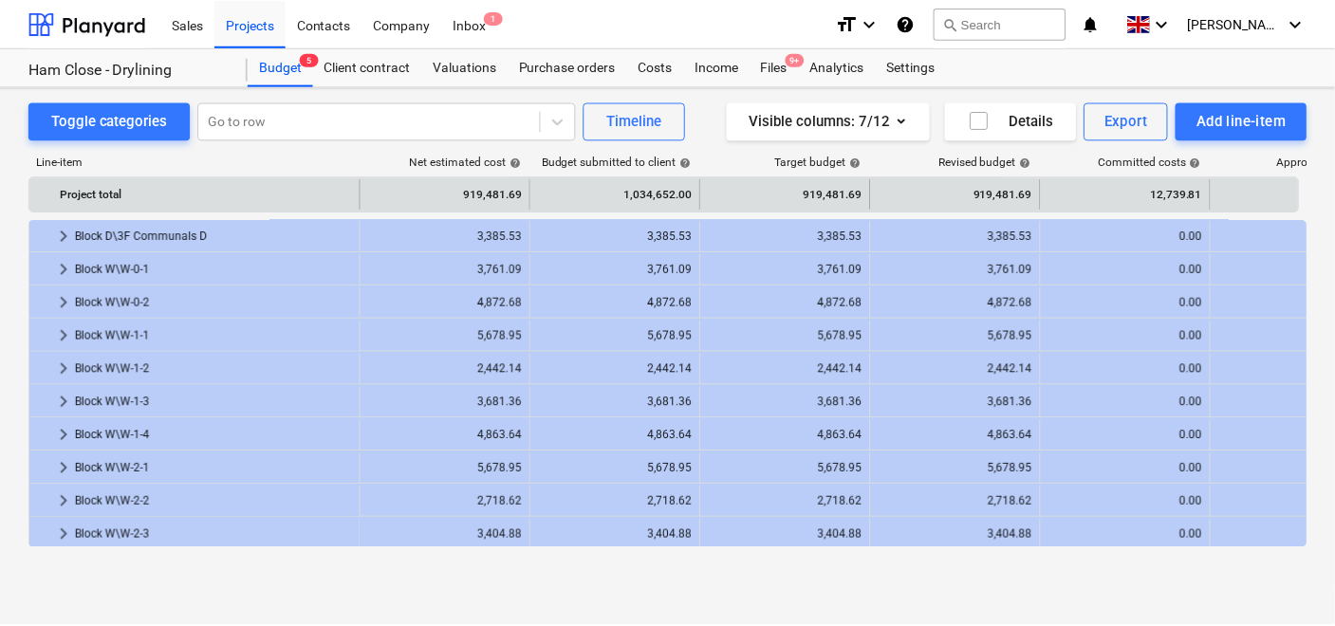
scroll to position [1801, 0]
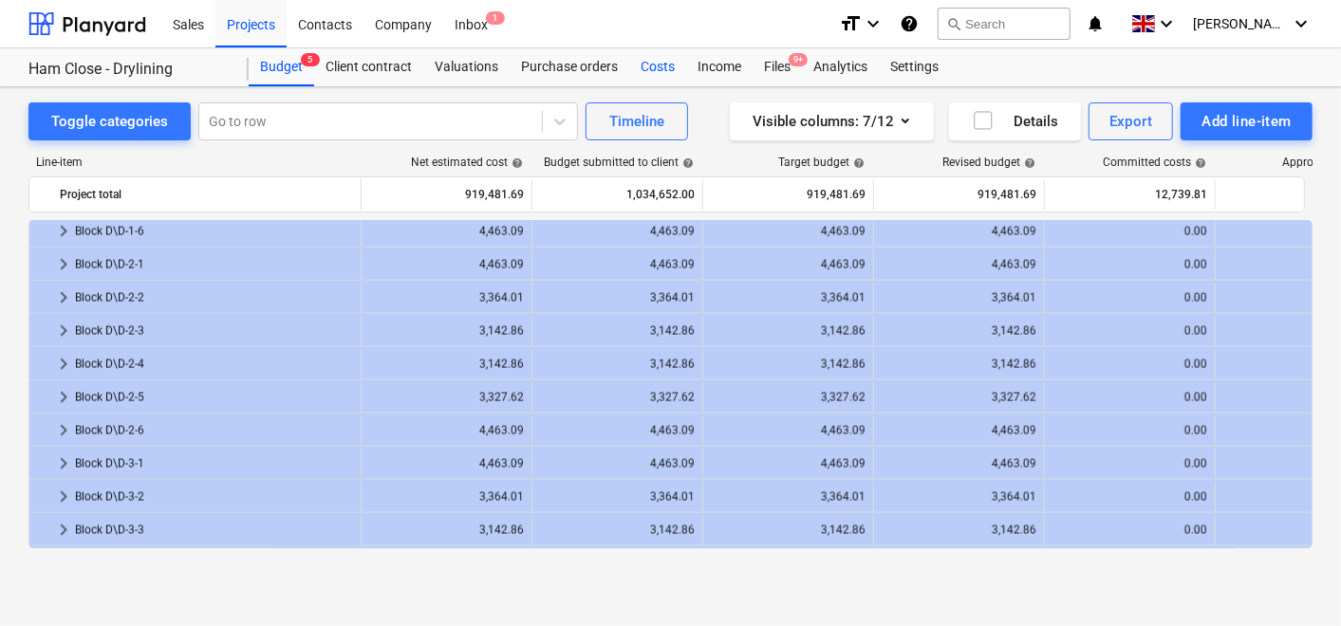
click at [650, 65] on div "Costs" at bounding box center [657, 67] width 57 height 38
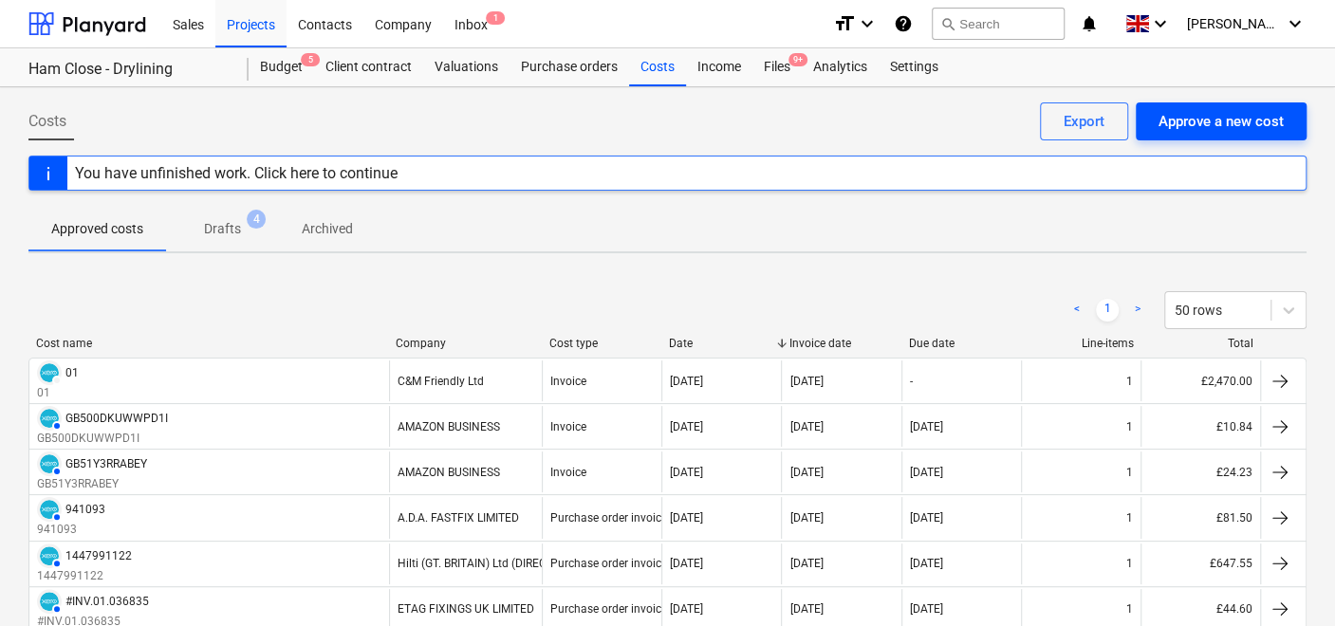
click at [1263, 127] on div "Approve a new cost" at bounding box center [1221, 121] width 125 height 25
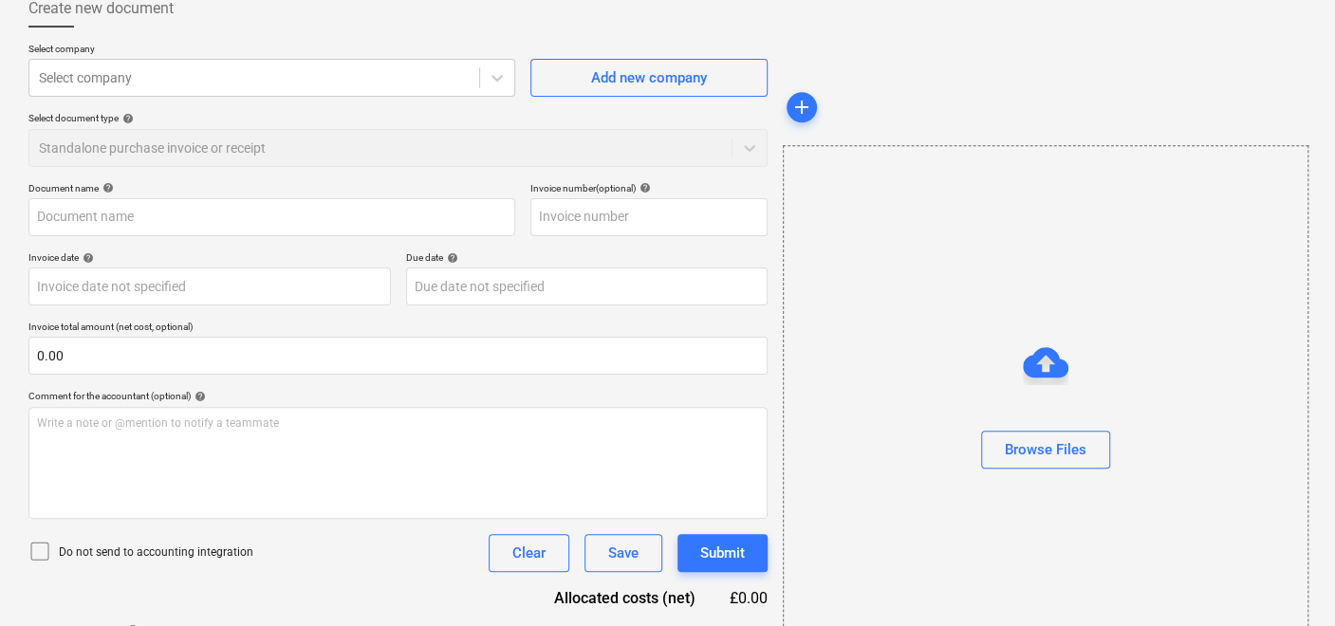
scroll to position [178, 0]
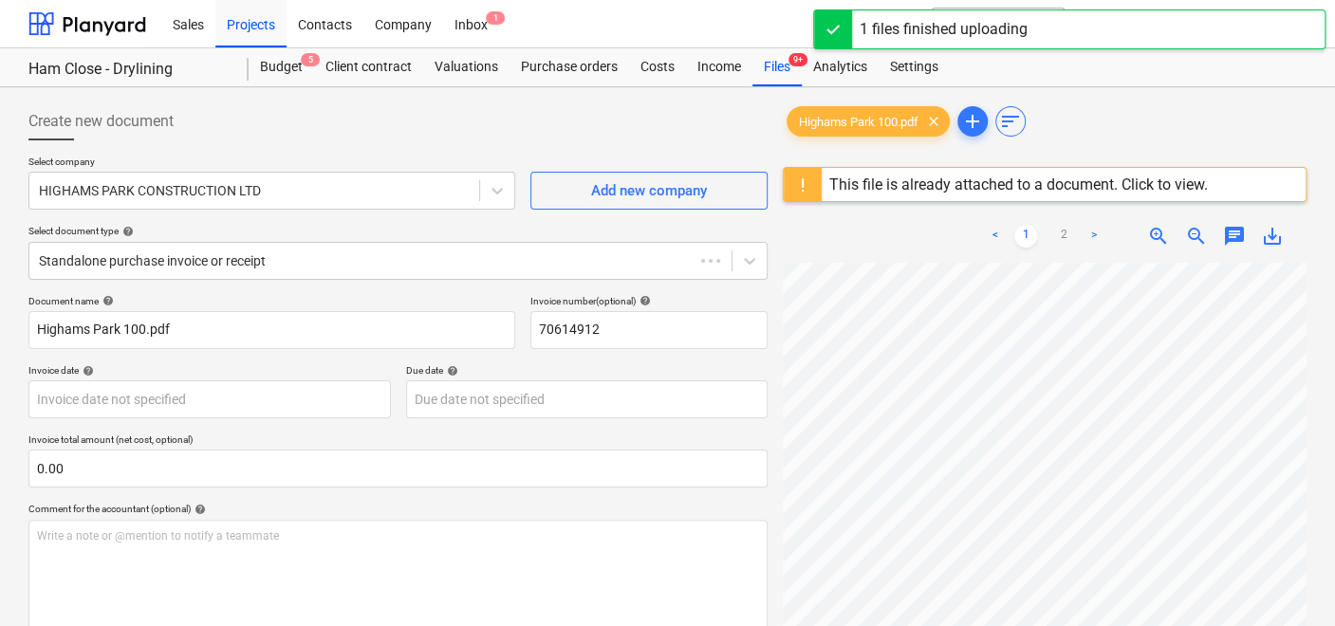
type input "70614912"
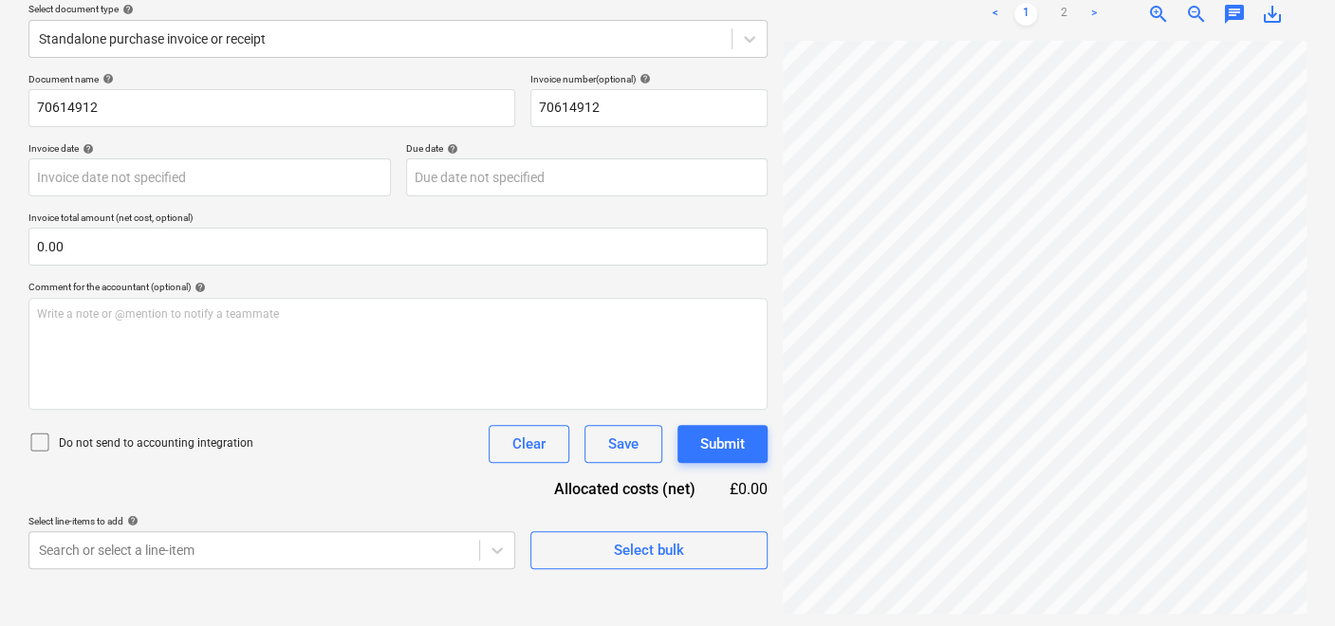
scroll to position [224, 0]
click at [526, 588] on div "Create new document Select company HIGHAMS PARK CONSTRUCTION LTD Add new compan…" at bounding box center [398, 245] width 755 height 749
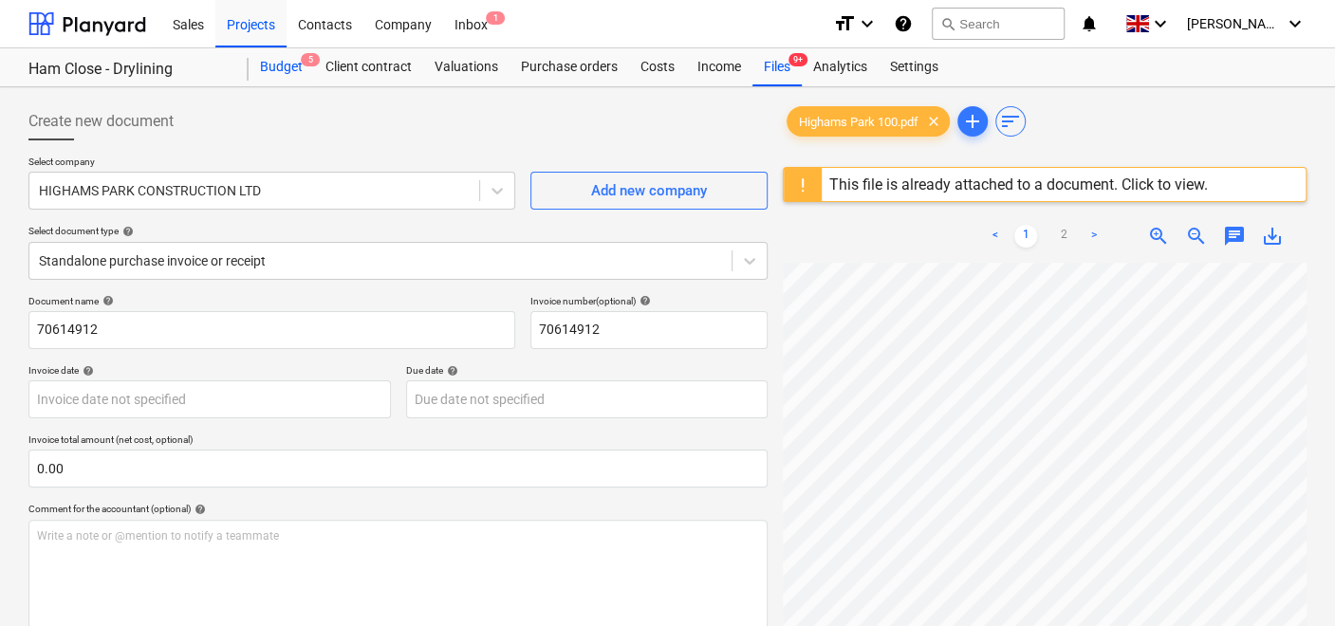
click at [293, 59] on div "Budget 5" at bounding box center [281, 67] width 65 height 38
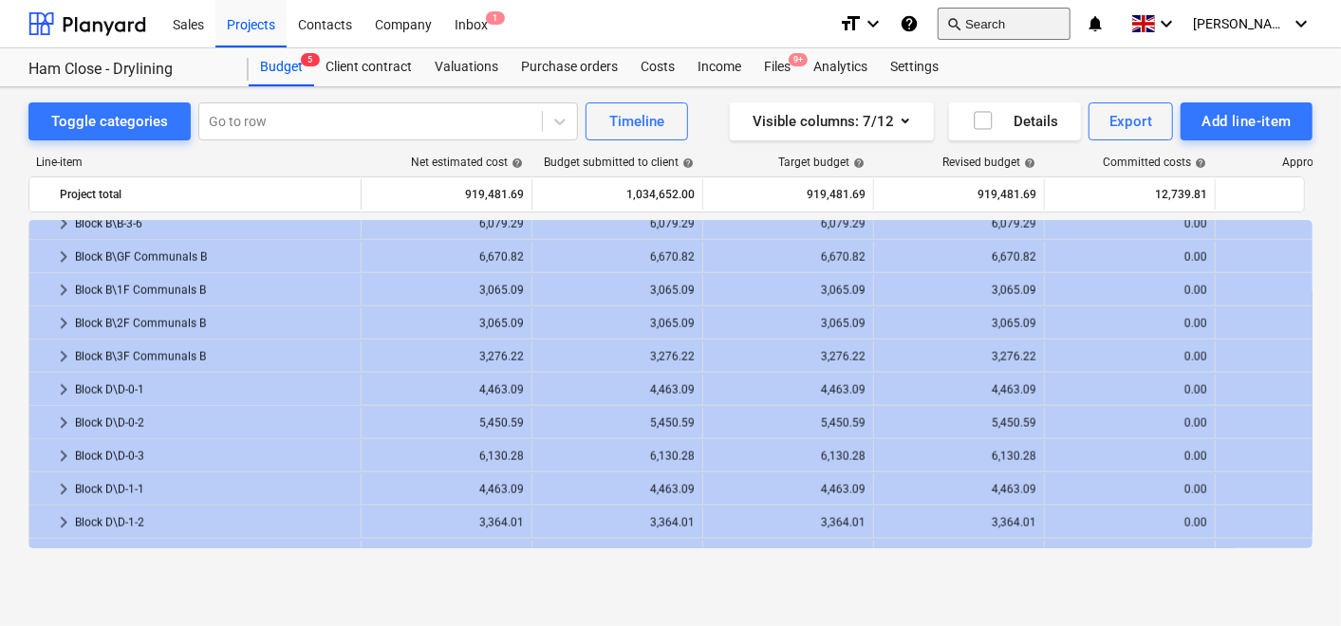
scroll to position [957, 0]
